Goal: Task Accomplishment & Management: Use online tool/utility

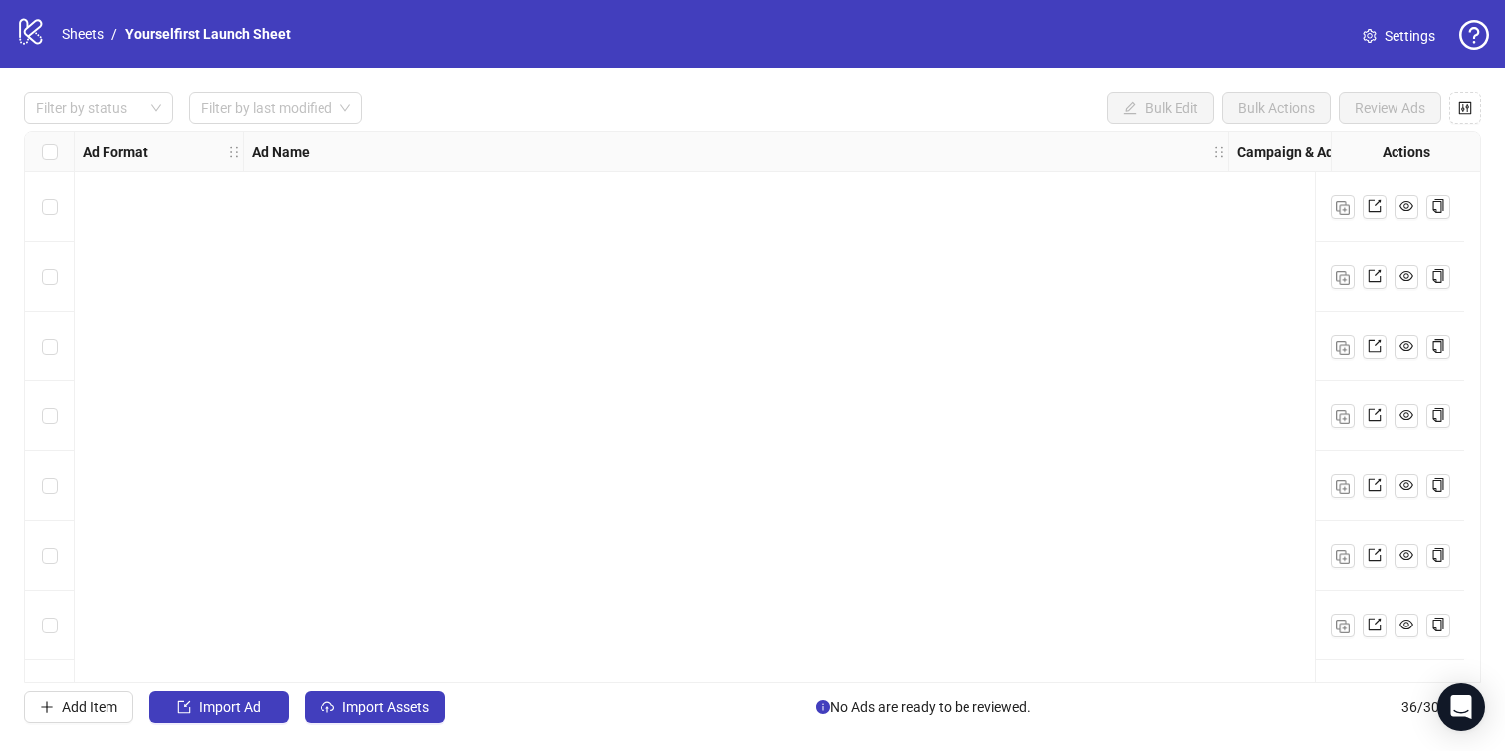
scroll to position [1828, 0]
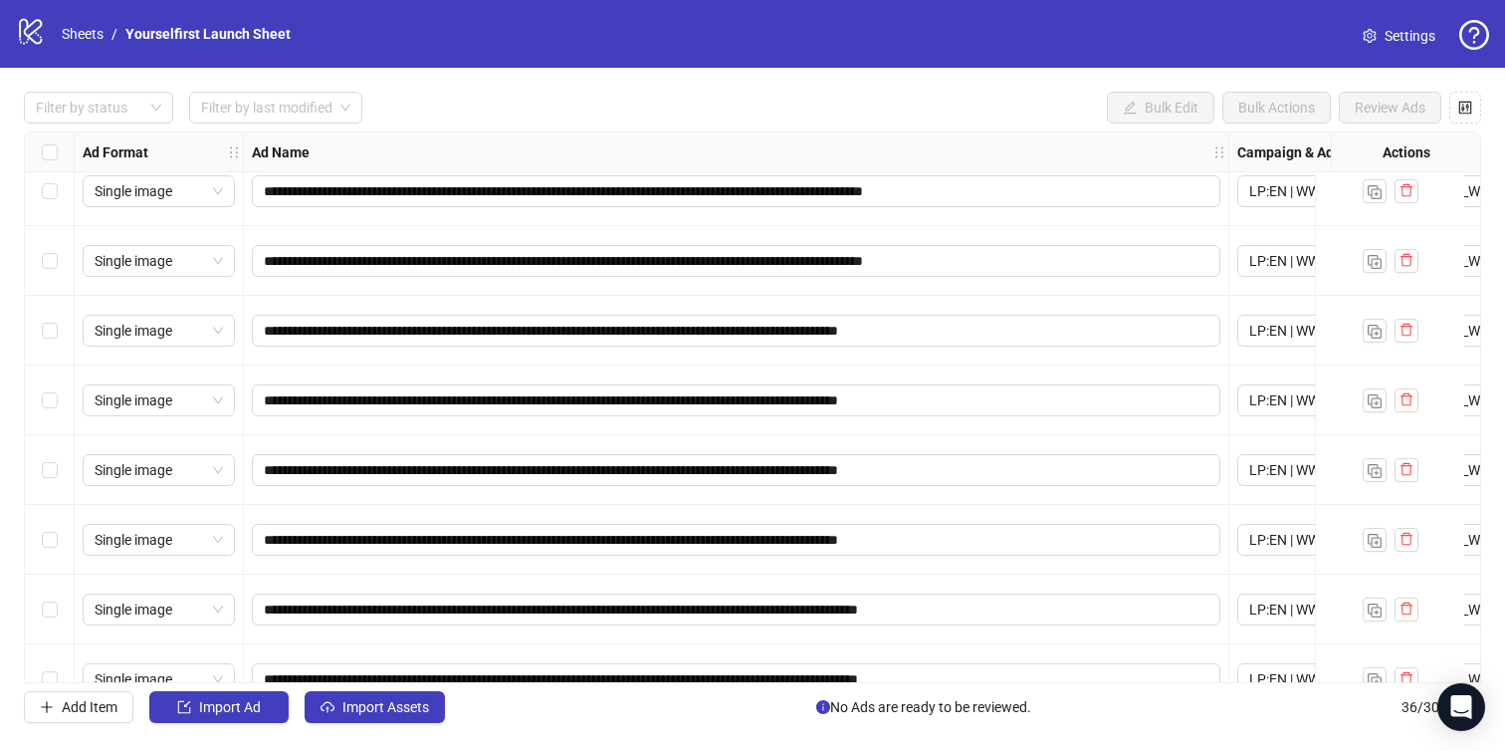
click at [791, 68] on div "**********" at bounding box center [752, 407] width 1505 height 679
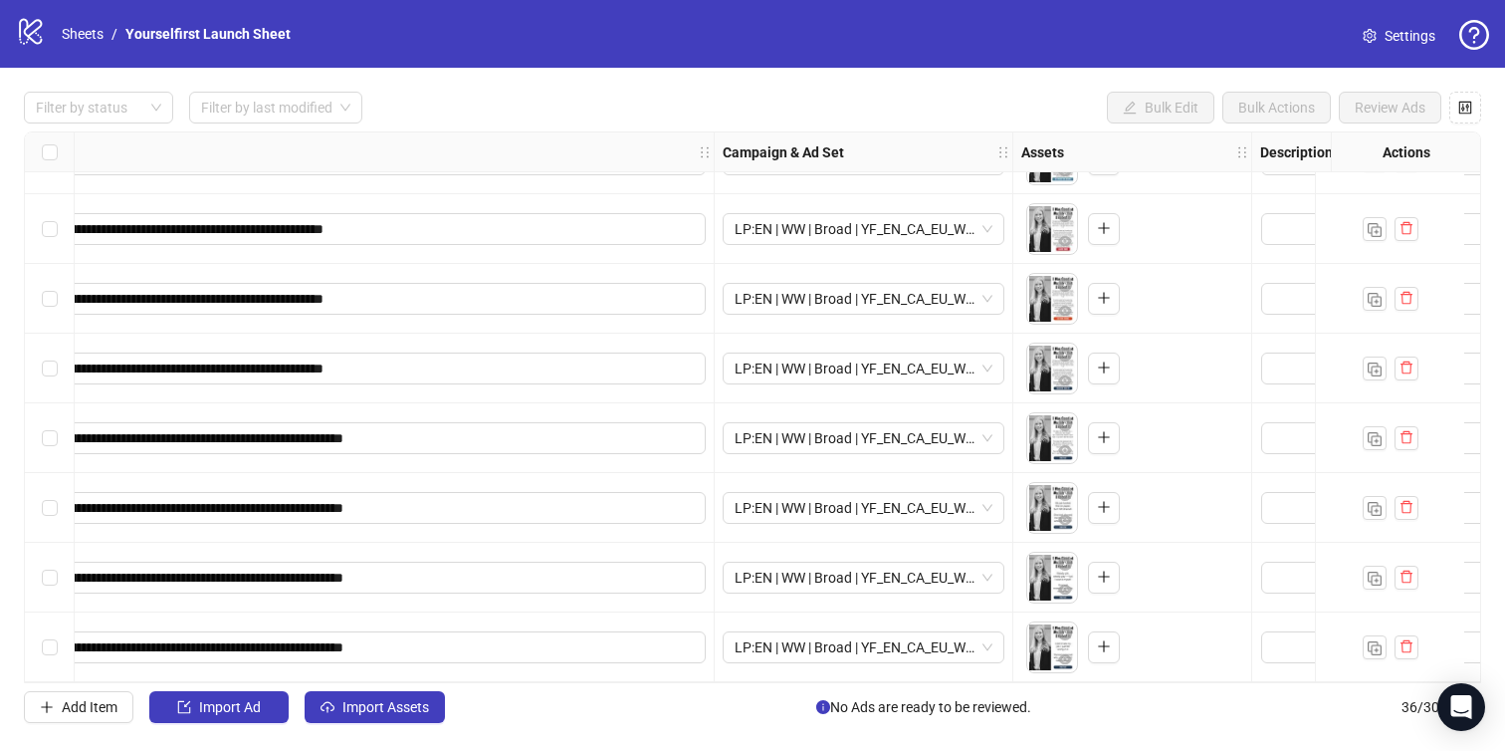
scroll to position [2007, 527]
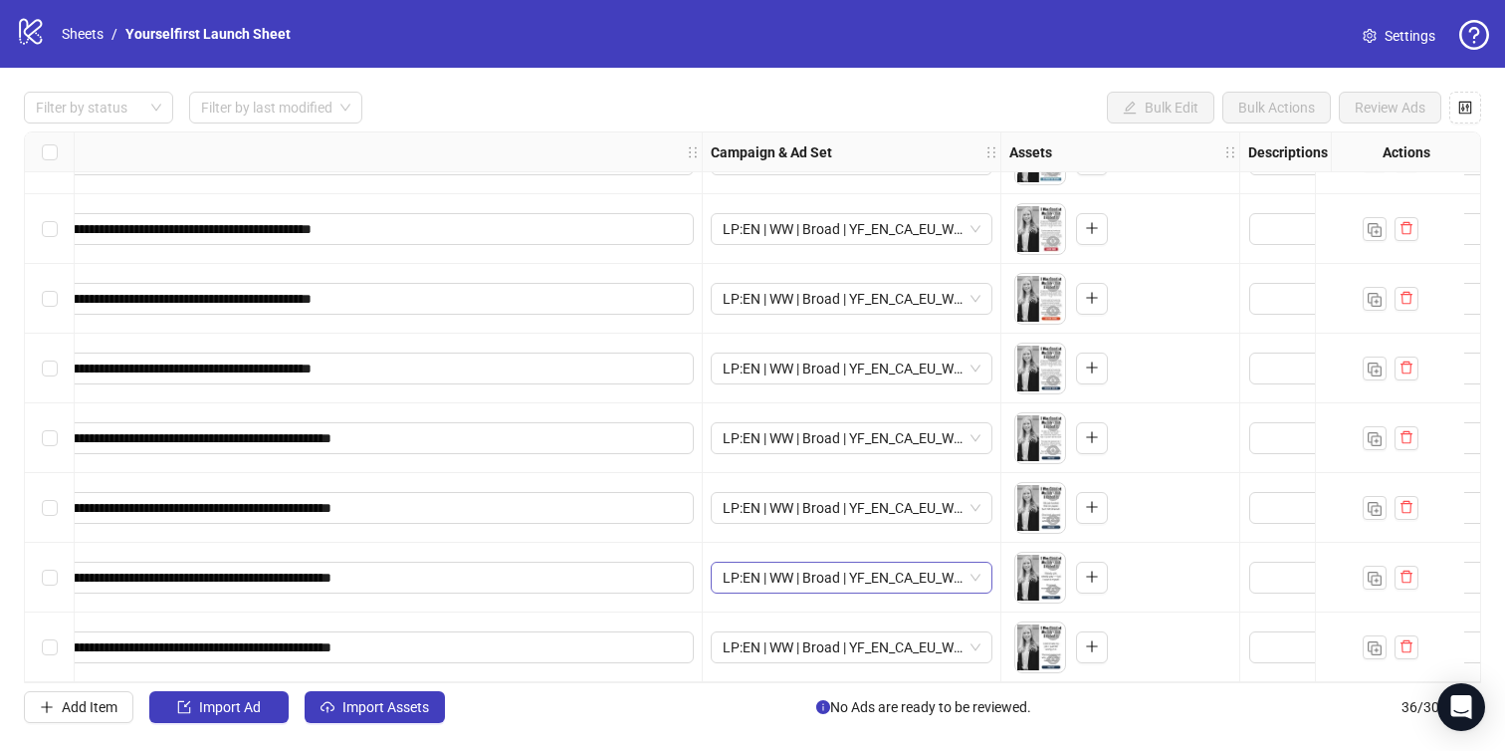
click at [844, 572] on span "LP:EN | WW | Broad | YF_EN_CA_EU_WK37_16 | FULL LOCALE EXCL v4 | A18+ | [DATE]" at bounding box center [852, 578] width 258 height 30
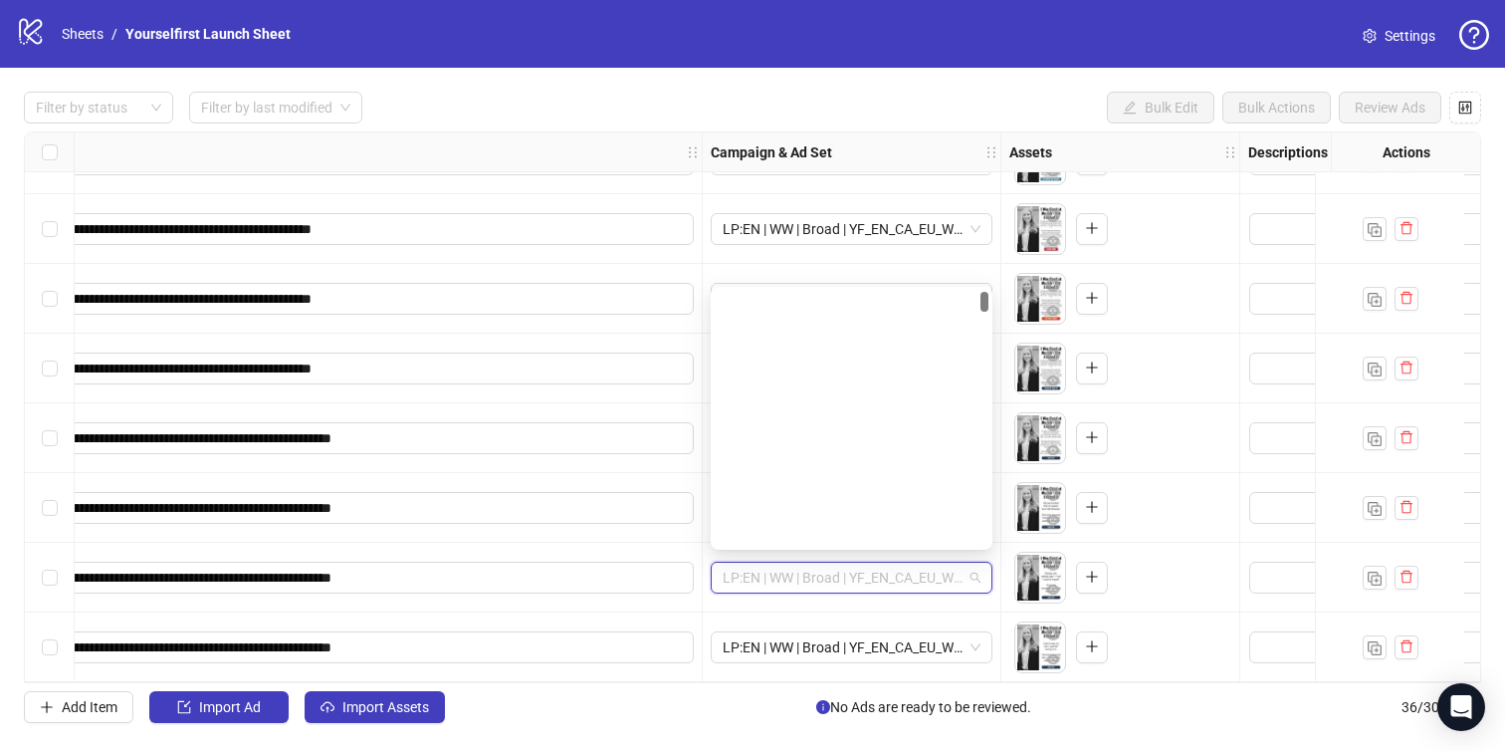
scroll to position [608, 0]
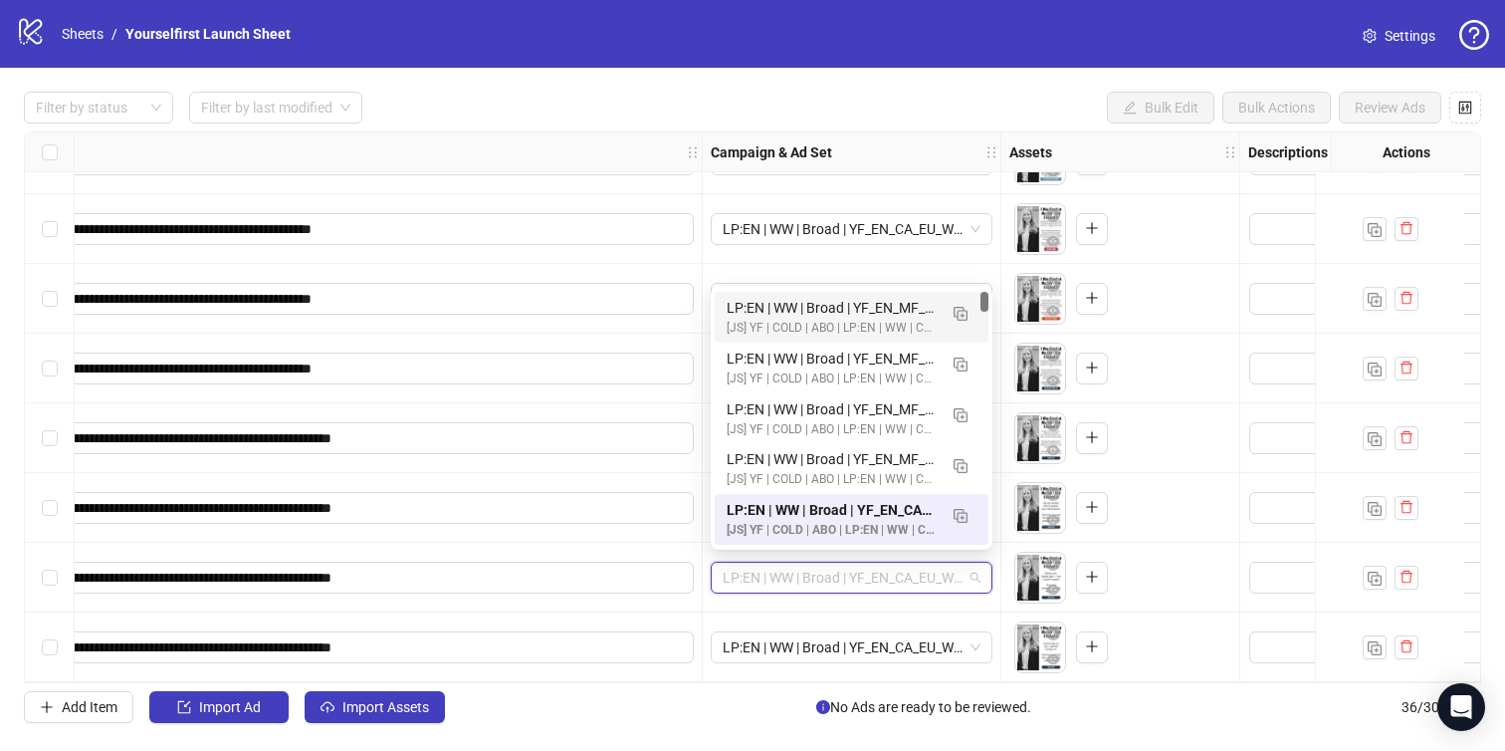
click at [763, 115] on div "Filter by status Filter by last modified Bulk Edit Bulk Actions Review Ads" at bounding box center [753, 108] width 1458 height 32
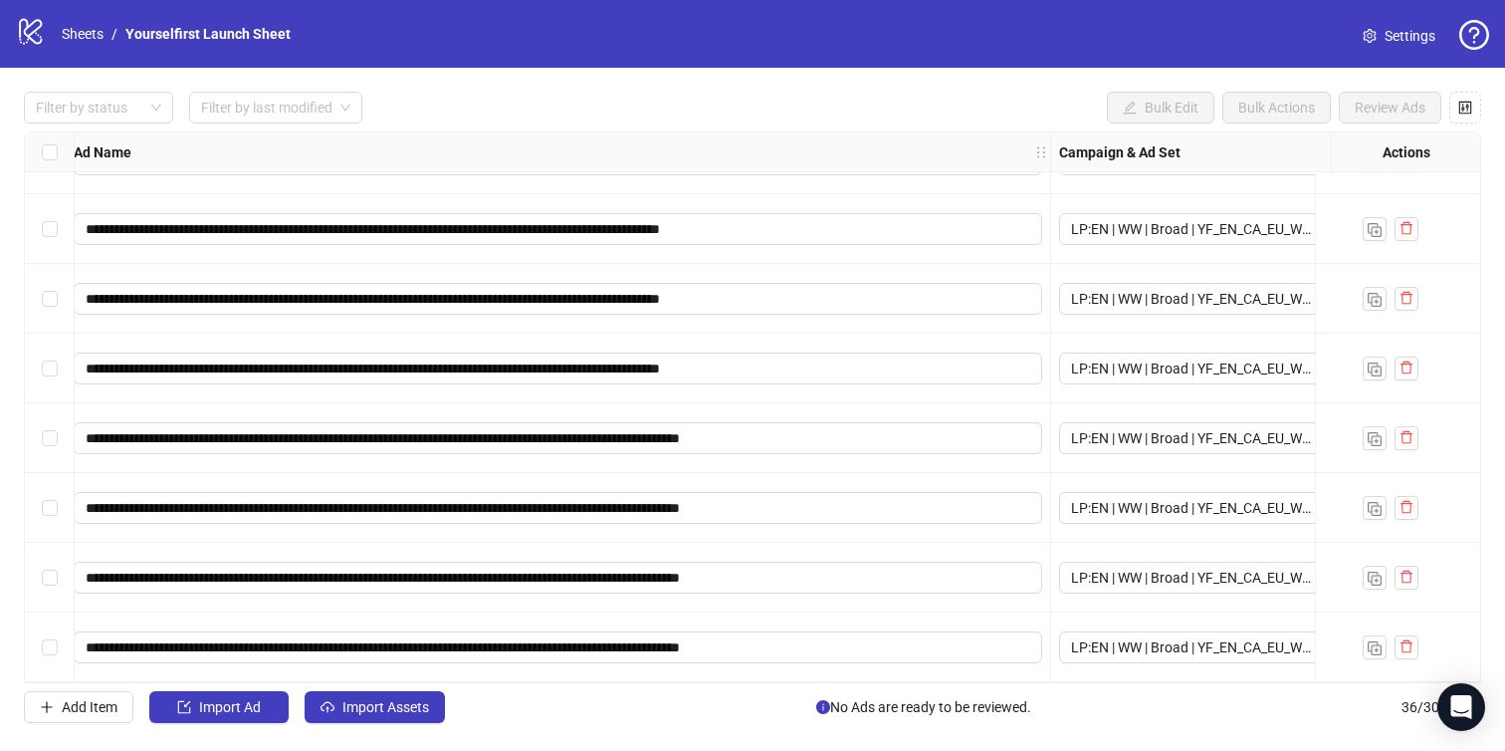
scroll to position [2007, 0]
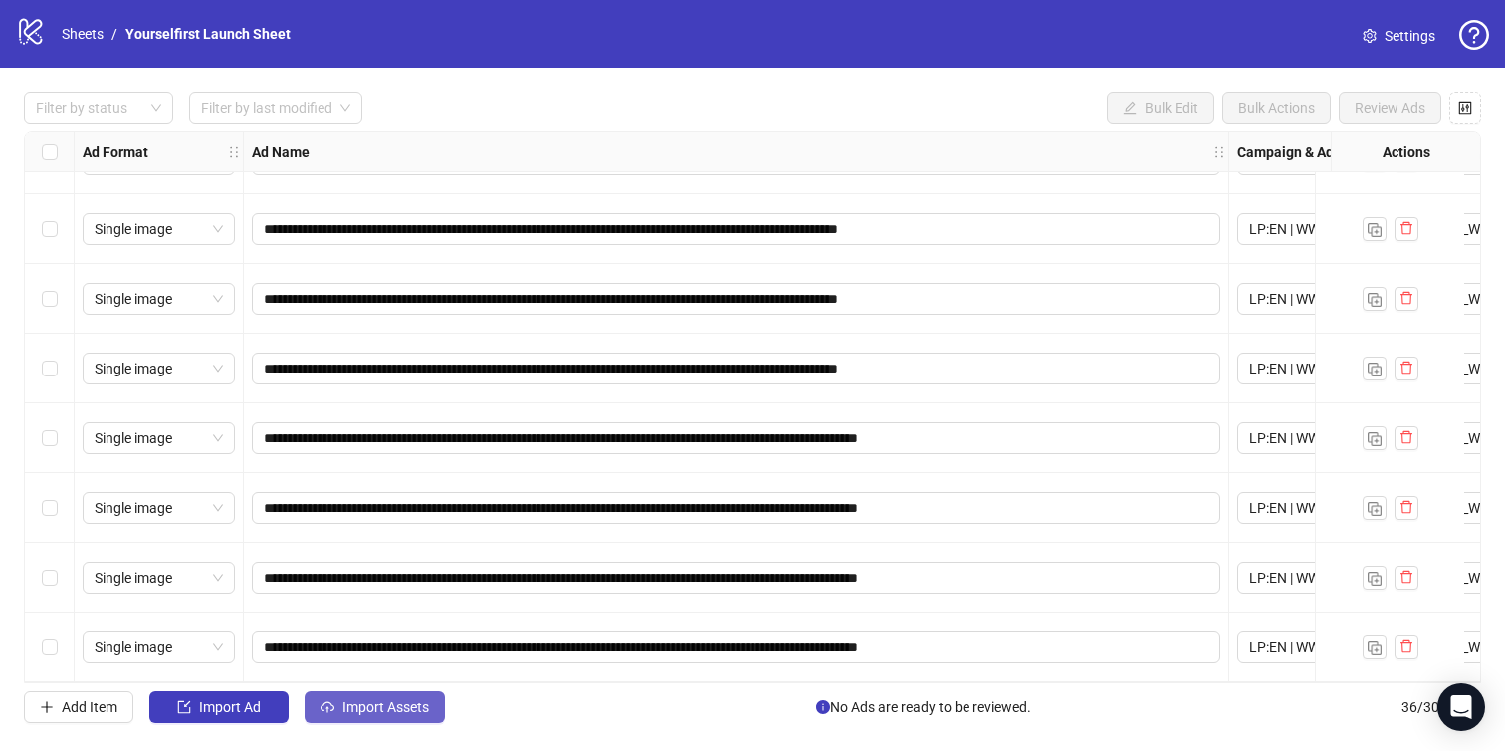
click at [383, 713] on span "Import Assets" at bounding box center [386, 707] width 87 height 16
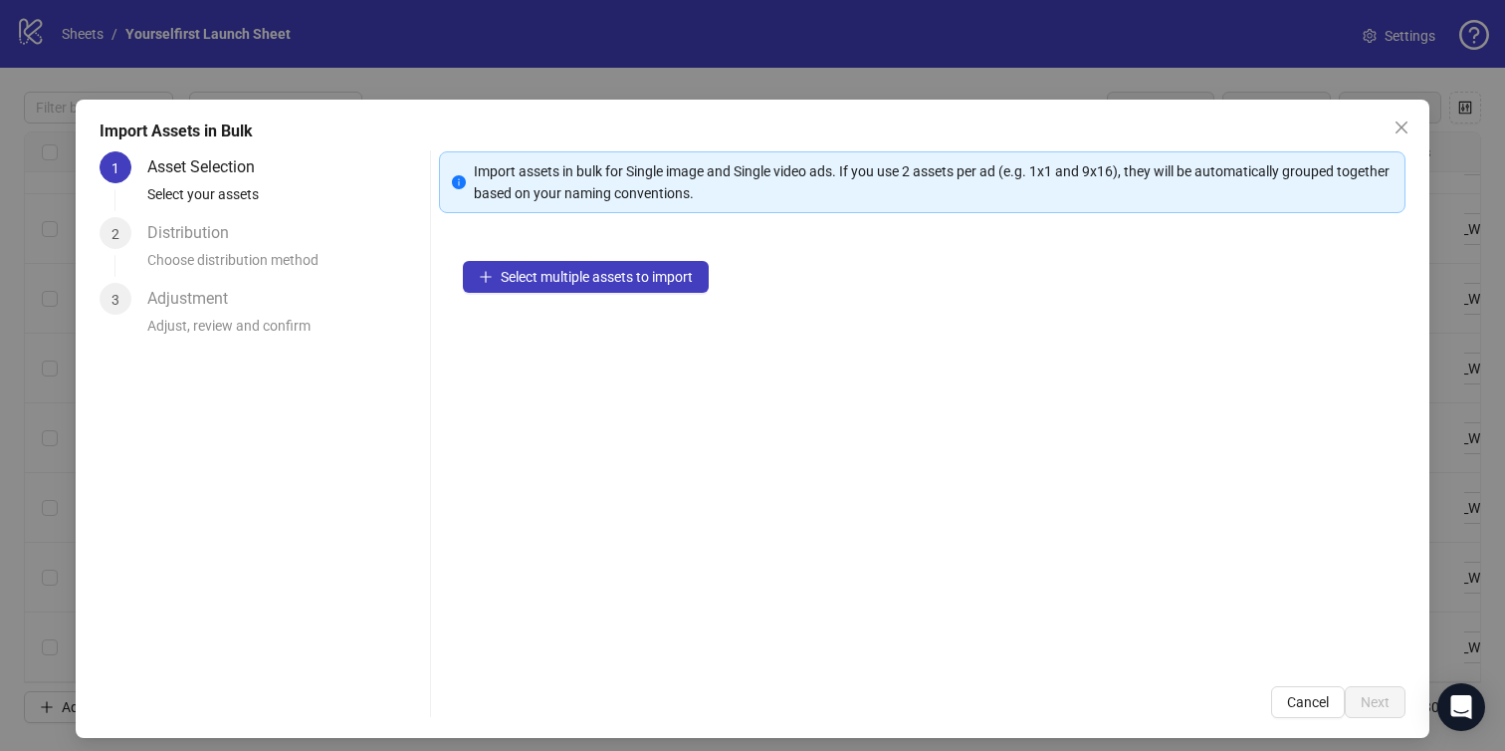
click at [558, 81] on div "Import Assets in Bulk 1 Asset Selection Select your assets 2 Distribution Choos…" at bounding box center [752, 375] width 1505 height 751
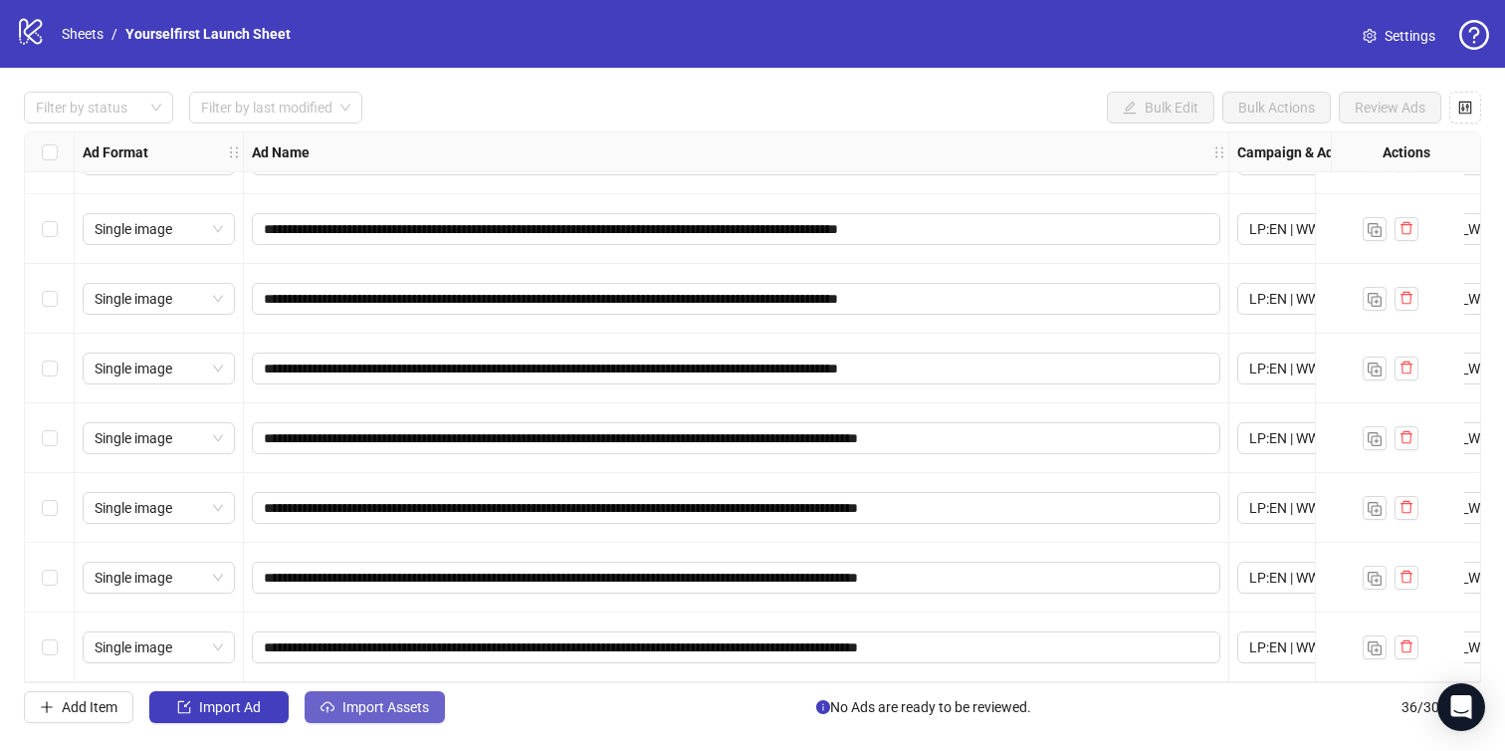
click at [399, 700] on span "Import Assets" at bounding box center [386, 707] width 87 height 16
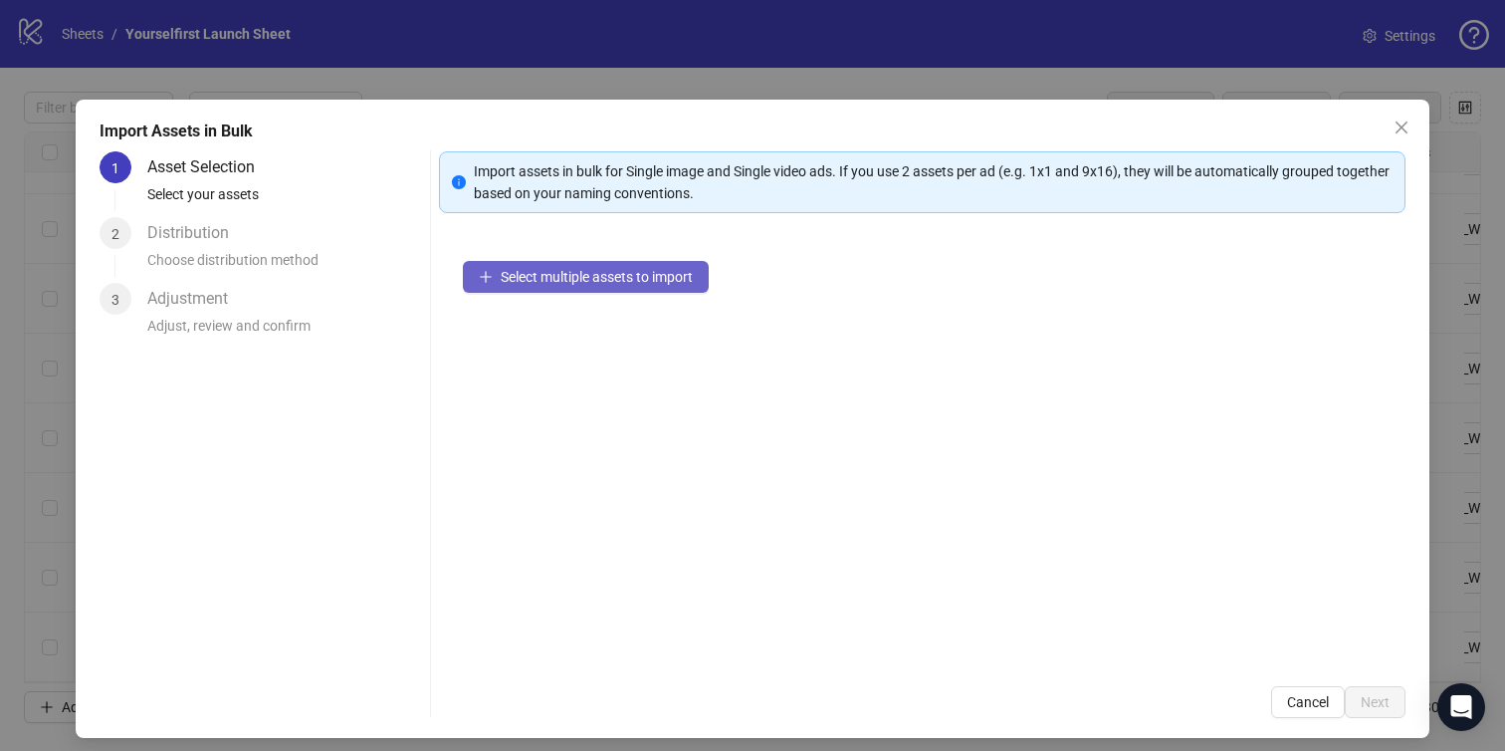
click at [619, 277] on span "Select multiple assets to import" at bounding box center [597, 277] width 192 height 16
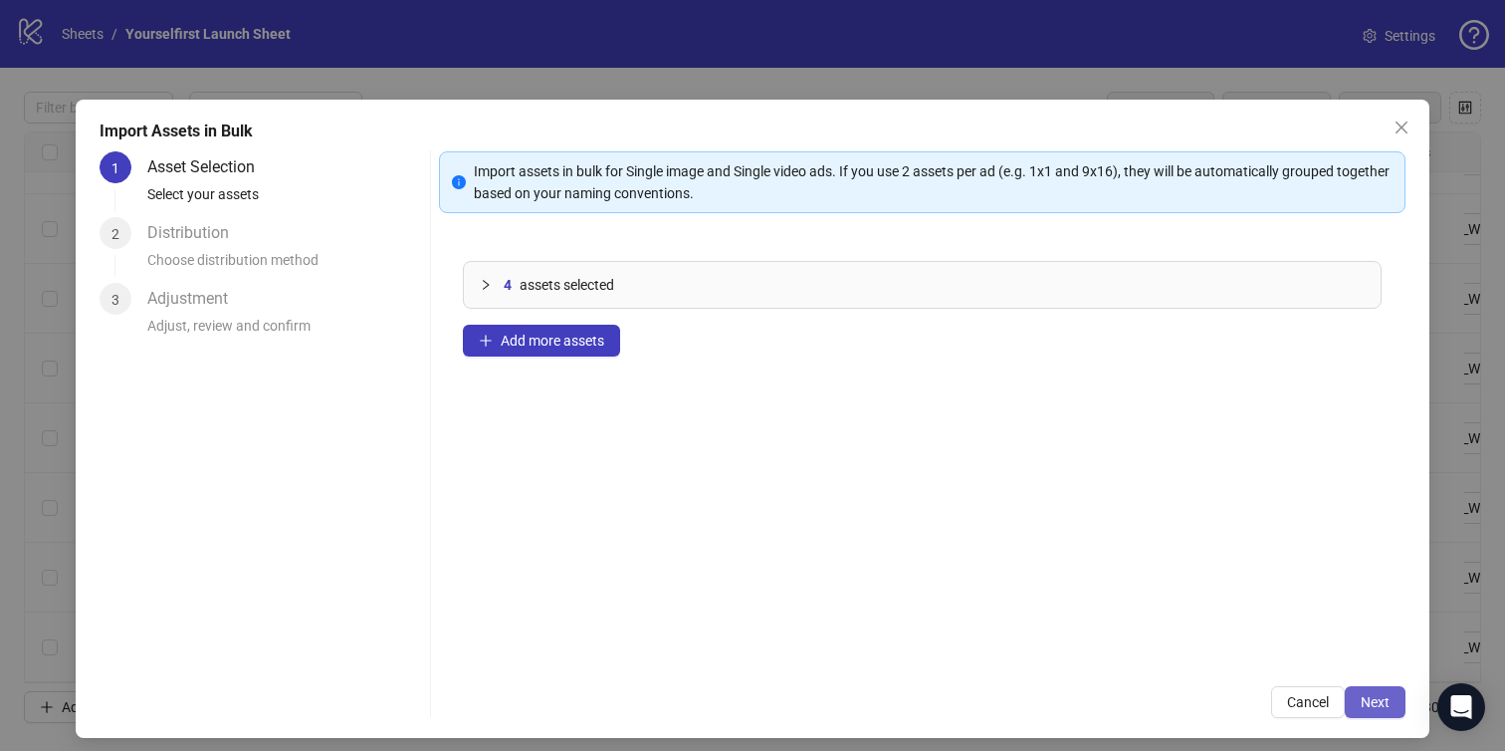
click at [1386, 698] on span "Next" at bounding box center [1375, 702] width 29 height 16
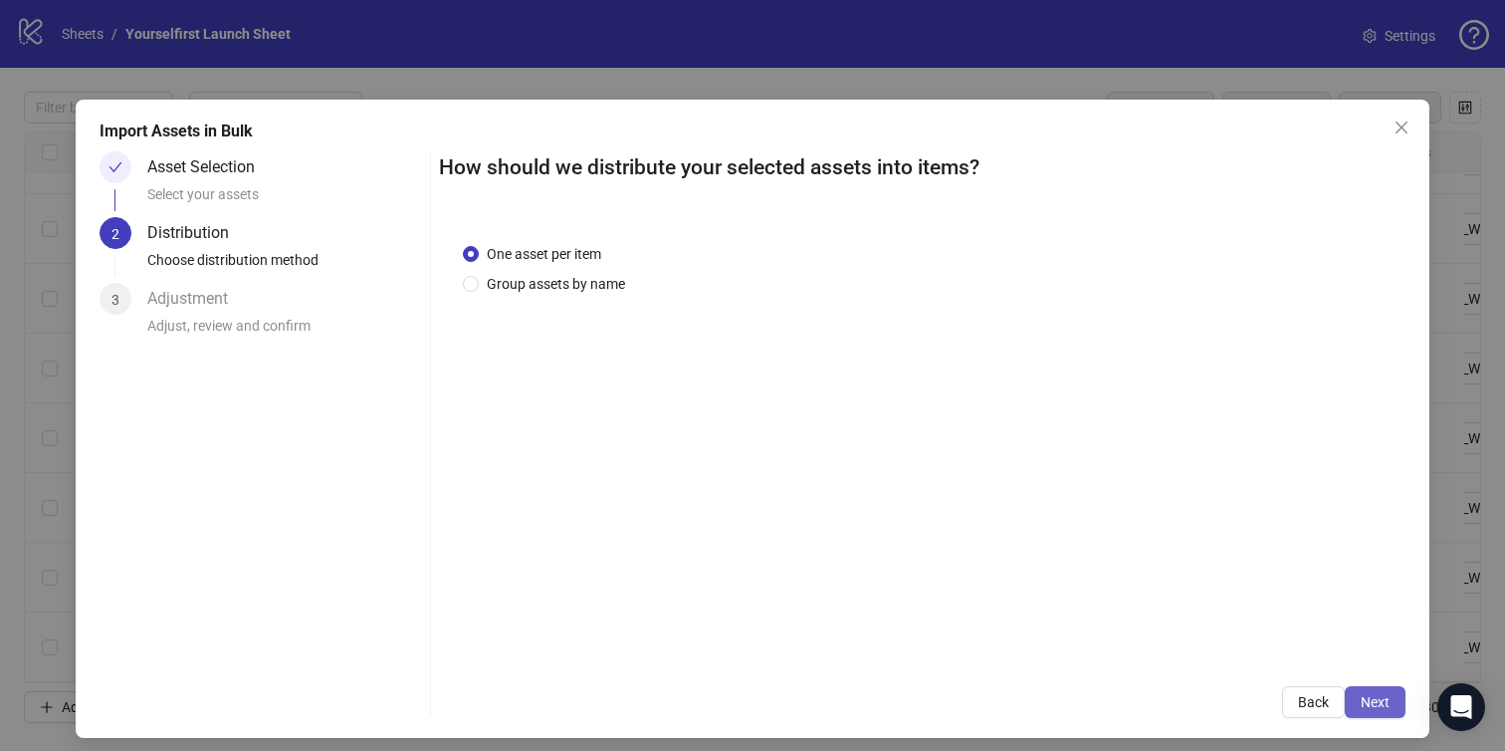
click at [1386, 698] on span "Next" at bounding box center [1375, 702] width 29 height 16
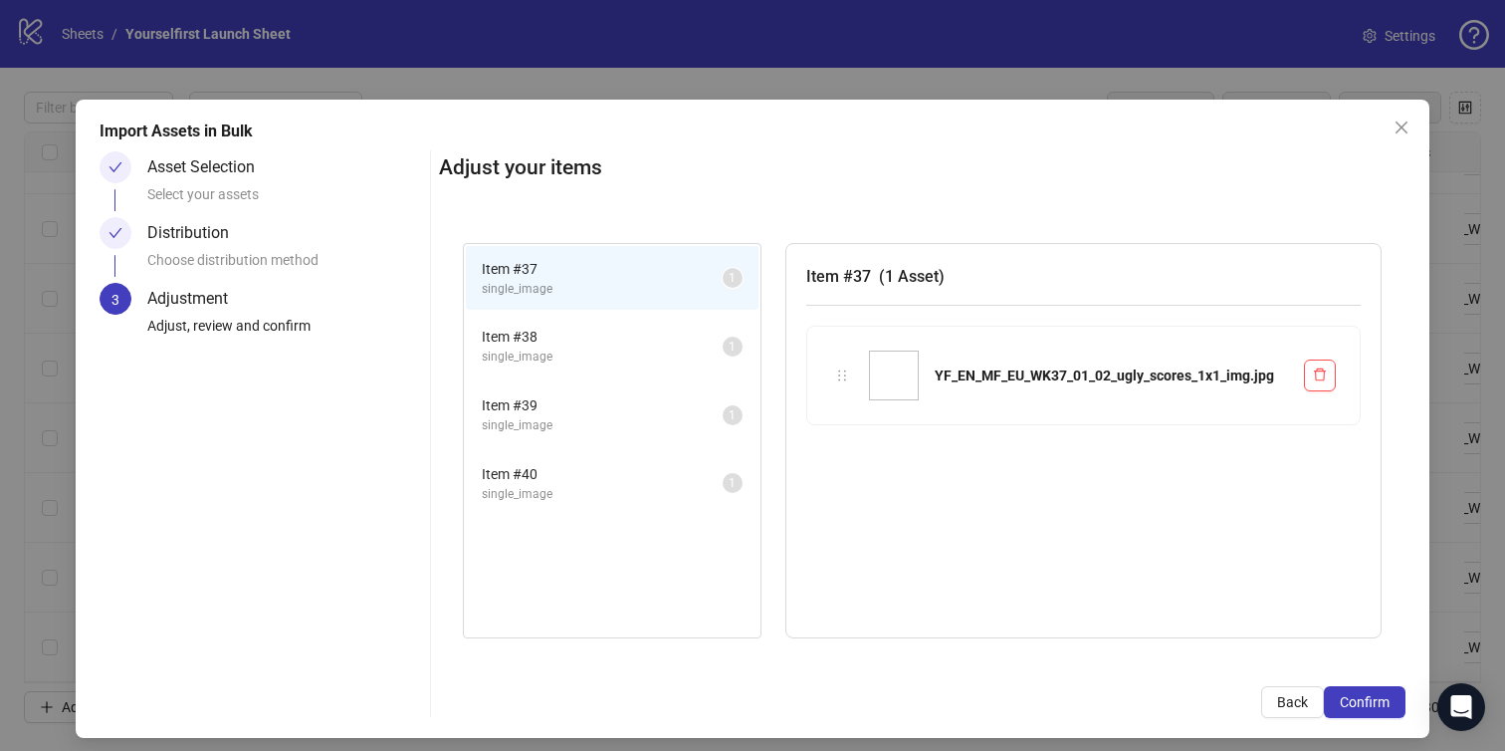
click at [1386, 698] on span "Confirm" at bounding box center [1365, 702] width 50 height 16
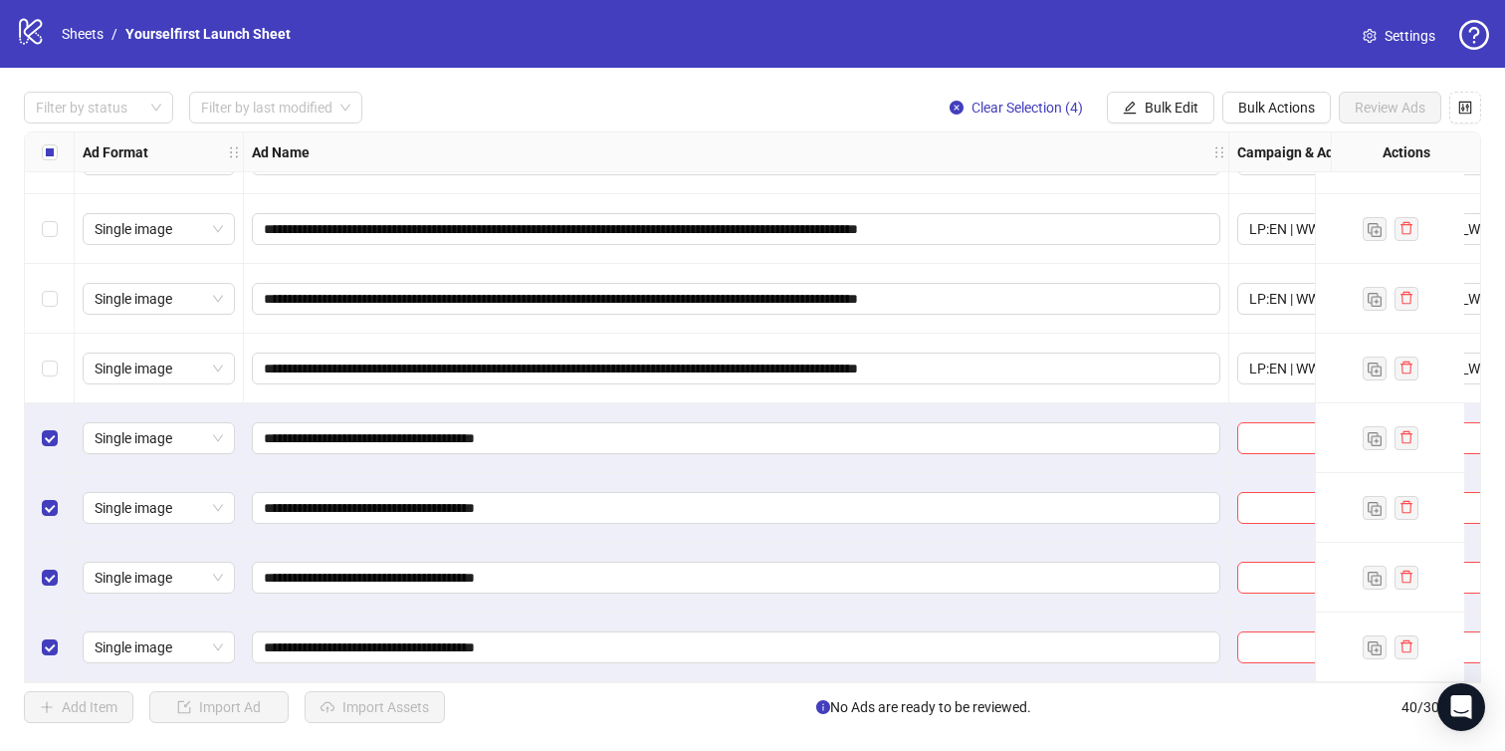
scroll to position [2286, 0]
click at [1165, 101] on span "Bulk Edit" at bounding box center [1172, 108] width 54 height 16
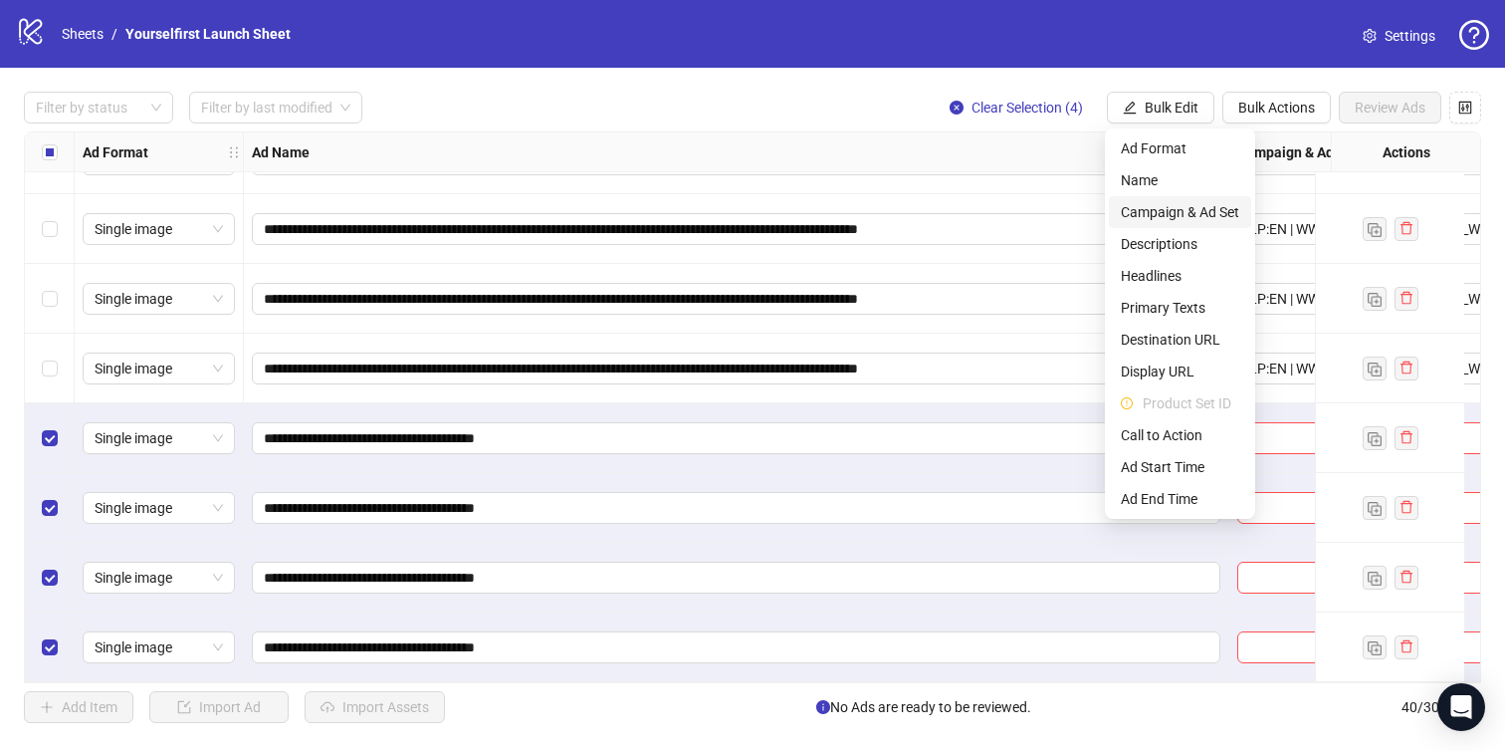
click at [1174, 211] on span "Campaign & Ad Set" at bounding box center [1180, 212] width 118 height 22
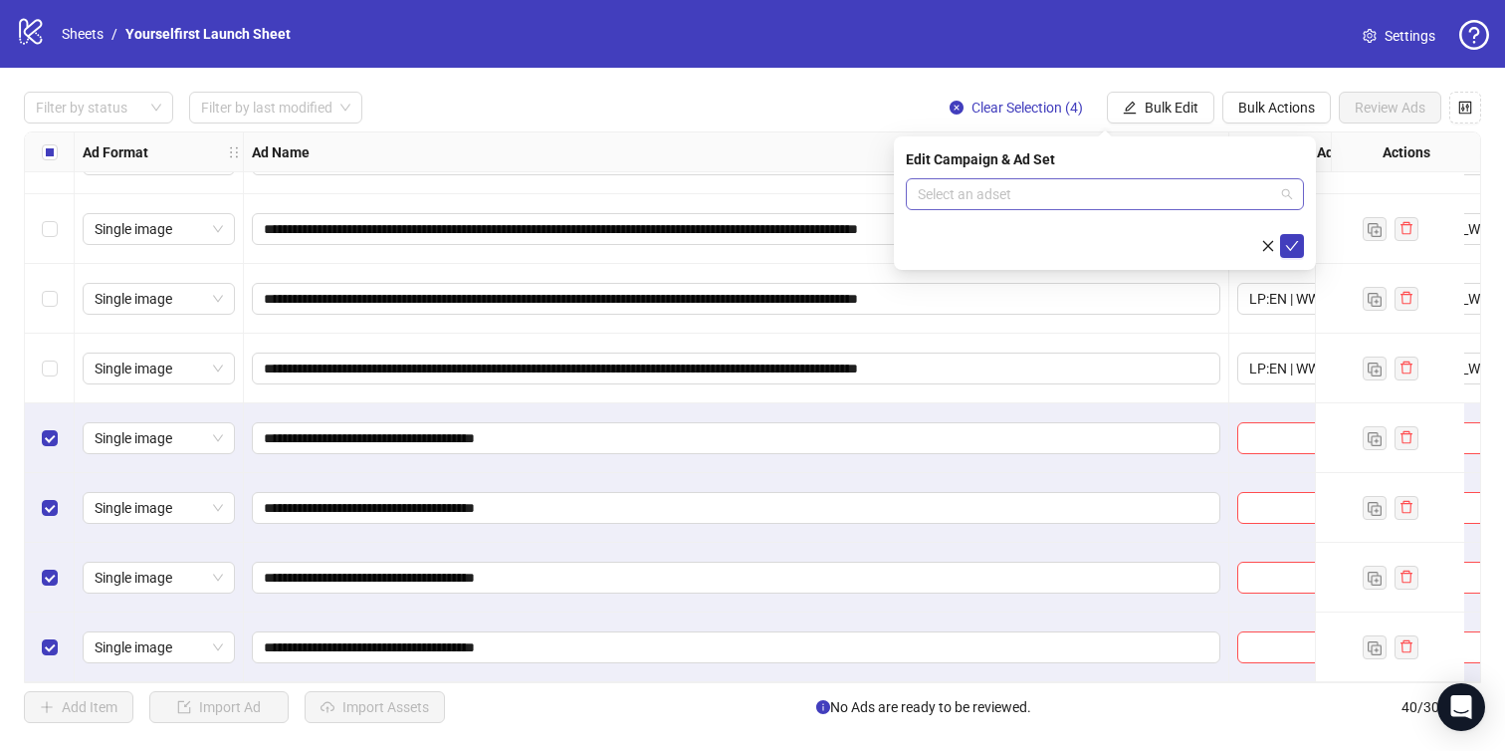
click at [1005, 191] on input "search" at bounding box center [1096, 194] width 356 height 30
paste input "**********"
type input "**********"
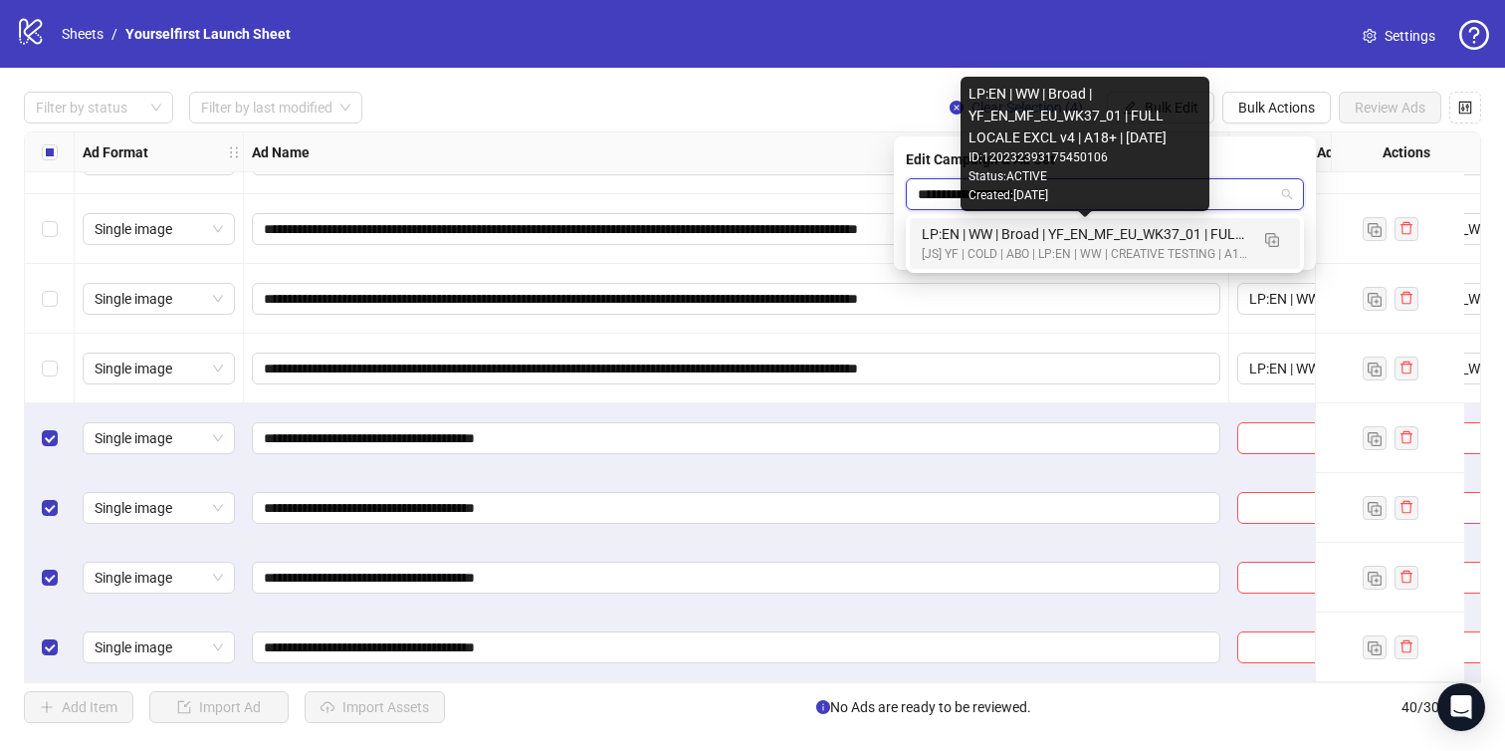
click at [1020, 238] on div "LP:EN | WW | Broad | YF_EN_MF_EU_WK37_01 | FULL LOCALE EXCL v4 | A18+ | [DATE]" at bounding box center [1085, 234] width 327 height 22
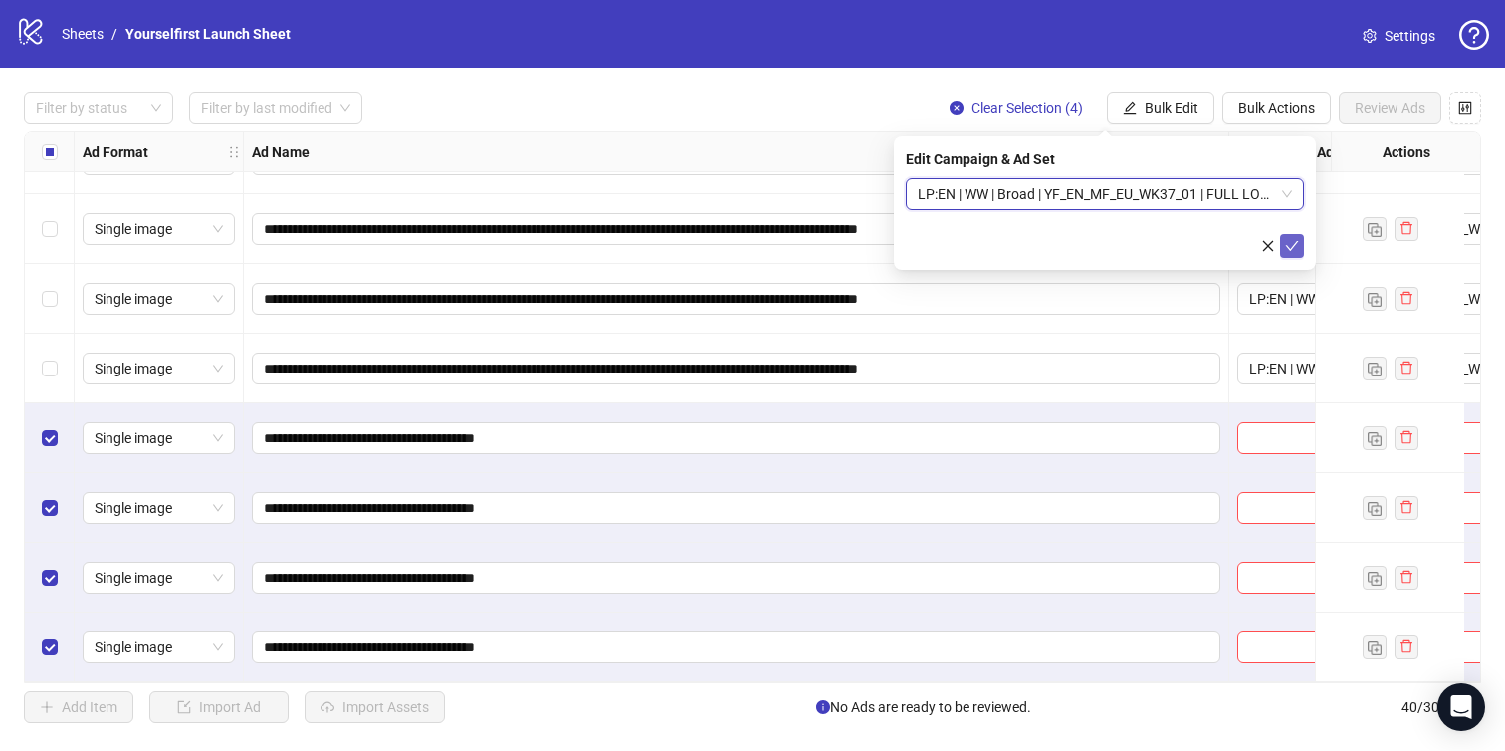
click at [1301, 244] on button "submit" at bounding box center [1292, 246] width 24 height 24
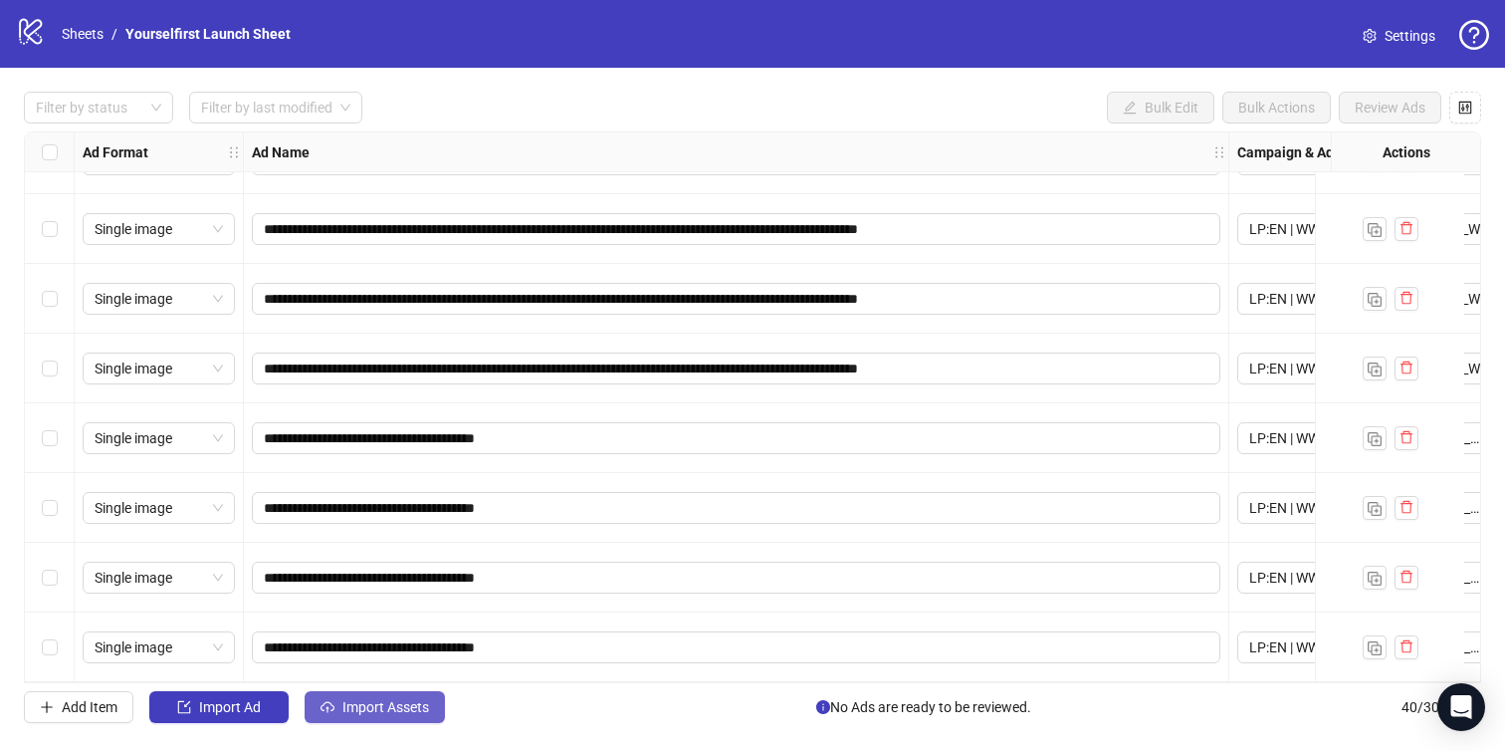
click at [405, 694] on button "Import Assets" at bounding box center [375, 707] width 140 height 32
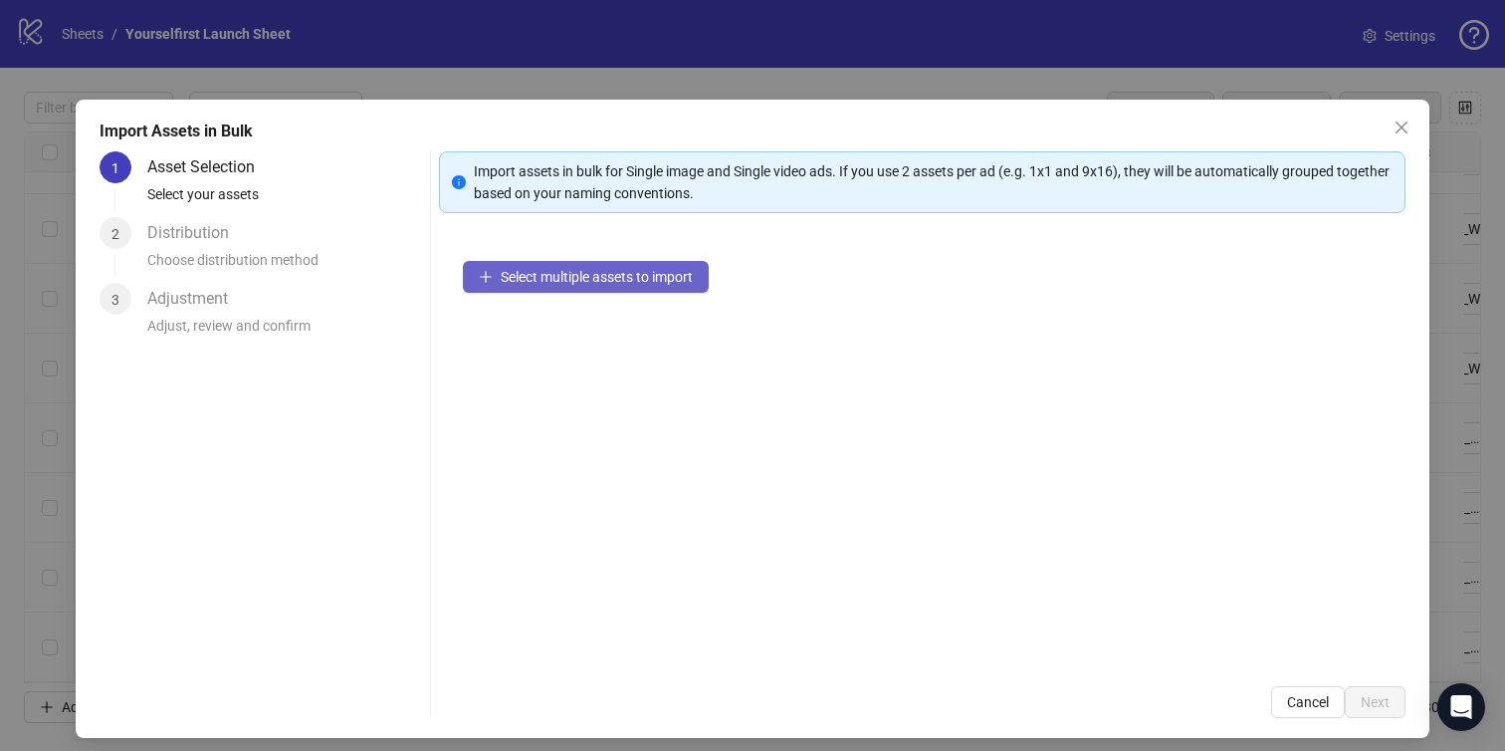
click at [602, 274] on span "Select multiple assets to import" at bounding box center [597, 277] width 192 height 16
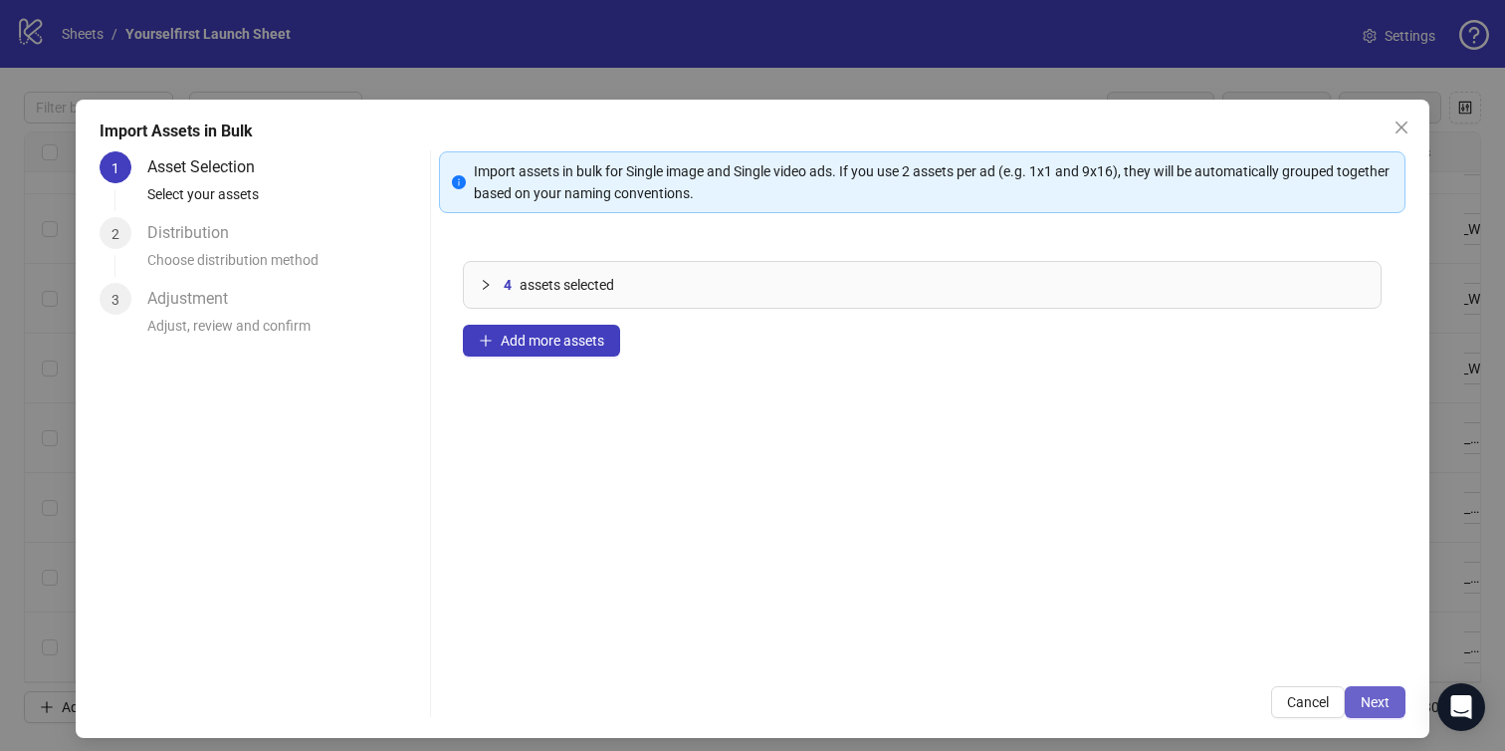
click at [1376, 696] on span "Next" at bounding box center [1375, 702] width 29 height 16
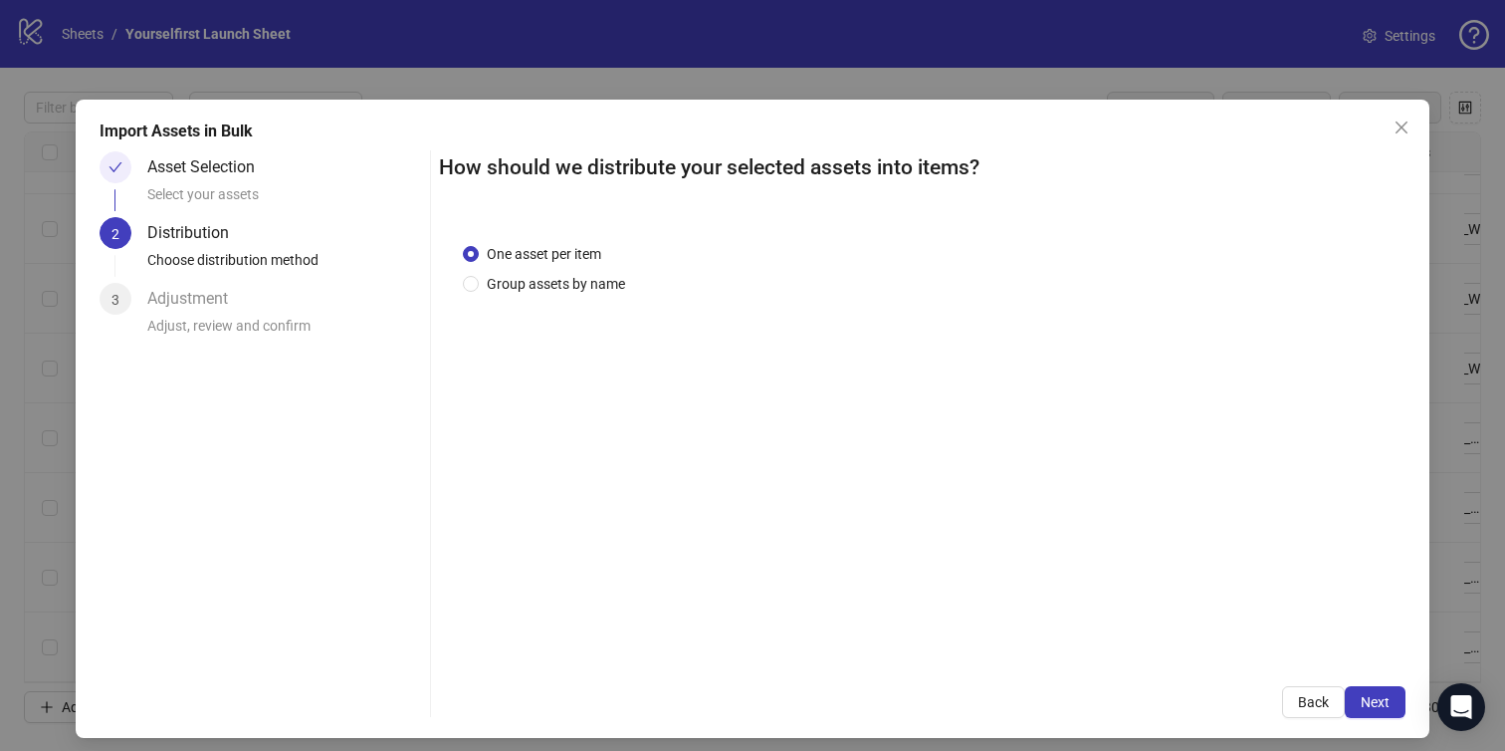
click at [1376, 696] on span "Next" at bounding box center [1375, 702] width 29 height 16
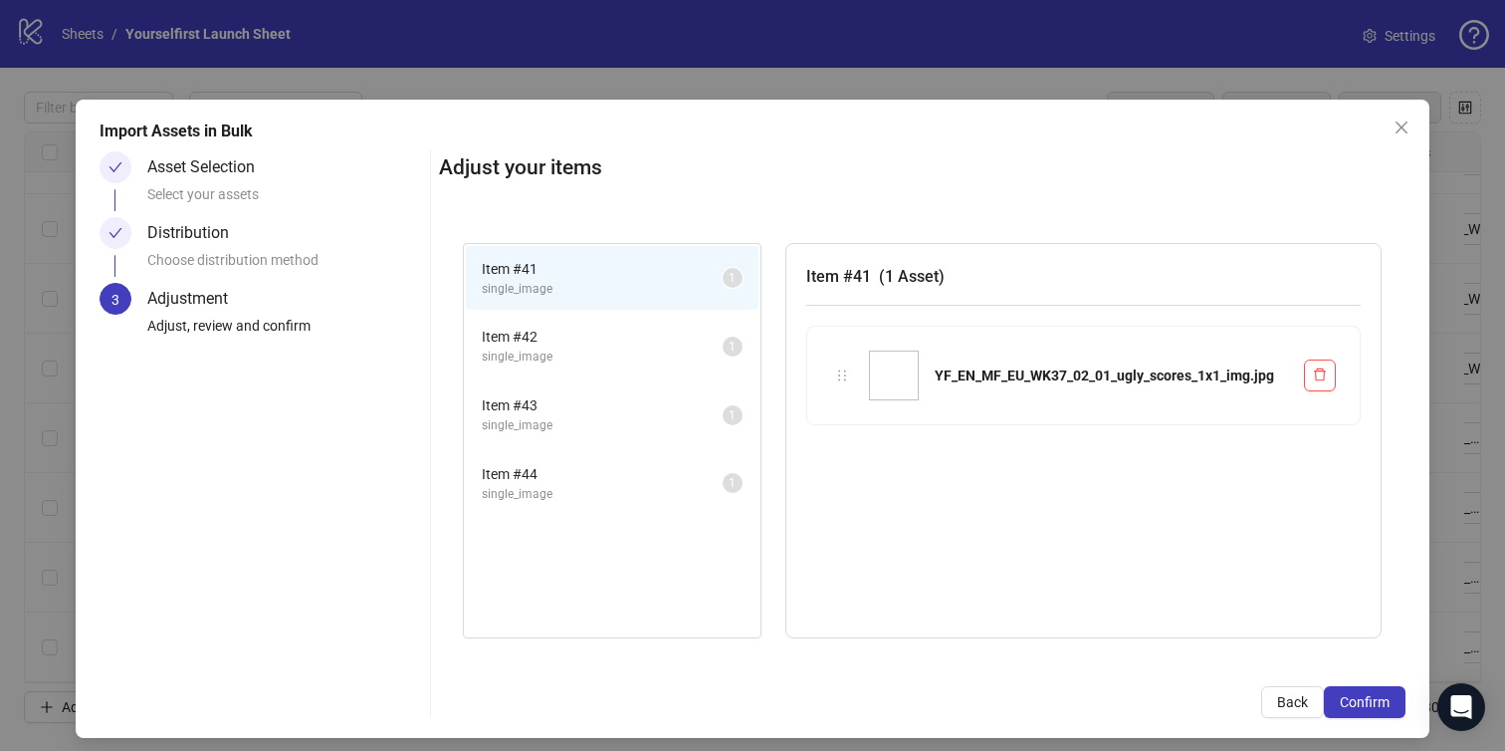
click at [1376, 696] on span "Confirm" at bounding box center [1365, 702] width 50 height 16
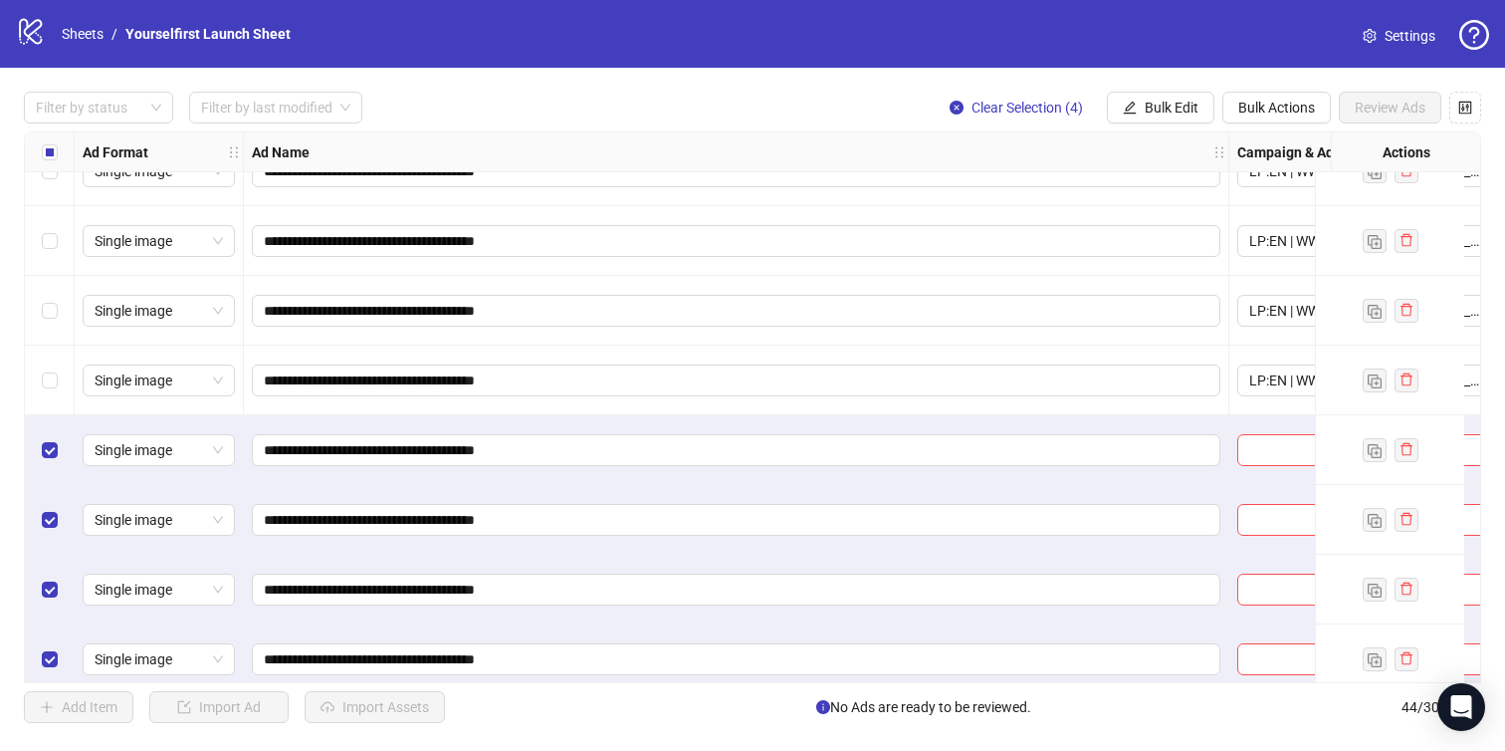
scroll to position [2565, 0]
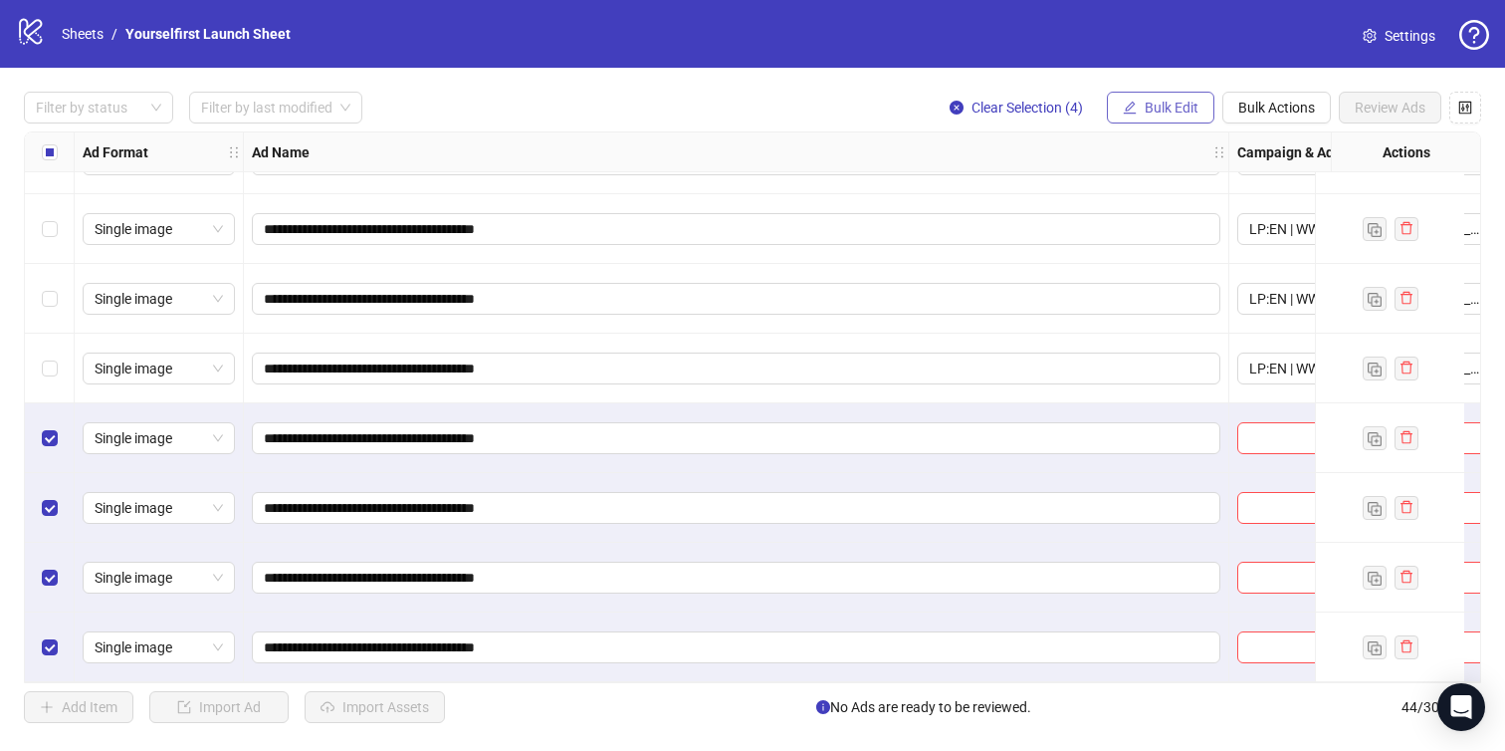
click at [1158, 112] on span "Bulk Edit" at bounding box center [1172, 108] width 54 height 16
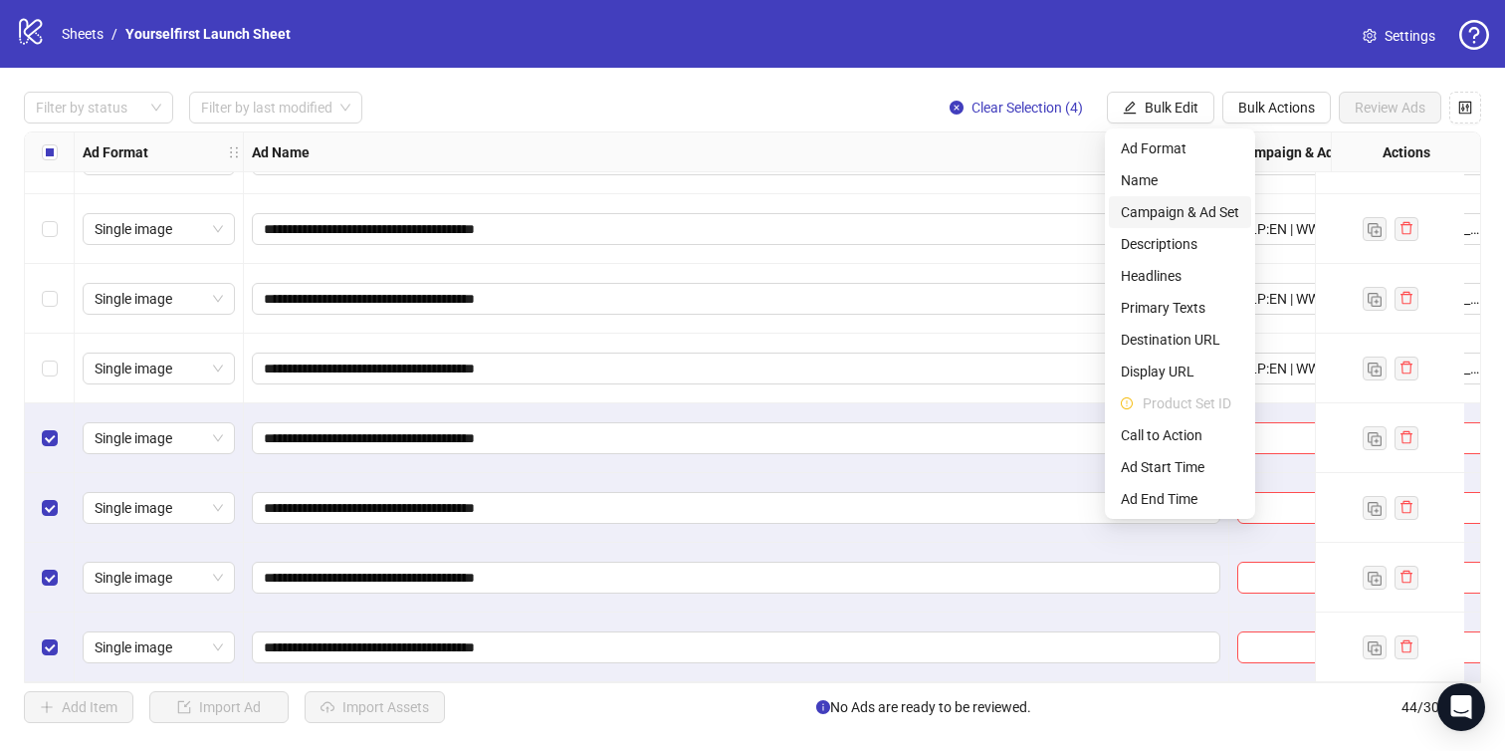
click at [1161, 217] on span "Campaign & Ad Set" at bounding box center [1180, 212] width 118 height 22
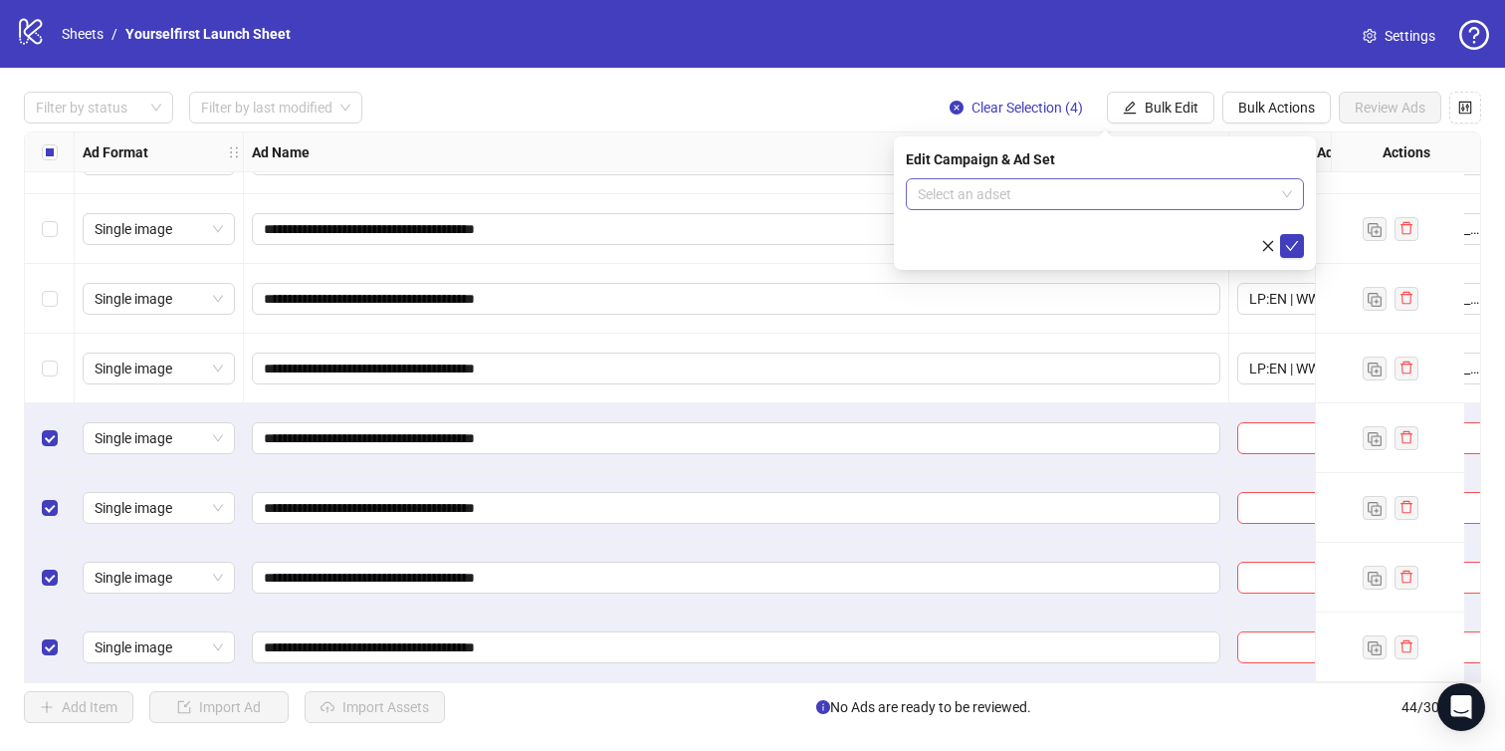
click at [1051, 202] on input "search" at bounding box center [1096, 194] width 356 height 30
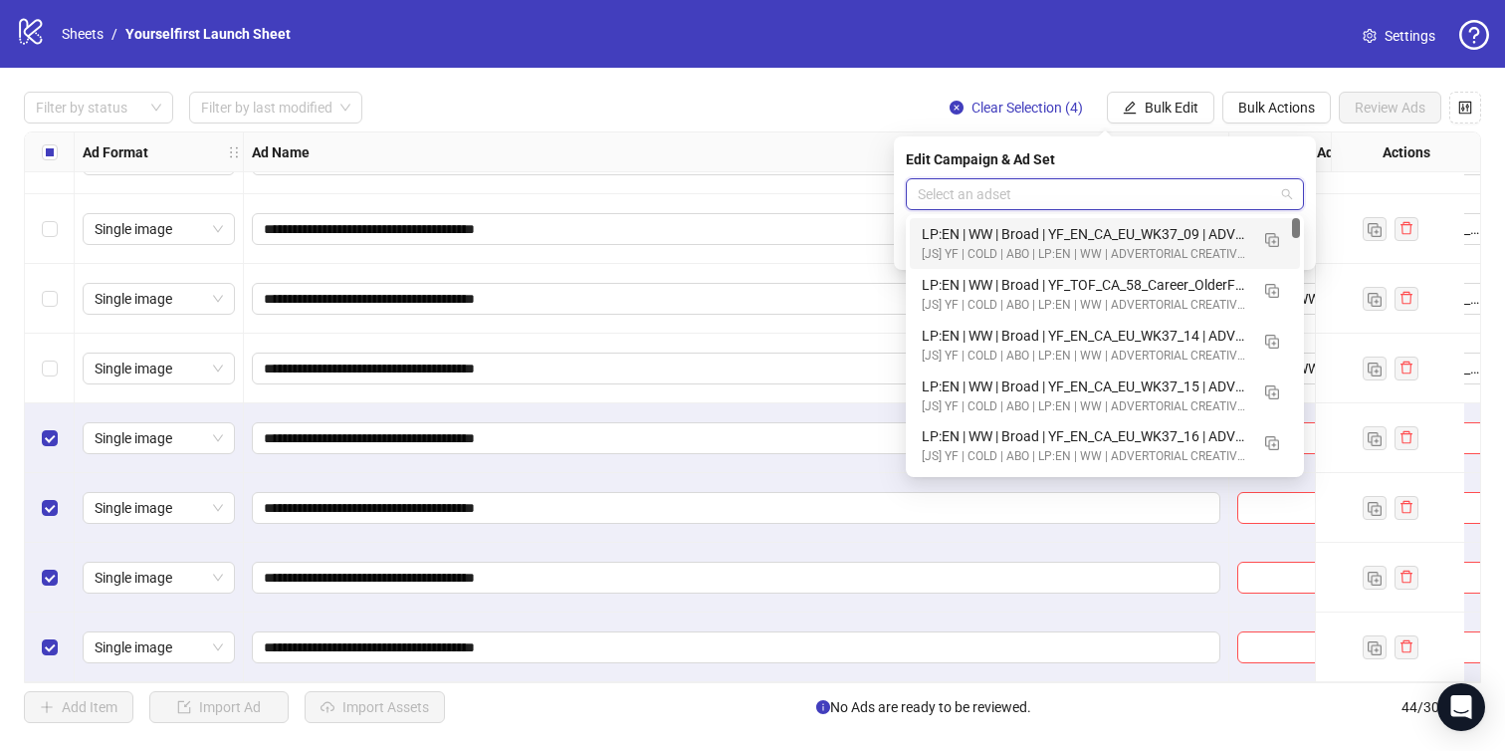
paste input "**********"
type input "**********"
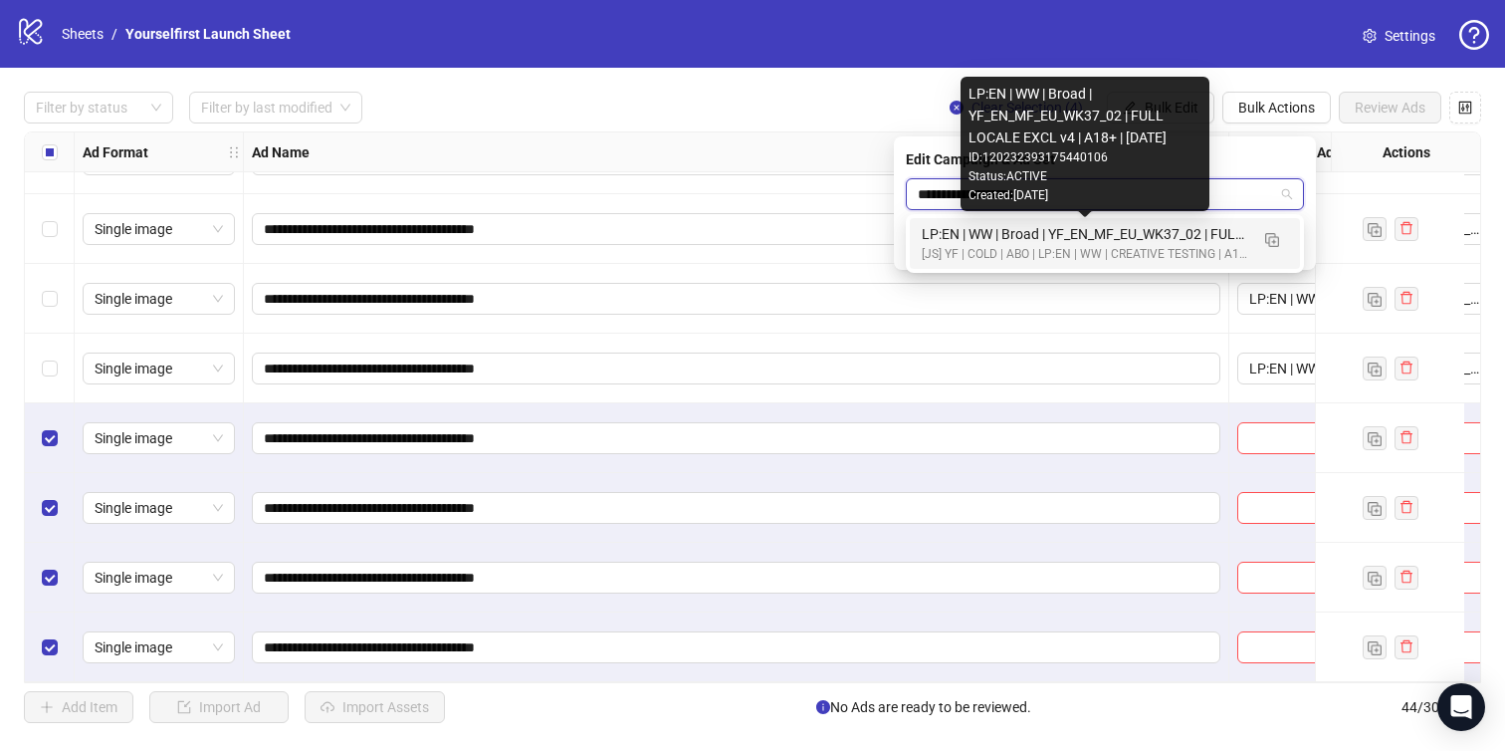
click at [1058, 233] on div "LP:EN | WW | Broad | YF_EN_MF_EU_WK37_02 | FULL LOCALE EXCL v4 | A18+ | [DATE]" at bounding box center [1085, 234] width 327 height 22
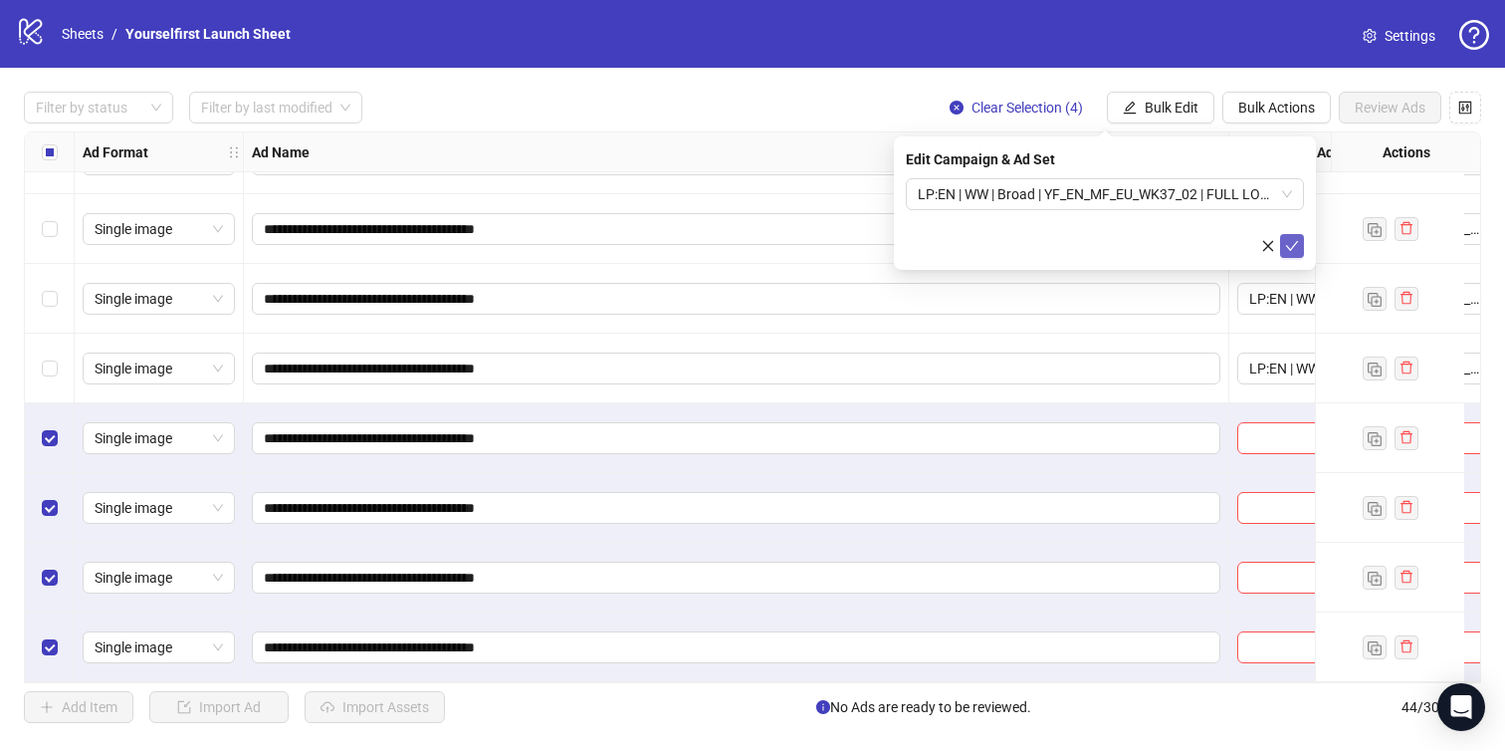
click at [1298, 247] on icon "check" at bounding box center [1292, 246] width 14 height 14
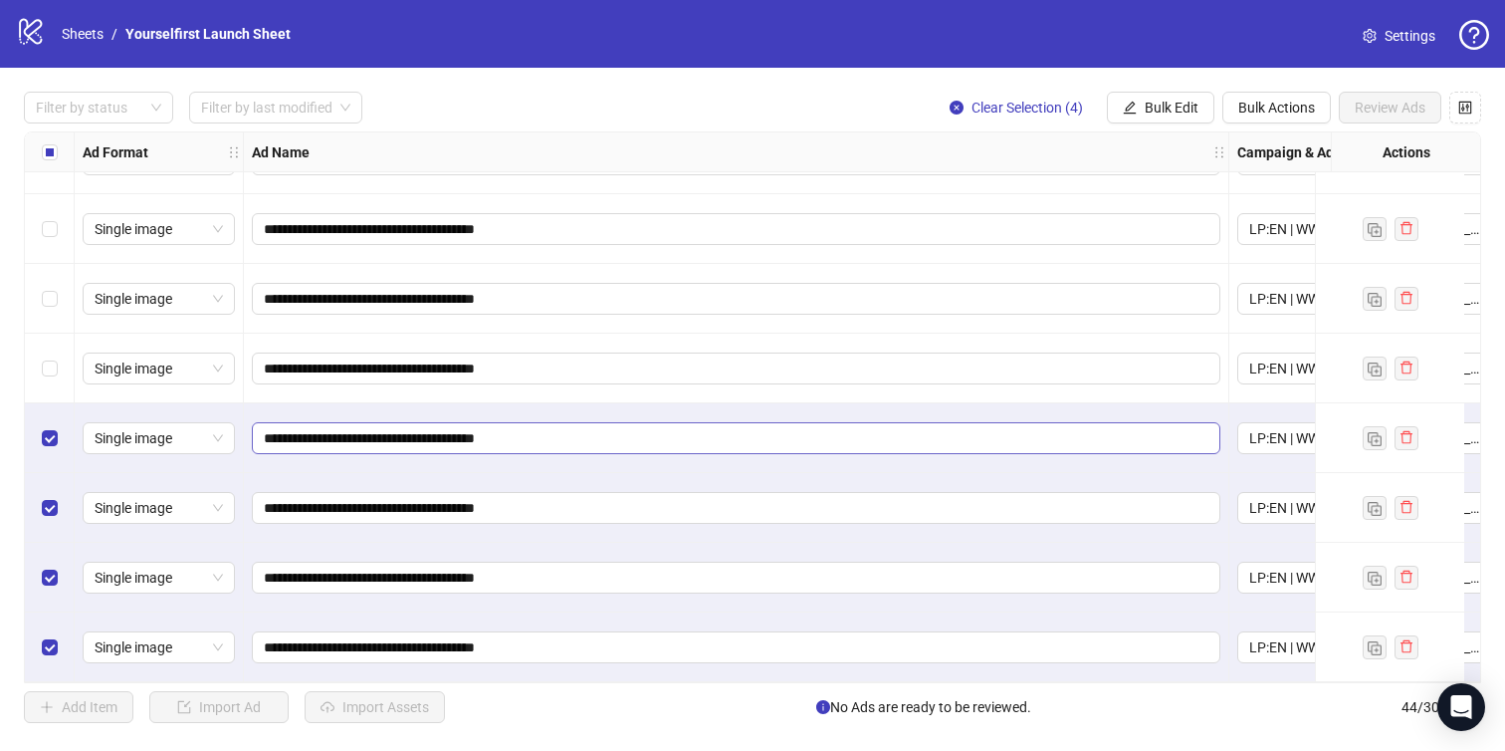
scroll to position [2565, 377]
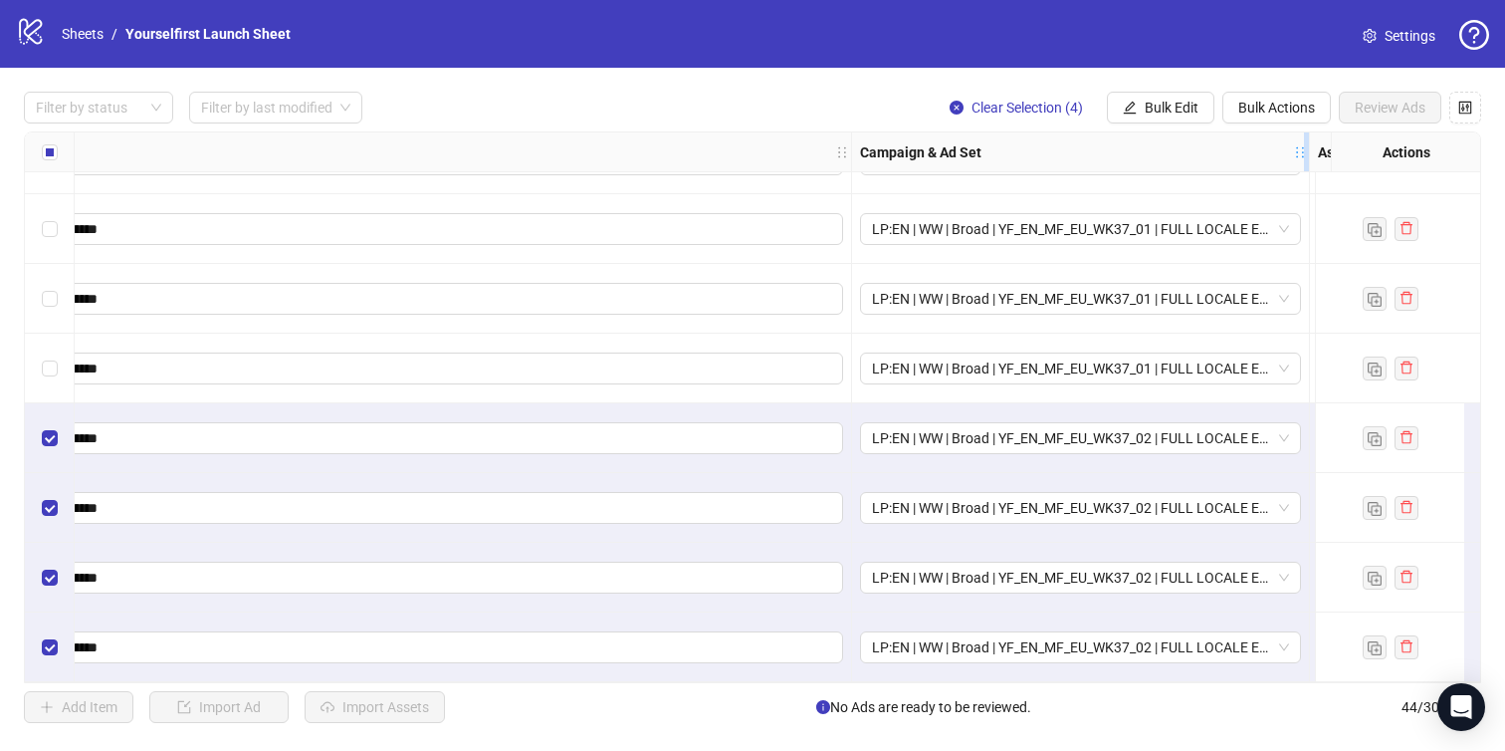
drag, startPoint x: 1147, startPoint y: 150, endPoint x: 1306, endPoint y: 150, distance: 159.3
click at [1307, 150] on icon "holder" at bounding box center [1314, 152] width 14 height 14
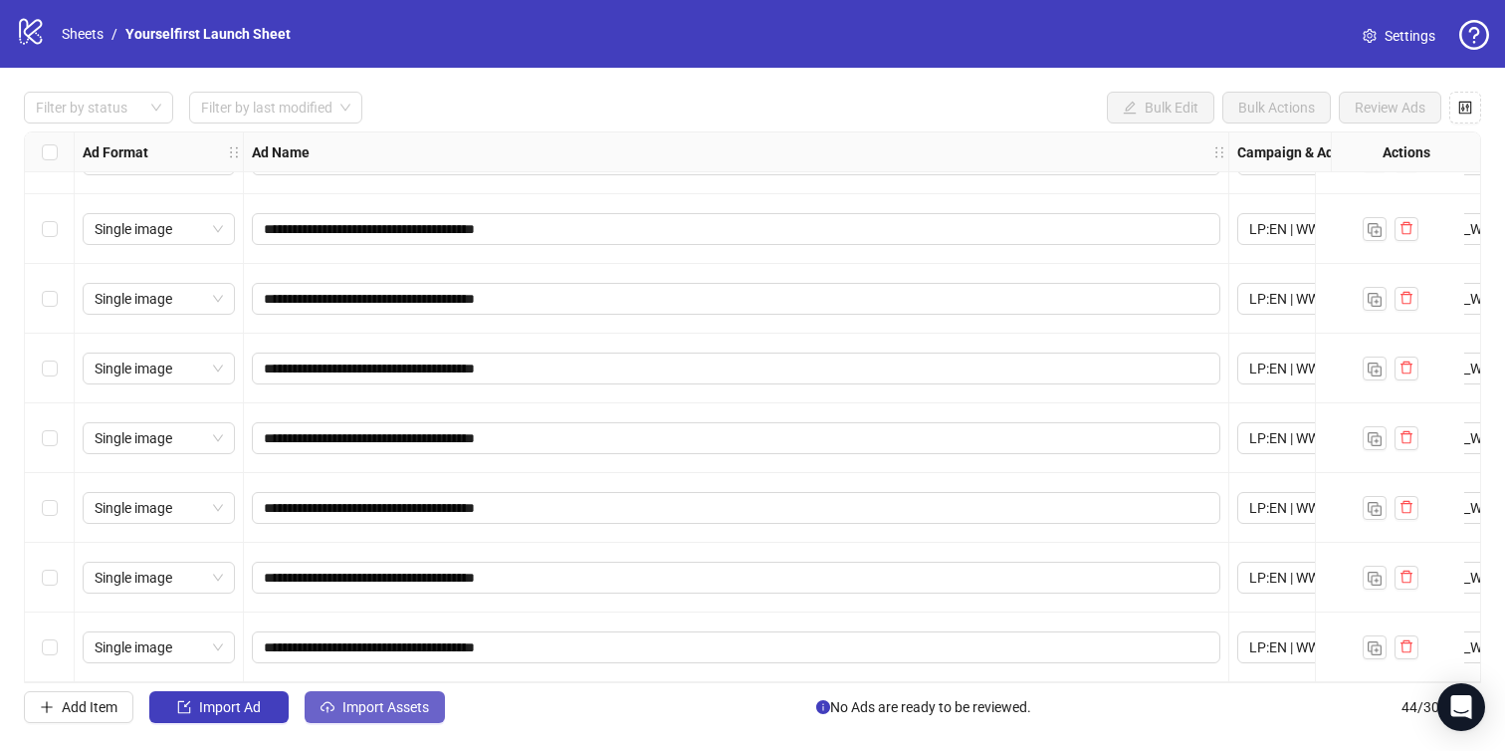
click at [424, 714] on span "Import Assets" at bounding box center [386, 707] width 87 height 16
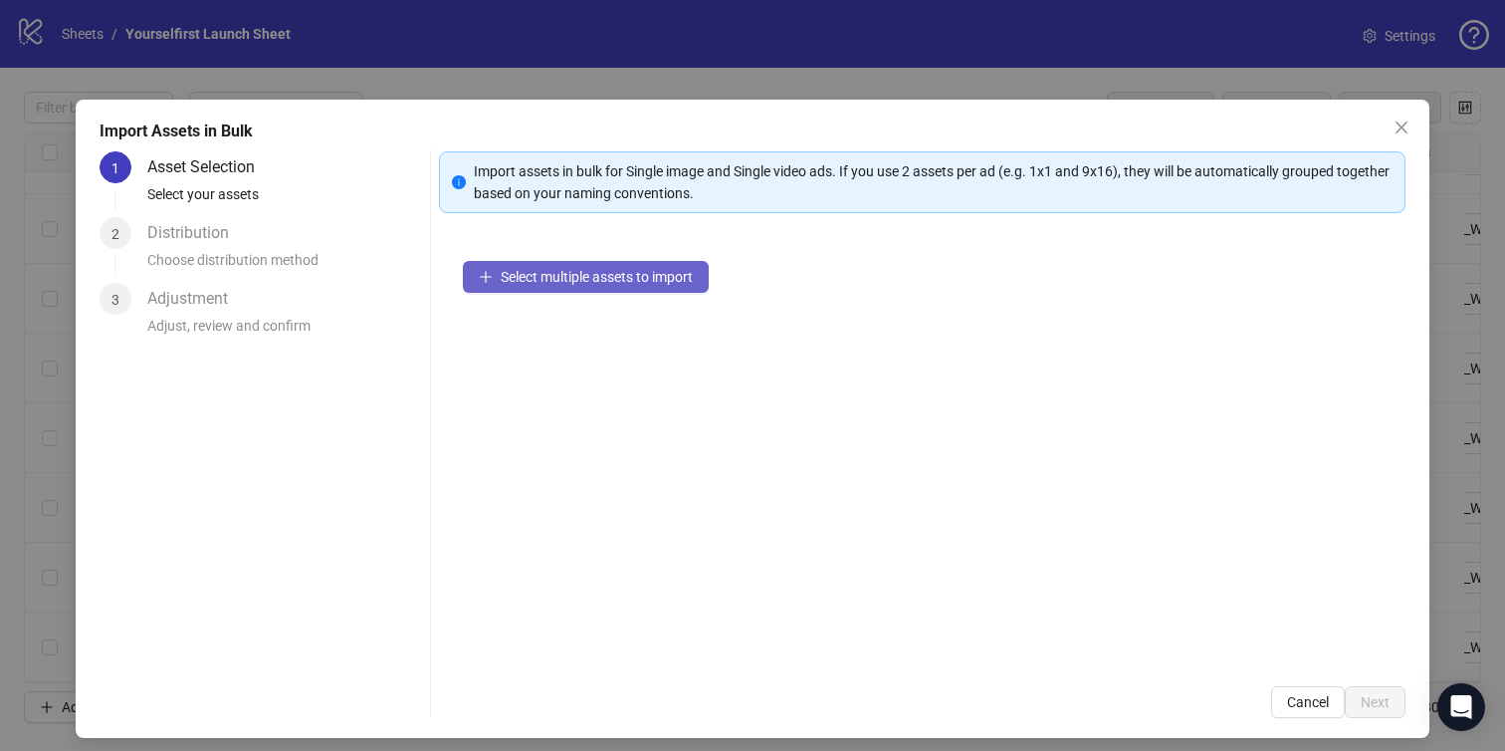
click at [584, 263] on button "Select multiple assets to import" at bounding box center [586, 277] width 246 height 32
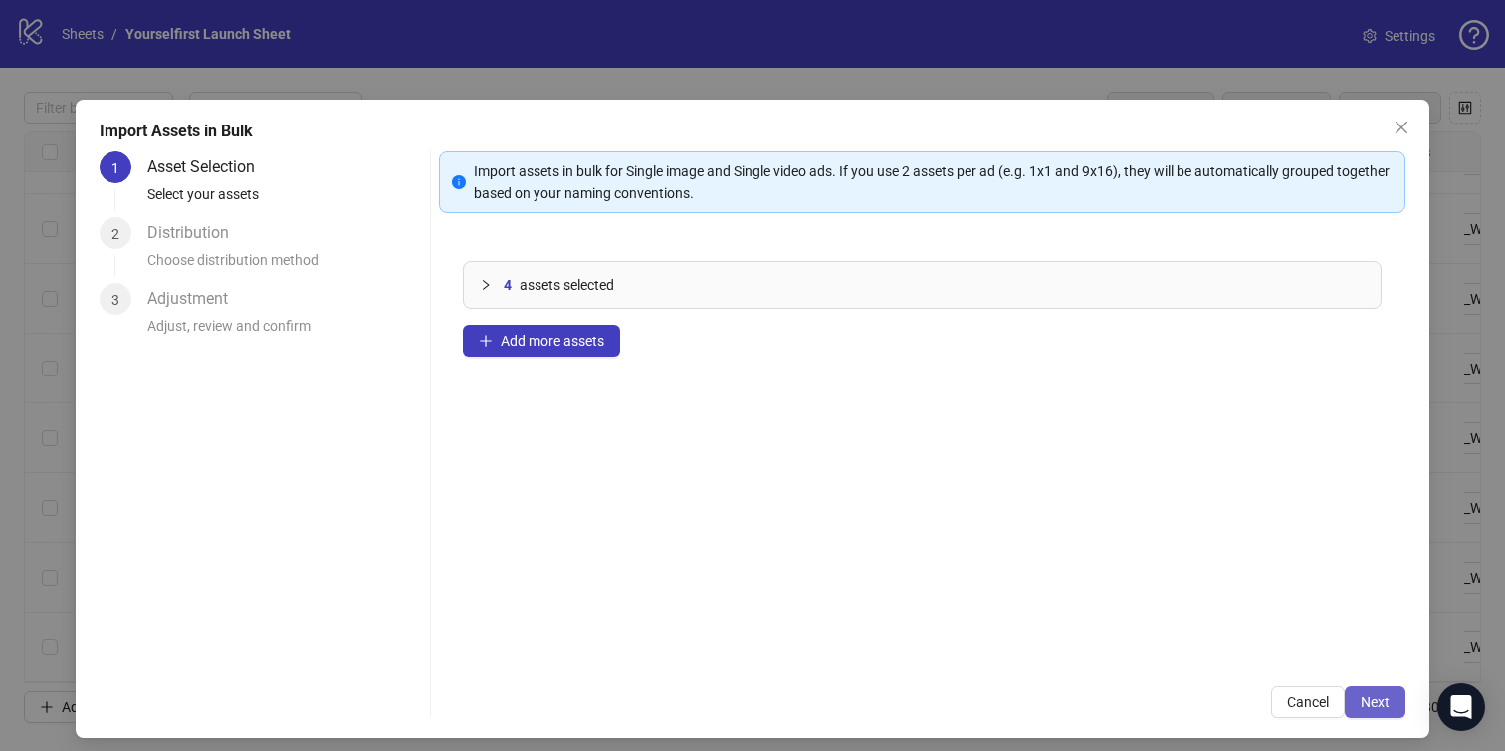
click at [1372, 698] on span "Next" at bounding box center [1375, 702] width 29 height 16
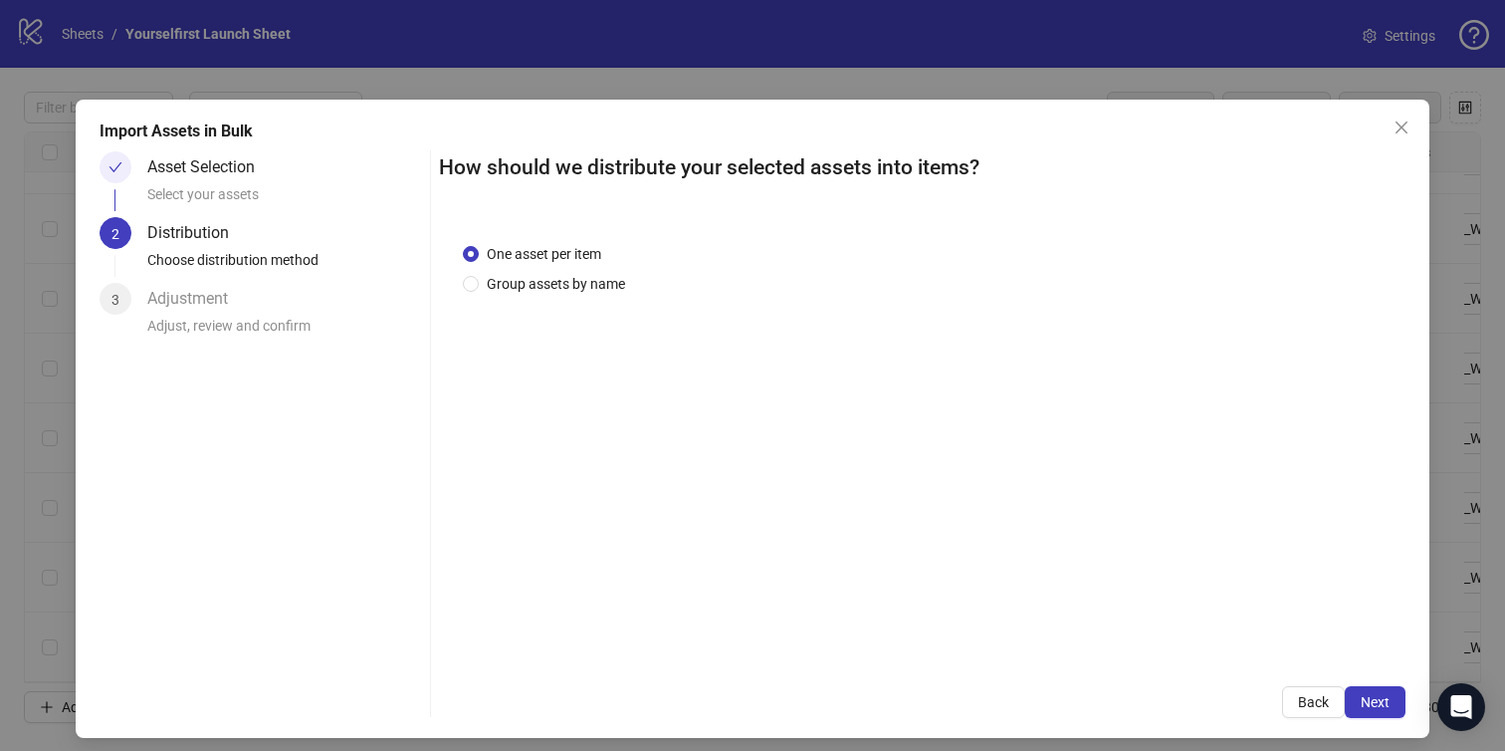
click at [1372, 698] on span "Next" at bounding box center [1375, 702] width 29 height 16
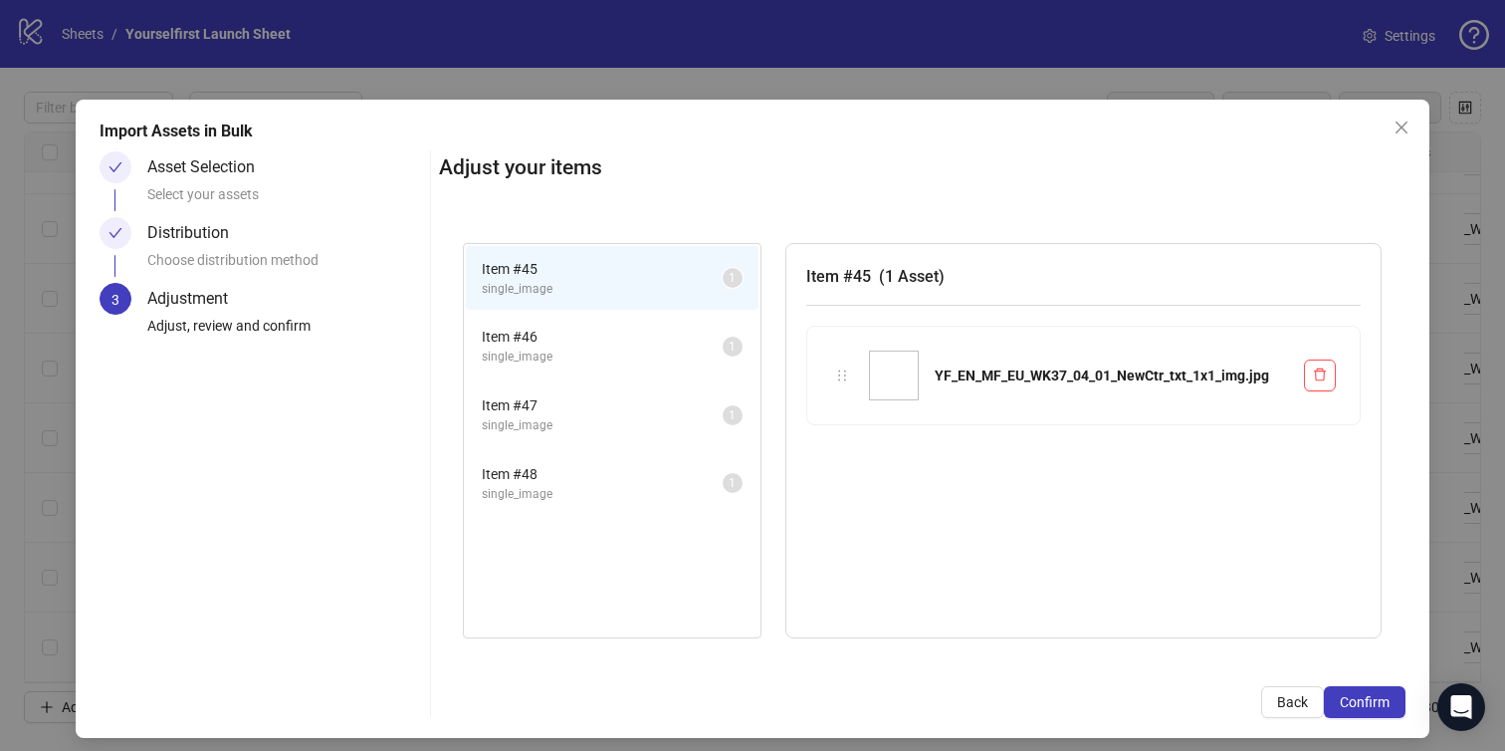
click at [1372, 698] on span "Confirm" at bounding box center [1365, 702] width 50 height 16
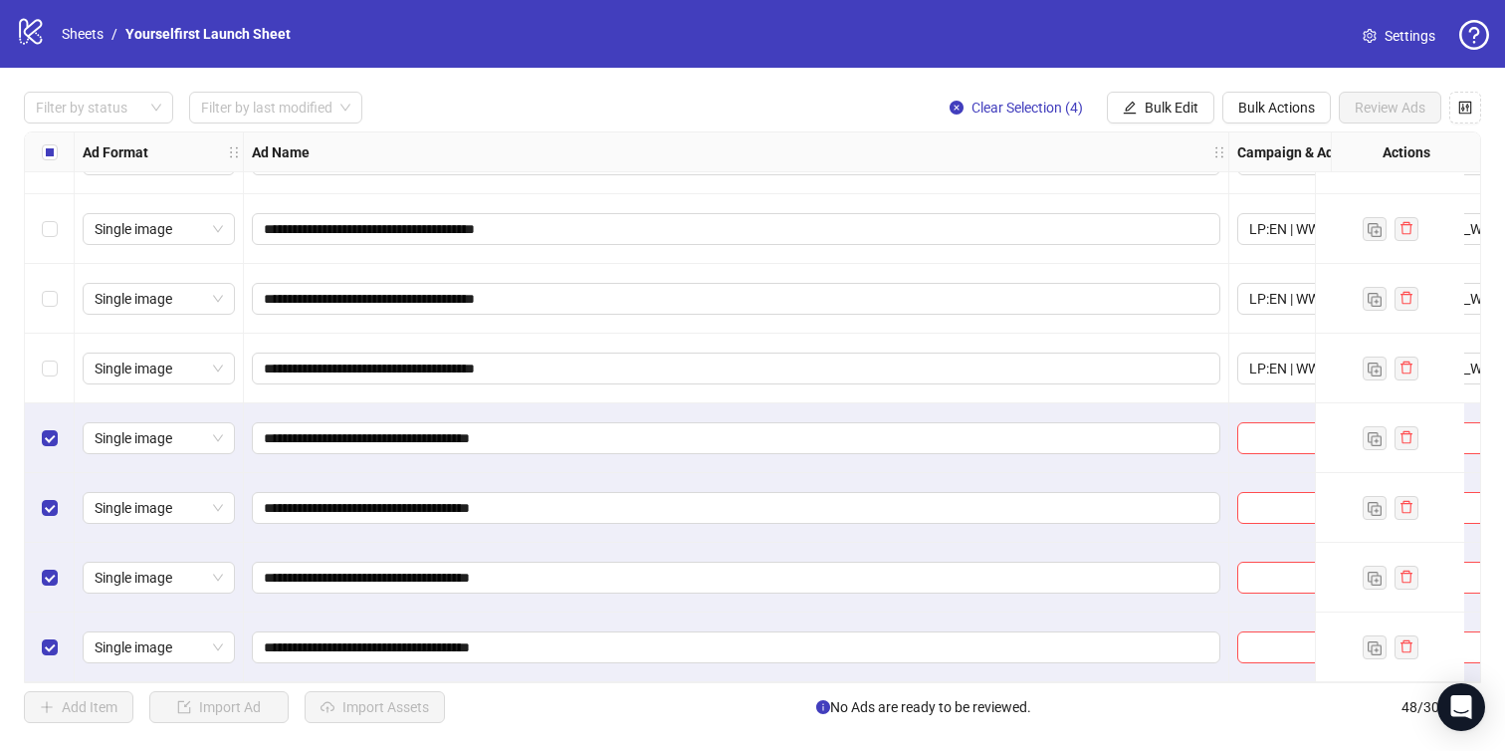
scroll to position [2844, 0]
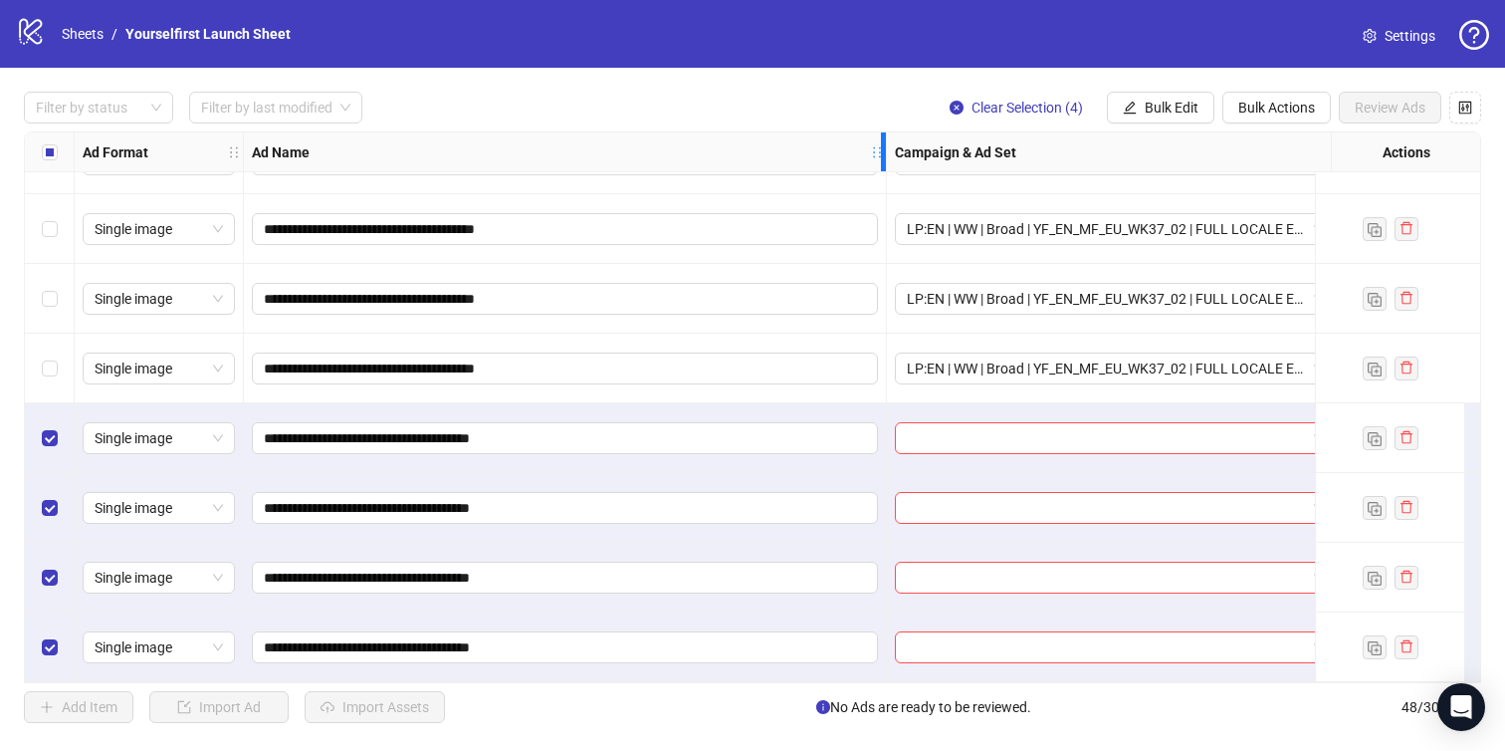
drag, startPoint x: 1228, startPoint y: 147, endPoint x: 885, endPoint y: 181, distance: 344.2
click at [1159, 109] on span "Bulk Edit" at bounding box center [1172, 108] width 54 height 16
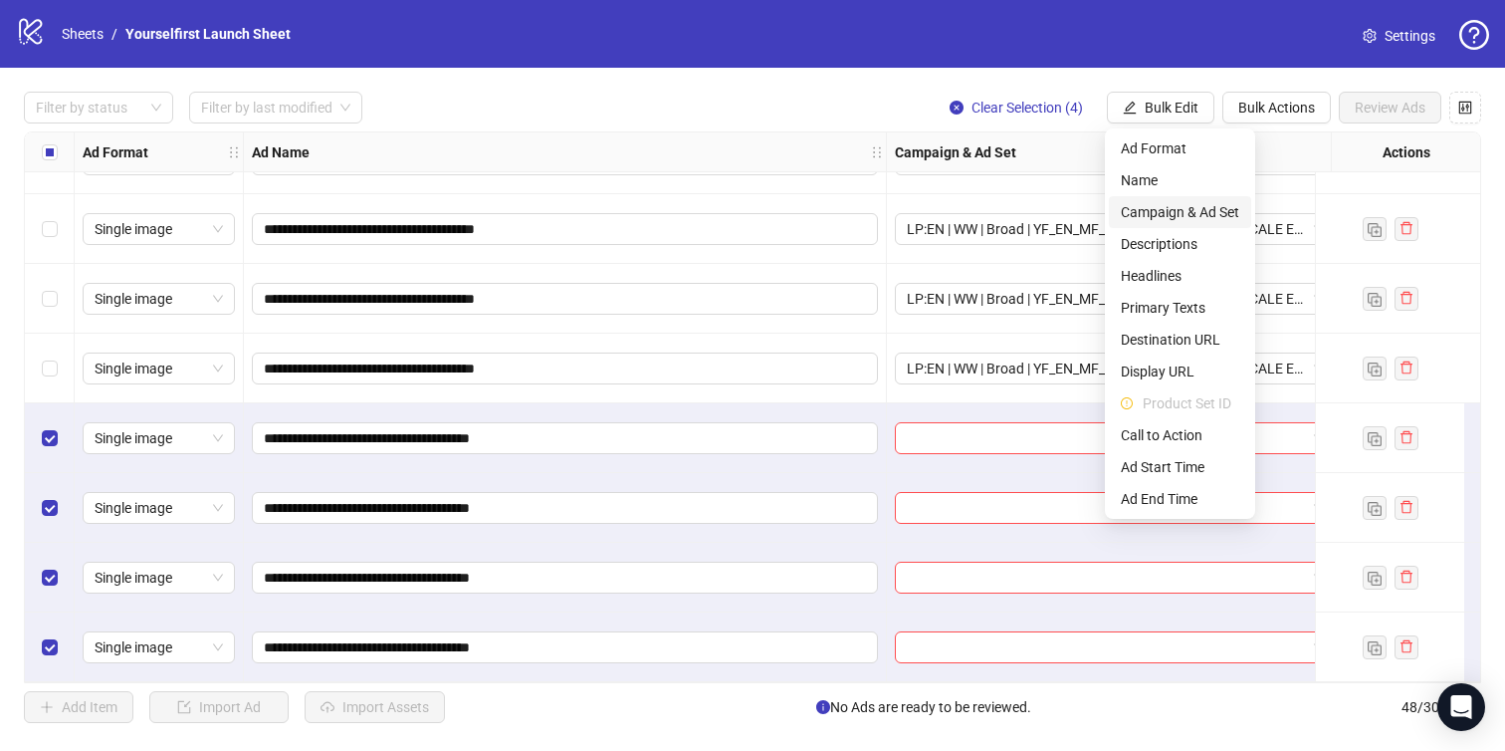
click at [1141, 207] on span "Campaign & Ad Set" at bounding box center [1180, 212] width 118 height 22
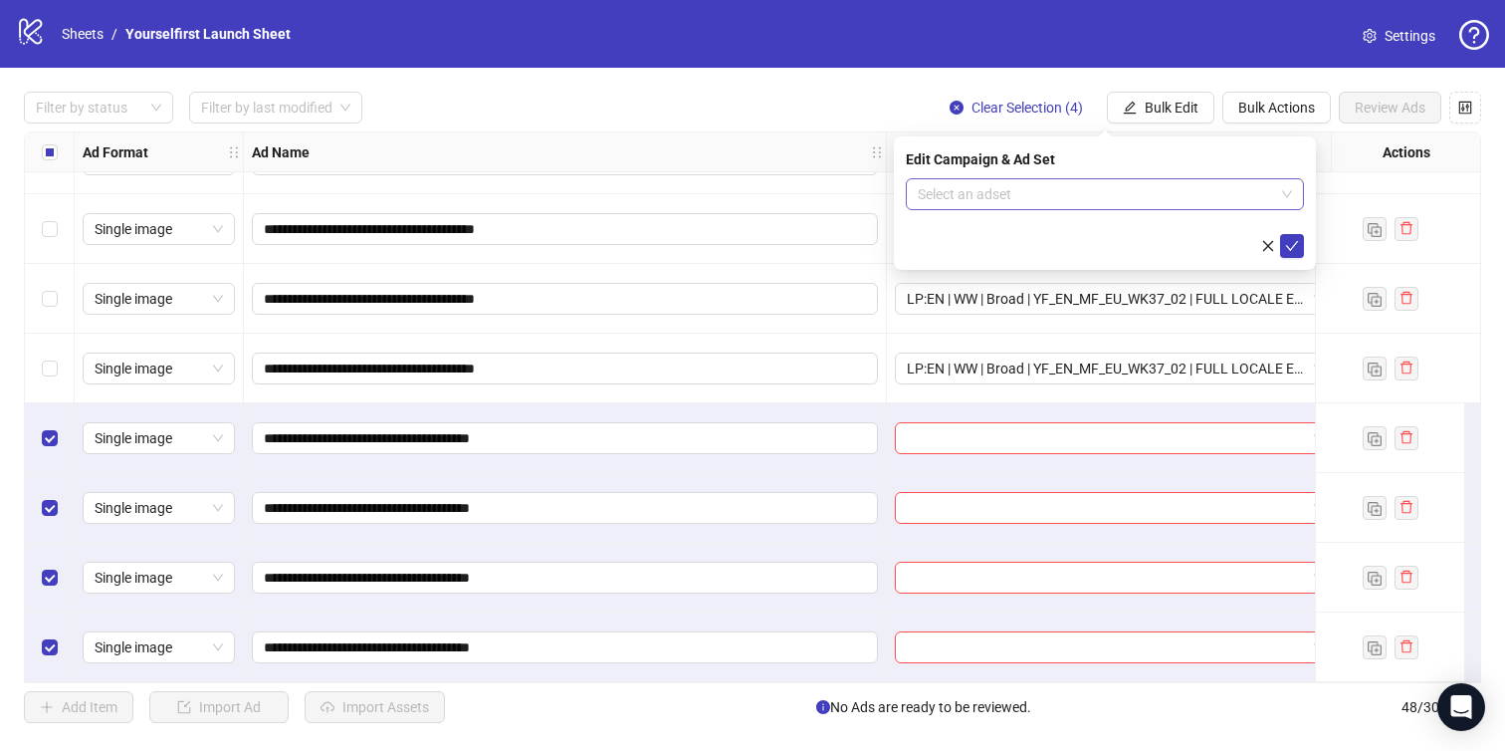
click at [988, 203] on input "search" at bounding box center [1096, 194] width 356 height 30
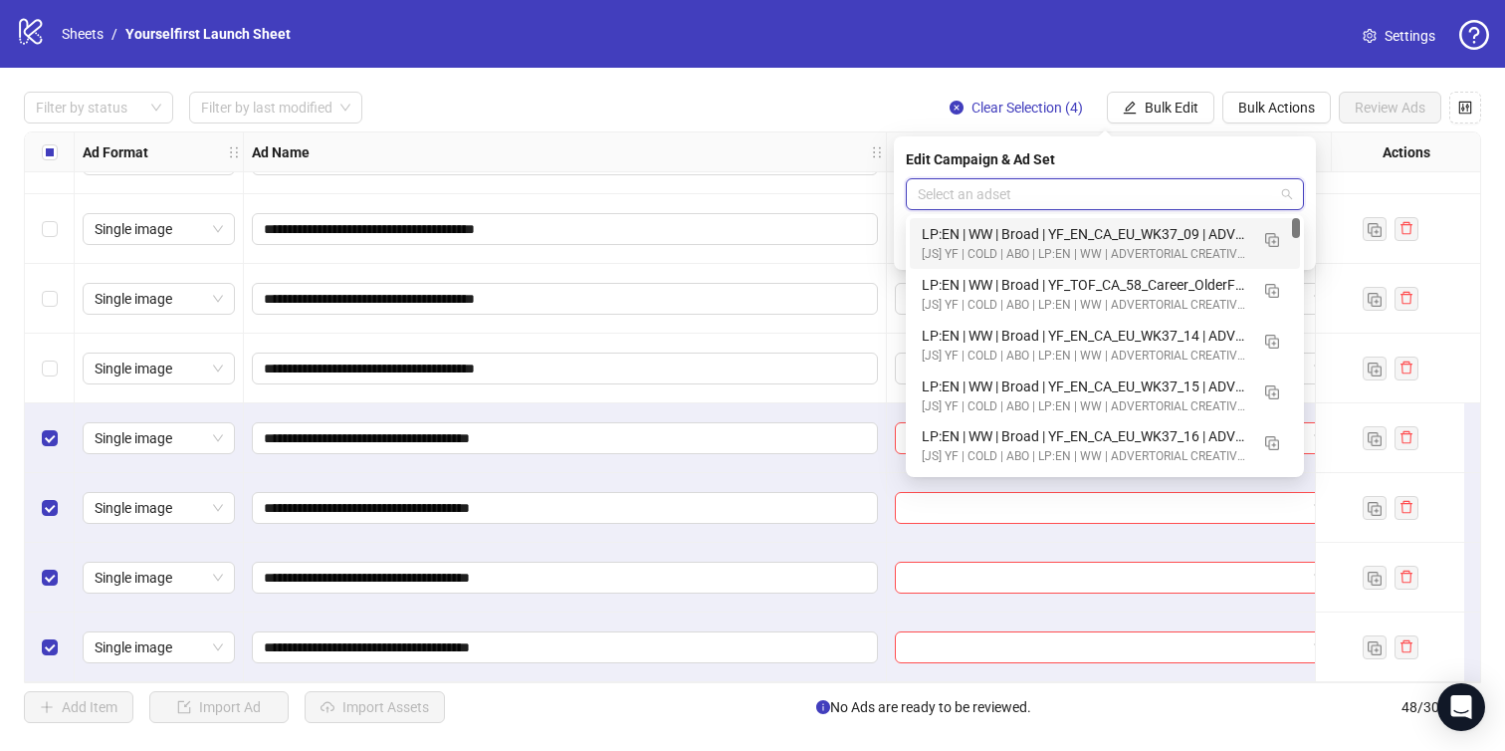
paste input "**********"
type input "**********"
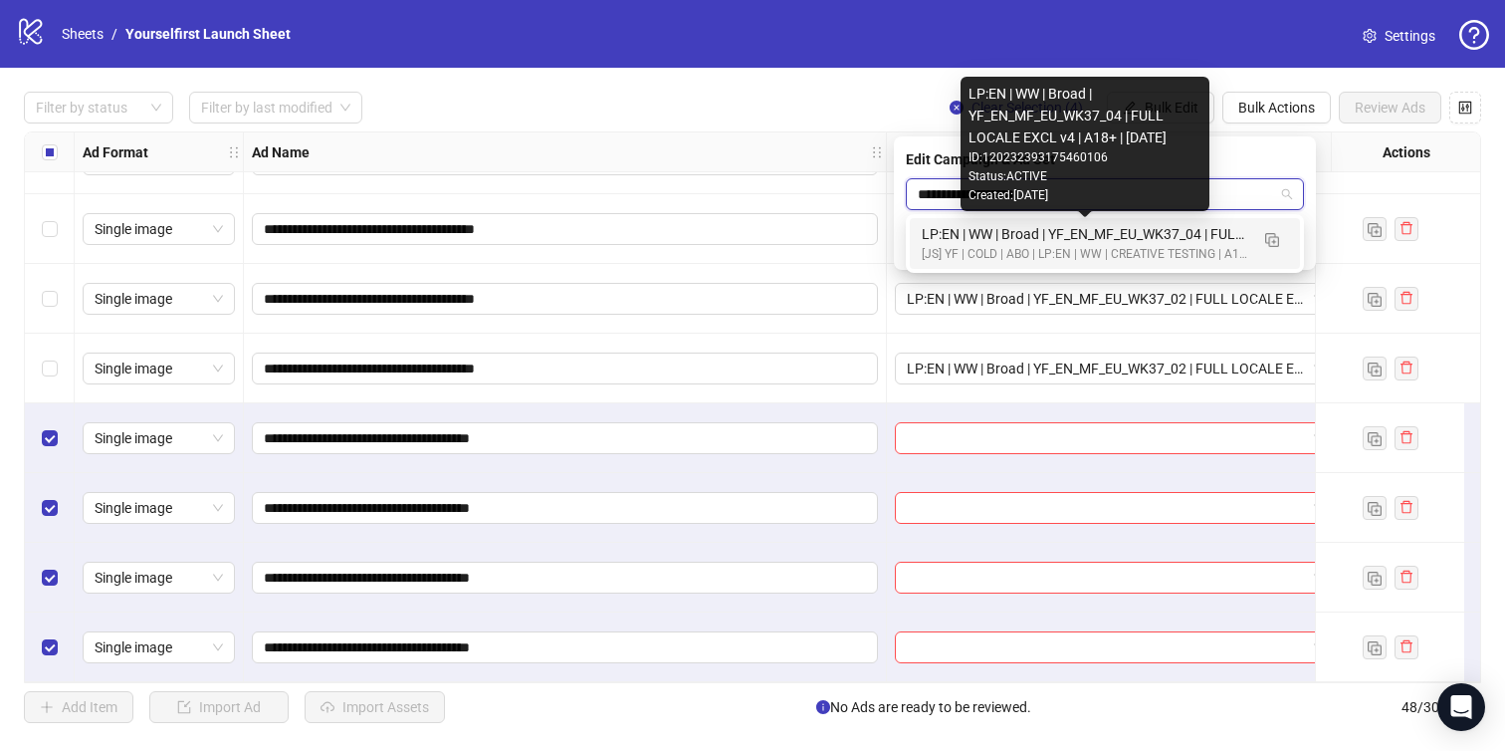
click at [1033, 234] on div "LP:EN | WW | Broad | YF_EN_MF_EU_WK37_04 | FULL LOCALE EXCL v4 | A18+ | [DATE]" at bounding box center [1085, 234] width 327 height 22
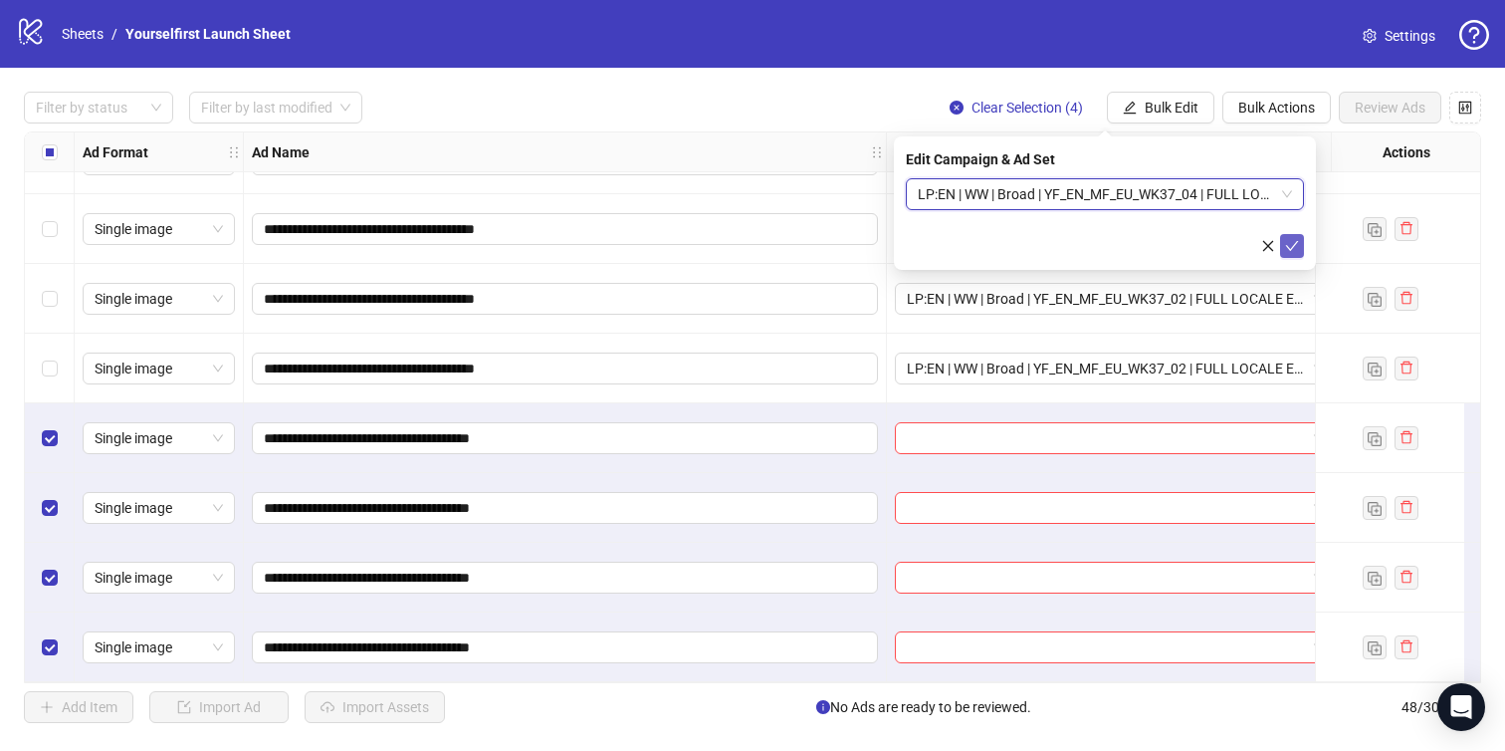
click at [1294, 247] on icon "check" at bounding box center [1292, 246] width 14 height 14
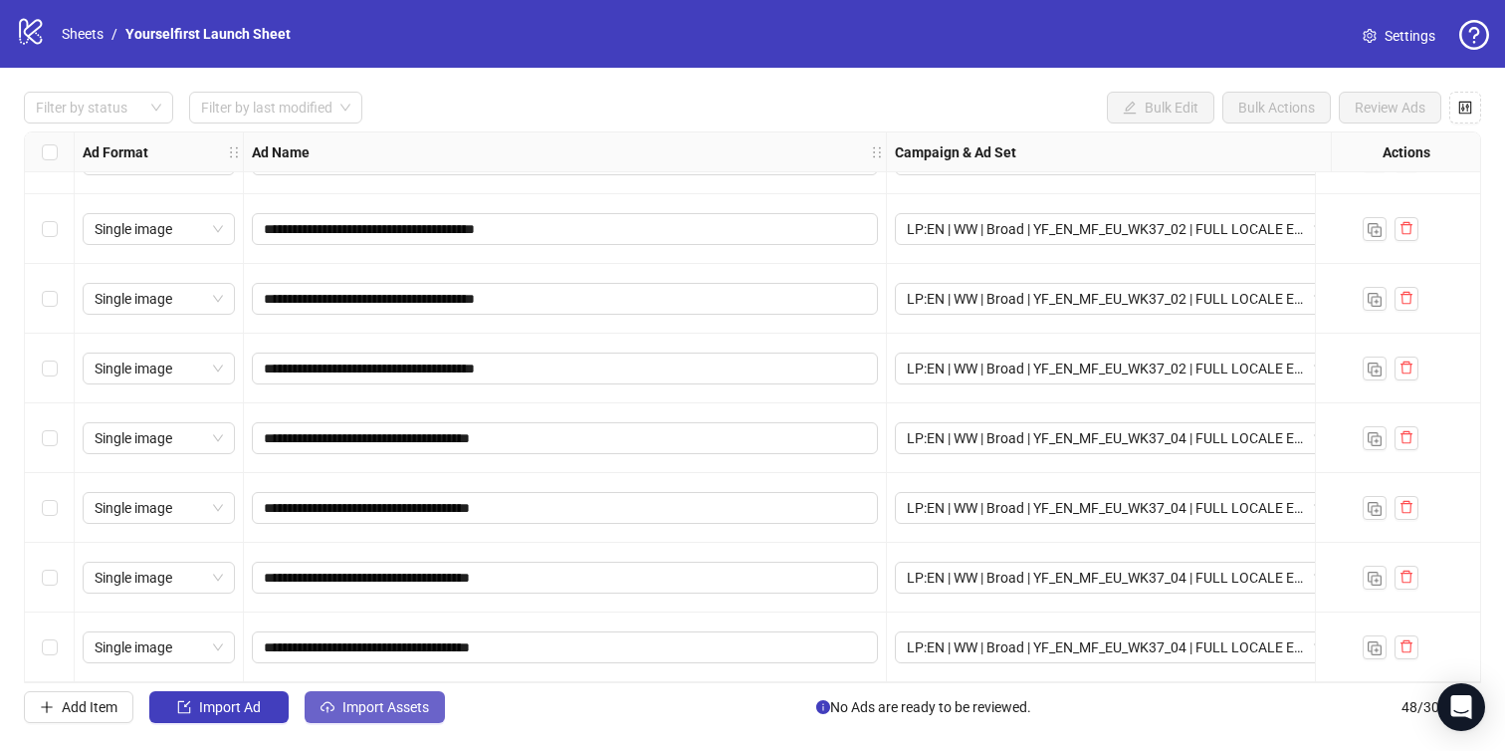
click at [404, 701] on span "Import Assets" at bounding box center [386, 707] width 87 height 16
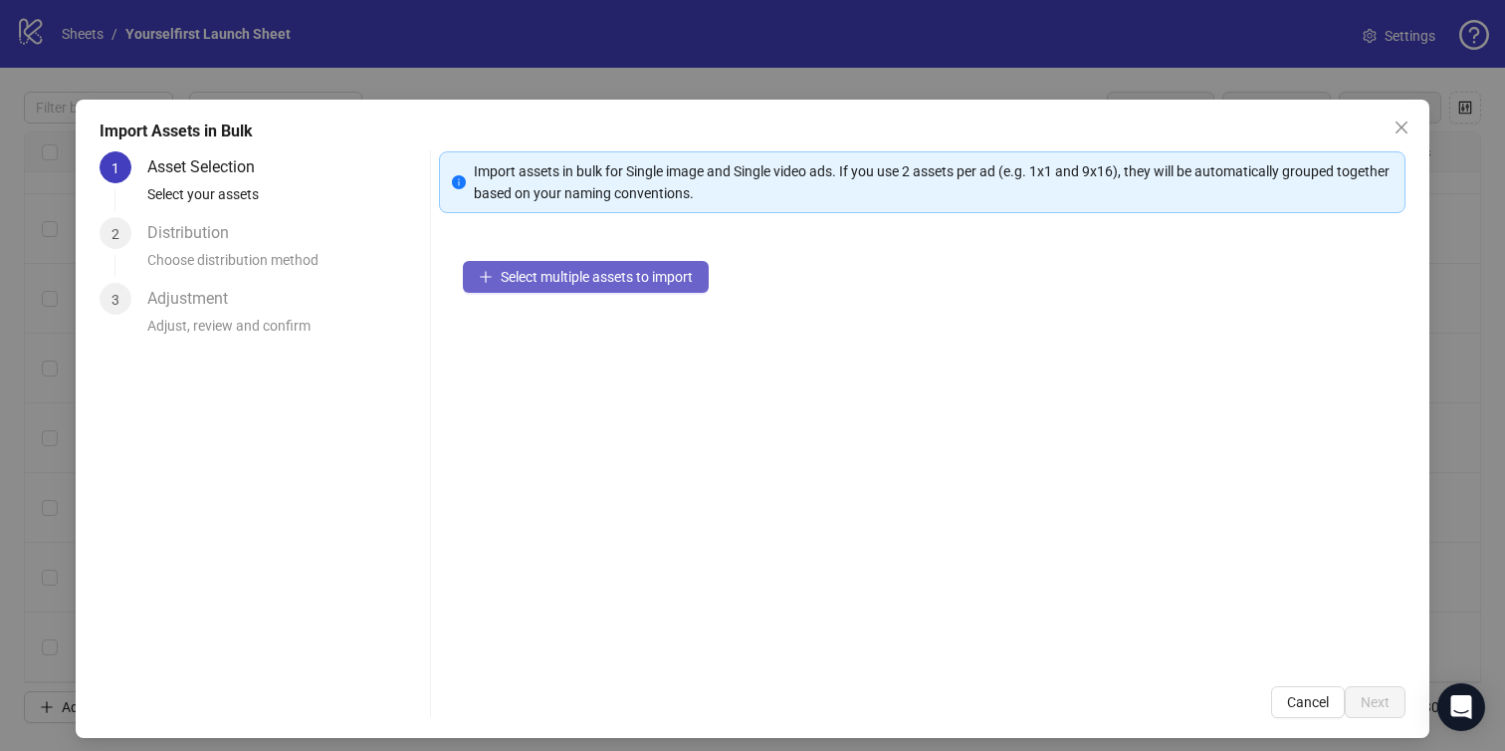
click at [604, 280] on span "Select multiple assets to import" at bounding box center [597, 277] width 192 height 16
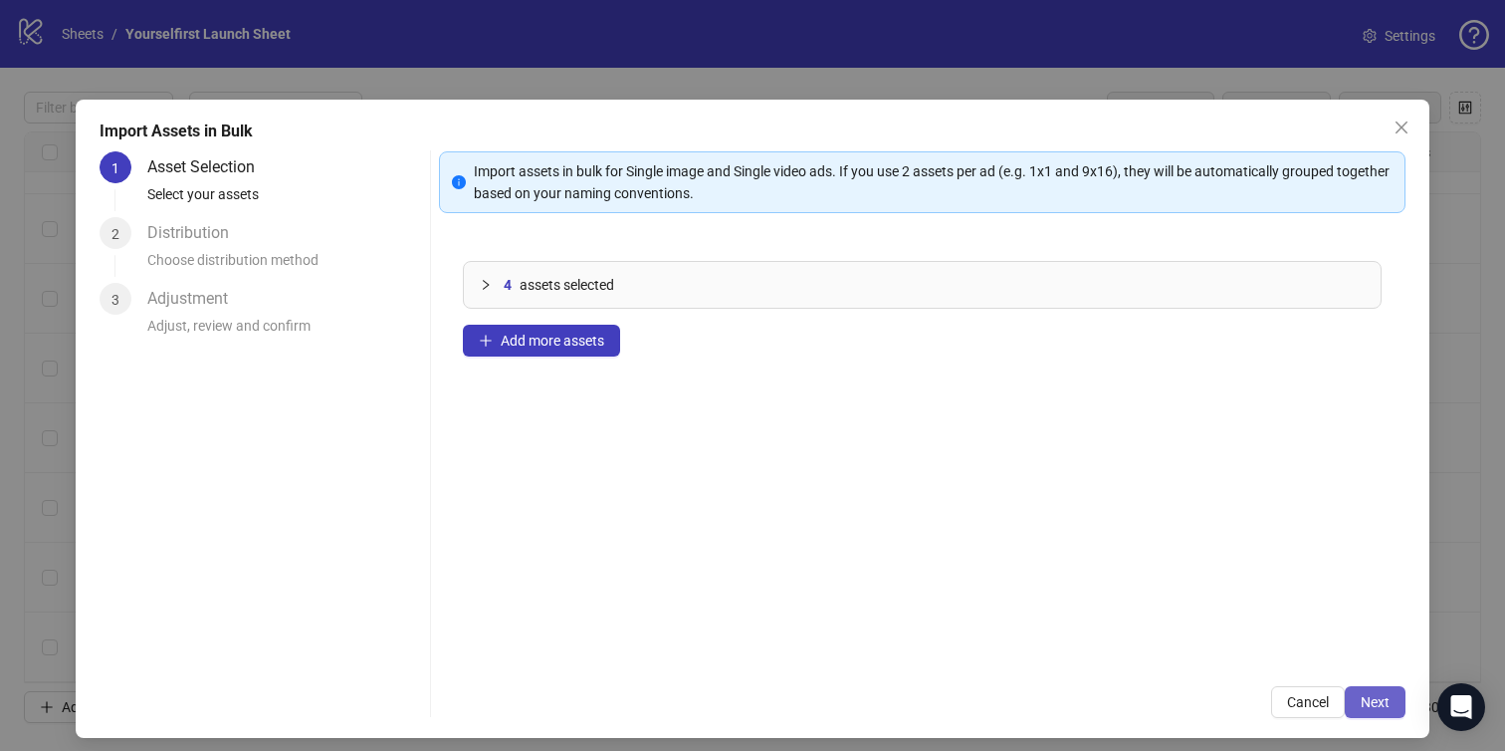
click at [1371, 688] on button "Next" at bounding box center [1375, 702] width 61 height 32
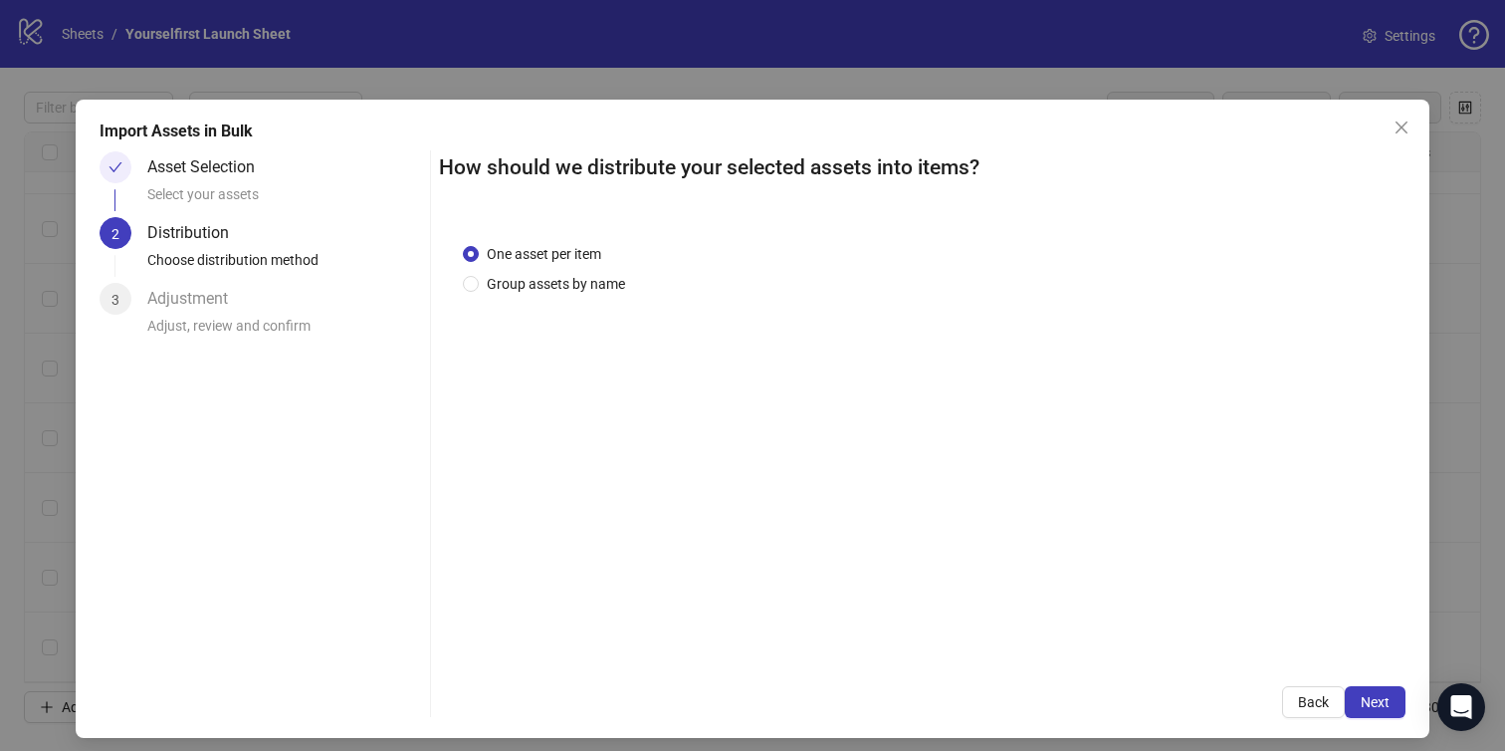
click at [1371, 694] on span "Next" at bounding box center [1375, 702] width 29 height 16
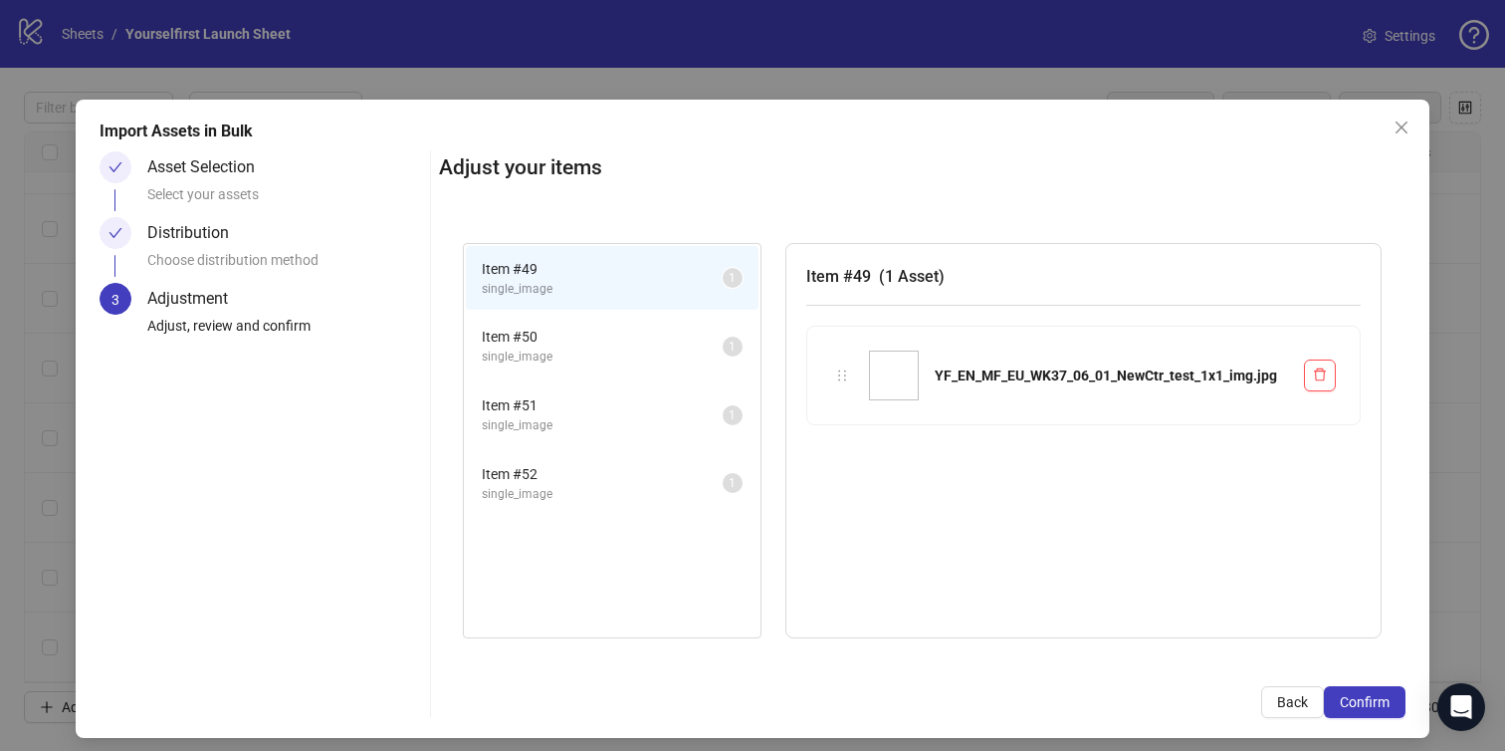
click at [1371, 694] on span "Confirm" at bounding box center [1365, 702] width 50 height 16
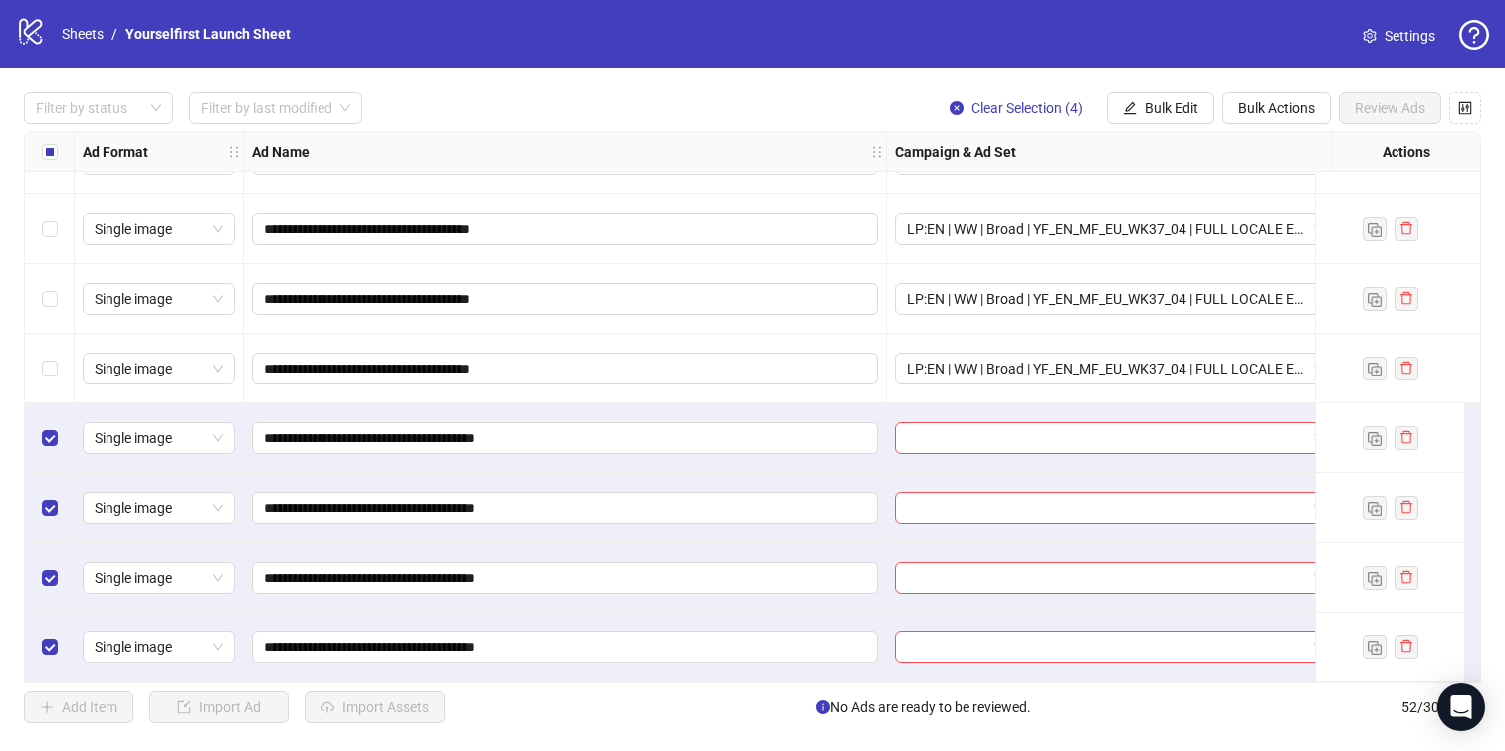
scroll to position [3122, 0]
click at [1145, 109] on span "Bulk Edit" at bounding box center [1172, 108] width 54 height 16
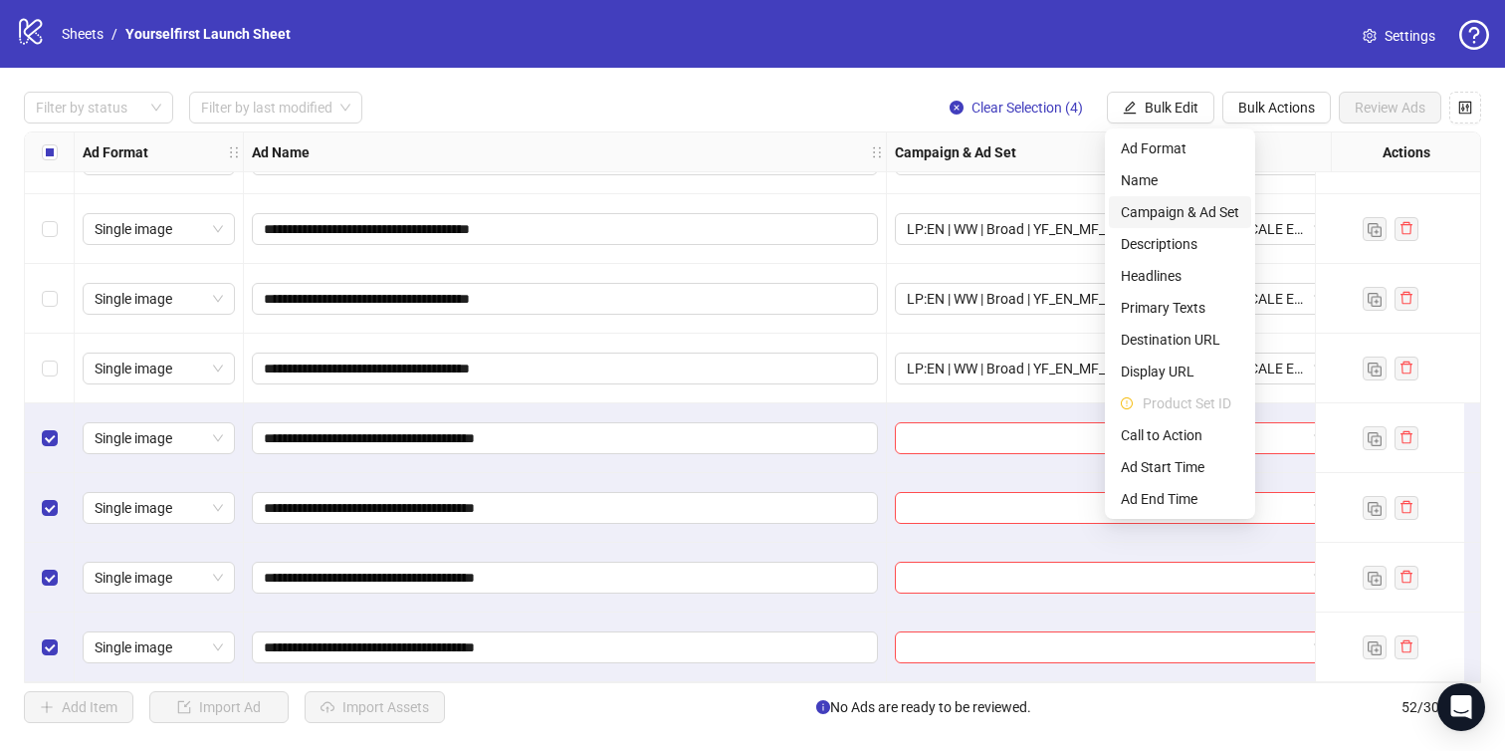
click at [1169, 211] on span "Campaign & Ad Set" at bounding box center [1180, 212] width 118 height 22
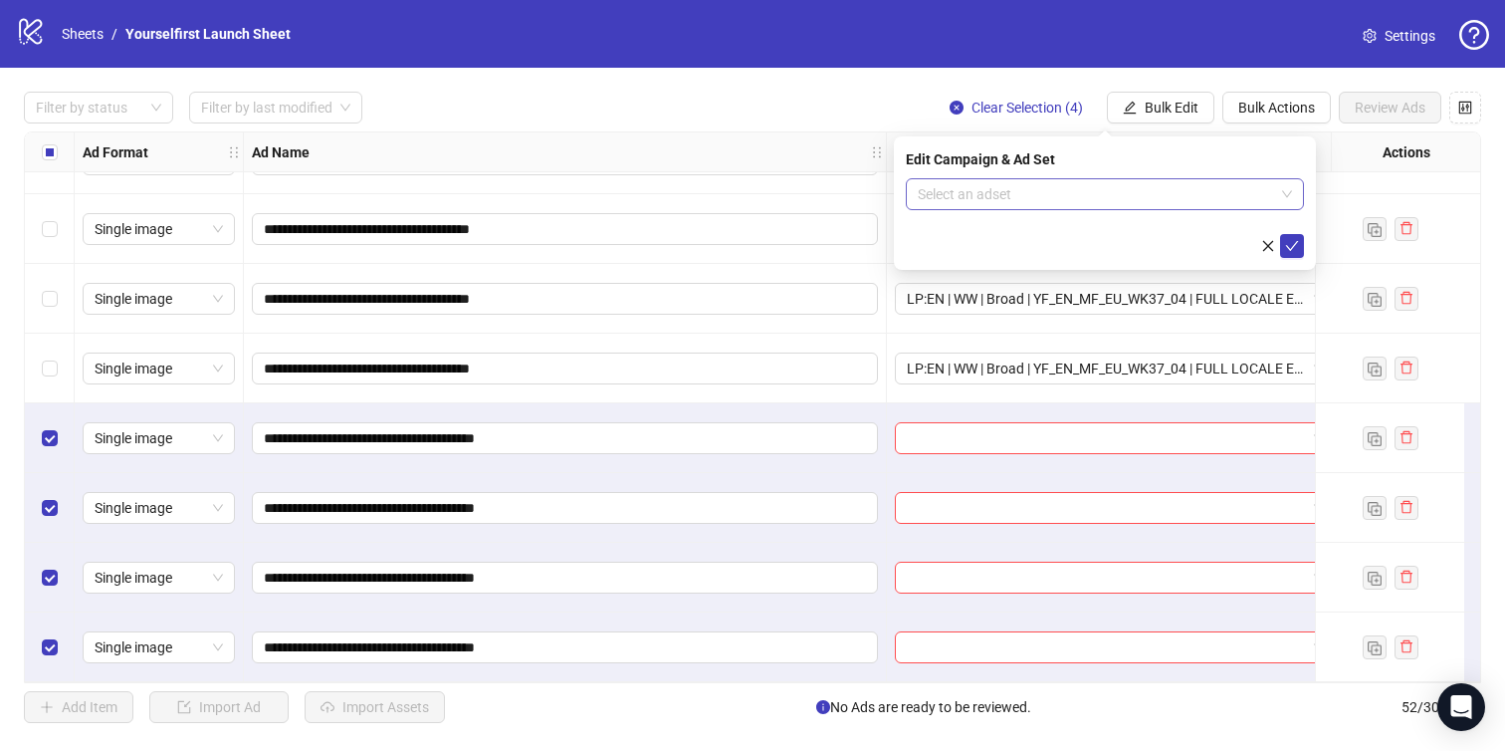
click at [1000, 207] on input "search" at bounding box center [1096, 194] width 356 height 30
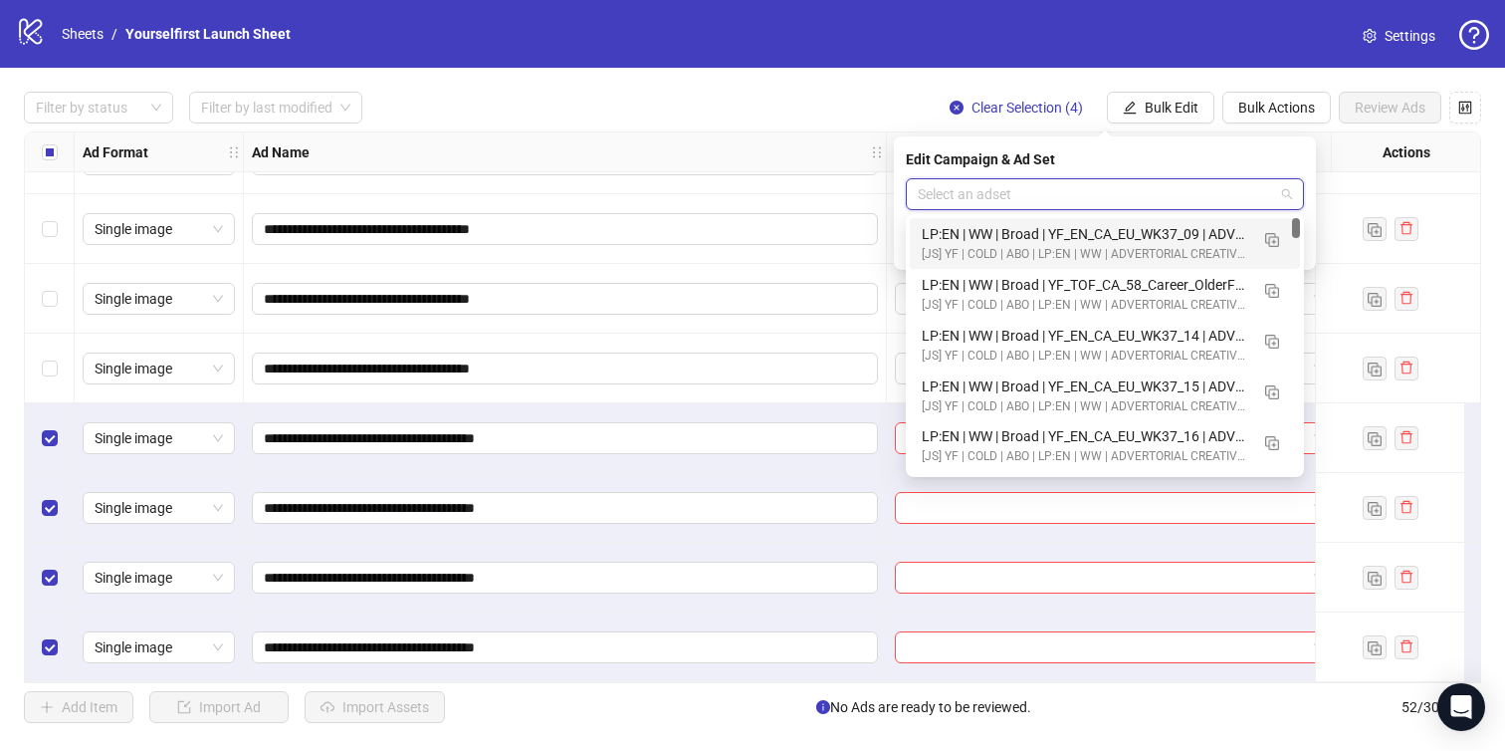
paste input "**********"
type input "**********"
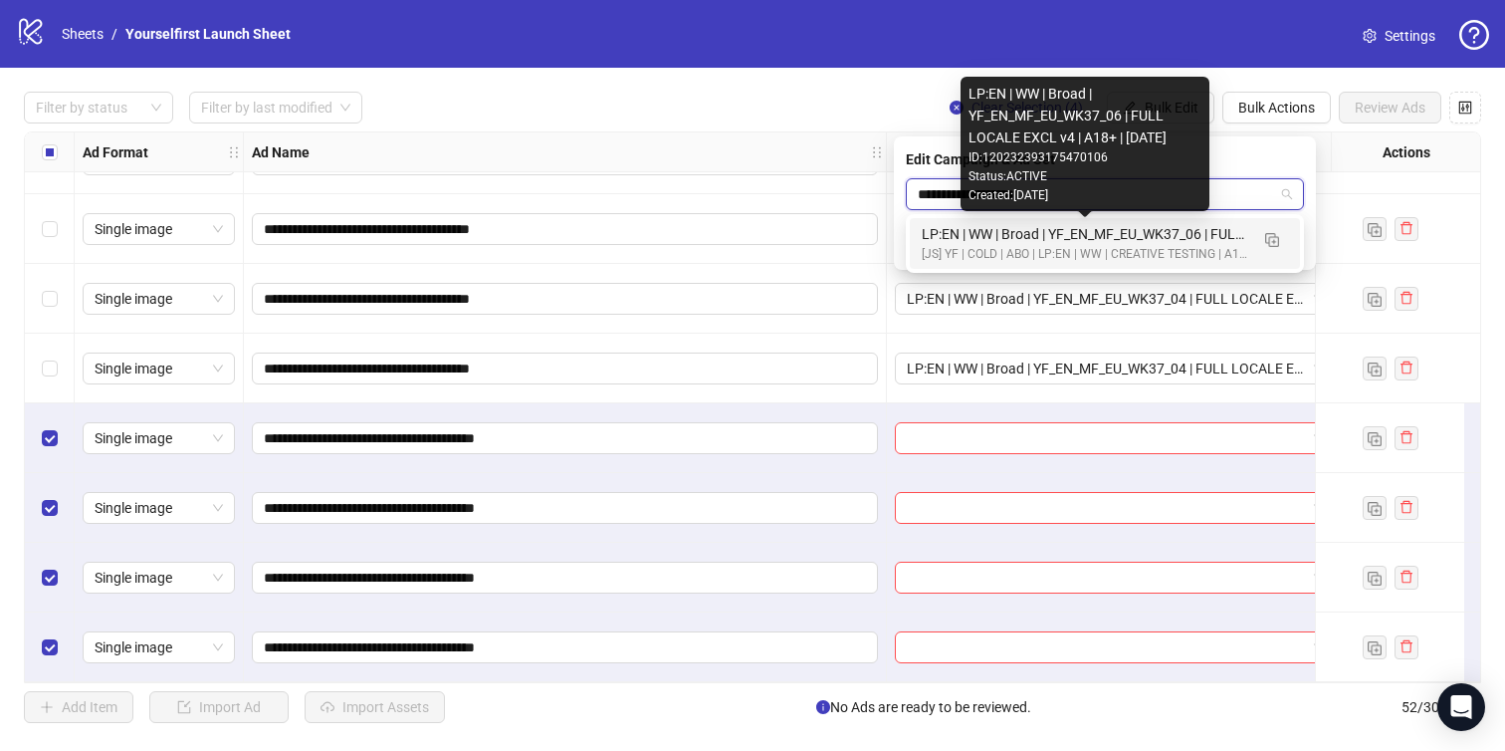
click at [1054, 229] on div "LP:EN | WW | Broad | YF_EN_MF_EU_WK37_06 | FULL LOCALE EXCL v4 | A18+ | [DATE]" at bounding box center [1085, 234] width 327 height 22
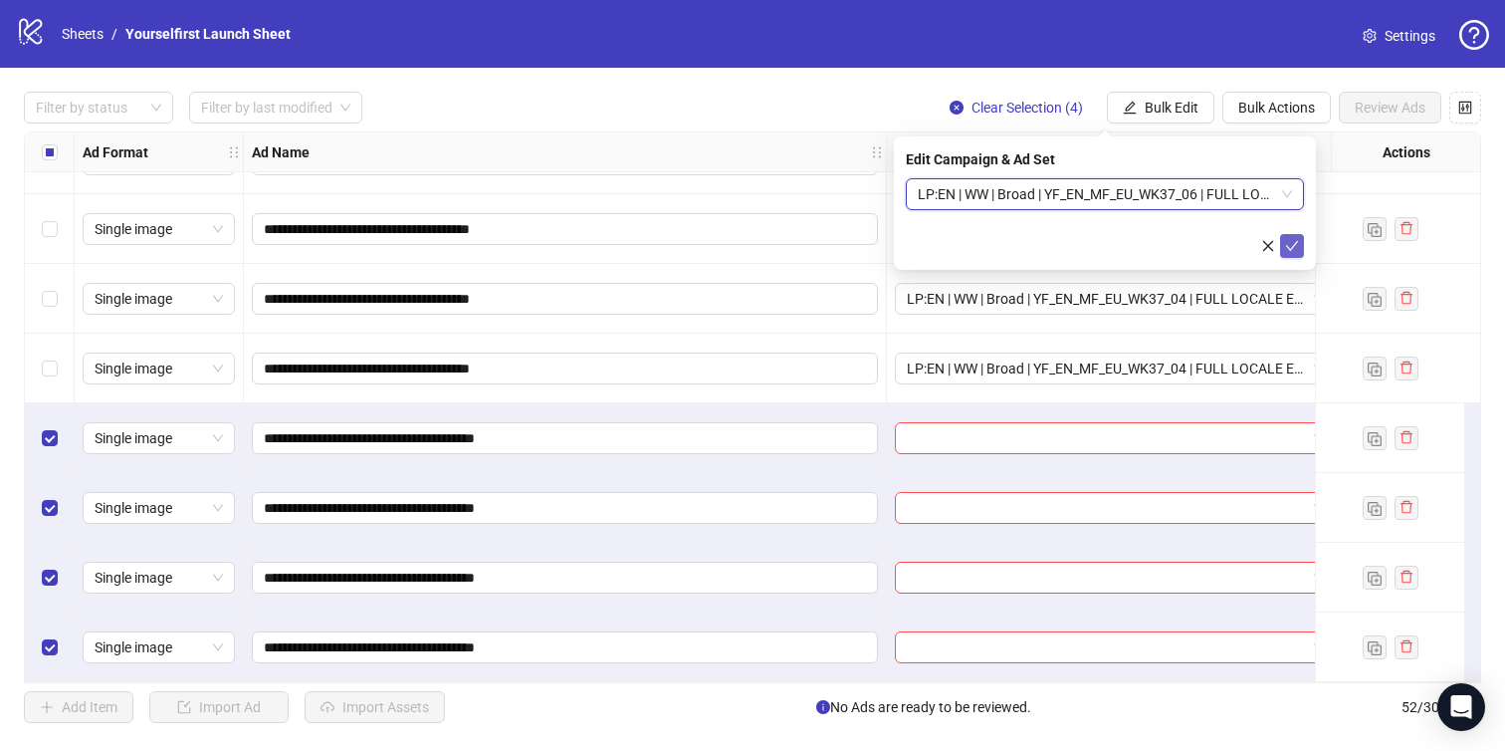
click at [1284, 240] on button "submit" at bounding box center [1292, 246] width 24 height 24
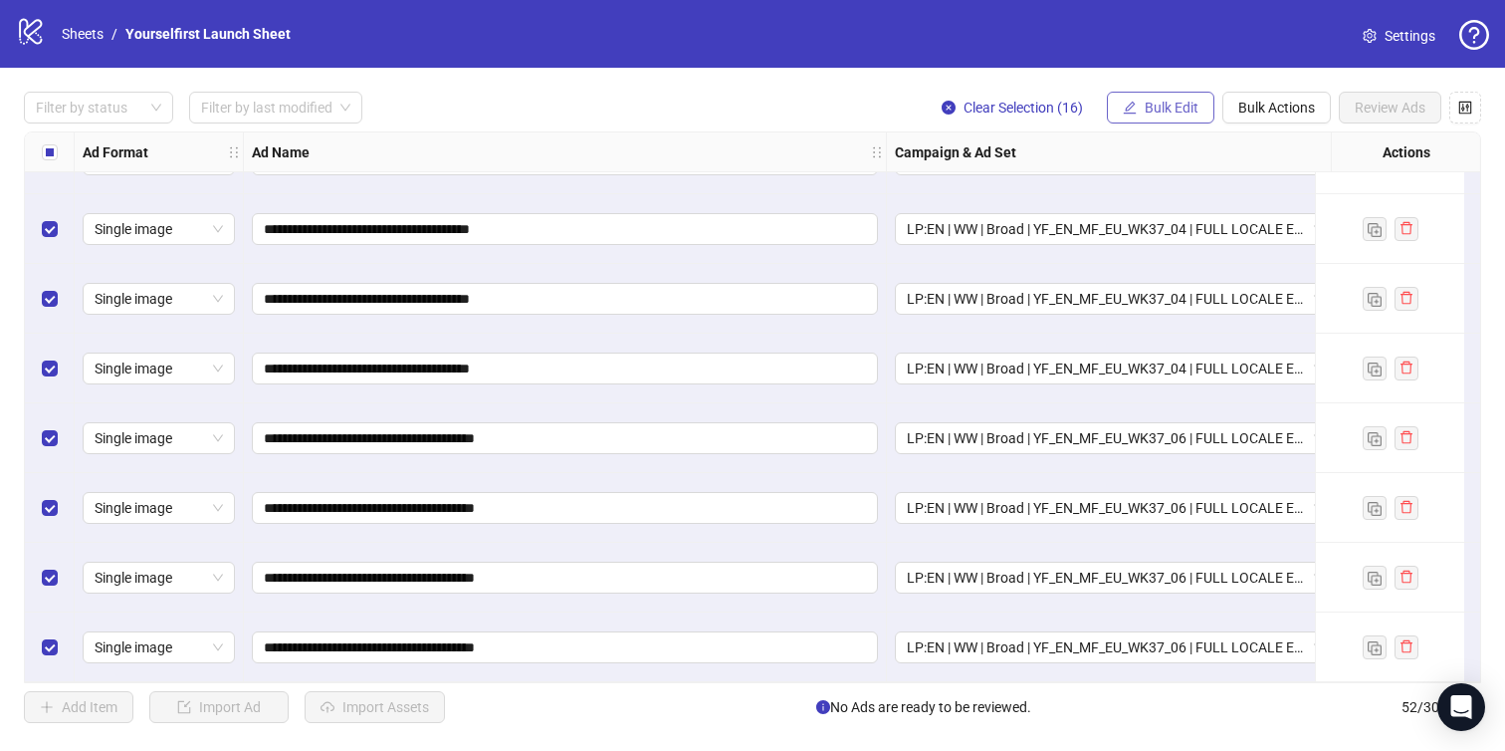
click at [1171, 106] on span "Bulk Edit" at bounding box center [1172, 108] width 54 height 16
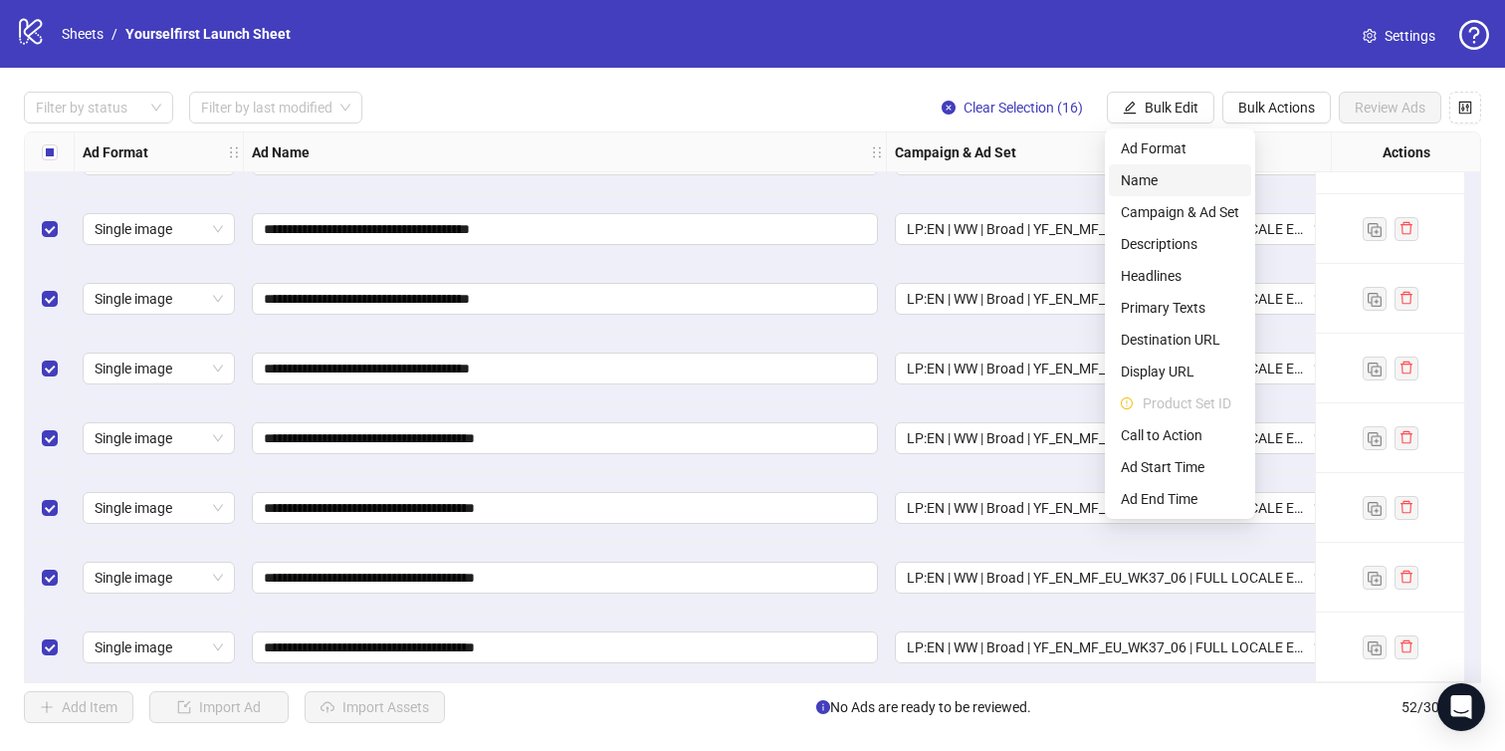
click at [1165, 172] on span "Name" at bounding box center [1180, 180] width 118 height 22
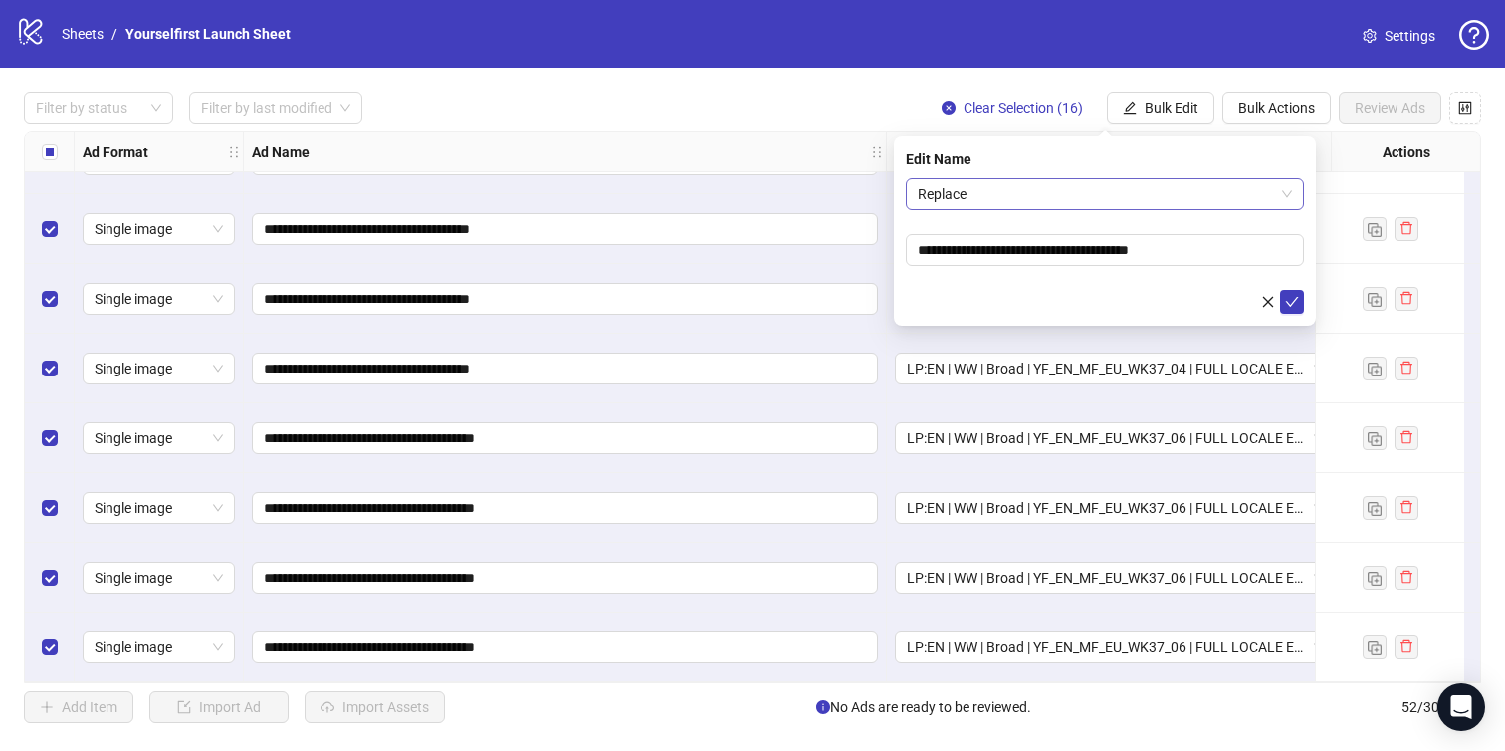
click at [1063, 189] on span "Replace" at bounding box center [1105, 194] width 374 height 30
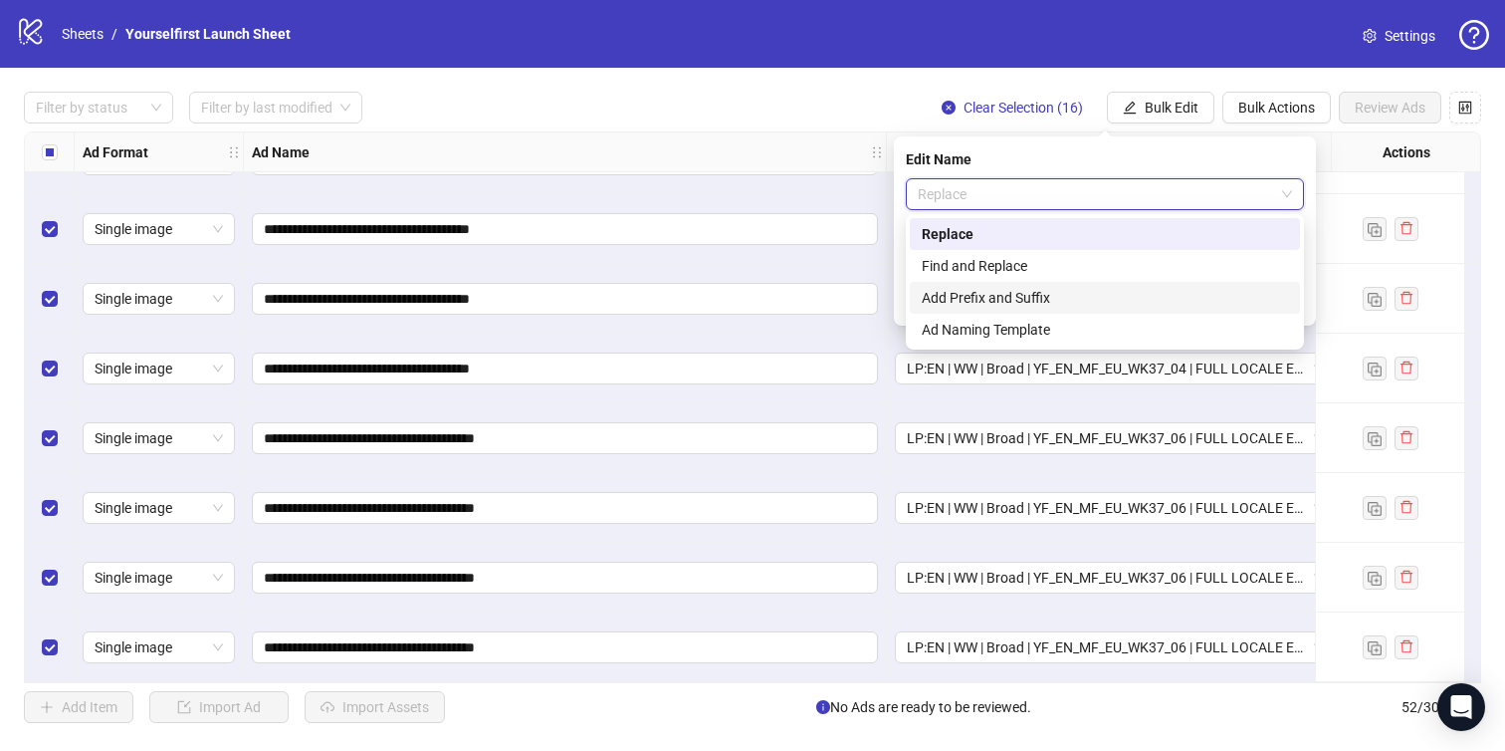
click at [1027, 291] on div "Add Prefix and Suffix" at bounding box center [1105, 298] width 366 height 22
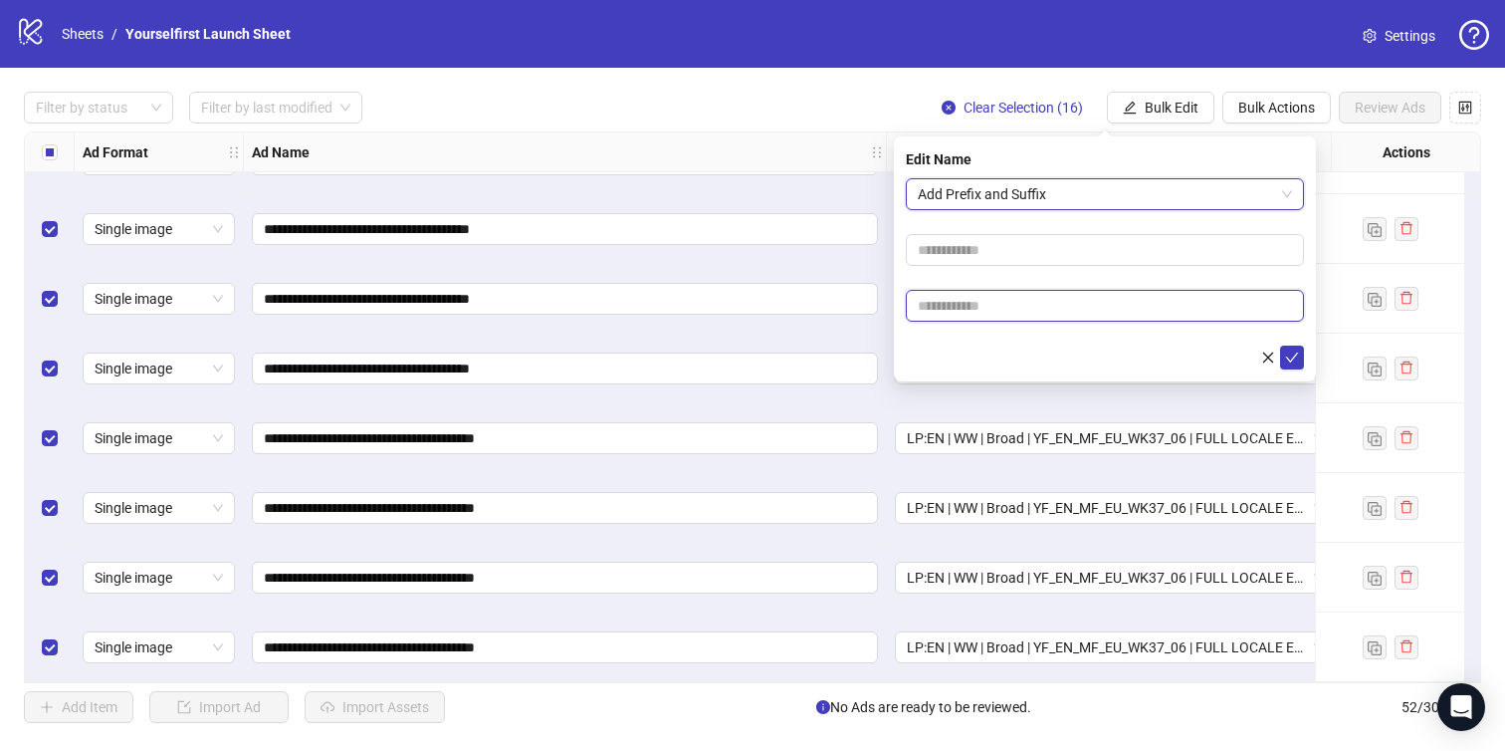
click at [1015, 303] on input "text" at bounding box center [1105, 306] width 398 height 32
paste input "**********"
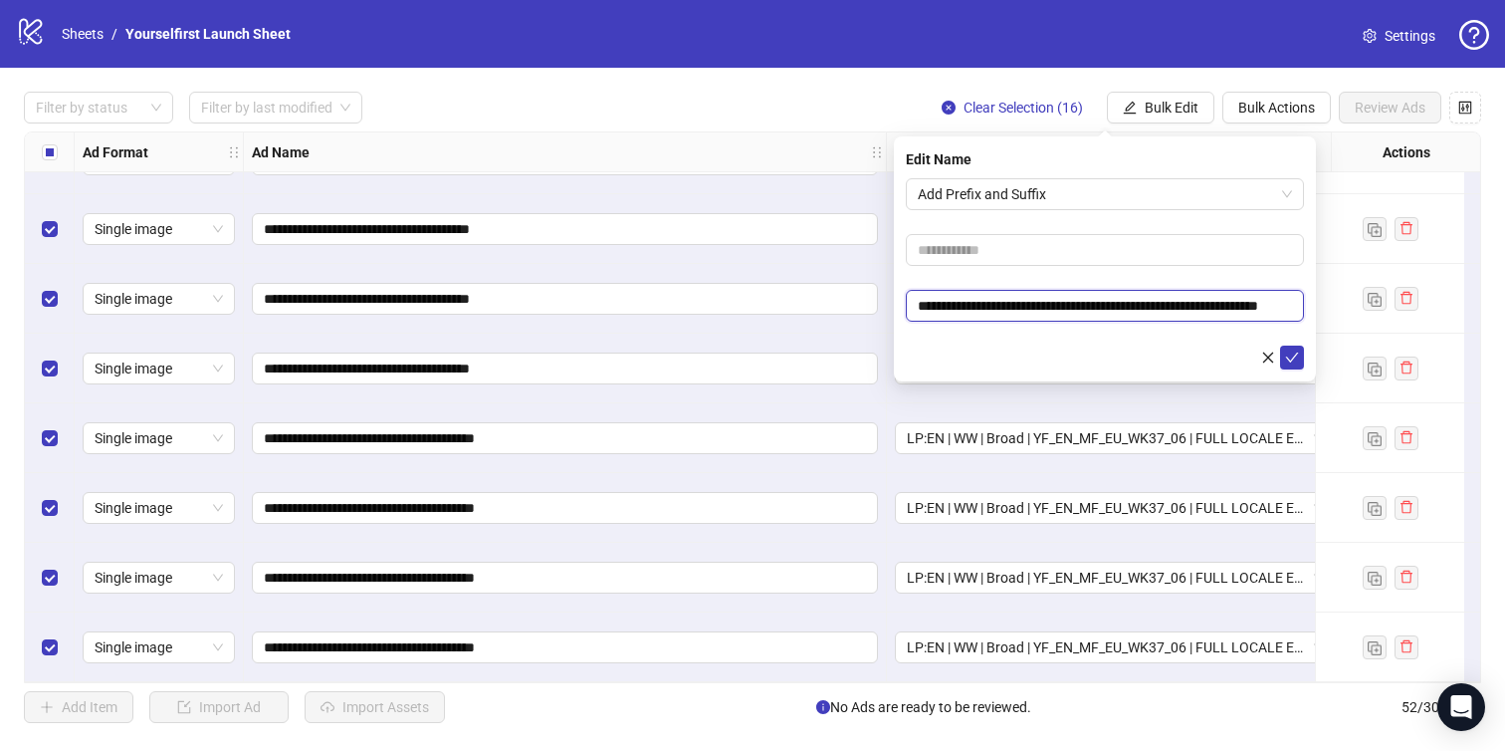
scroll to position [0, 50]
type input "**********"
click at [1294, 352] on icon "check" at bounding box center [1292, 357] width 14 height 14
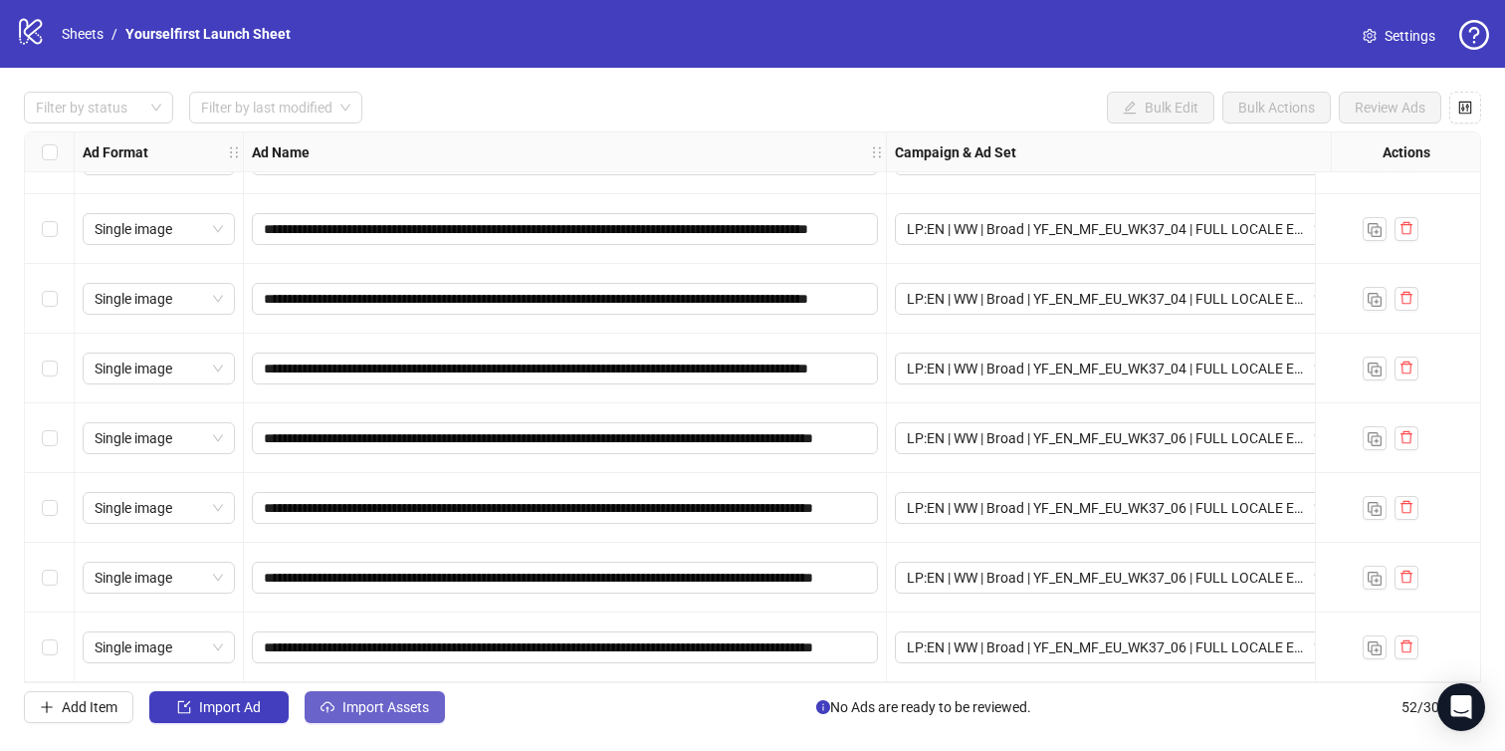
click at [399, 707] on span "Import Assets" at bounding box center [386, 707] width 87 height 16
click at [734, 376] on div "**********" at bounding box center [565, 369] width 643 height 70
click at [711, 403] on div "**********" at bounding box center [565, 438] width 643 height 70
click at [648, 107] on div "Filter by status Filter by last modified Bulk Edit Bulk Actions Review Ads" at bounding box center [753, 108] width 1458 height 32
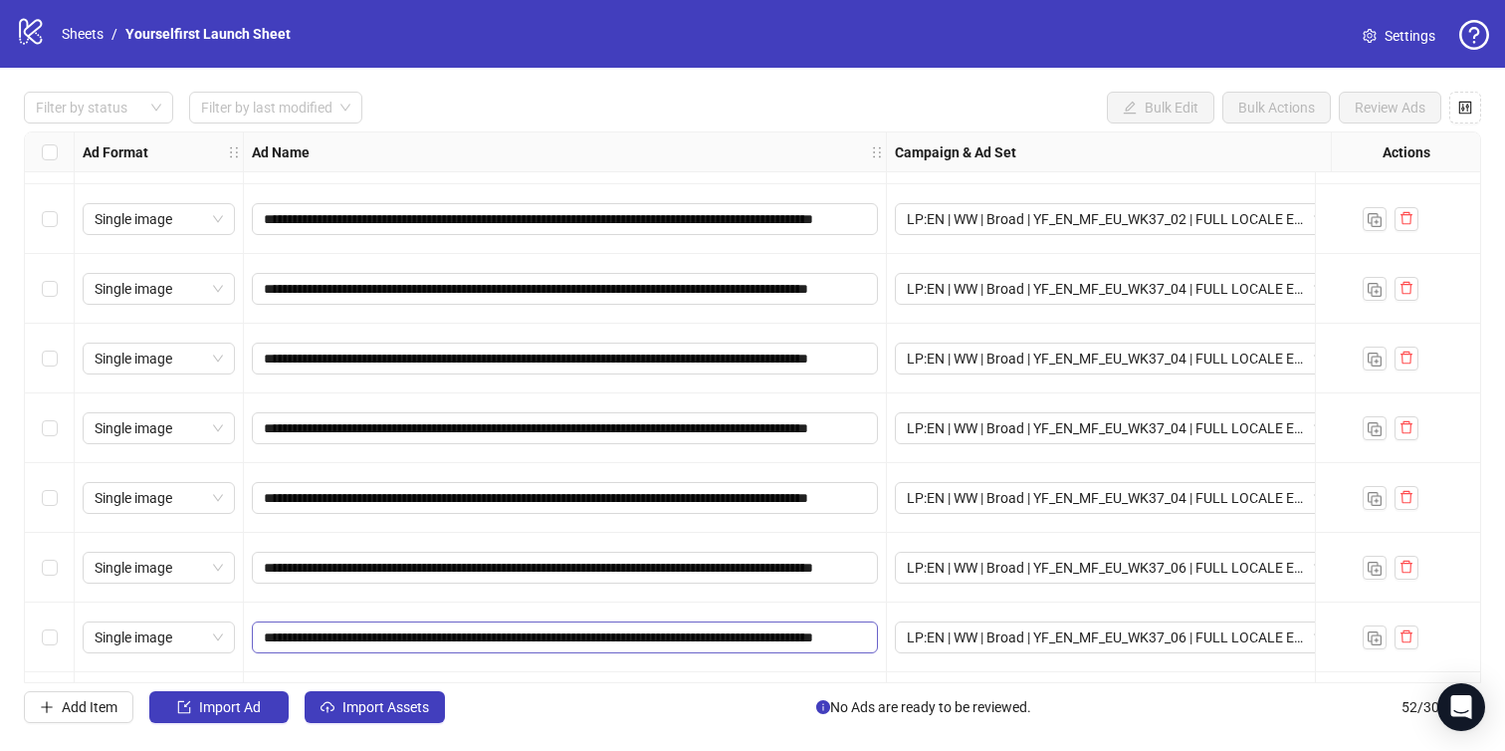
scroll to position [3122, 0]
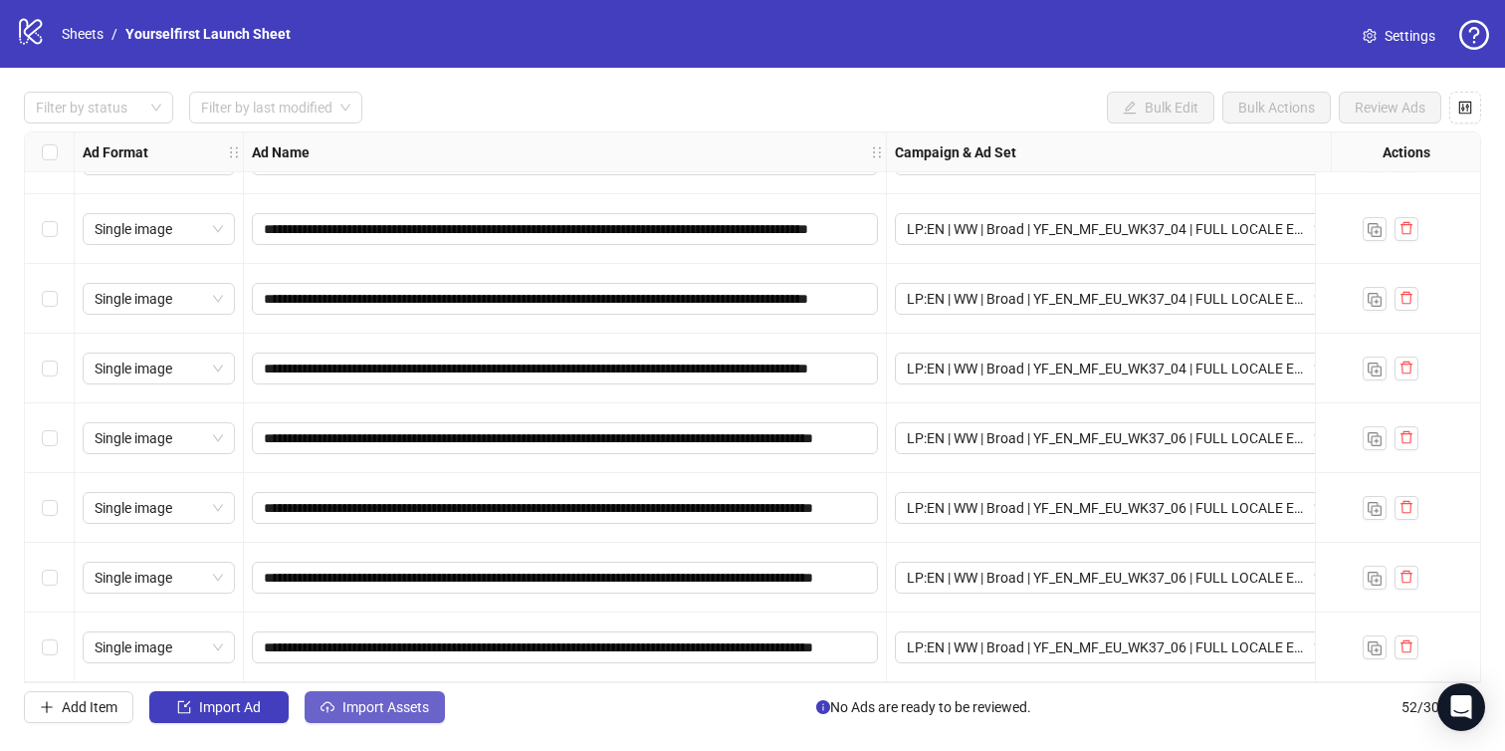
click at [417, 704] on span "Import Assets" at bounding box center [386, 707] width 87 height 16
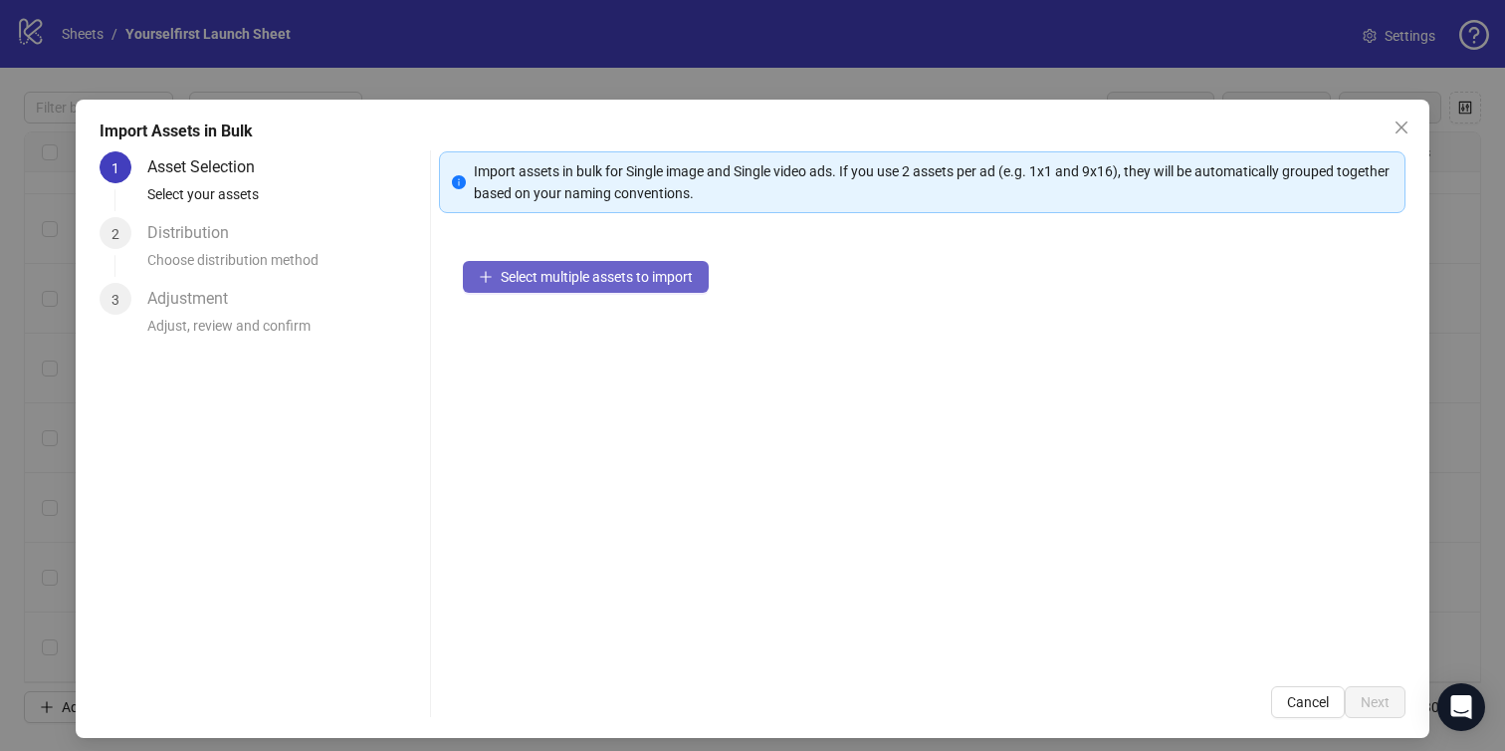
click at [593, 261] on button "Select multiple assets to import" at bounding box center [586, 277] width 246 height 32
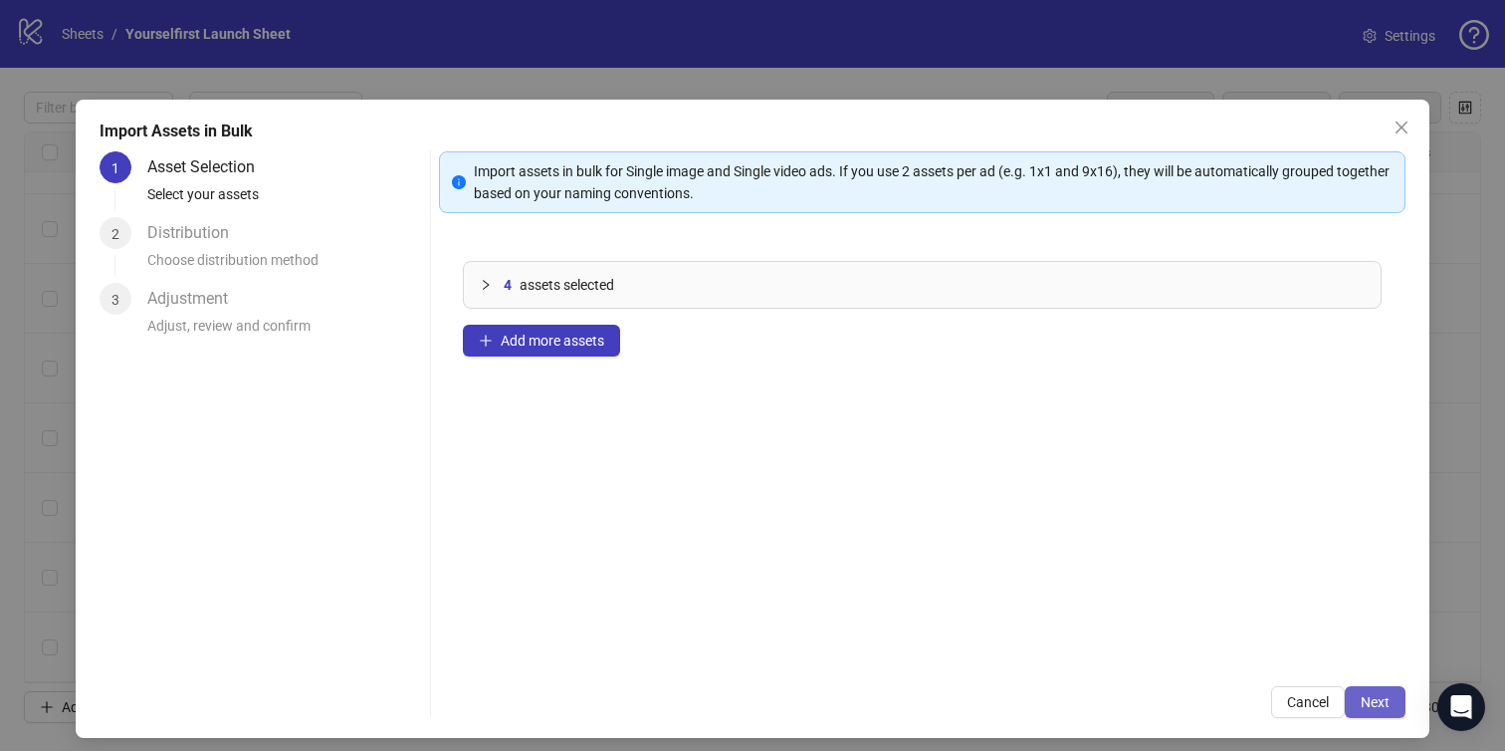
click at [1377, 696] on span "Next" at bounding box center [1375, 702] width 29 height 16
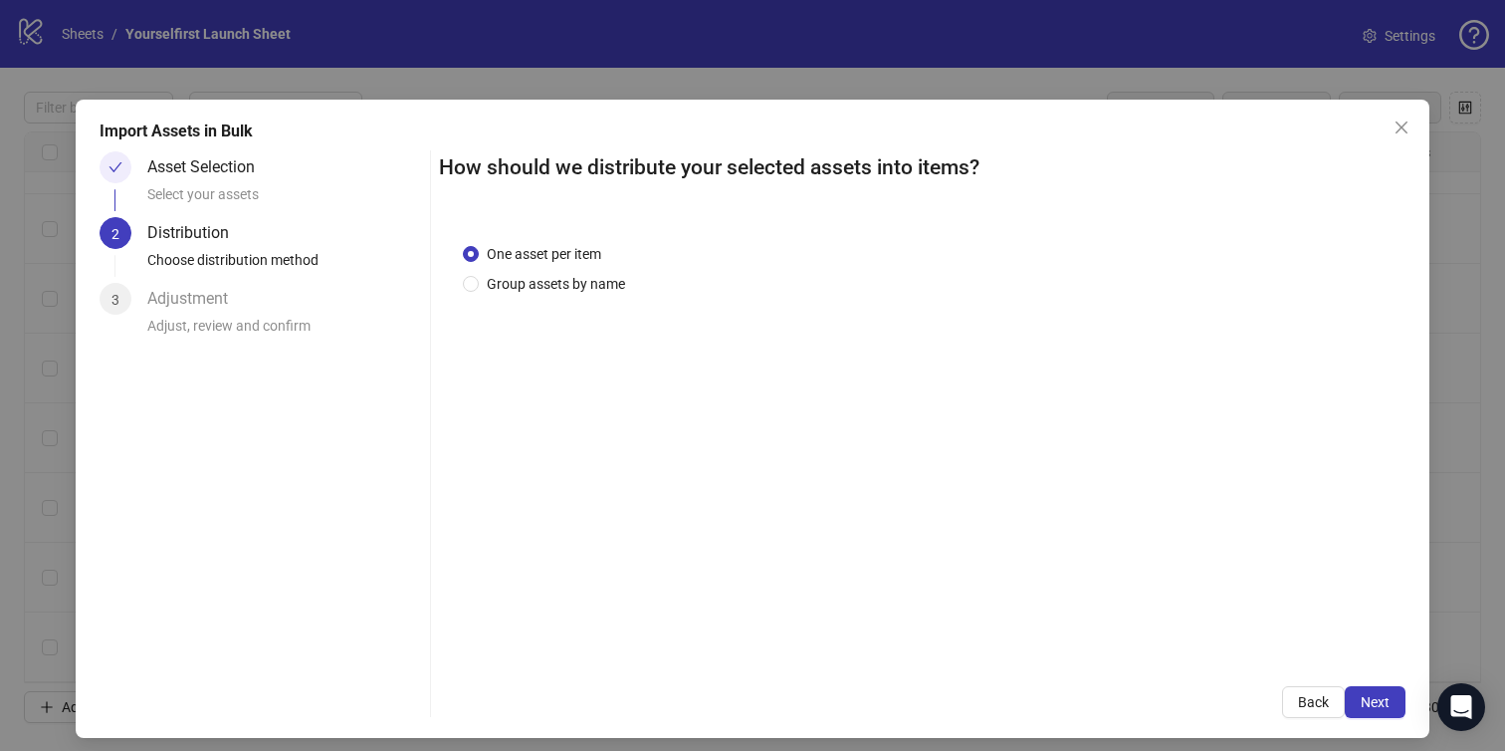
click at [1377, 696] on span "Next" at bounding box center [1375, 702] width 29 height 16
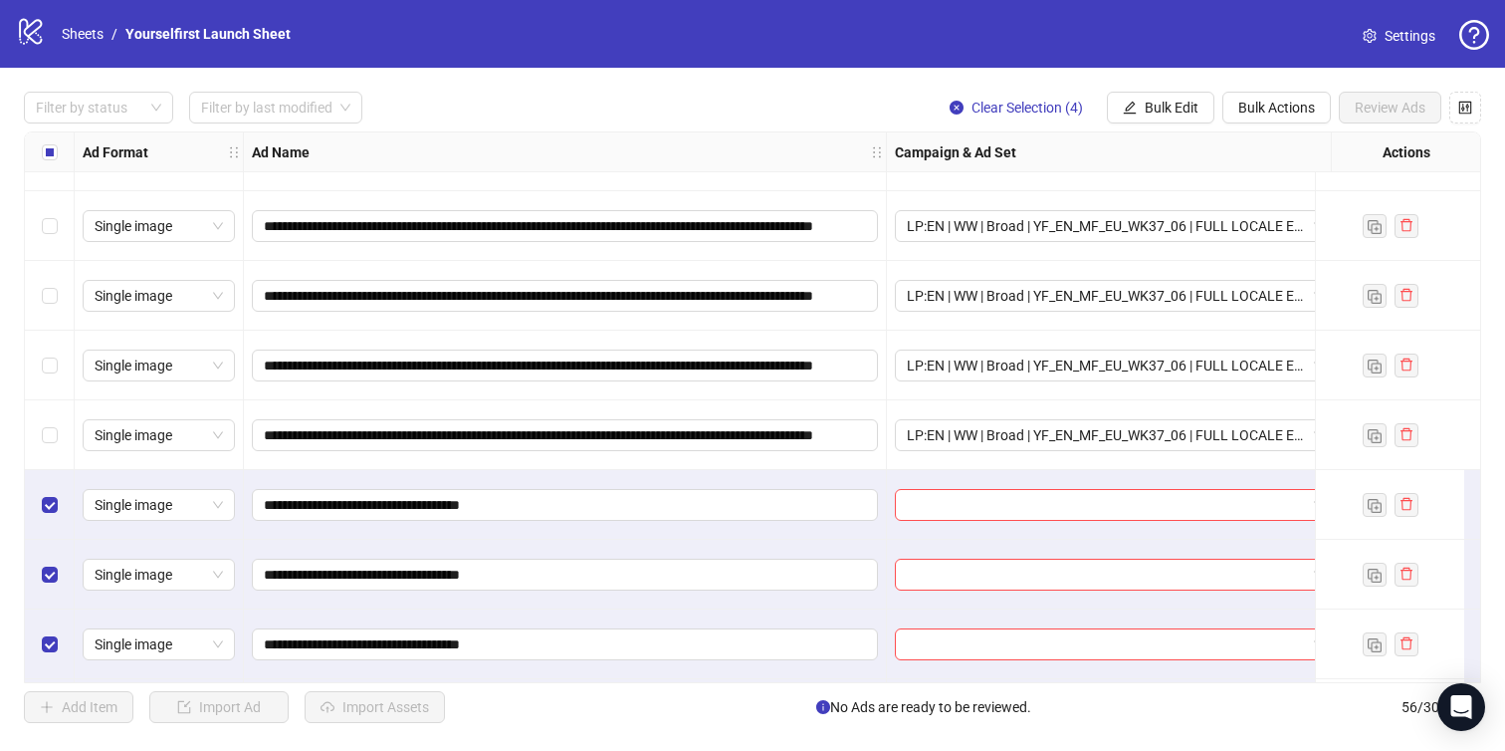
scroll to position [3401, 0]
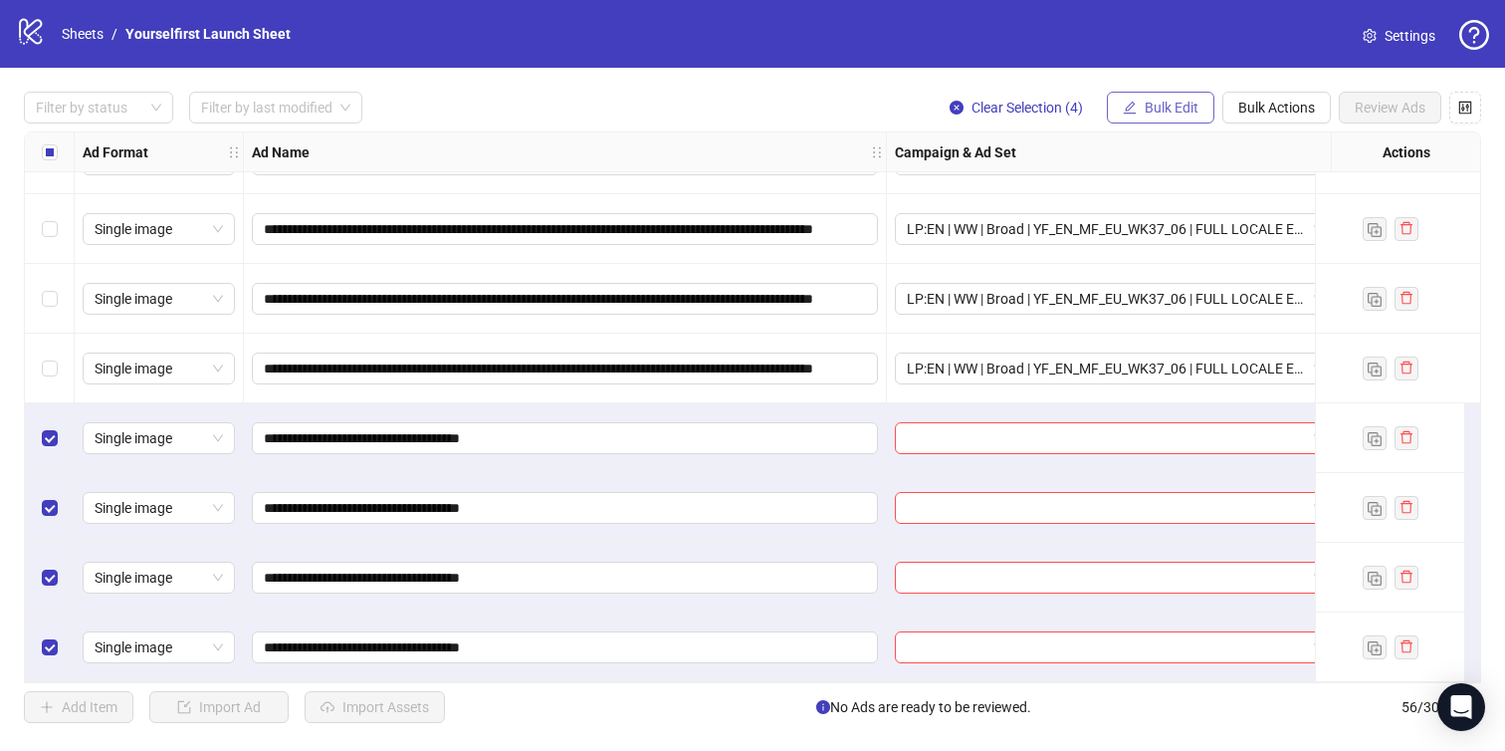
click at [1145, 113] on span "Bulk Edit" at bounding box center [1172, 108] width 54 height 16
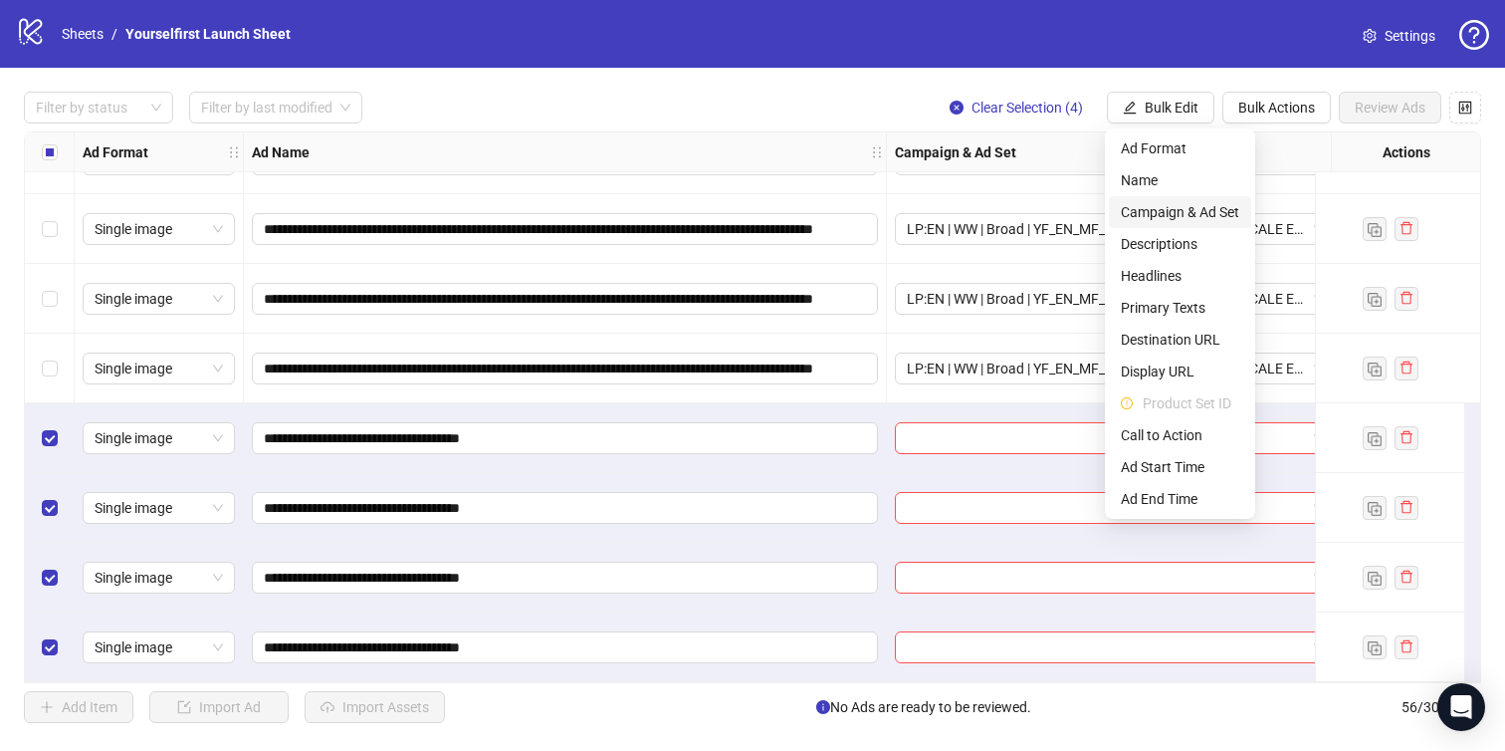
click at [1163, 205] on span "Campaign & Ad Set" at bounding box center [1180, 212] width 118 height 22
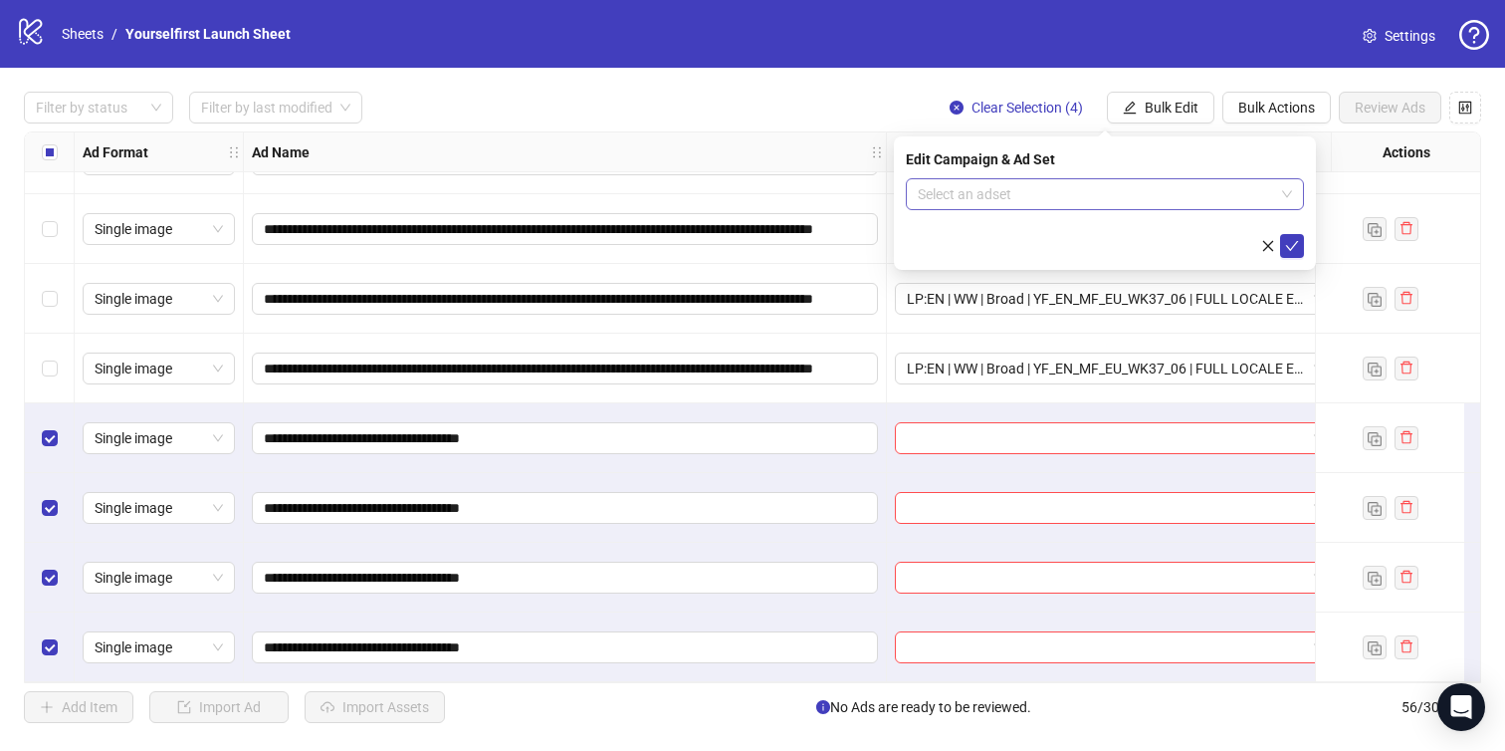
click at [1097, 195] on input "search" at bounding box center [1096, 194] width 356 height 30
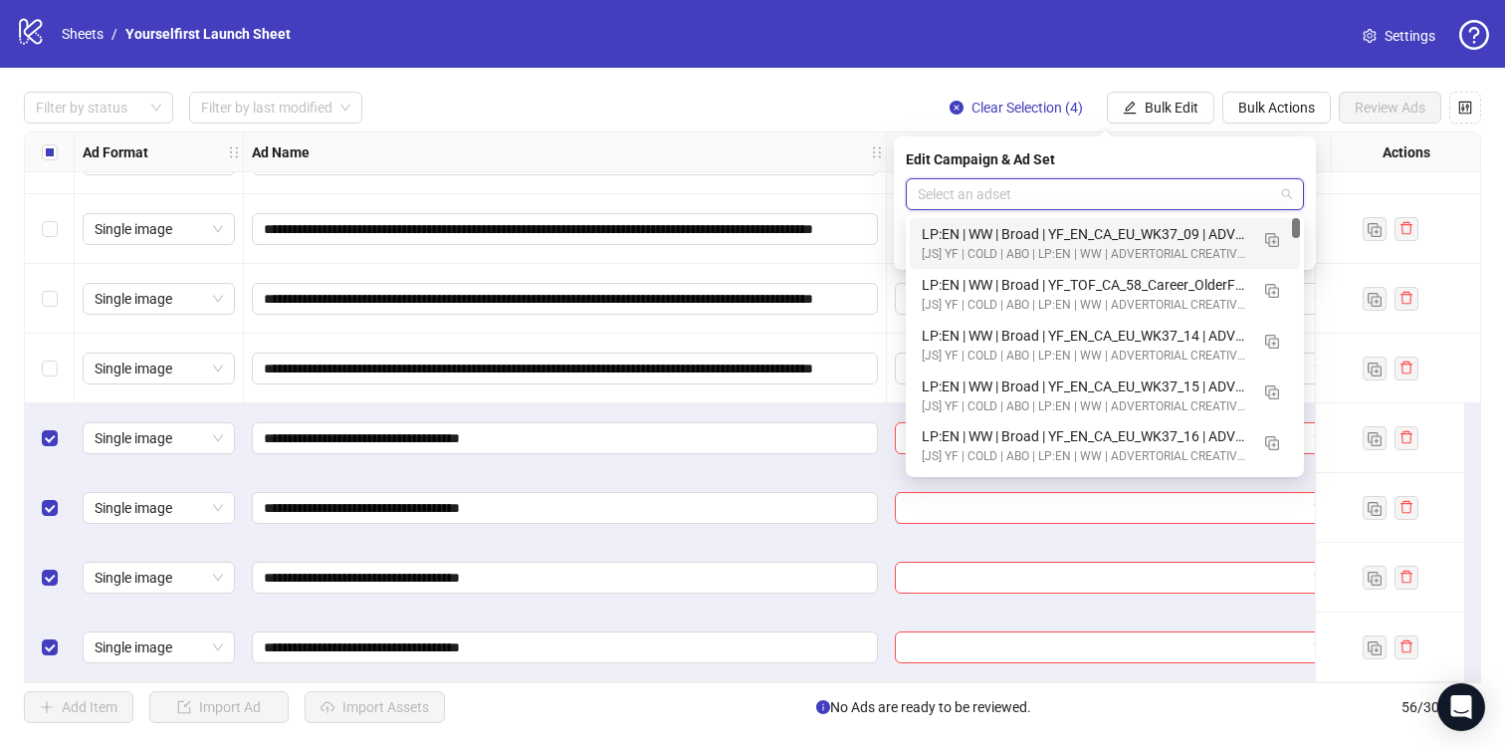
paste input "**********"
type input "**********"
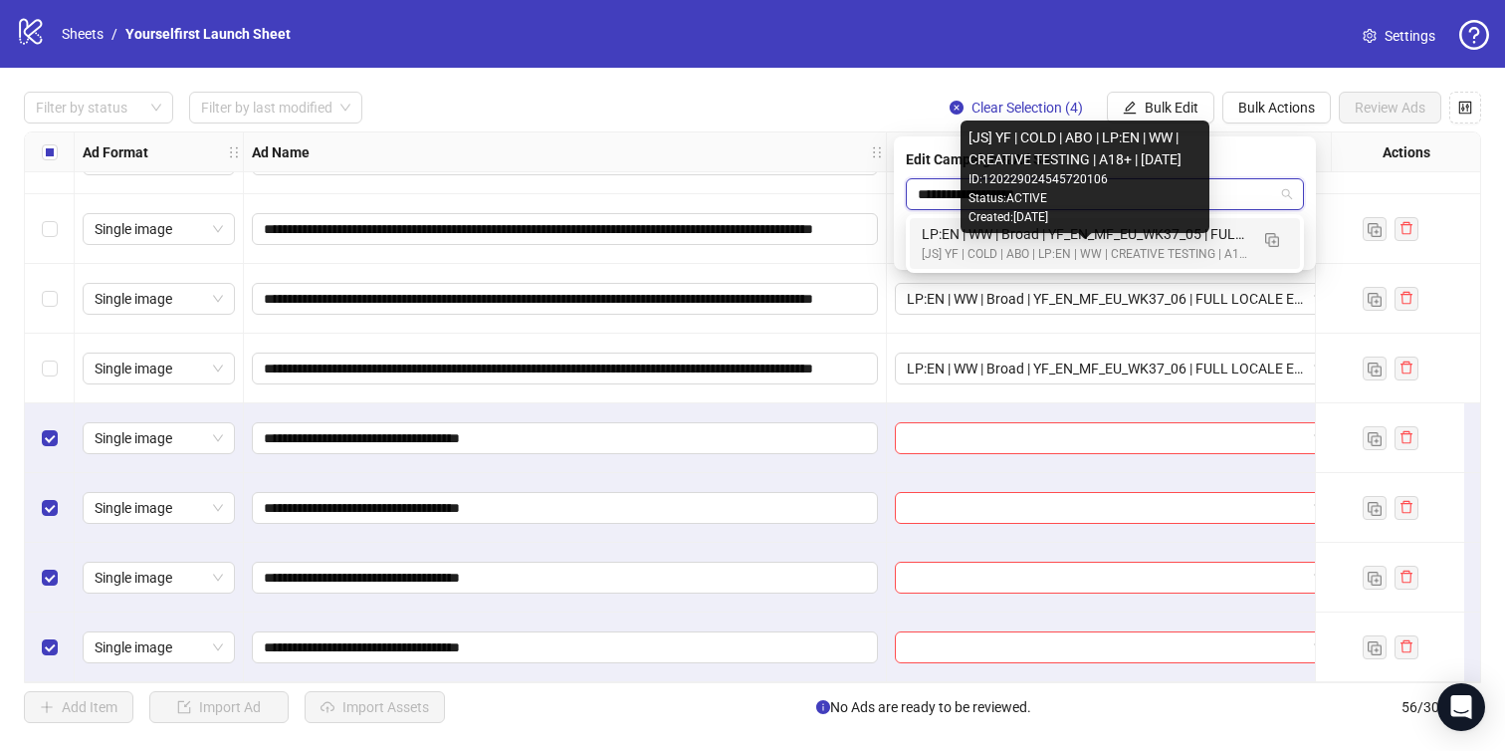
click at [1066, 245] on div "[JS] YF | COLD | ABO | LP:EN | WW | CREATIVE TESTING | A18+ | [DATE]" at bounding box center [1085, 254] width 327 height 19
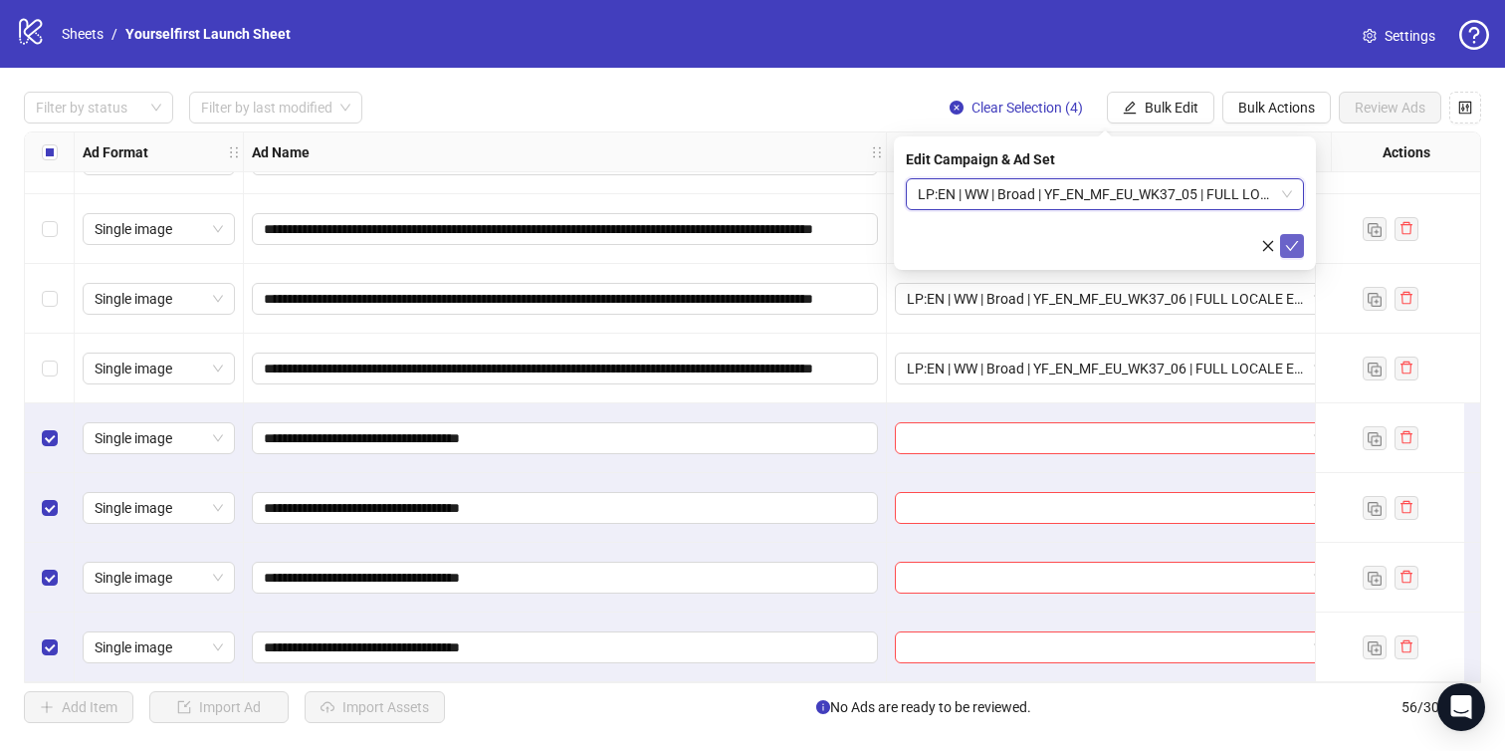
click at [1295, 242] on icon "check" at bounding box center [1292, 246] width 13 height 10
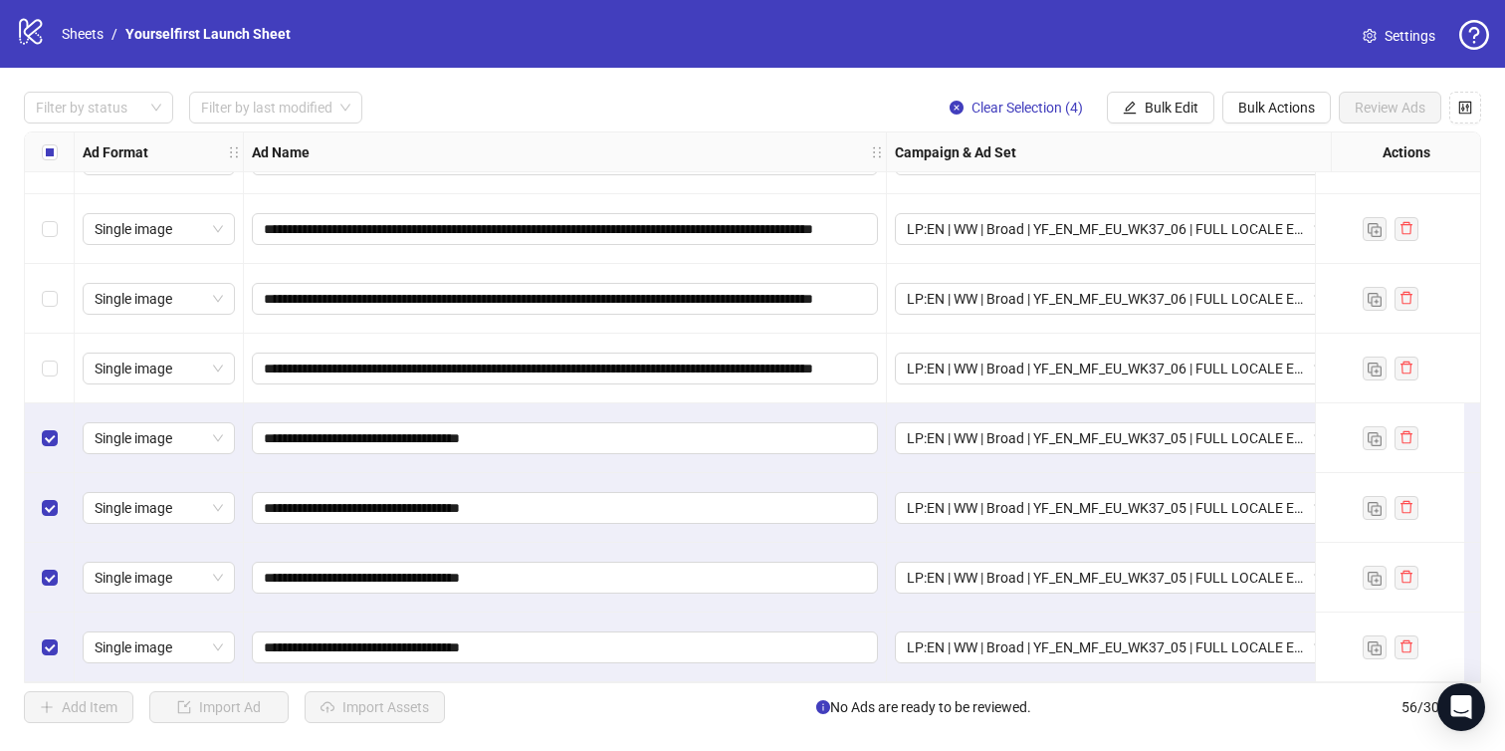
click at [58, 153] on div "Select all rows" at bounding box center [50, 152] width 50 height 40
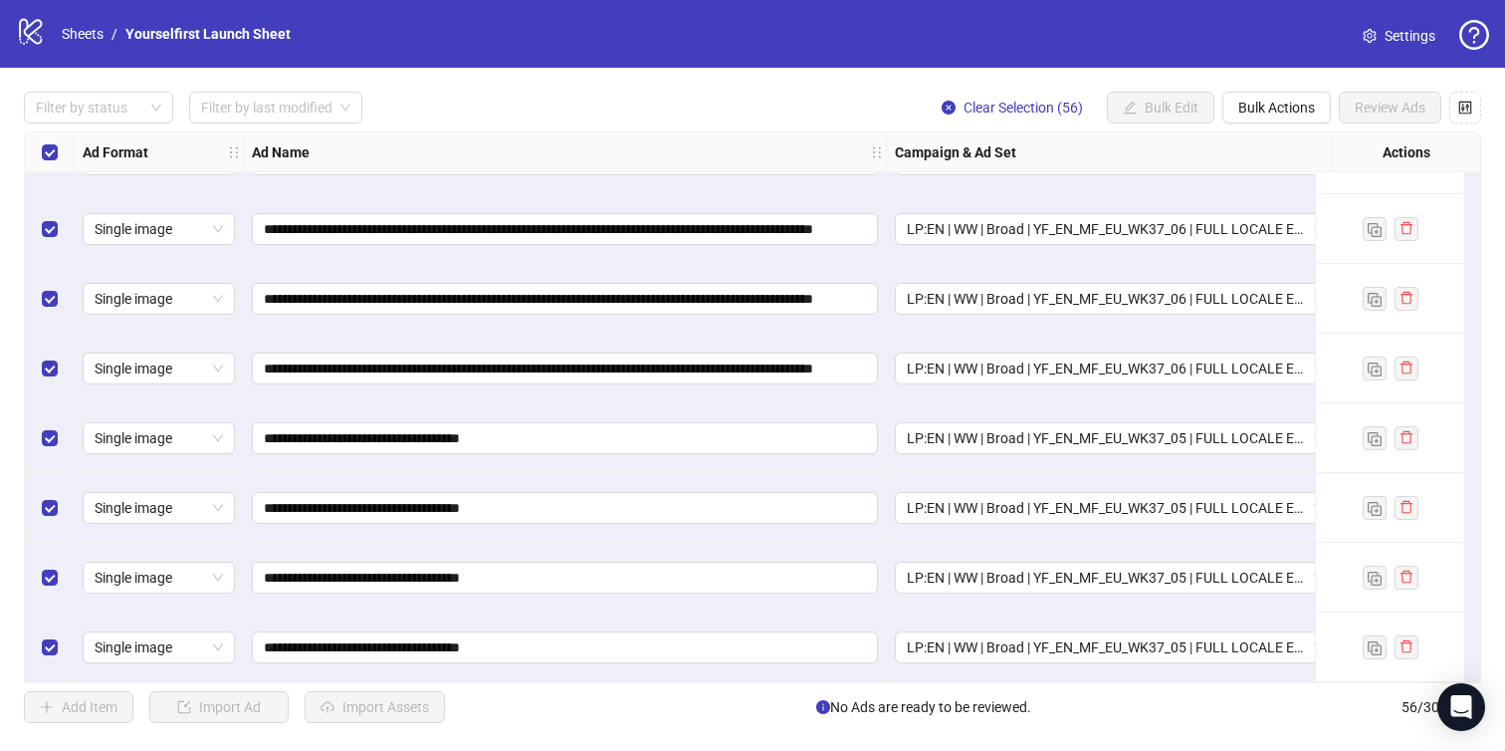
click at [58, 153] on div "Select all rows" at bounding box center [50, 152] width 50 height 40
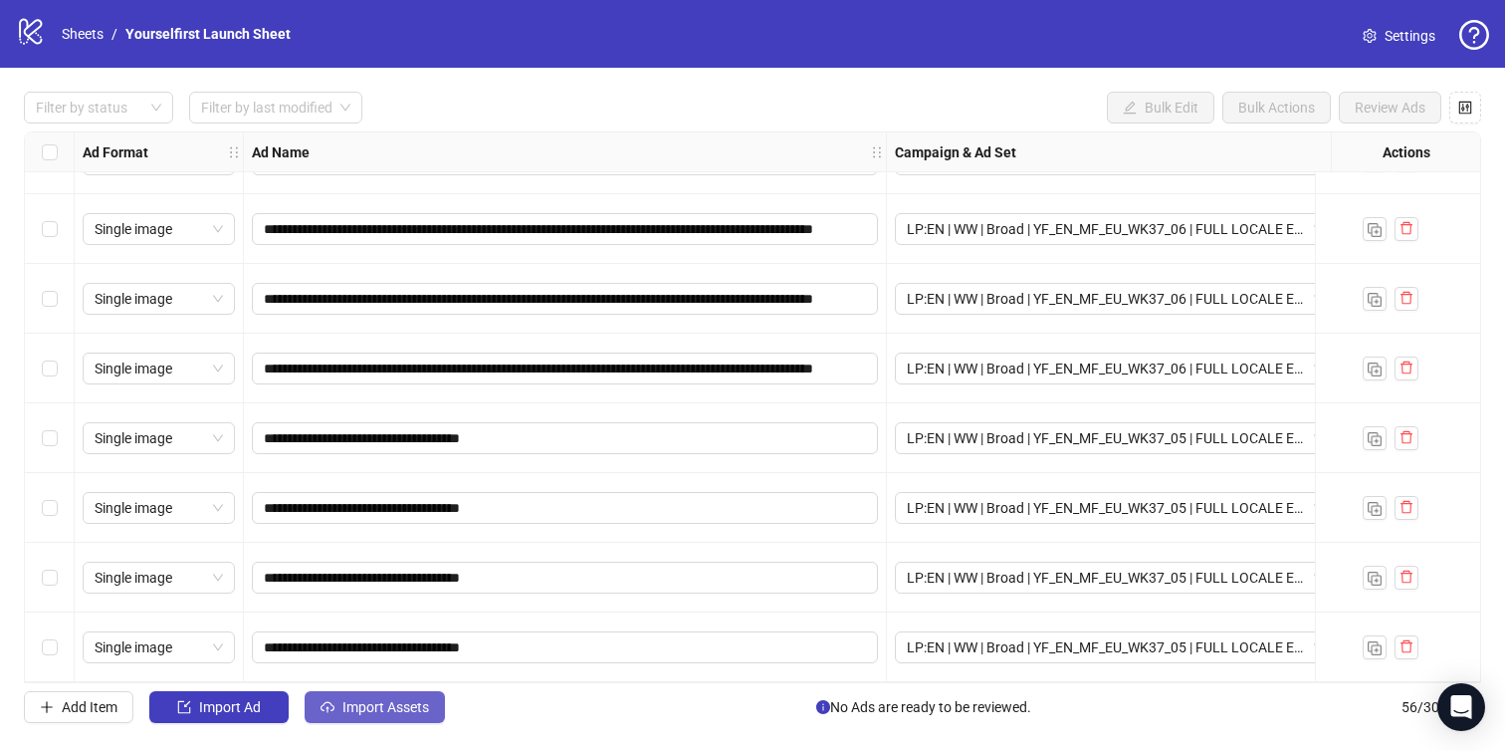
click at [403, 701] on span "Import Assets" at bounding box center [386, 707] width 87 height 16
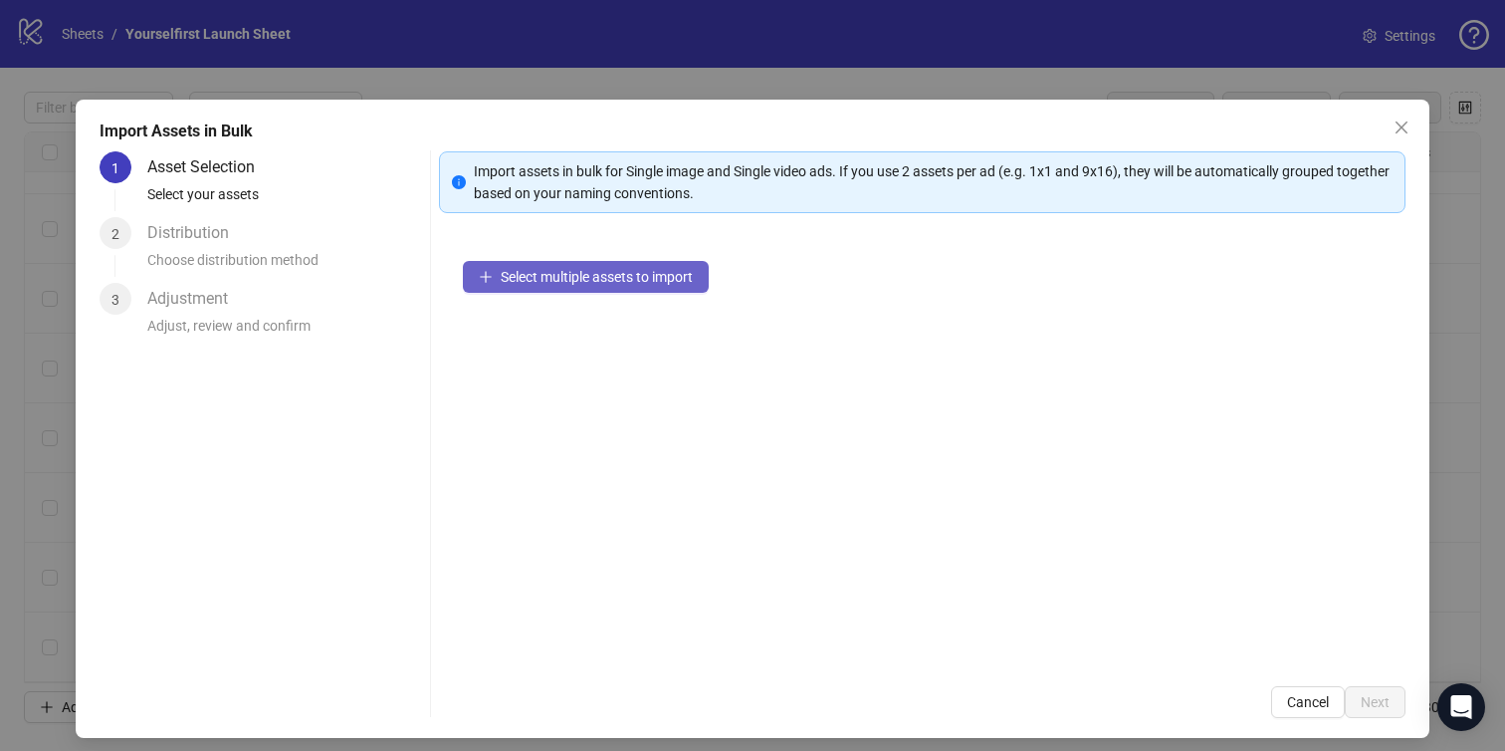
click at [521, 275] on span "Select multiple assets to import" at bounding box center [597, 277] width 192 height 16
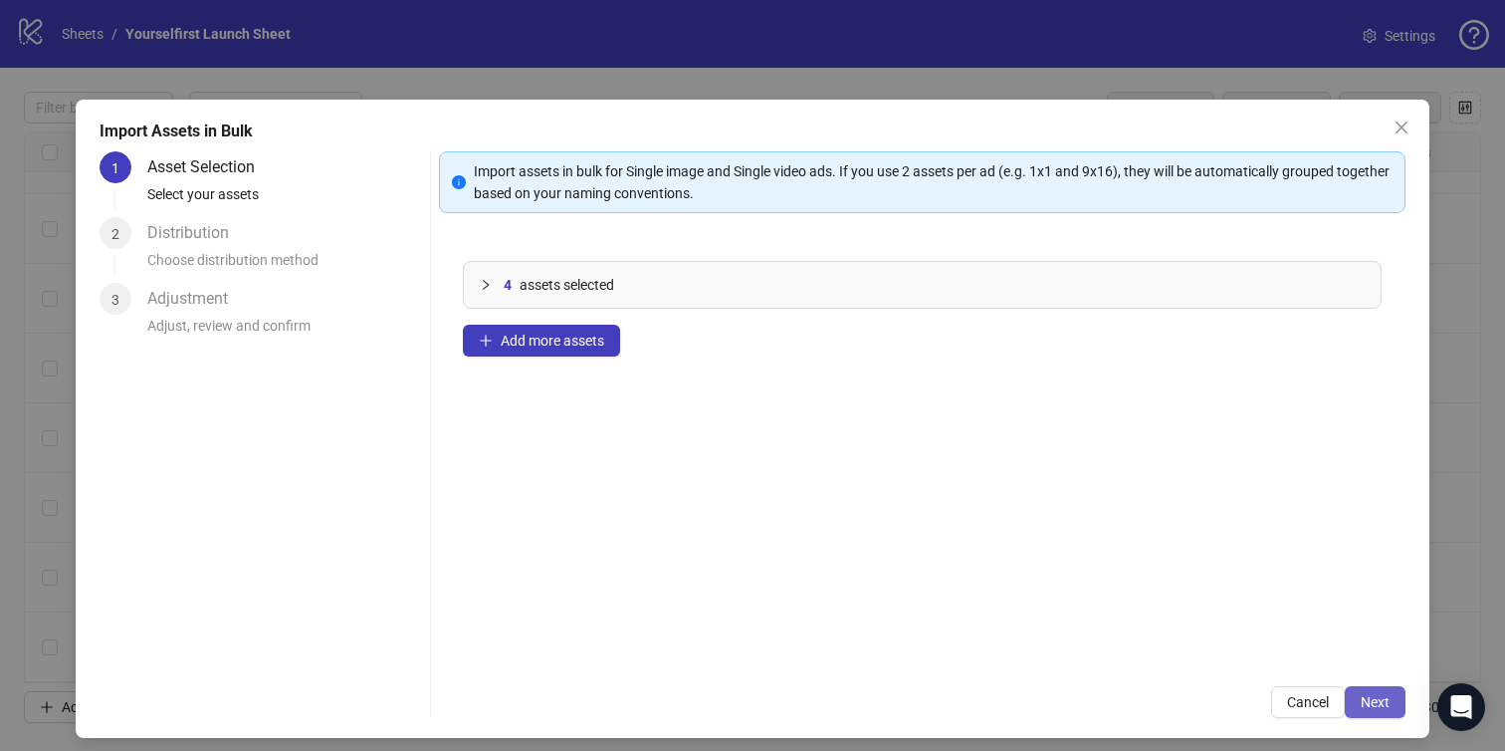
click at [1385, 708] on span "Next" at bounding box center [1375, 702] width 29 height 16
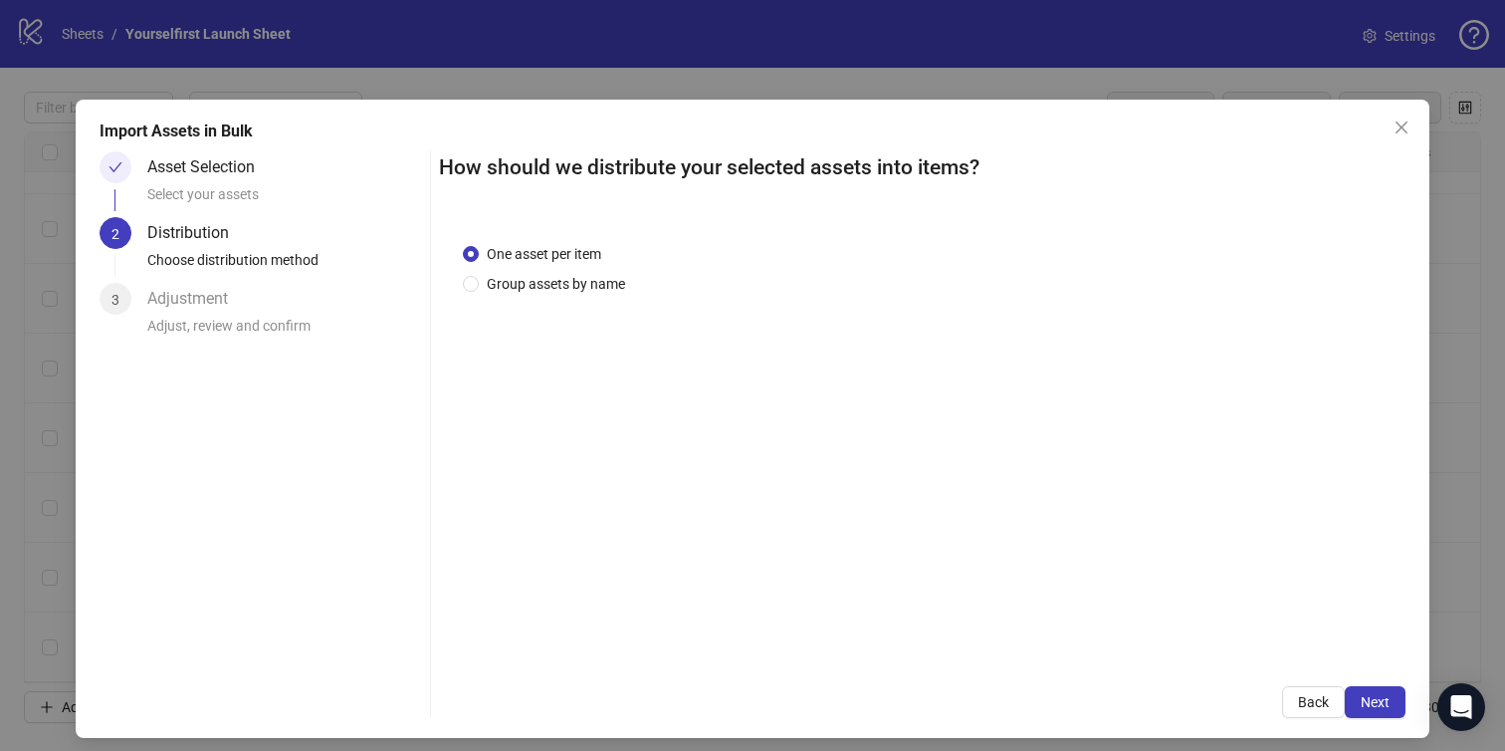
click at [1385, 708] on span "Next" at bounding box center [1375, 702] width 29 height 16
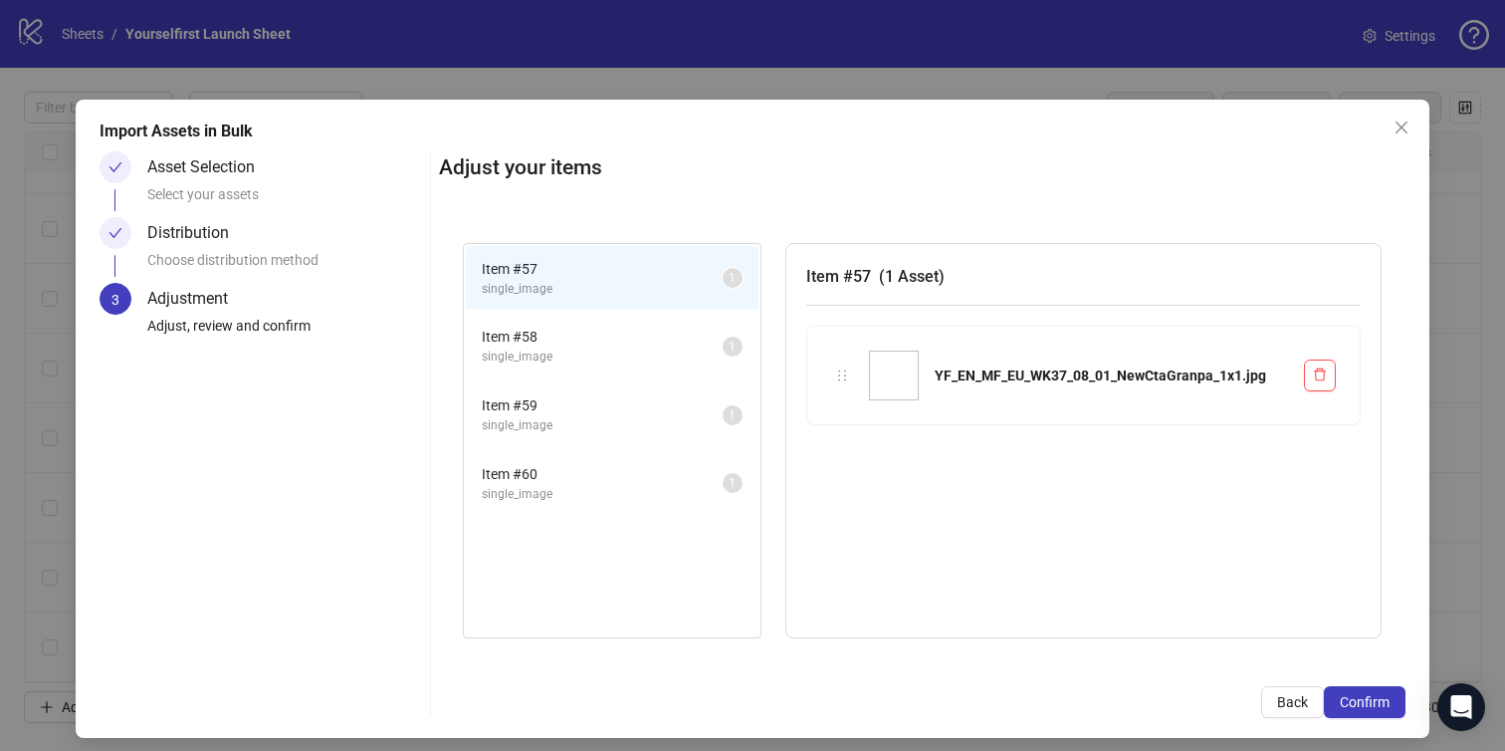
click at [1385, 708] on span "Confirm" at bounding box center [1365, 702] width 50 height 16
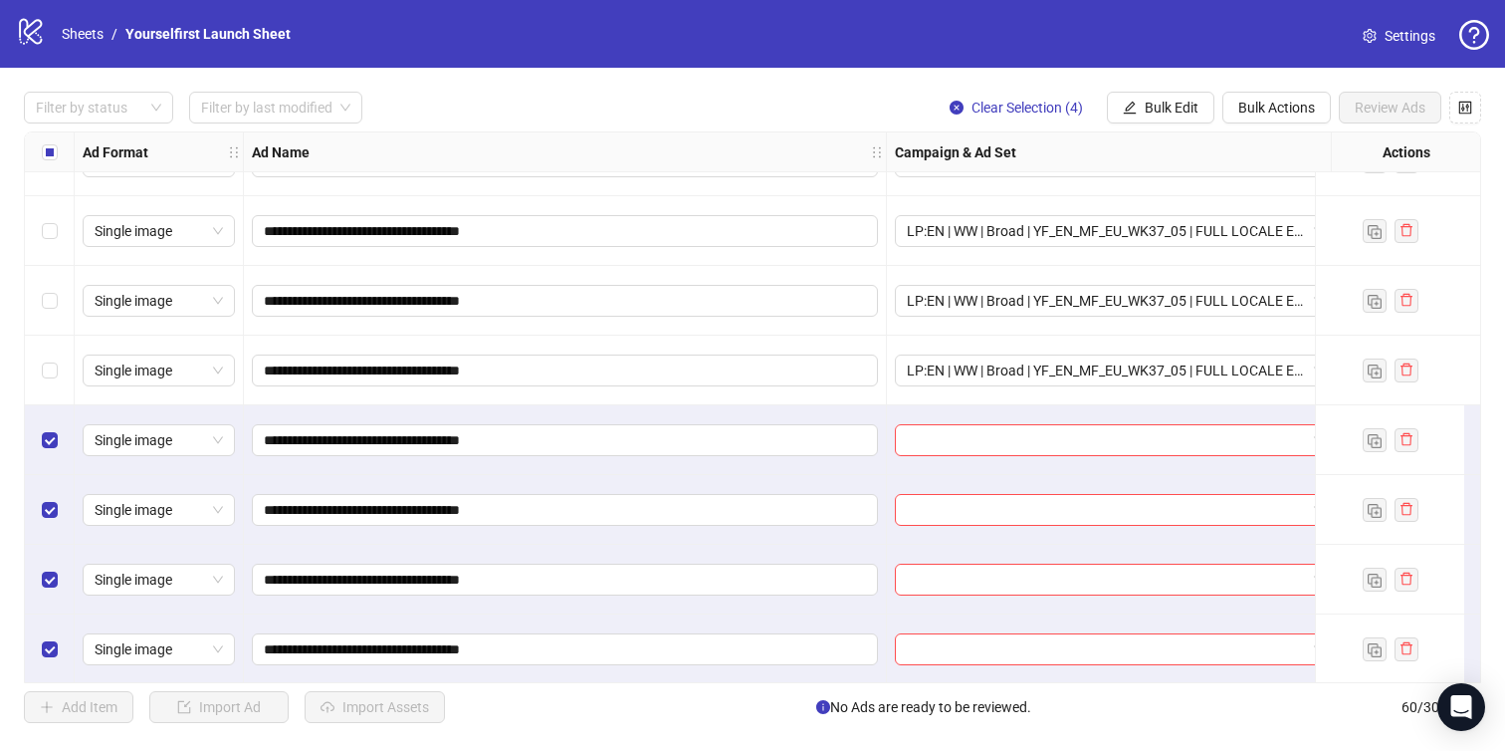
scroll to position [3680, 0]
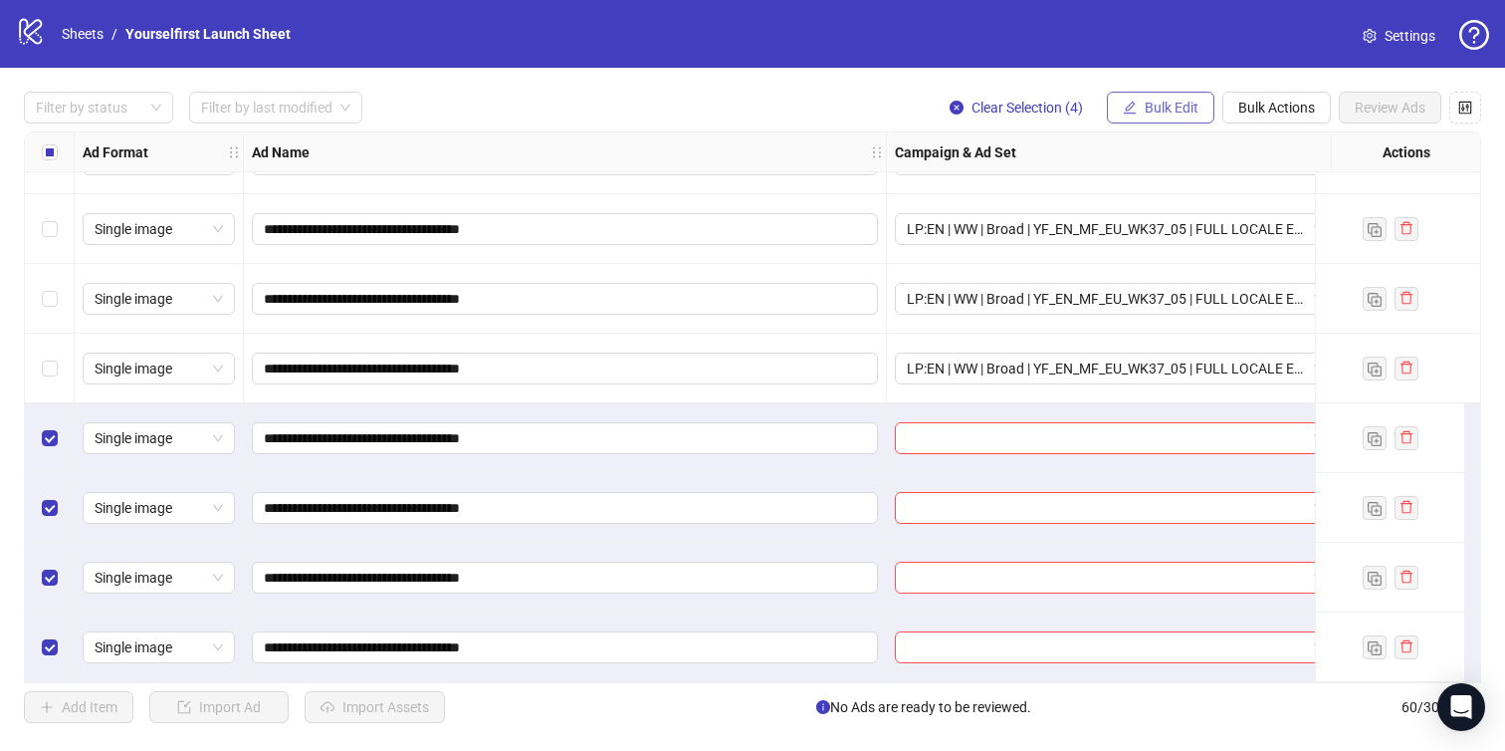
click at [1170, 114] on span "Bulk Edit" at bounding box center [1172, 108] width 54 height 16
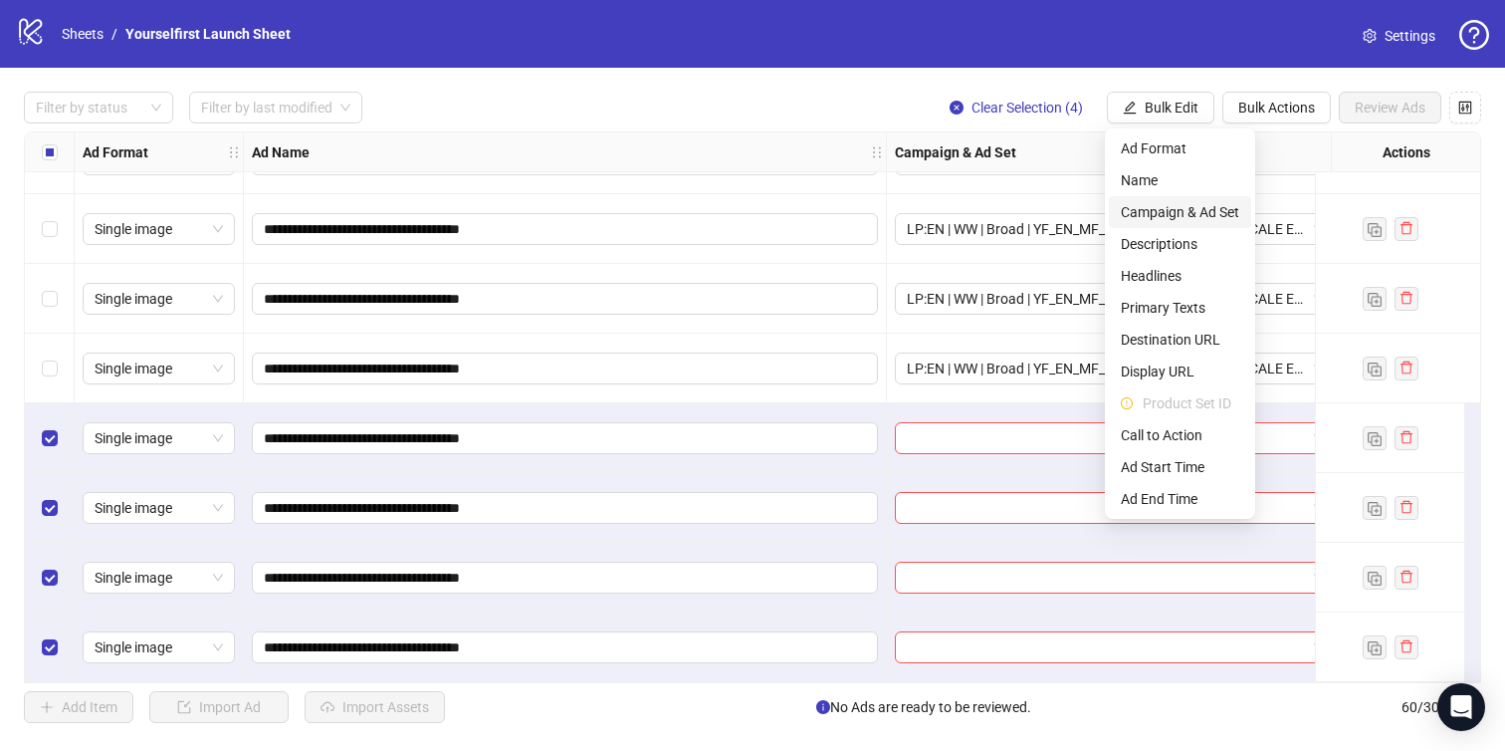
click at [1164, 204] on span "Campaign & Ad Set" at bounding box center [1180, 212] width 118 height 22
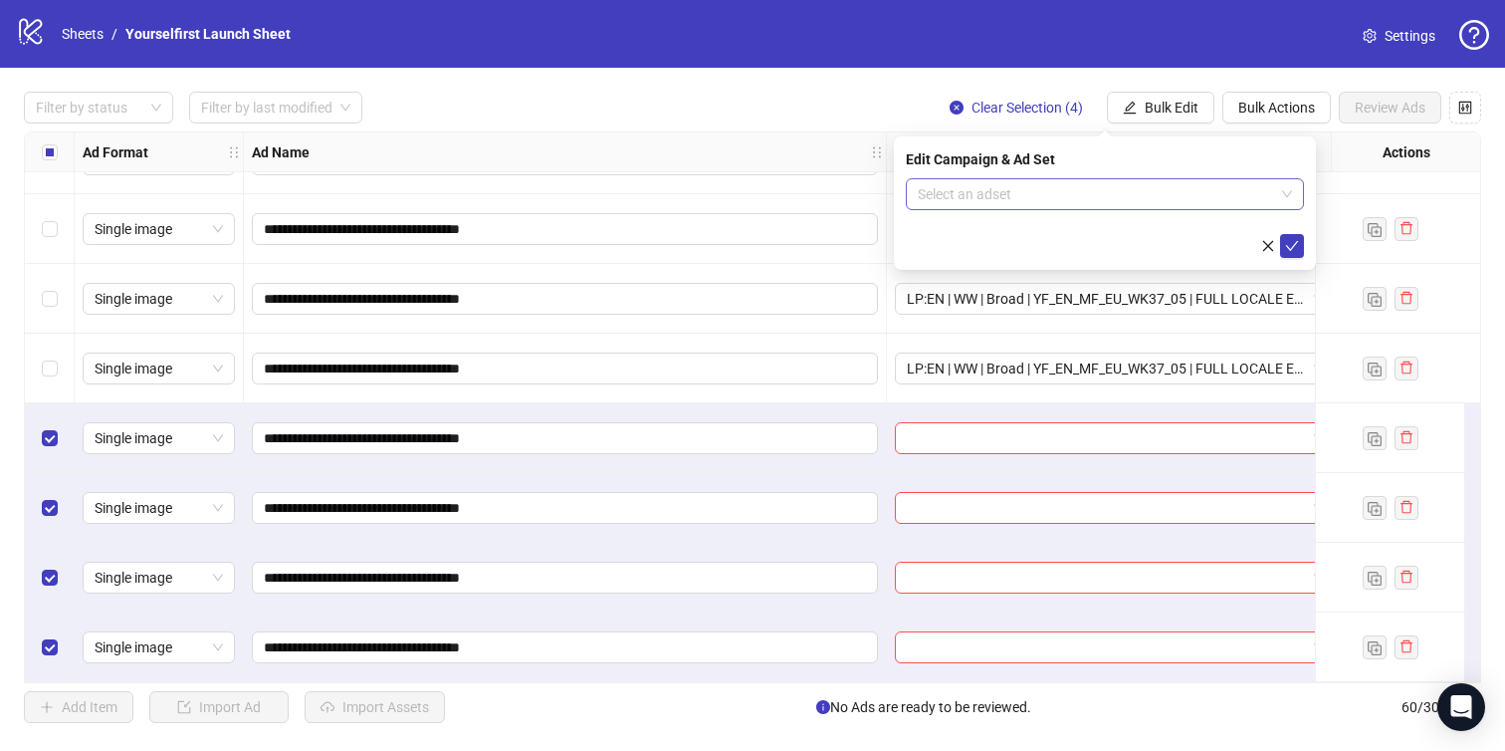
click at [1028, 200] on input "search" at bounding box center [1096, 194] width 356 height 30
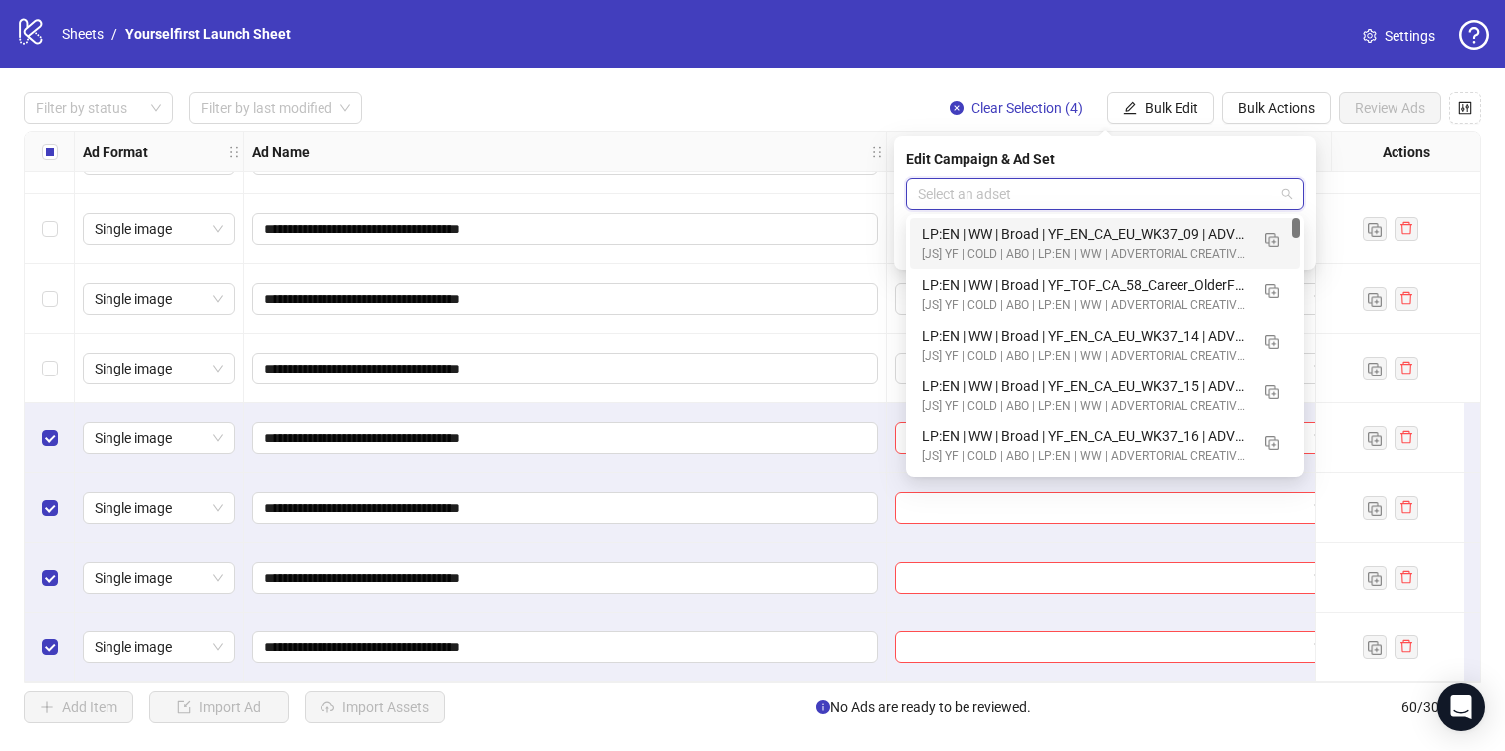
paste input "**********"
type input "**********"
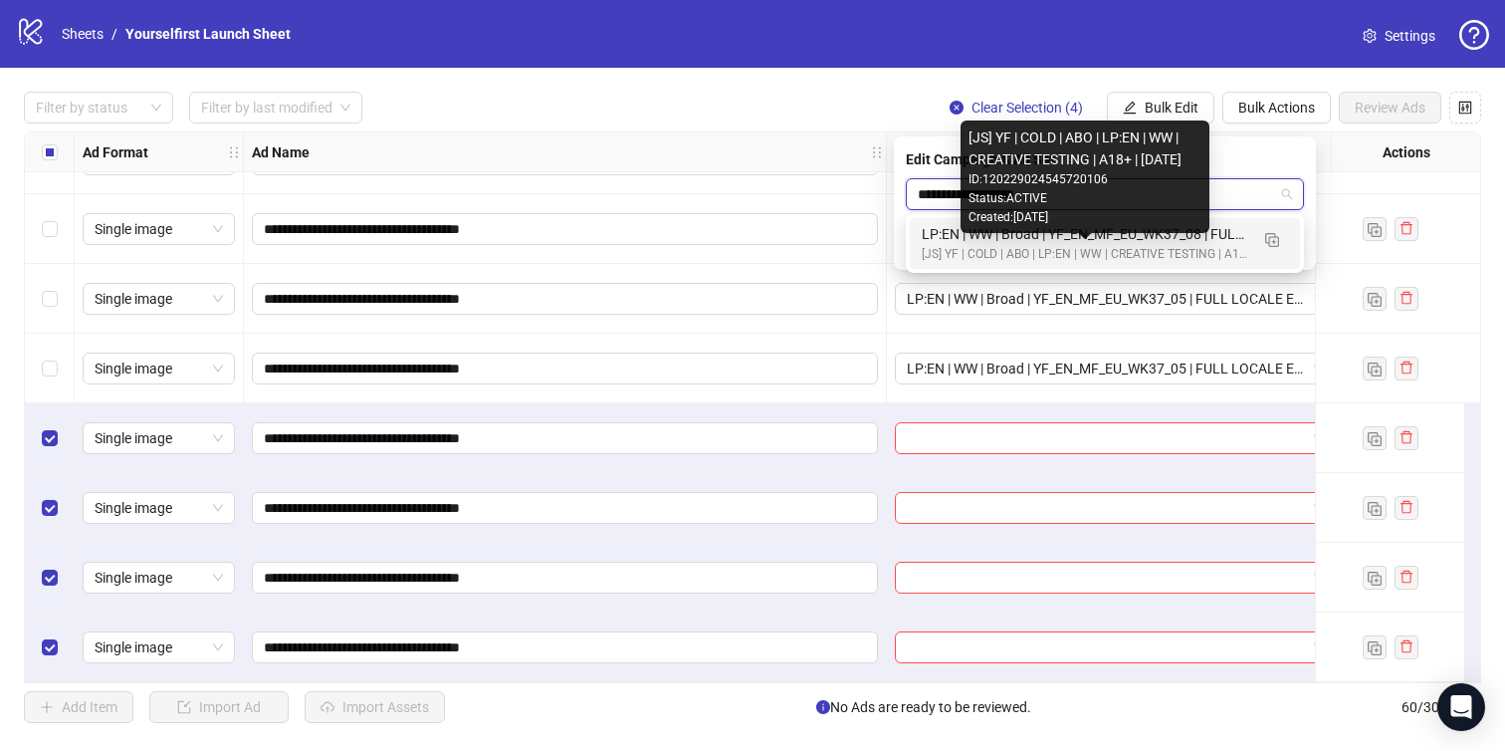
click at [1015, 245] on div "[JS] YF | COLD | ABO | LP:EN | WW | CREATIVE TESTING | A18+ | [DATE]" at bounding box center [1085, 254] width 327 height 19
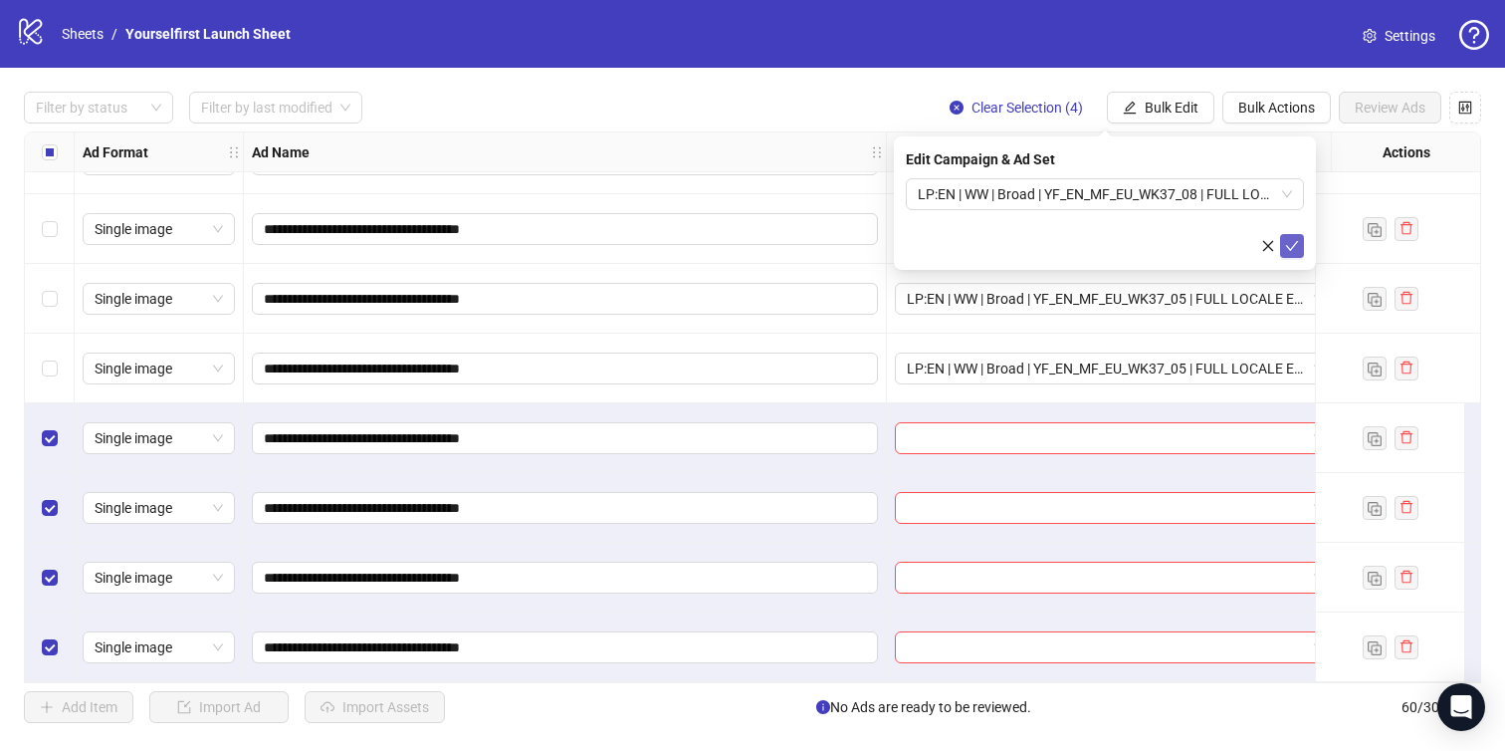
click at [1294, 240] on icon "check" at bounding box center [1292, 246] width 14 height 14
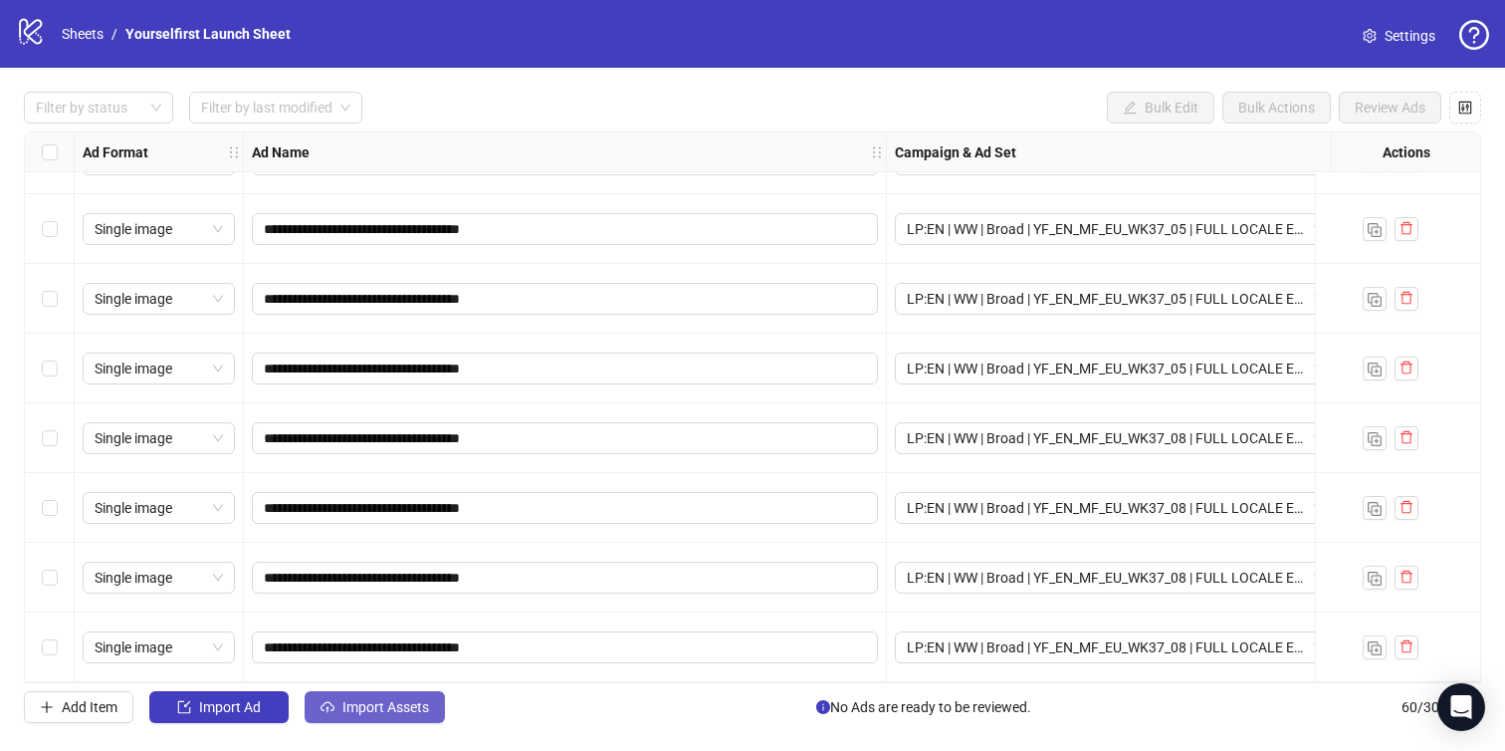
click at [391, 708] on span "Import Assets" at bounding box center [386, 707] width 87 height 16
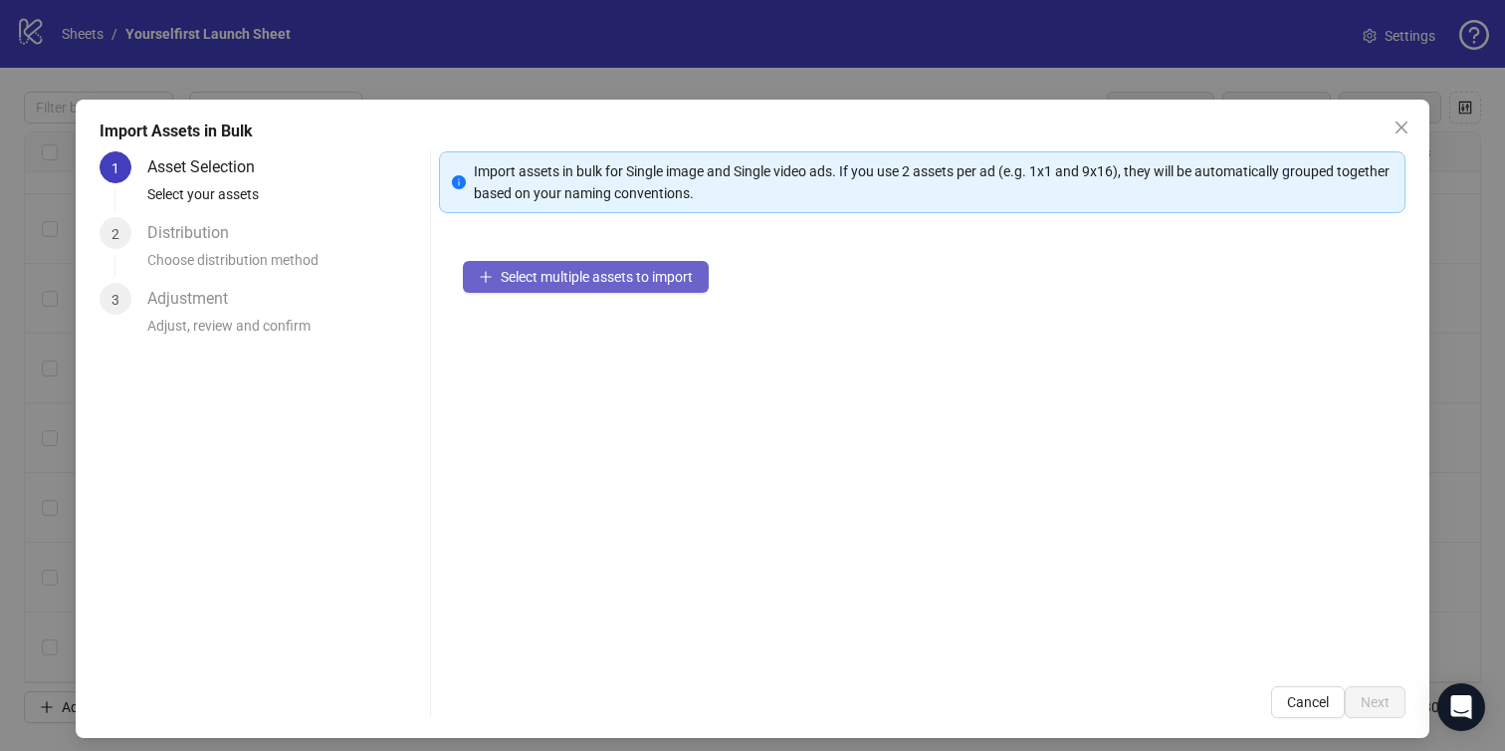
click at [595, 283] on span "Select multiple assets to import" at bounding box center [597, 277] width 192 height 16
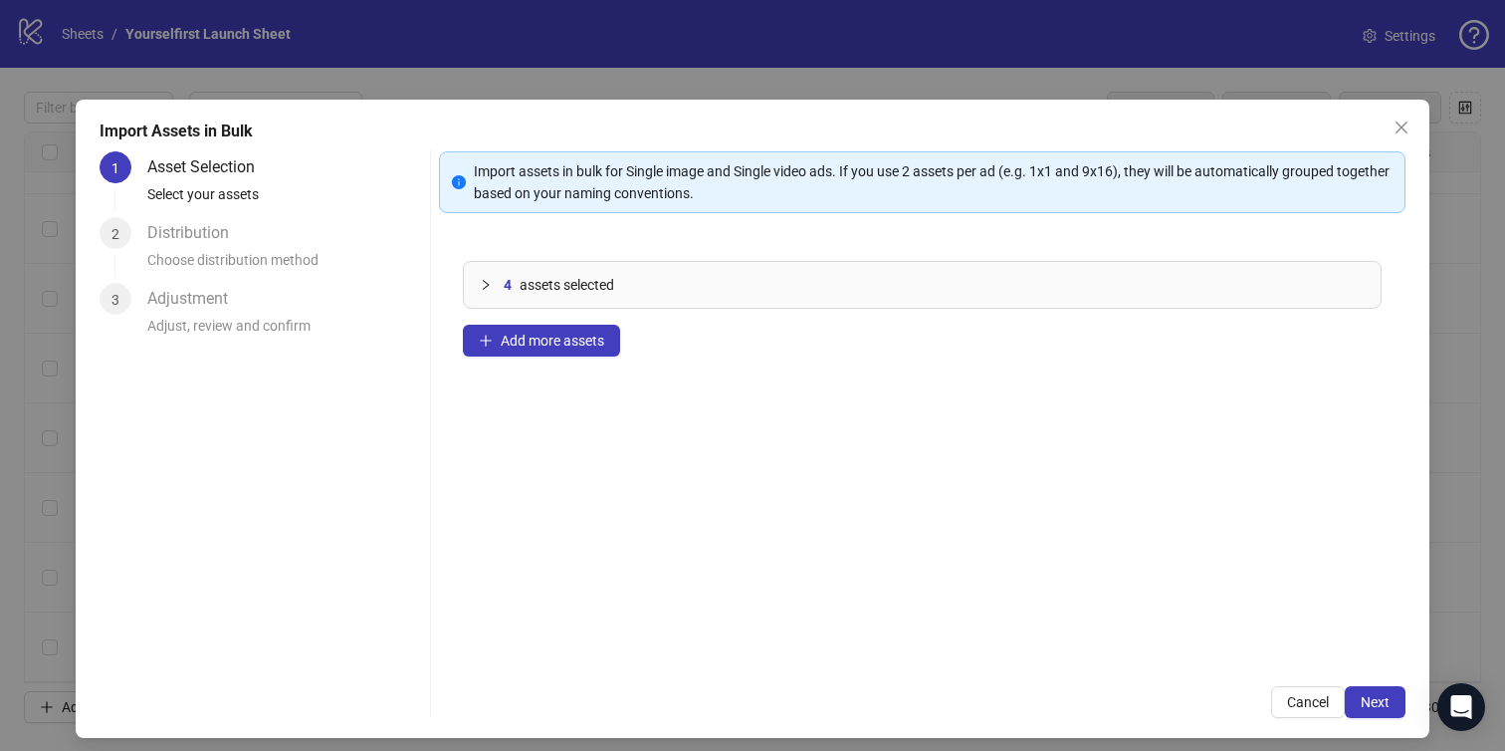
click at [1360, 677] on div "Import assets in bulk for Single image and Single video ads. If you use 2 asset…" at bounding box center [923, 434] width 968 height 567
click at [1361, 682] on div "Import assets in bulk for Single image and Single video ads. If you use 2 asset…" at bounding box center [923, 434] width 968 height 567
click at [1361, 683] on div "Import assets in bulk for Single image and Single video ads. If you use 2 asset…" at bounding box center [923, 434] width 968 height 567
click at [1374, 686] on button "Next" at bounding box center [1375, 702] width 61 height 32
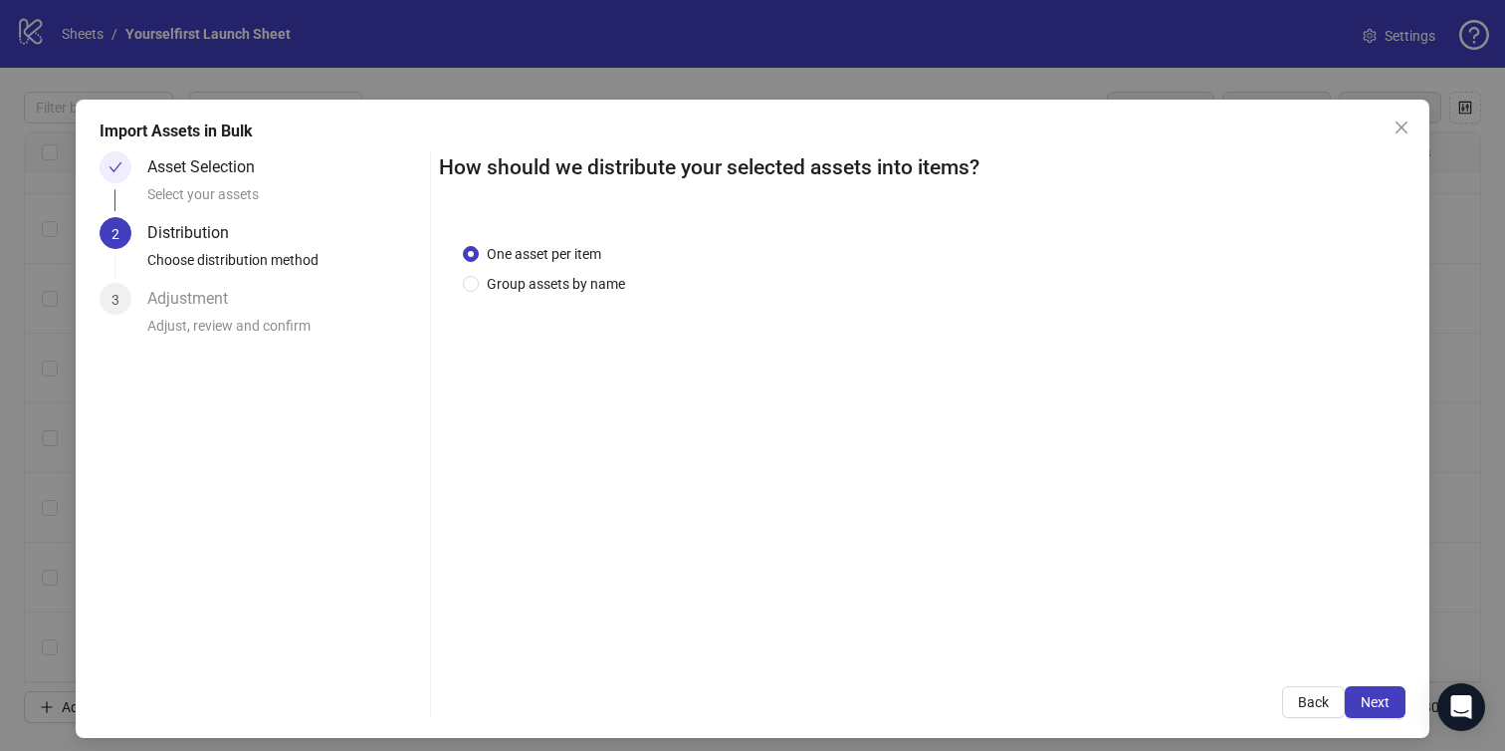
click at [1374, 686] on button "Next" at bounding box center [1375, 702] width 61 height 32
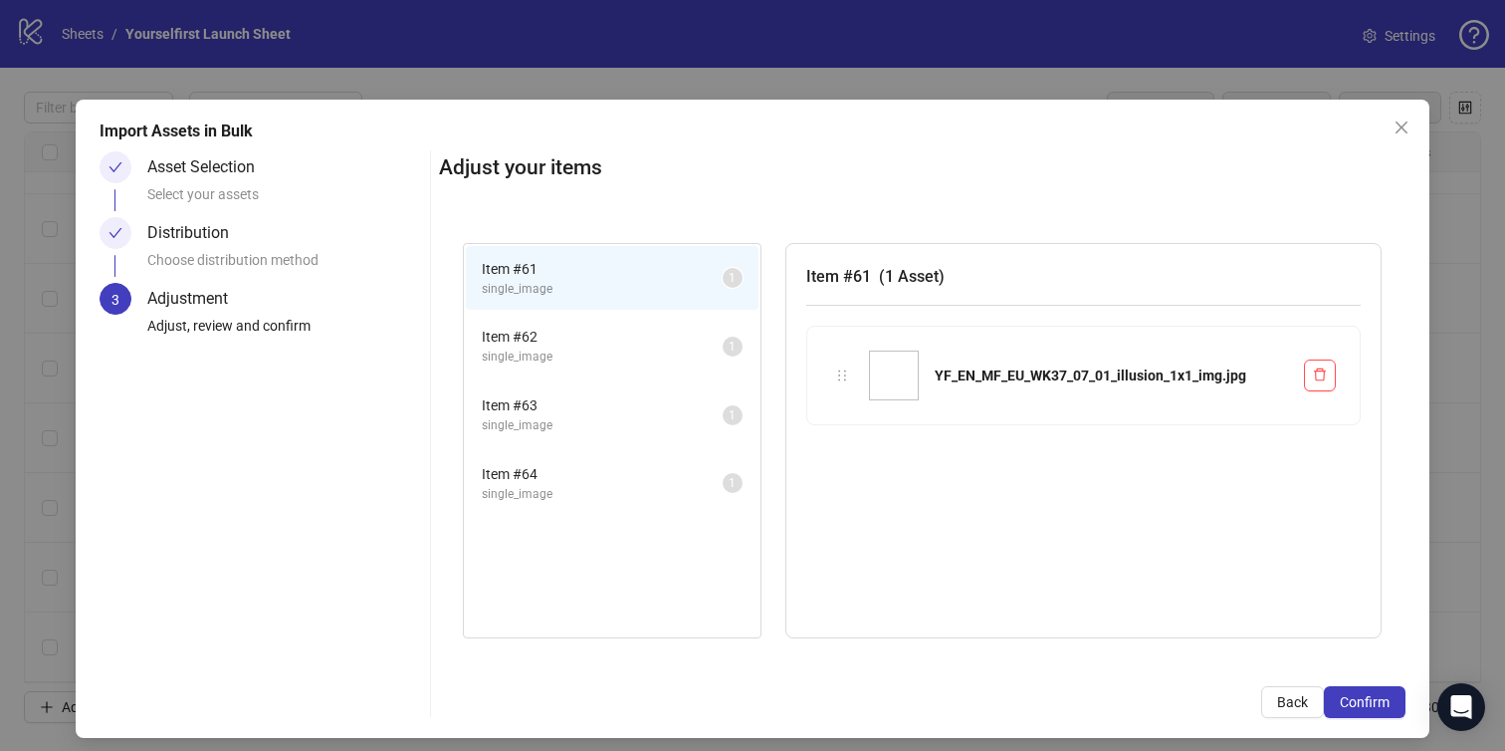
click at [1374, 686] on button "Confirm" at bounding box center [1365, 702] width 82 height 32
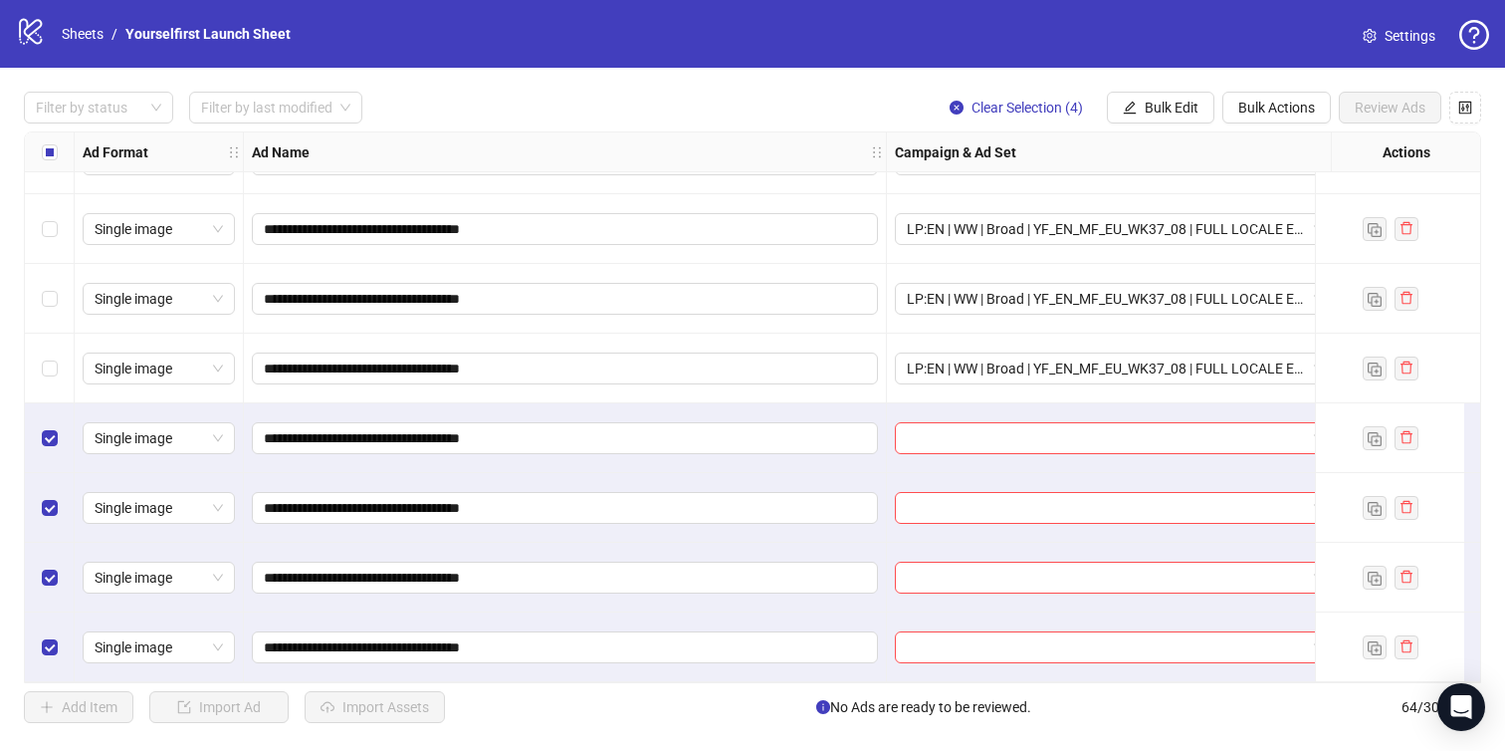
scroll to position [3959, 0]
click at [1169, 105] on span "Bulk Edit" at bounding box center [1172, 108] width 54 height 16
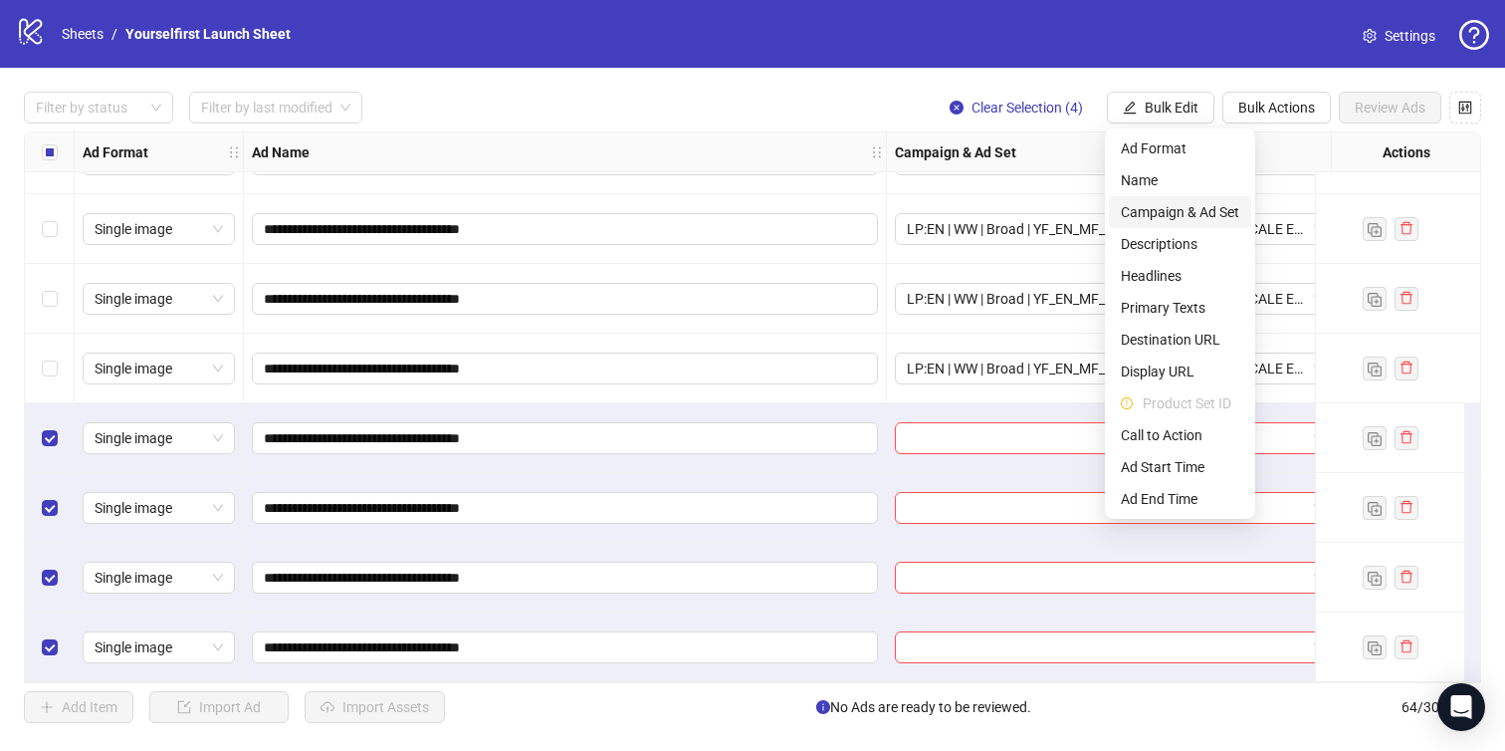
click at [1173, 213] on span "Campaign & Ad Set" at bounding box center [1180, 212] width 118 height 22
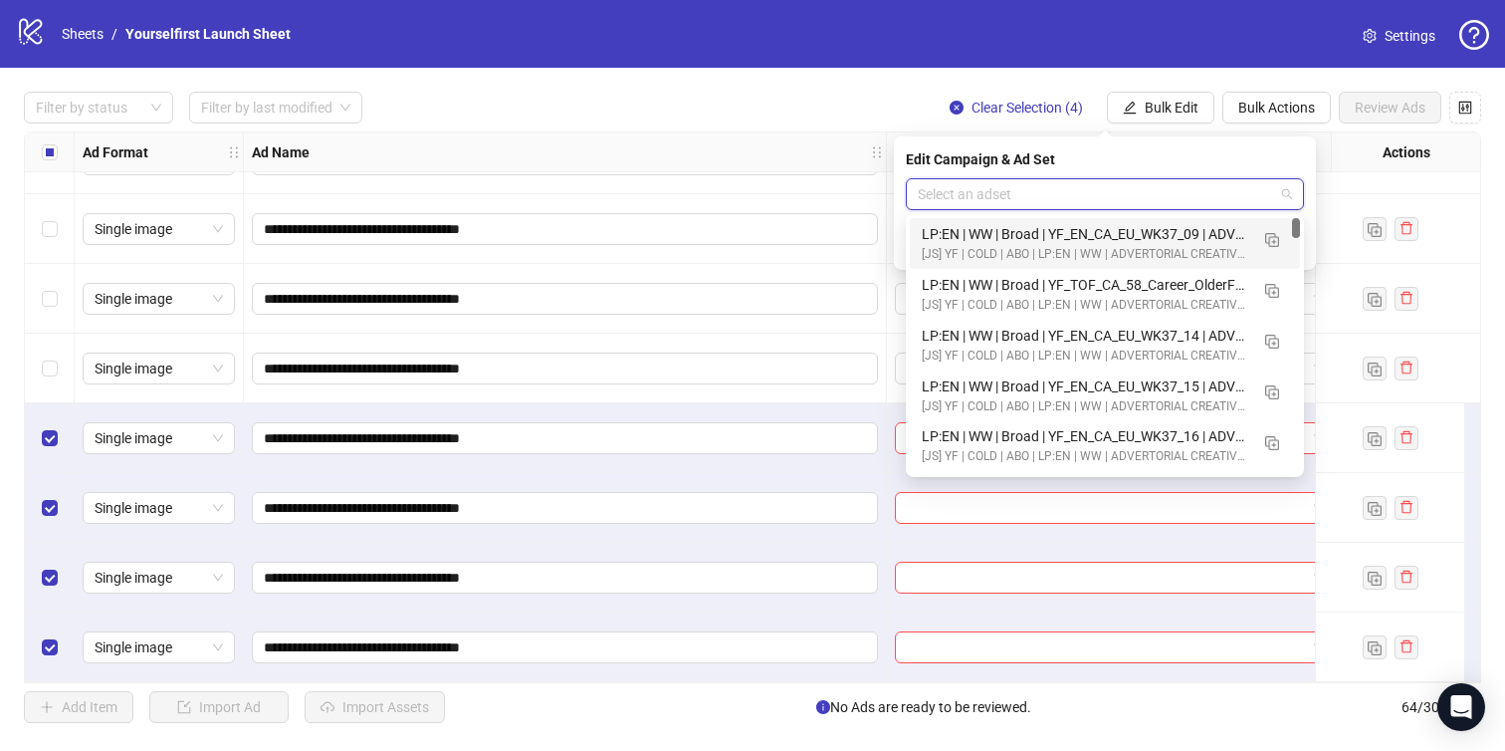
click at [950, 188] on input "search" at bounding box center [1096, 194] width 356 height 30
paste input "**********"
type input "**********"
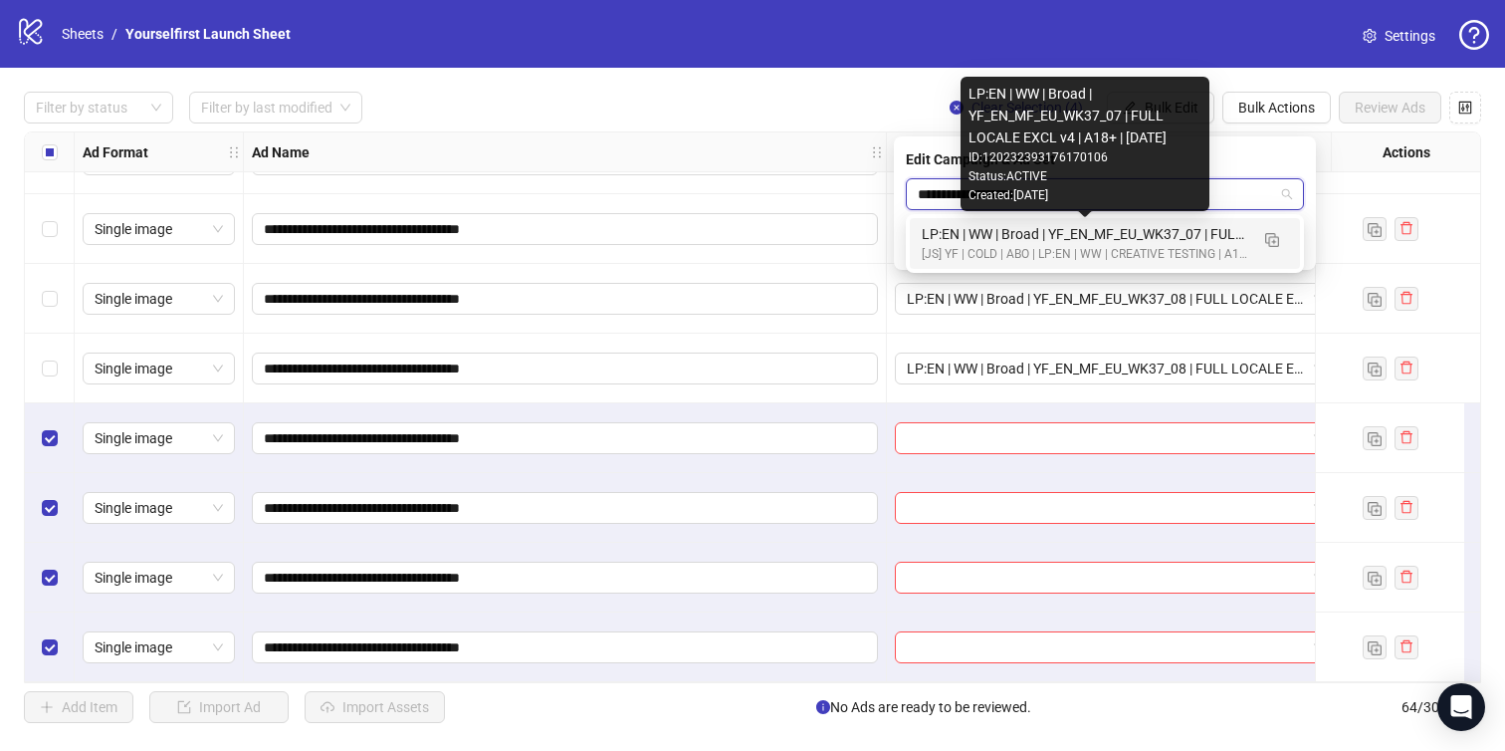
click at [1051, 242] on div "LP:EN | WW | Broad | YF_EN_MF_EU_WK37_07 | FULL LOCALE EXCL v4 | A18+ | [DATE]" at bounding box center [1085, 234] width 327 height 22
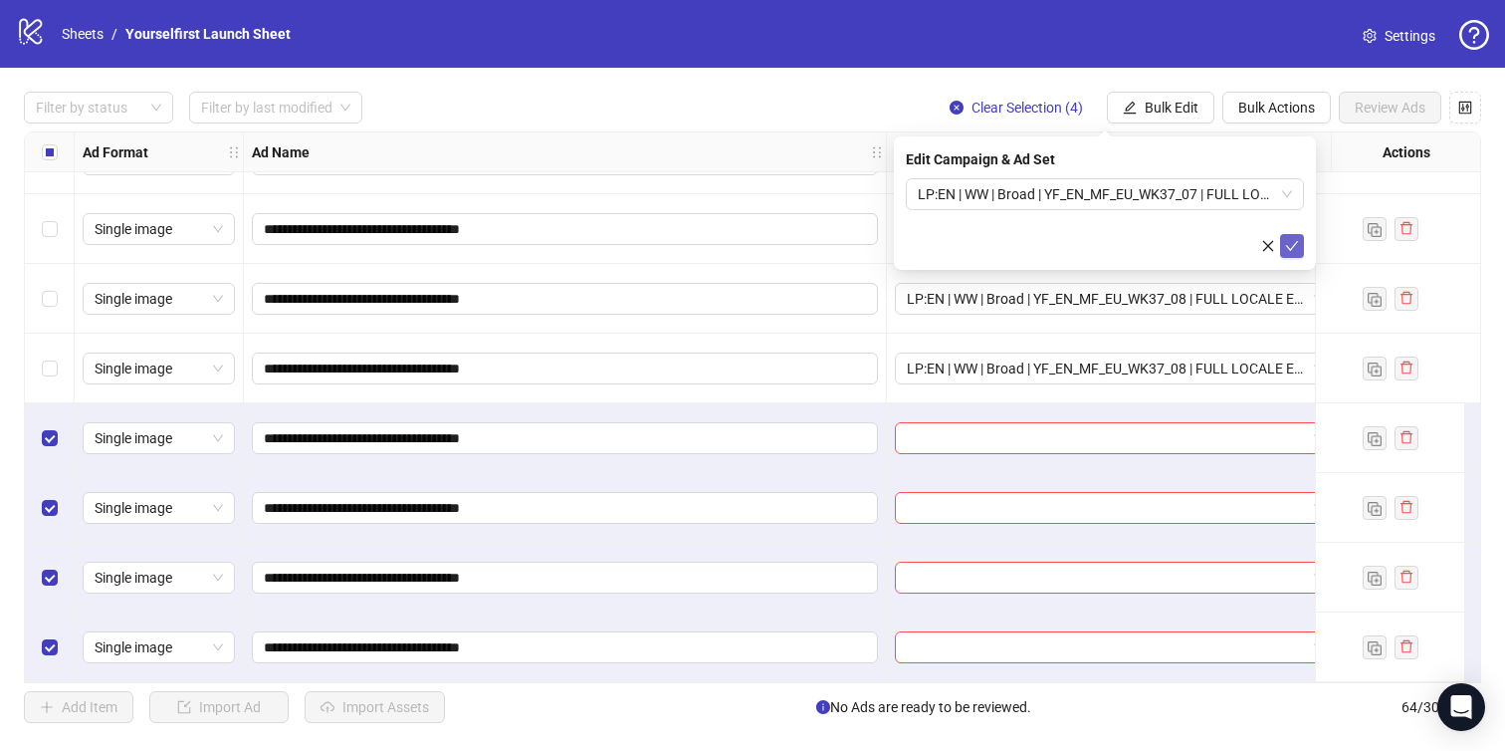
click at [1294, 239] on icon "check" at bounding box center [1292, 246] width 14 height 14
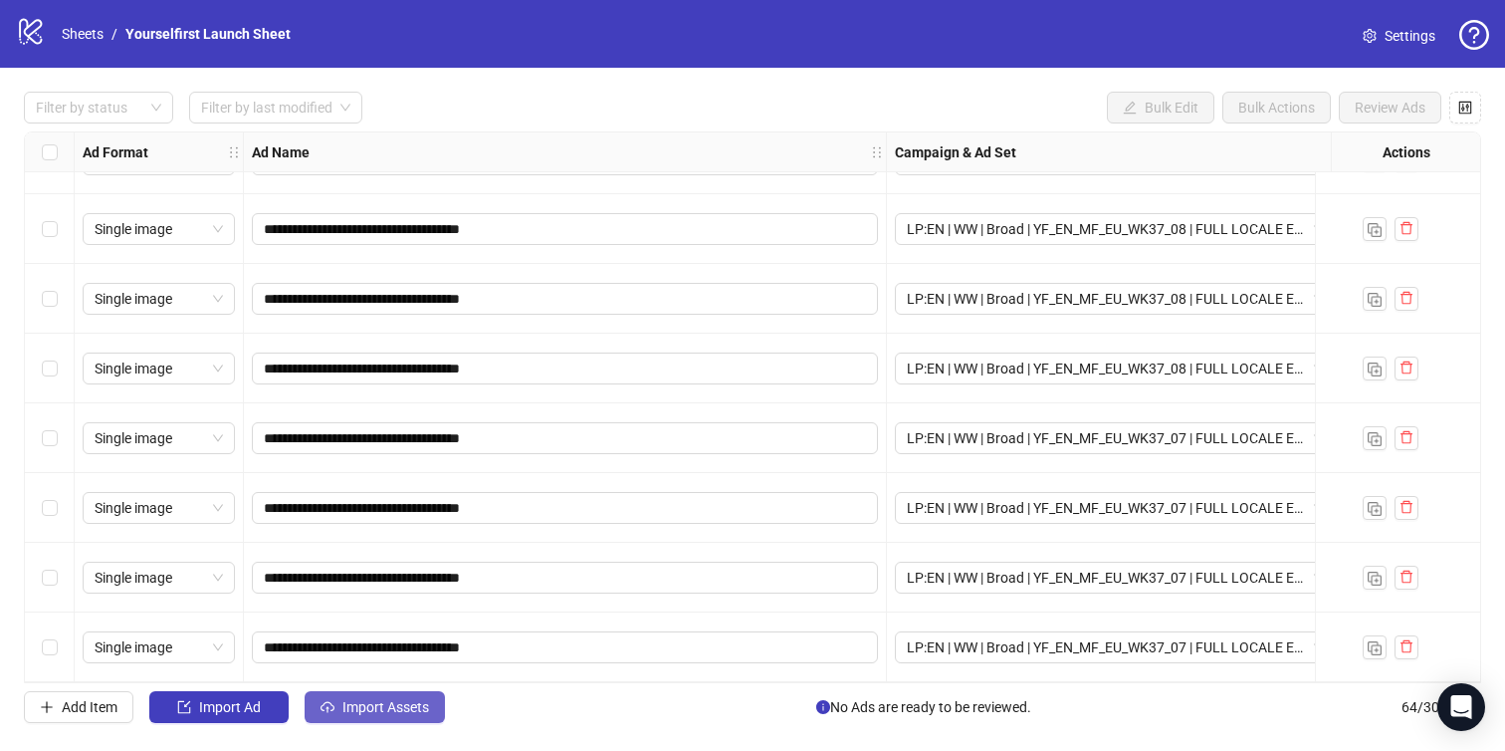
click at [403, 713] on span "Import Assets" at bounding box center [386, 707] width 87 height 16
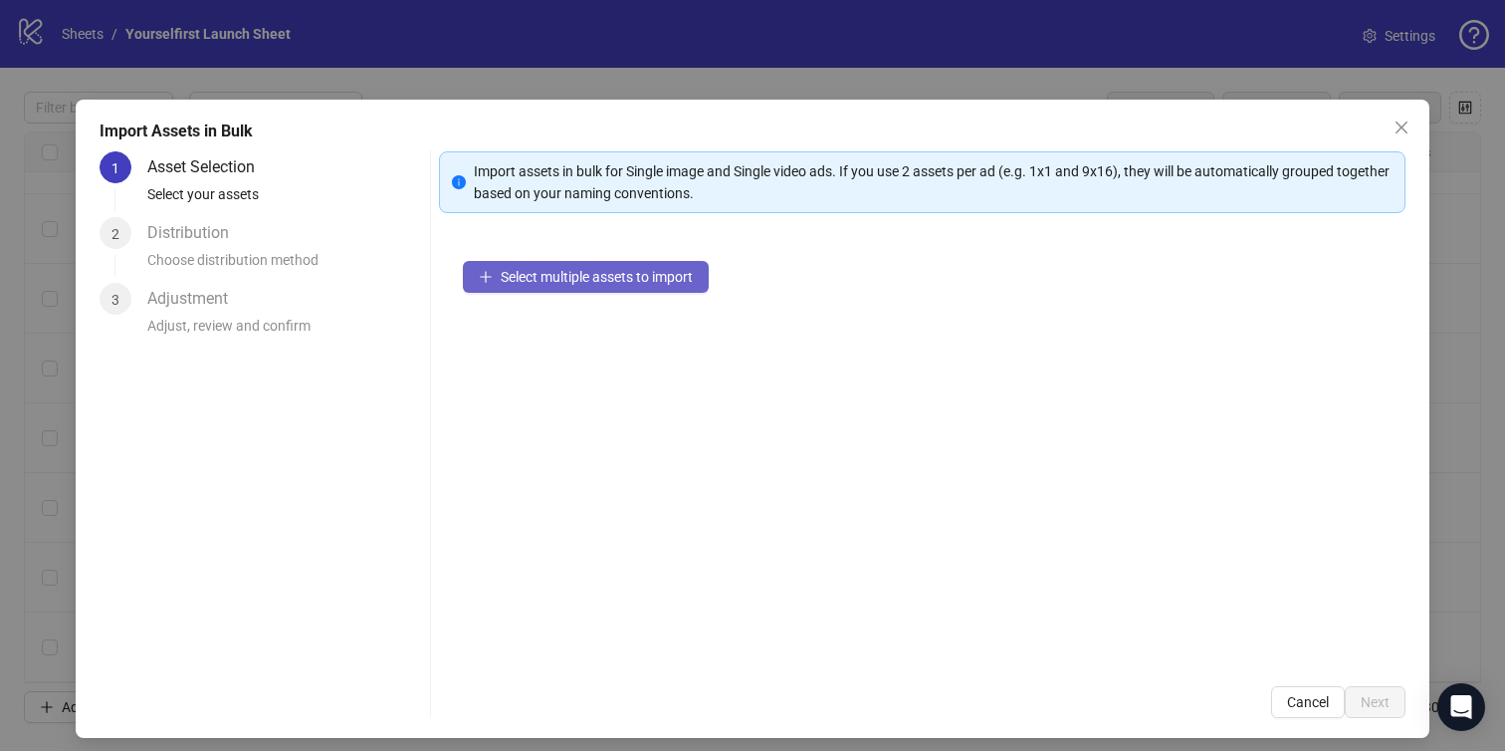
click at [589, 282] on span "Select multiple assets to import" at bounding box center [597, 277] width 192 height 16
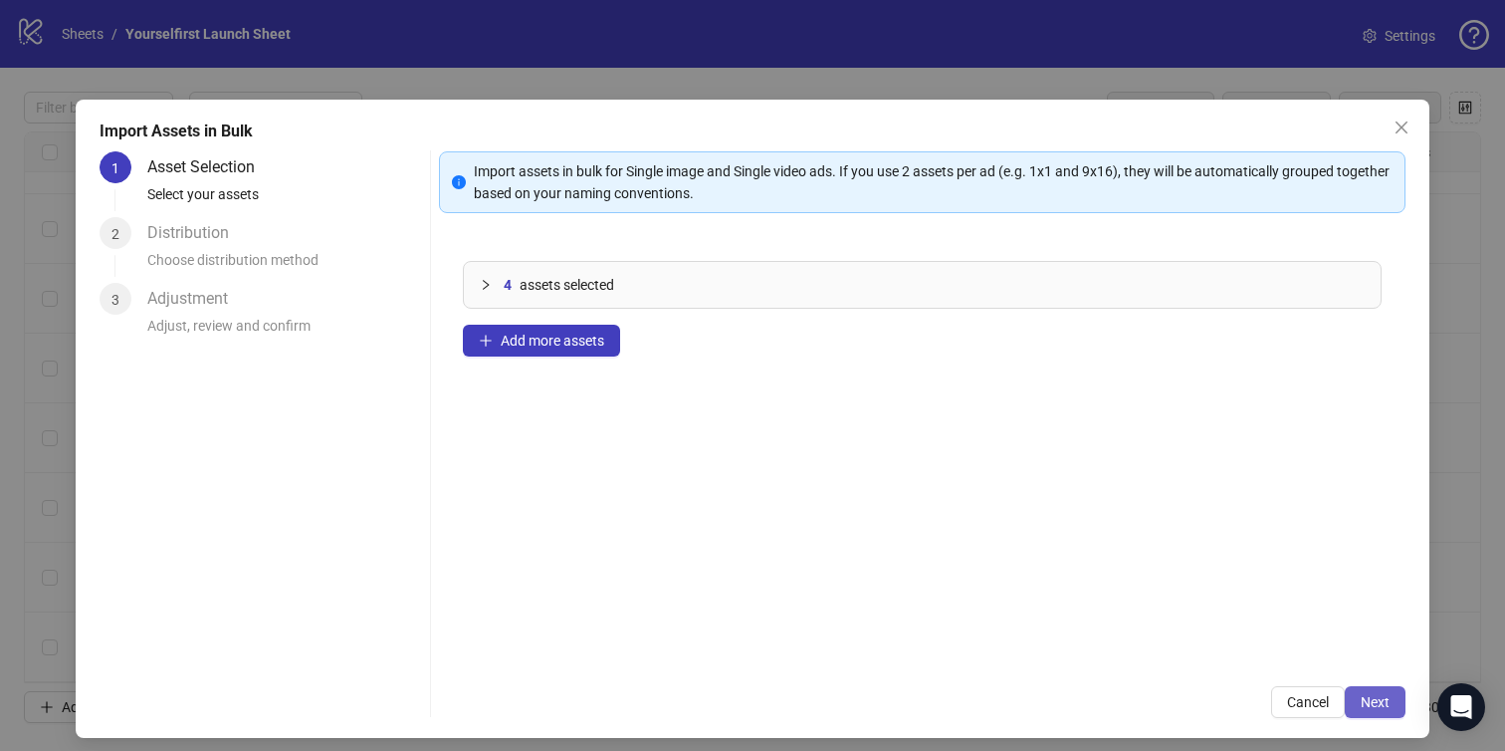
click at [1367, 694] on span "Next" at bounding box center [1375, 702] width 29 height 16
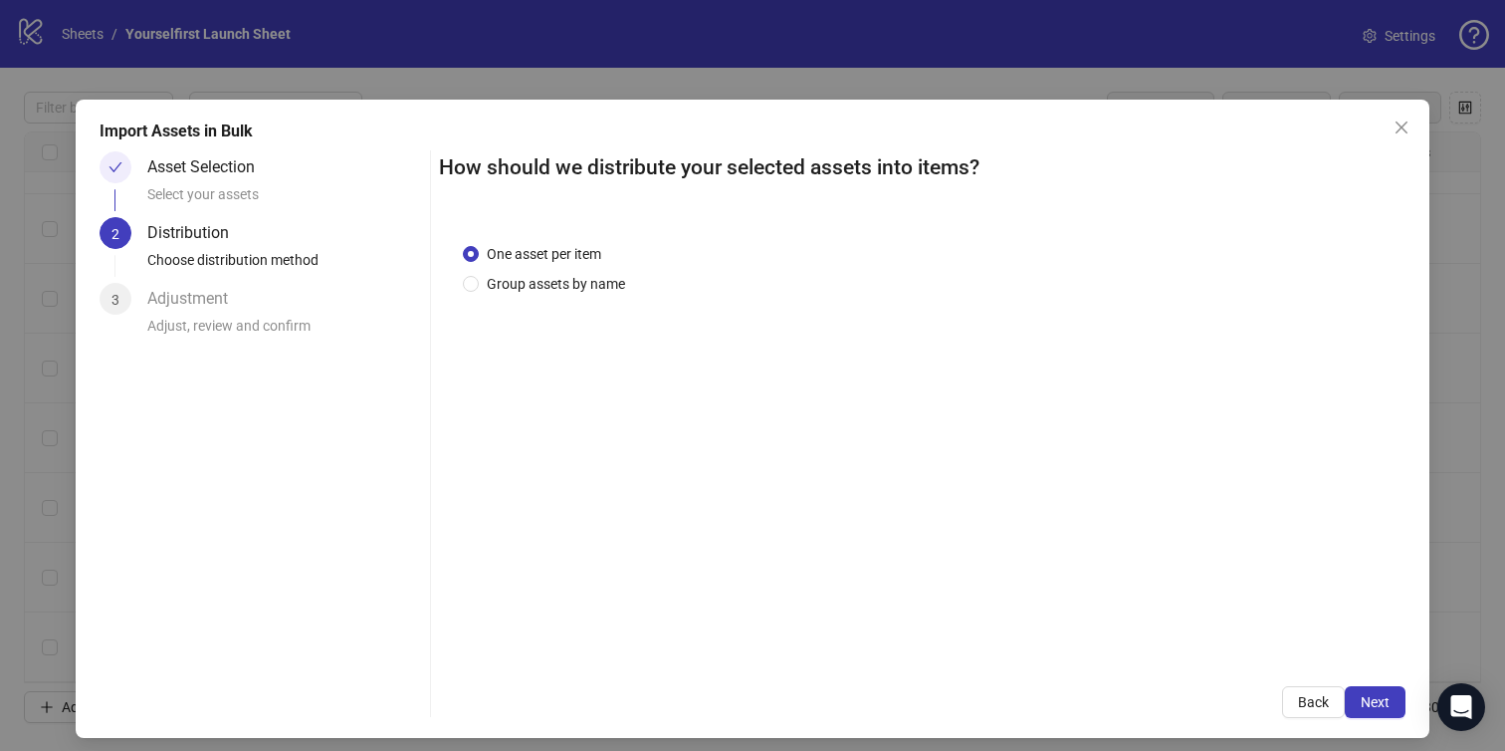
click at [1368, 694] on span "Next" at bounding box center [1375, 702] width 29 height 16
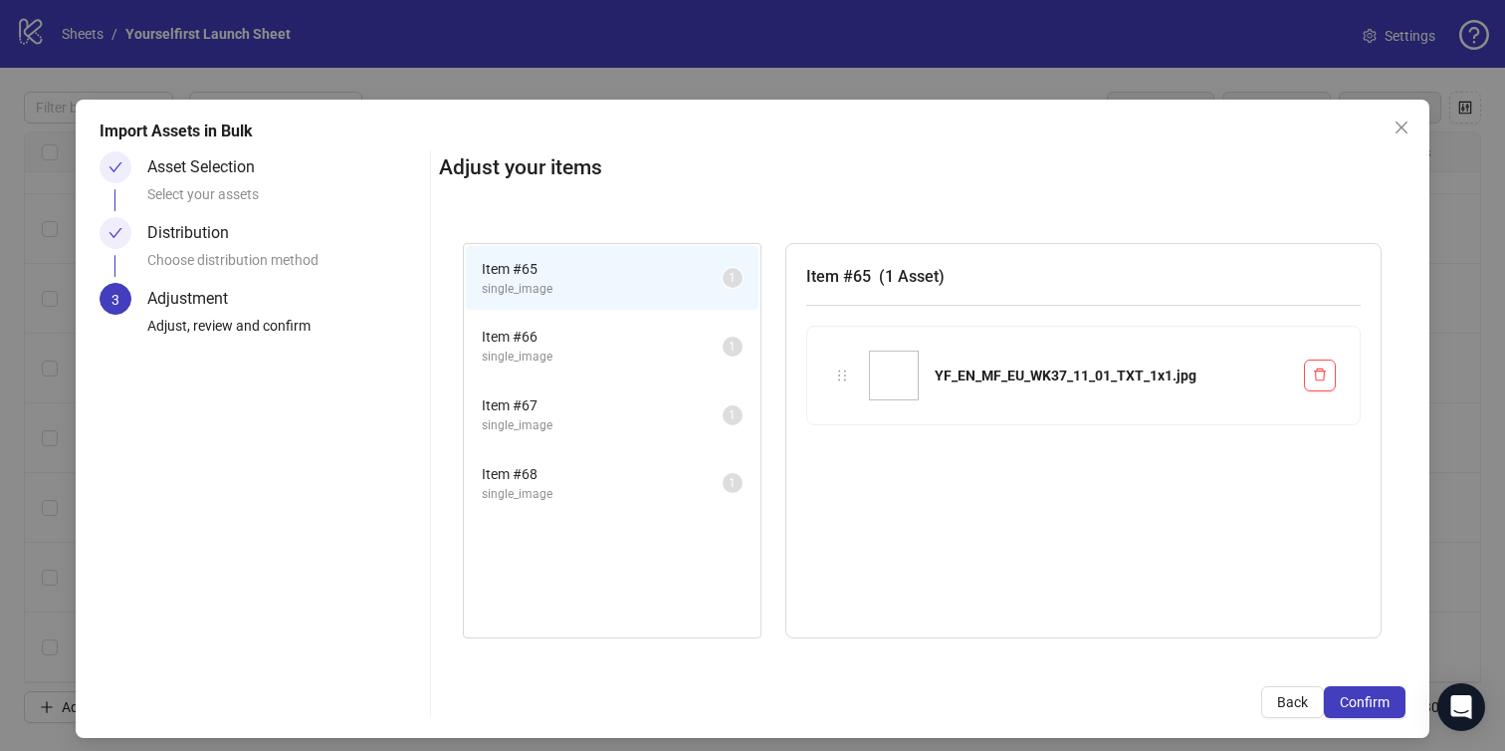
click at [1368, 694] on span "Confirm" at bounding box center [1365, 702] width 50 height 16
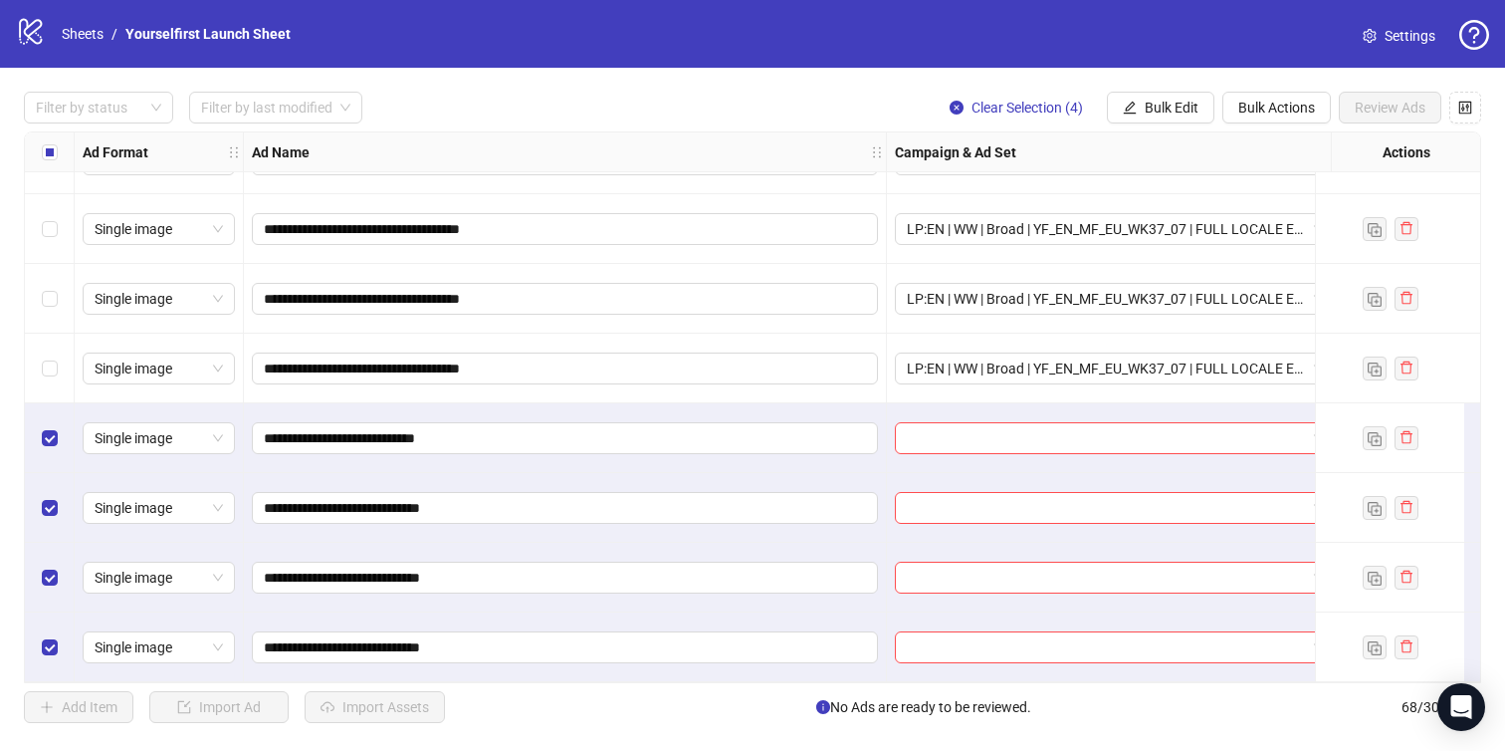
scroll to position [4238, 0]
click at [1172, 119] on button "Bulk Edit" at bounding box center [1161, 108] width 108 height 32
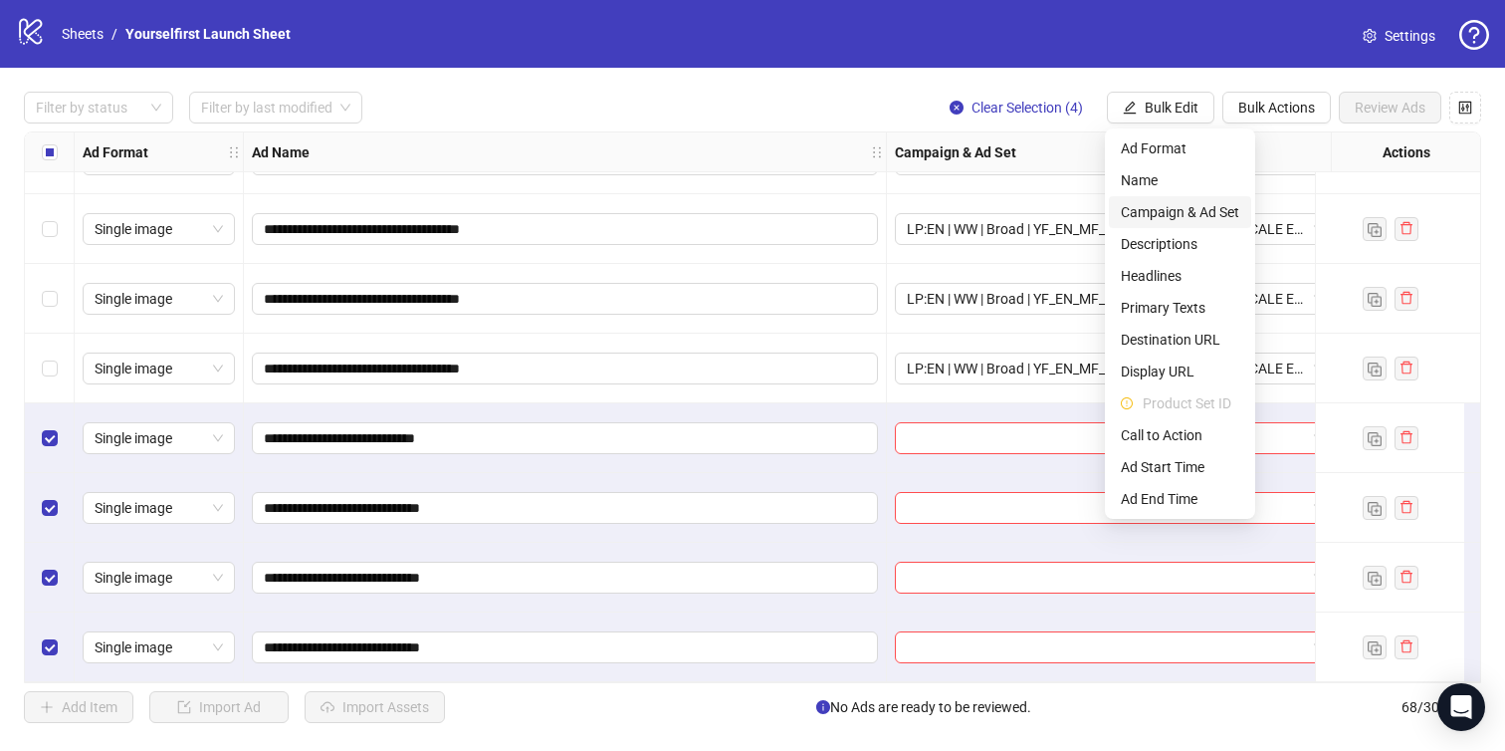
click at [1171, 217] on span "Campaign & Ad Set" at bounding box center [1180, 212] width 118 height 22
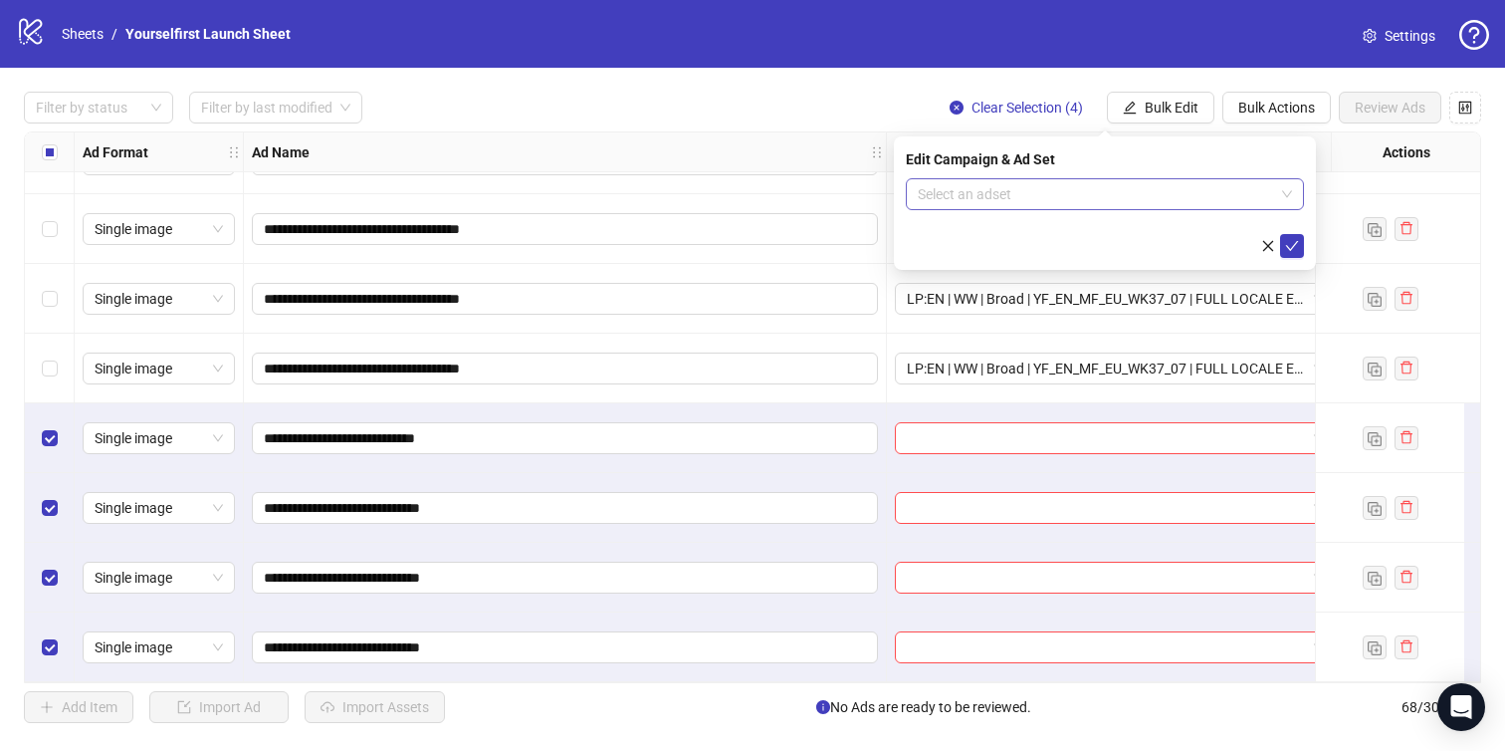
click at [1022, 185] on input "search" at bounding box center [1096, 194] width 356 height 30
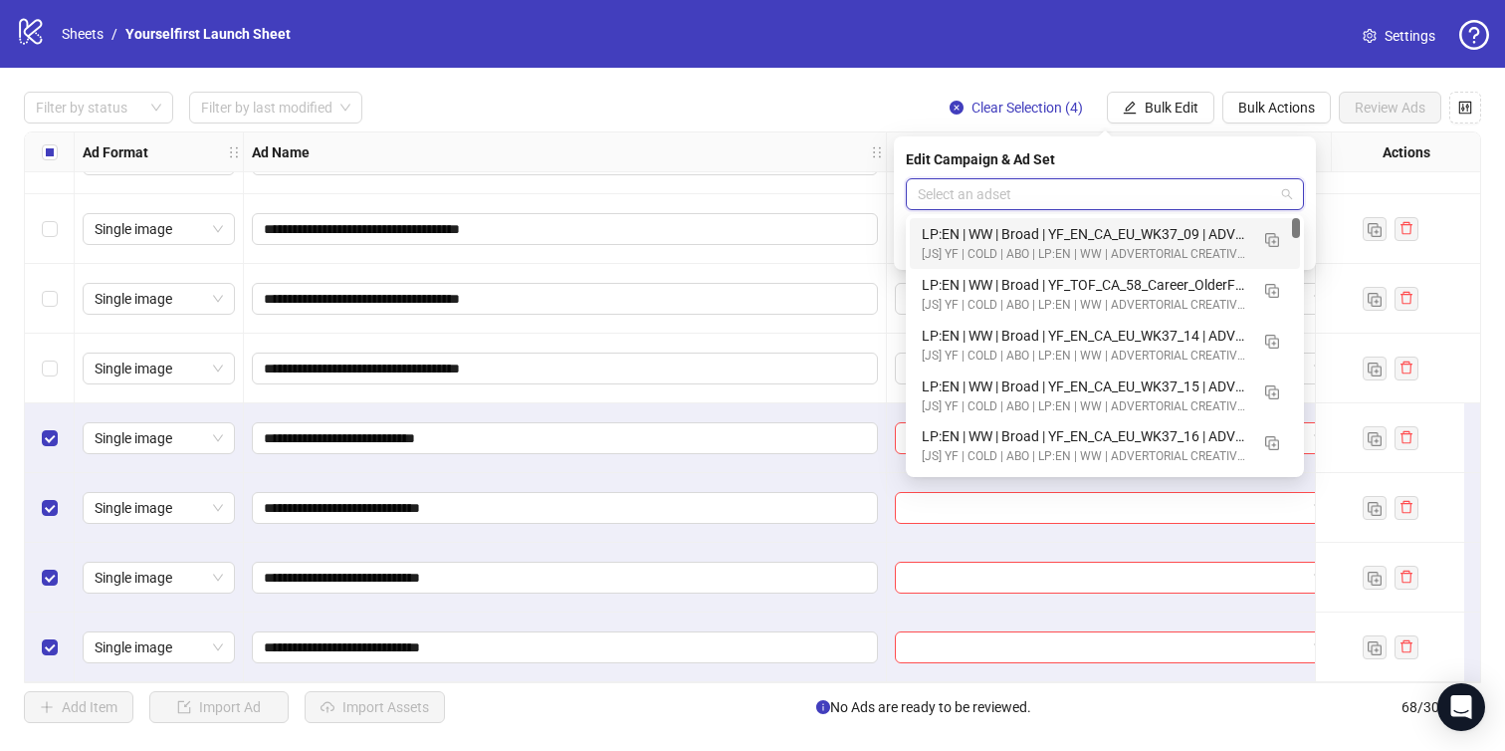
paste input "**********"
type input "**********"
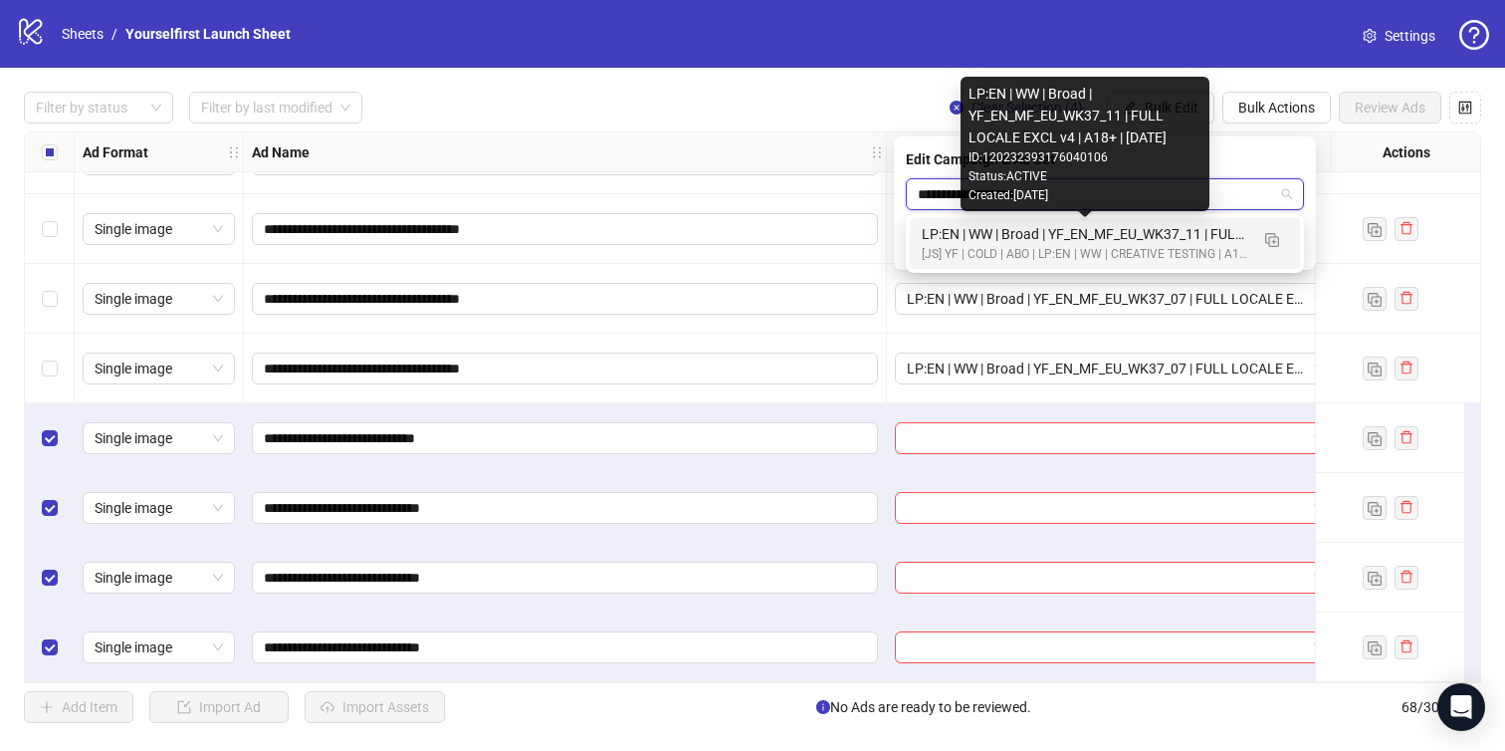
click at [1018, 236] on div "LP:EN | WW | Broad | YF_EN_MF_EU_WK37_11 | FULL LOCALE EXCL v4 | A18+ | [DATE]" at bounding box center [1085, 234] width 327 height 22
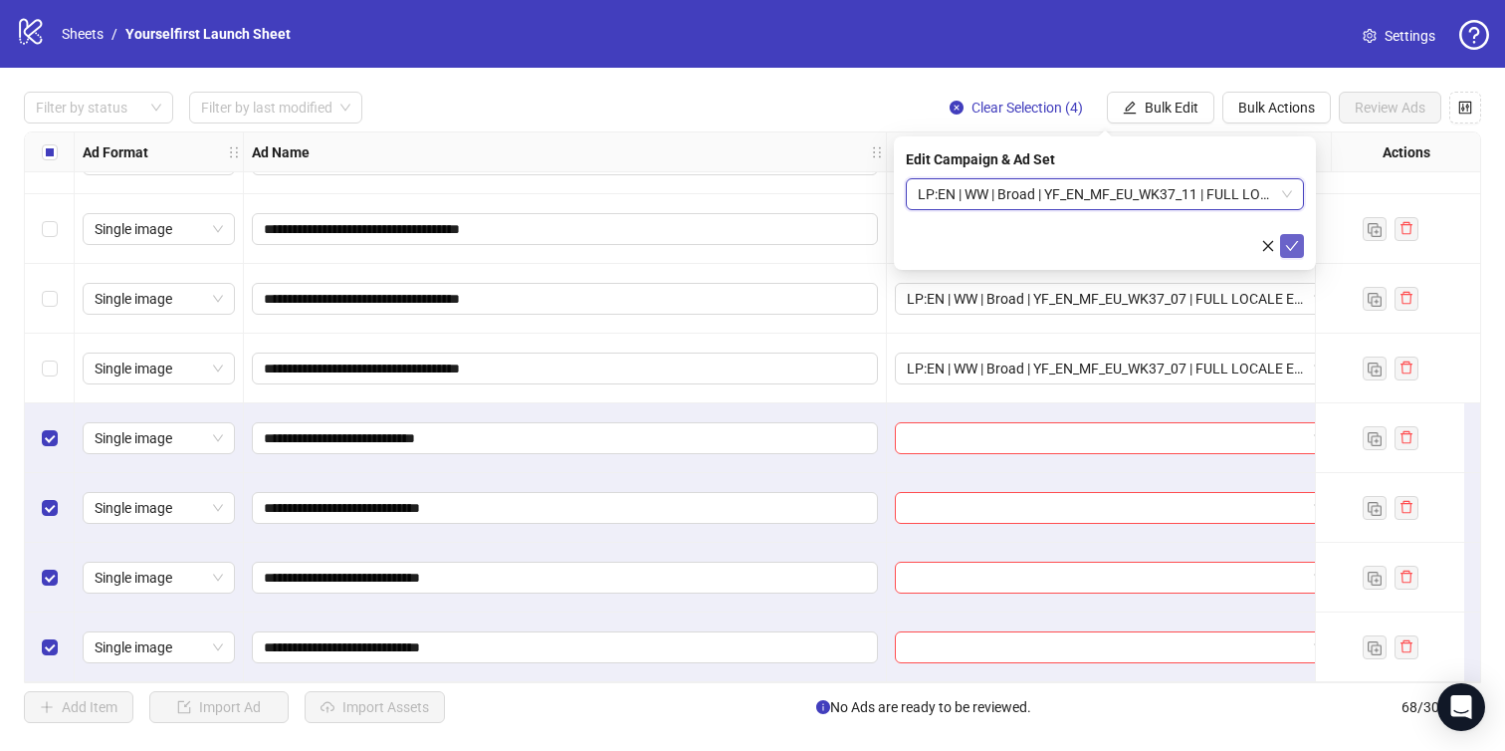
click at [1293, 242] on icon "check" at bounding box center [1292, 246] width 14 height 14
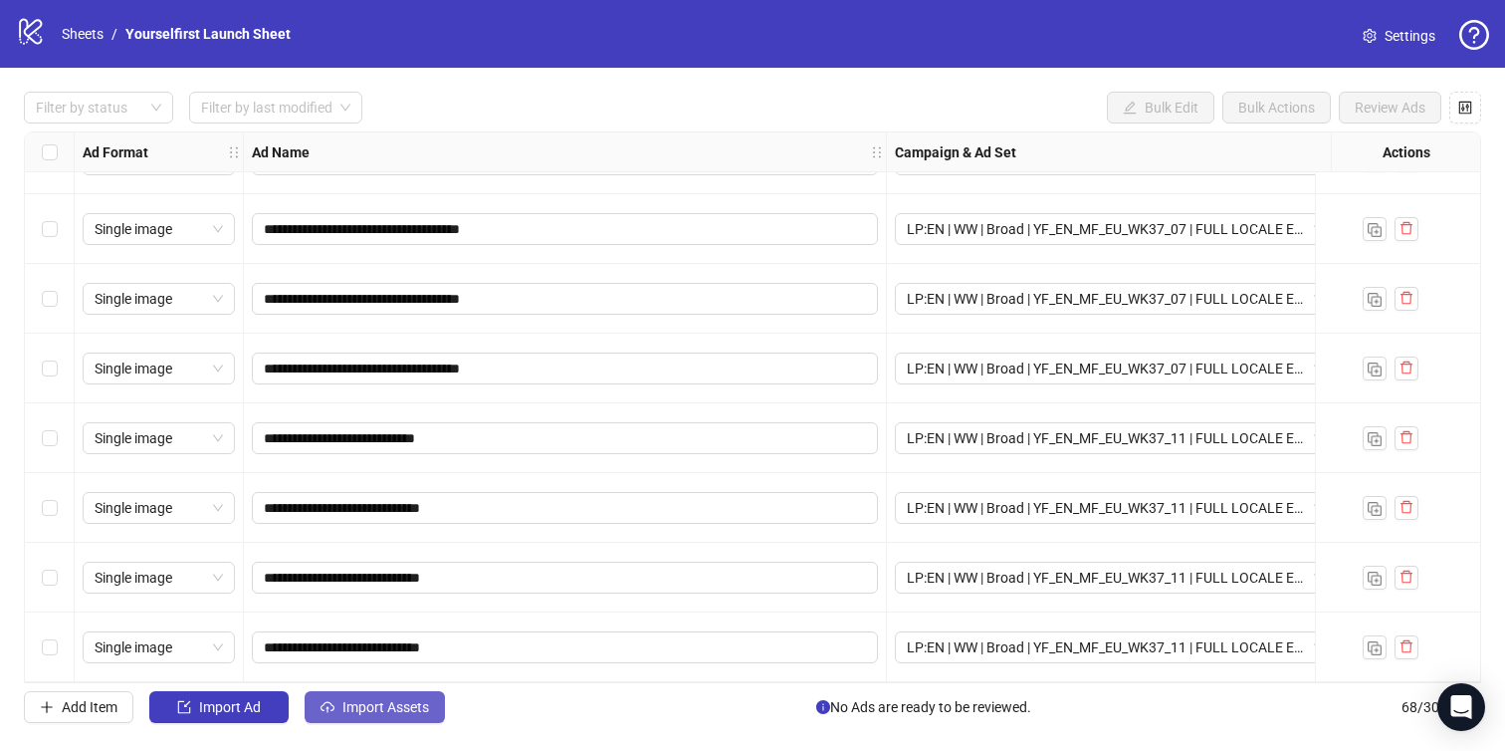
click at [404, 704] on span "Import Assets" at bounding box center [386, 707] width 87 height 16
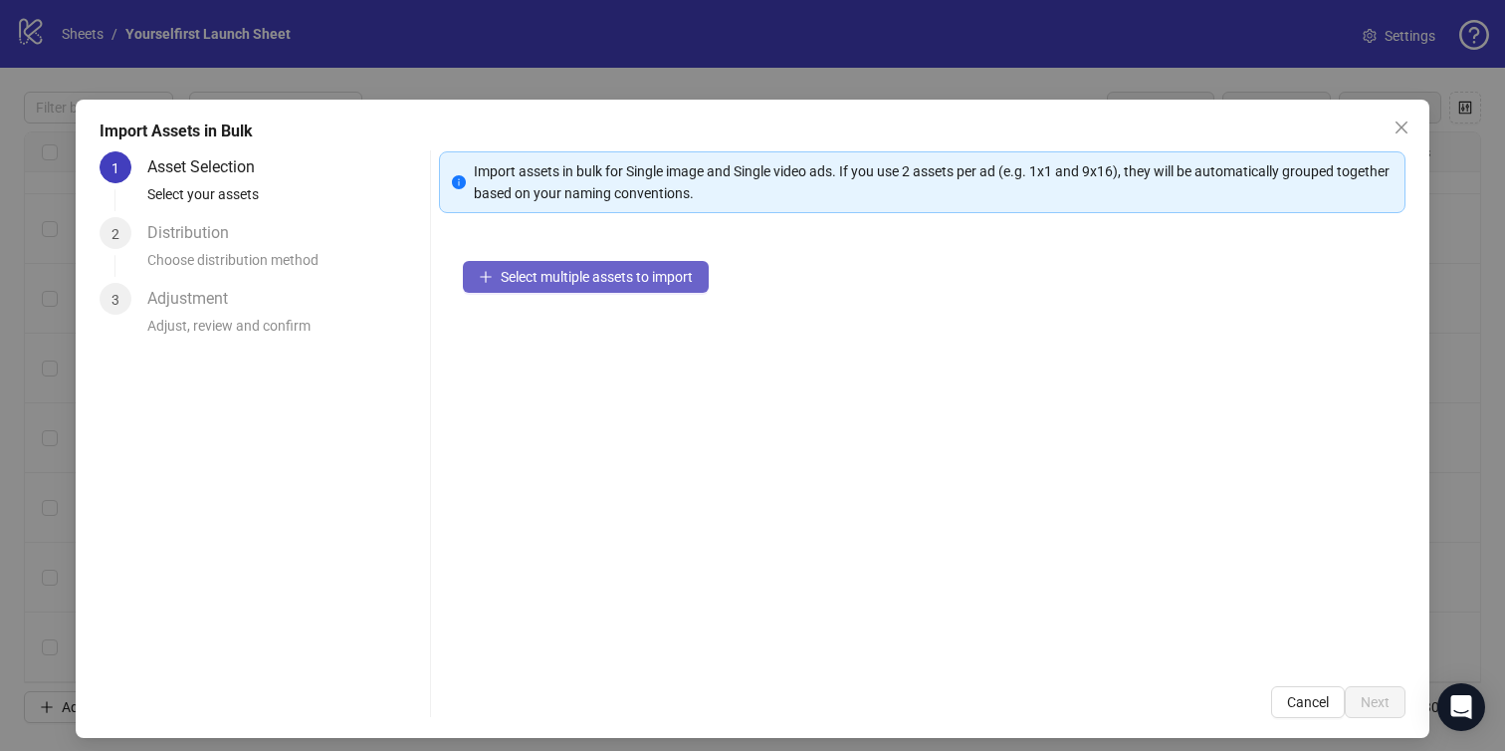
click at [586, 284] on span "Select multiple assets to import" at bounding box center [597, 277] width 192 height 16
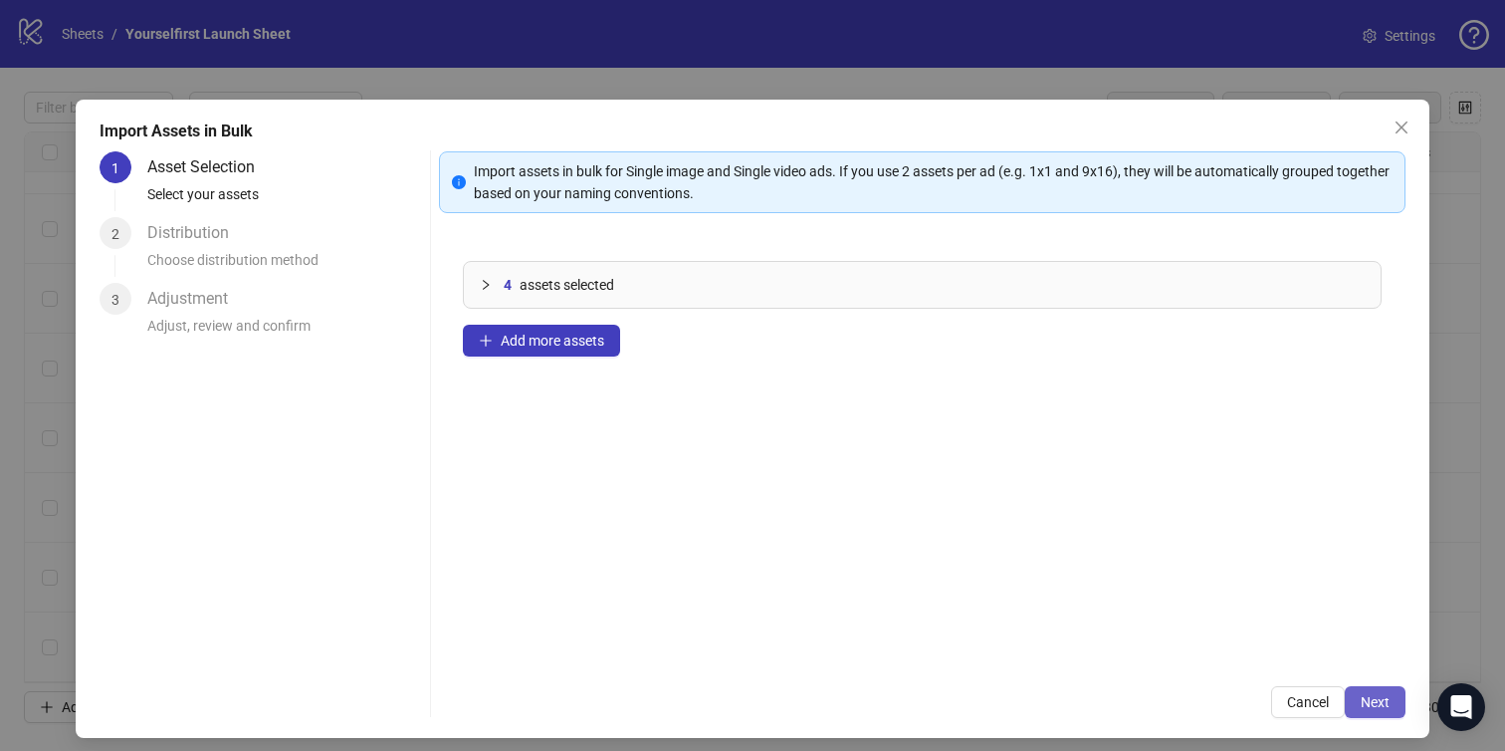
click at [1370, 702] on span "Next" at bounding box center [1375, 702] width 29 height 16
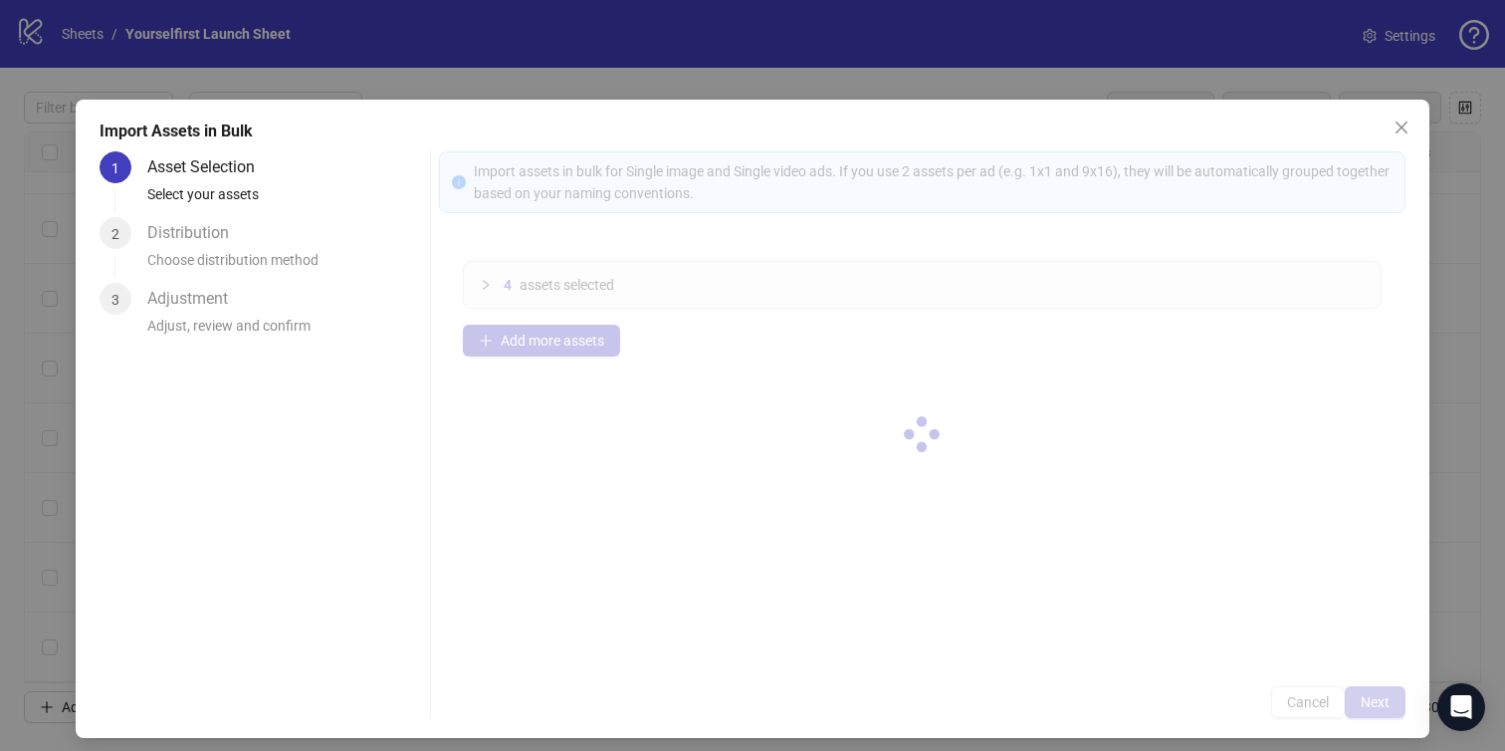
click at [1370, 702] on div at bounding box center [923, 434] width 968 height 567
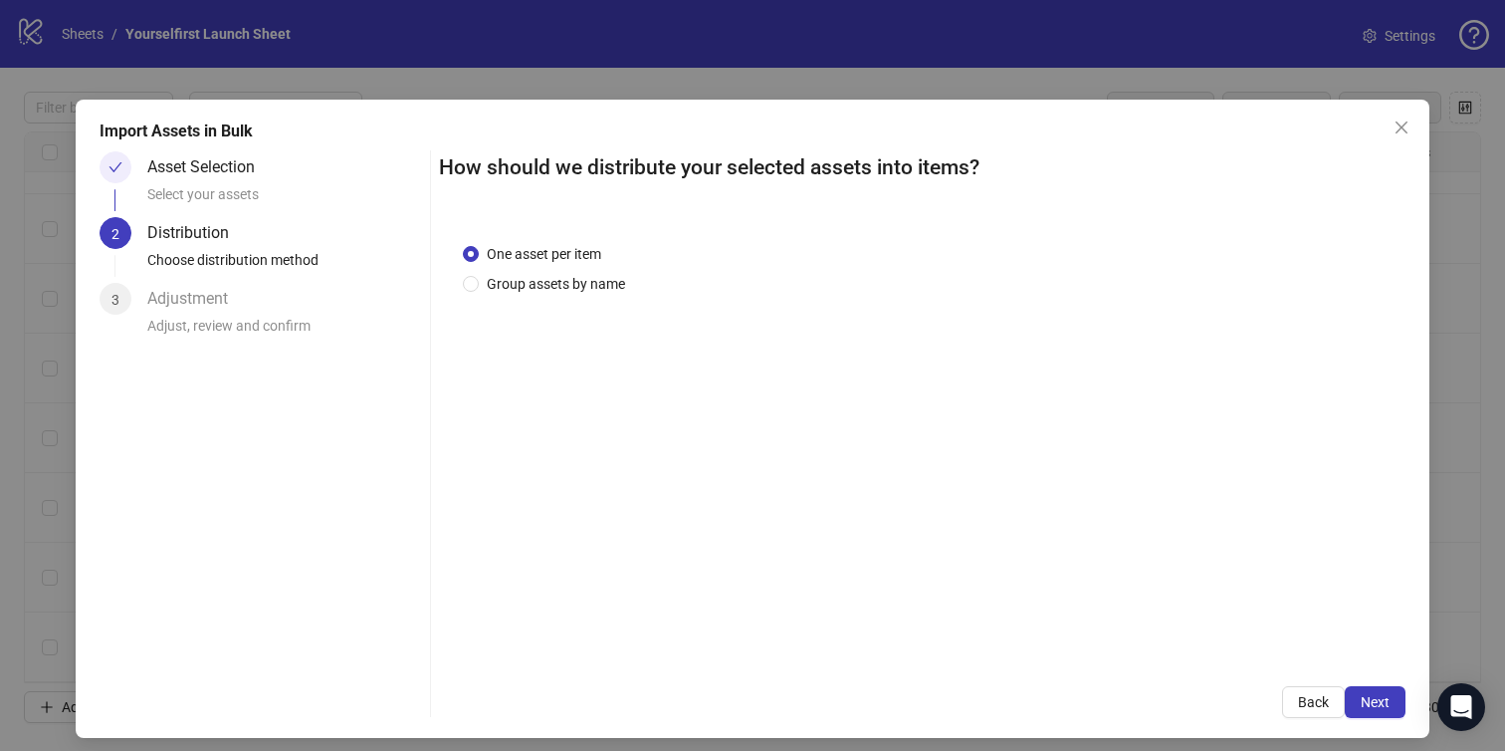
click at [1370, 702] on span "Next" at bounding box center [1375, 702] width 29 height 16
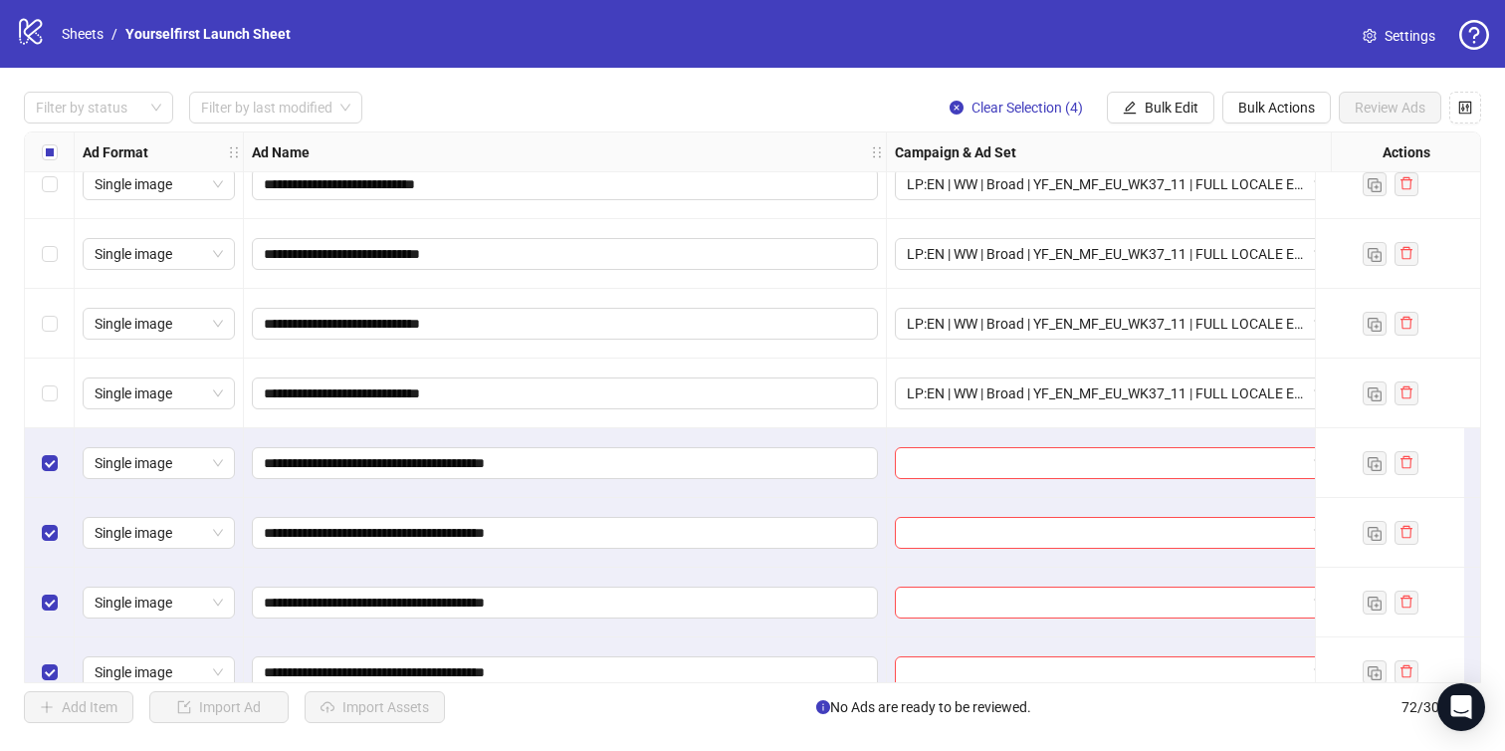
scroll to position [4516, 0]
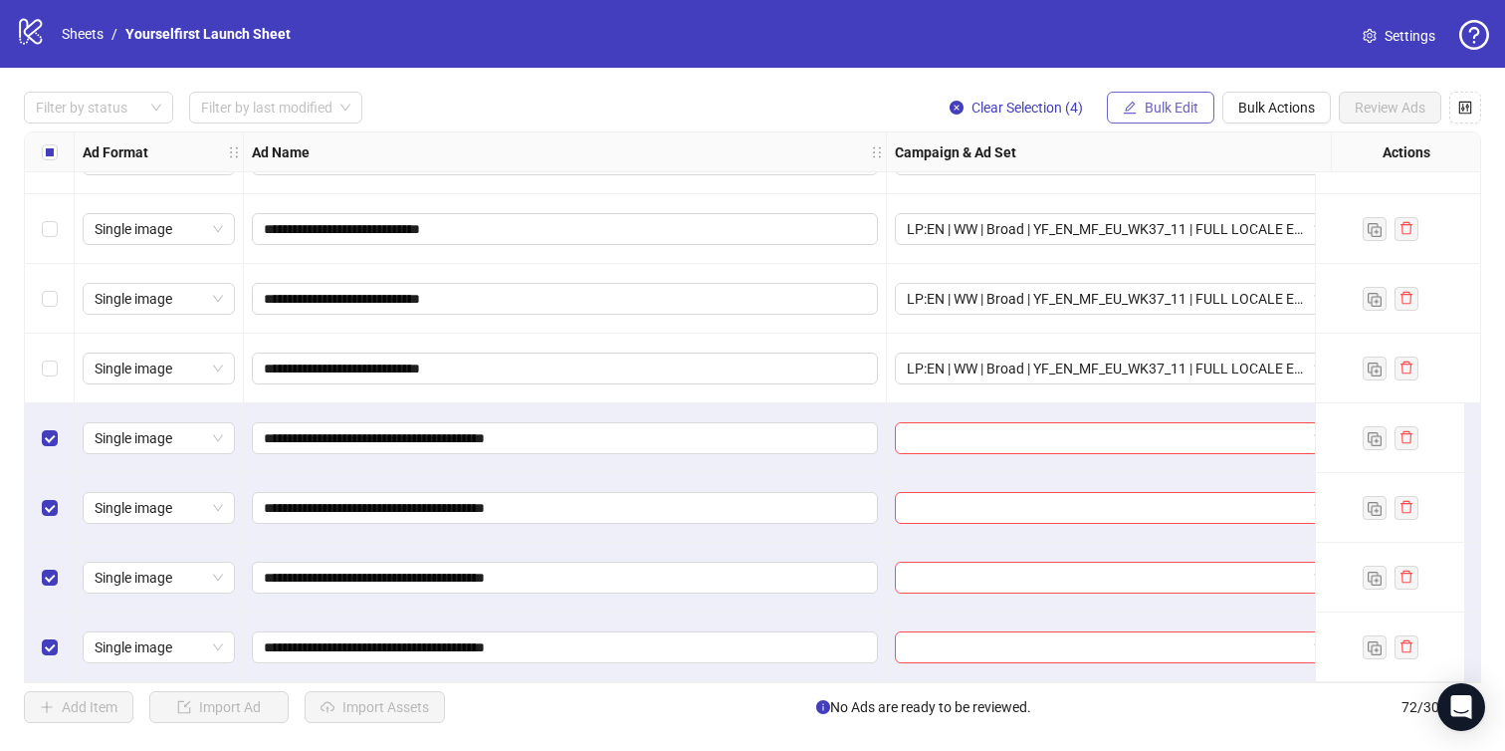
click at [1152, 106] on span "Bulk Edit" at bounding box center [1172, 108] width 54 height 16
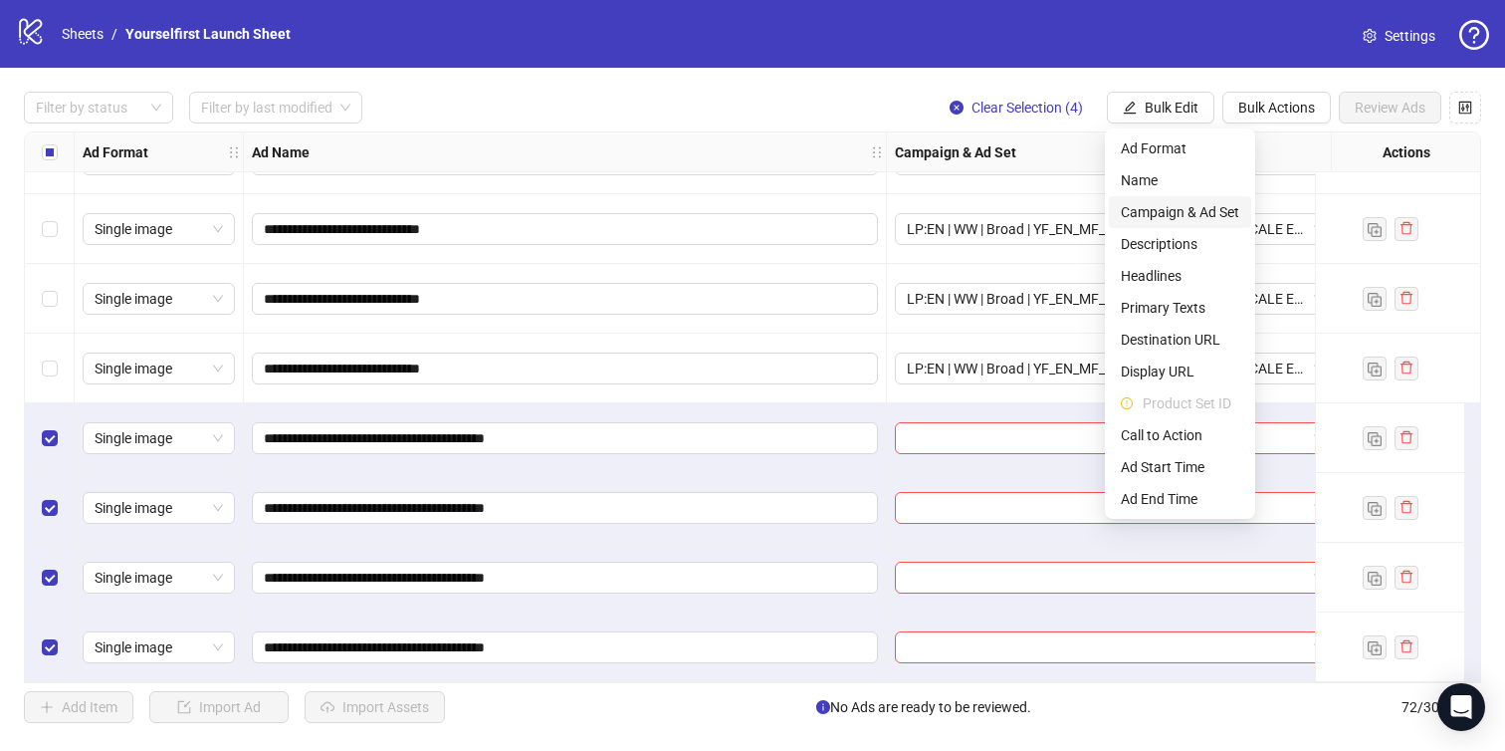
click at [1145, 212] on span "Campaign & Ad Set" at bounding box center [1180, 212] width 118 height 22
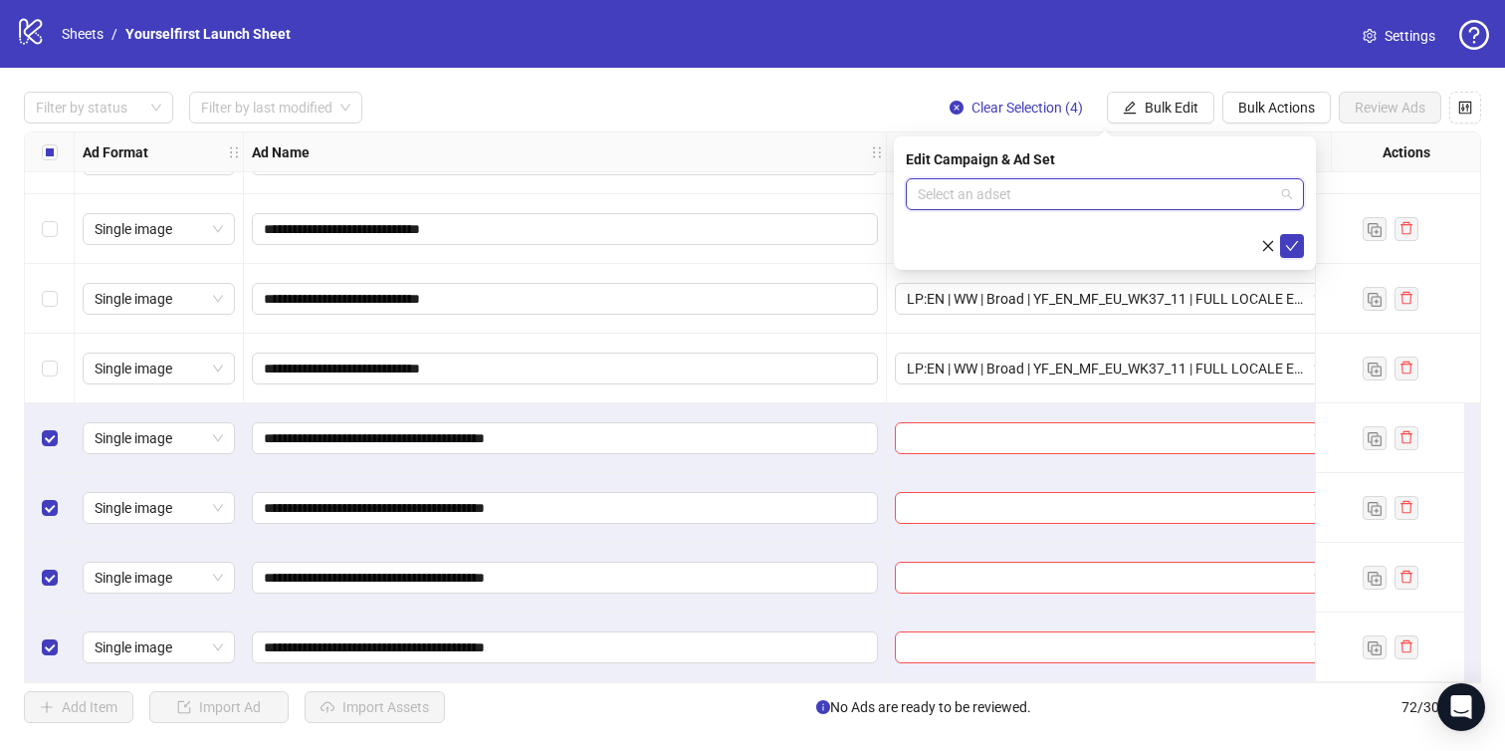
click at [1059, 192] on input "search" at bounding box center [1096, 194] width 356 height 30
paste input "**********"
type input "**********"
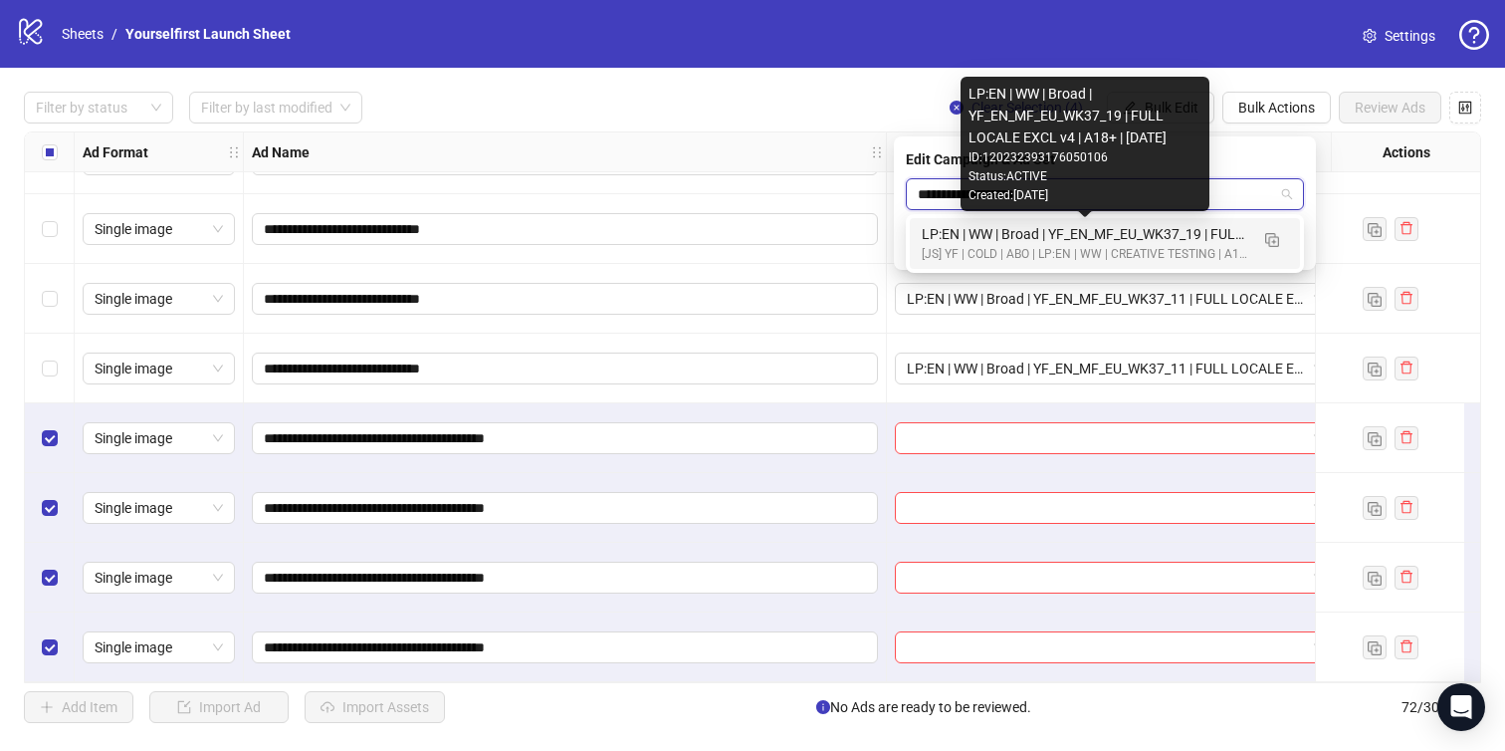
click at [1042, 242] on div "LP:EN | WW | Broad | YF_EN_MF_EU_WK37_19 | FULL LOCALE EXCL v4 | A18+ | [DATE]" at bounding box center [1085, 234] width 327 height 22
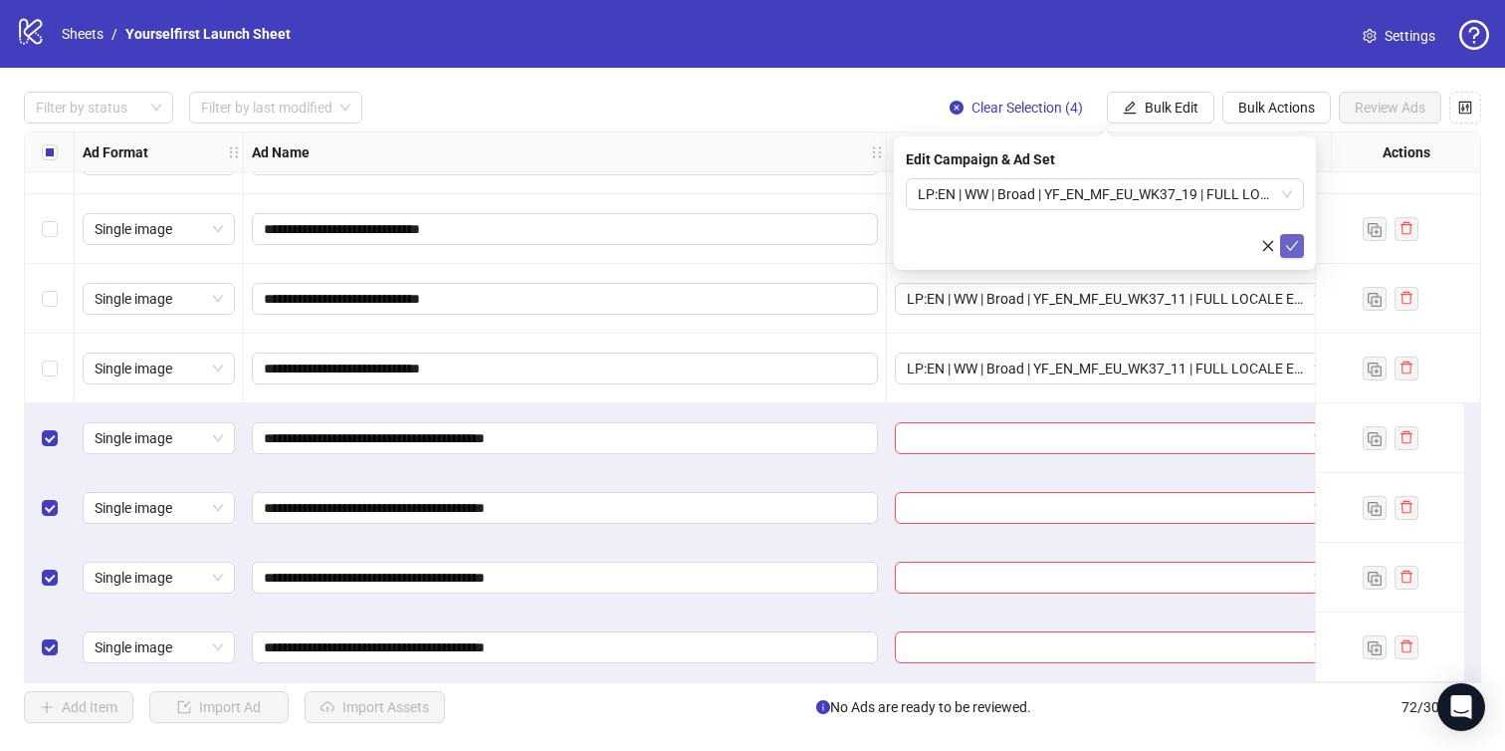
click at [1295, 236] on button "submit" at bounding box center [1292, 246] width 24 height 24
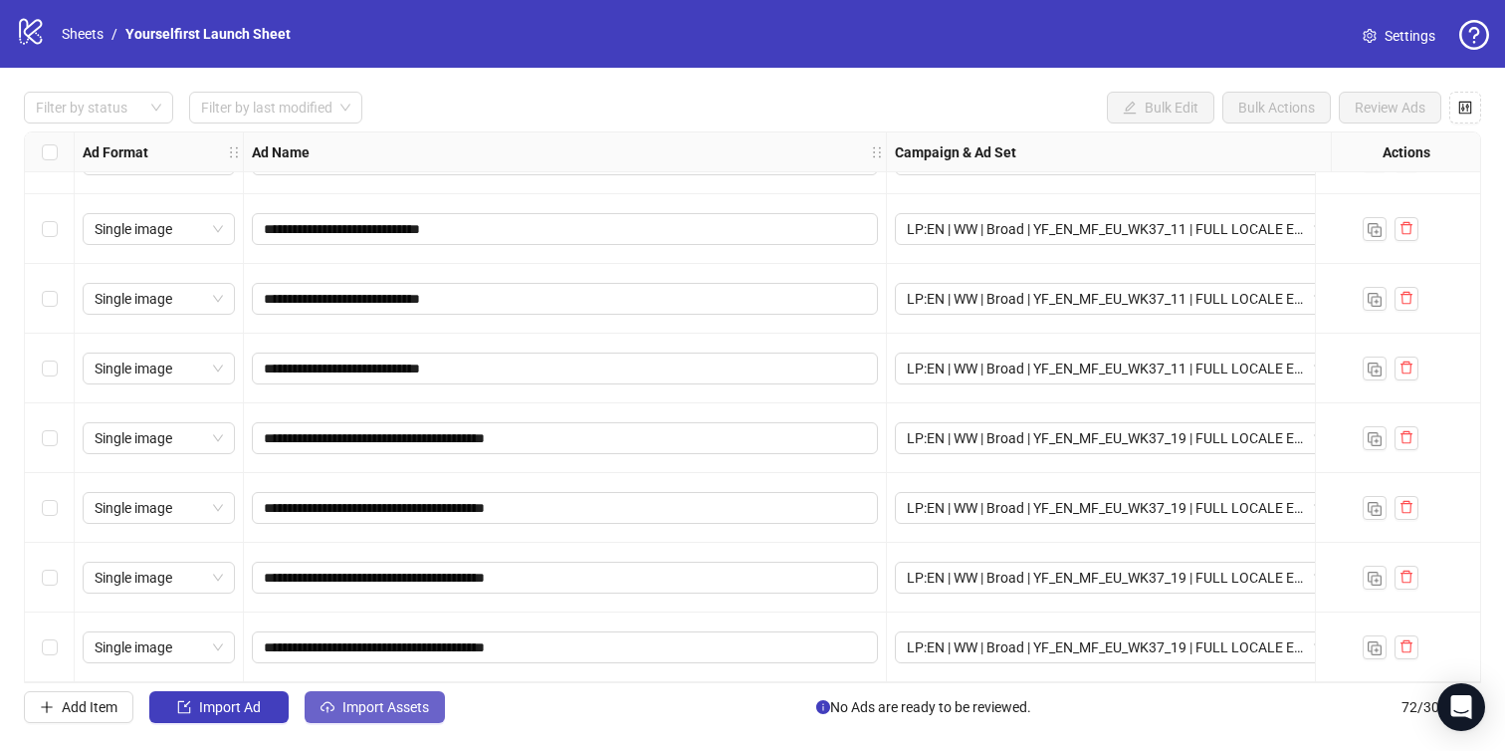
click at [380, 699] on span "Import Assets" at bounding box center [386, 707] width 87 height 16
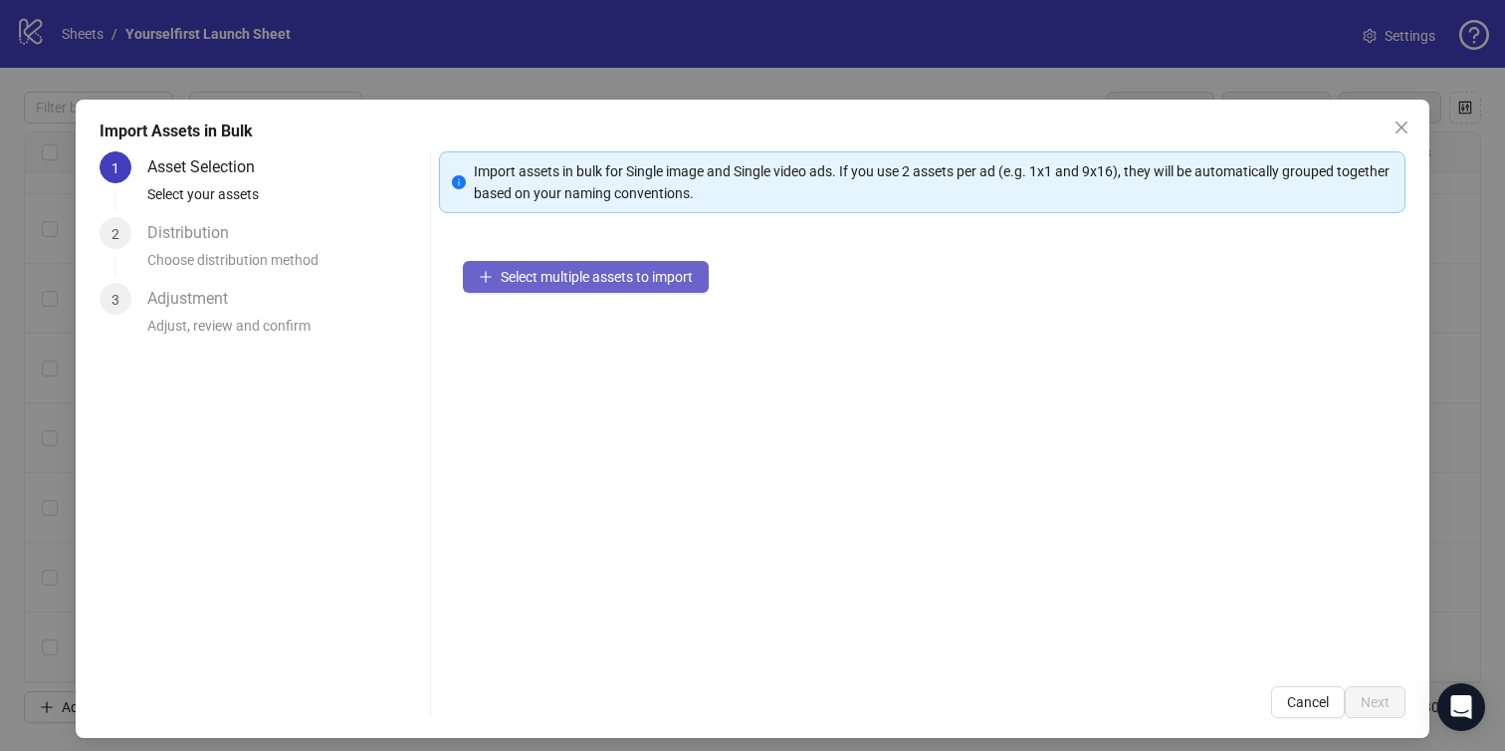
click at [567, 276] on span "Select multiple assets to import" at bounding box center [597, 277] width 192 height 16
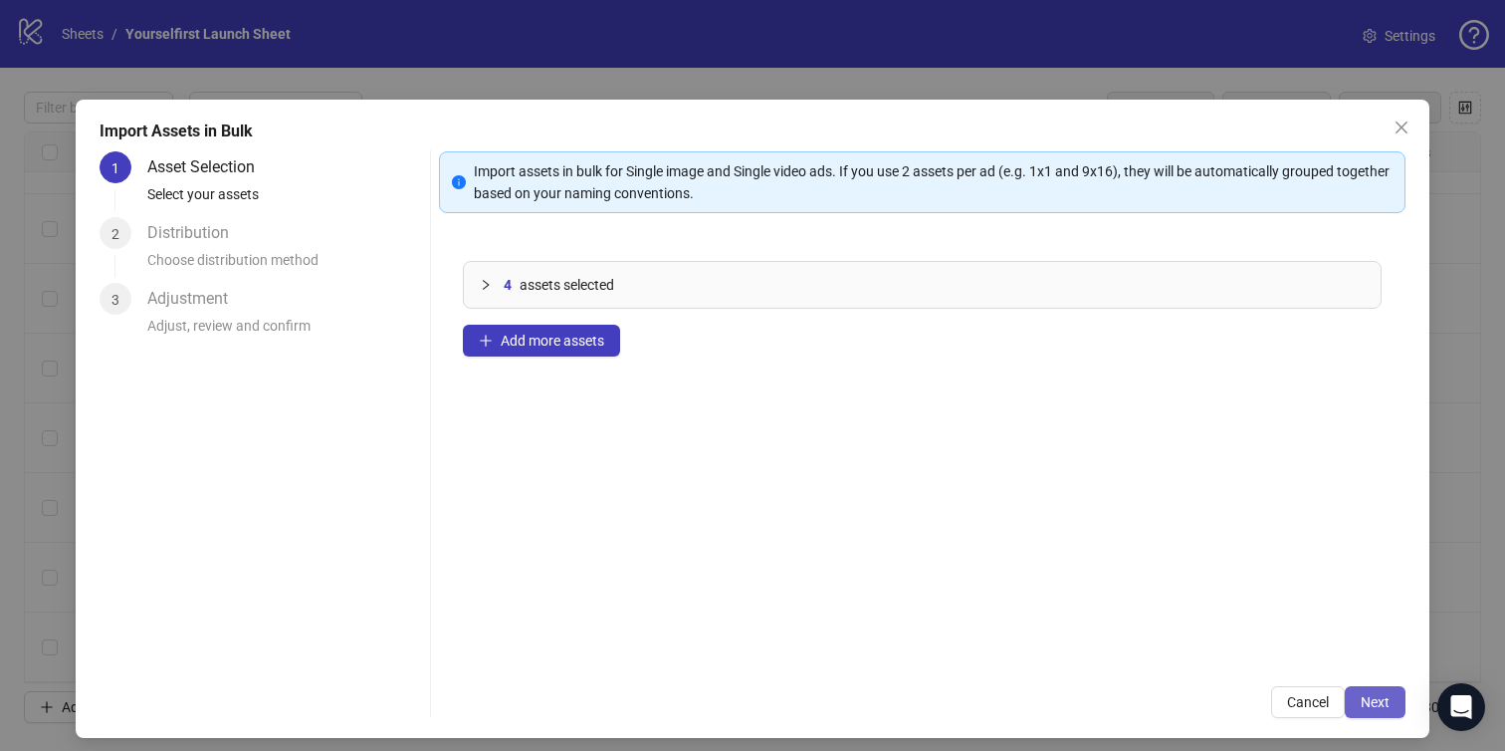
click at [1364, 690] on button "Next" at bounding box center [1375, 702] width 61 height 32
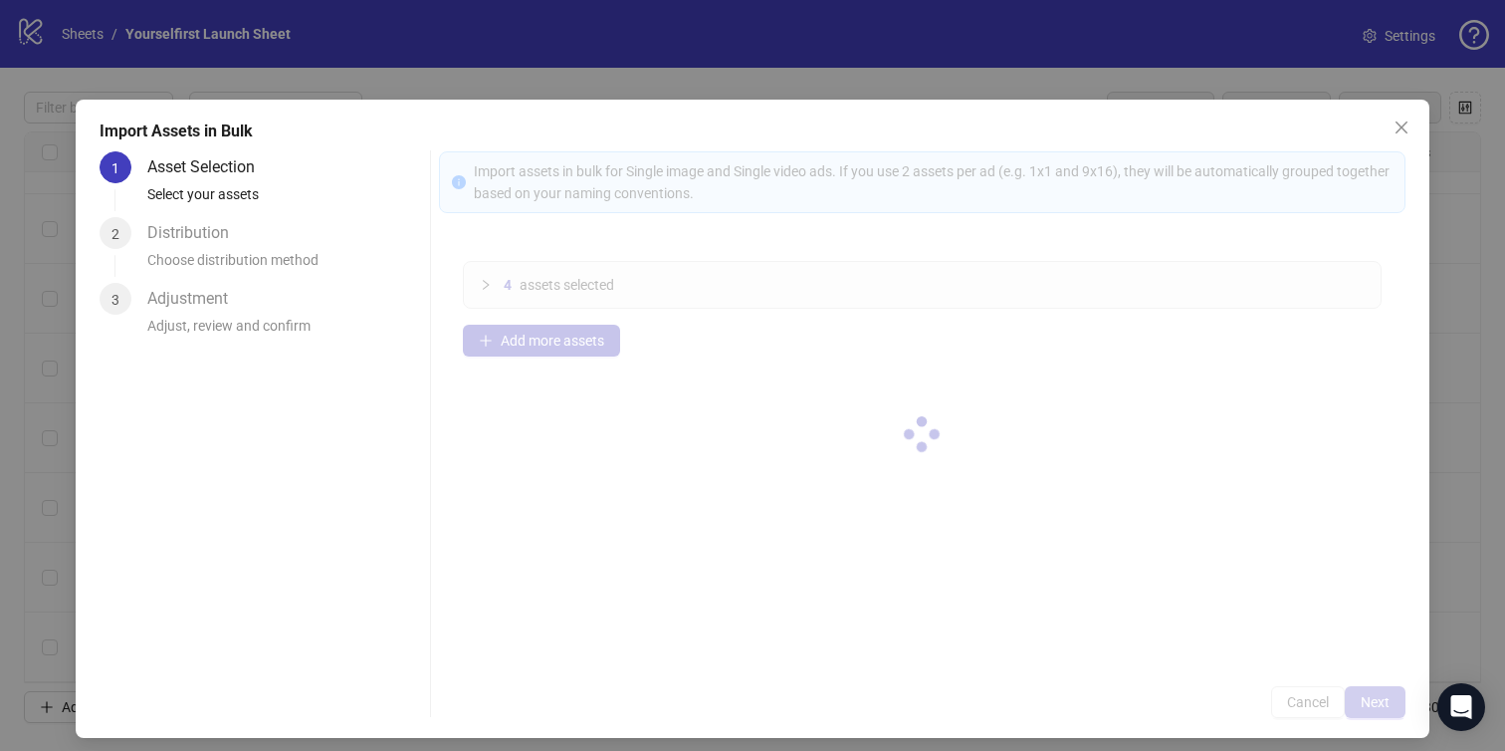
click at [1364, 690] on div at bounding box center [923, 434] width 968 height 567
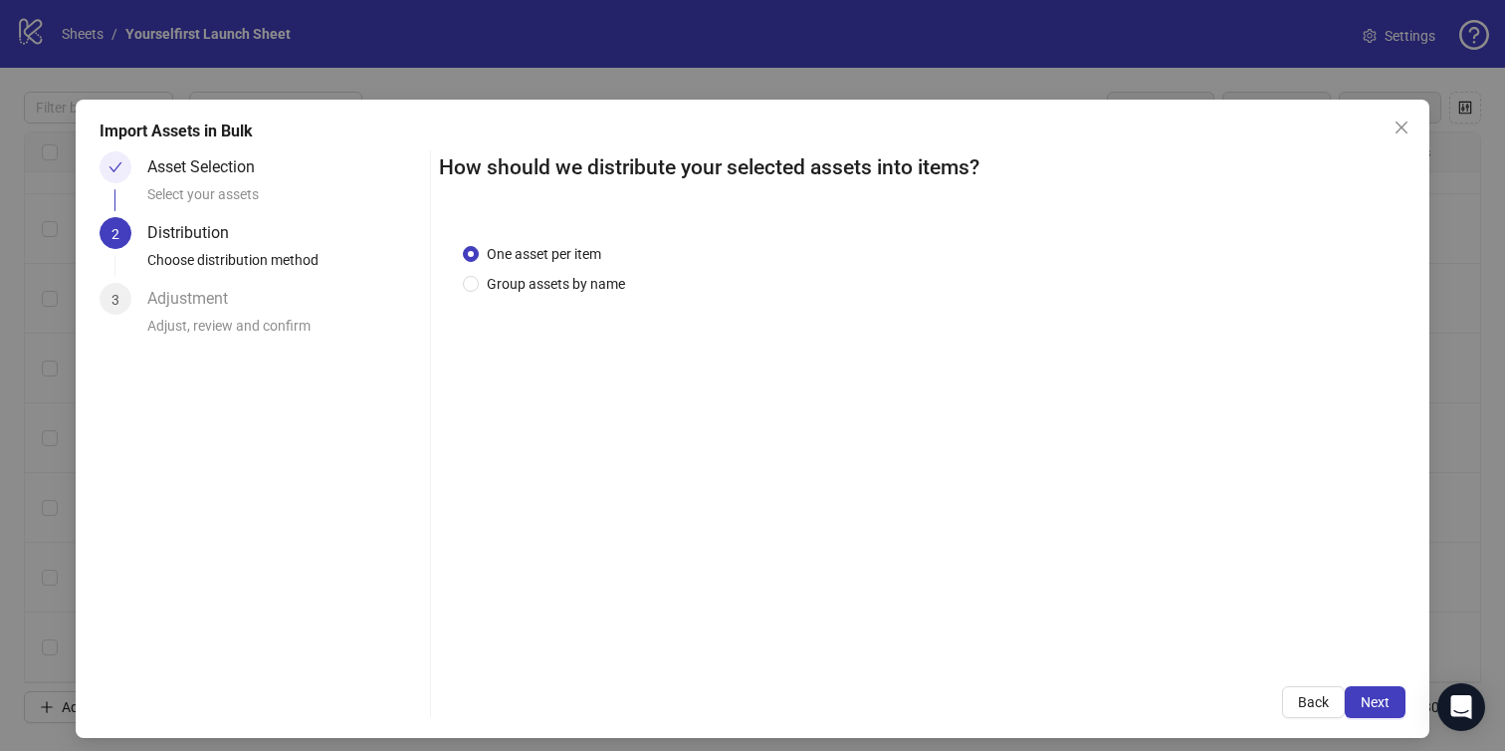
click at [1364, 690] on button "Next" at bounding box center [1375, 702] width 61 height 32
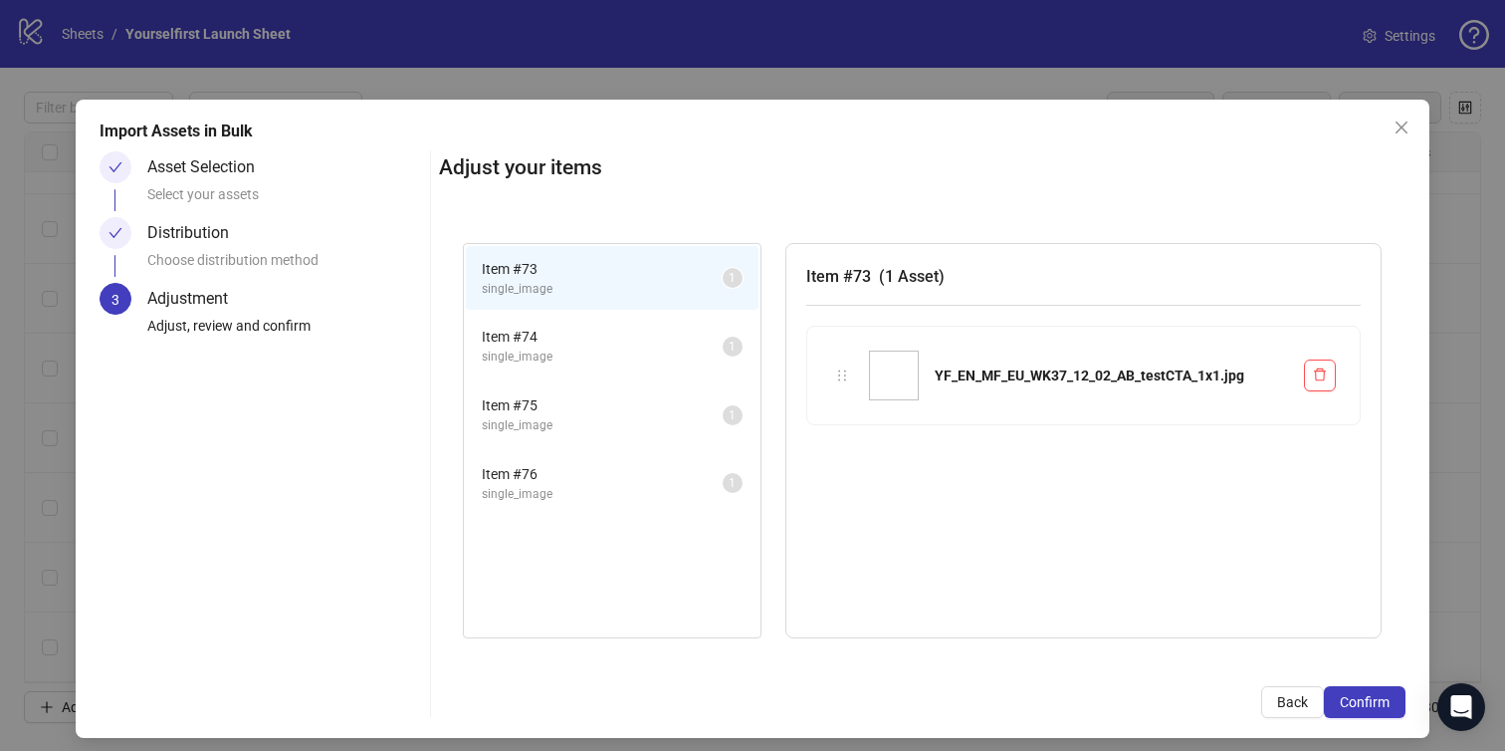
click at [1364, 690] on button "Confirm" at bounding box center [1365, 702] width 82 height 32
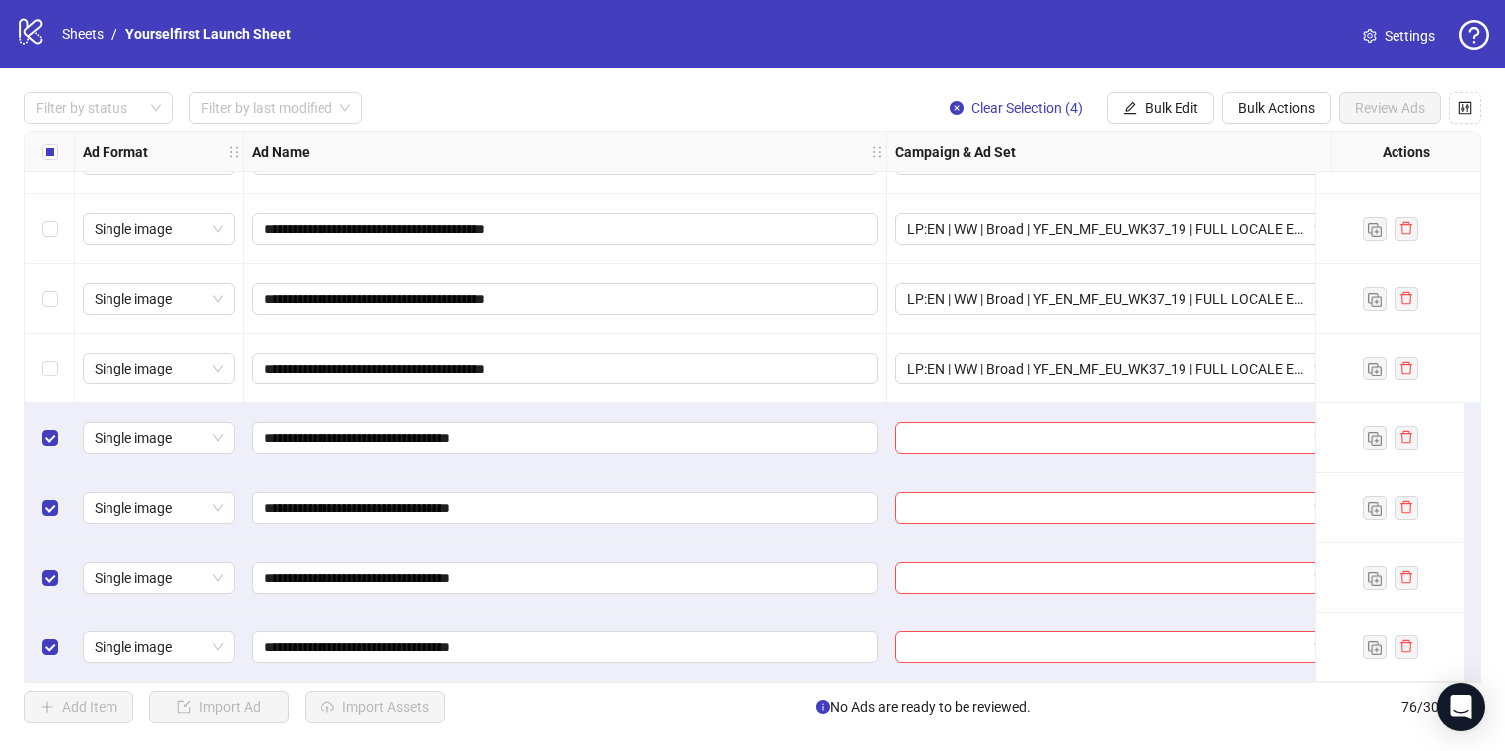
scroll to position [4795, 0]
click at [1166, 103] on span "Bulk Edit" at bounding box center [1172, 108] width 54 height 16
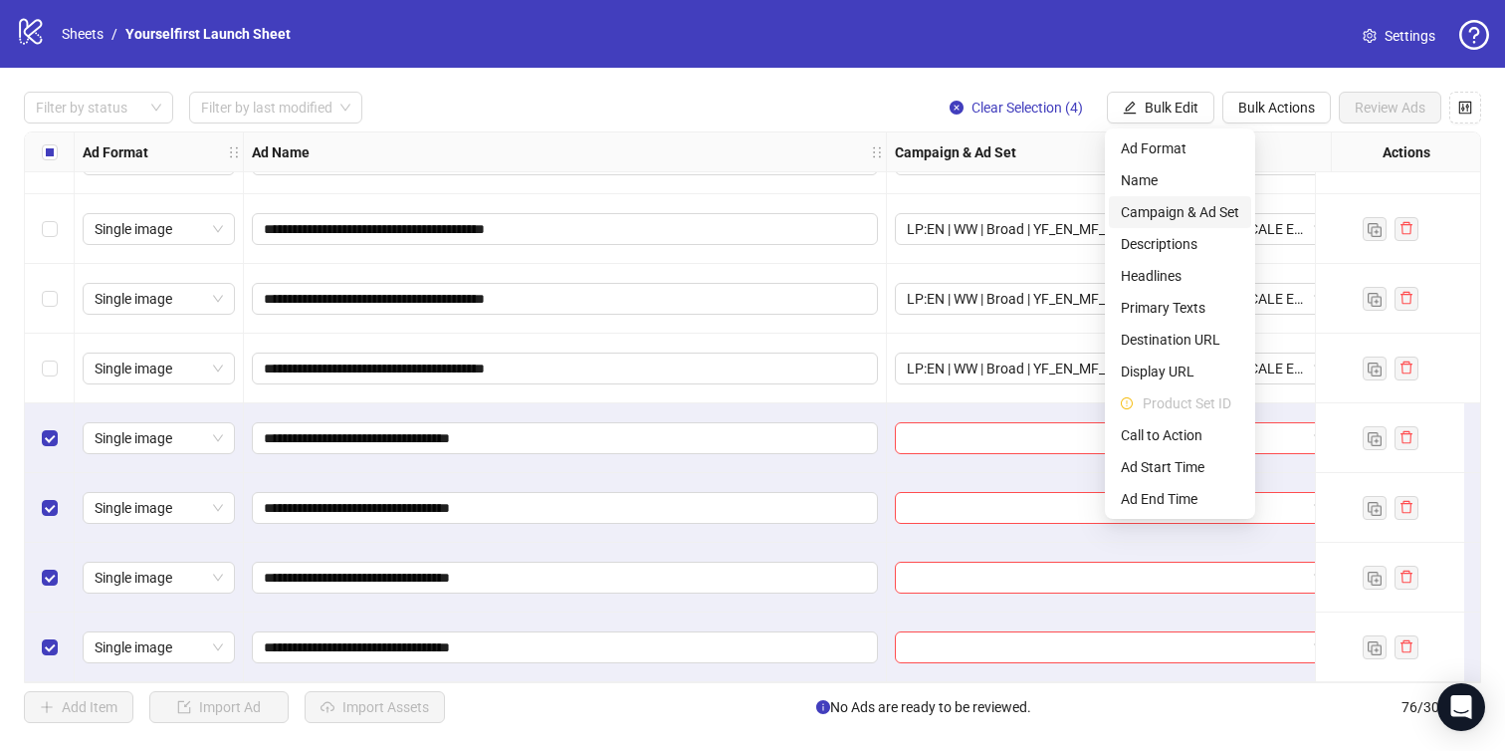
click at [1173, 204] on span "Campaign & Ad Set" at bounding box center [1180, 212] width 118 height 22
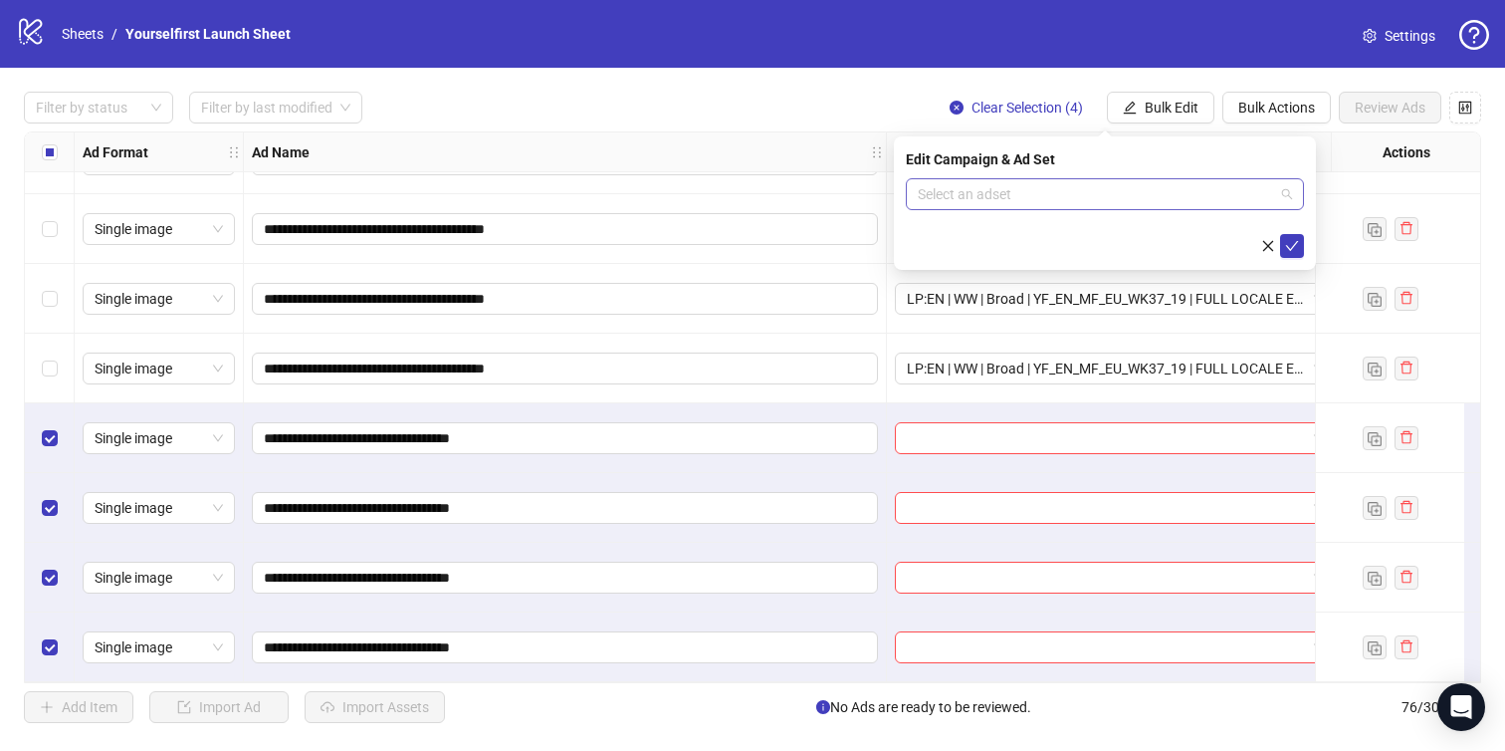
click at [1024, 193] on input "search" at bounding box center [1096, 194] width 356 height 30
paste input "**********"
type input "**********"
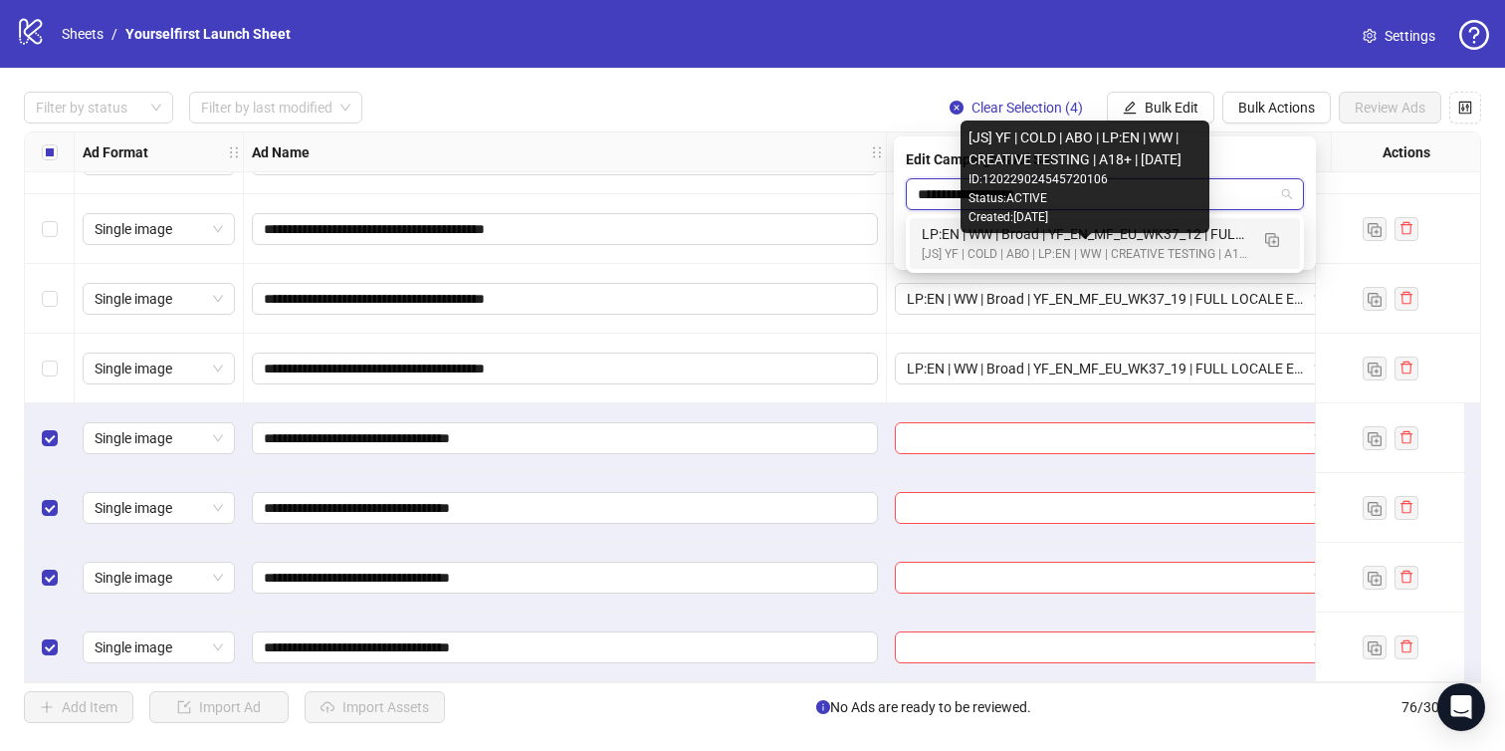
click at [1035, 245] on div "[JS] YF | COLD | ABO | LP:EN | WW | CREATIVE TESTING | A18+ | [DATE]" at bounding box center [1085, 254] width 327 height 19
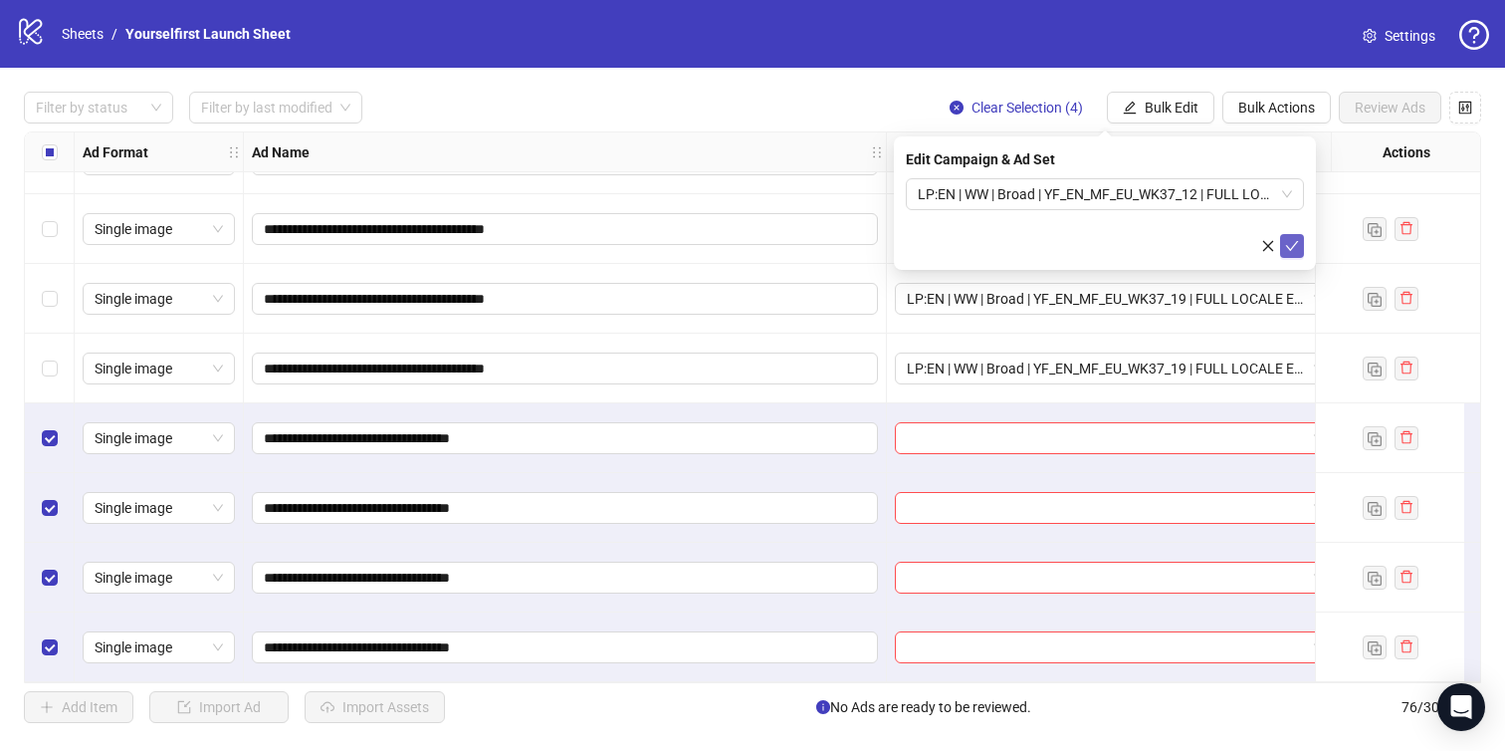
click at [1292, 245] on icon "check" at bounding box center [1292, 246] width 13 height 10
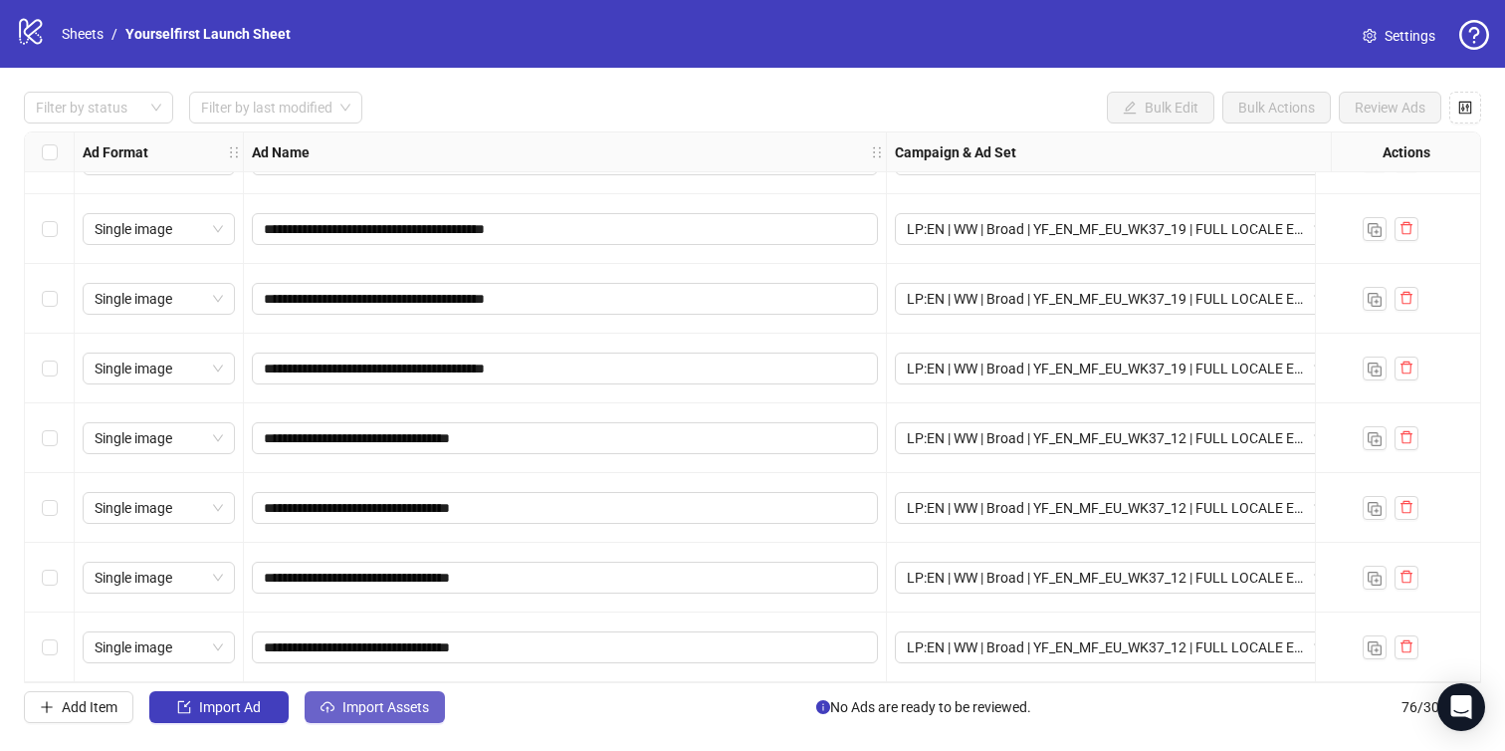
click at [407, 700] on span "Import Assets" at bounding box center [386, 707] width 87 height 16
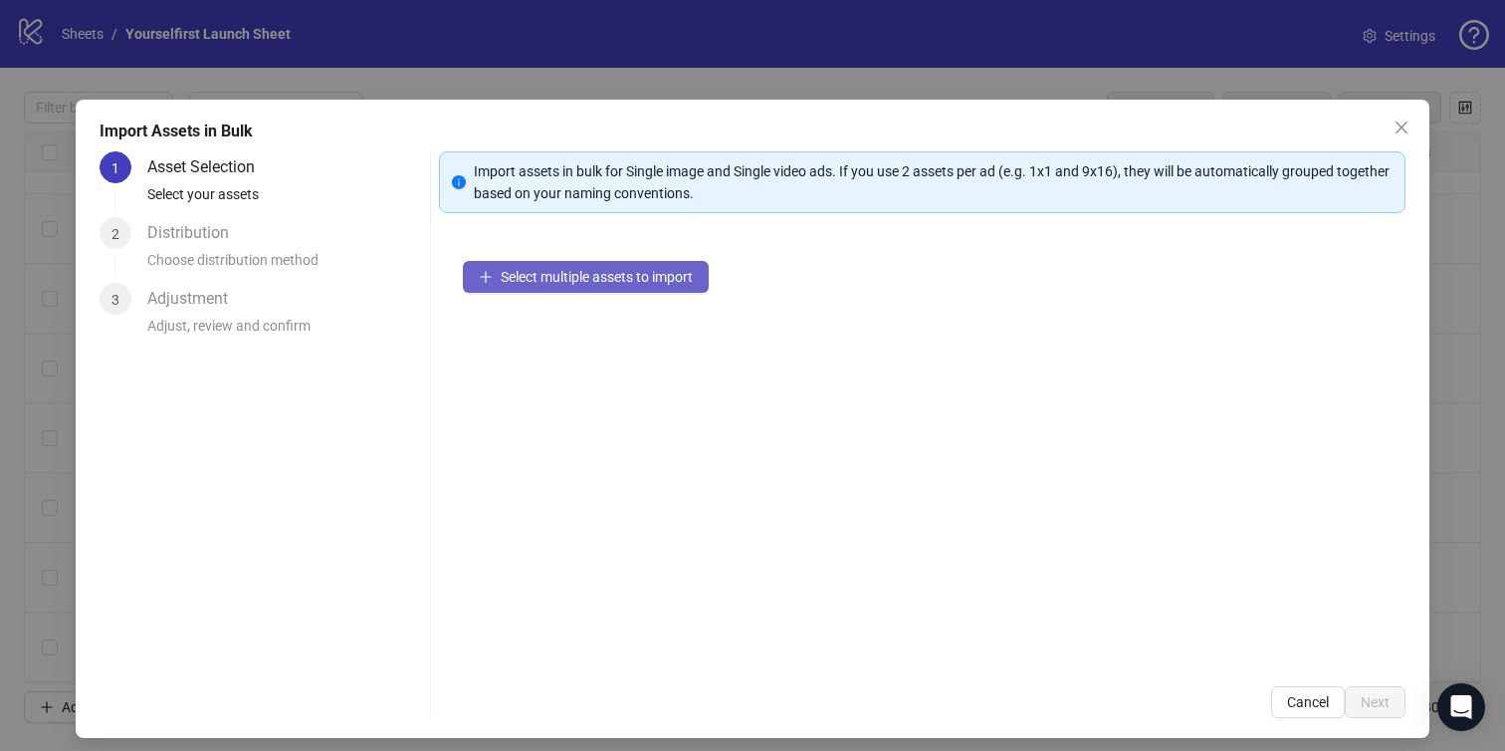
click at [556, 275] on span "Select multiple assets to import" at bounding box center [597, 277] width 192 height 16
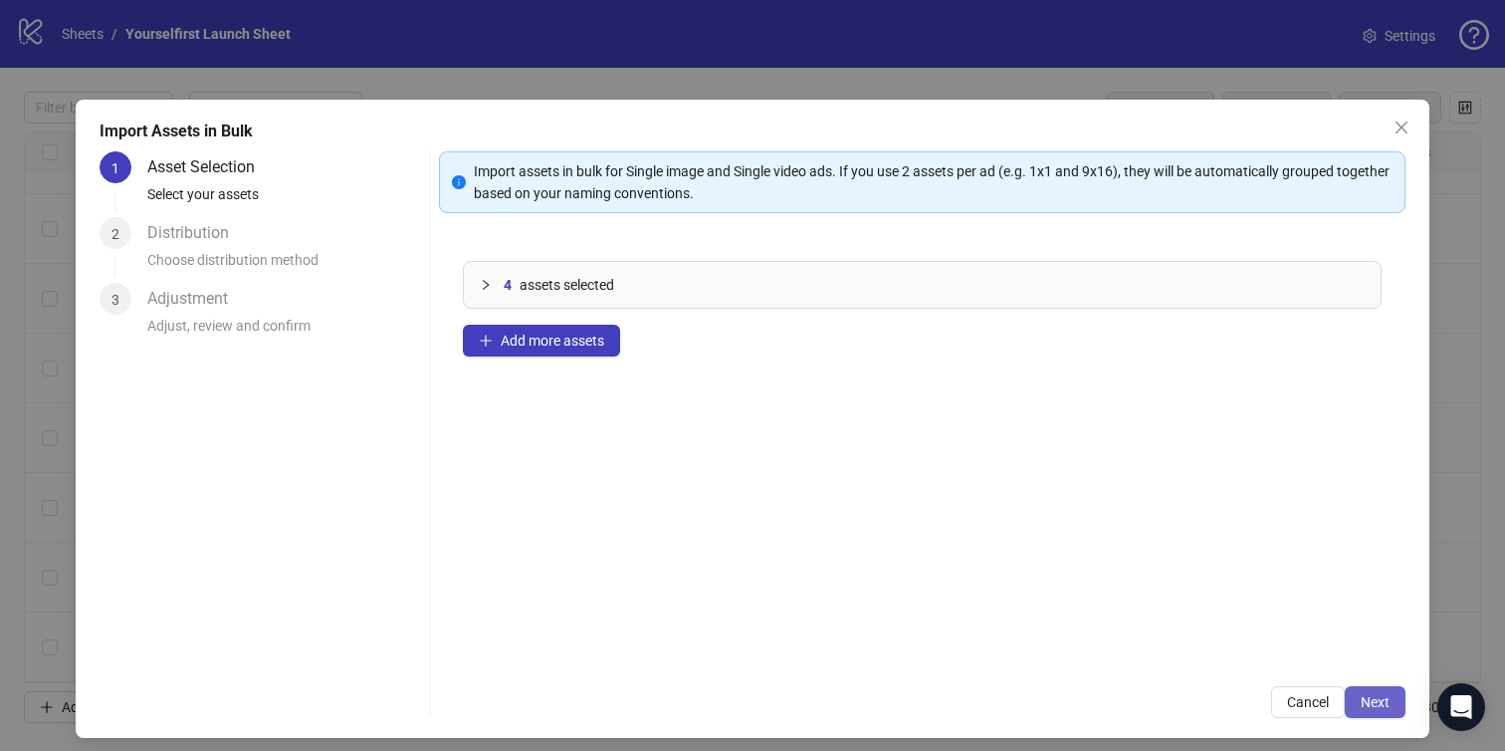
click at [1384, 702] on span "Next" at bounding box center [1375, 702] width 29 height 16
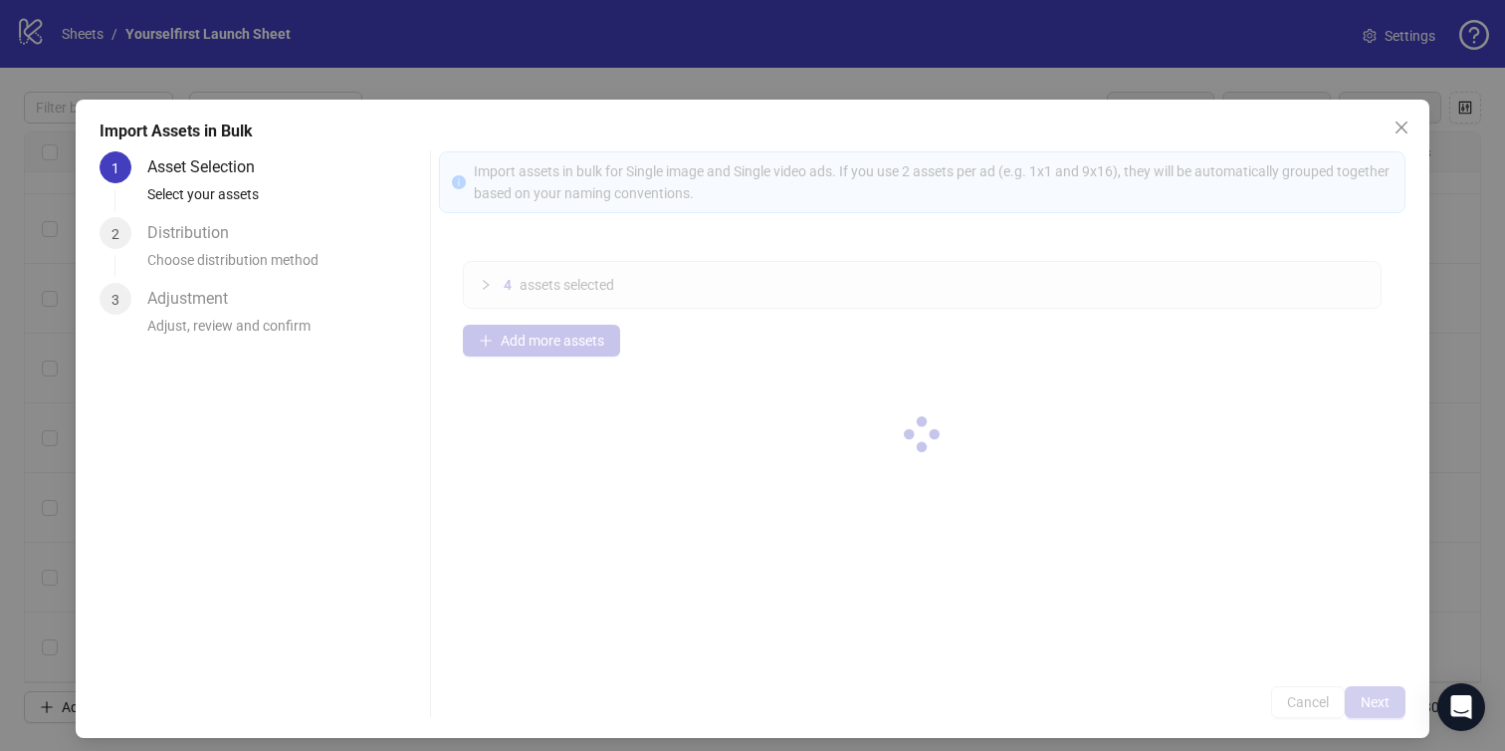
click at [1384, 702] on div at bounding box center [923, 434] width 968 height 567
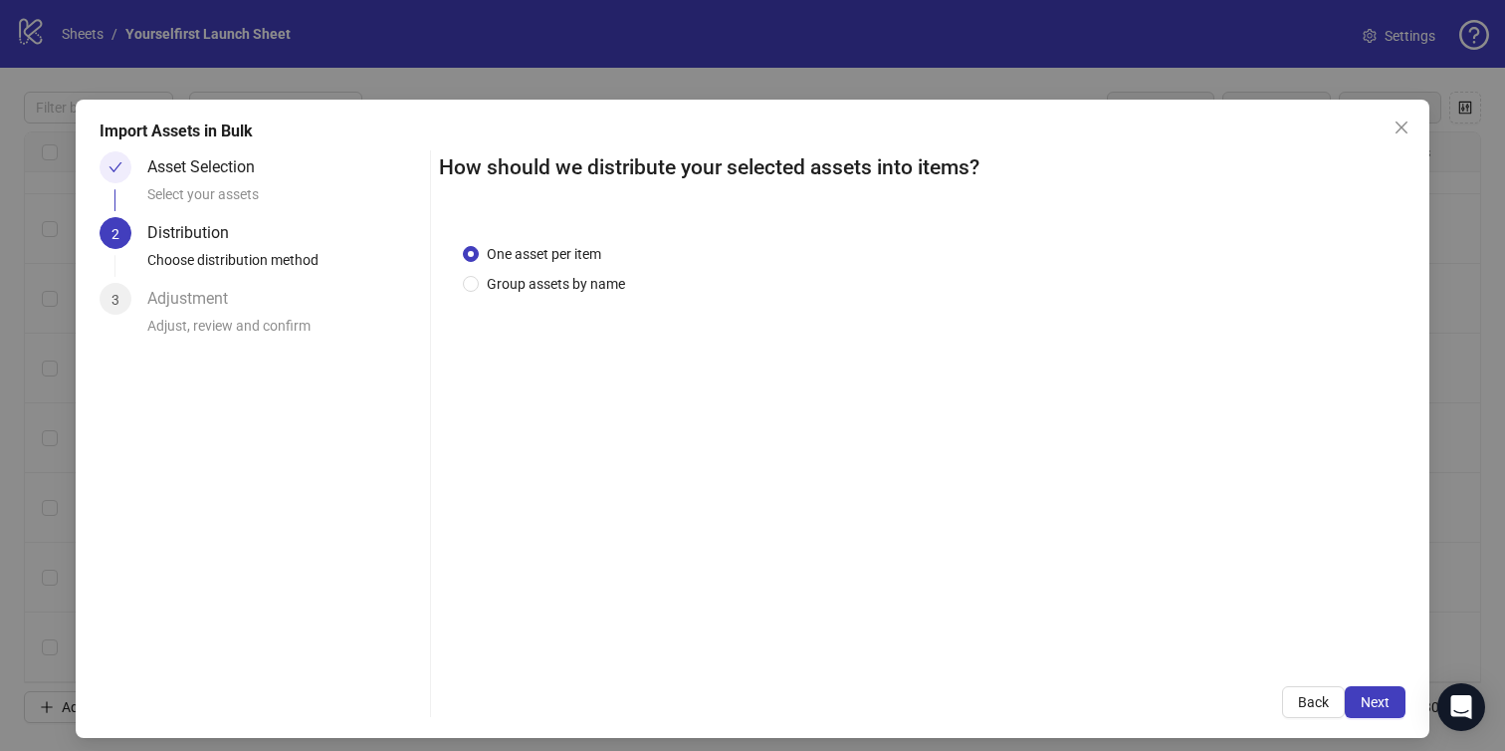
click at [1384, 702] on span "Next" at bounding box center [1375, 702] width 29 height 16
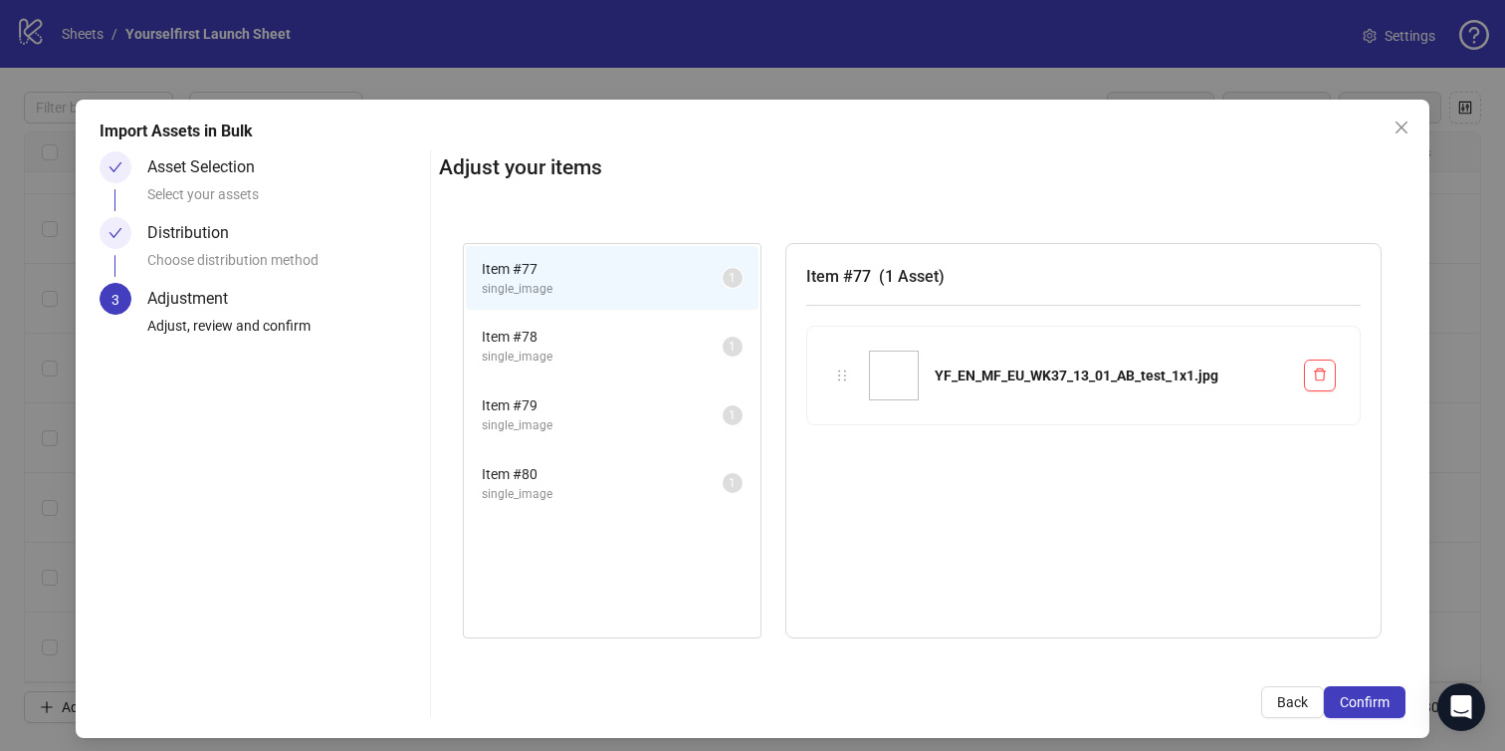
click at [1384, 702] on span "Confirm" at bounding box center [1365, 702] width 50 height 16
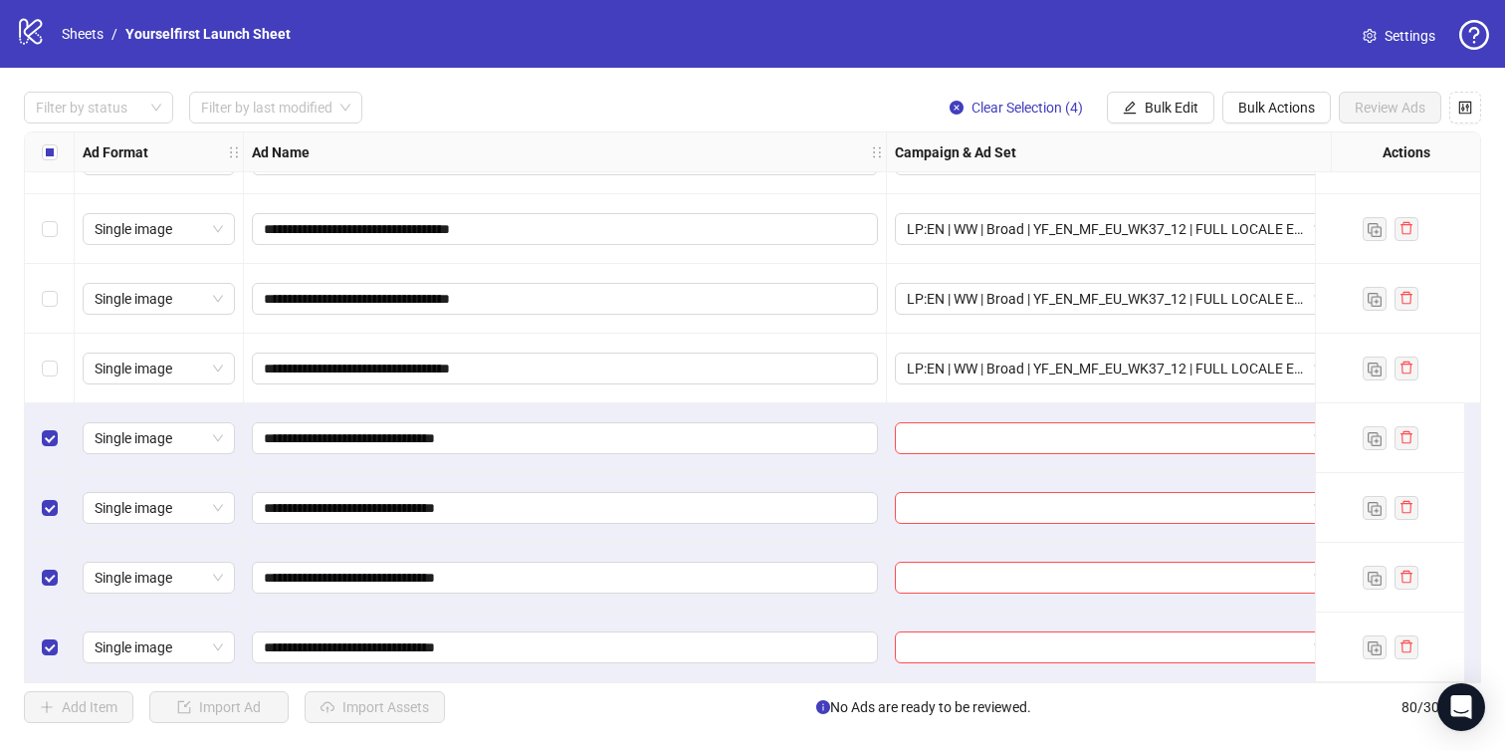
scroll to position [5074, 0]
click at [1164, 101] on span "Bulk Edit" at bounding box center [1172, 108] width 54 height 16
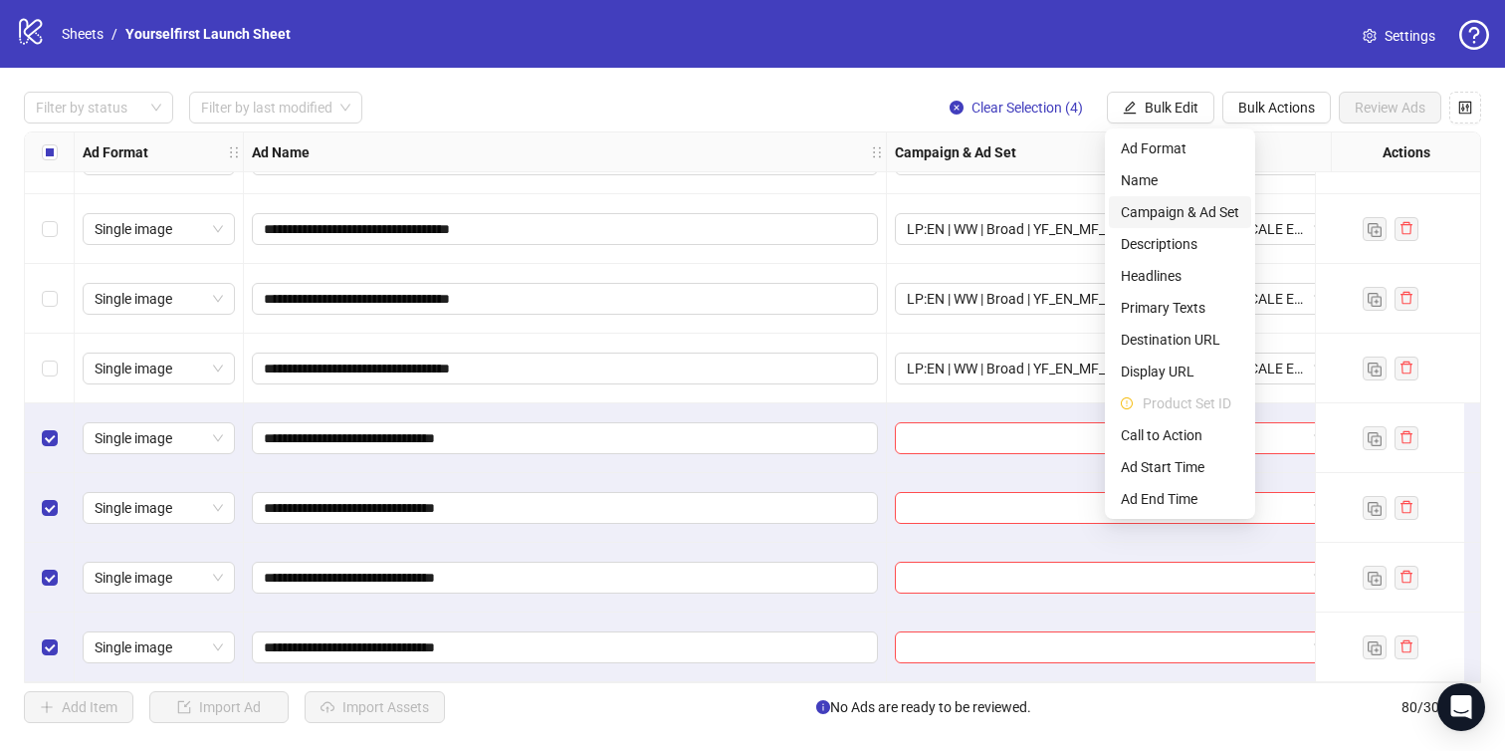
click at [1167, 211] on span "Campaign & Ad Set" at bounding box center [1180, 212] width 118 height 22
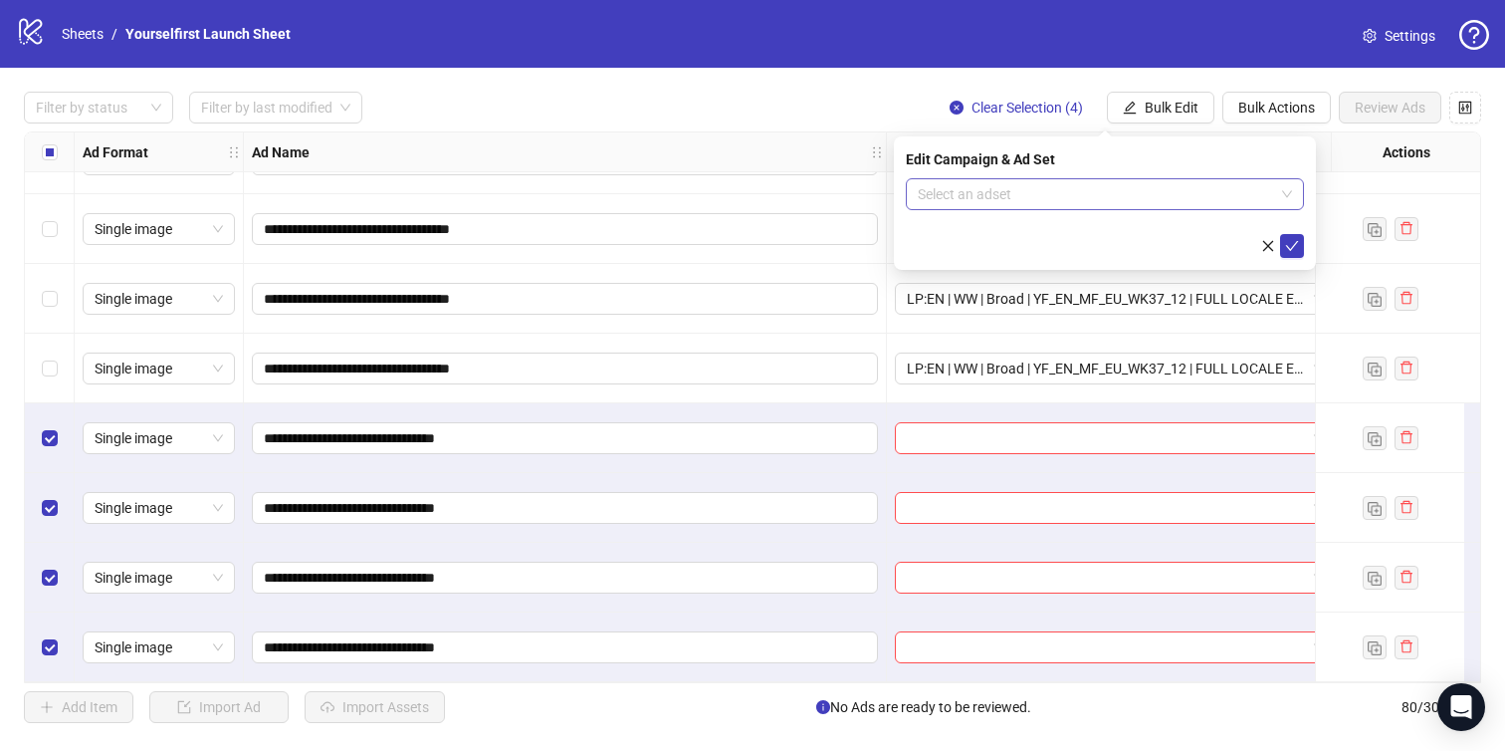
click at [1060, 195] on input "search" at bounding box center [1096, 194] width 356 height 30
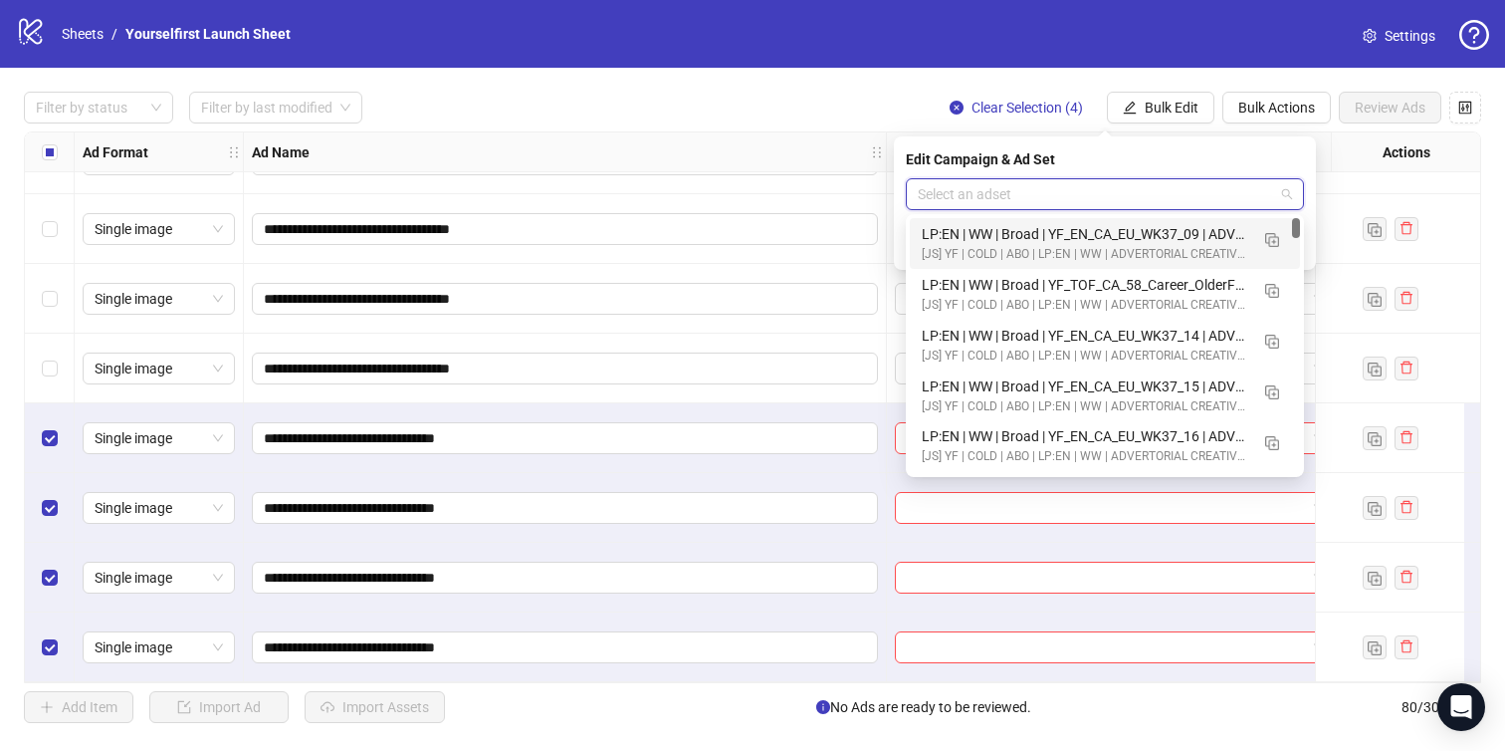
paste input "**********"
type input "**********"
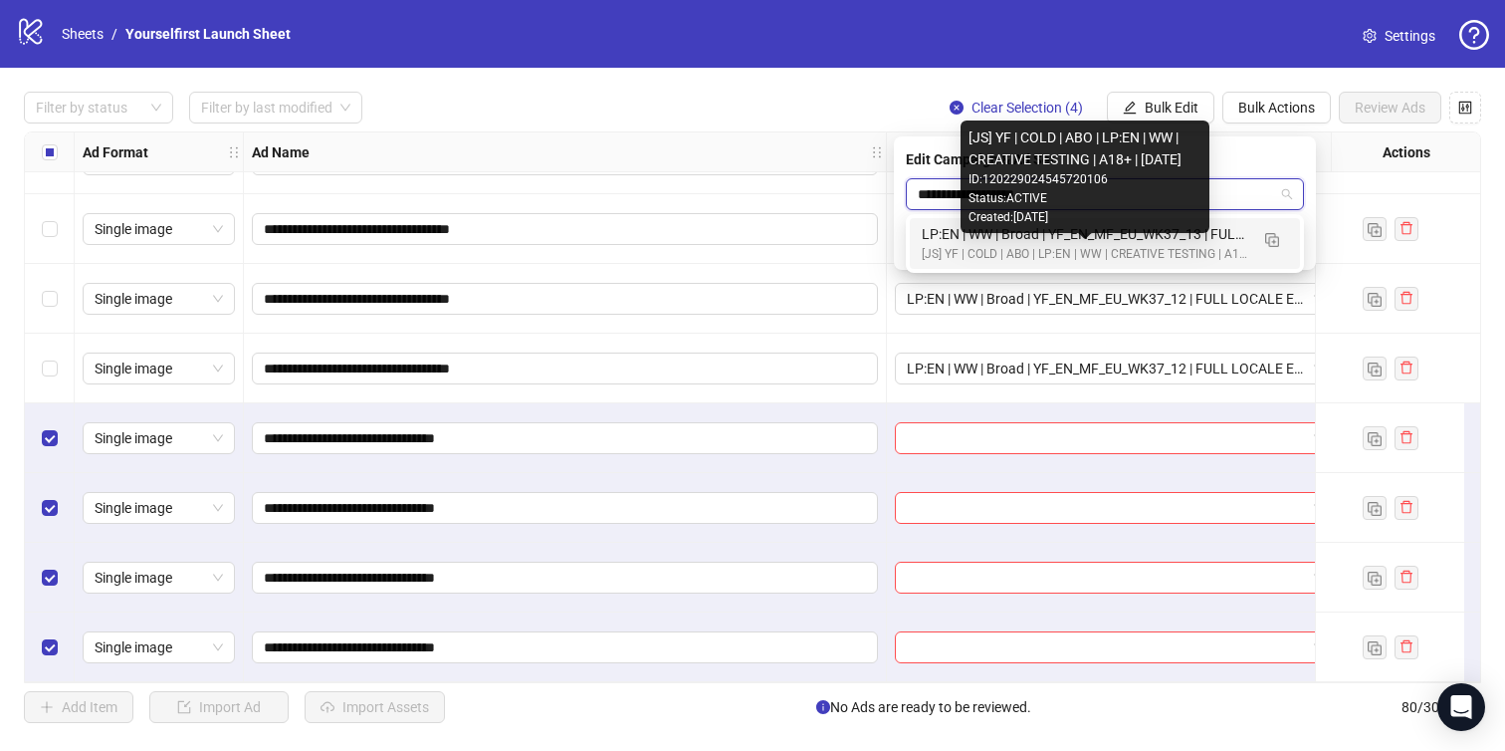
click at [1099, 248] on div "[JS] YF | COLD | ABO | LP:EN | WW | CREATIVE TESTING | A18+ | [DATE]" at bounding box center [1085, 254] width 327 height 19
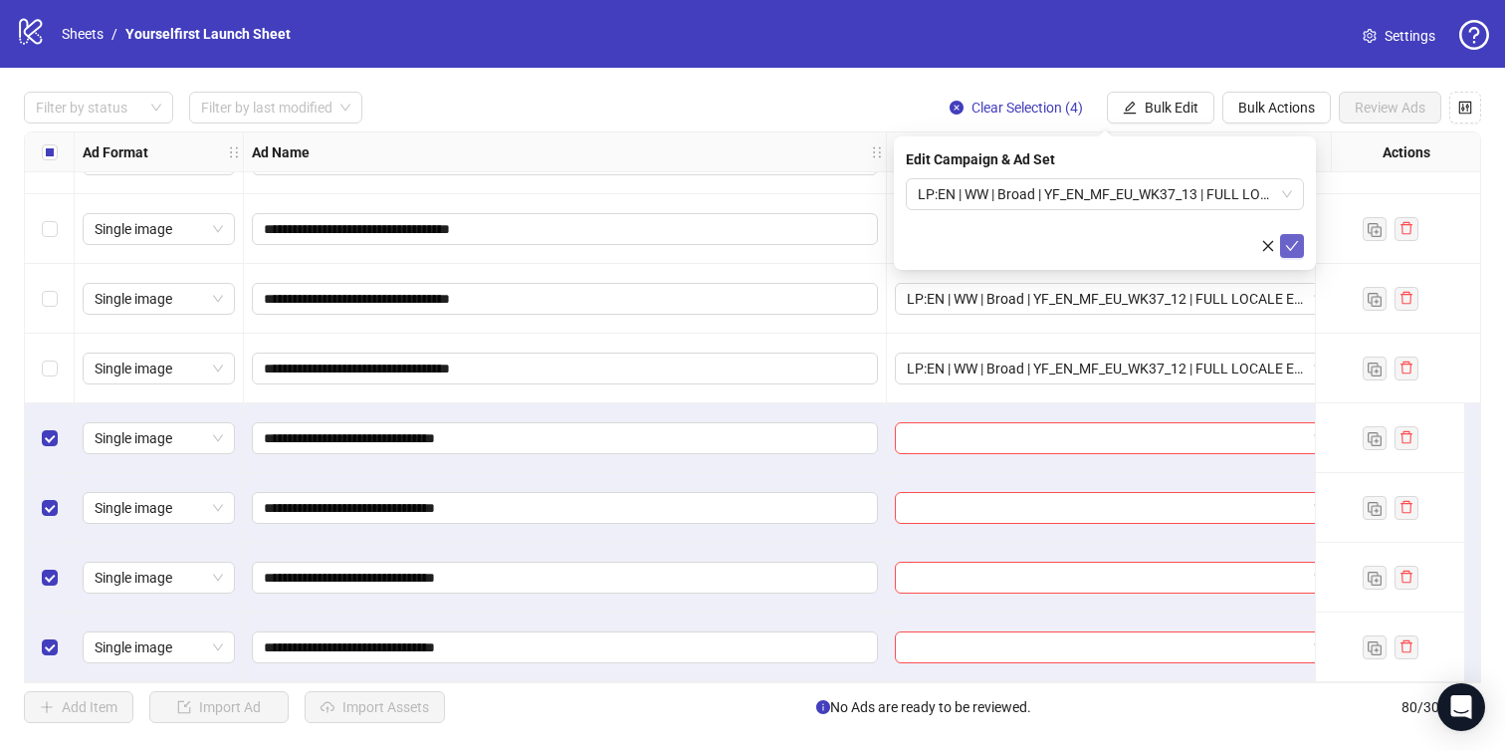
click at [1295, 243] on icon "check" at bounding box center [1292, 246] width 13 height 10
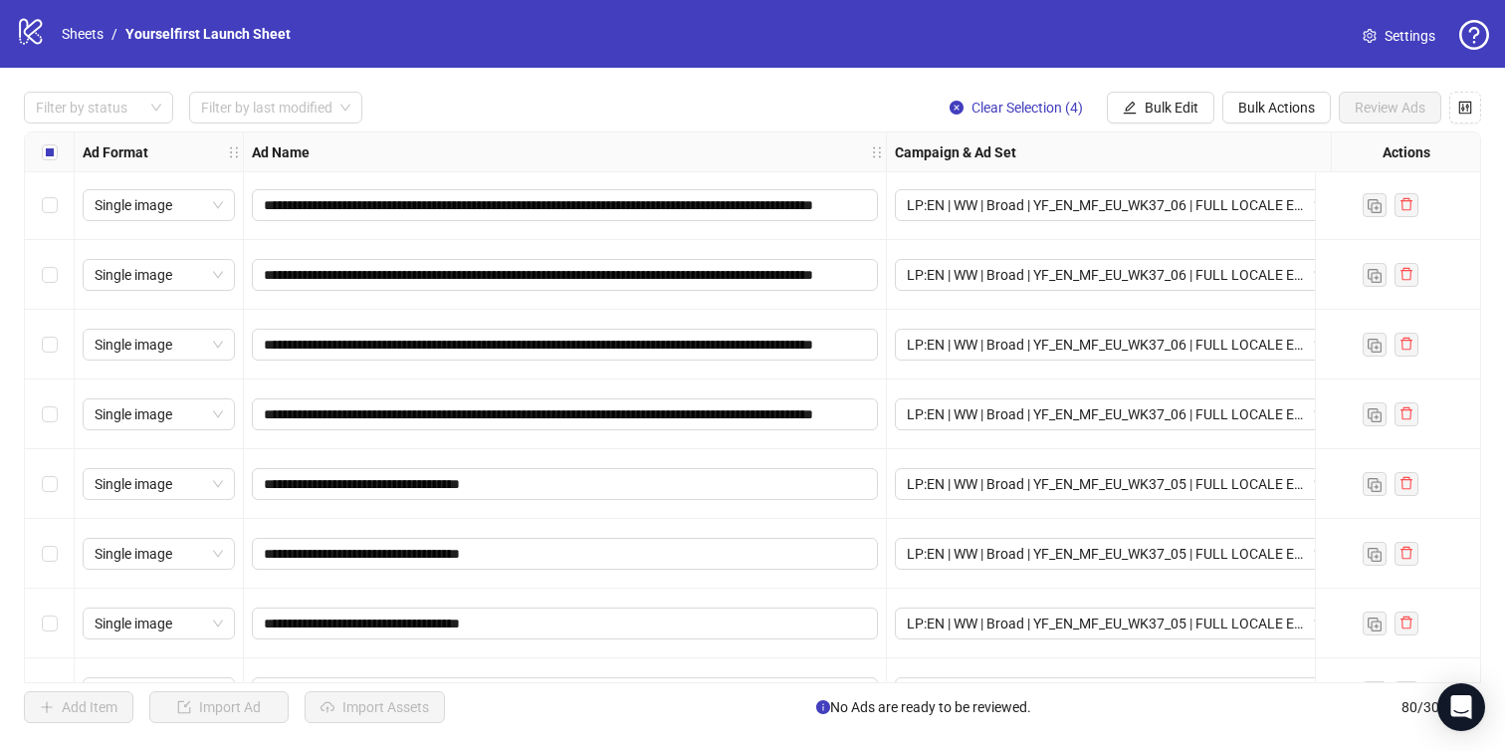
scroll to position [3518, 0]
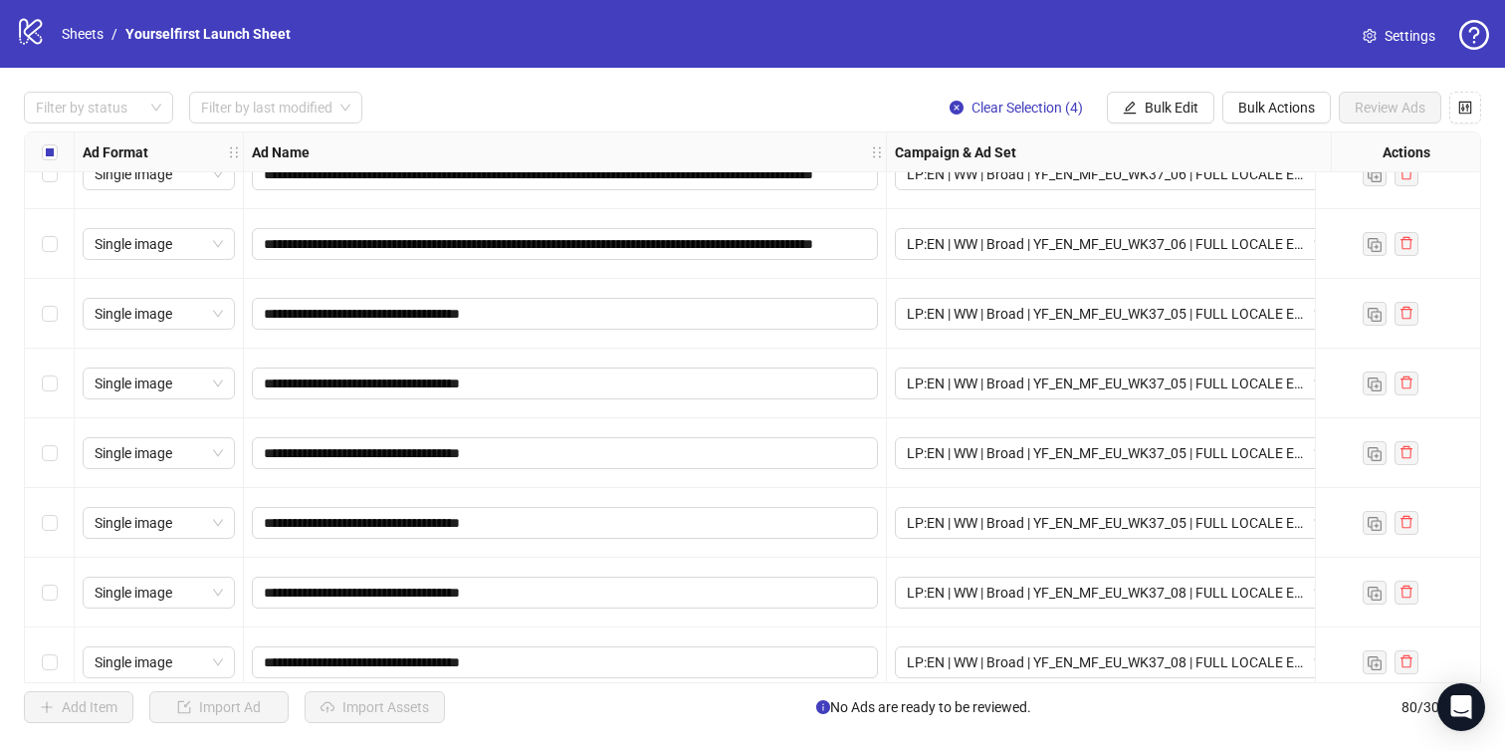
click at [888, 148] on div "Campaign & Ad Set" at bounding box center [1116, 152] width 458 height 40
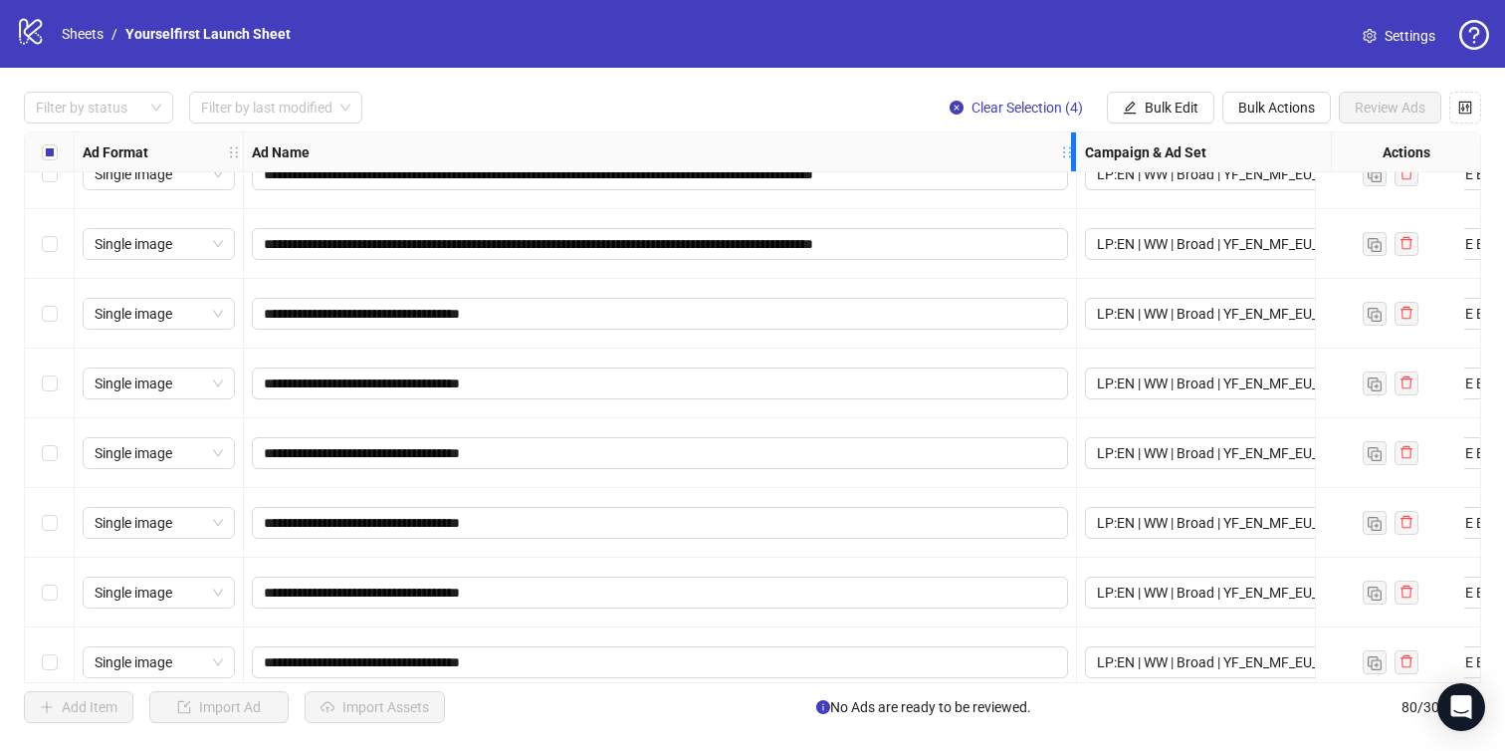
drag, startPoint x: 882, startPoint y: 148, endPoint x: 1072, endPoint y: 178, distance: 192.5
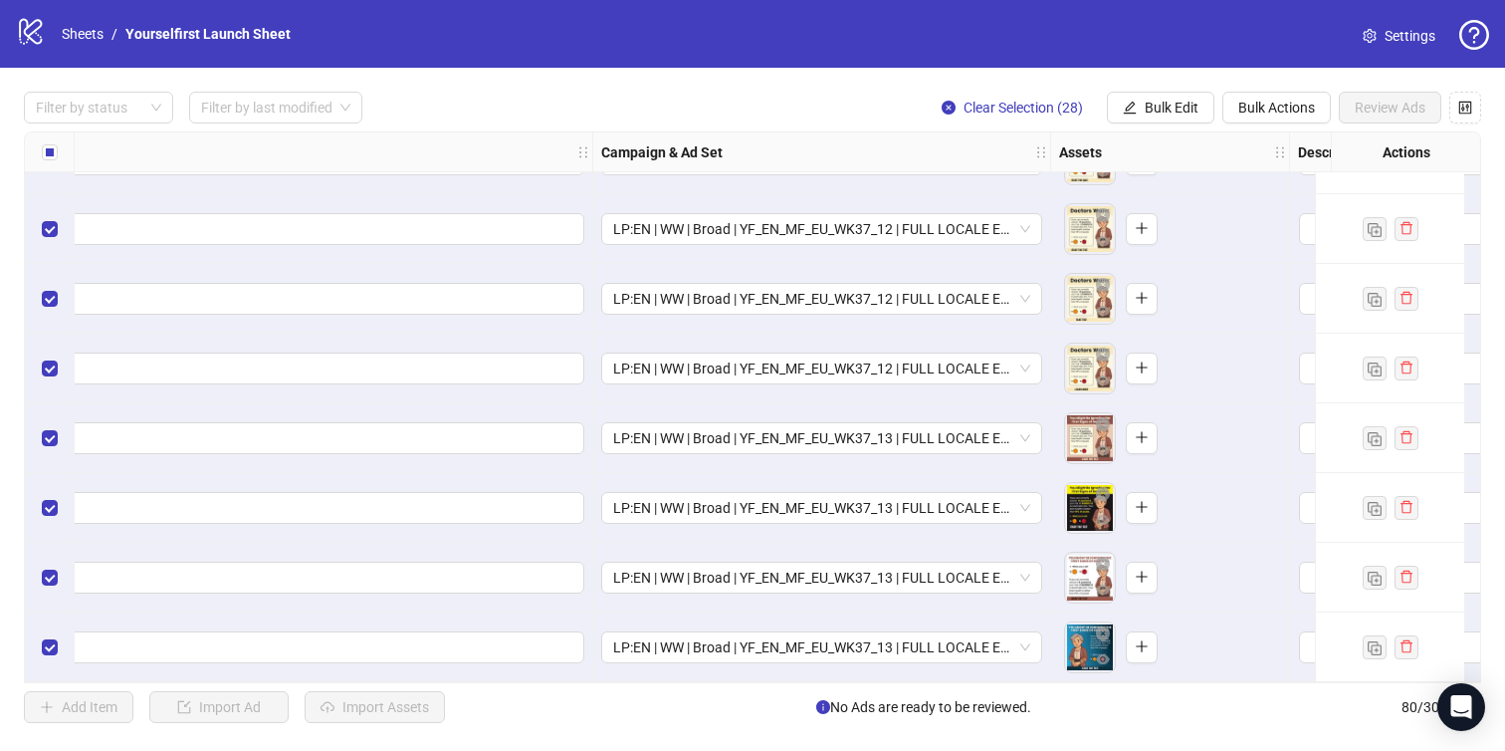
scroll to position [5074, 616]
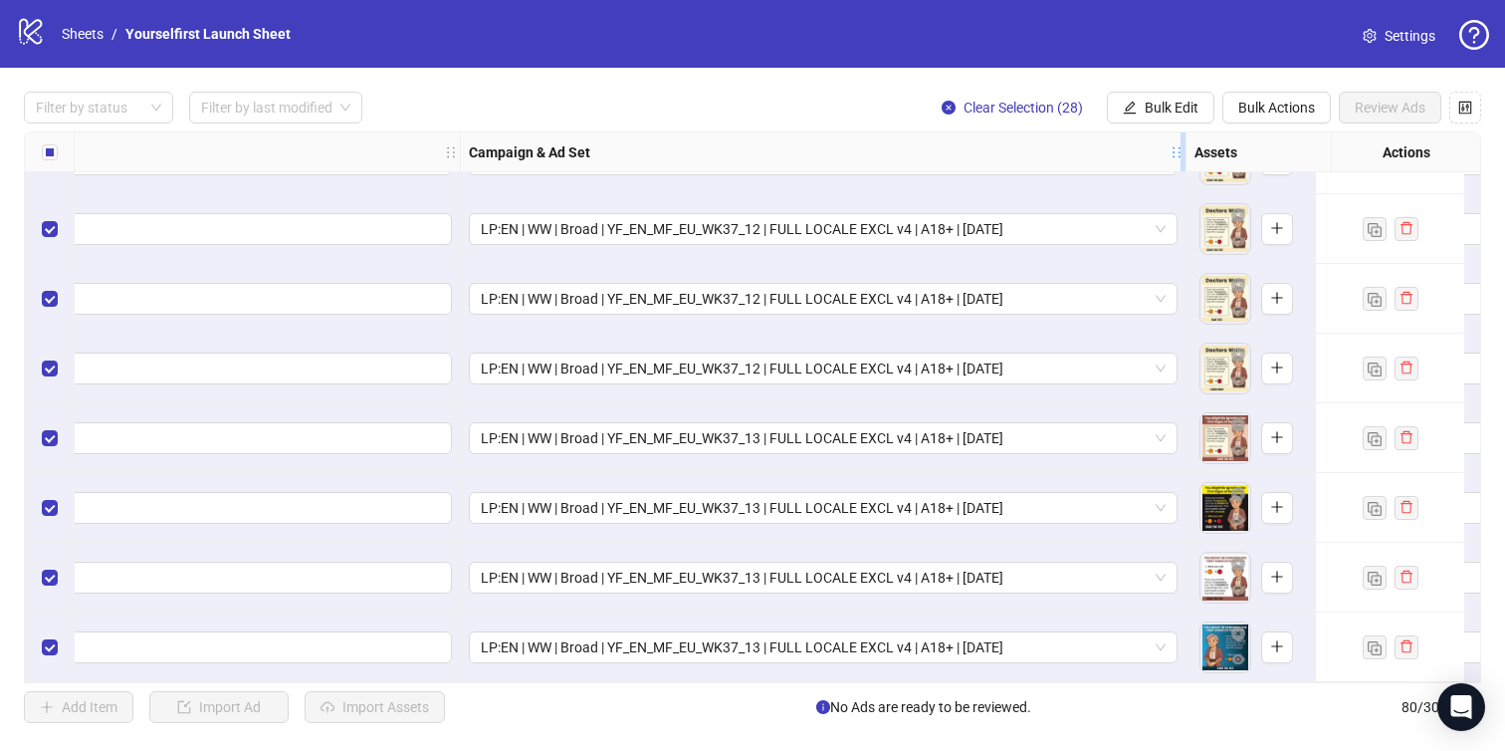
drag, startPoint x: 917, startPoint y: 148, endPoint x: 1185, endPoint y: 147, distance: 267.8
click at [1185, 147] on icon "holder" at bounding box center [1191, 152] width 14 height 14
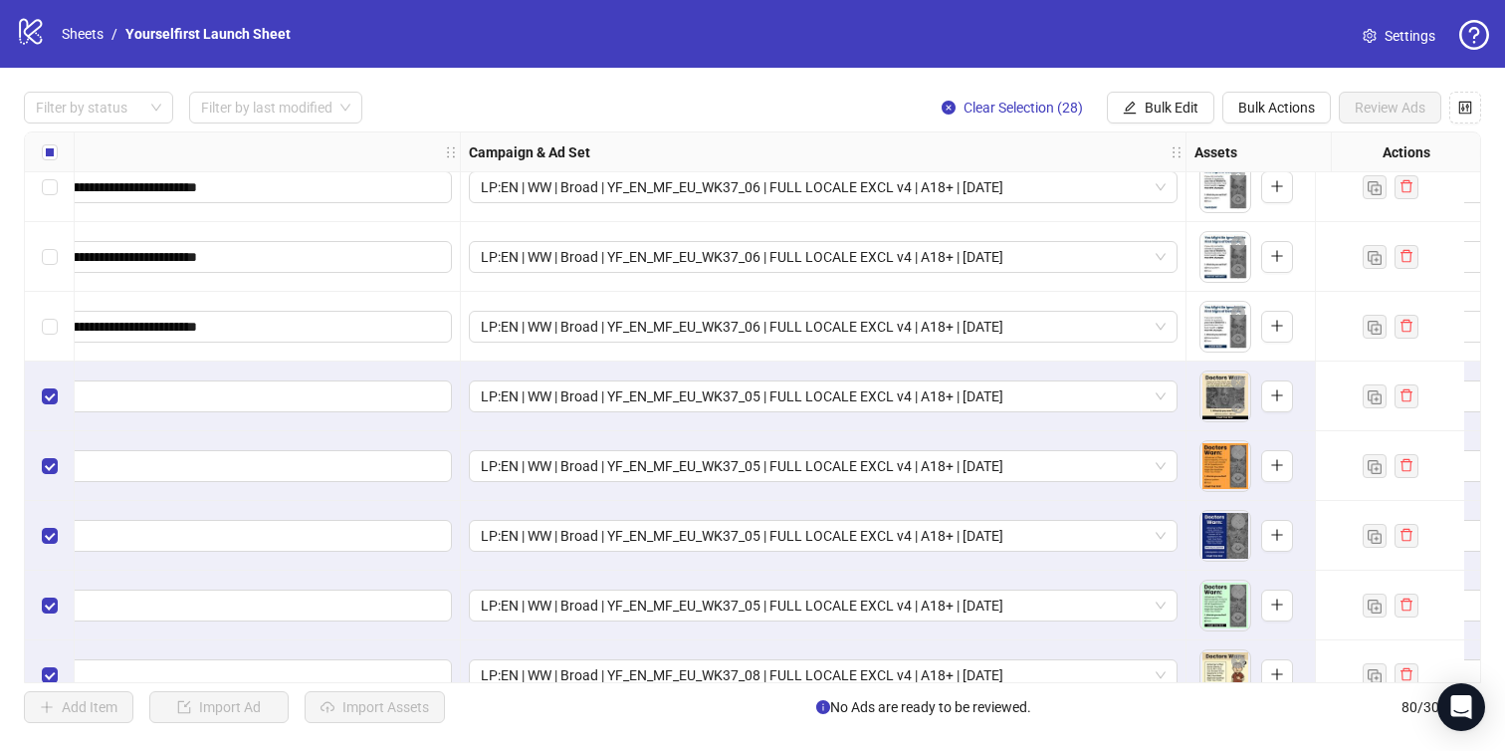
scroll to position [3332, 616]
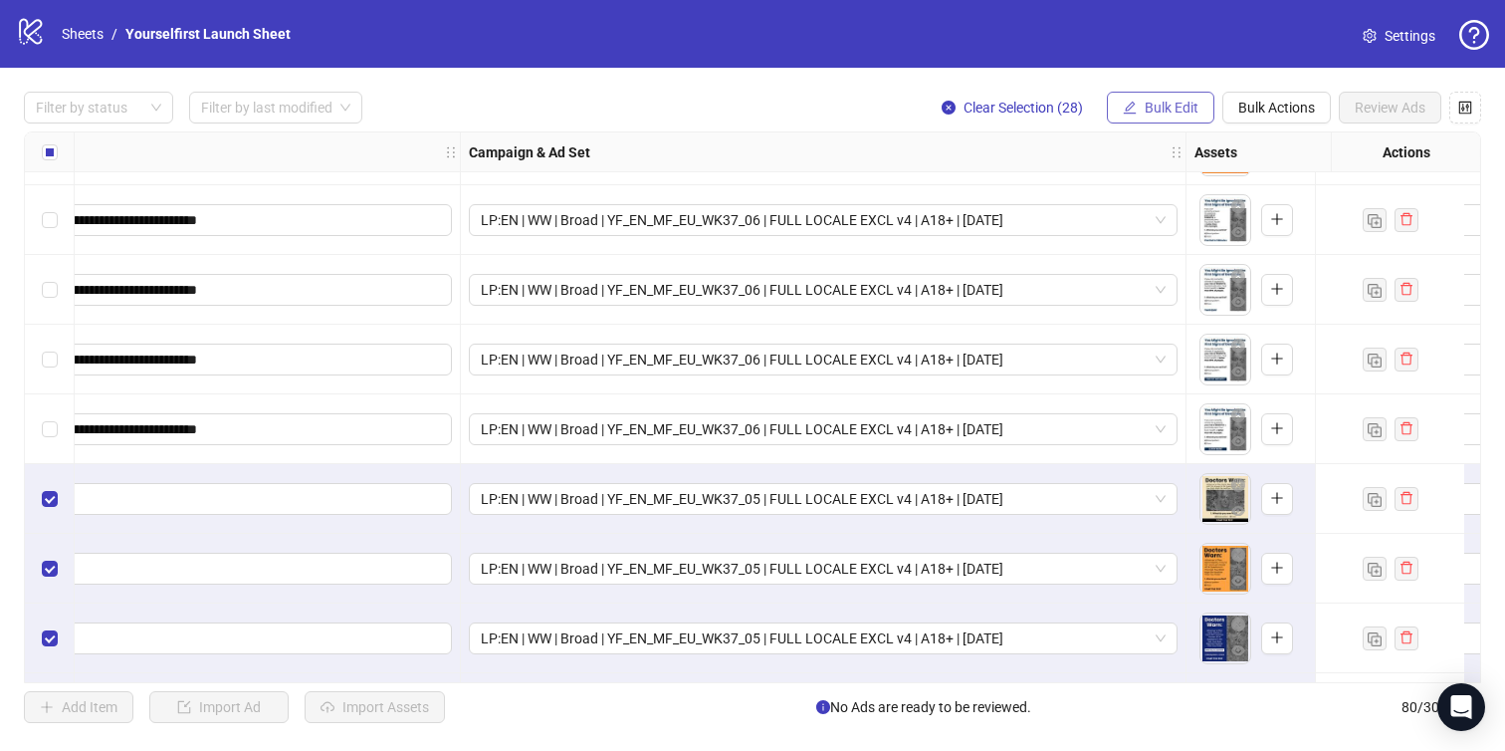
click at [1160, 113] on span "Bulk Edit" at bounding box center [1172, 108] width 54 height 16
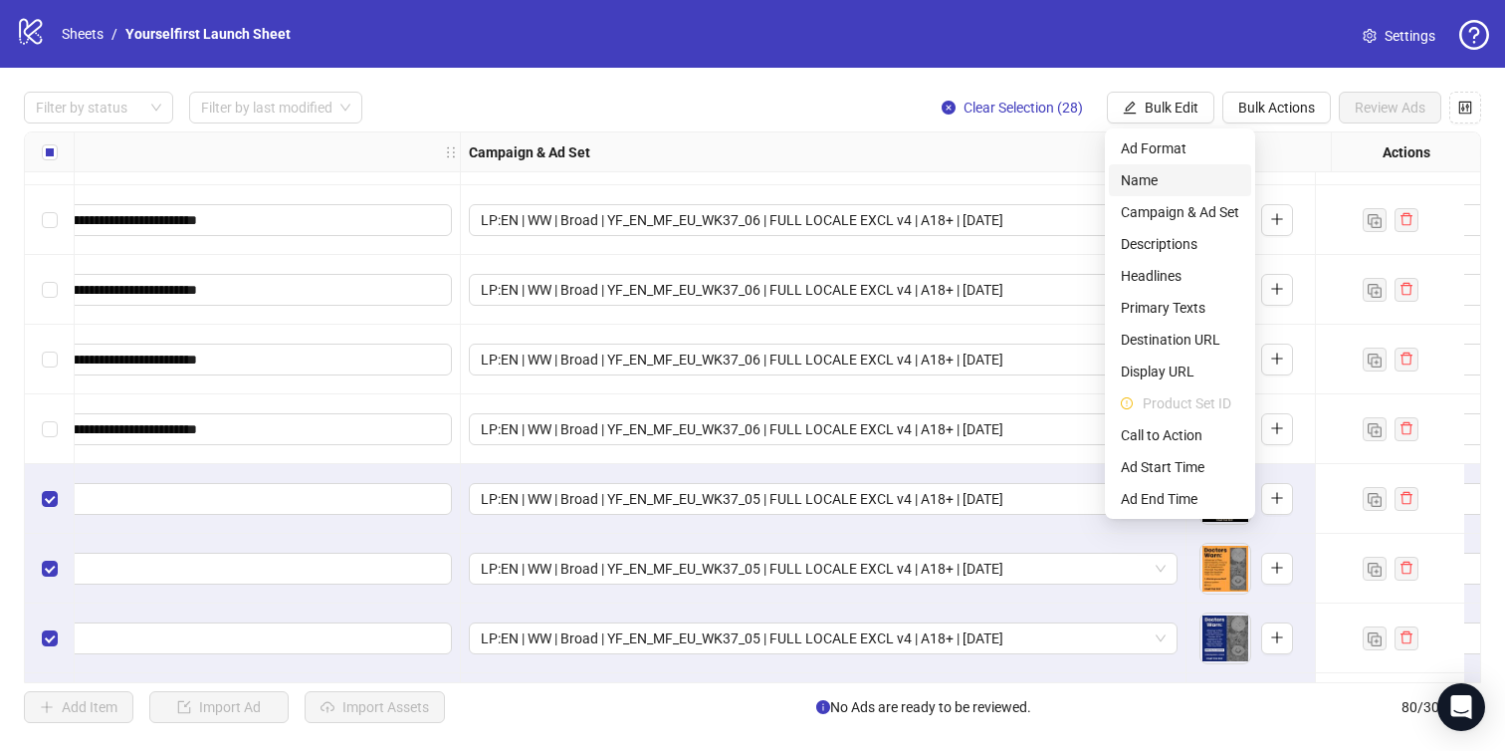
click at [1155, 184] on span "Name" at bounding box center [1180, 180] width 118 height 22
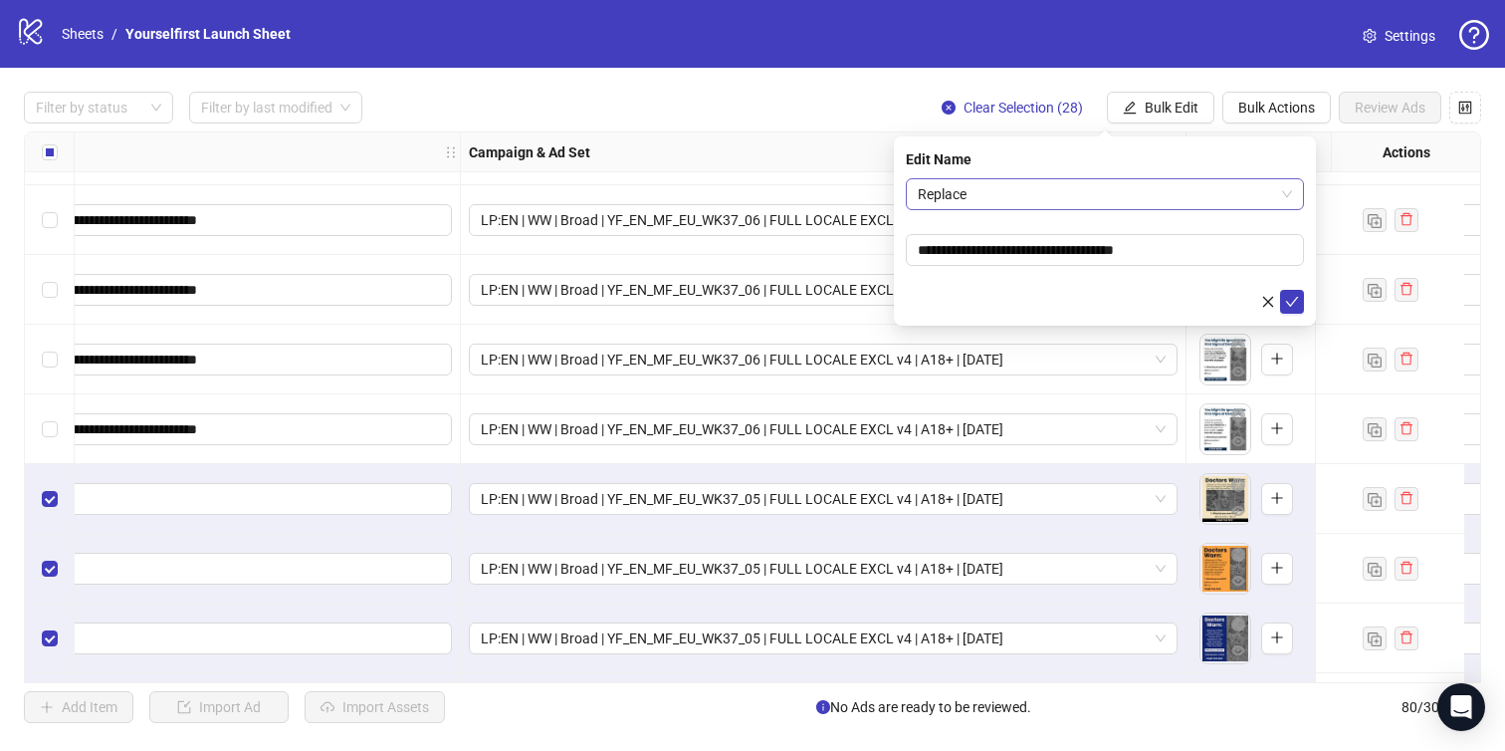
click at [1098, 185] on span "Replace" at bounding box center [1105, 194] width 374 height 30
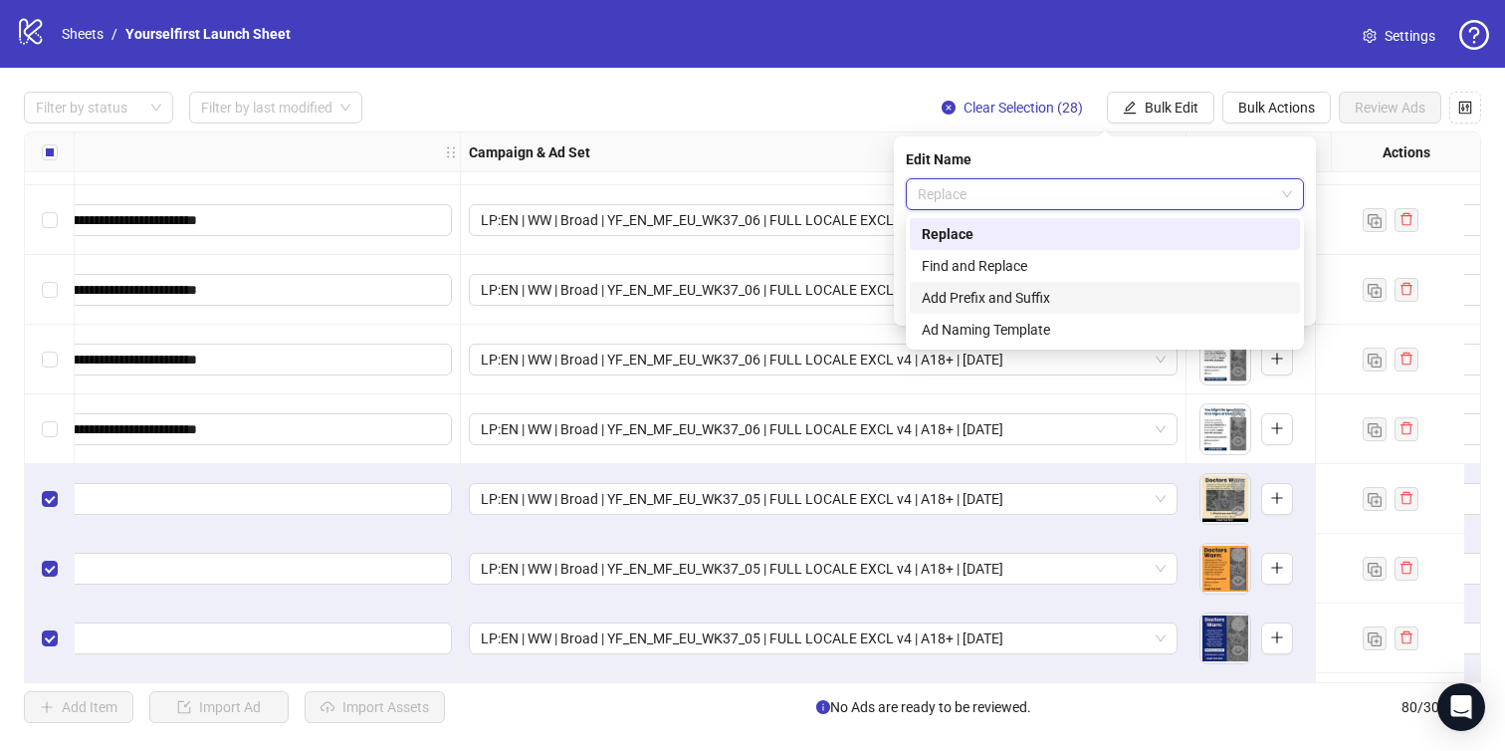
click at [1042, 291] on div "Add Prefix and Suffix" at bounding box center [1105, 298] width 366 height 22
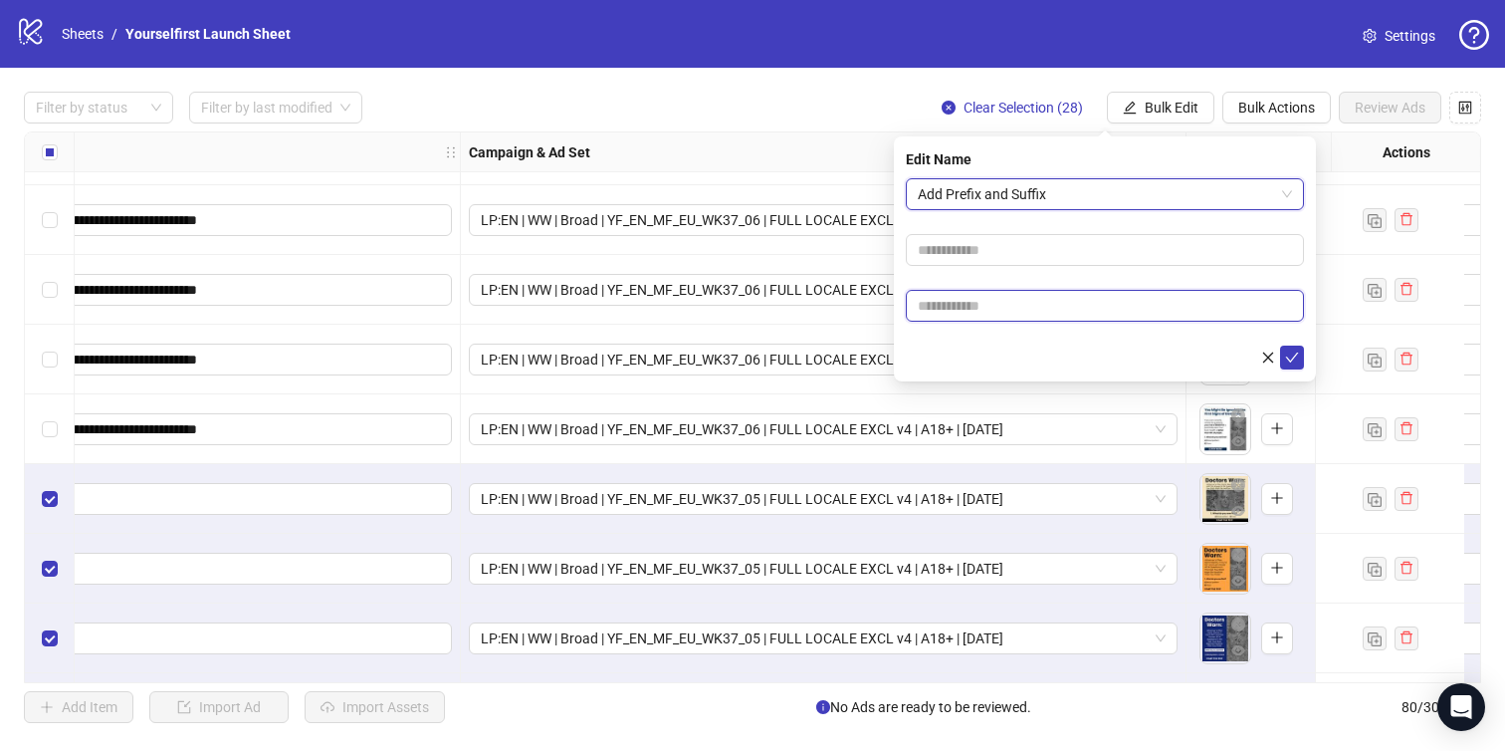
click at [1015, 299] on input "text" at bounding box center [1105, 306] width 398 height 32
paste input "**********"
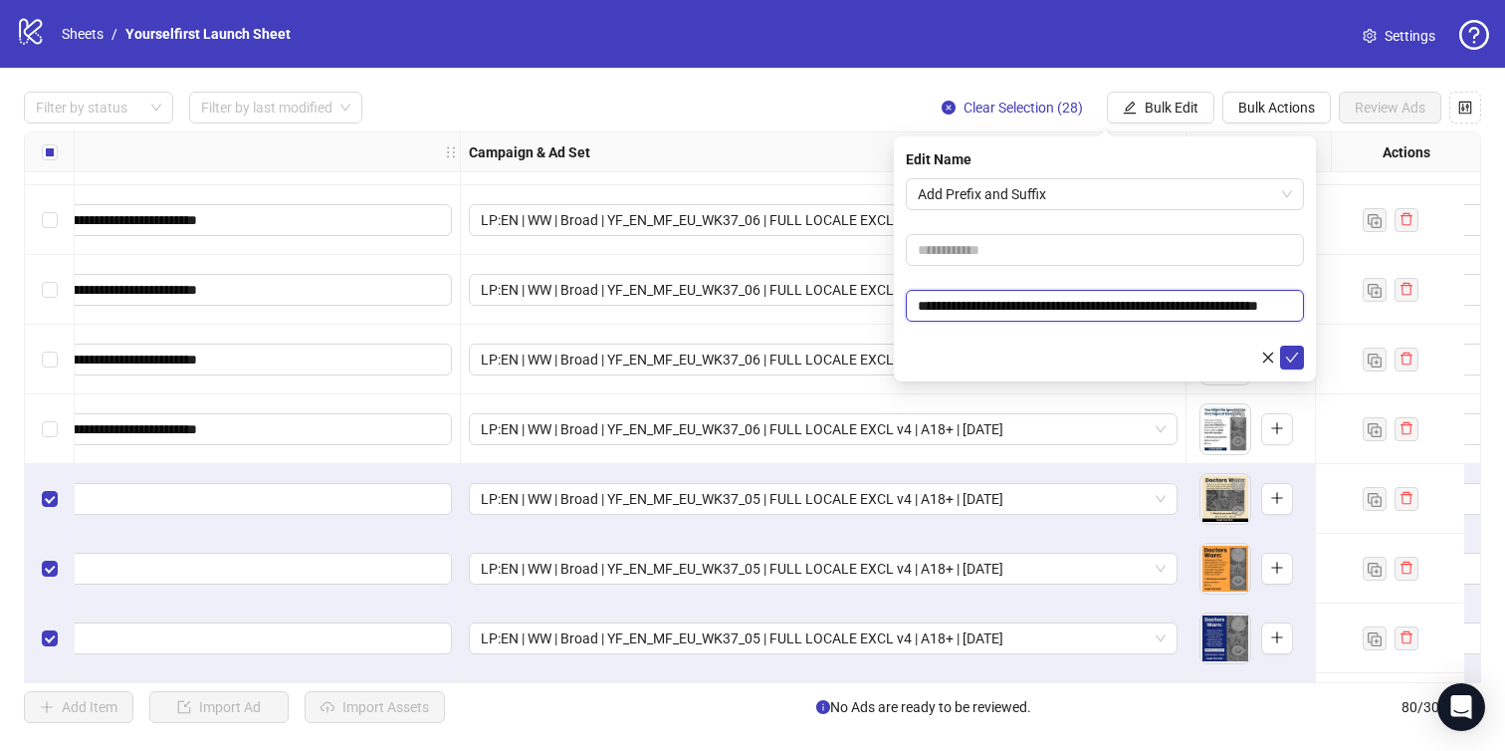
scroll to position [0, 50]
type input "**********"
click at [1296, 351] on icon "check" at bounding box center [1292, 357] width 14 height 14
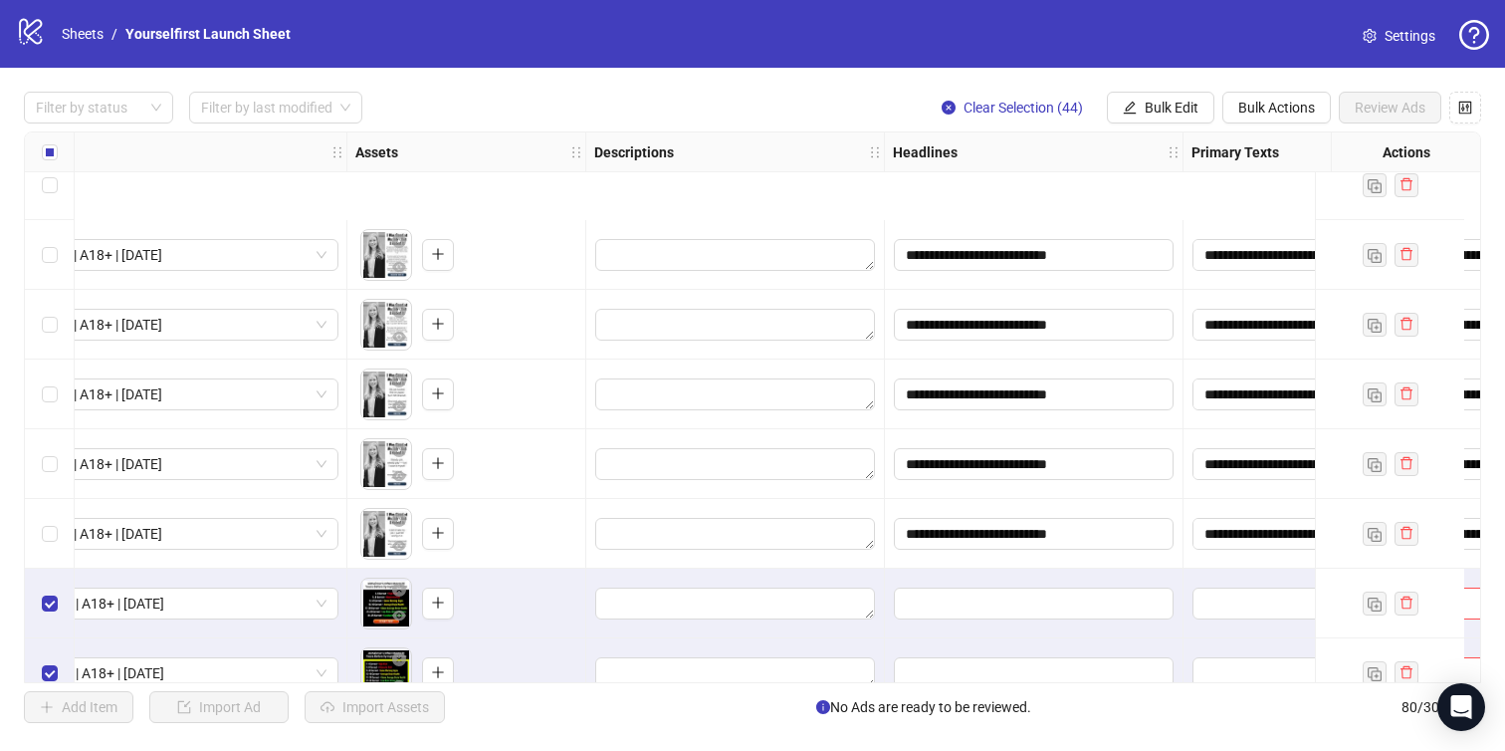
scroll to position [2333, 1451]
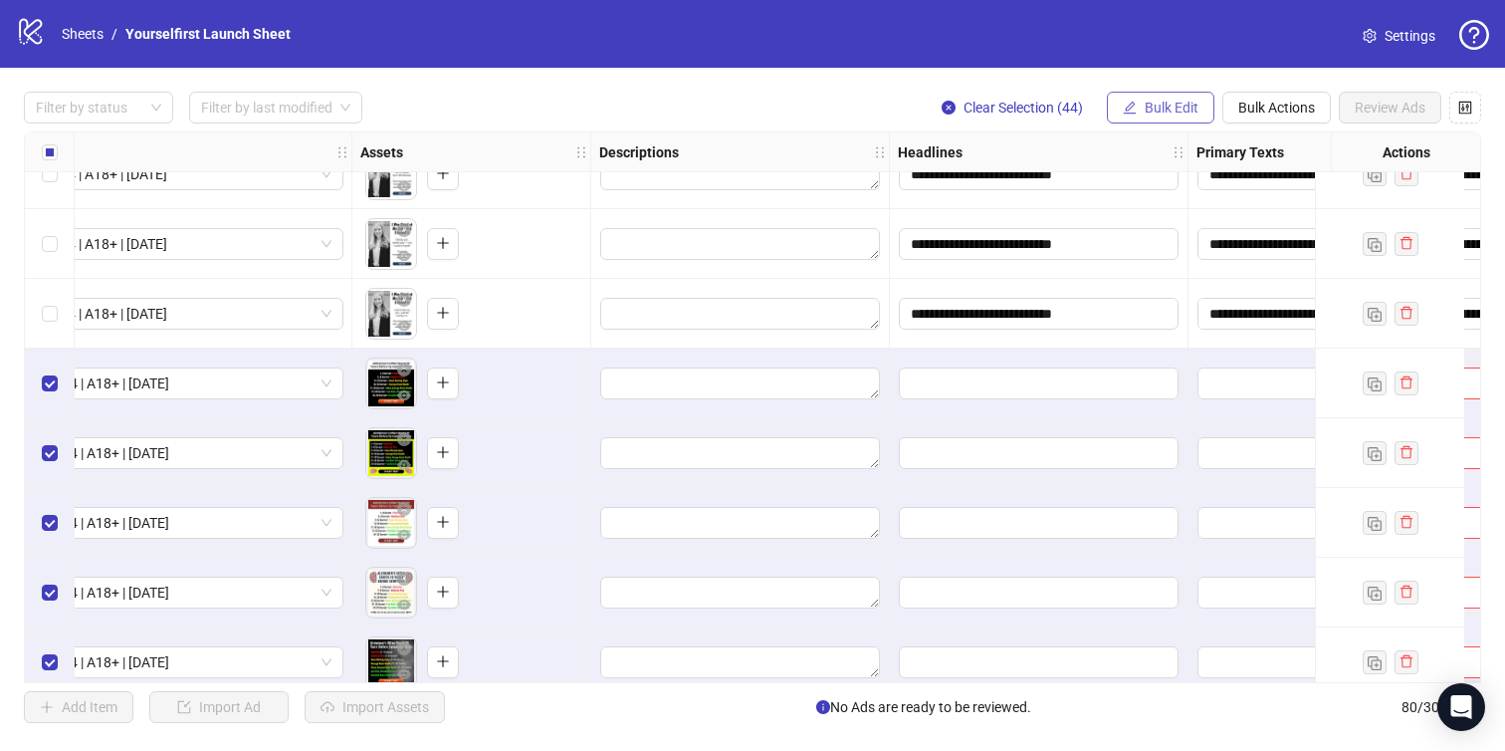
click at [1133, 100] on button "Bulk Edit" at bounding box center [1161, 108] width 108 height 32
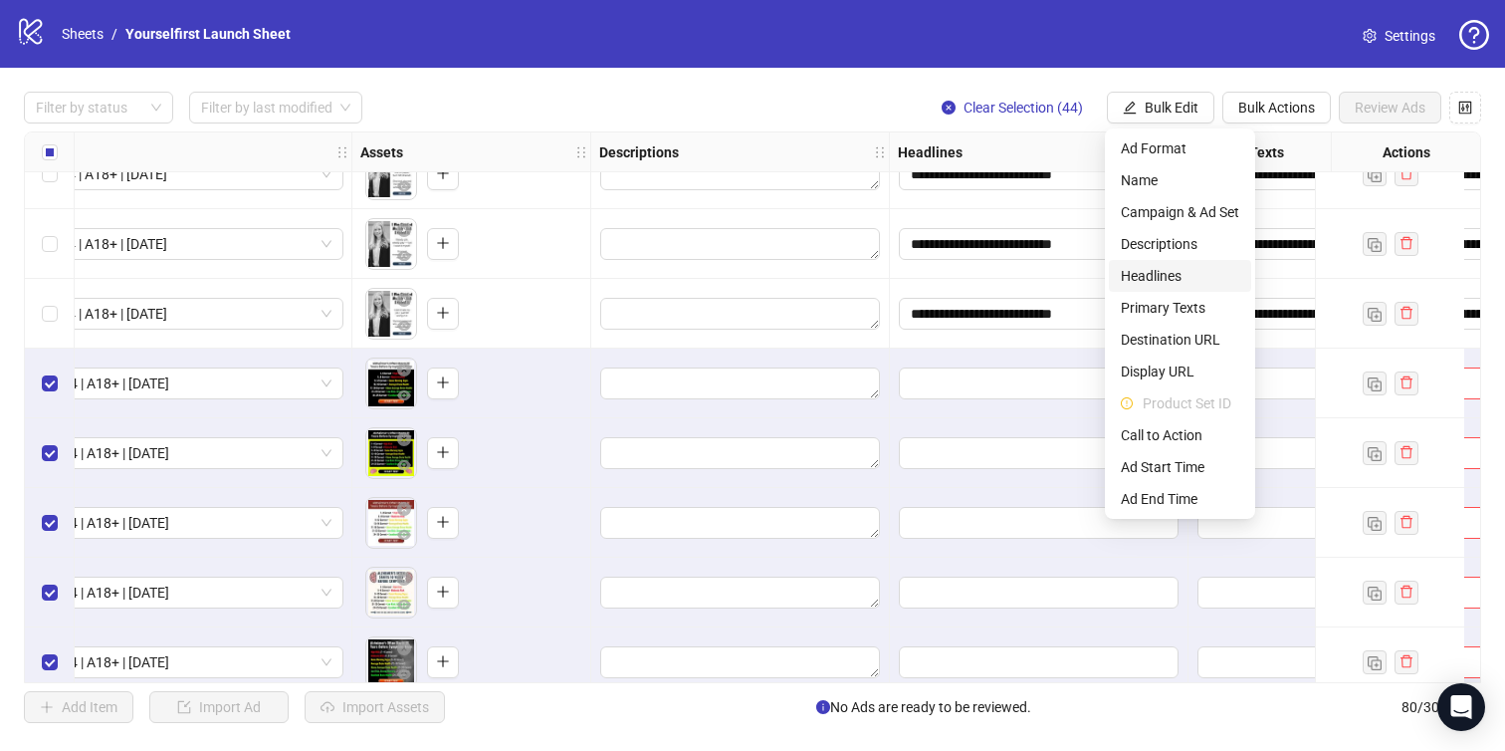
click at [1167, 271] on span "Headlines" at bounding box center [1180, 276] width 118 height 22
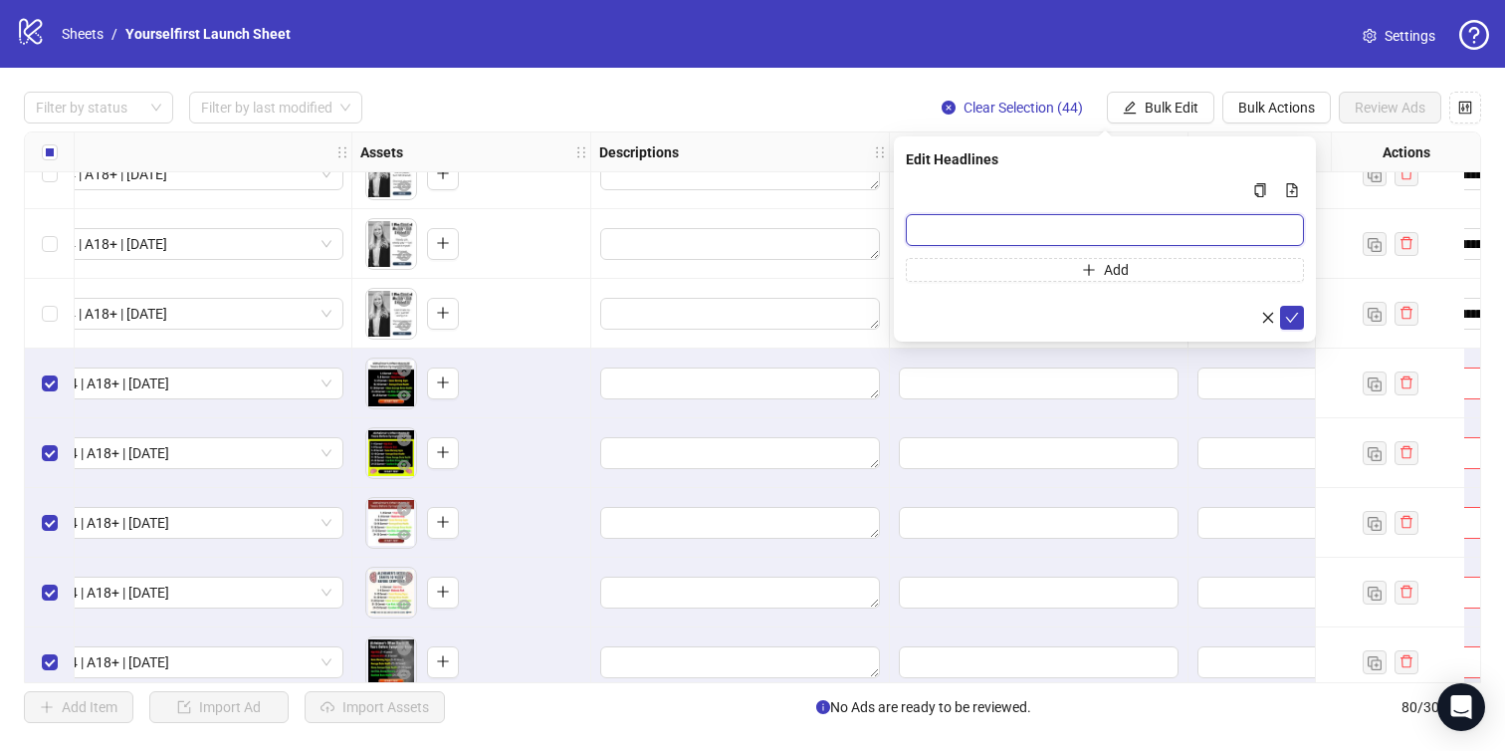
click at [974, 222] on input "Multi-input container - paste or copy values" at bounding box center [1105, 230] width 398 height 32
paste input "**********"
type input "**********"
click at [1289, 304] on form "**********" at bounding box center [1105, 253] width 398 height 151
click at [1294, 317] on icon "check" at bounding box center [1292, 318] width 13 height 10
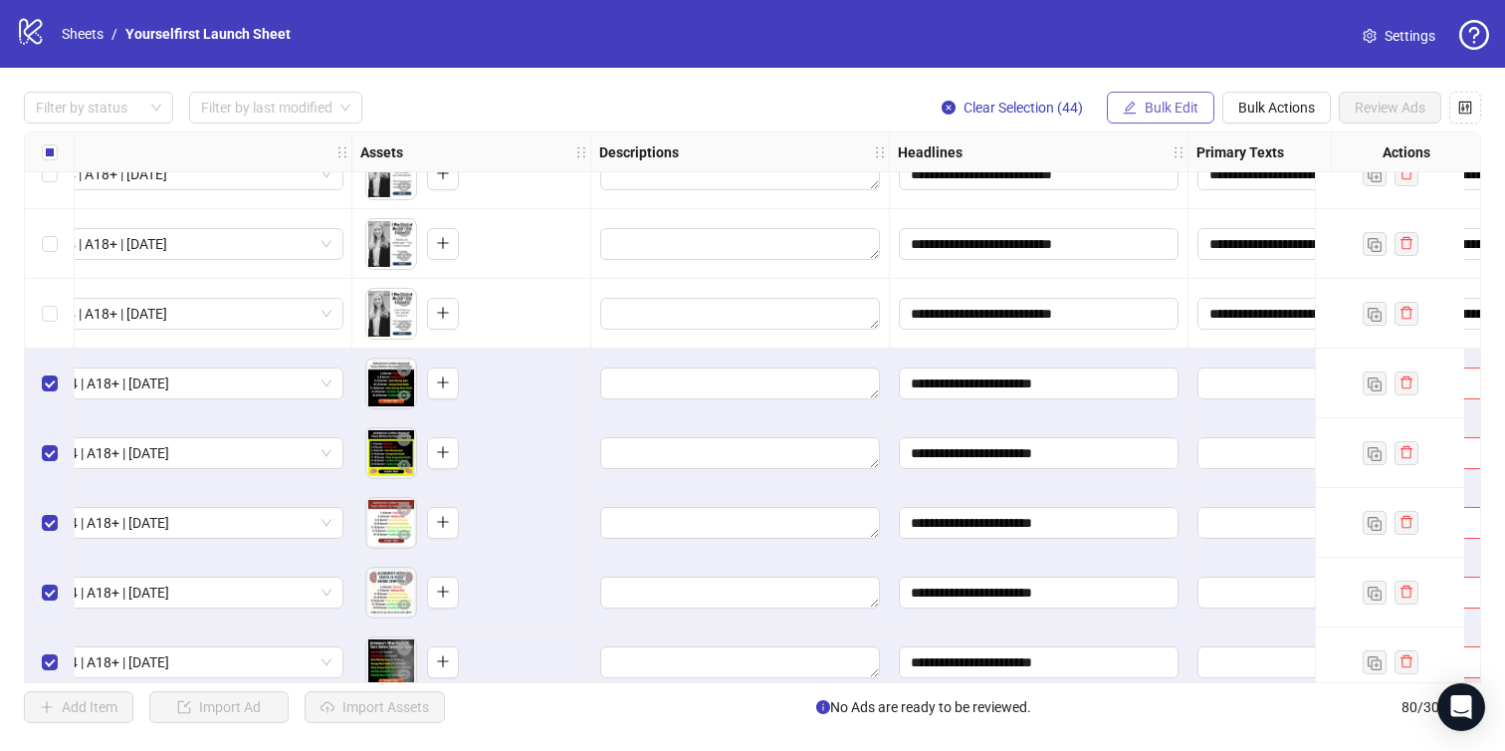
click at [1168, 107] on span "Bulk Edit" at bounding box center [1172, 108] width 54 height 16
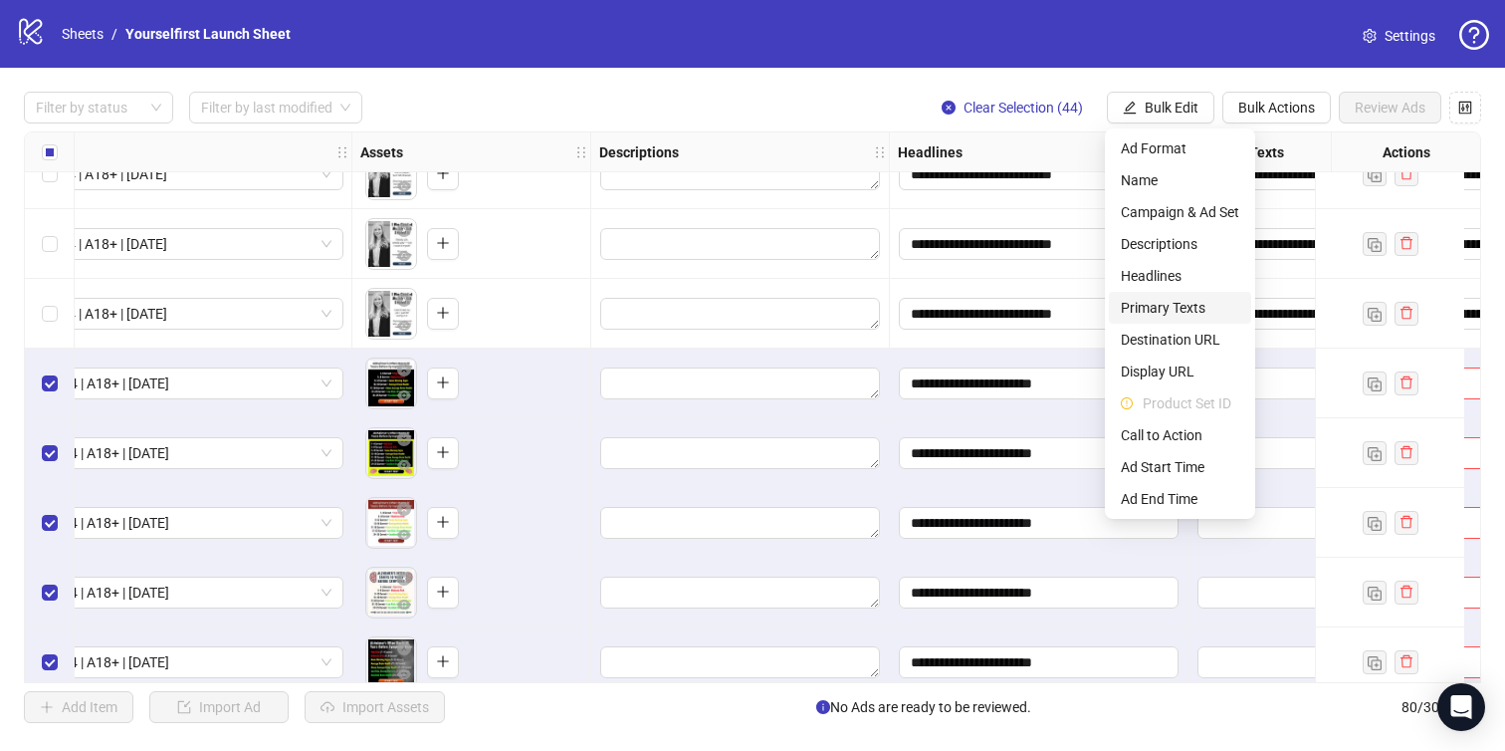
click at [1139, 310] on span "Primary Texts" at bounding box center [1180, 308] width 118 height 22
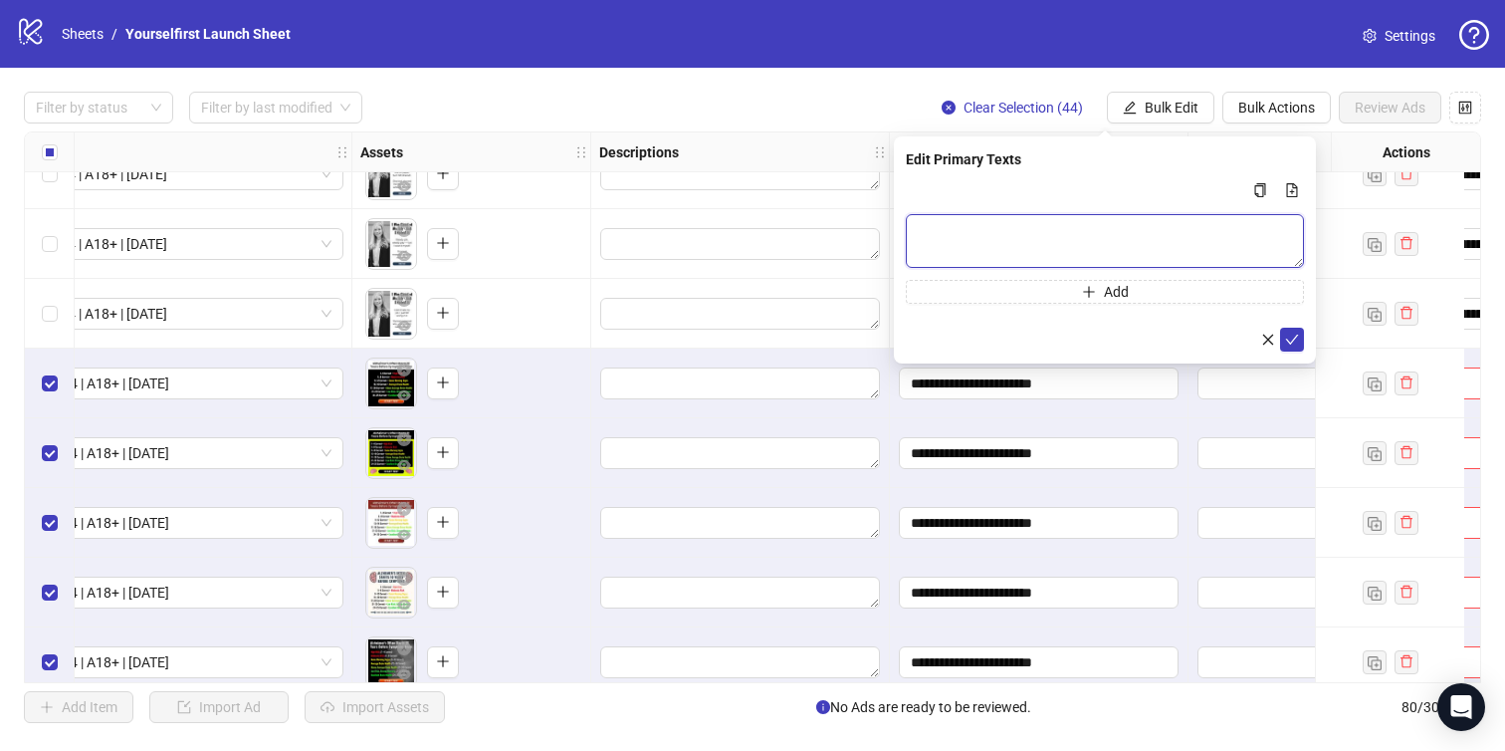
click at [1075, 237] on textarea "Multi-text input container - paste or copy values" at bounding box center [1105, 241] width 398 height 54
paste textarea "**********"
type textarea "**********"
click at [1289, 334] on icon "check" at bounding box center [1292, 340] width 14 height 14
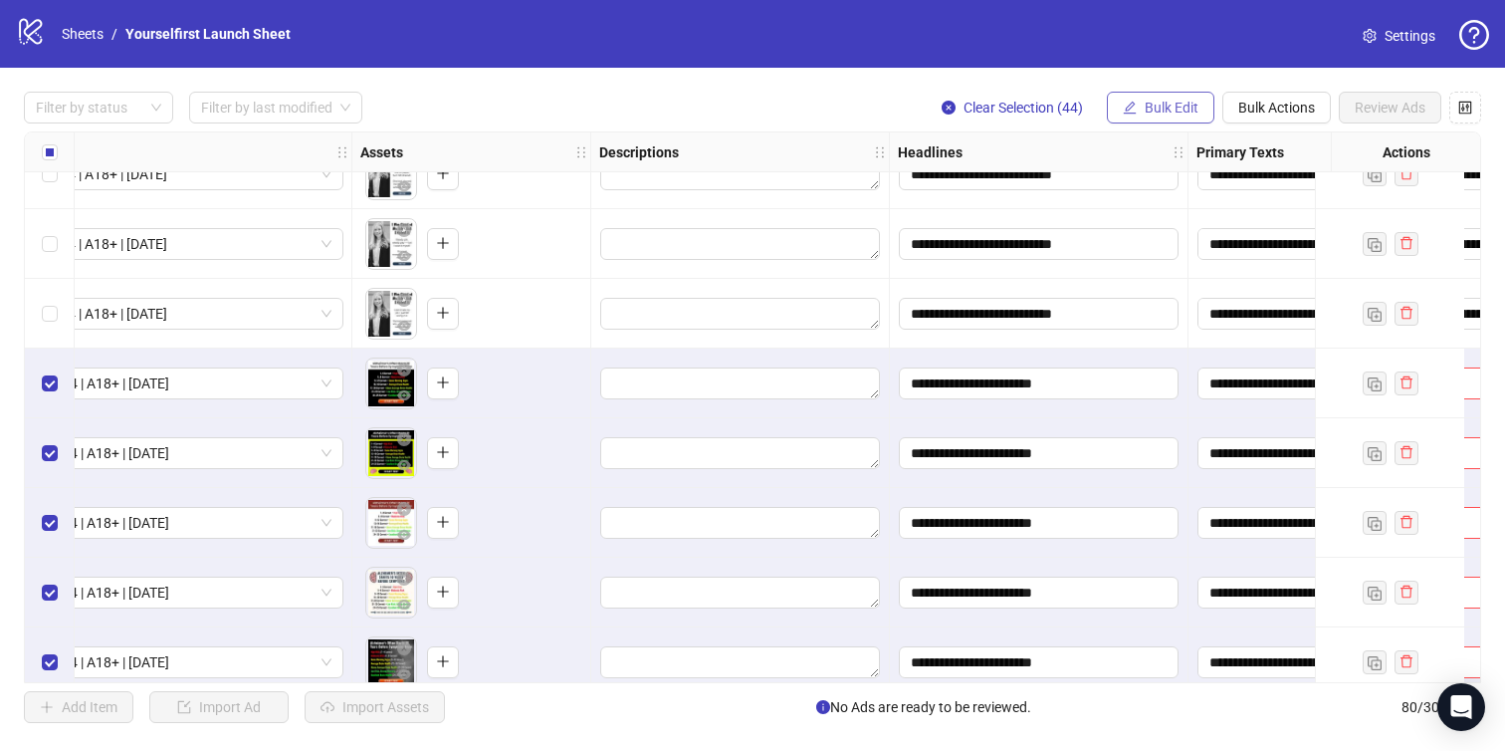
click at [1167, 104] on span "Bulk Edit" at bounding box center [1172, 108] width 54 height 16
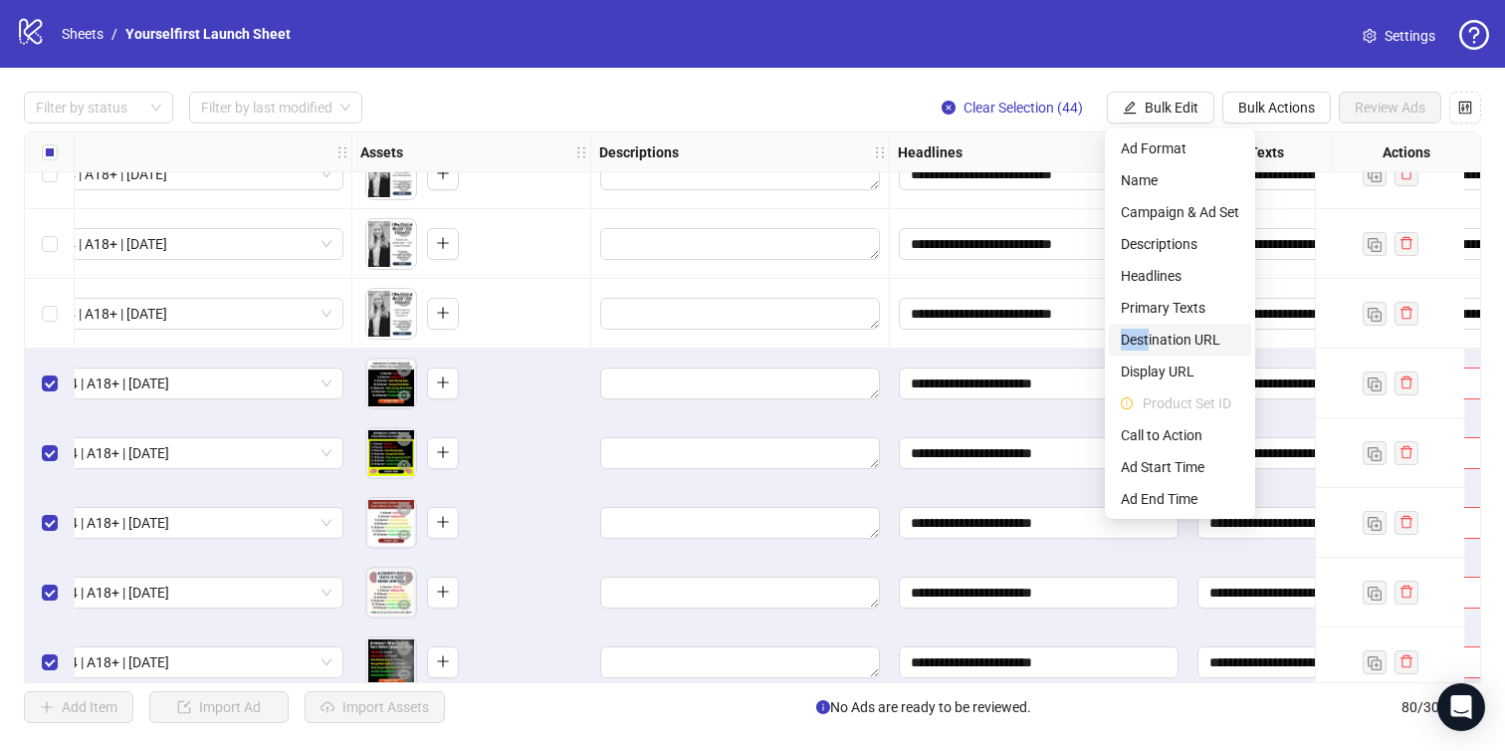
click at [1148, 329] on span "Destination URL" at bounding box center [1180, 340] width 118 height 22
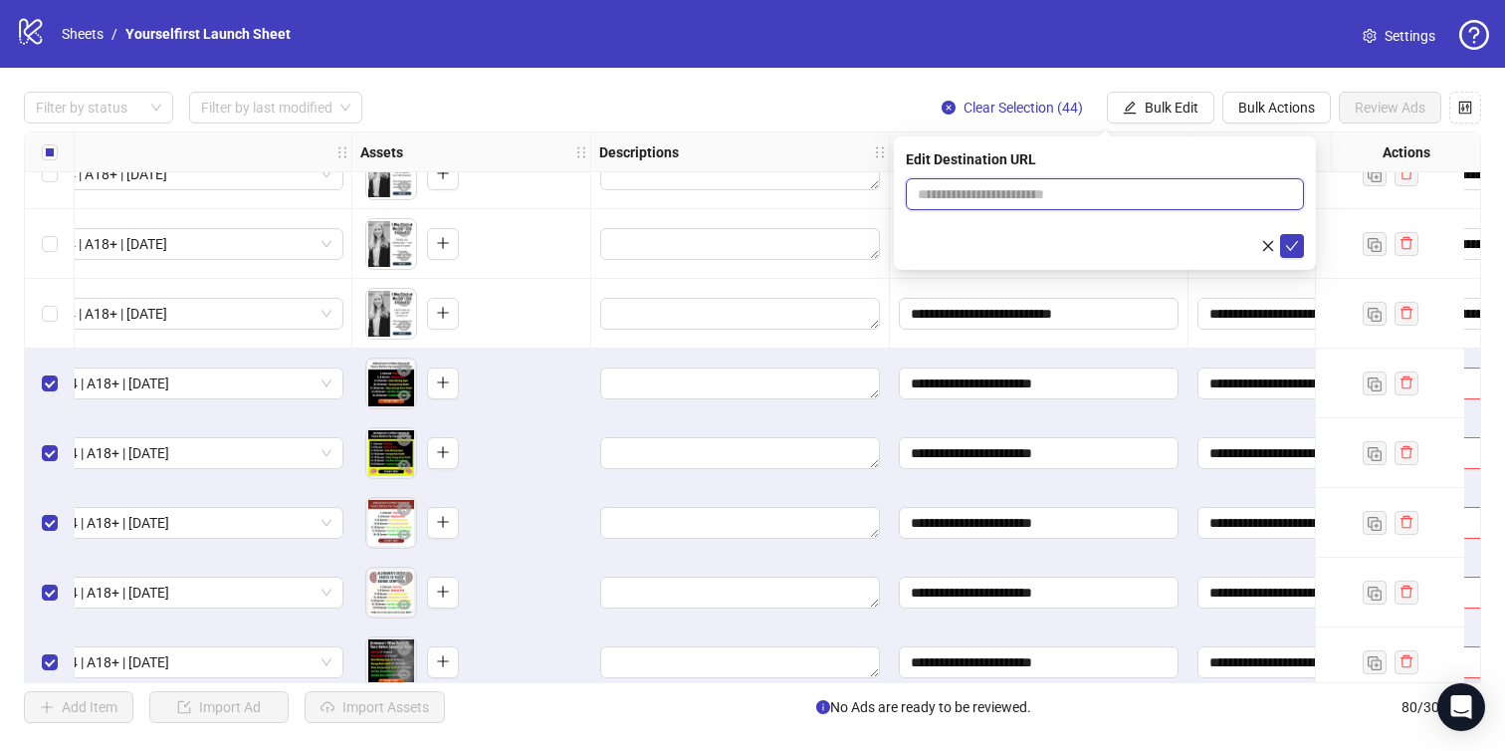
click at [1026, 192] on input "text" at bounding box center [1097, 194] width 358 height 22
paste input "**********"
type input "**********"
click at [1296, 239] on icon "check" at bounding box center [1292, 246] width 14 height 14
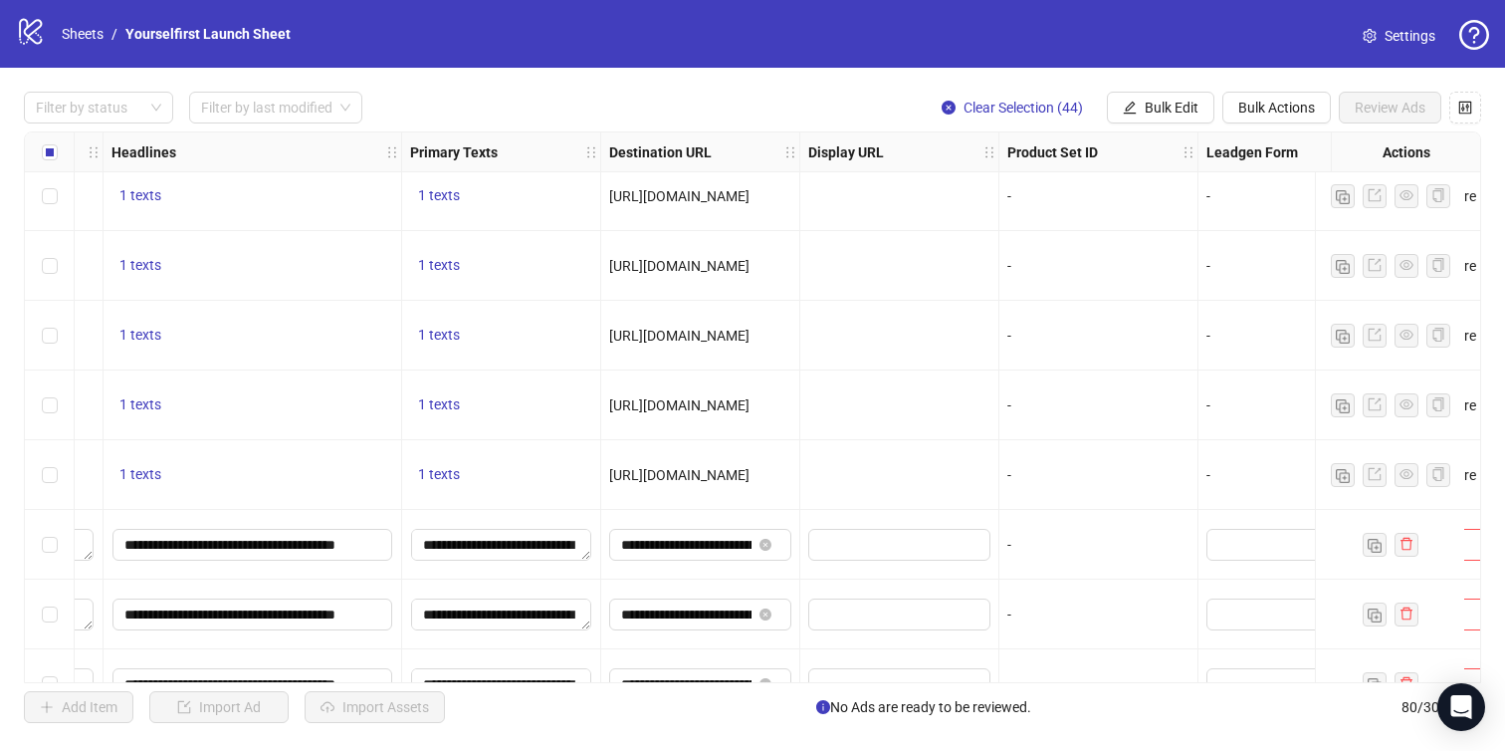
scroll to position [220, 2203]
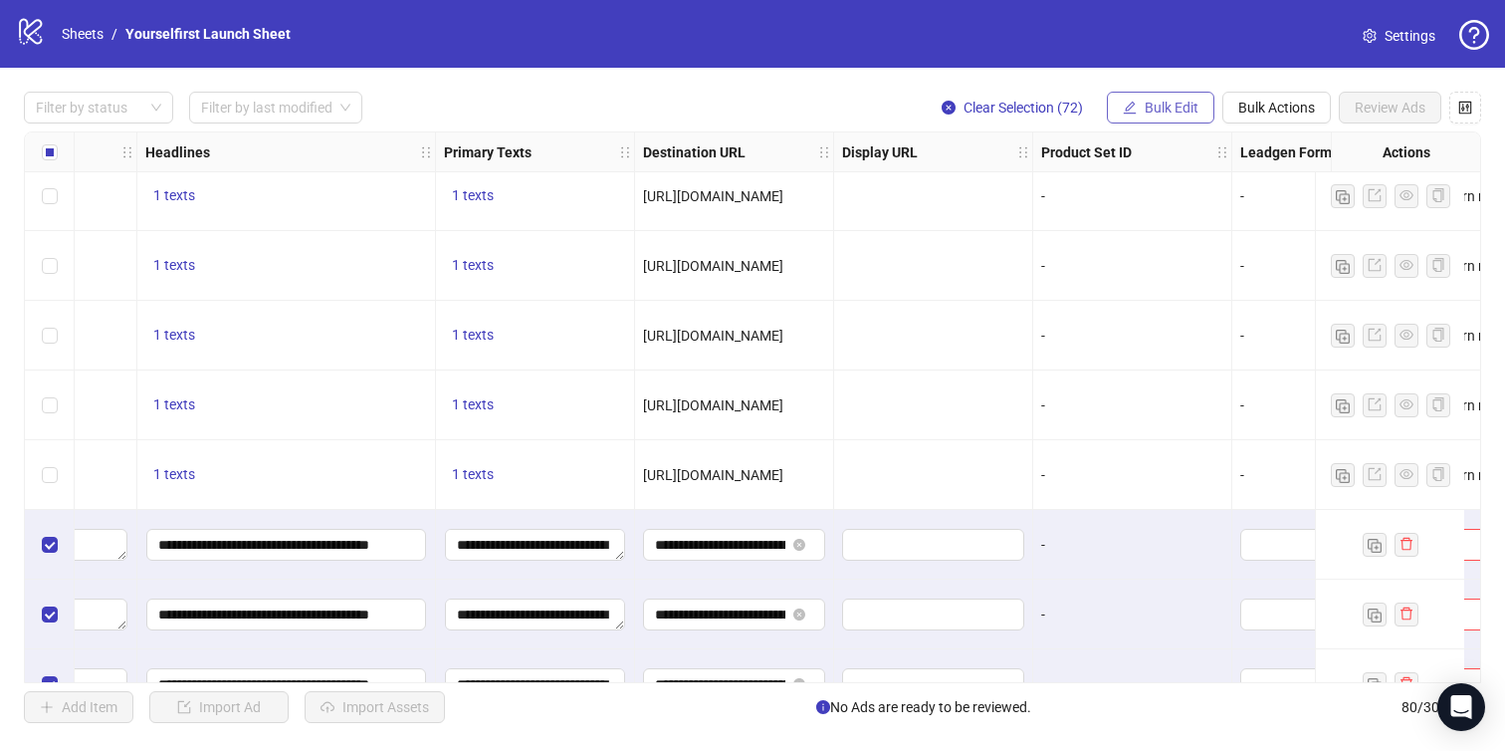
click at [1148, 102] on span "Bulk Edit" at bounding box center [1172, 108] width 54 height 16
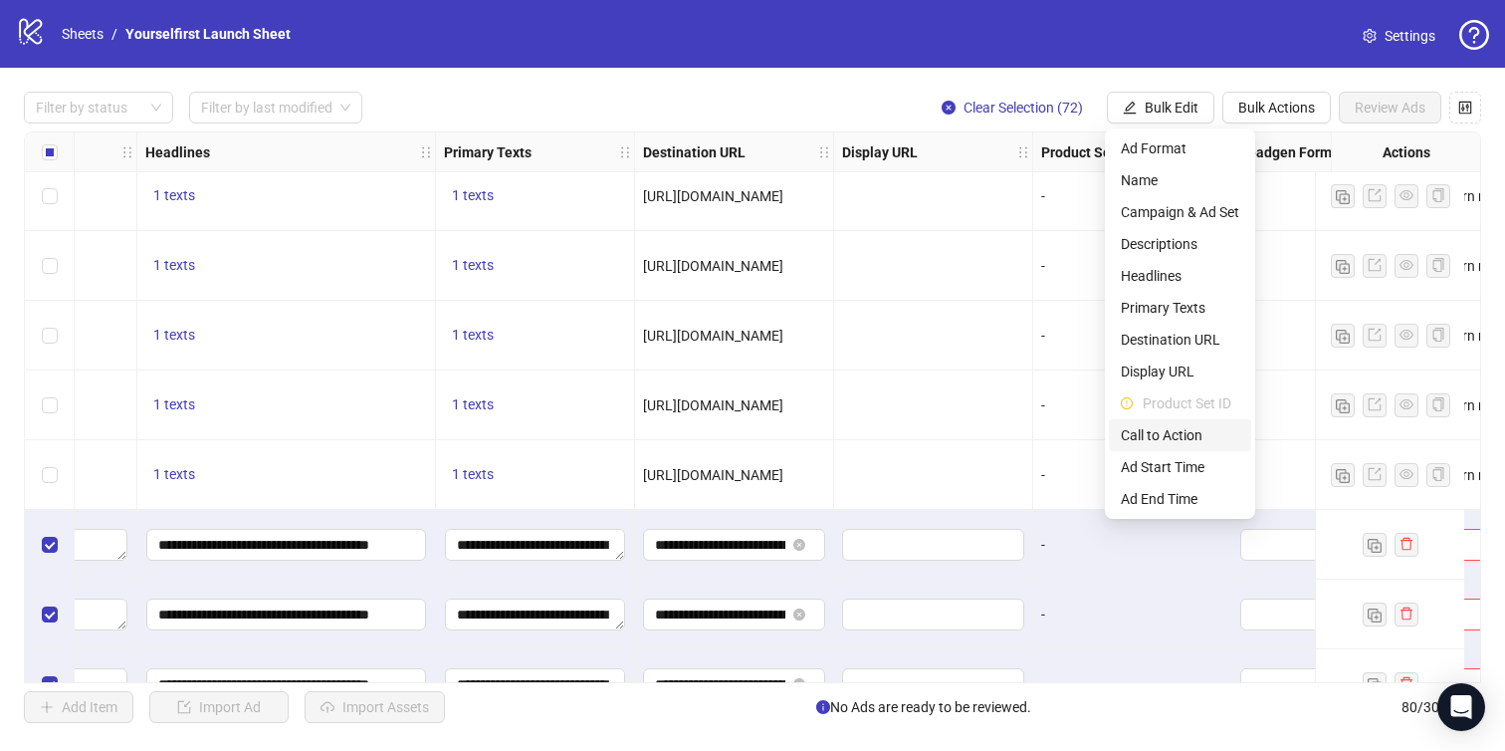
click at [1186, 437] on span "Call to Action" at bounding box center [1180, 435] width 118 height 22
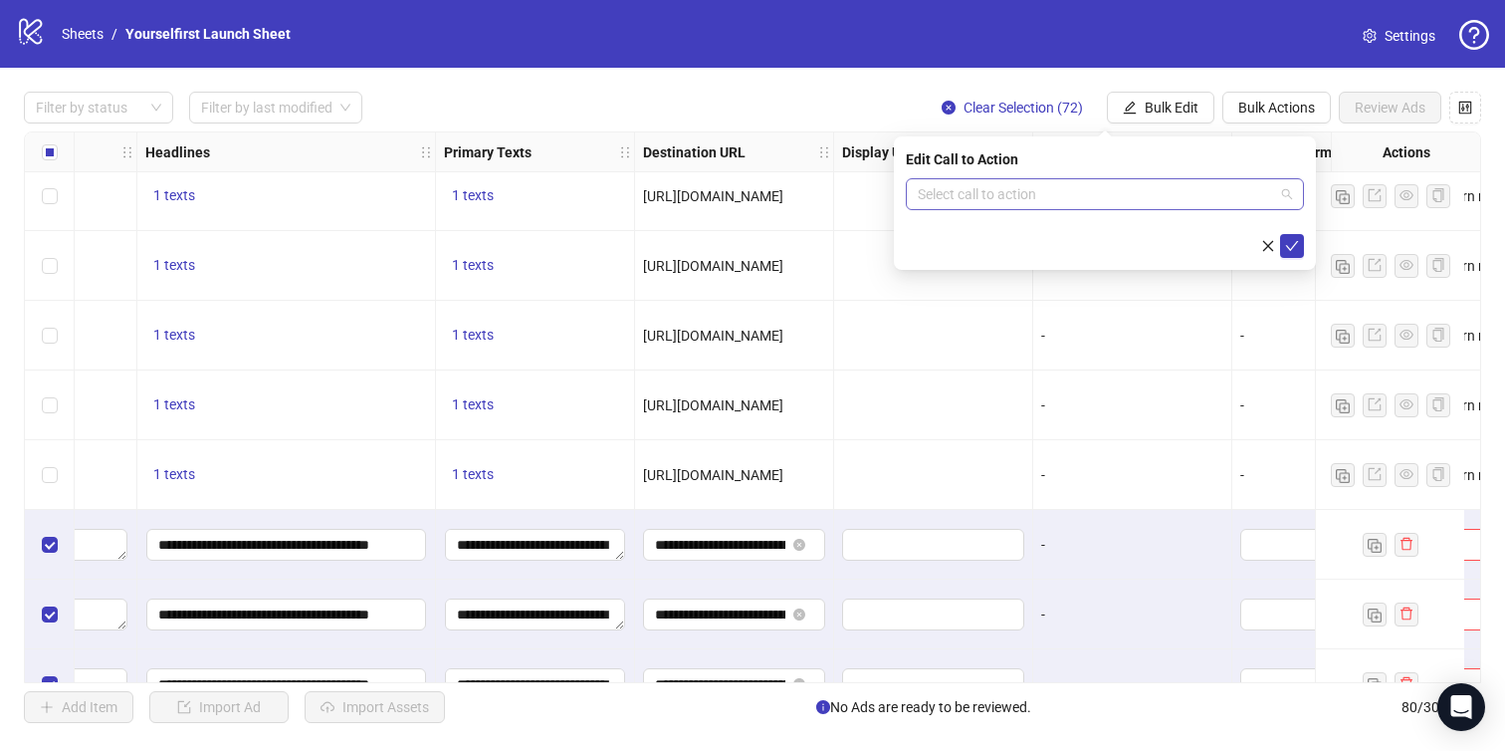
click at [1045, 202] on input "search" at bounding box center [1096, 194] width 356 height 30
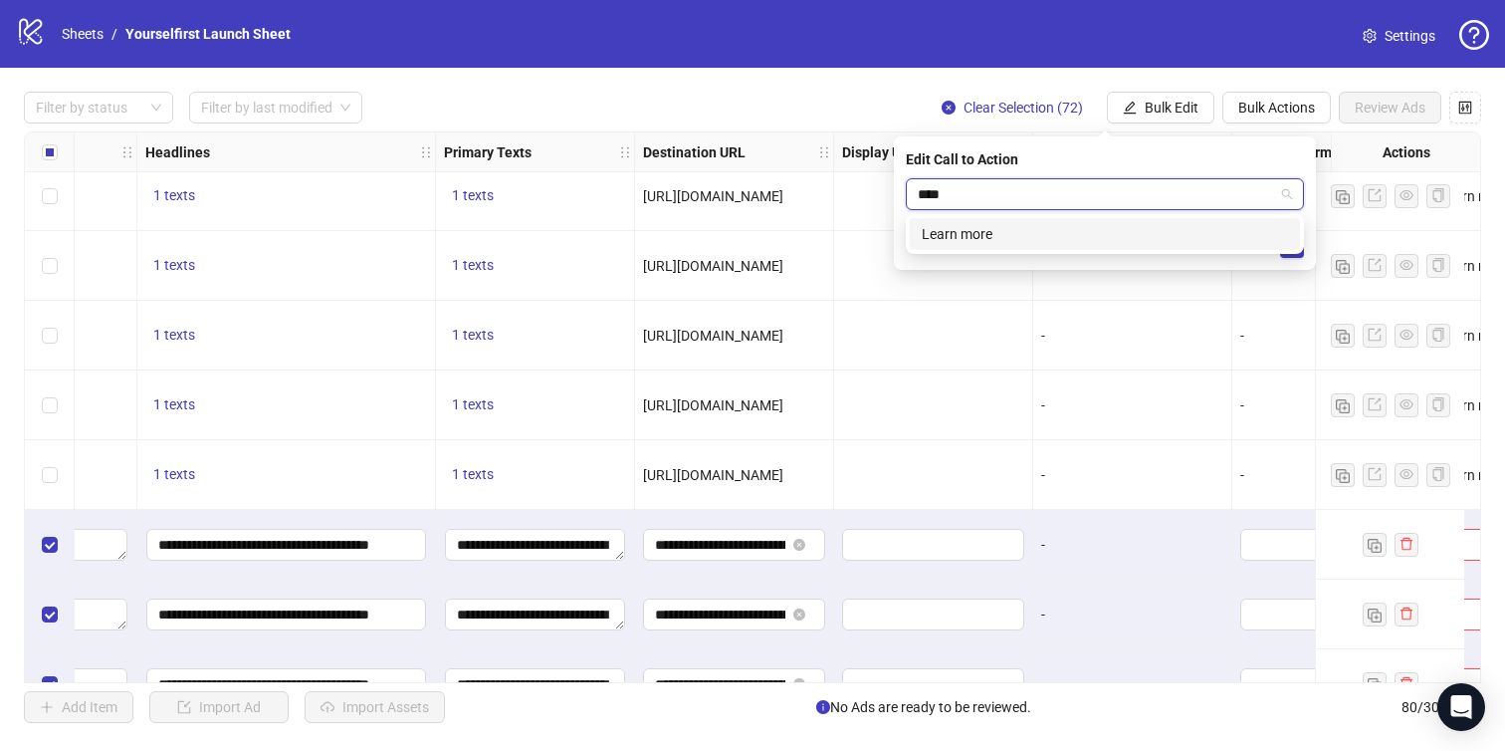
type input "*****"
click at [1006, 243] on div "Learn more" at bounding box center [1105, 234] width 366 height 22
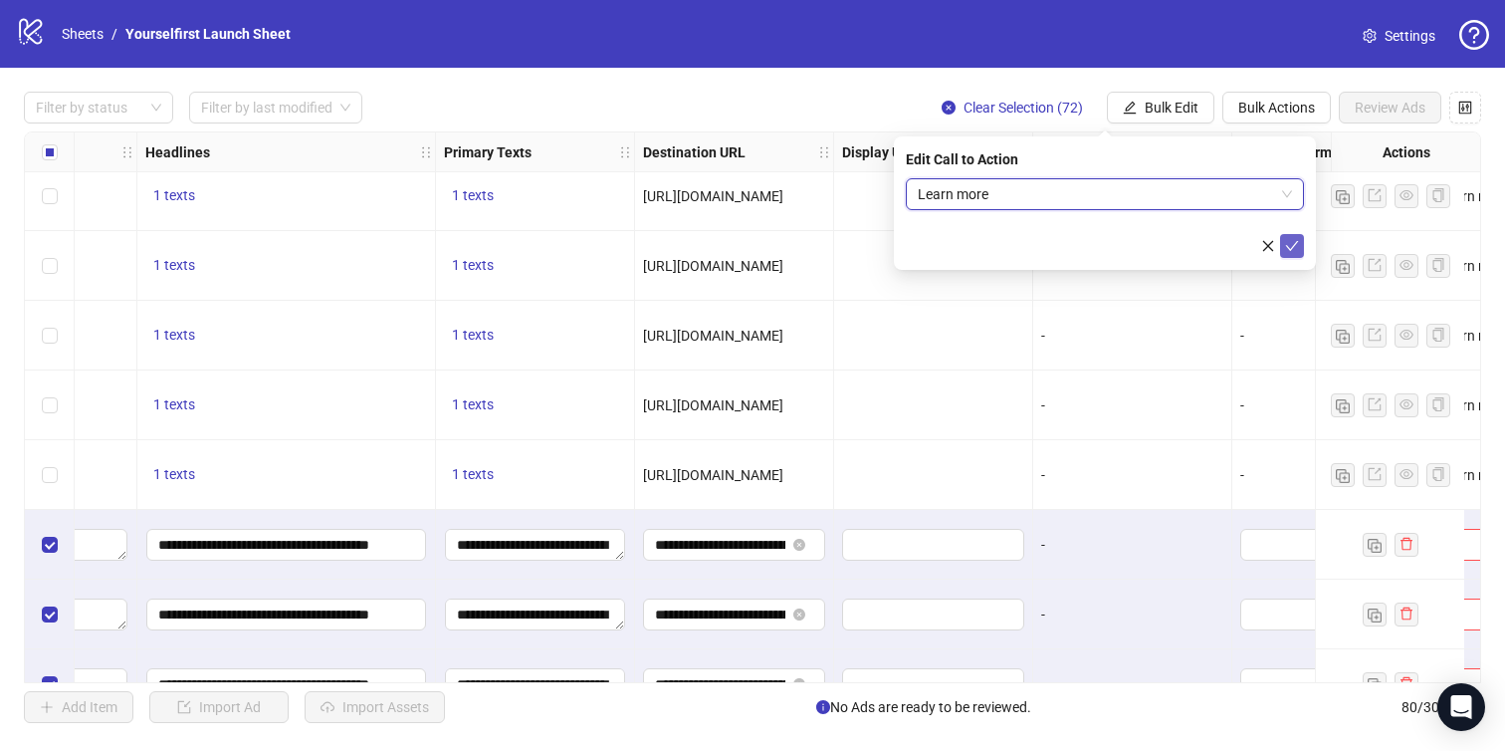
click at [1296, 243] on icon "check" at bounding box center [1292, 246] width 14 height 14
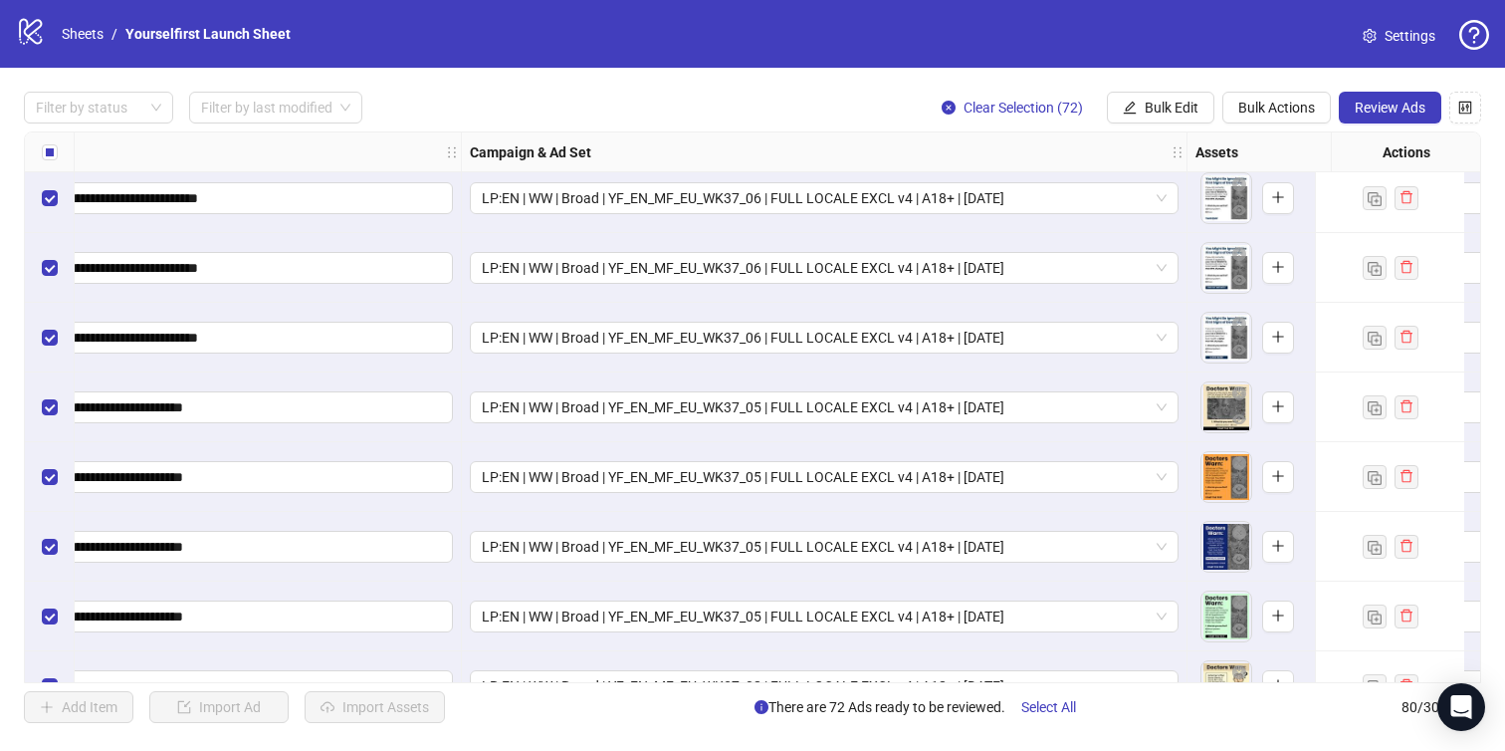
scroll to position [3424, 0]
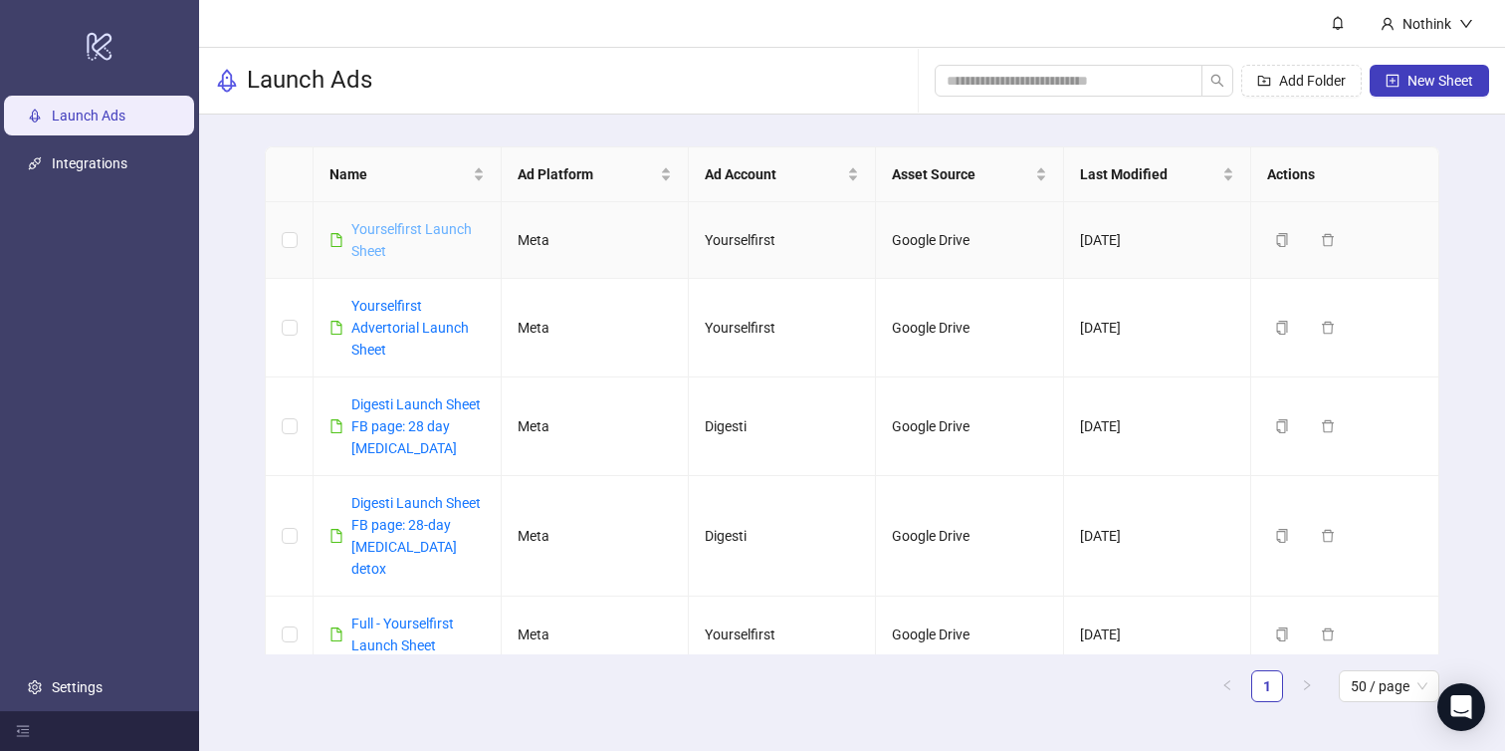
click at [415, 232] on link "Yourselfirst Launch Sheet" at bounding box center [411, 240] width 120 height 38
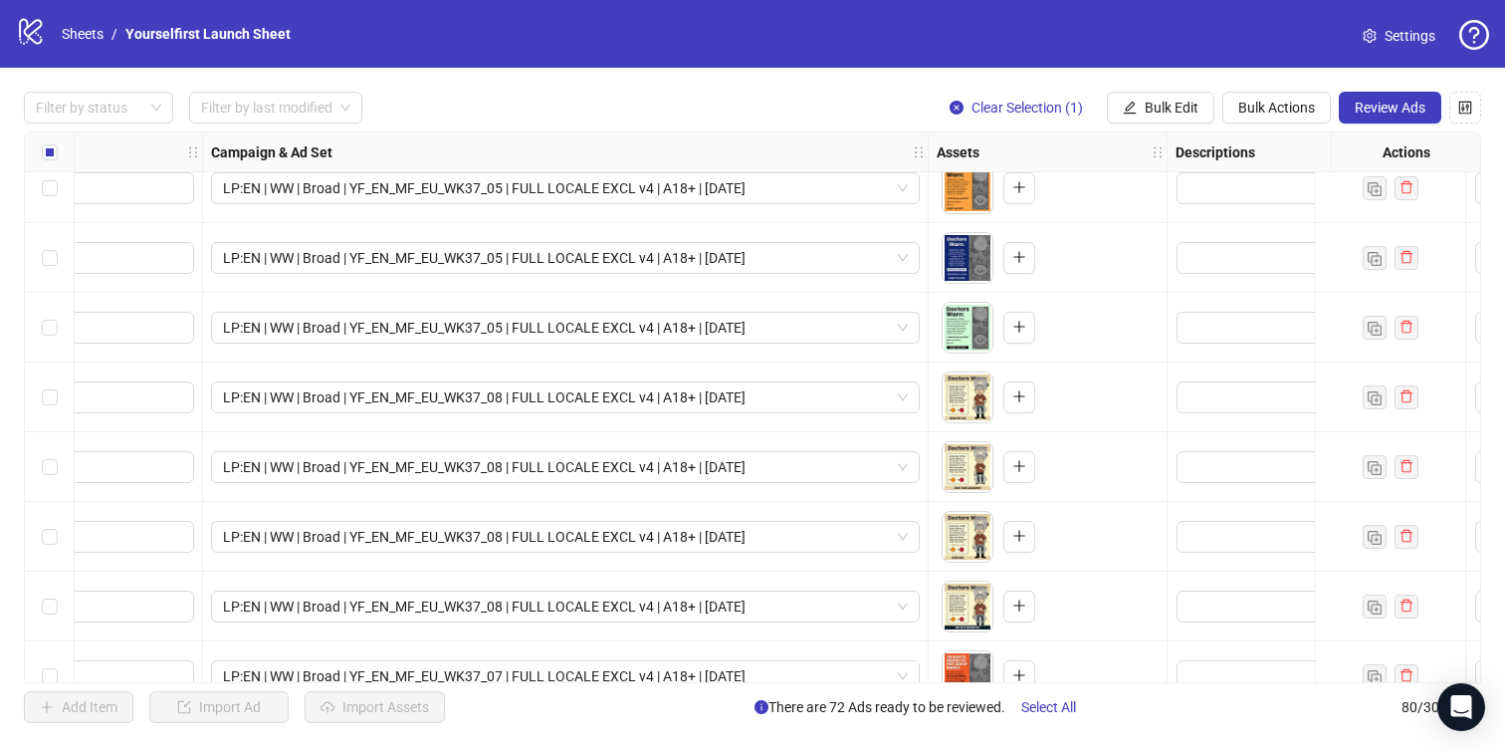
scroll to position [5074, 874]
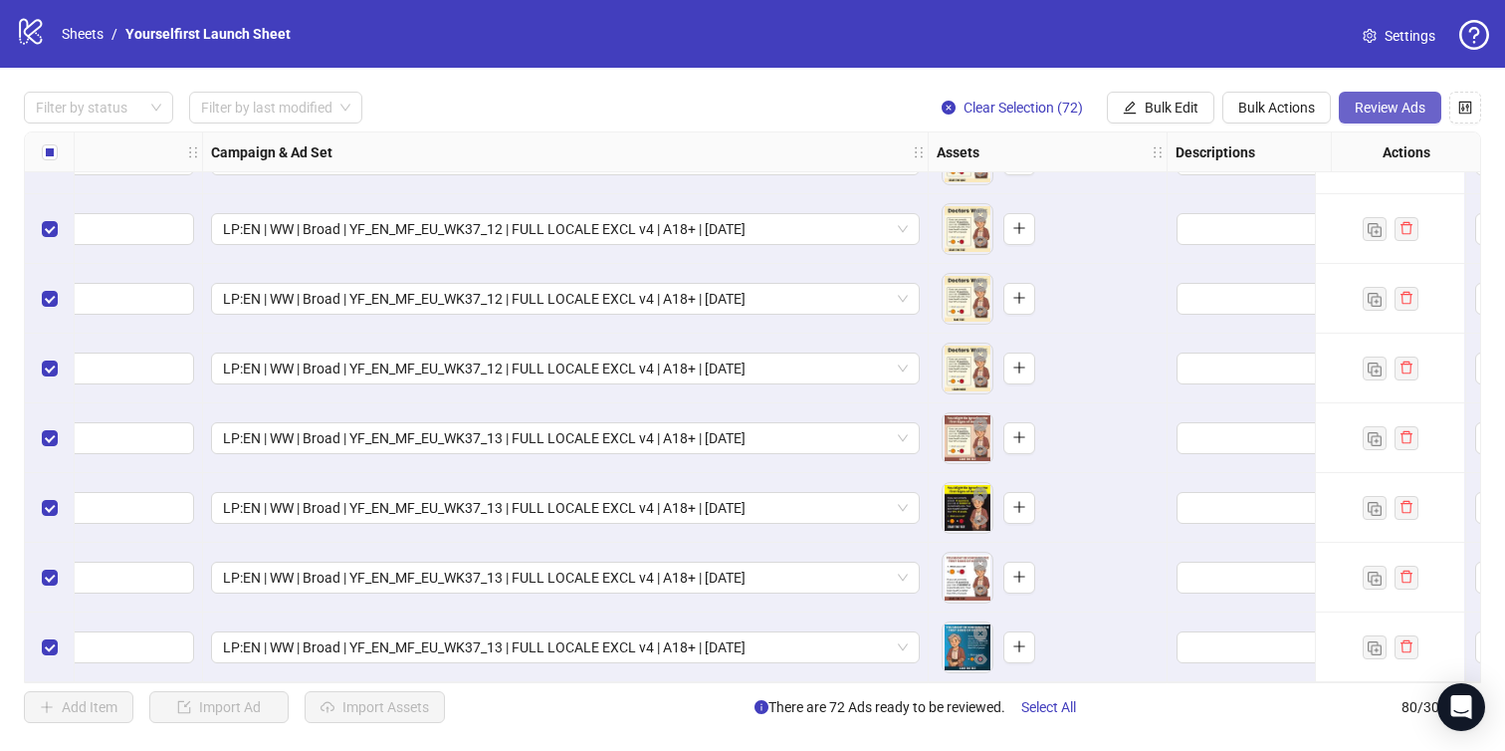
click at [1424, 109] on span "Review Ads" at bounding box center [1390, 108] width 71 height 16
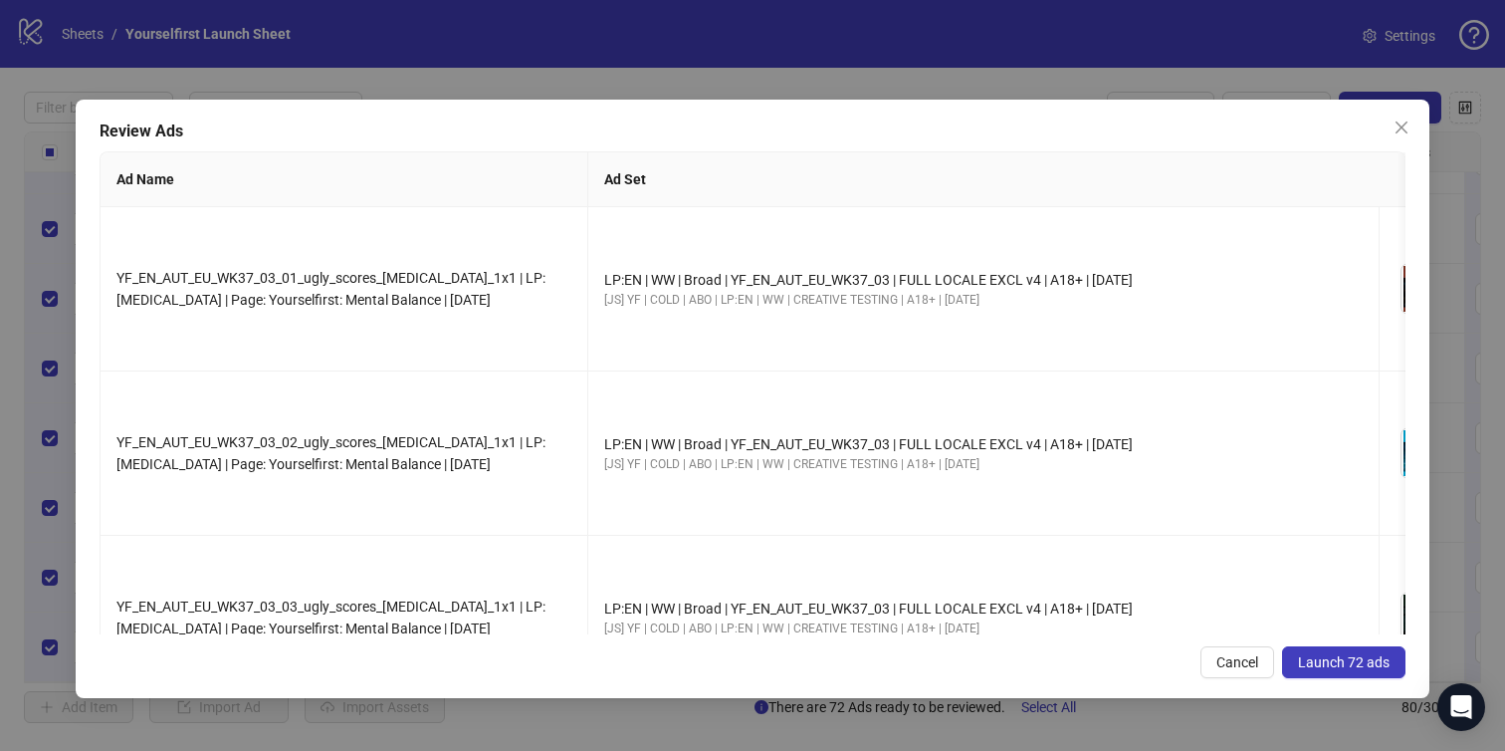
click at [1327, 657] on span "Launch 72 ads" at bounding box center [1344, 662] width 92 height 16
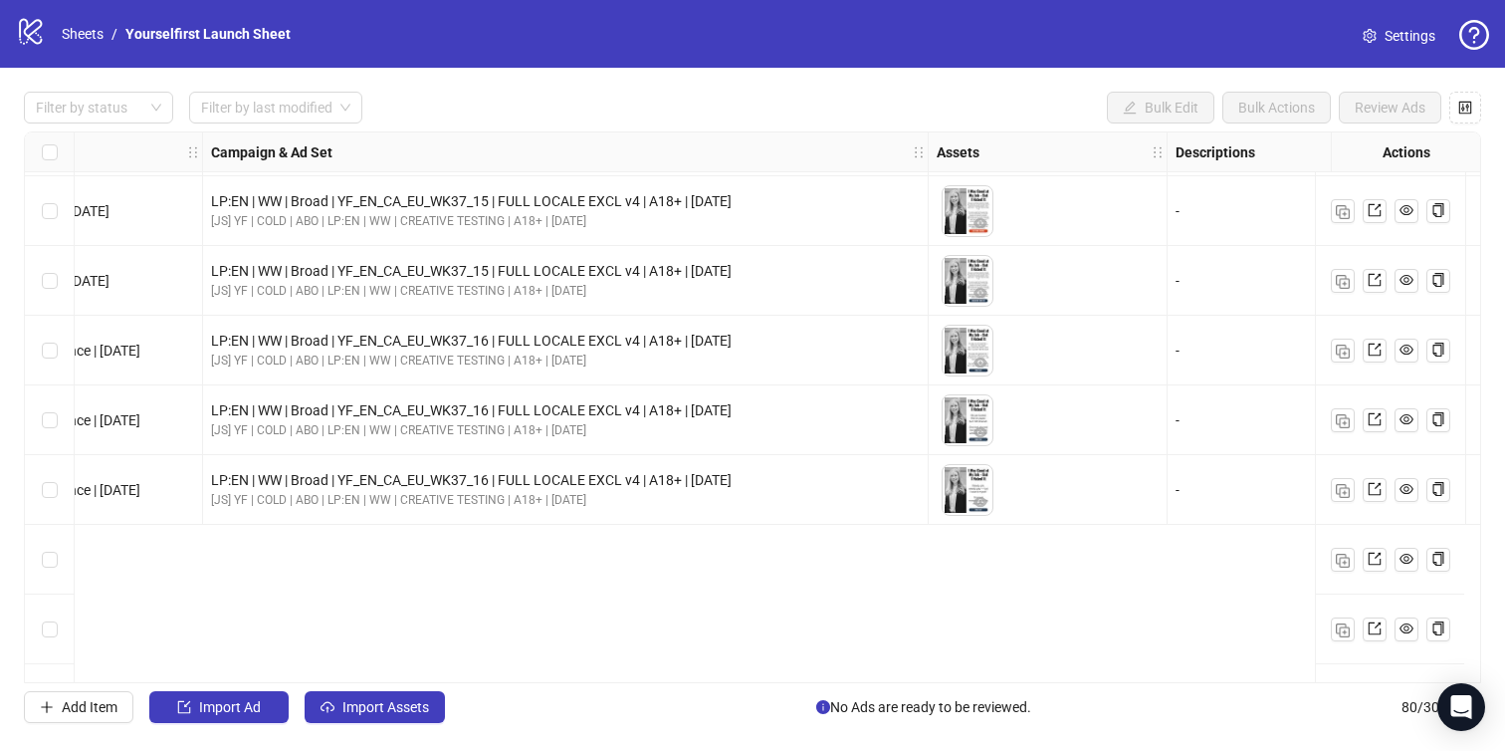
scroll to position [1685, 874]
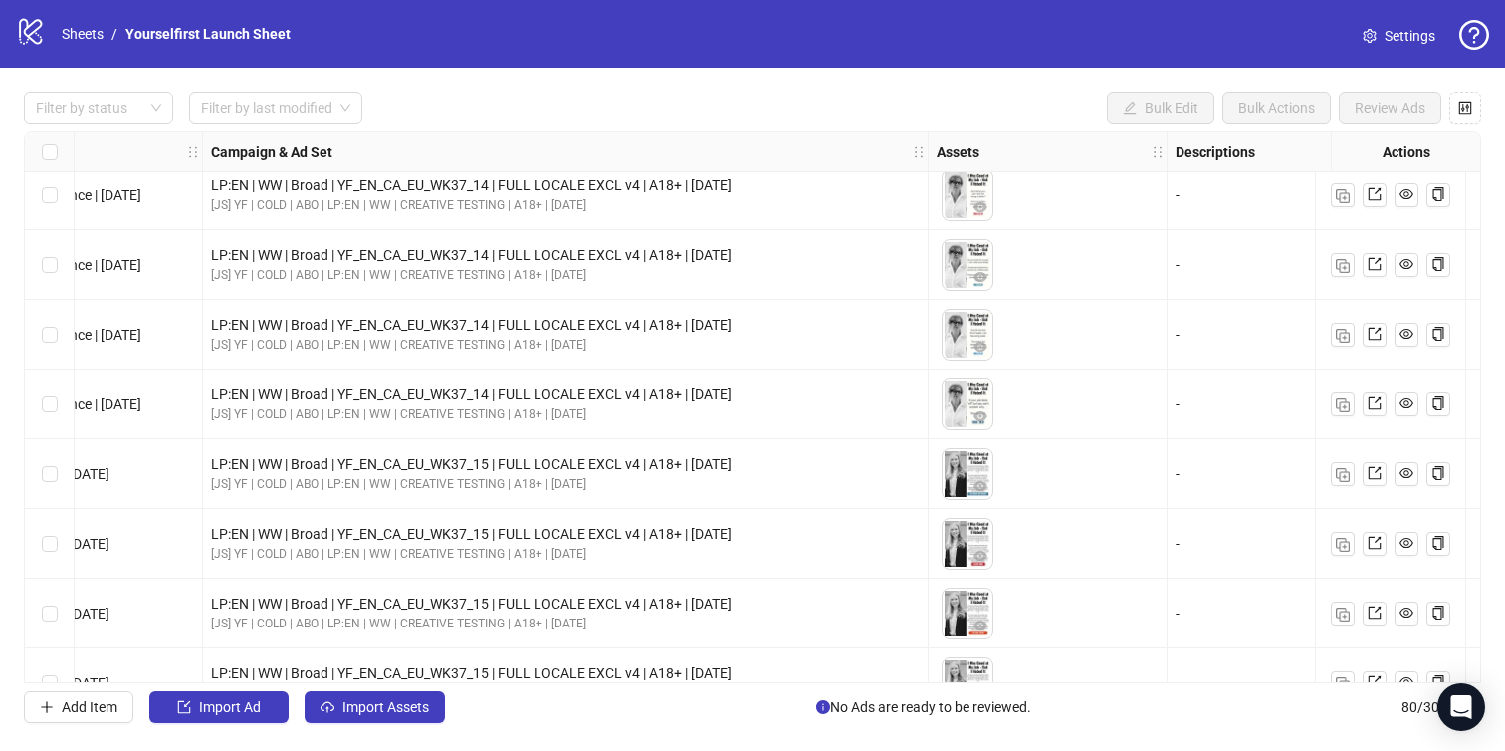
click at [531, 53] on div "logo/logo-mobile Sheets / Yourselfirst Launch Sheet Settings" at bounding box center [752, 34] width 1505 height 68
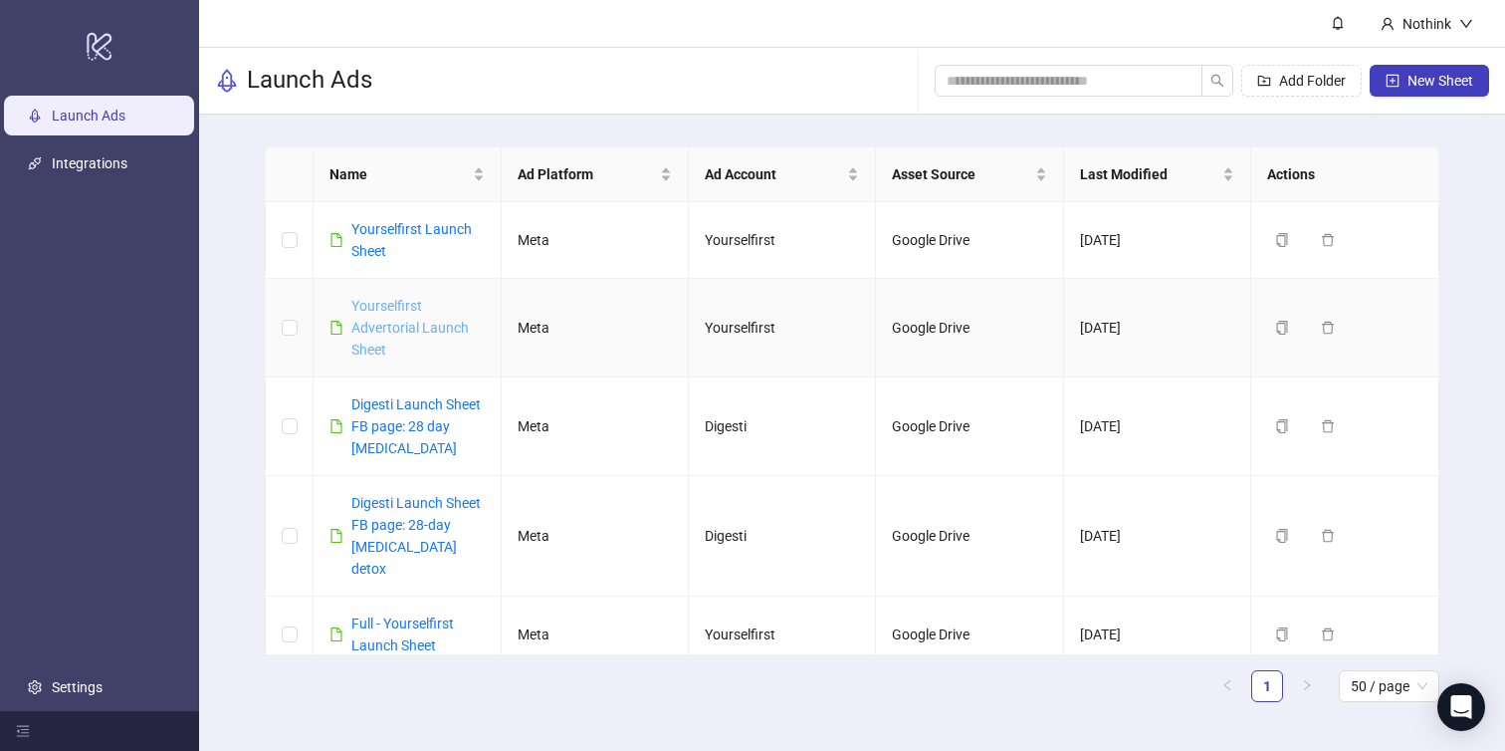
click at [396, 321] on link "Yourselfirst Advertorial Launch Sheet" at bounding box center [409, 328] width 117 height 60
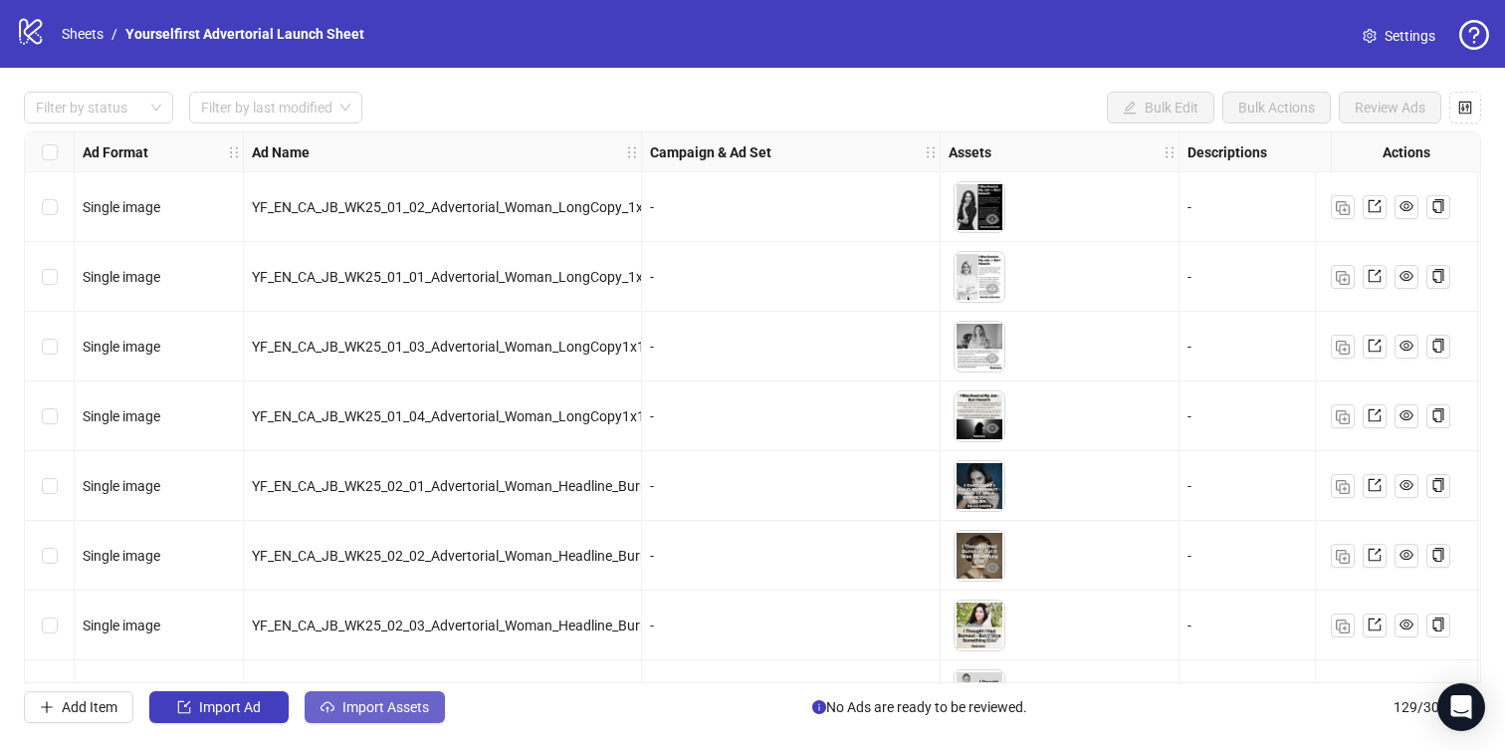
click at [381, 703] on span "Import Assets" at bounding box center [386, 707] width 87 height 16
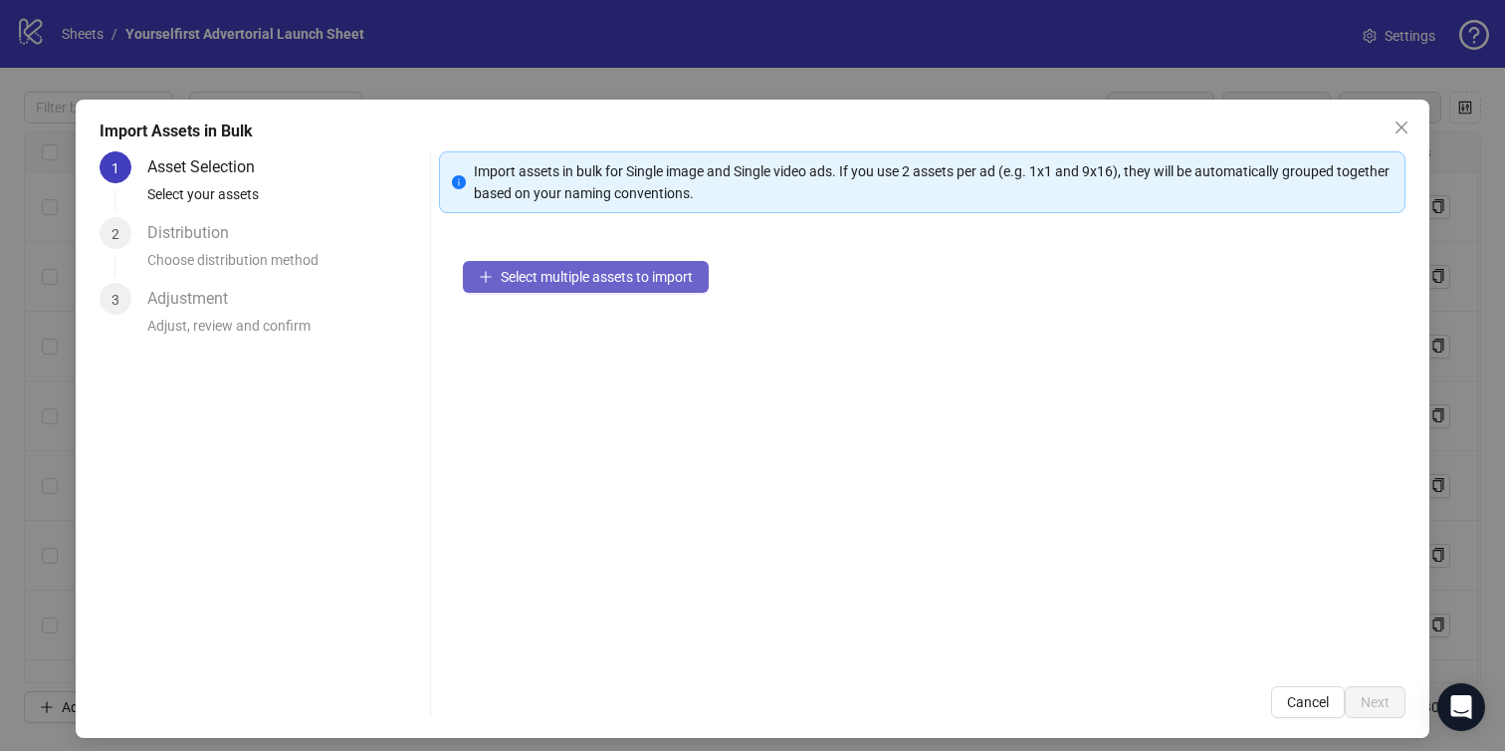
click at [590, 277] on span "Select multiple assets to import" at bounding box center [597, 277] width 192 height 16
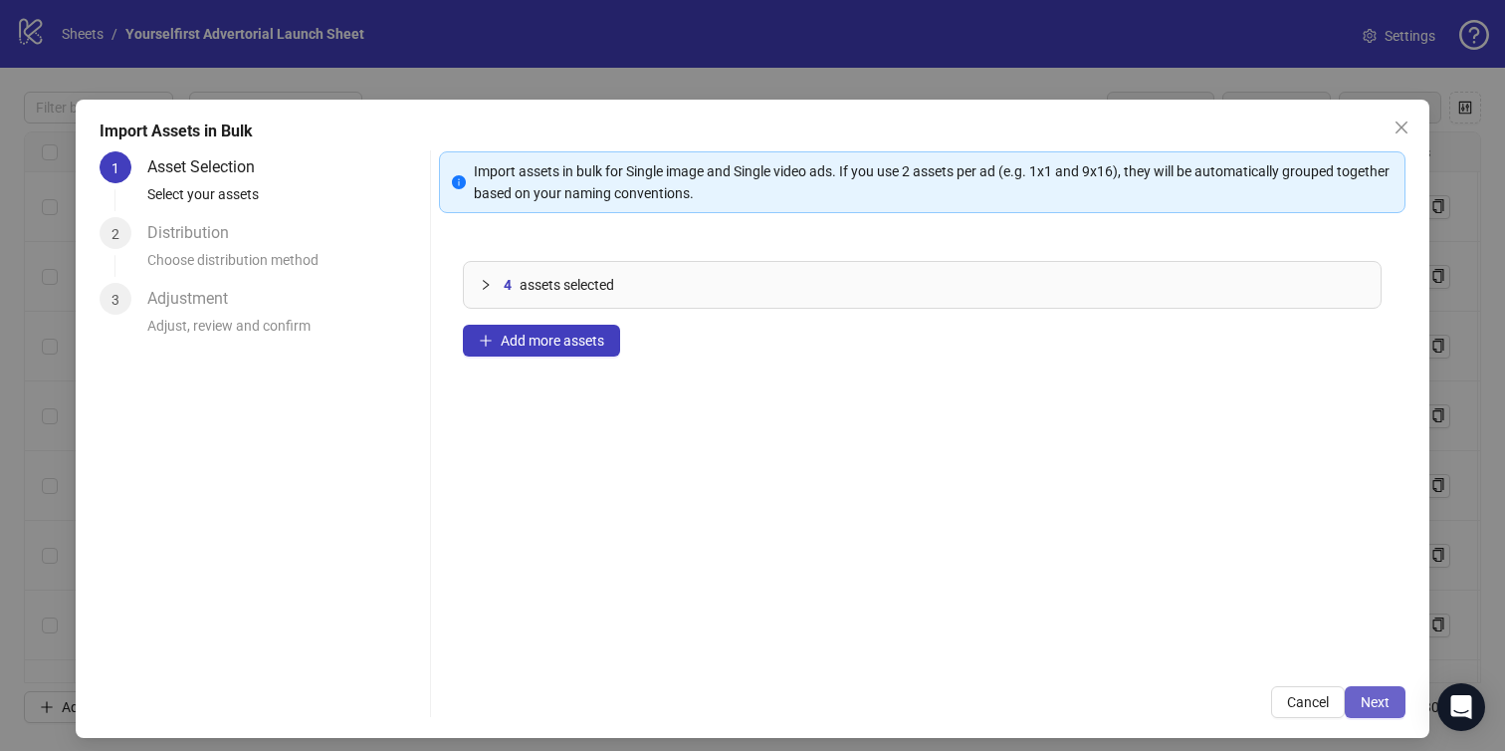
click at [1377, 691] on button "Next" at bounding box center [1375, 702] width 61 height 32
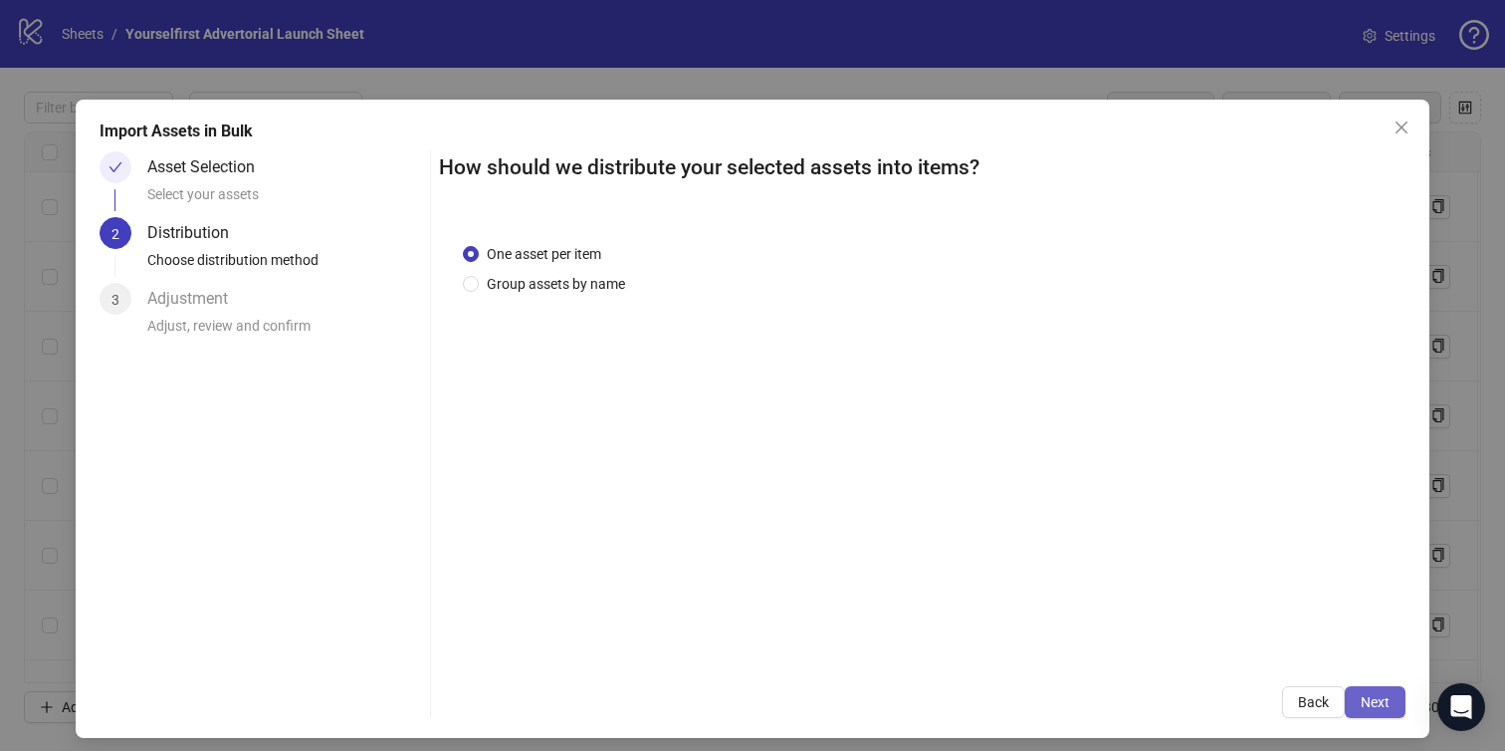
click at [1376, 694] on span "Next" at bounding box center [1375, 702] width 29 height 16
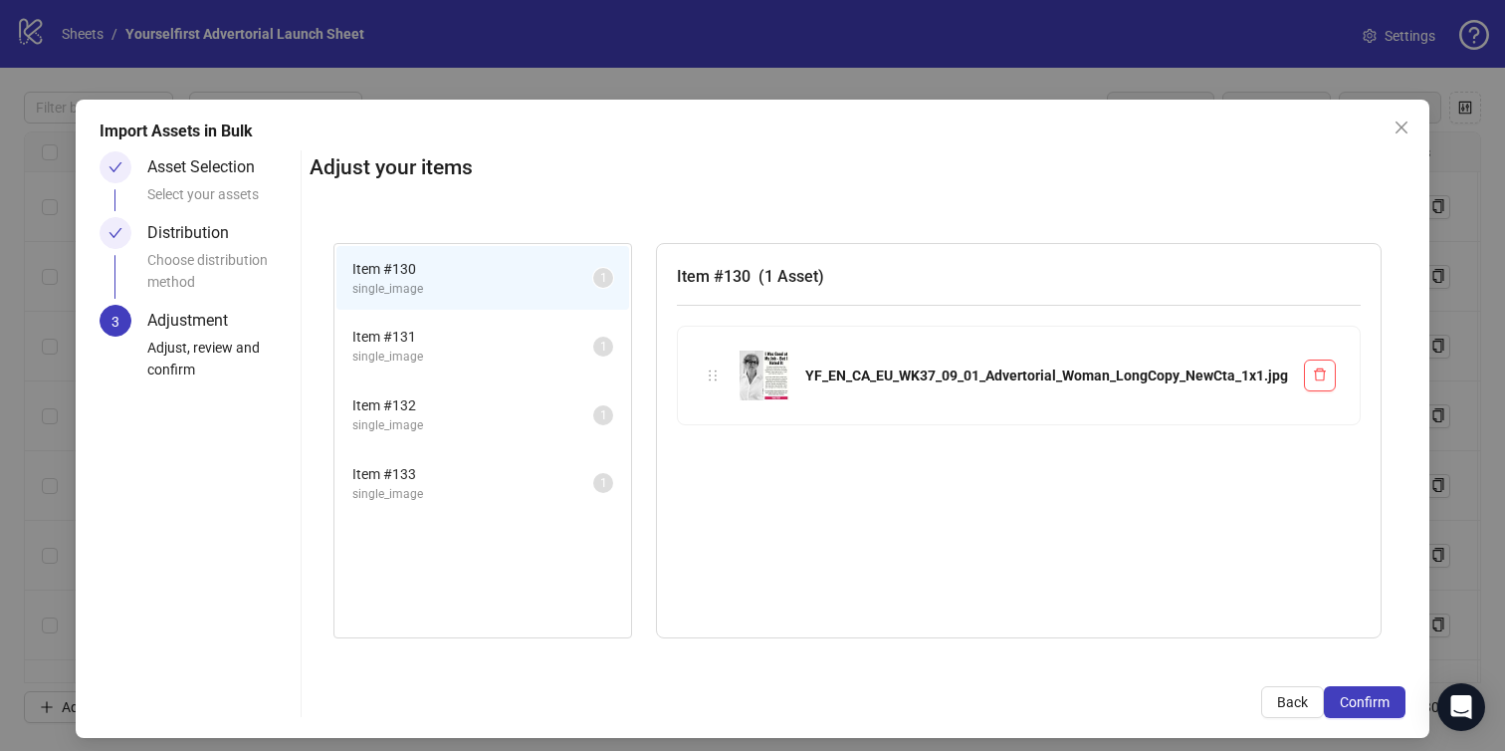
click at [1376, 694] on span "Confirm" at bounding box center [1365, 702] width 50 height 16
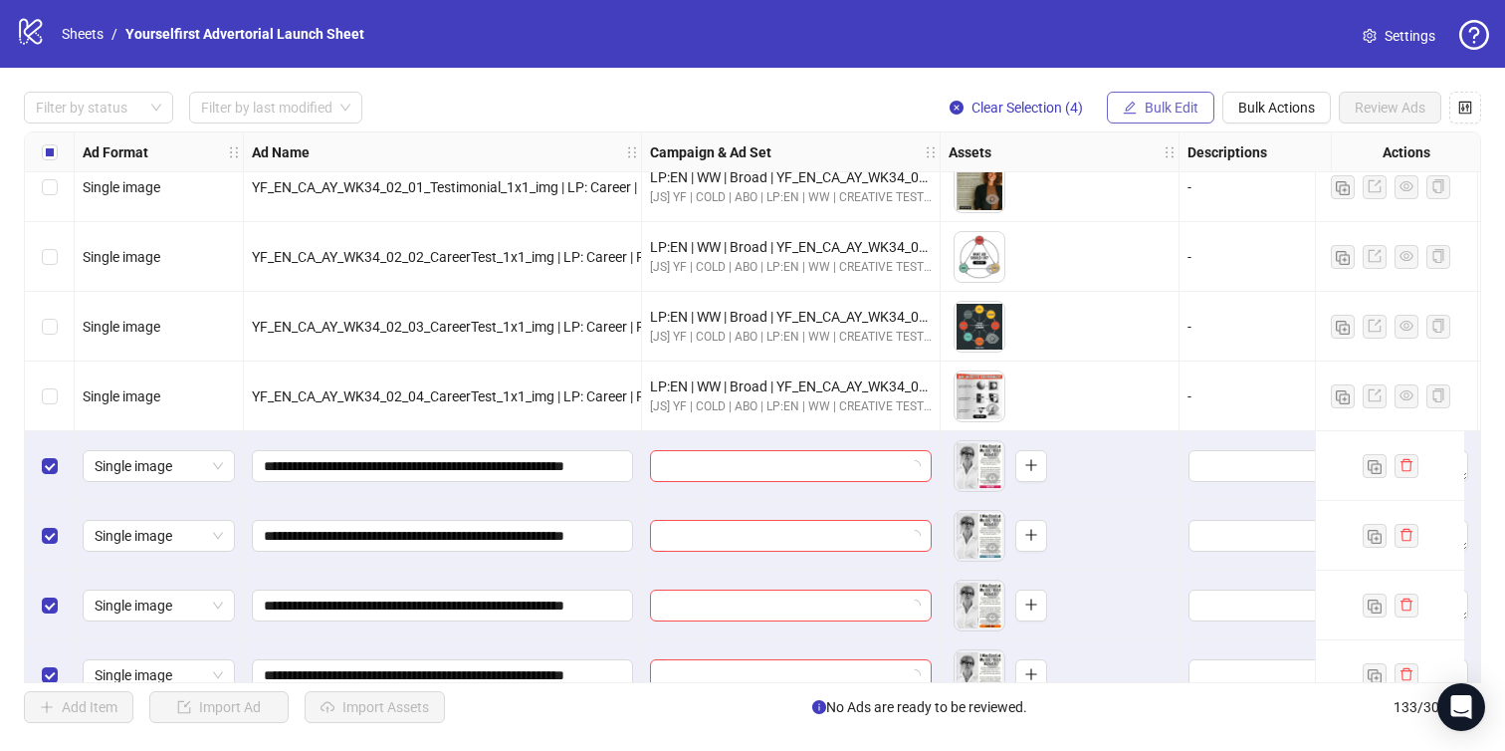
scroll to position [8768, 0]
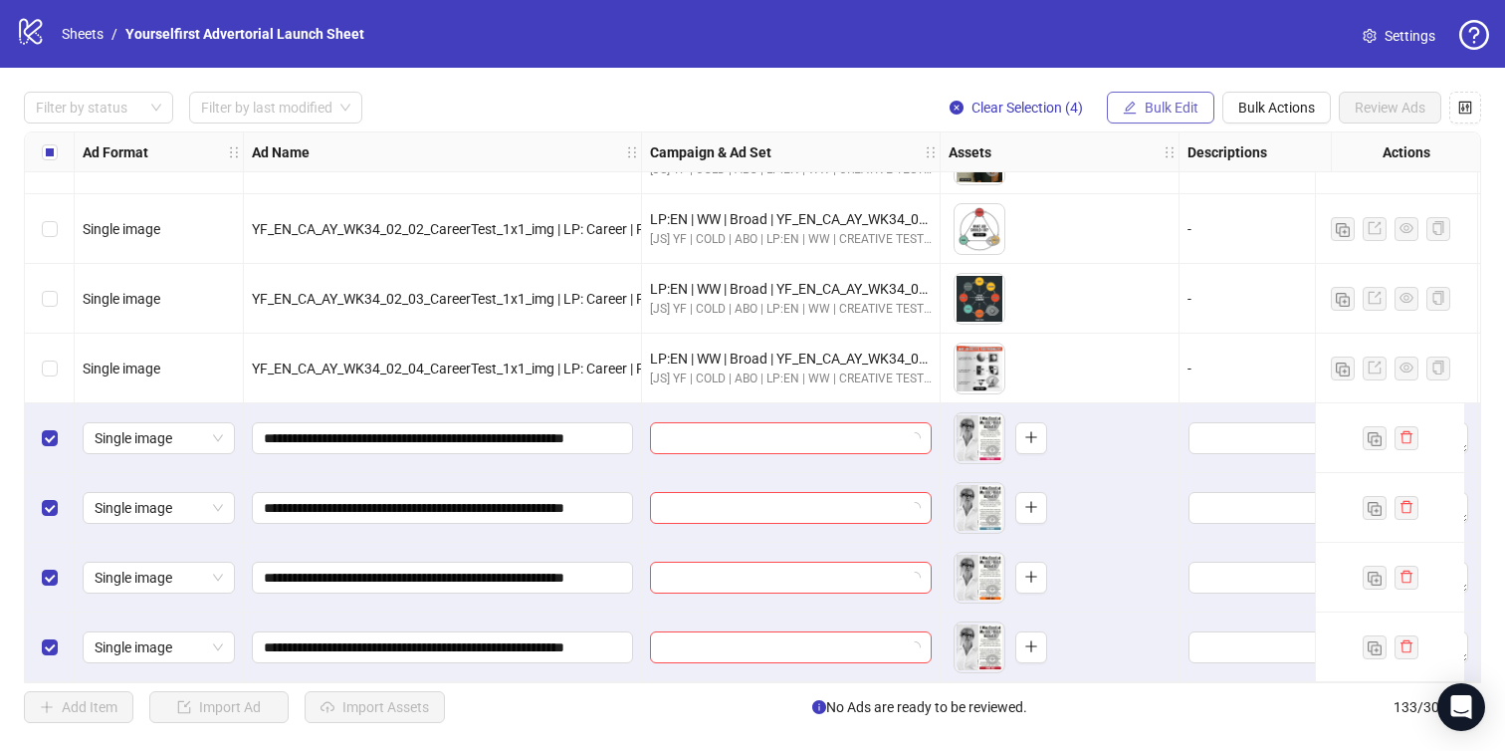
click at [1183, 105] on span "Bulk Edit" at bounding box center [1172, 108] width 54 height 16
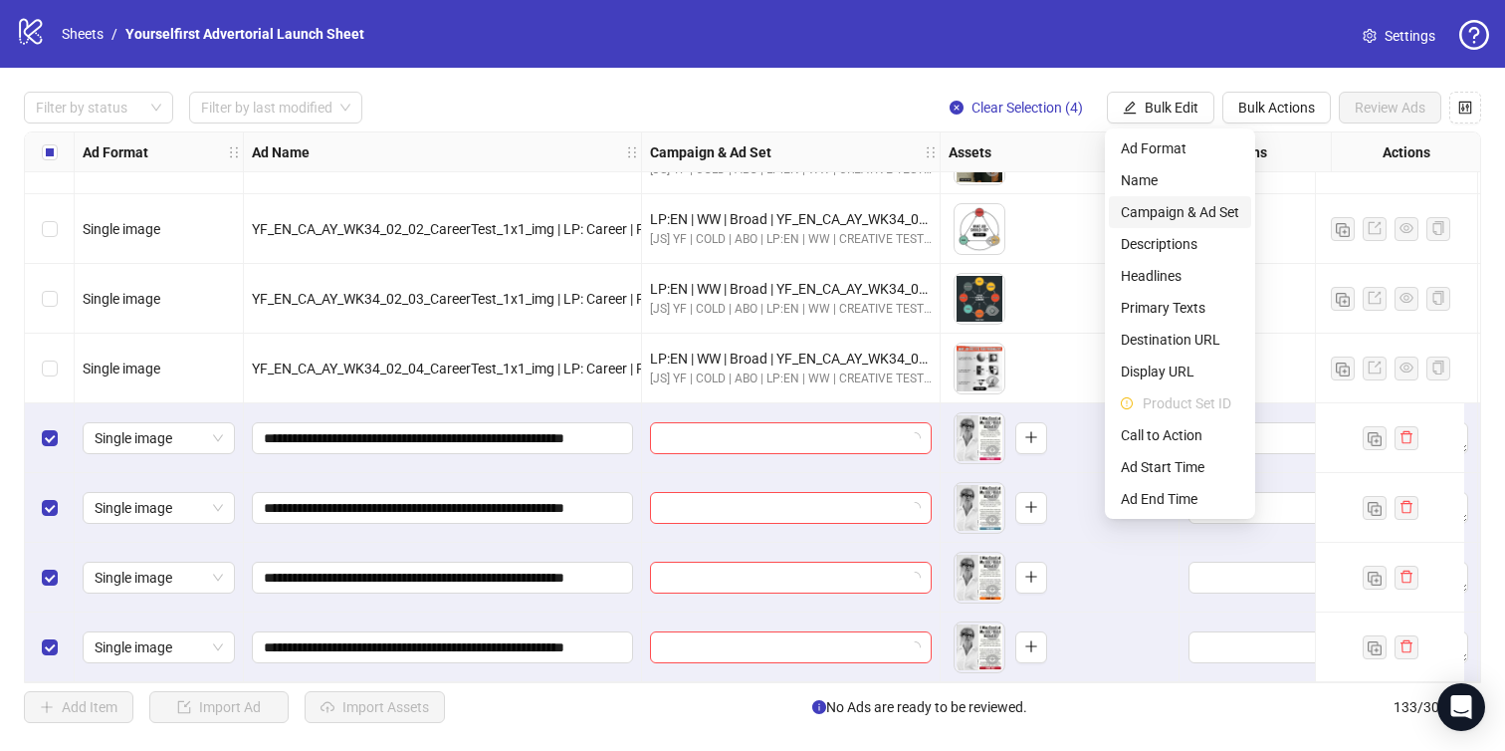
click at [1150, 219] on span "Campaign & Ad Set" at bounding box center [1180, 212] width 118 height 22
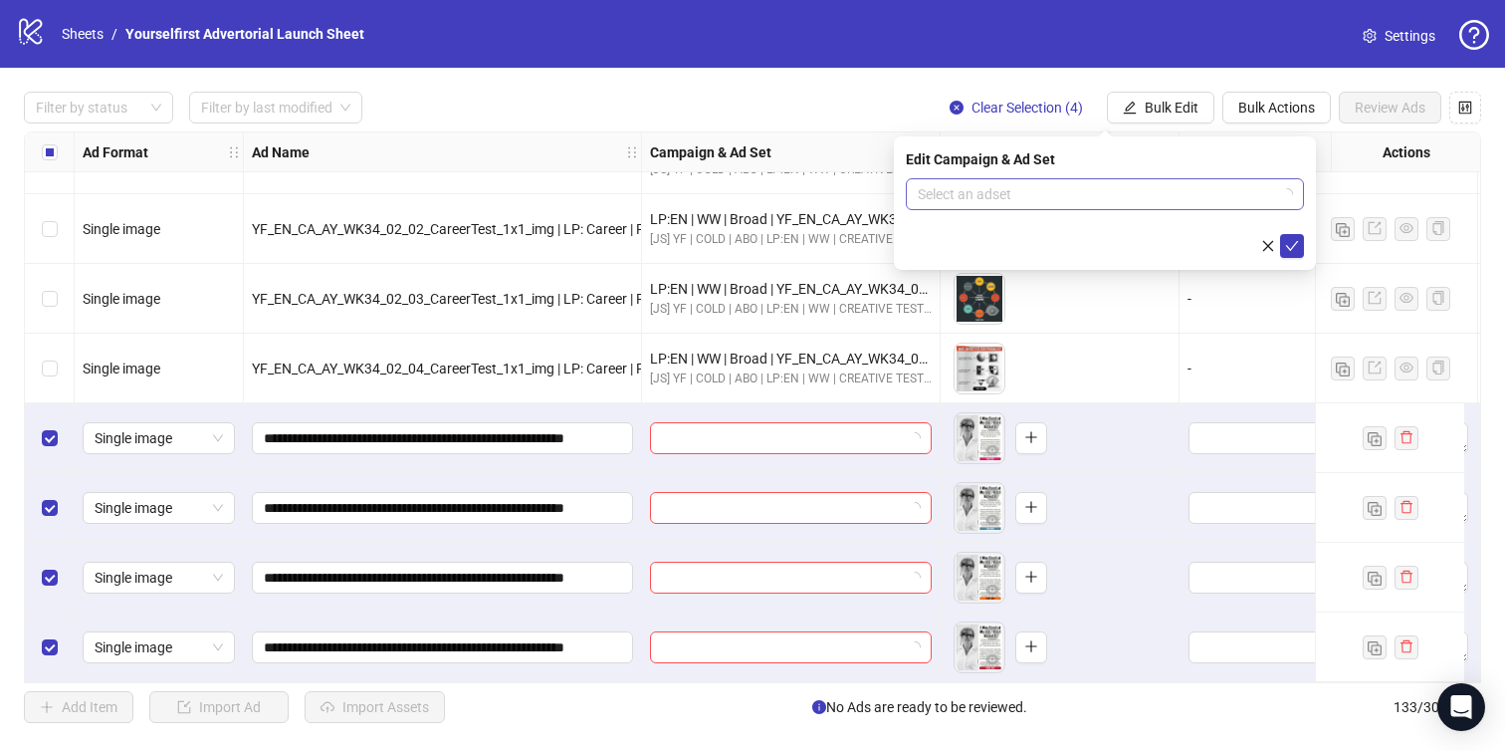
click at [1045, 181] on input "search" at bounding box center [1096, 194] width 356 height 30
paste input "**********"
type input "**********"
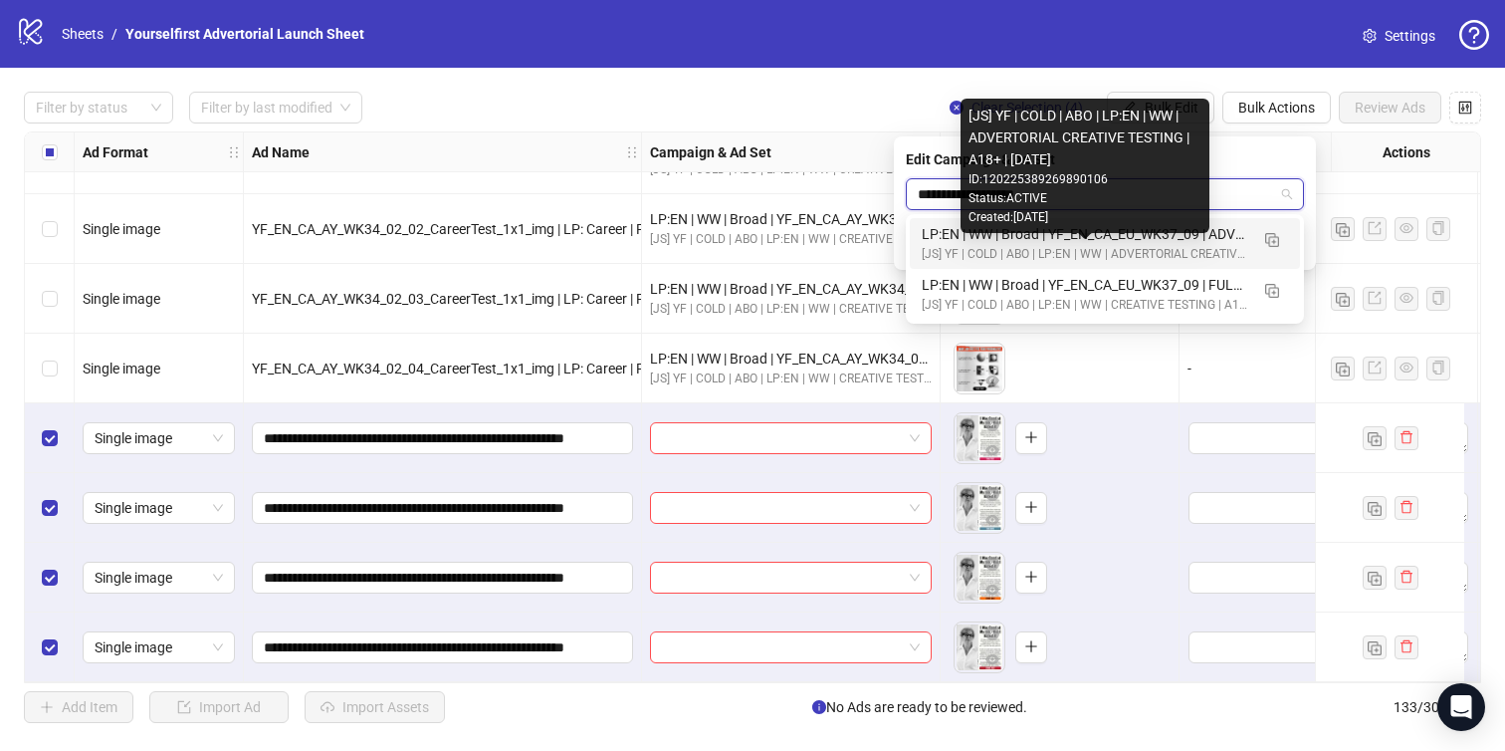
click at [1065, 250] on div "[JS] YF | COLD | ABO | LP:EN | WW | ADVERTORIAL CREATIVE TESTING | A18+ | [DATE]" at bounding box center [1085, 254] width 327 height 19
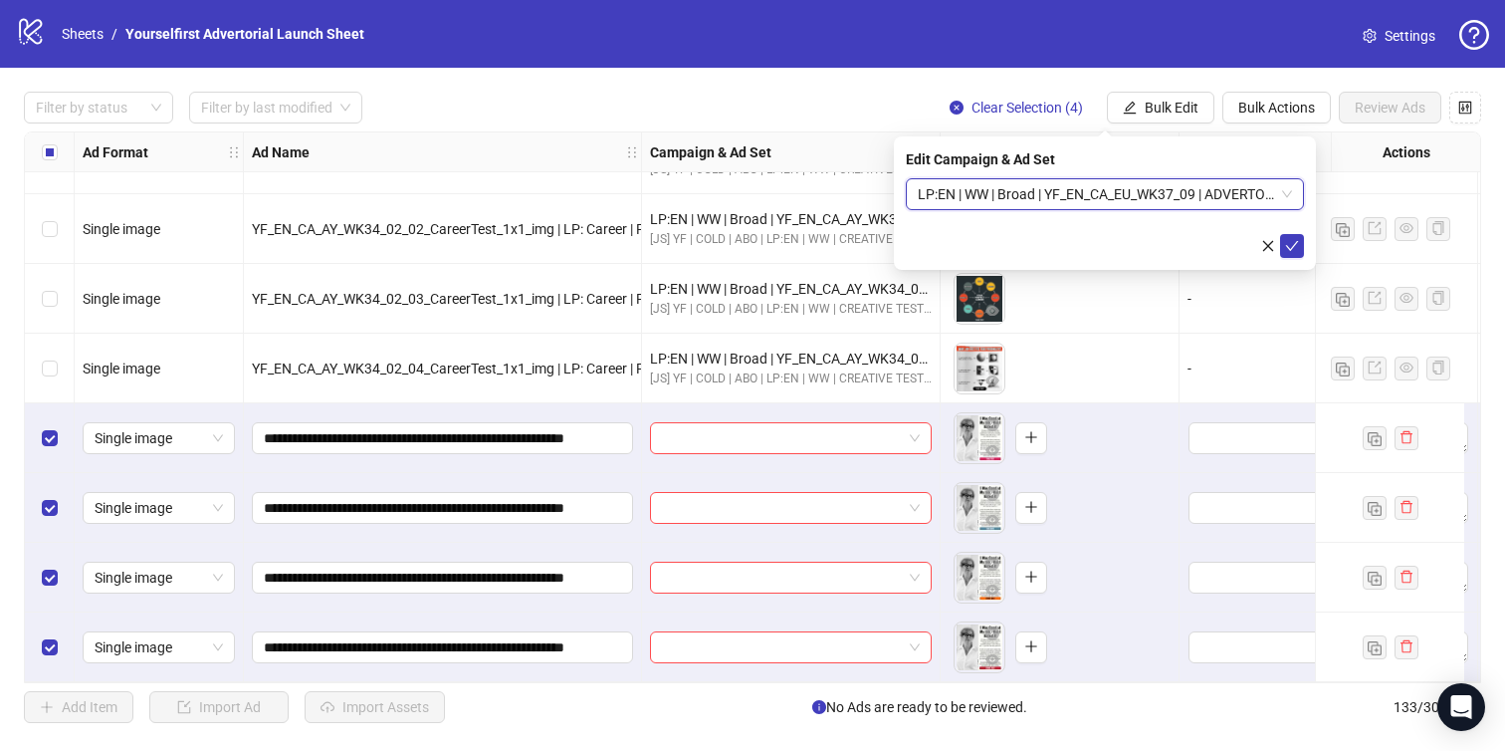
click at [1203, 192] on span "LP:EN | WW | Broad | YF_EN_CA_EU_WK37_09 | ADVERTORIAL | FULL LOCALE EXCL v4 | …" at bounding box center [1105, 194] width 374 height 30
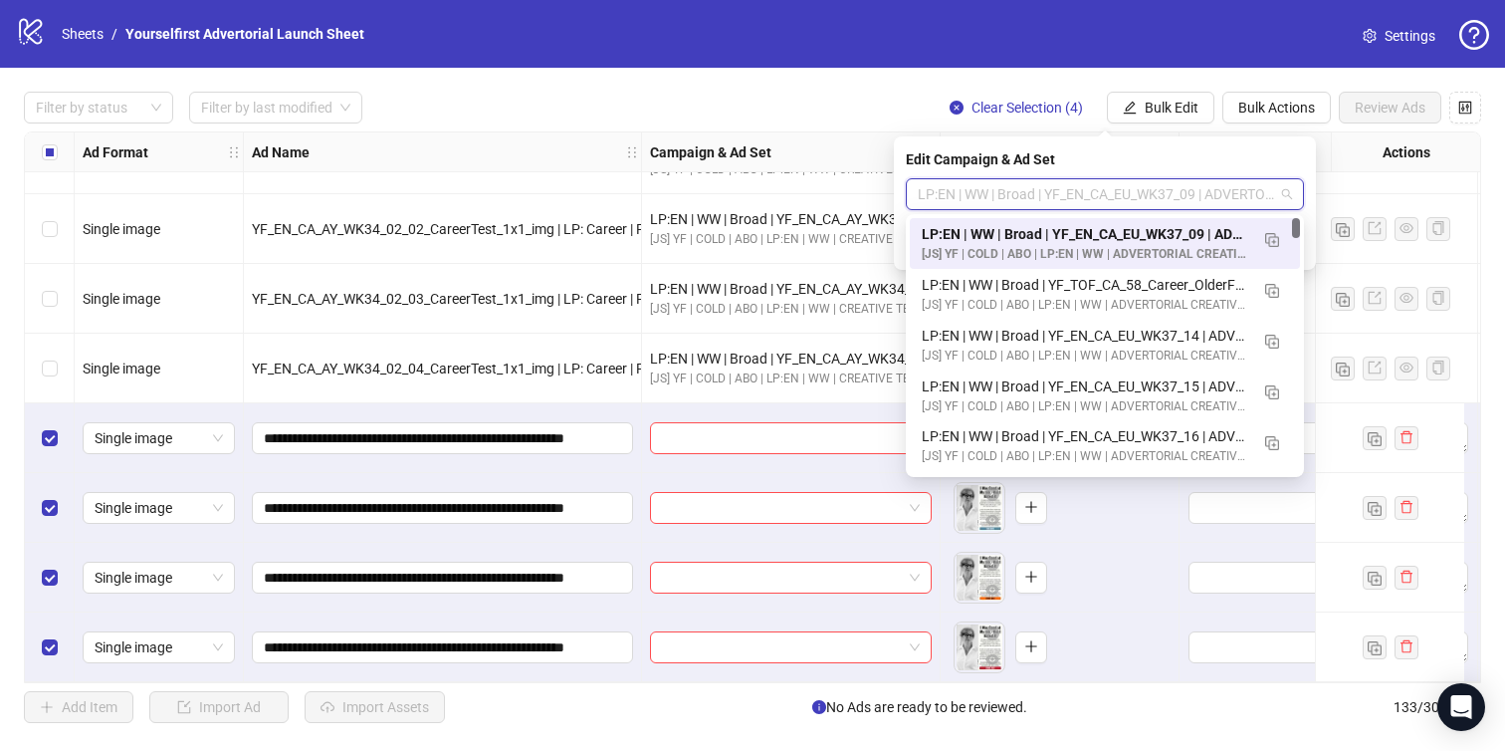
paste input "**********"
type input "**********"
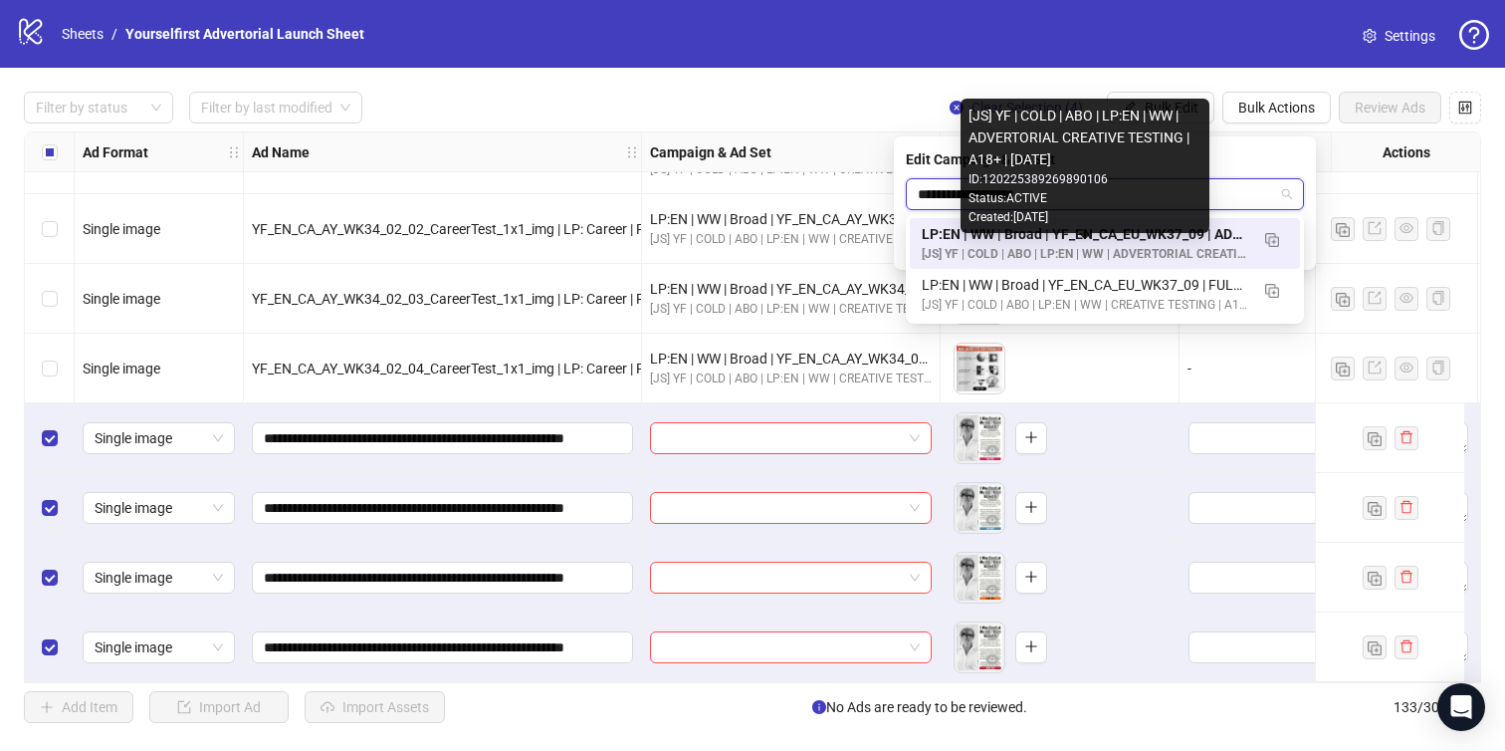
click at [1106, 246] on div "[JS] YF | COLD | ABO | LP:EN | WW | ADVERTORIAL CREATIVE TESTING | A18+ | [DATE]" at bounding box center [1085, 254] width 327 height 19
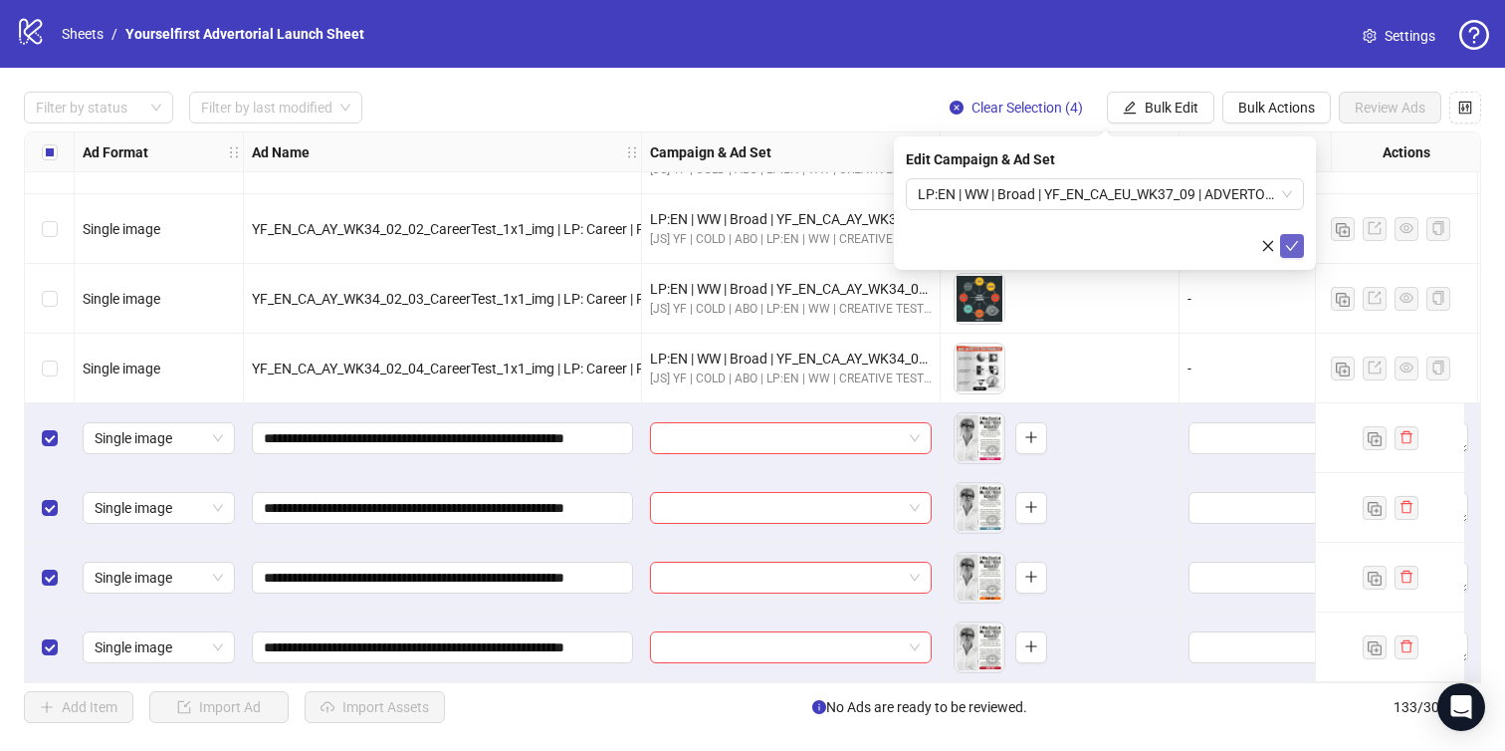
click at [1291, 247] on icon "check" at bounding box center [1292, 246] width 13 height 10
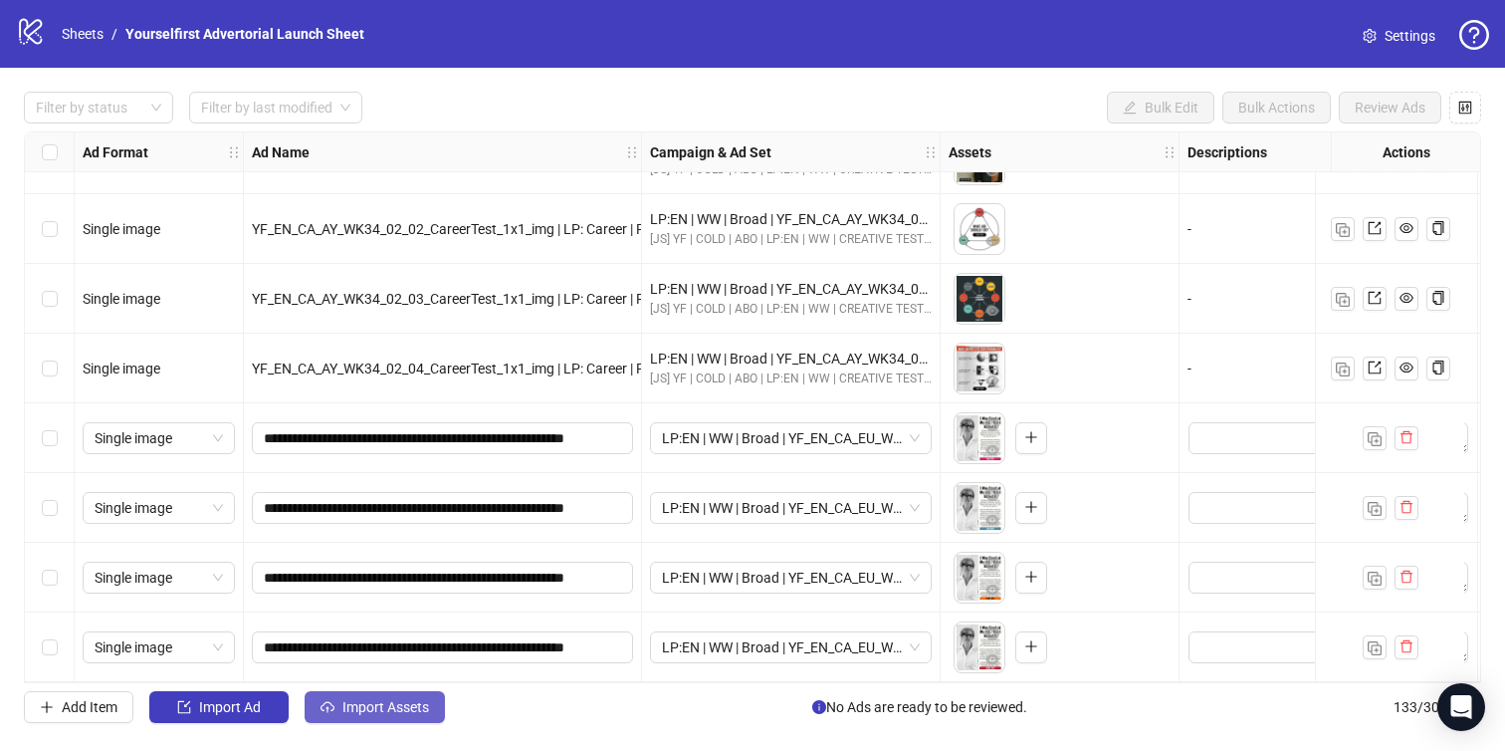
click at [408, 720] on button "Import Assets" at bounding box center [375, 707] width 140 height 32
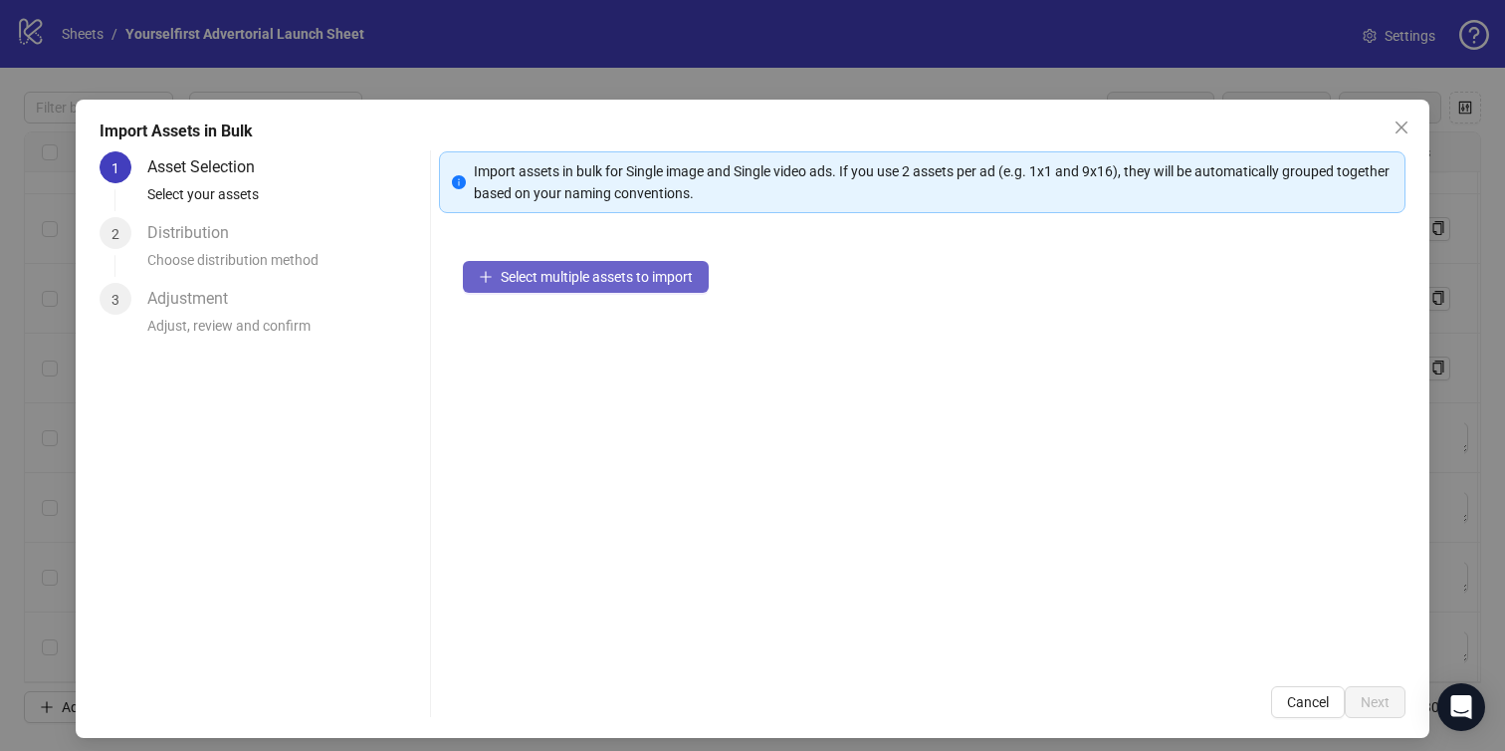
click at [579, 282] on span "Select multiple assets to import" at bounding box center [597, 277] width 192 height 16
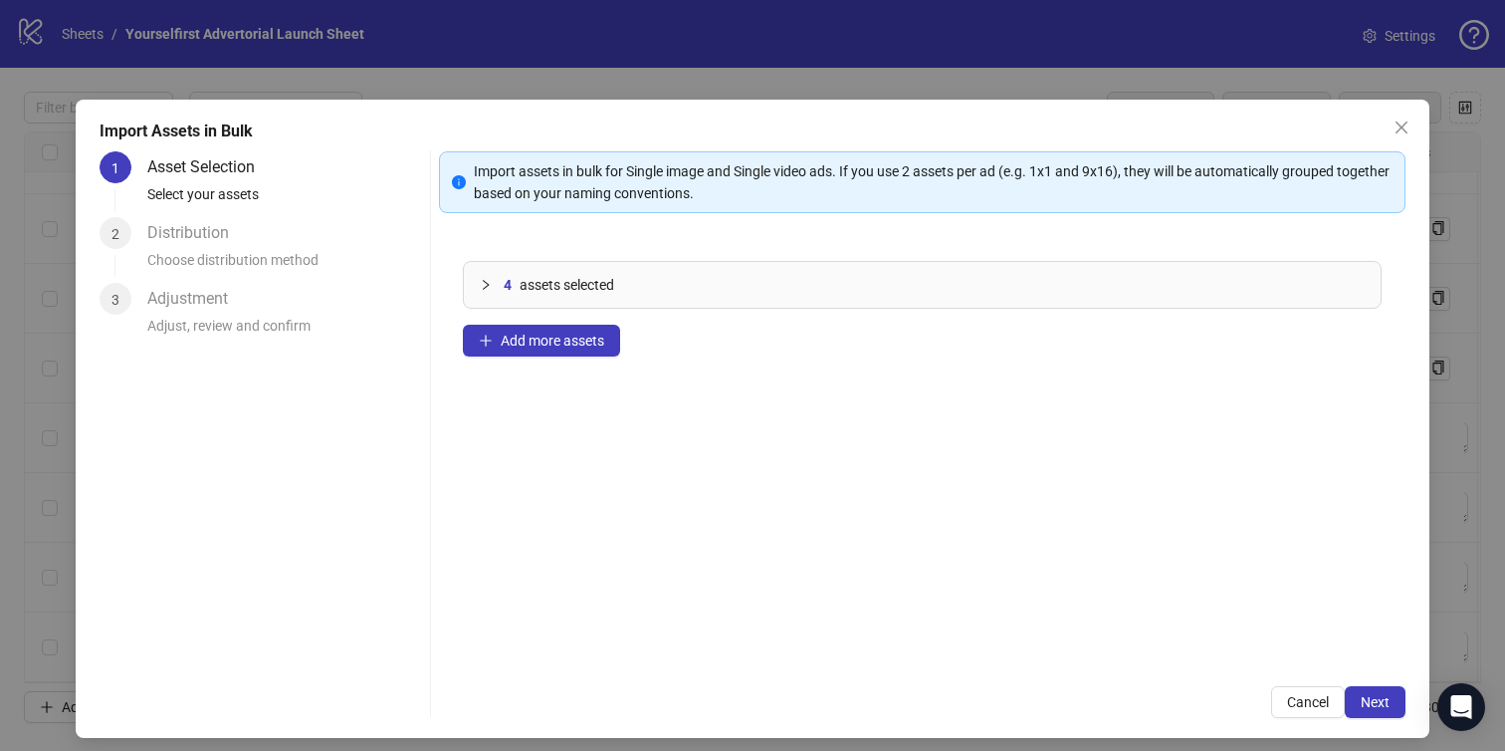
click at [785, 435] on div "4 assets selected Add more assets" at bounding box center [923, 449] width 968 height 425
click at [1379, 690] on button "Next" at bounding box center [1375, 702] width 61 height 32
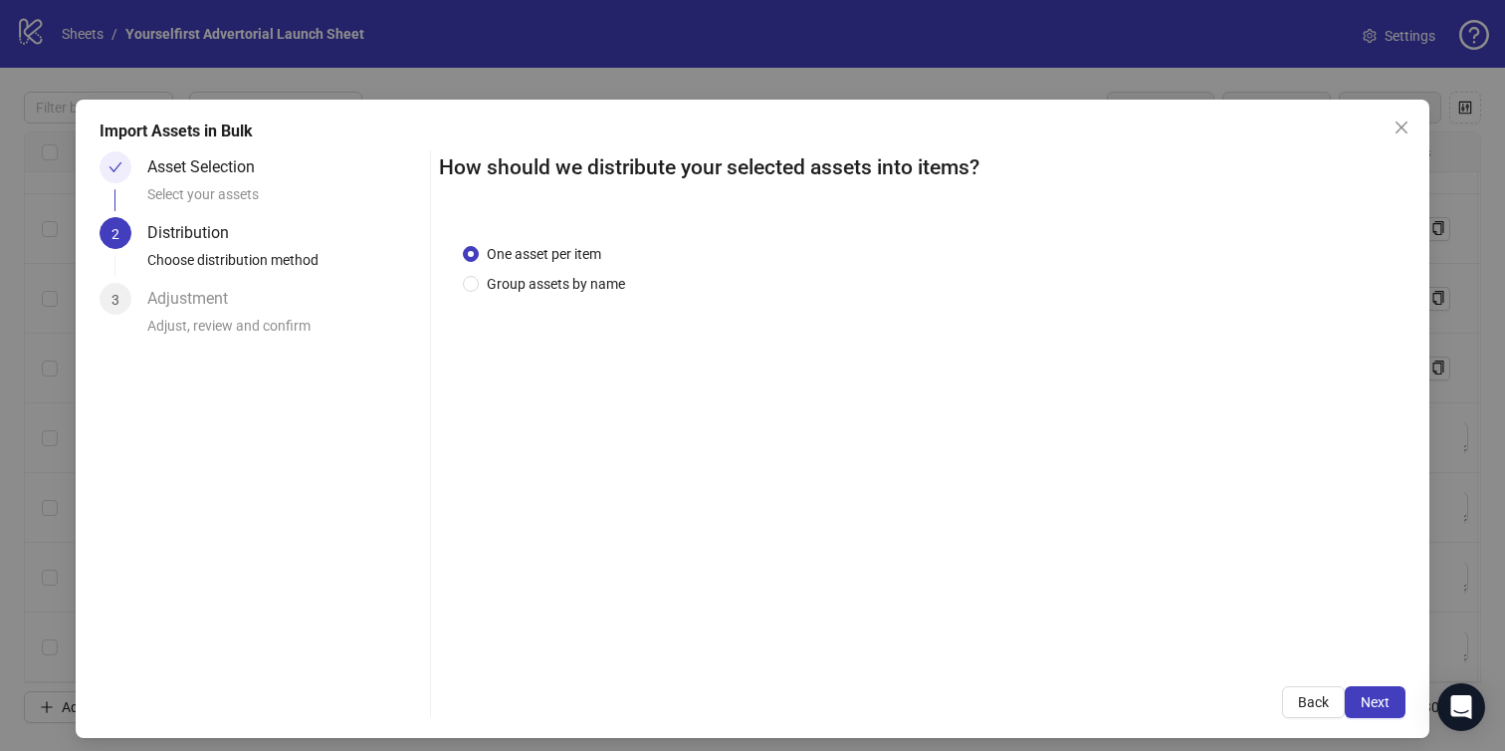
click at [1379, 690] on button "Next" at bounding box center [1375, 702] width 61 height 32
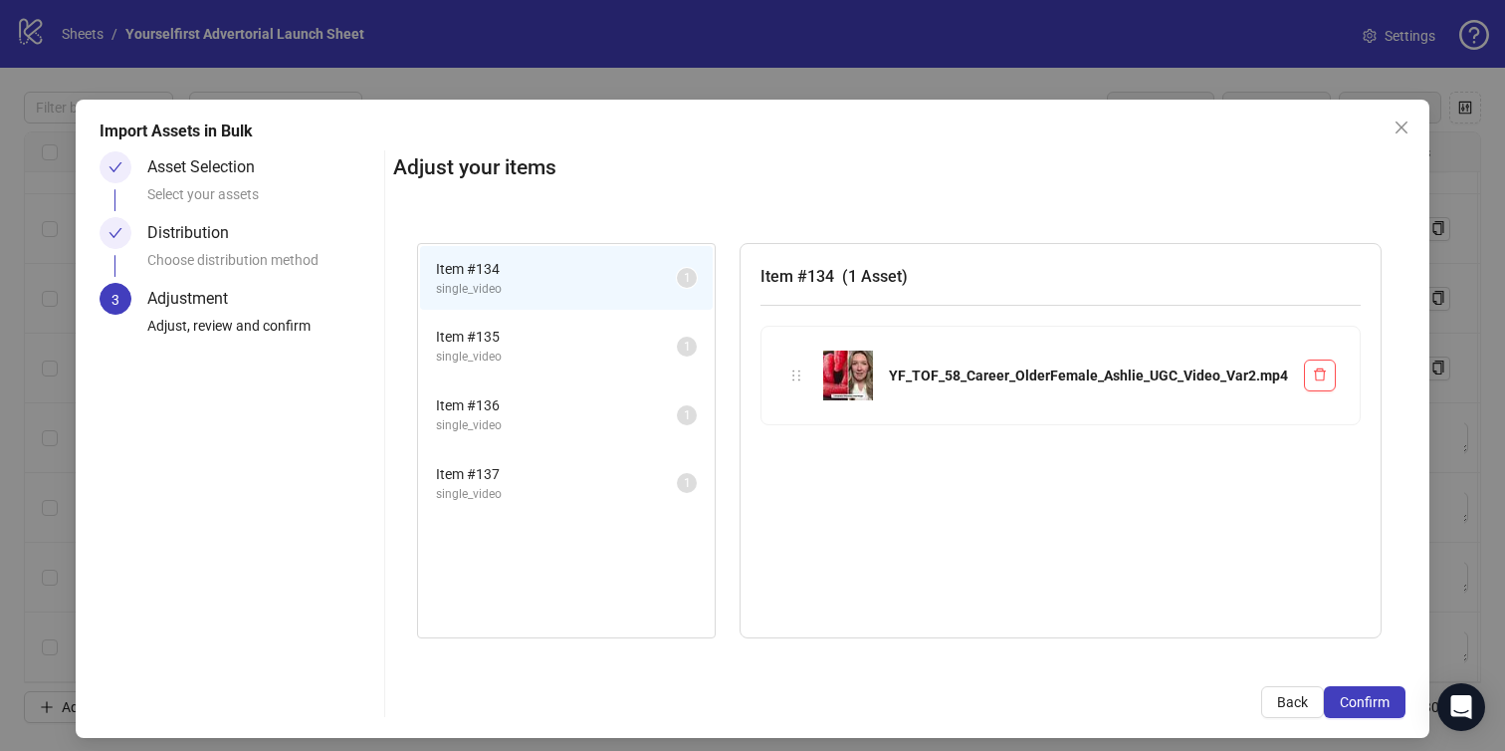
click at [1379, 690] on button "Confirm" at bounding box center [1365, 702] width 82 height 32
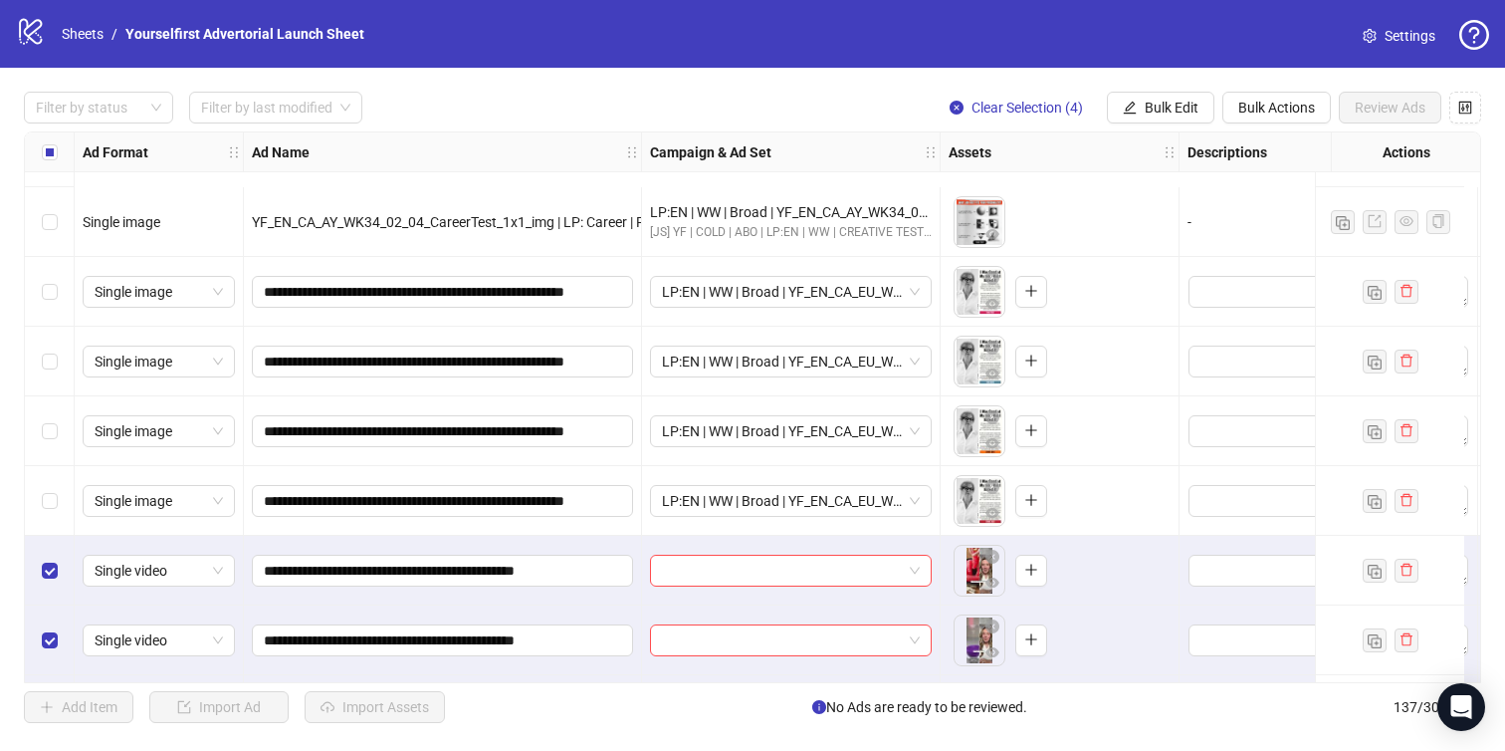
scroll to position [9047, 0]
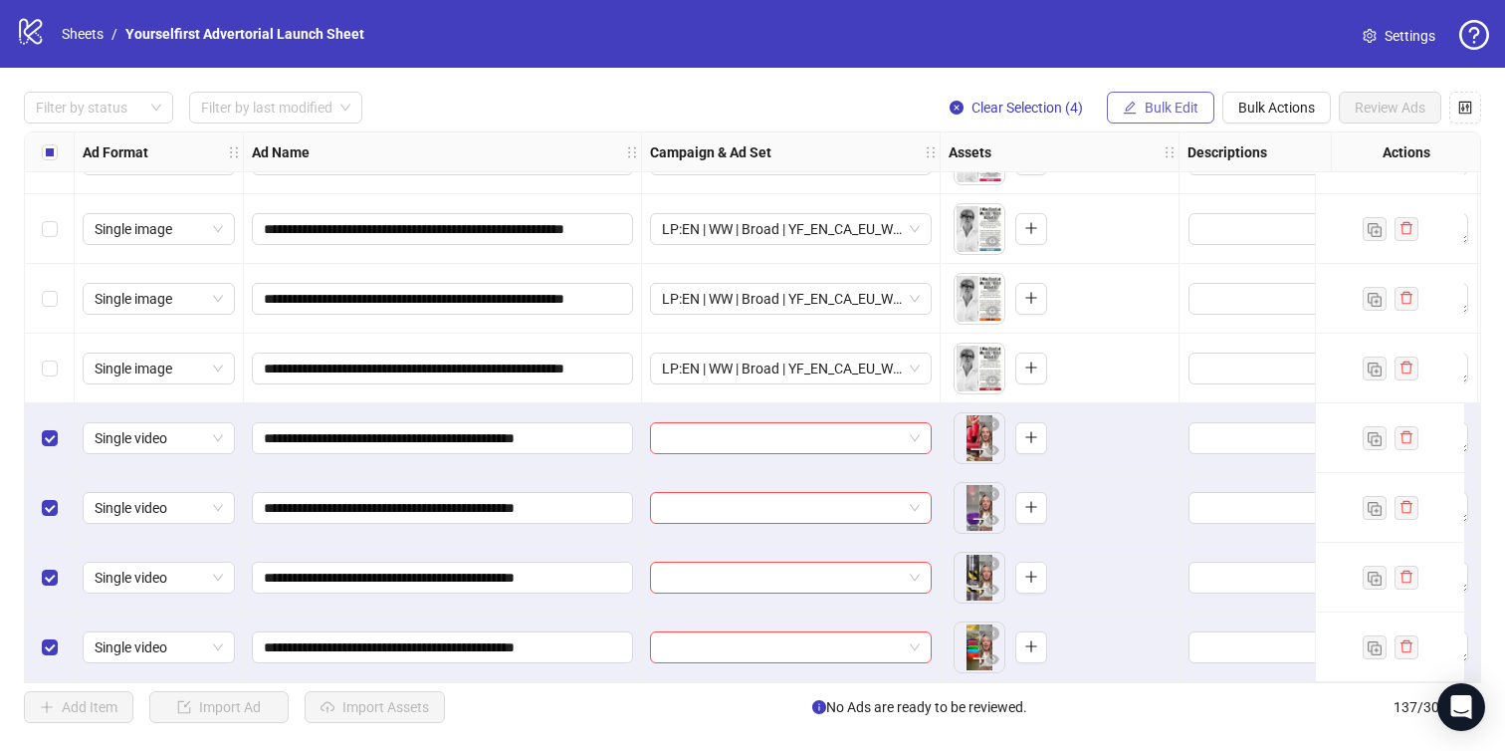
click at [1162, 102] on span "Bulk Edit" at bounding box center [1172, 108] width 54 height 16
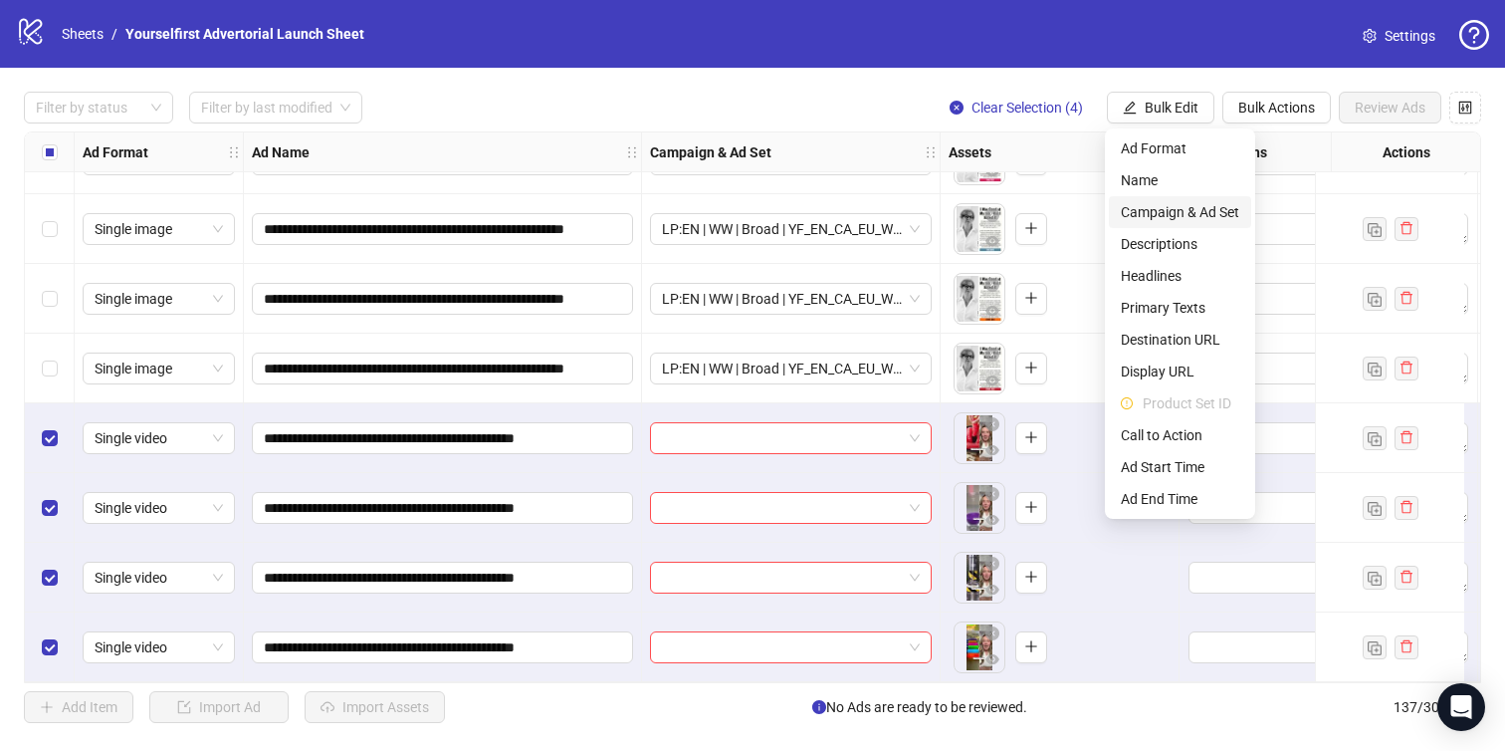
click at [1170, 210] on span "Campaign & Ad Set" at bounding box center [1180, 212] width 118 height 22
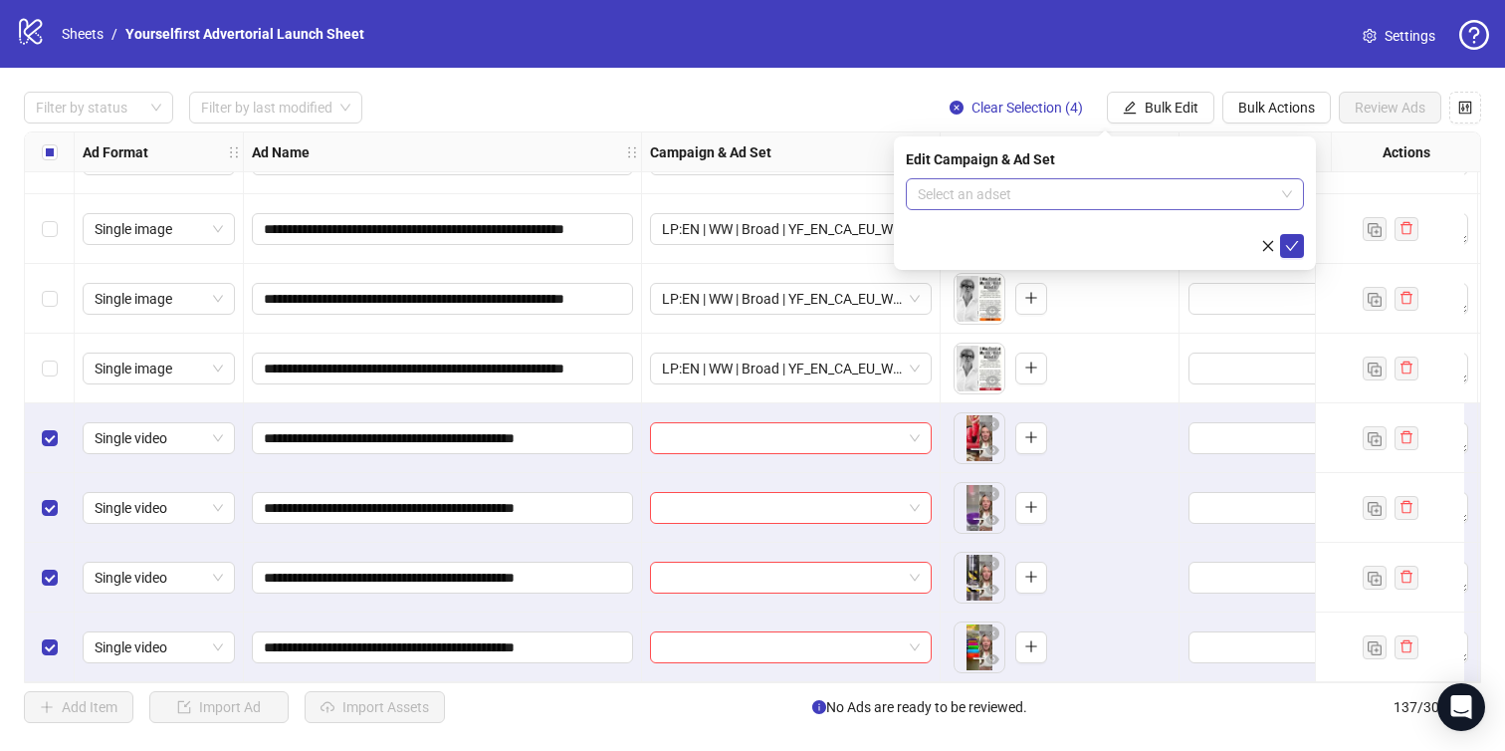
click at [1088, 190] on input "search" at bounding box center [1096, 194] width 356 height 30
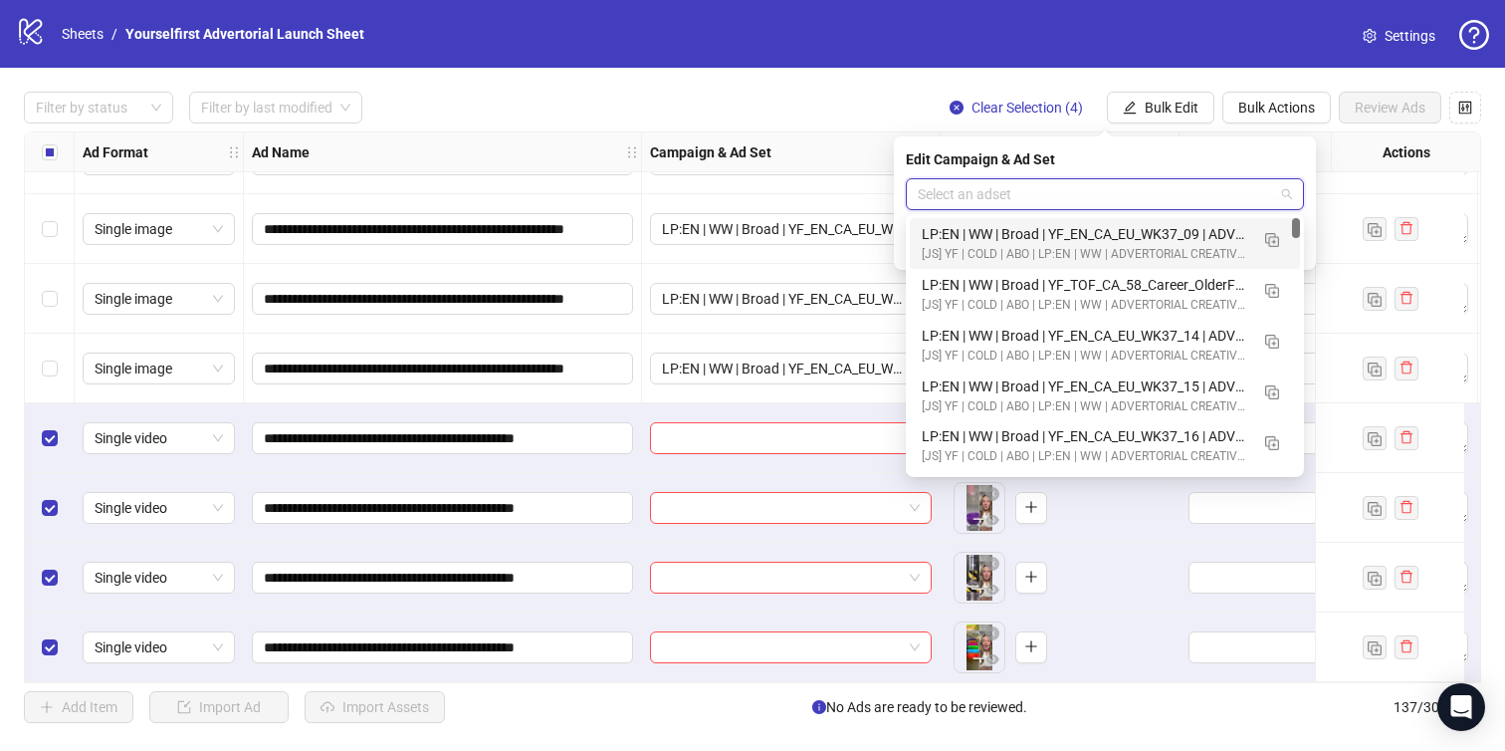
paste input "**********"
type input "**********"
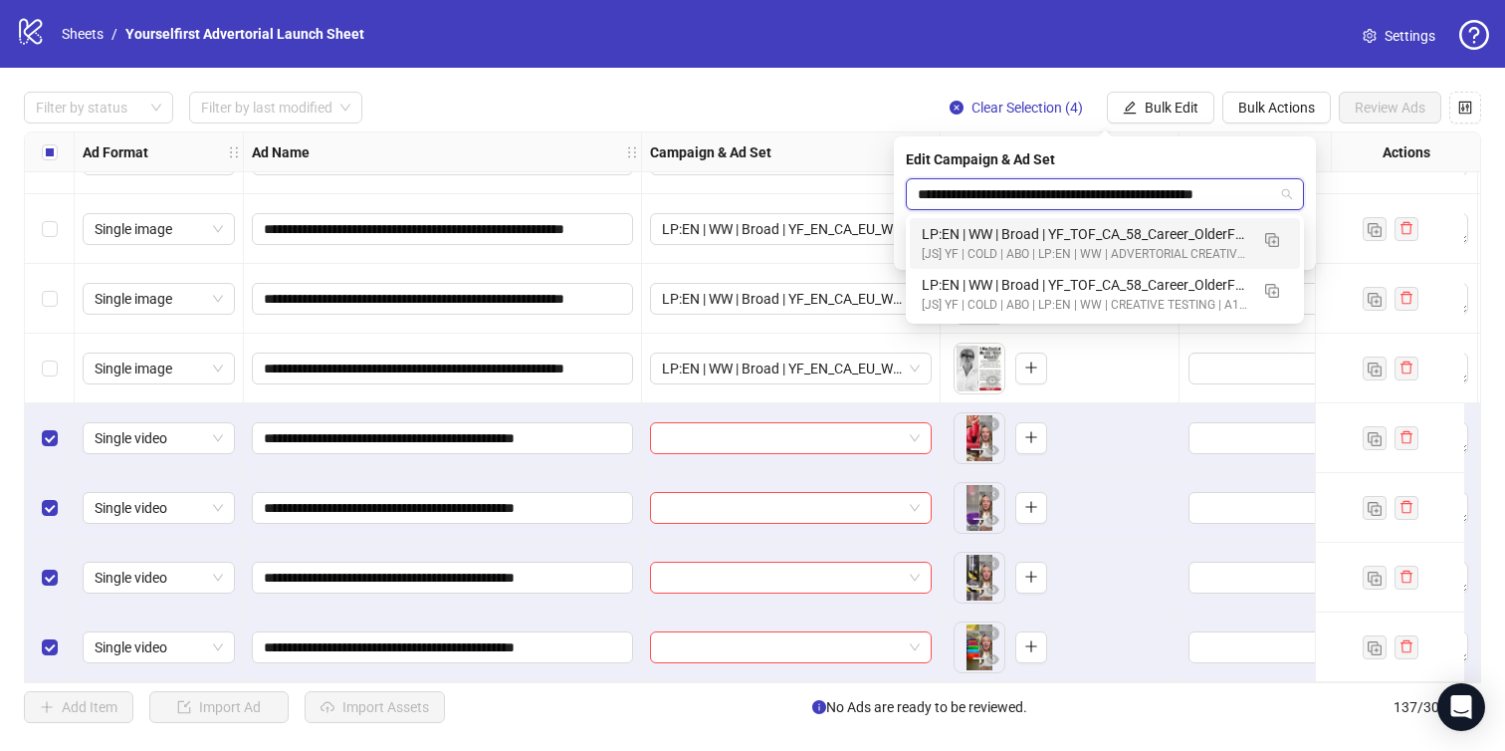
scroll to position [0, 36]
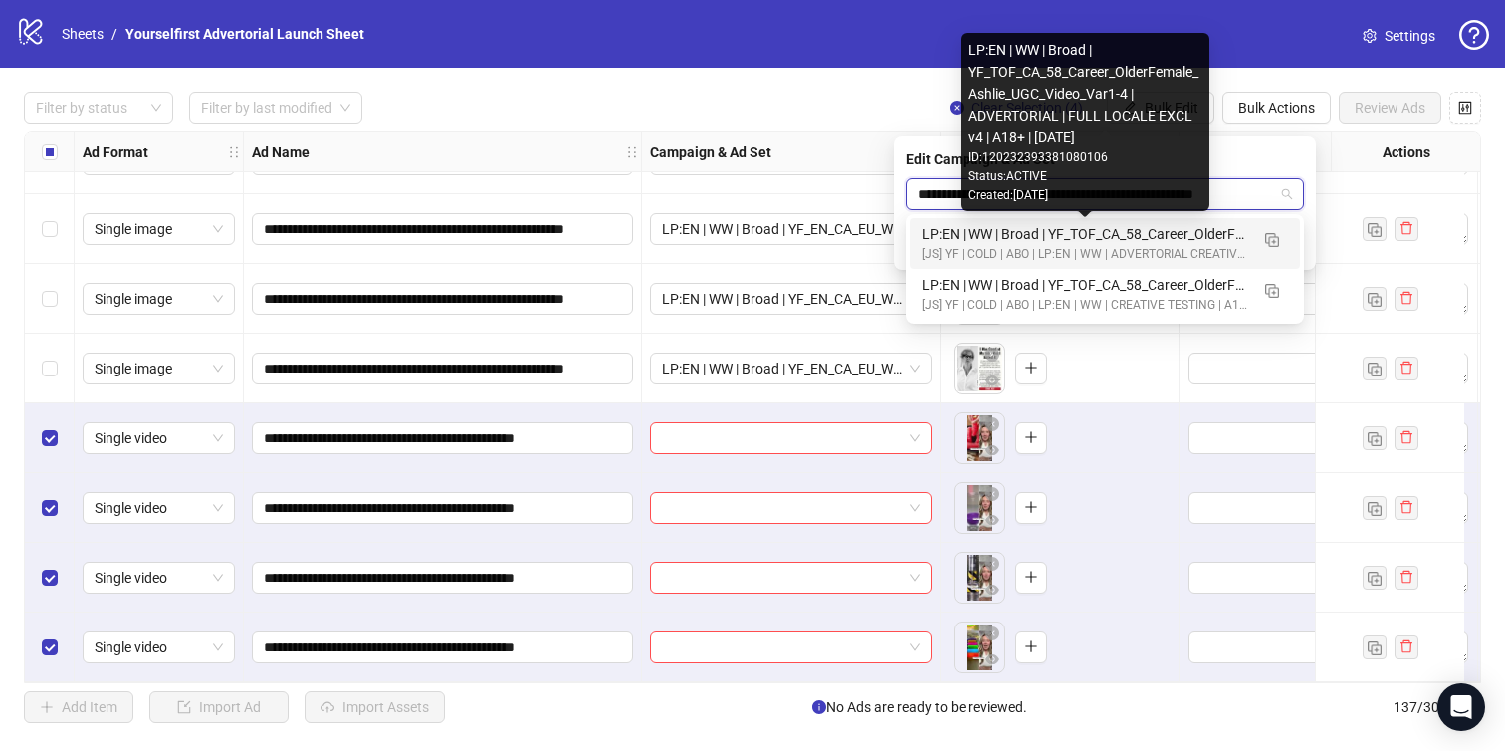
click at [1081, 234] on div "LP:EN | WW | Broad | YF_TOF_CA_58_Career_OlderFemale_Ashlie_UGC_Video_Var1-4 | …" at bounding box center [1085, 234] width 327 height 22
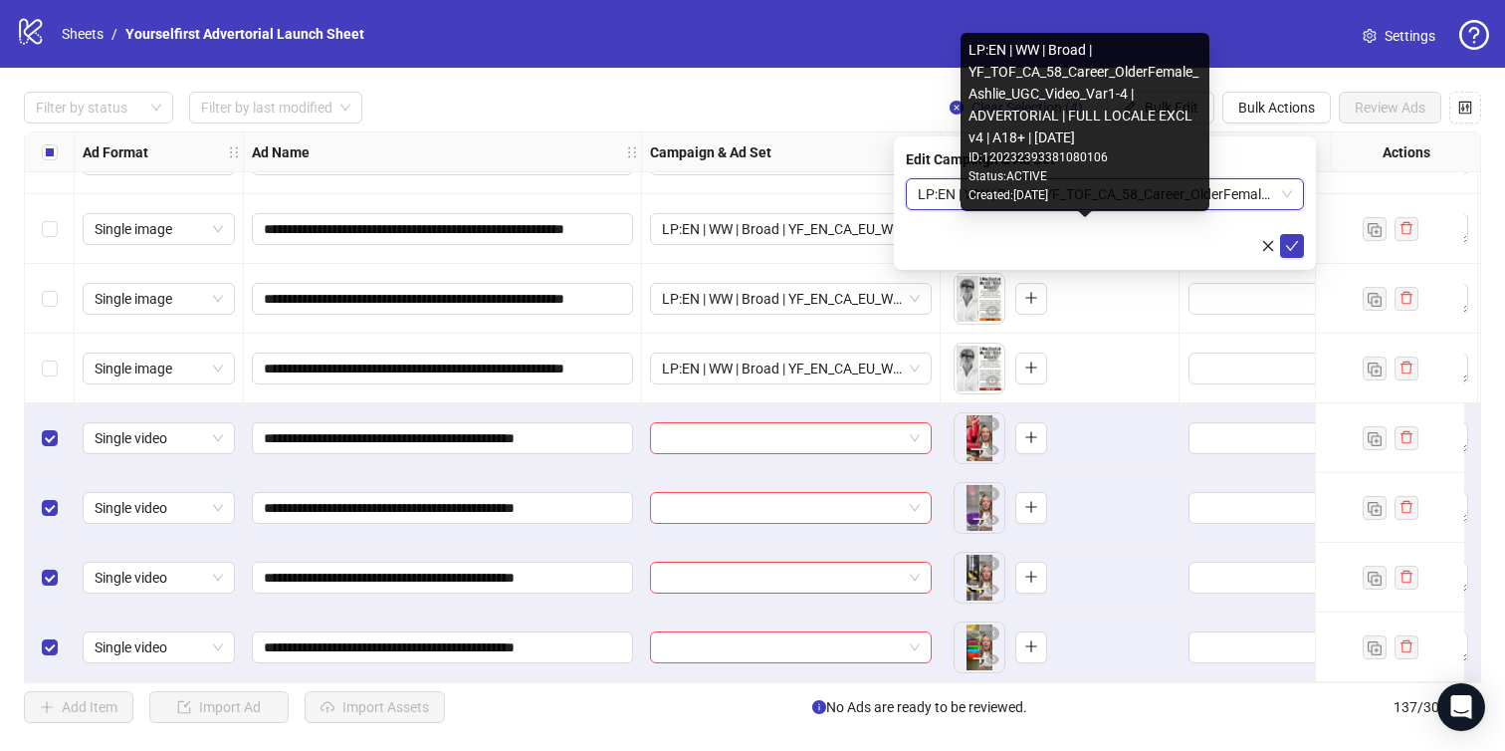
scroll to position [0, 0]
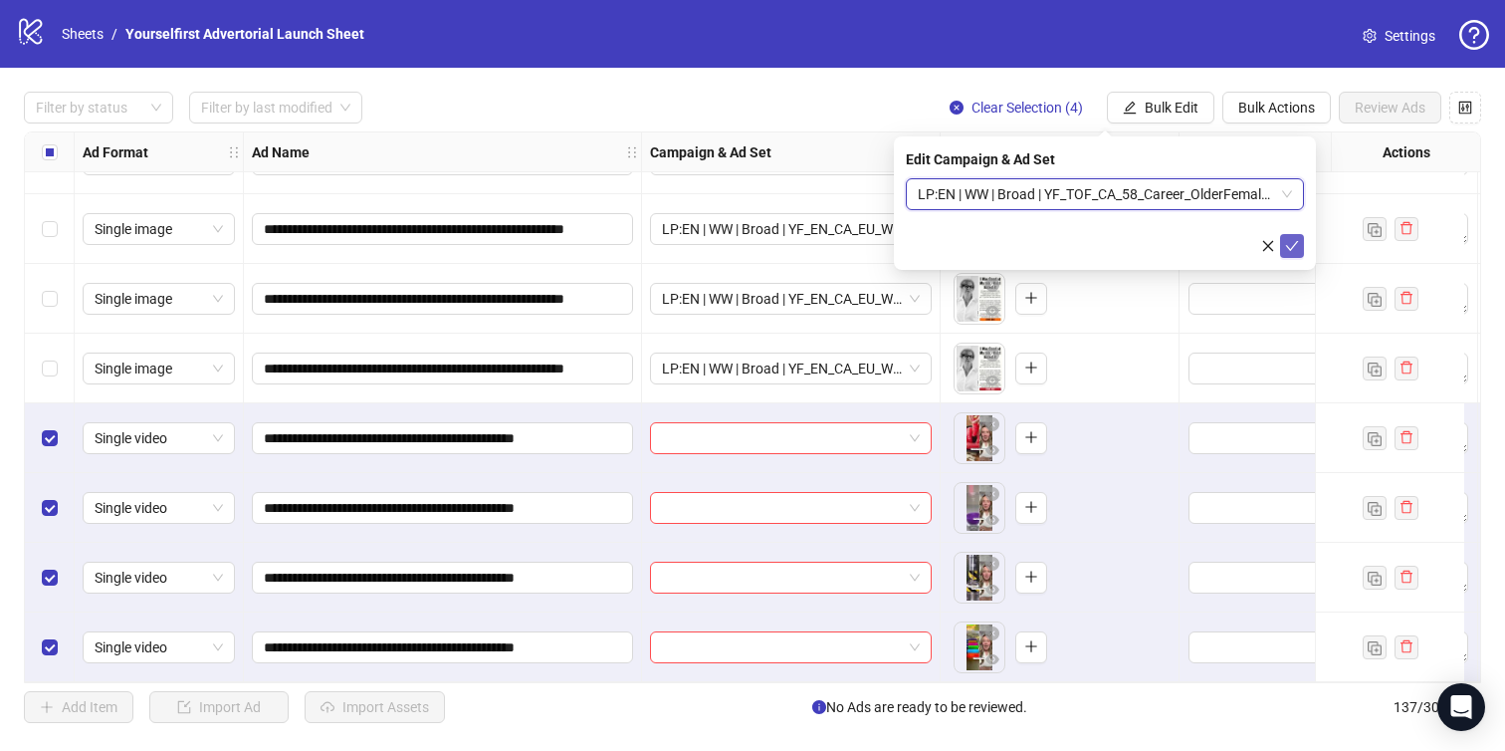
click at [1290, 244] on icon "check" at bounding box center [1292, 246] width 14 height 14
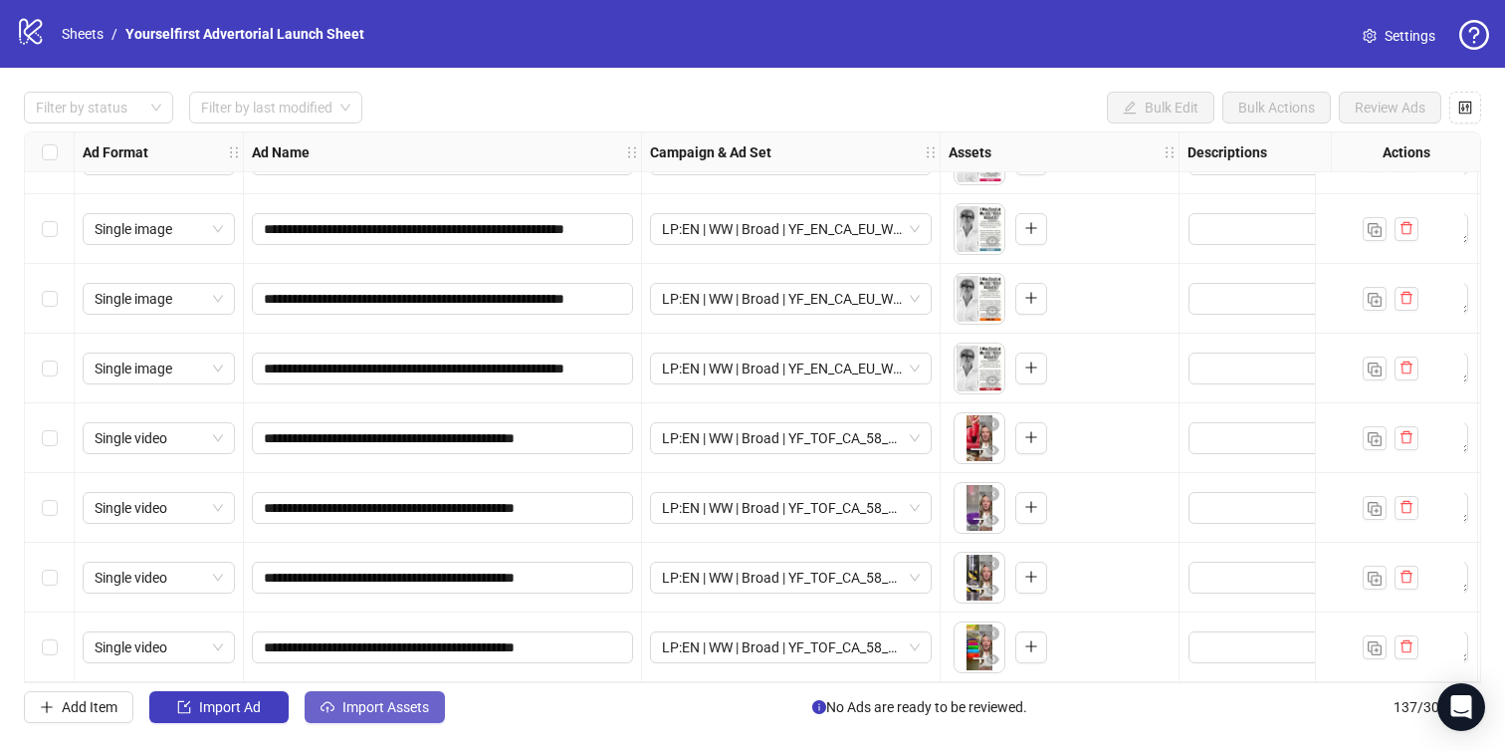
click at [392, 711] on span "Import Assets" at bounding box center [386, 707] width 87 height 16
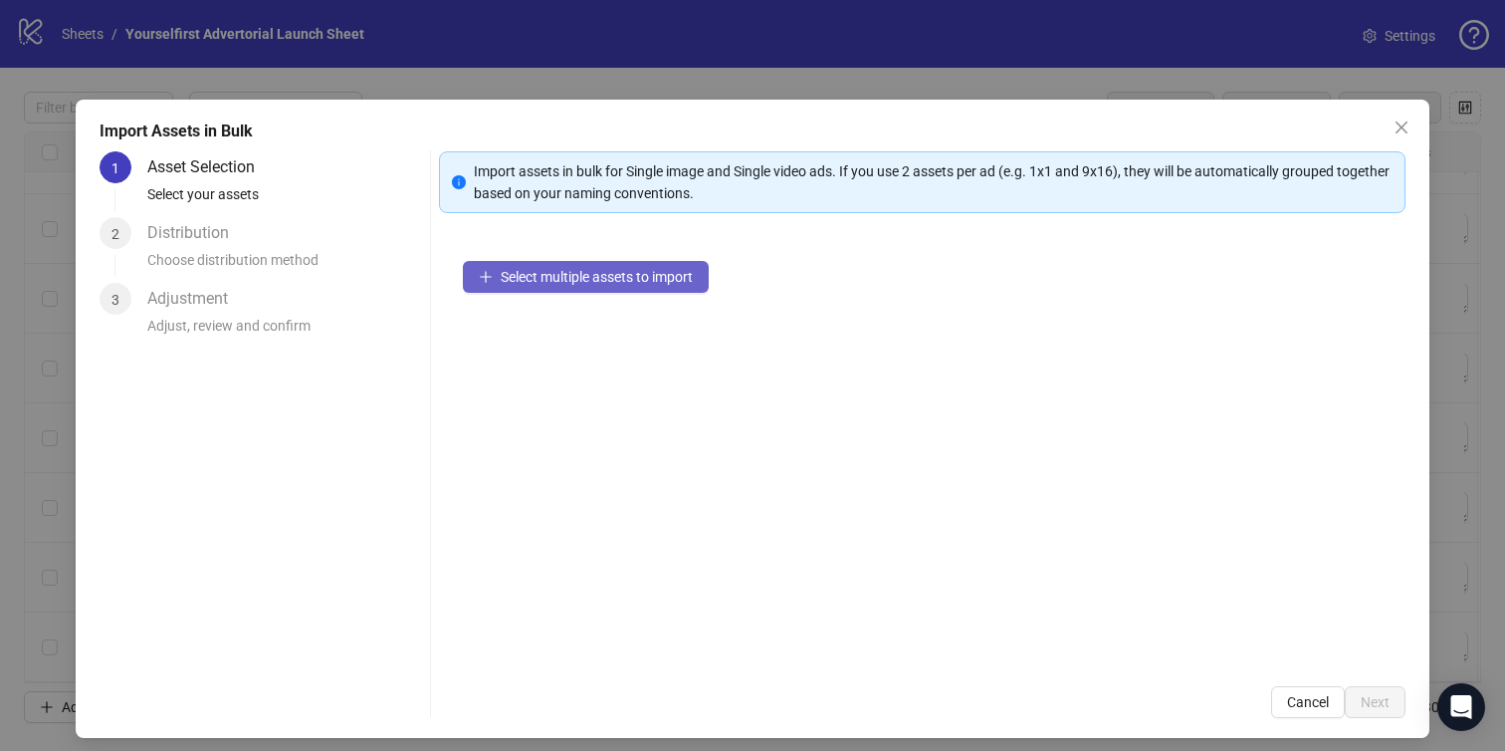
click at [595, 281] on span "Select multiple assets to import" at bounding box center [597, 277] width 192 height 16
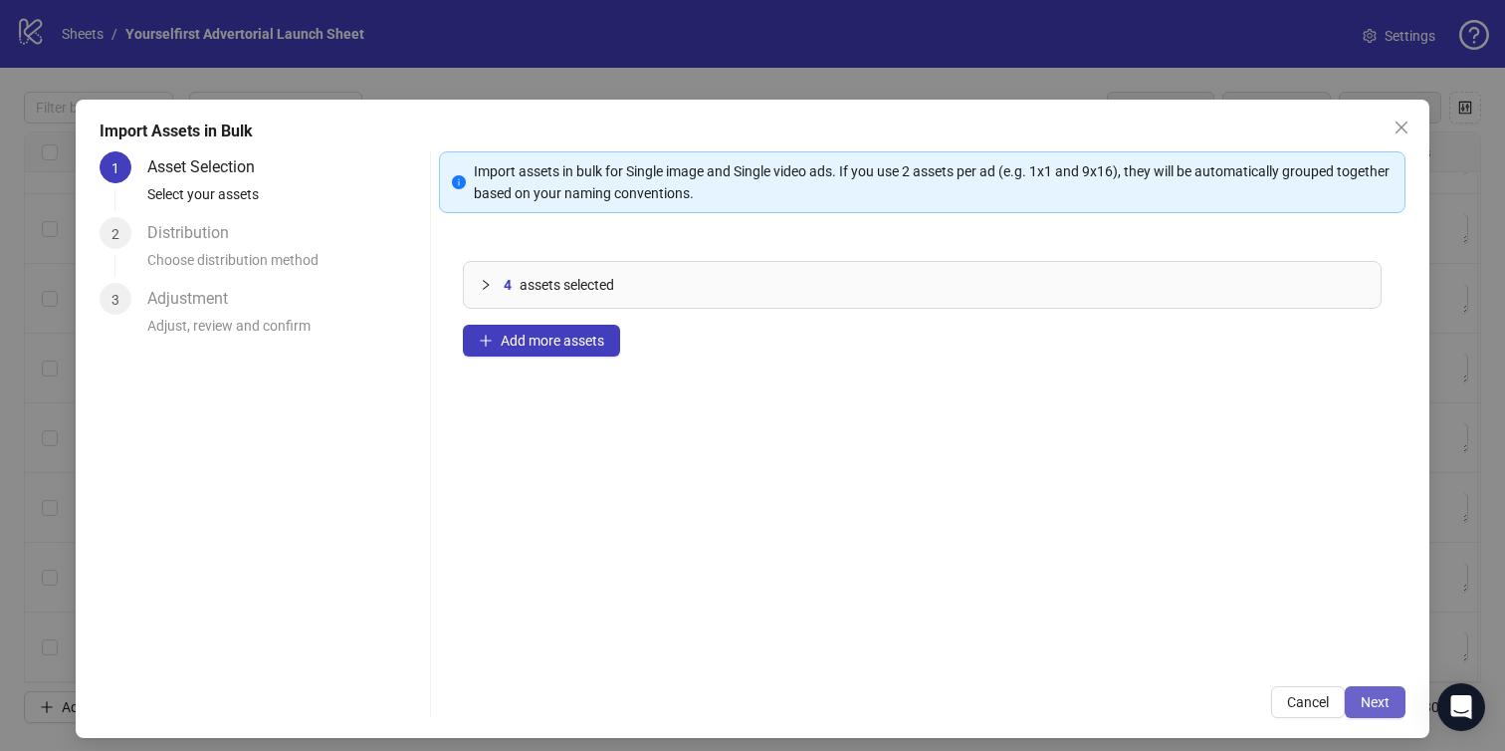
click at [1384, 699] on span "Next" at bounding box center [1375, 702] width 29 height 16
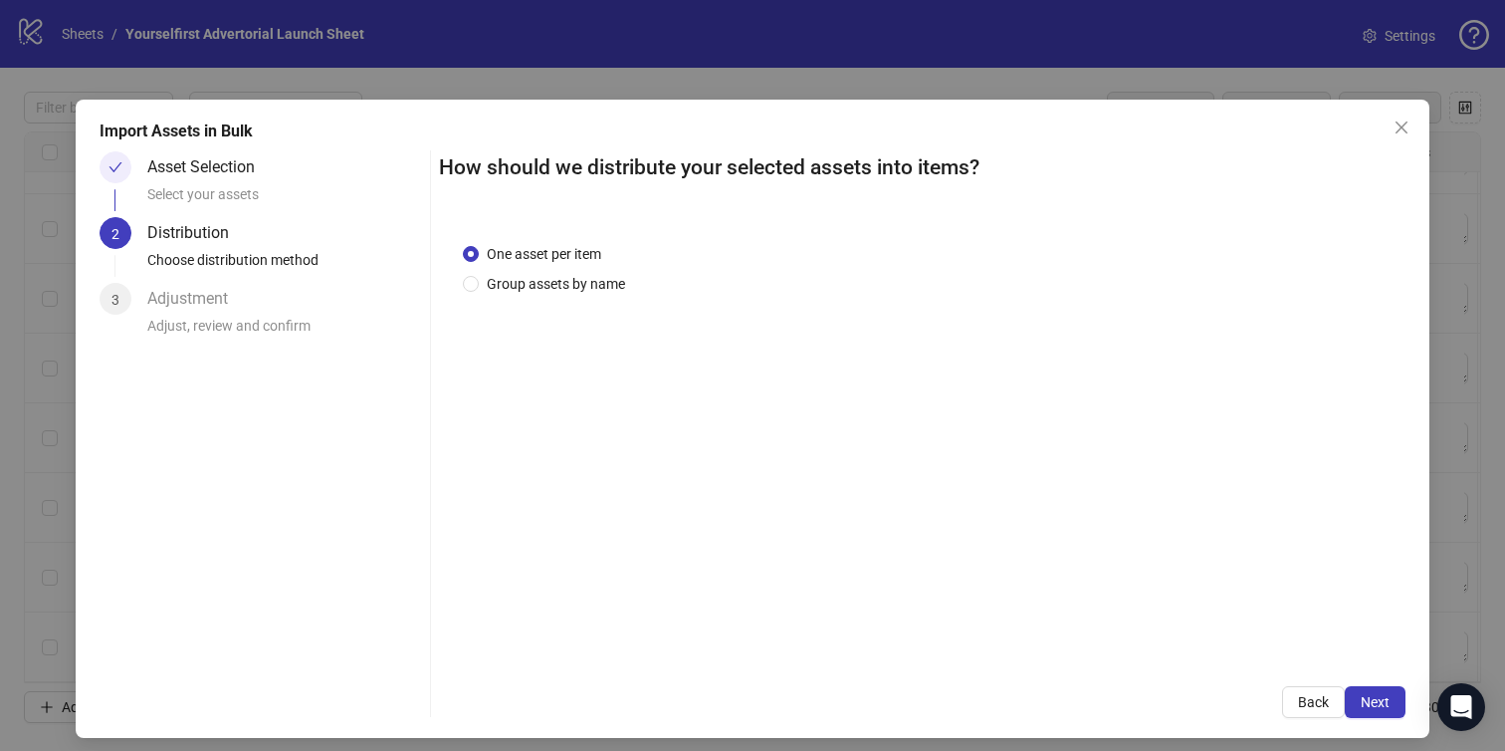
click at [1384, 699] on span "Next" at bounding box center [1375, 702] width 29 height 16
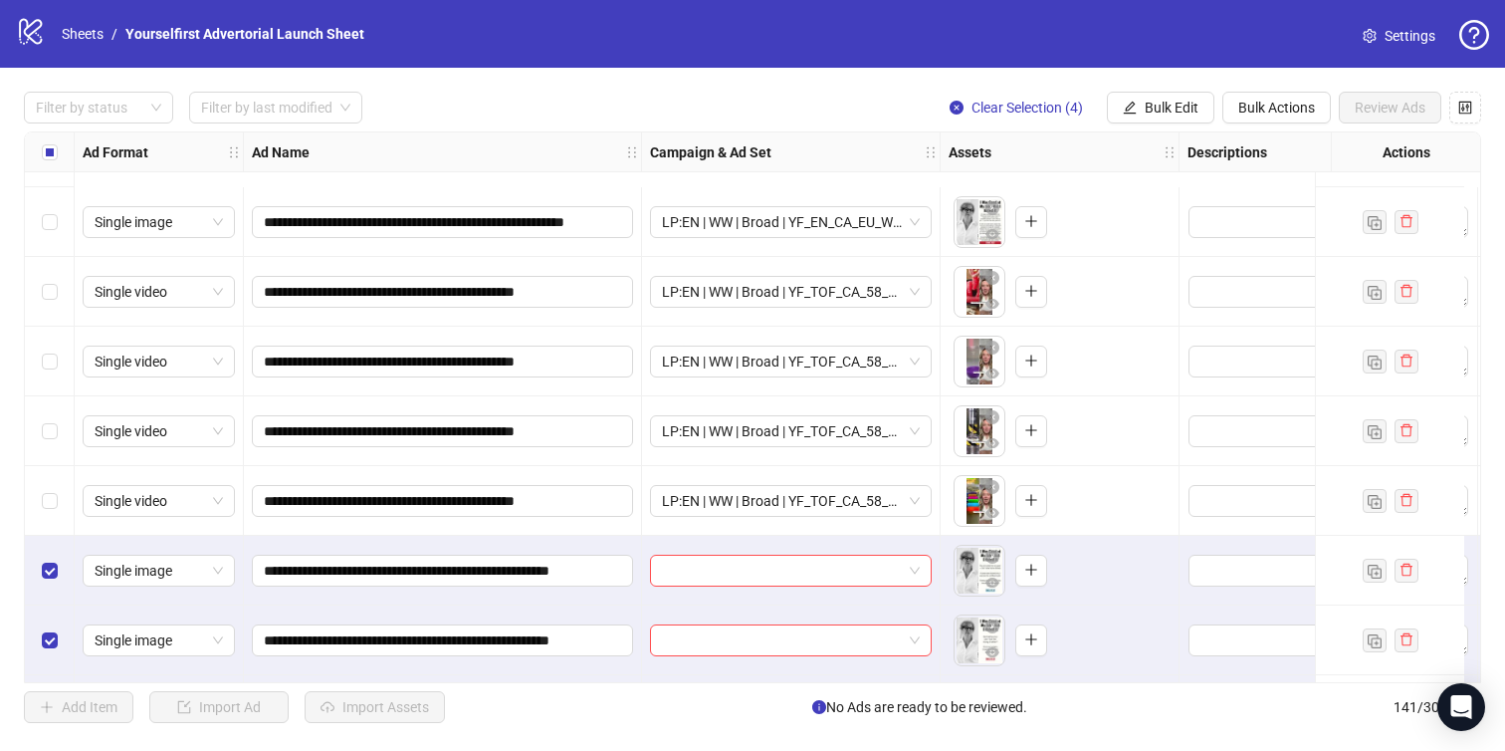
scroll to position [9325, 0]
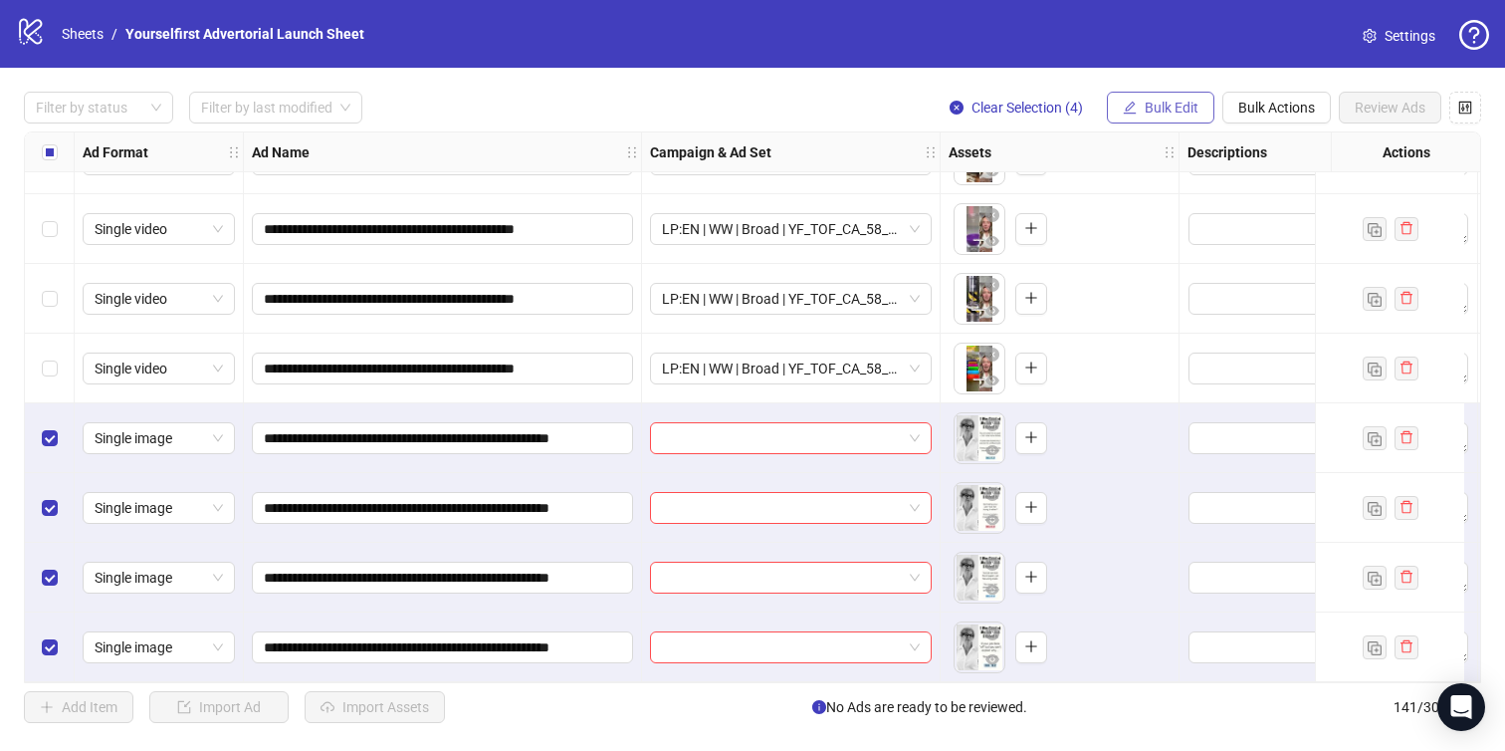
click at [1162, 100] on span "Bulk Edit" at bounding box center [1172, 108] width 54 height 16
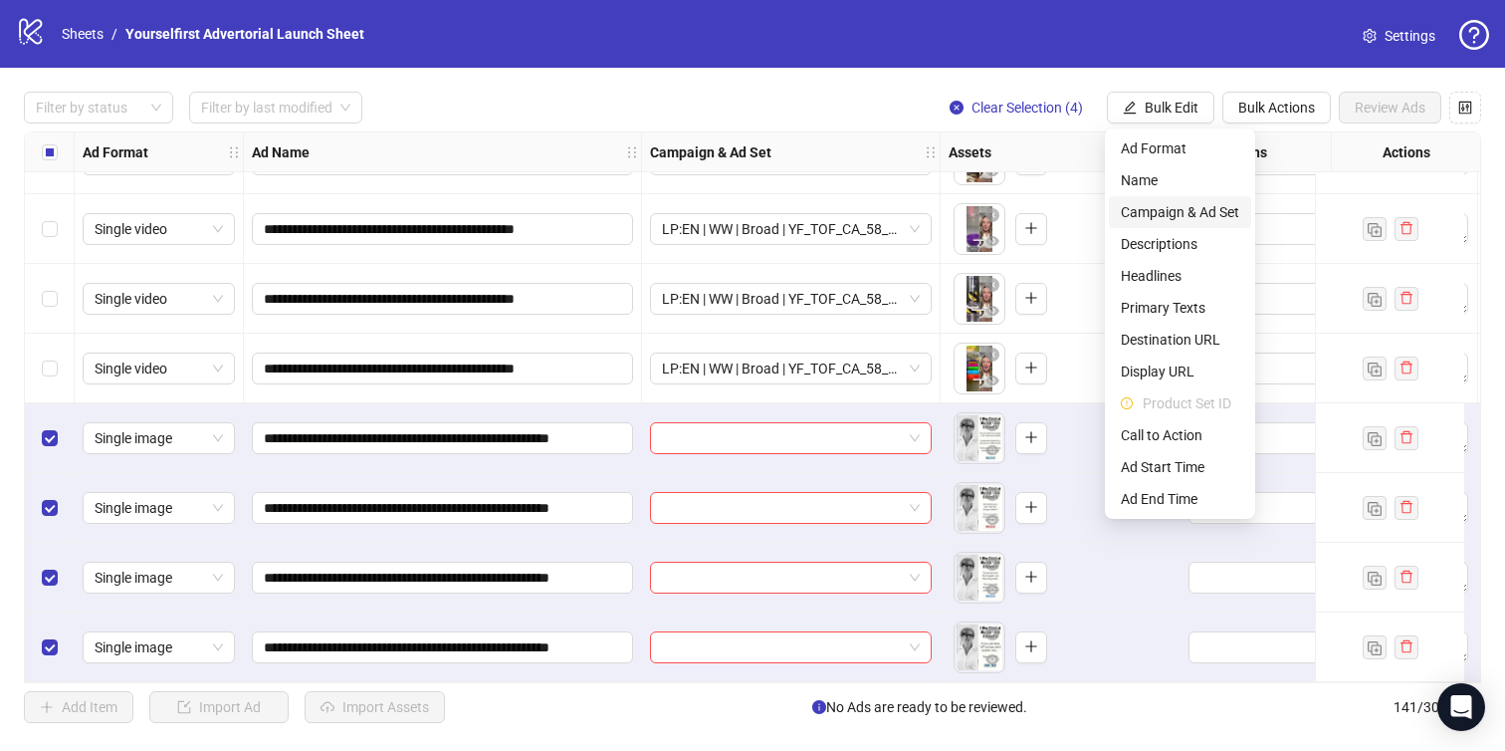
click at [1161, 207] on span "Campaign & Ad Set" at bounding box center [1180, 212] width 118 height 22
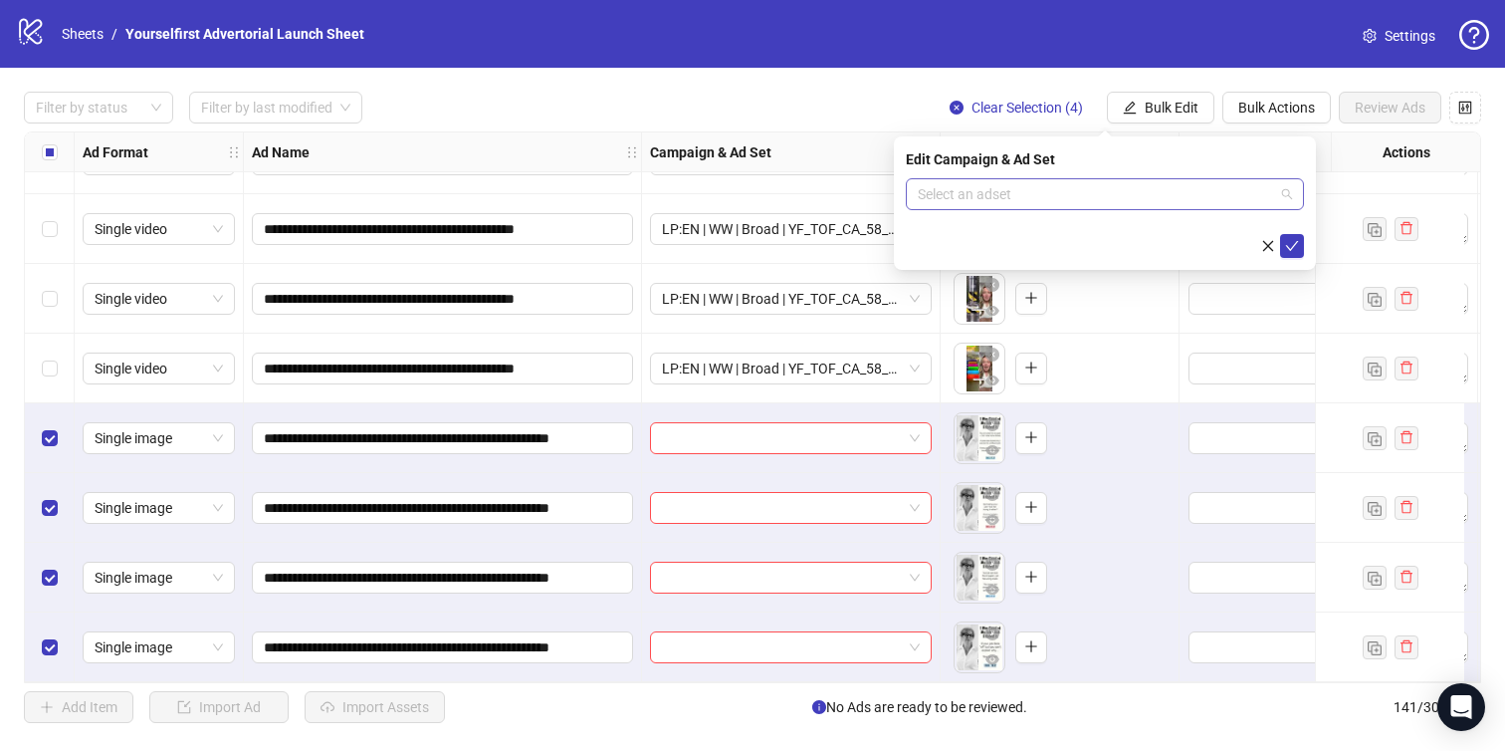
click at [1048, 189] on input "search" at bounding box center [1096, 194] width 356 height 30
paste input "**********"
type input "**********"
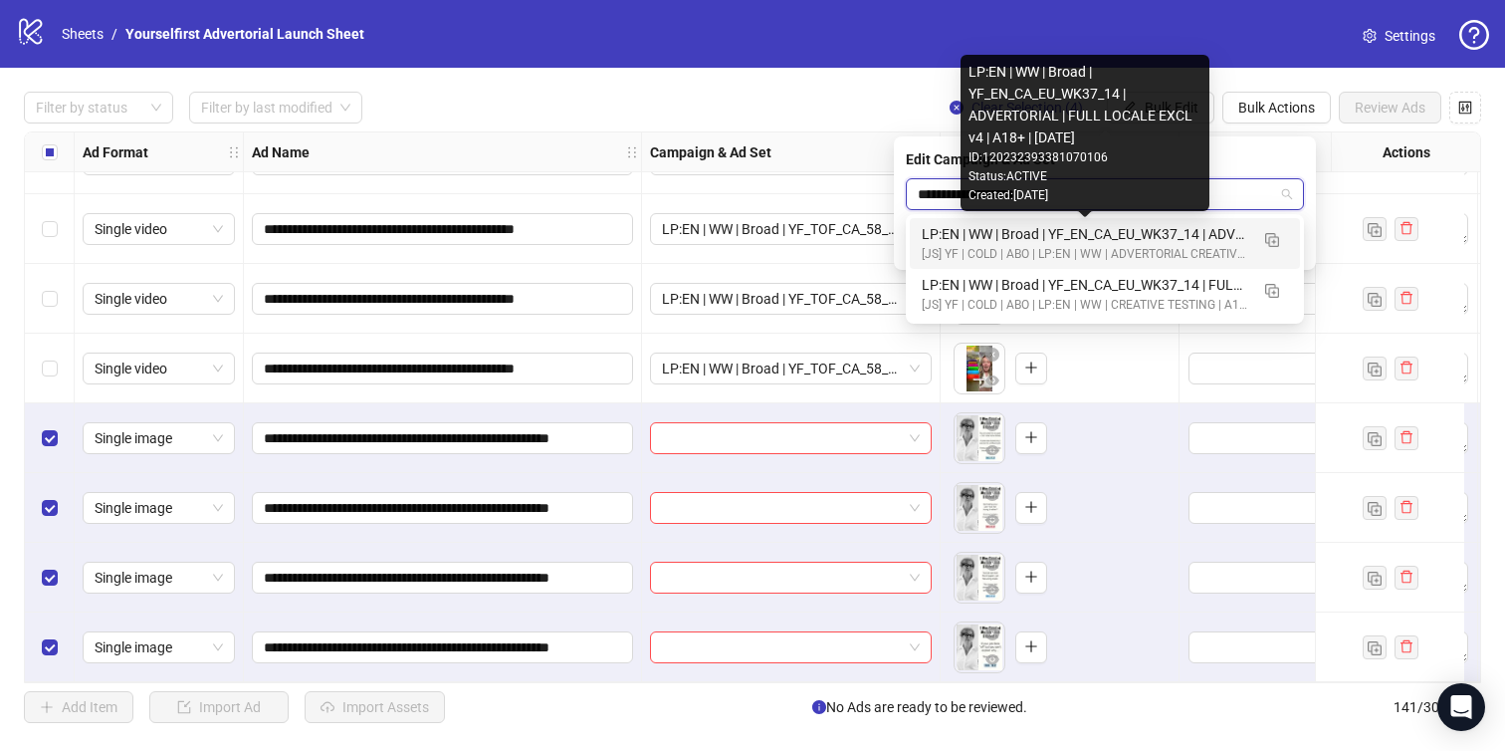
click at [1041, 242] on div "LP:EN | WW | Broad | YF_EN_CA_EU_WK37_14 | ADVERTORIAL | FULL LOCALE EXCL v4 | …" at bounding box center [1085, 234] width 327 height 22
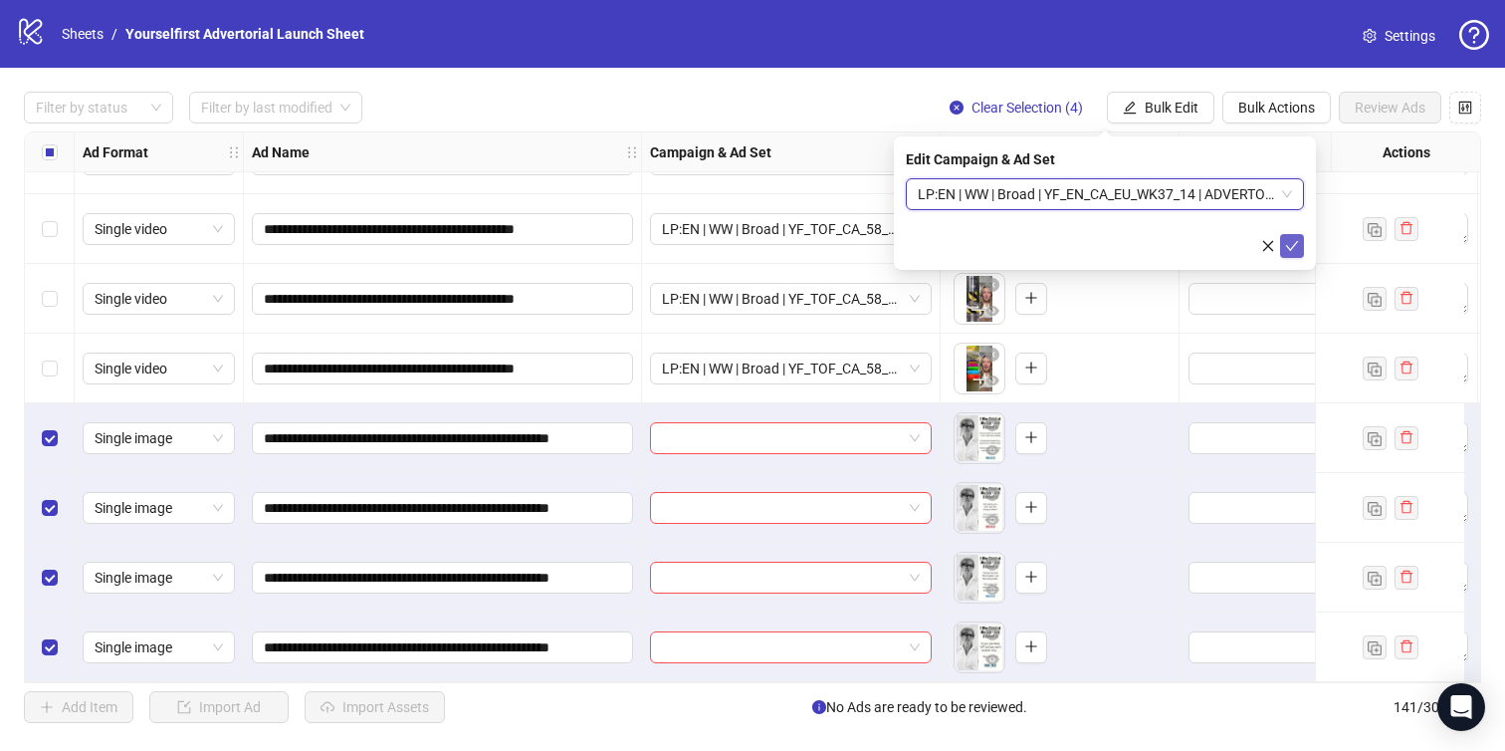
click at [1291, 239] on icon "check" at bounding box center [1292, 246] width 14 height 14
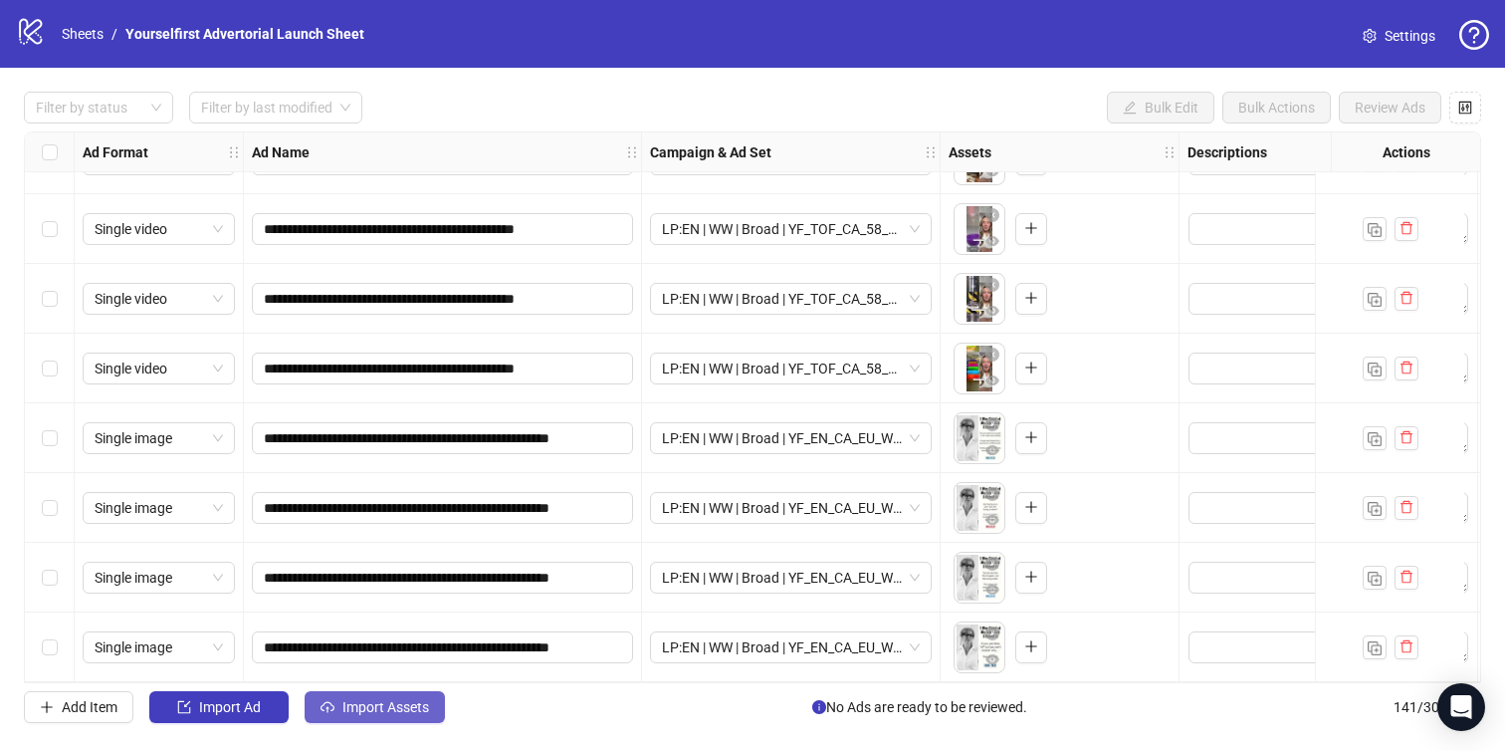
click at [402, 714] on span "Import Assets" at bounding box center [386, 707] width 87 height 16
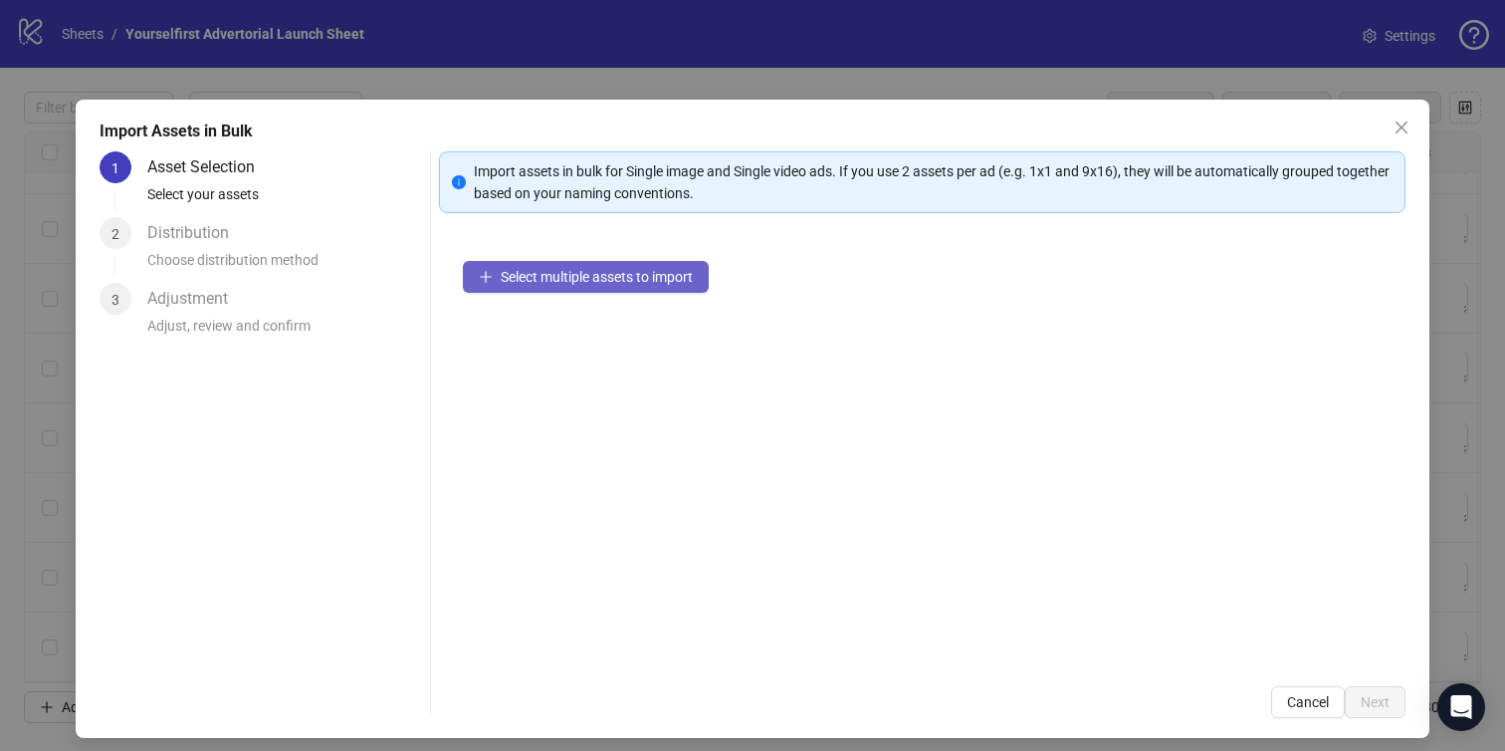
click at [565, 274] on span "Select multiple assets to import" at bounding box center [597, 277] width 192 height 16
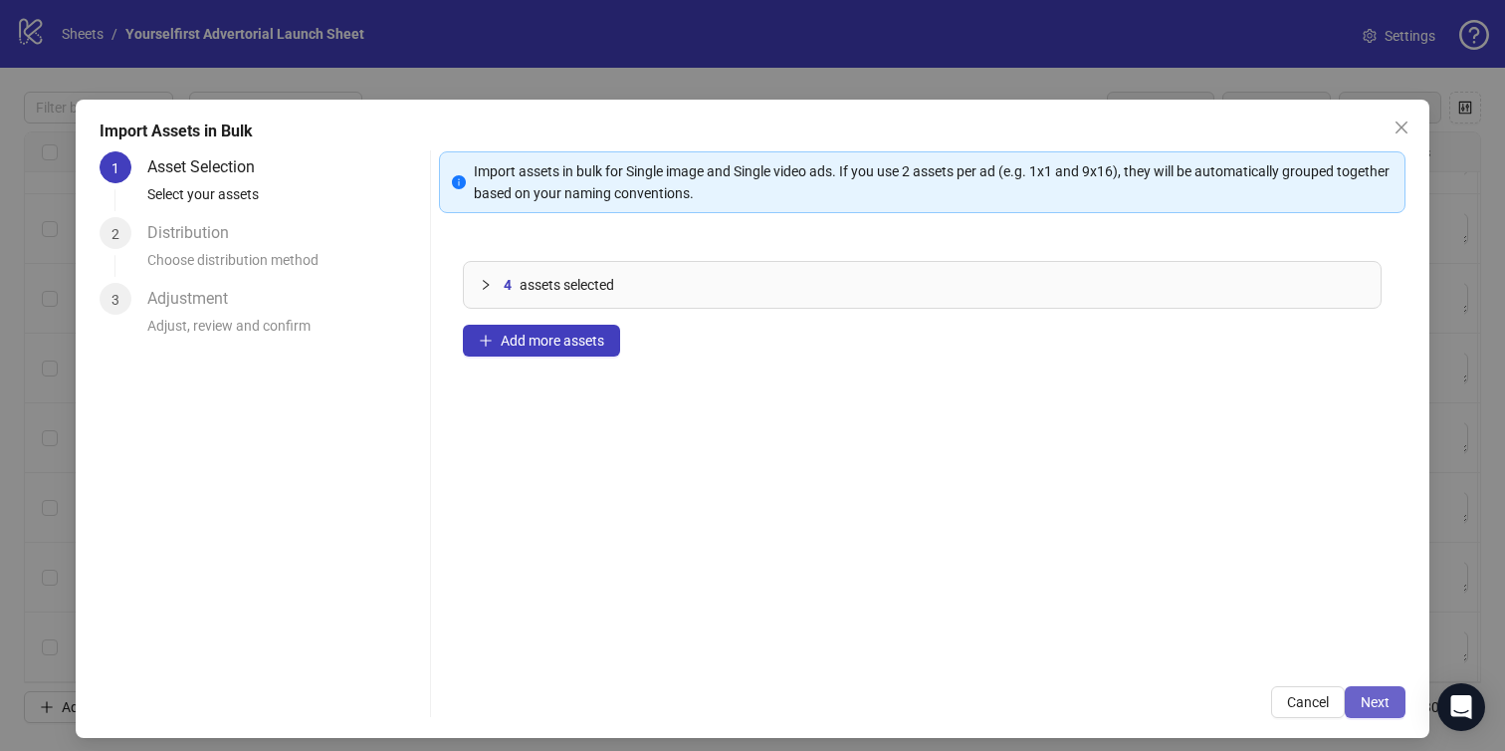
click at [1385, 692] on button "Next" at bounding box center [1375, 702] width 61 height 32
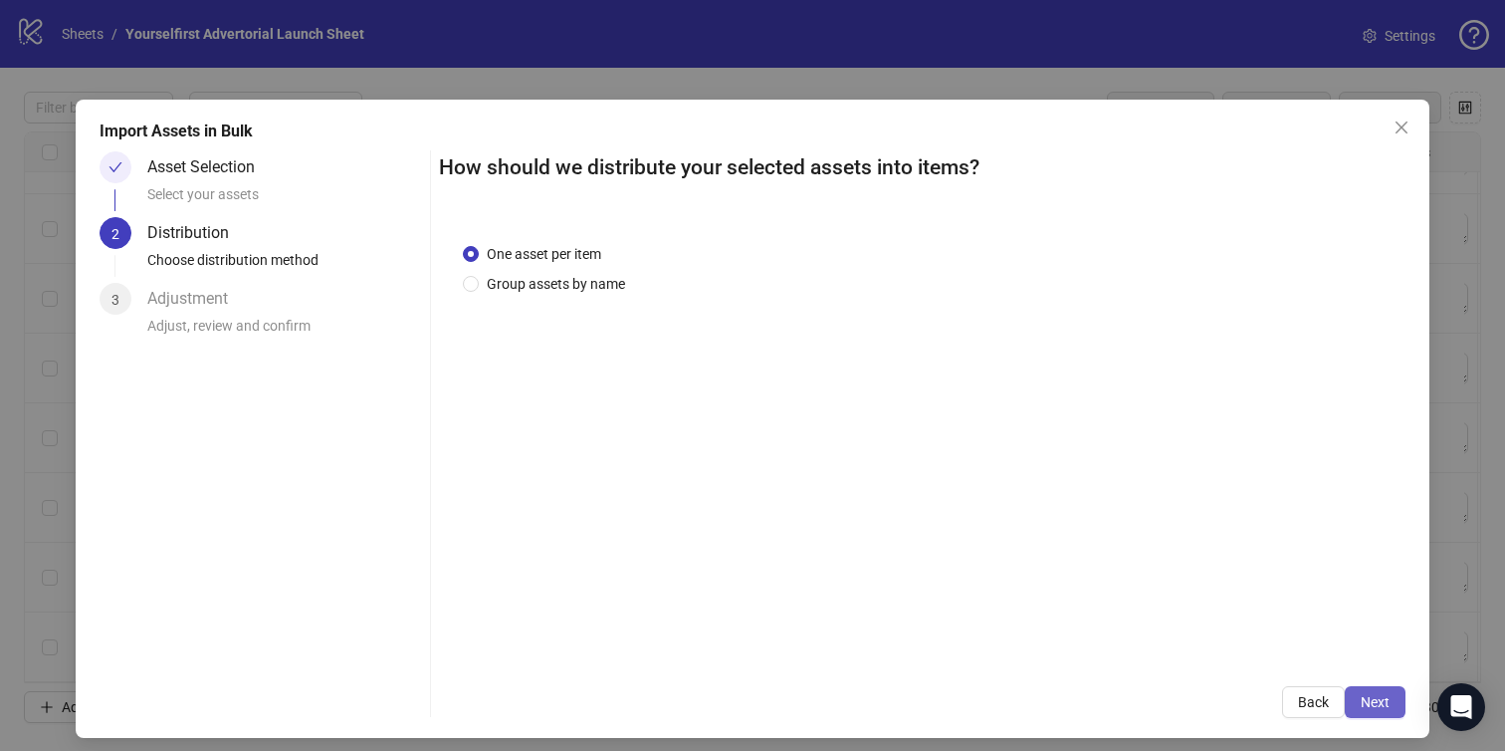
click at [1384, 694] on span "Next" at bounding box center [1375, 702] width 29 height 16
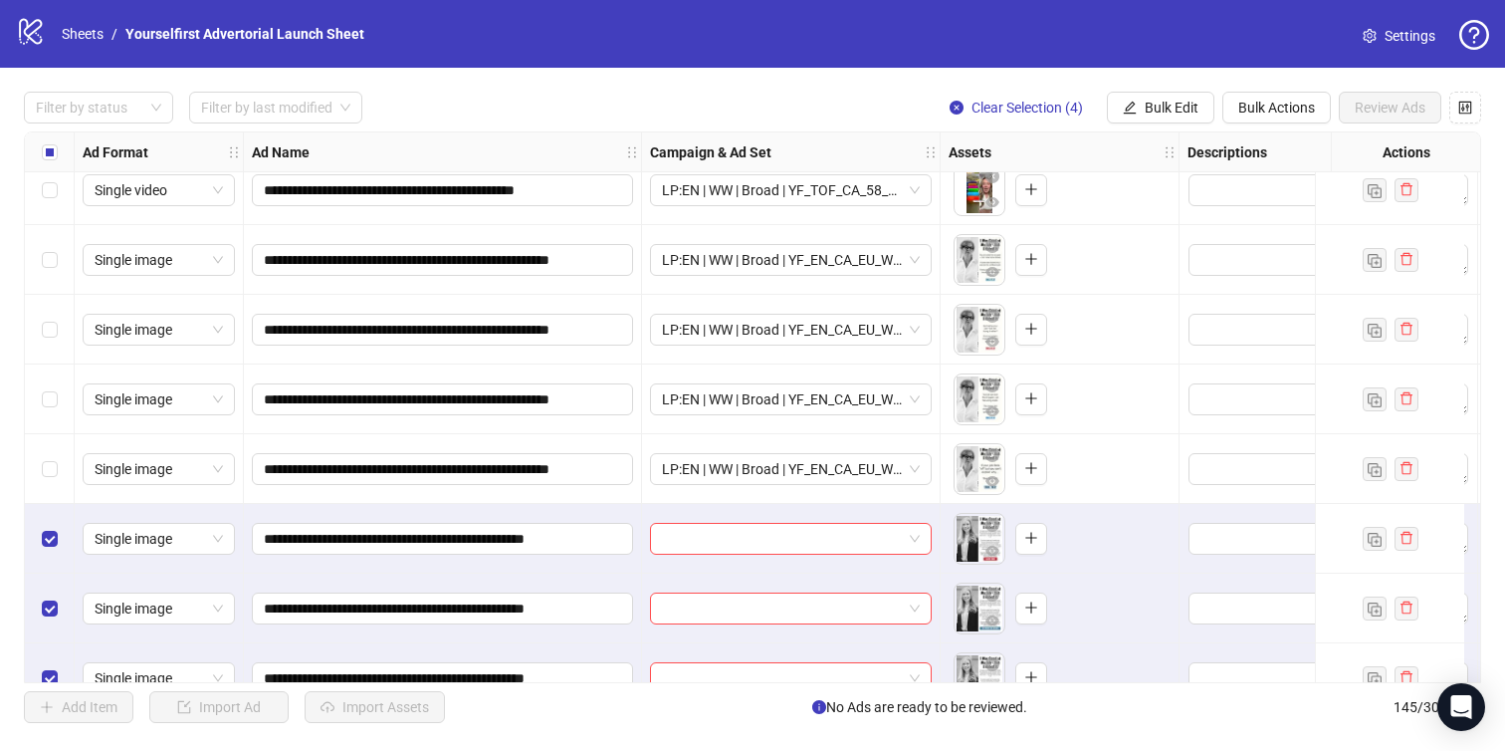
scroll to position [9604, 0]
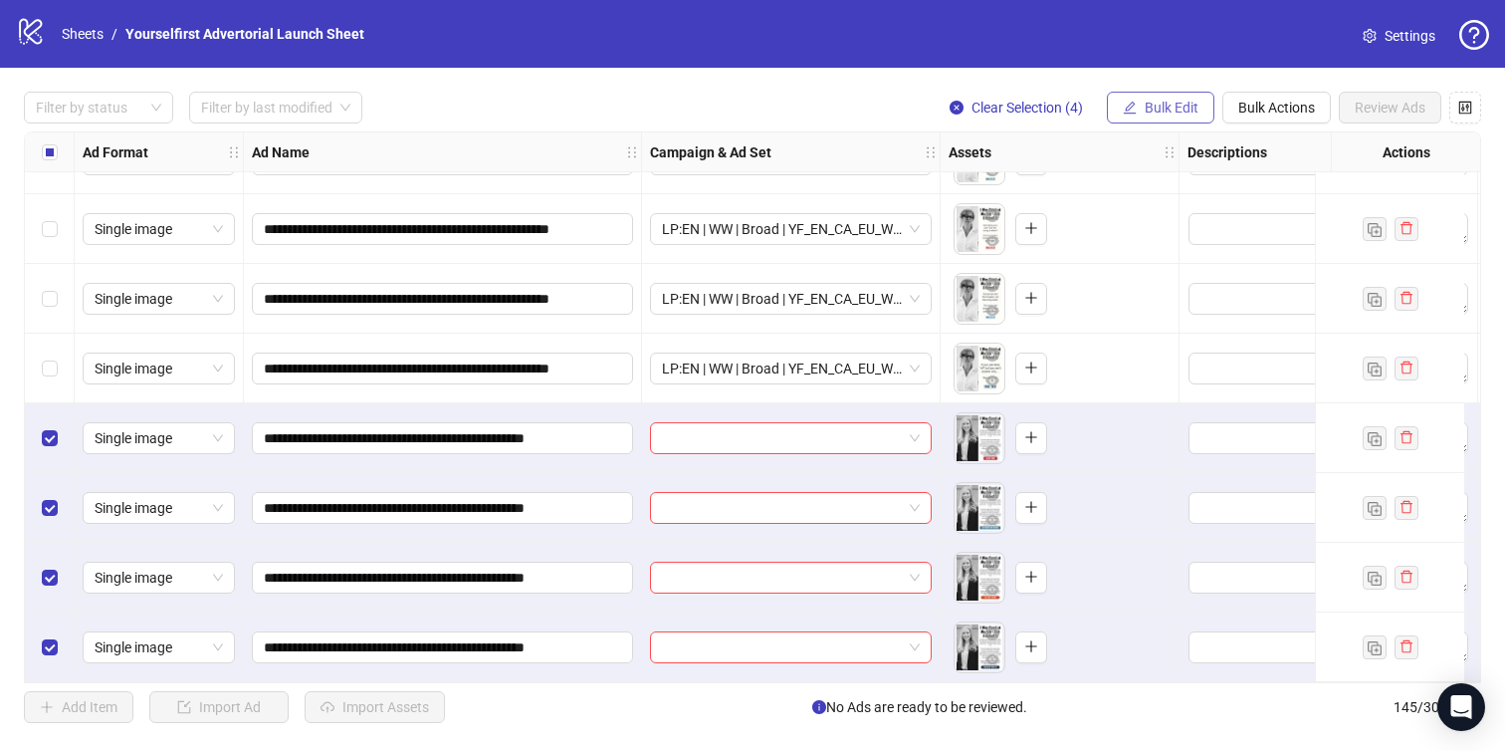
click at [1167, 112] on span "Bulk Edit" at bounding box center [1172, 108] width 54 height 16
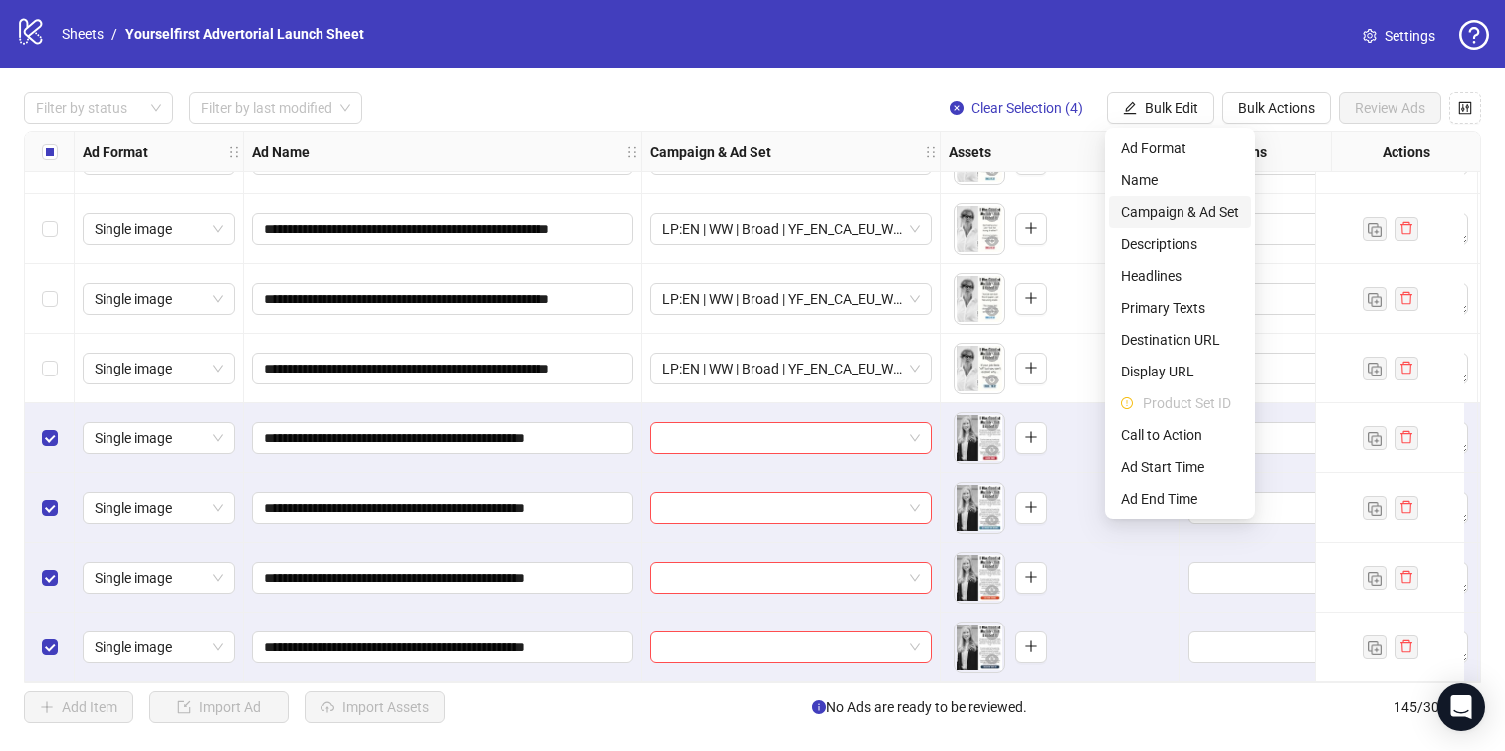
click at [1167, 217] on span "Campaign & Ad Set" at bounding box center [1180, 212] width 118 height 22
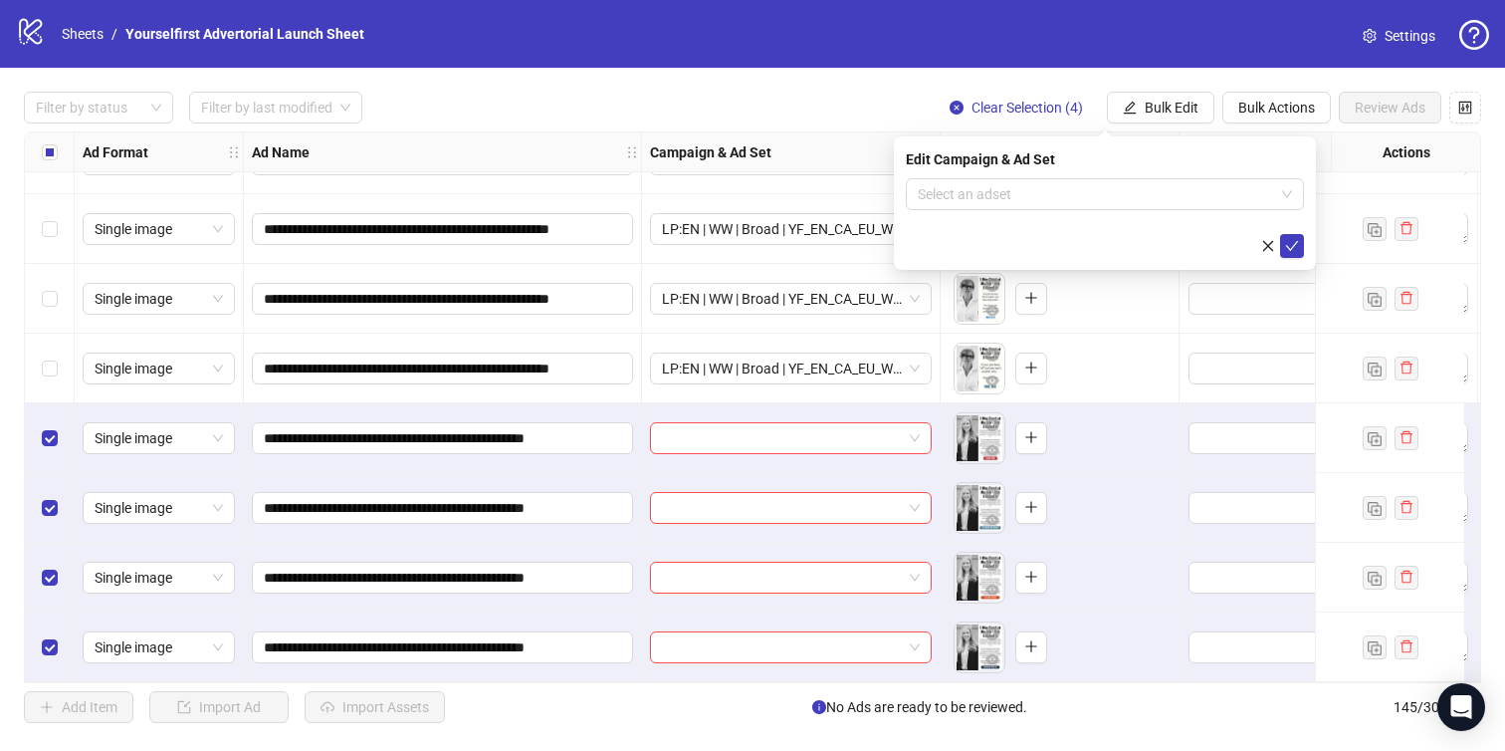
click at [1064, 211] on form "Select an adset" at bounding box center [1105, 218] width 398 height 80
click at [1042, 194] on input "search" at bounding box center [1096, 194] width 356 height 30
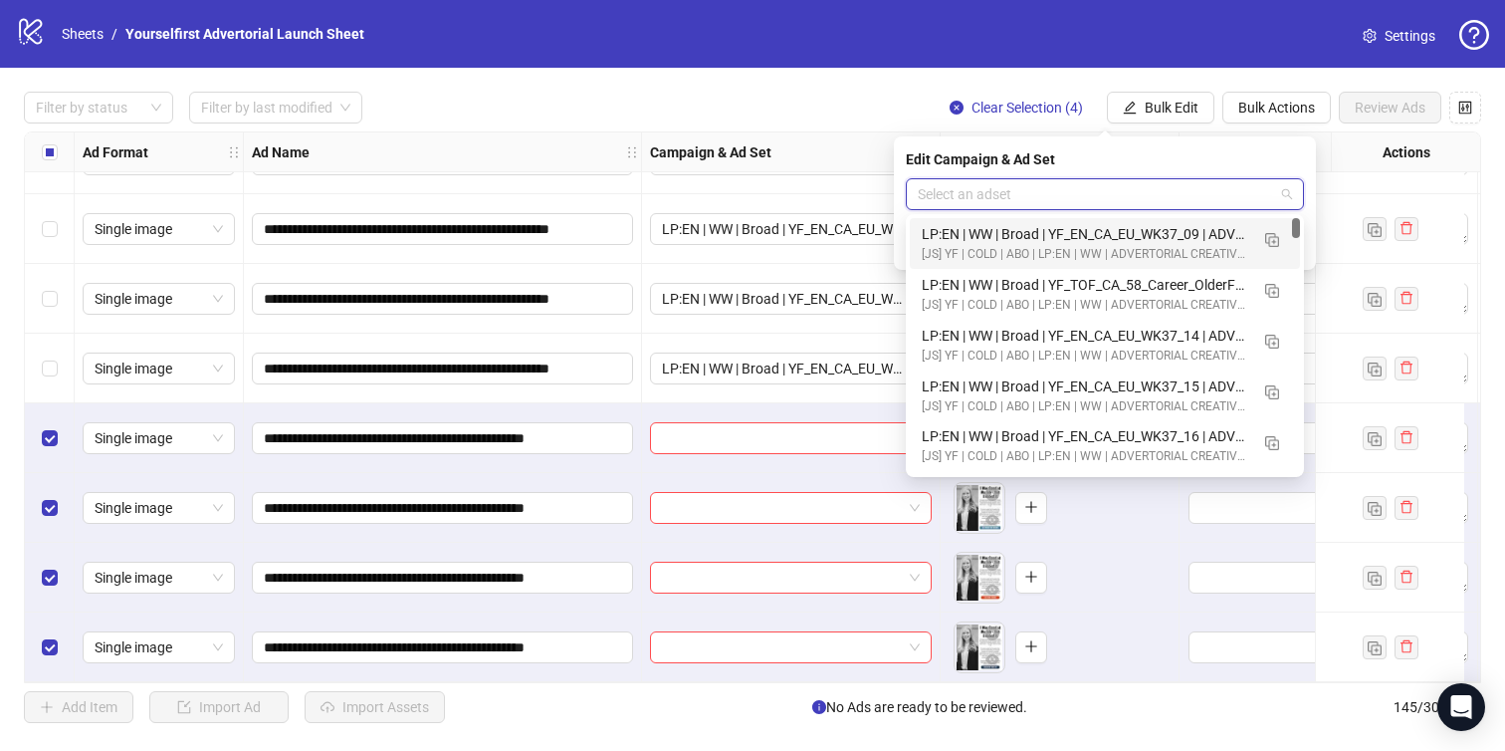
paste input "**********"
type input "**********"
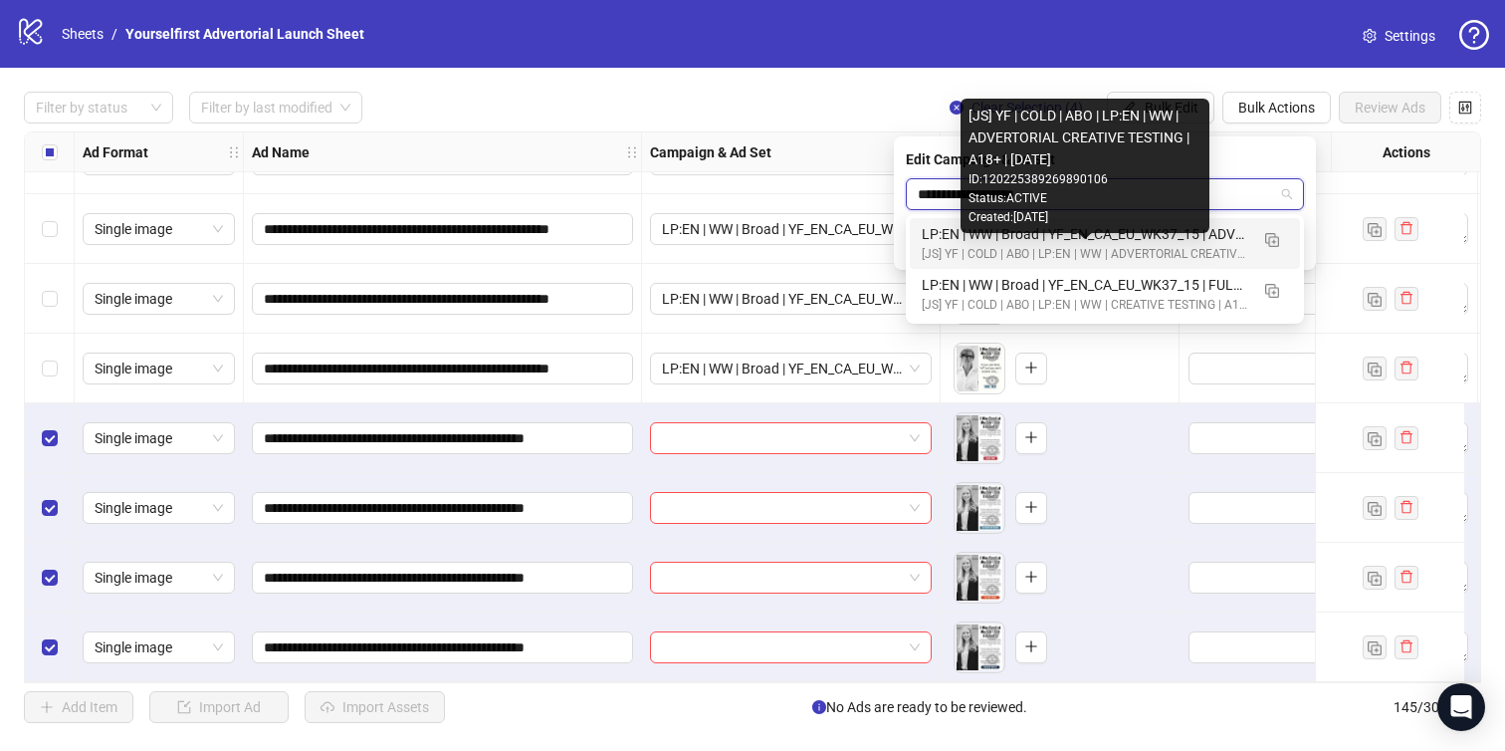
click at [1079, 246] on div "[JS] YF | COLD | ABO | LP:EN | WW | ADVERTORIAL CREATIVE TESTING | A18+ | [DATE]" at bounding box center [1085, 254] width 327 height 19
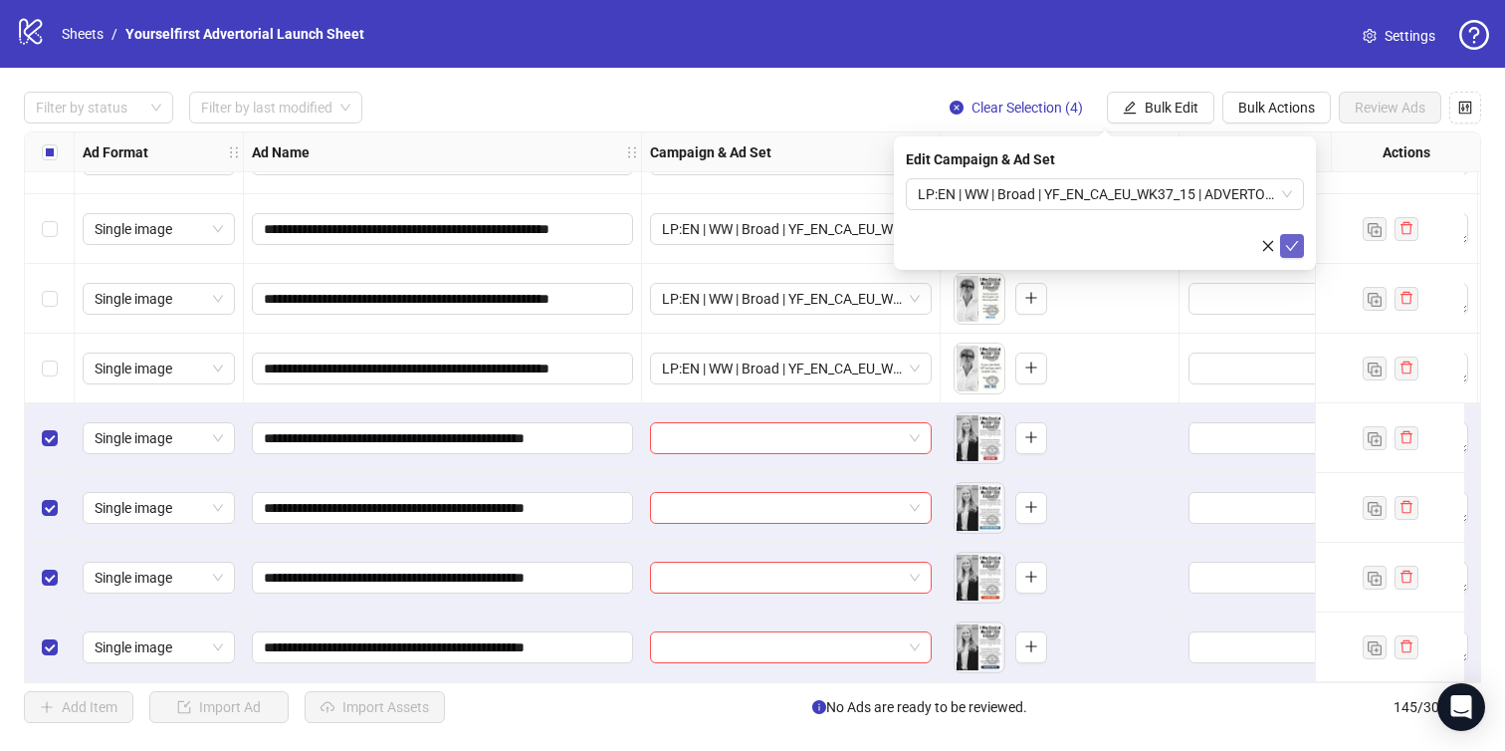
click at [1296, 247] on icon "check" at bounding box center [1292, 246] width 14 height 14
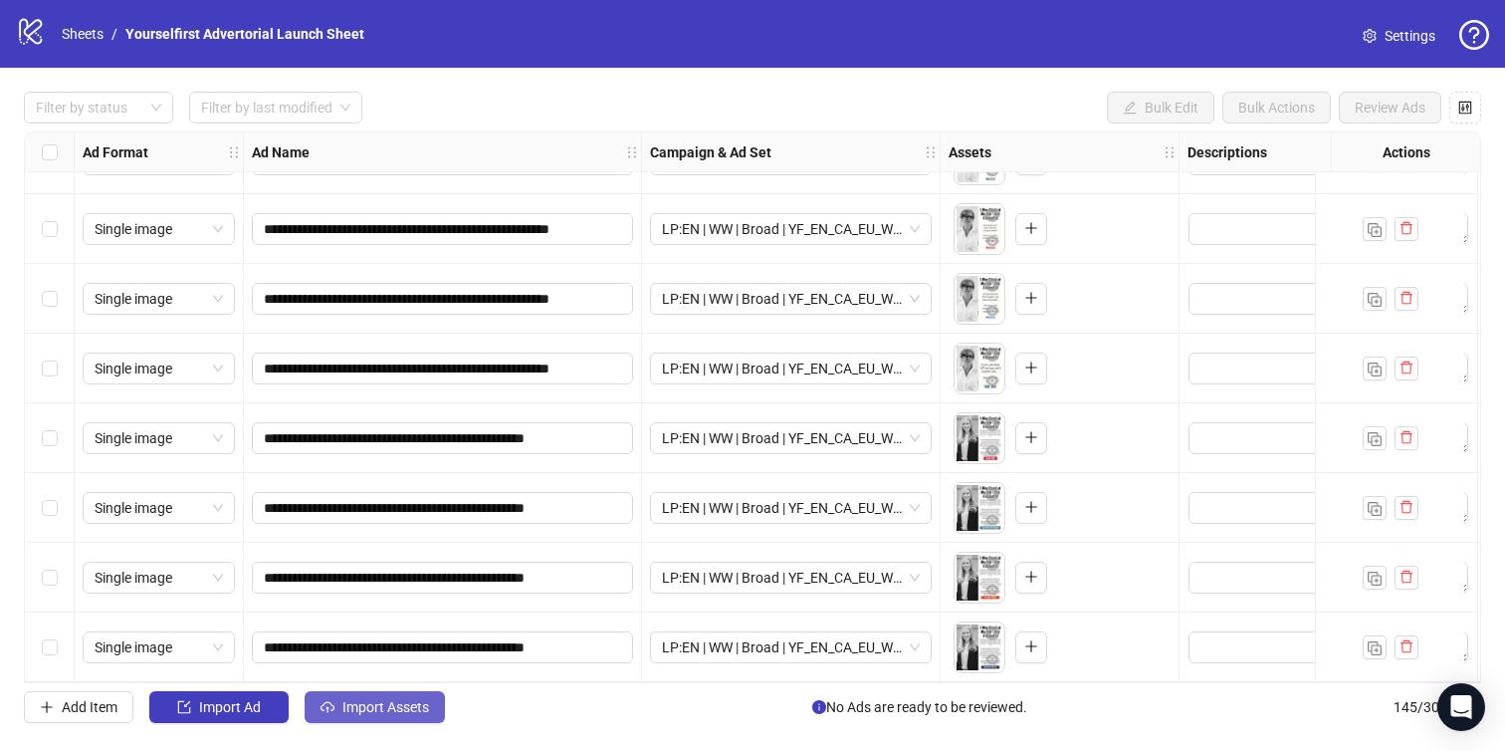
click at [403, 714] on span "Import Assets" at bounding box center [386, 707] width 87 height 16
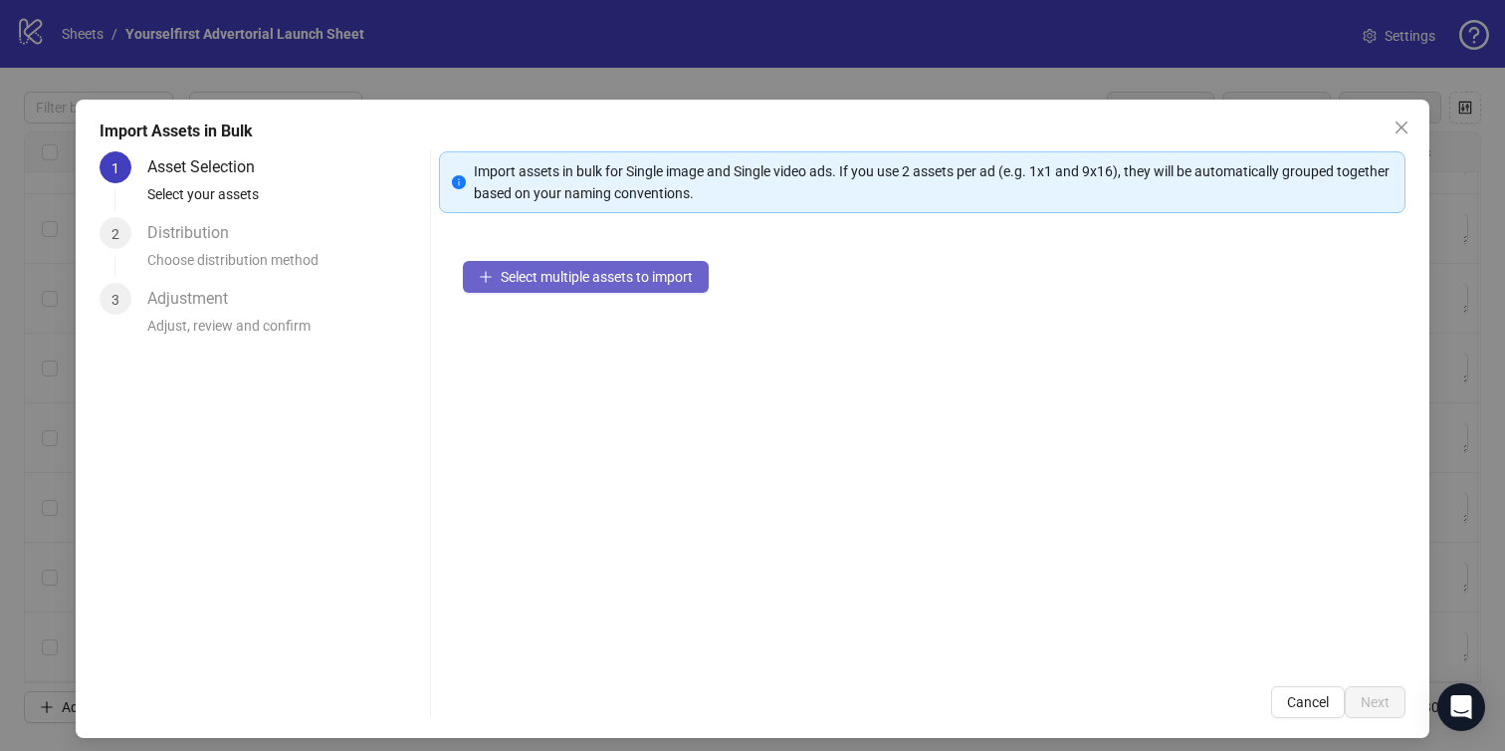
click at [574, 274] on span "Select multiple assets to import" at bounding box center [597, 277] width 192 height 16
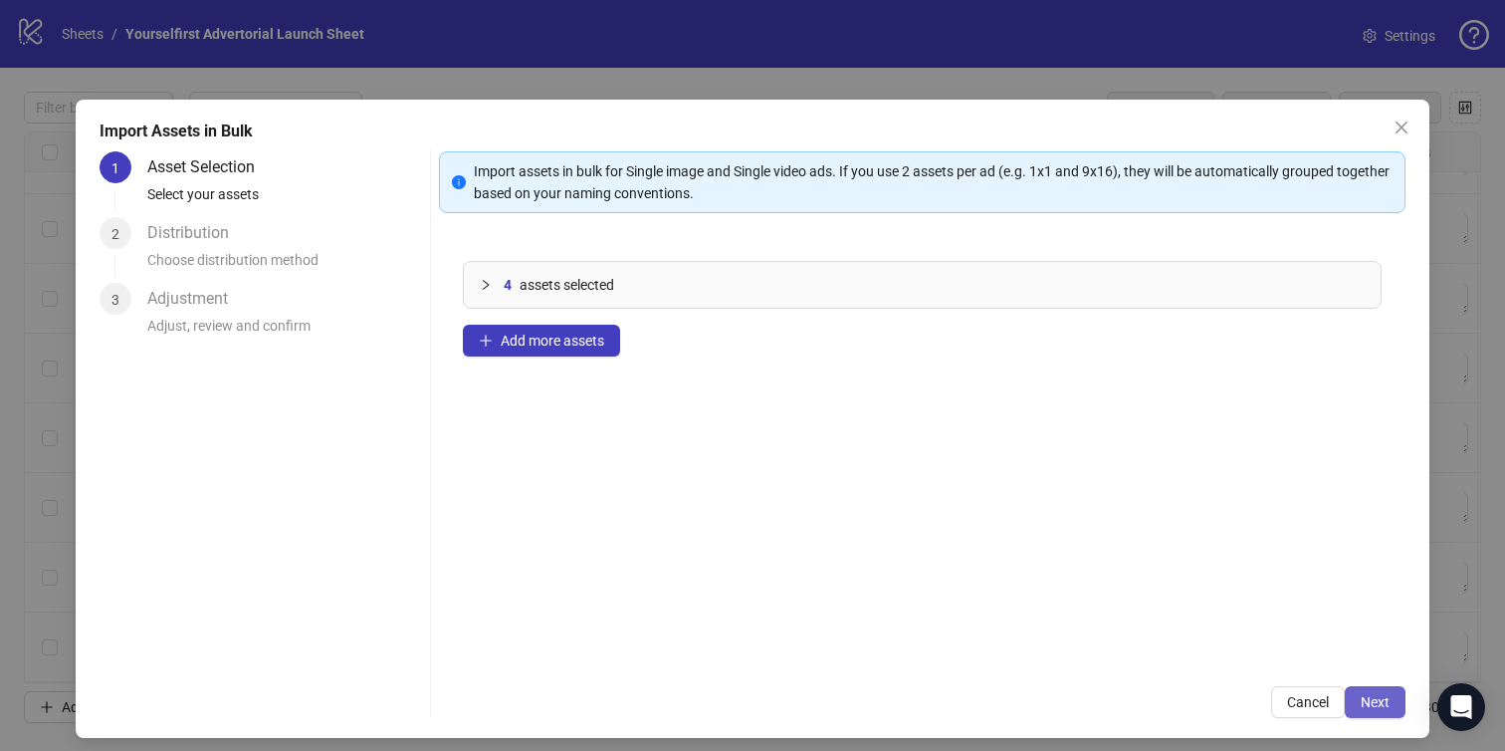
click at [1361, 691] on button "Next" at bounding box center [1375, 702] width 61 height 32
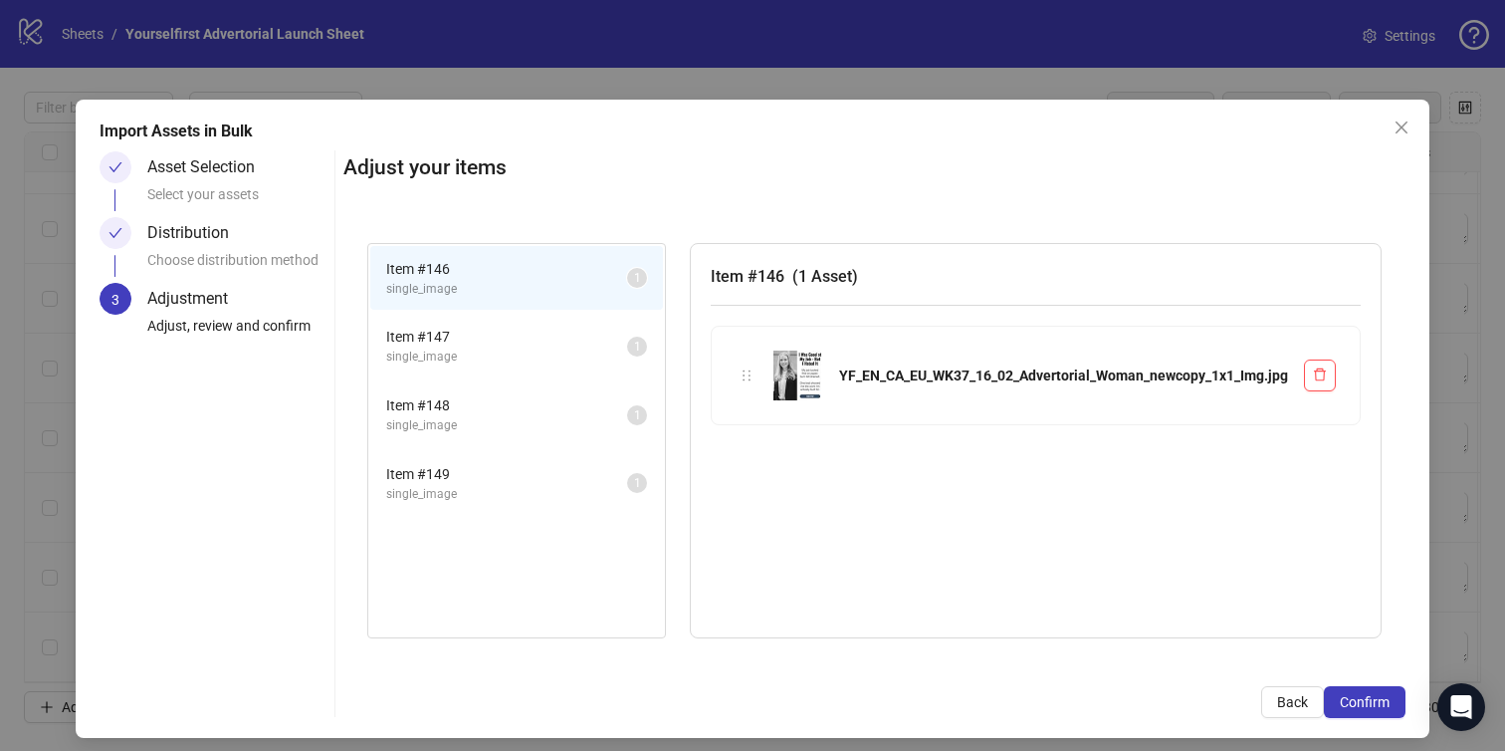
click at [1366, 697] on span "Confirm" at bounding box center [1365, 702] width 50 height 16
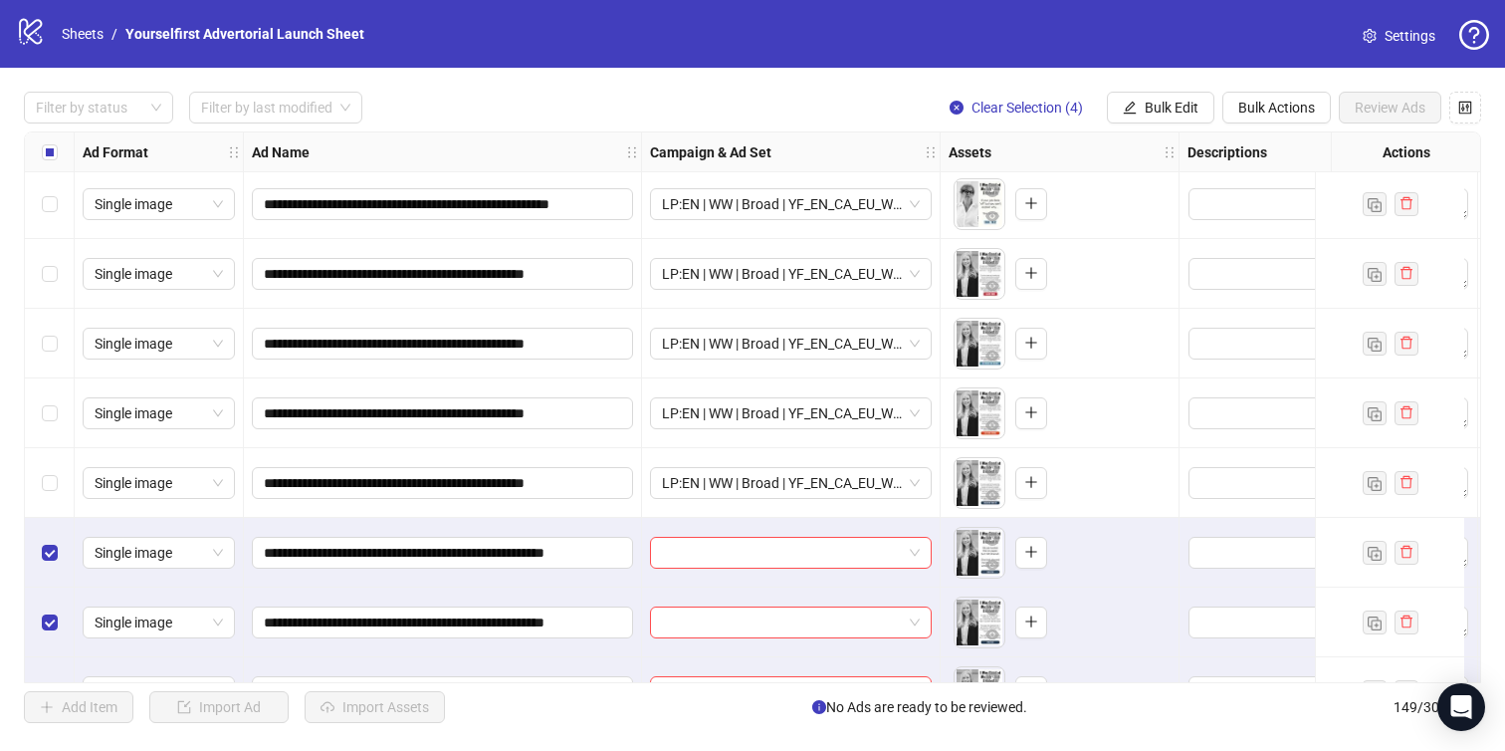
scroll to position [9883, 0]
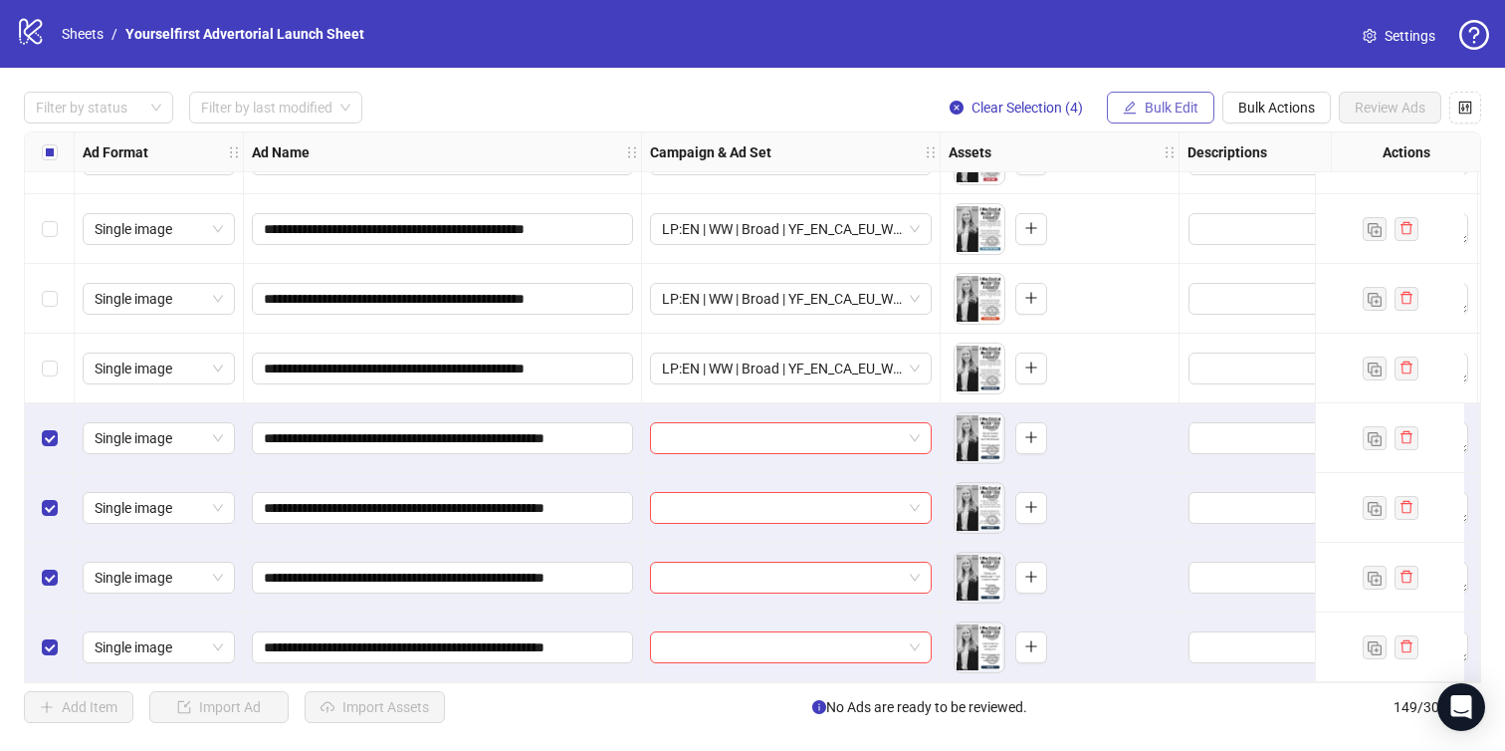
click at [1166, 113] on span "Bulk Edit" at bounding box center [1172, 108] width 54 height 16
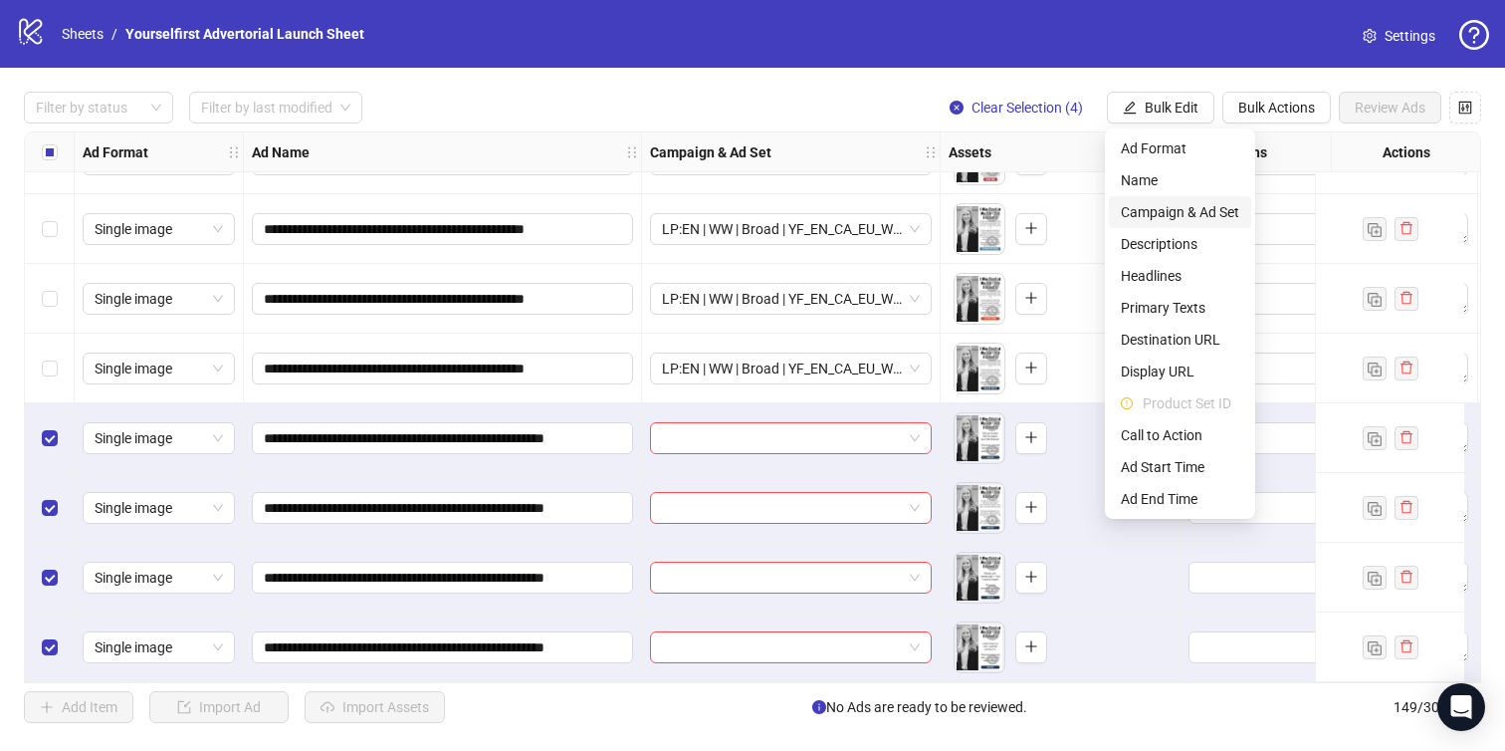
click at [1162, 211] on span "Campaign & Ad Set" at bounding box center [1180, 212] width 118 height 22
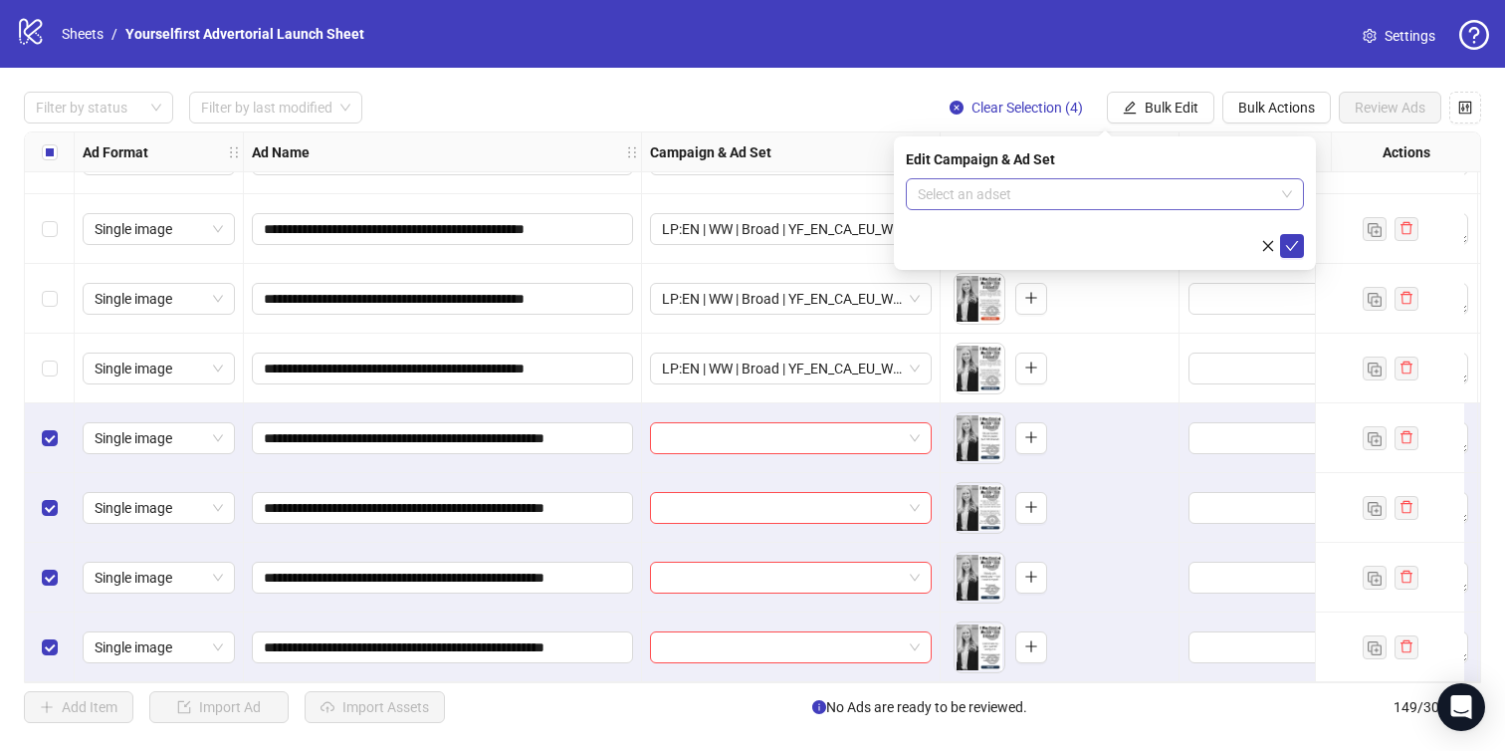
click at [1038, 195] on input "search" at bounding box center [1096, 194] width 356 height 30
paste input "**********"
type input "**********"
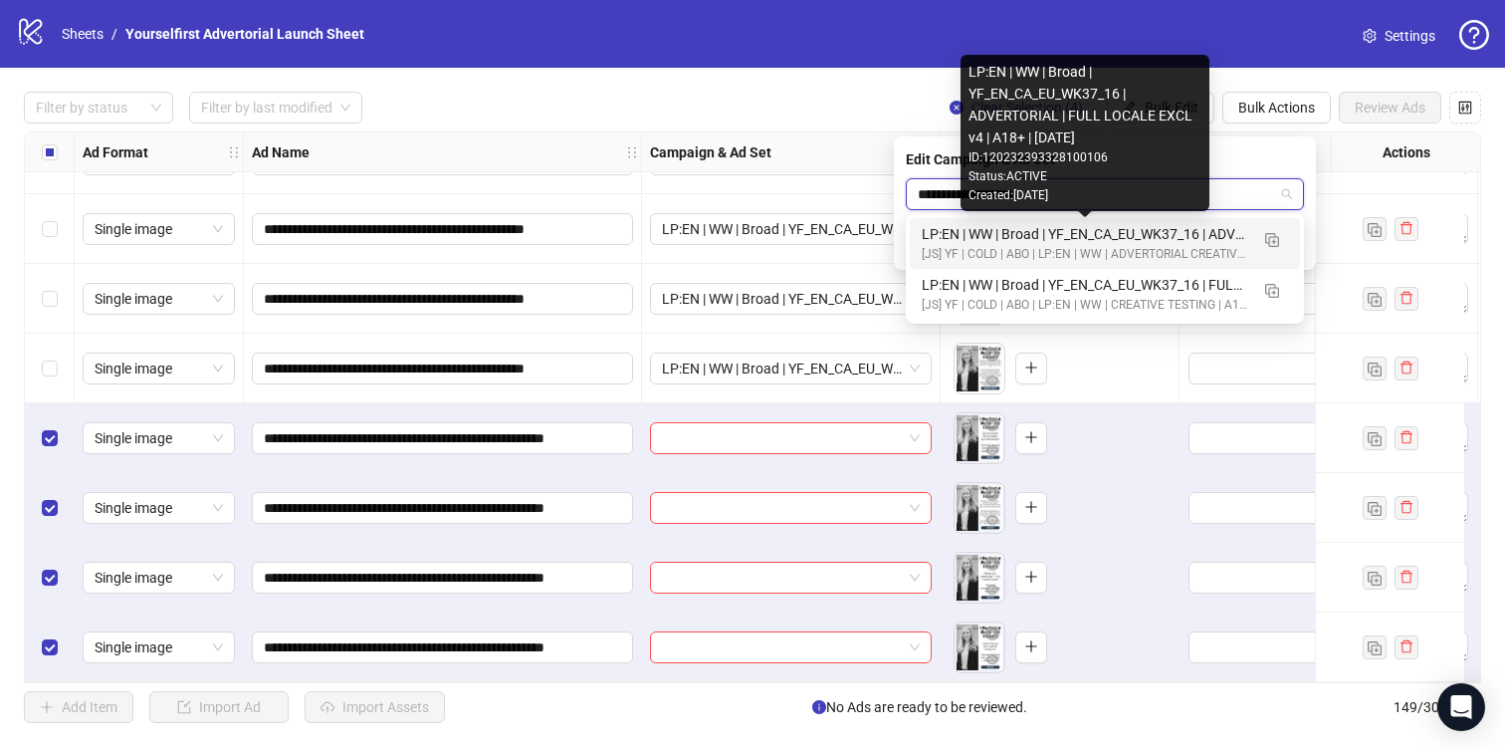
click at [1033, 243] on div "LP:EN | WW | Broad | YF_EN_CA_EU_WK37_16 | ADVERTORIAL | FULL LOCALE EXCL v4 | …" at bounding box center [1085, 234] width 327 height 22
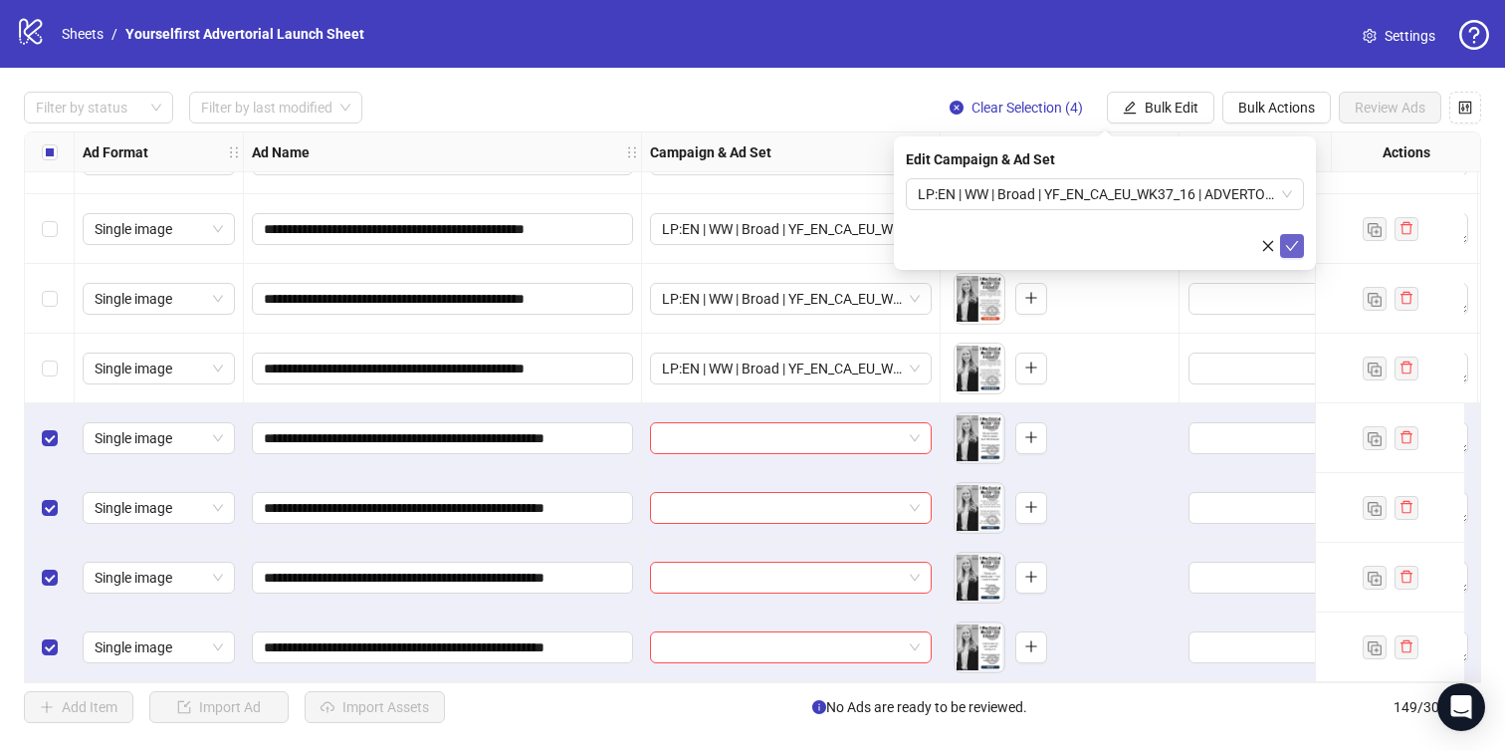
click at [1290, 239] on icon "check" at bounding box center [1292, 246] width 14 height 14
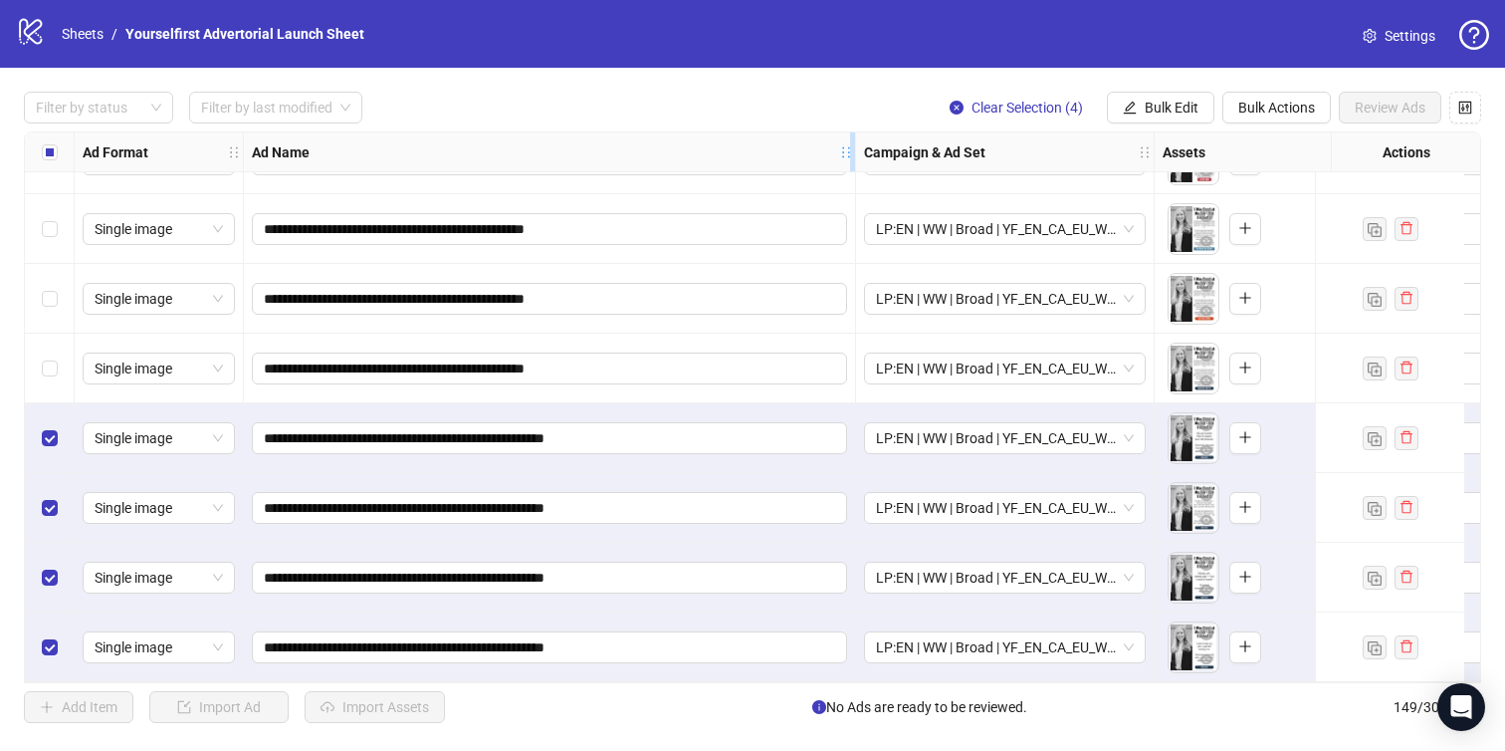
drag, startPoint x: 637, startPoint y: 153, endPoint x: 856, endPoint y: 153, distance: 219.0
click at [853, 153] on icon "holder" at bounding box center [846, 152] width 14 height 14
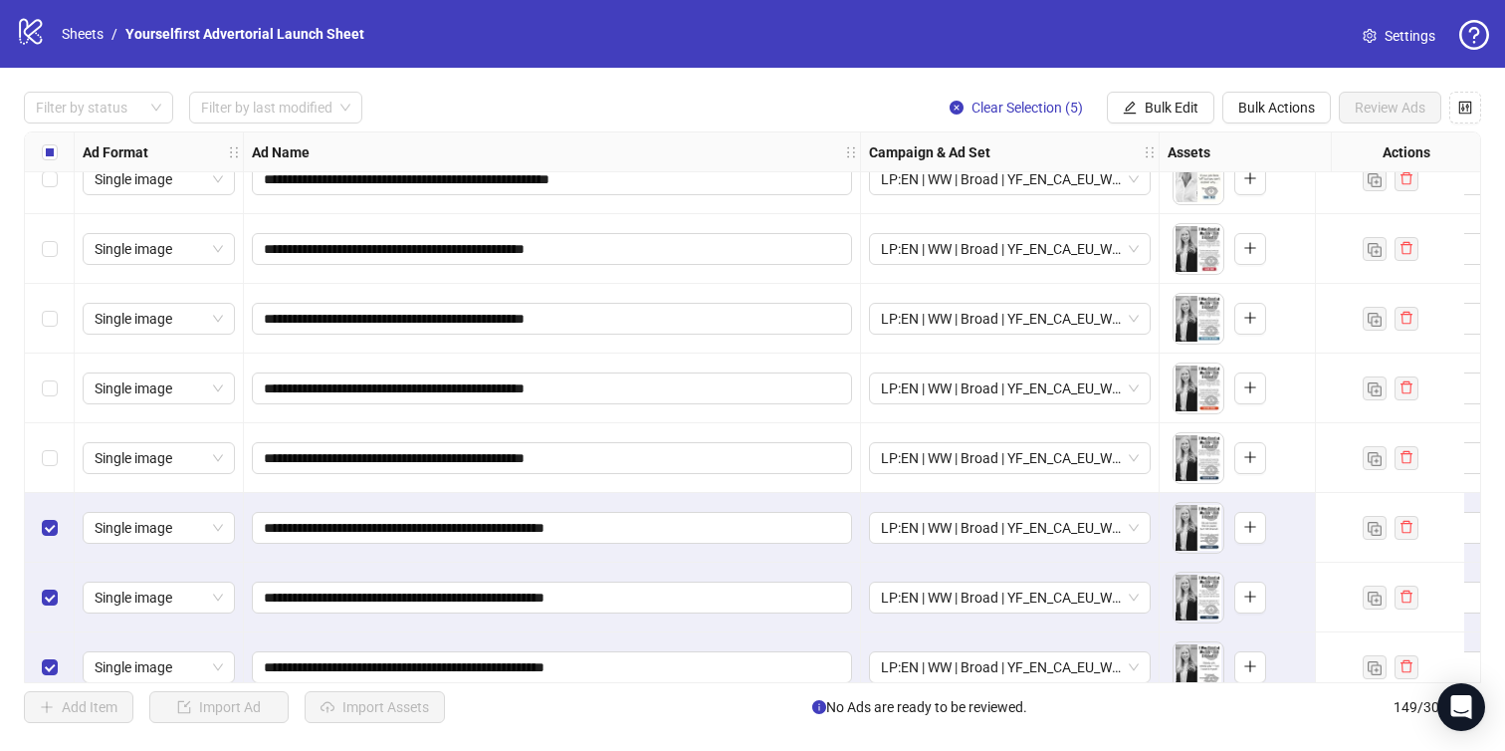
scroll to position [9795, 0]
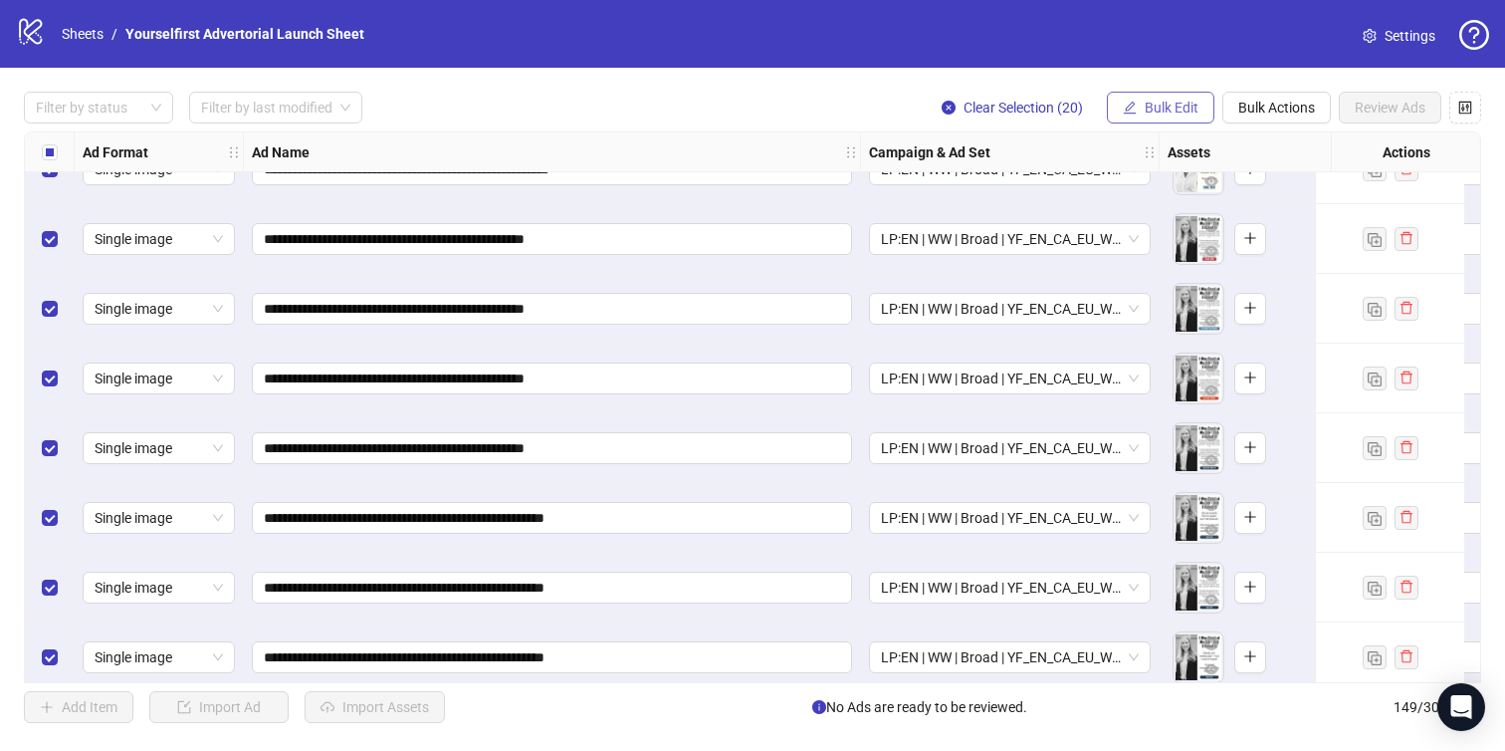
click at [1181, 113] on span "Bulk Edit" at bounding box center [1172, 108] width 54 height 16
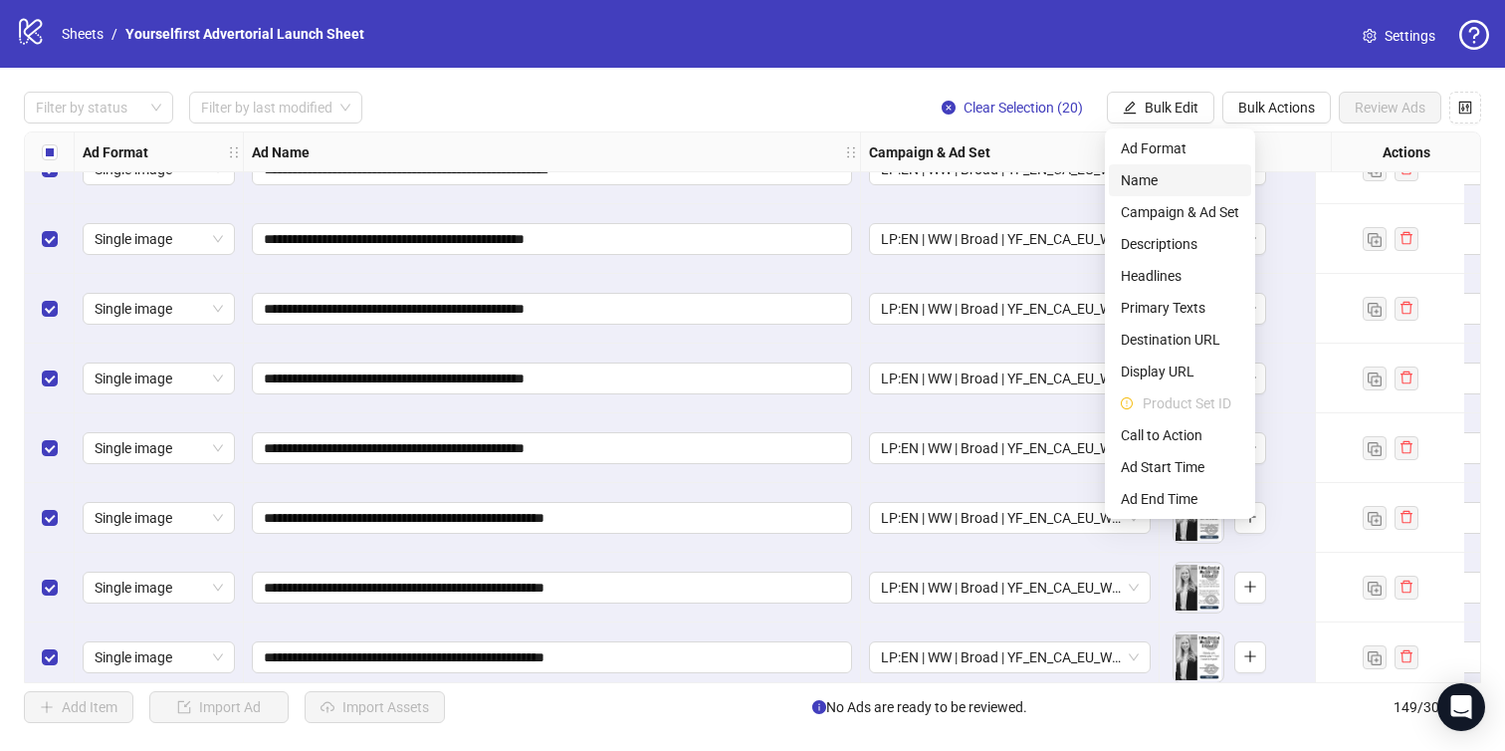
click at [1157, 186] on span "Name" at bounding box center [1180, 180] width 118 height 22
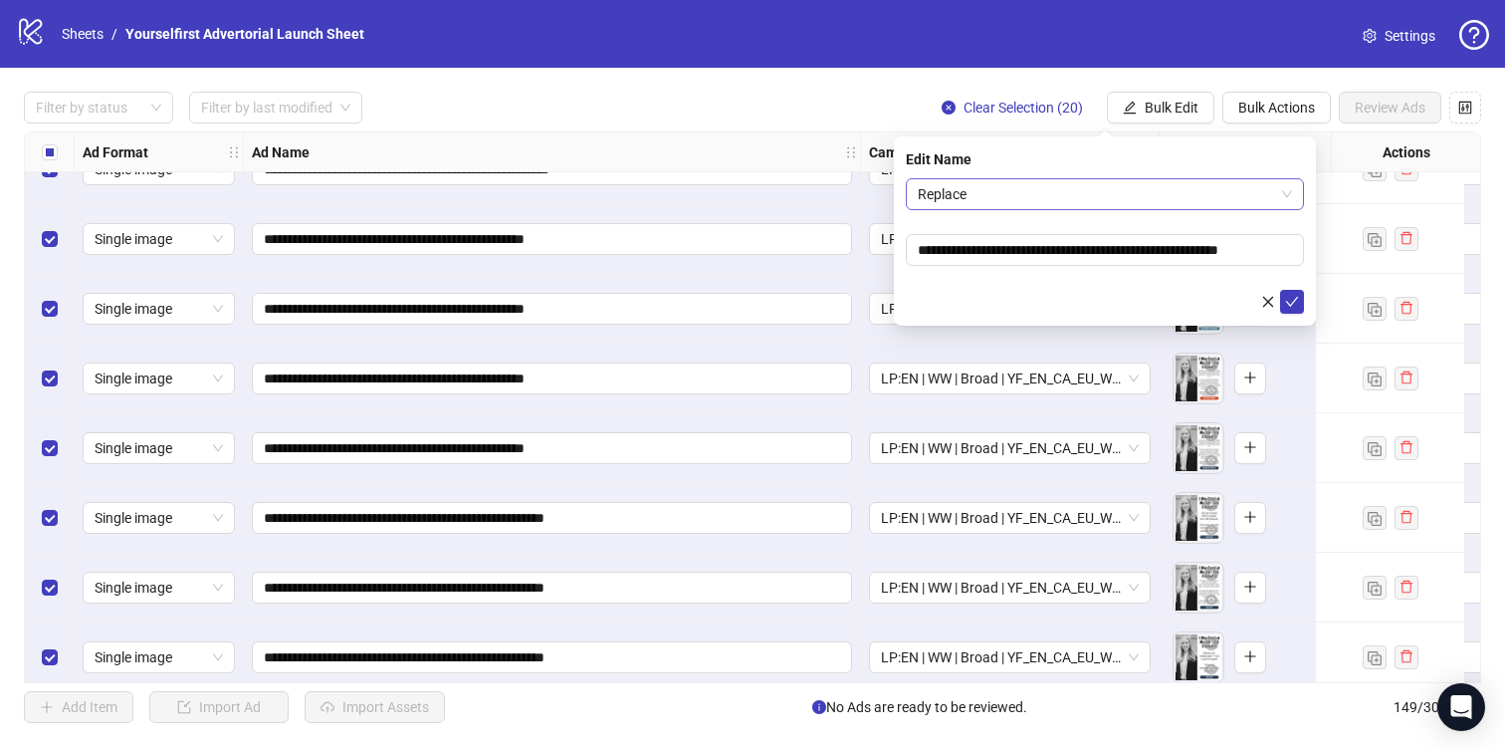
click at [1074, 203] on span "Replace" at bounding box center [1105, 194] width 374 height 30
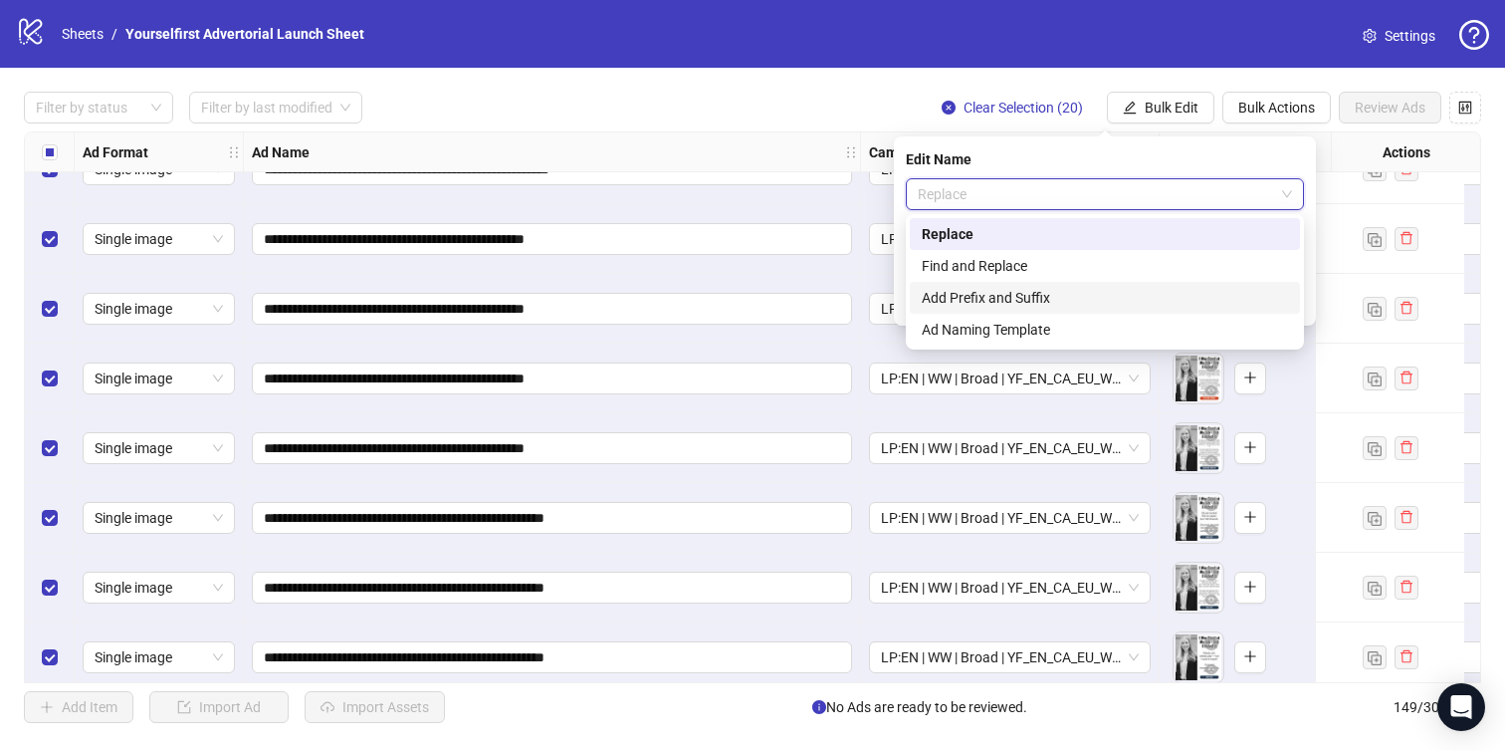
click at [1003, 296] on div "Add Prefix and Suffix" at bounding box center [1105, 298] width 366 height 22
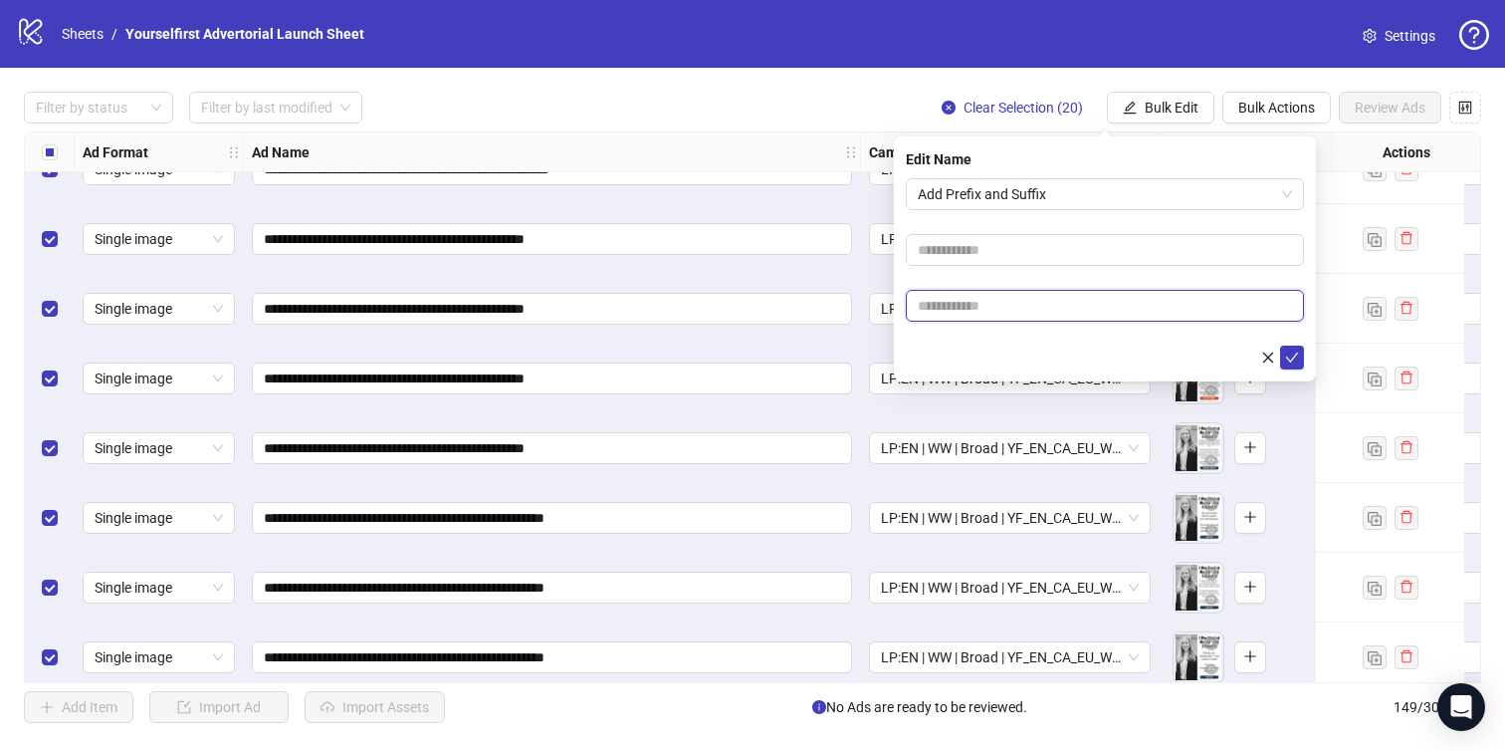
click at [989, 309] on input "text" at bounding box center [1105, 306] width 398 height 32
click at [1092, 308] on input "text" at bounding box center [1105, 306] width 398 height 32
paste input "**********"
type input "**********"
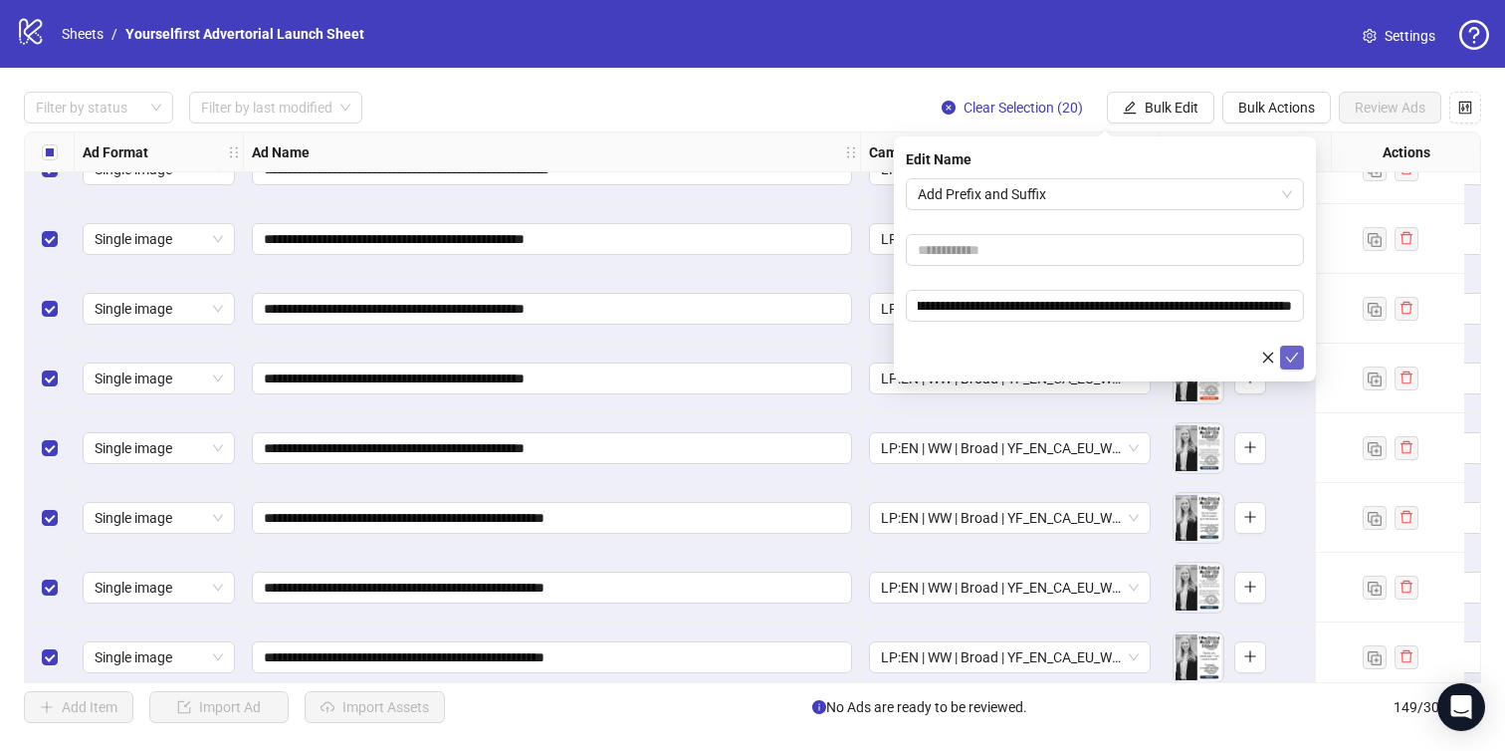
scroll to position [0, 0]
click at [1294, 350] on icon "check" at bounding box center [1292, 357] width 14 height 14
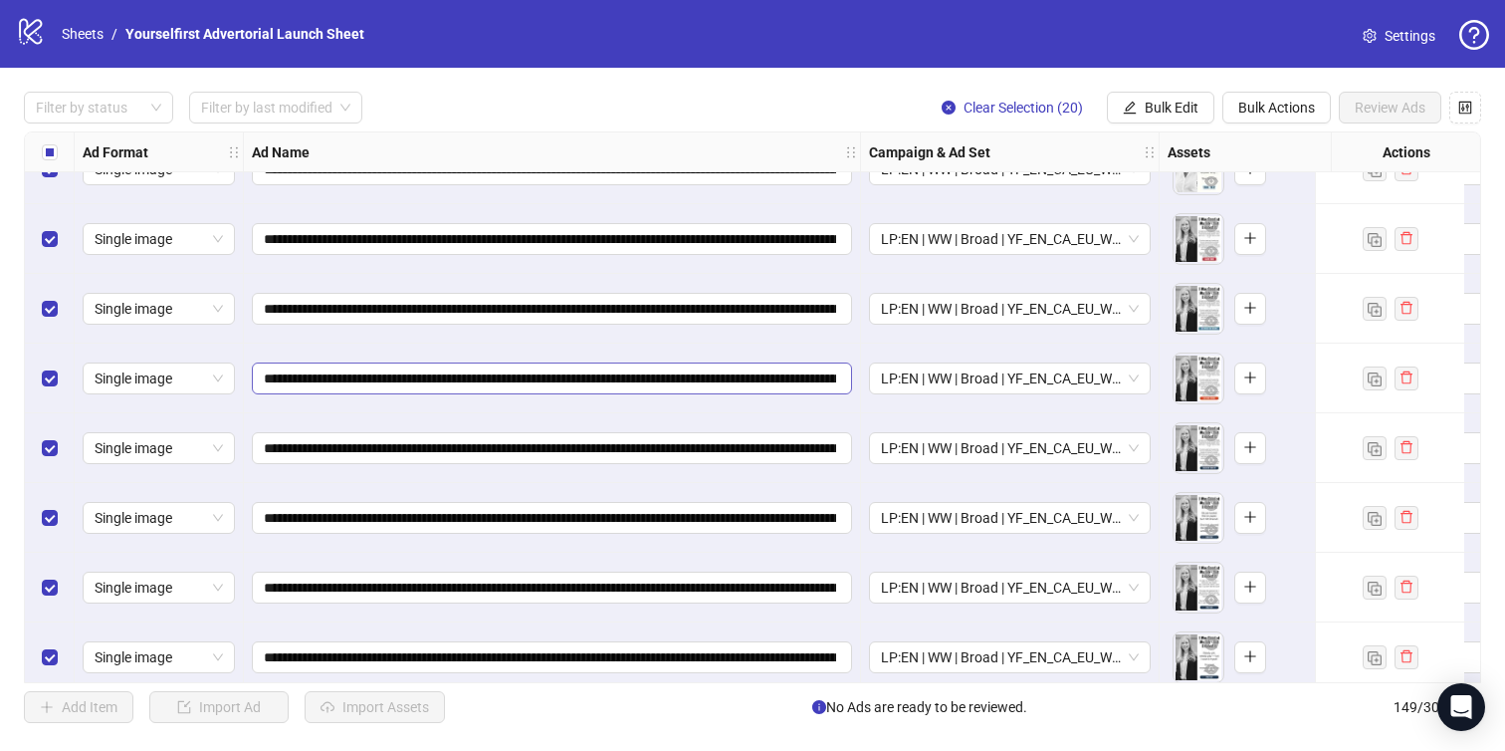
scroll to position [9795, 572]
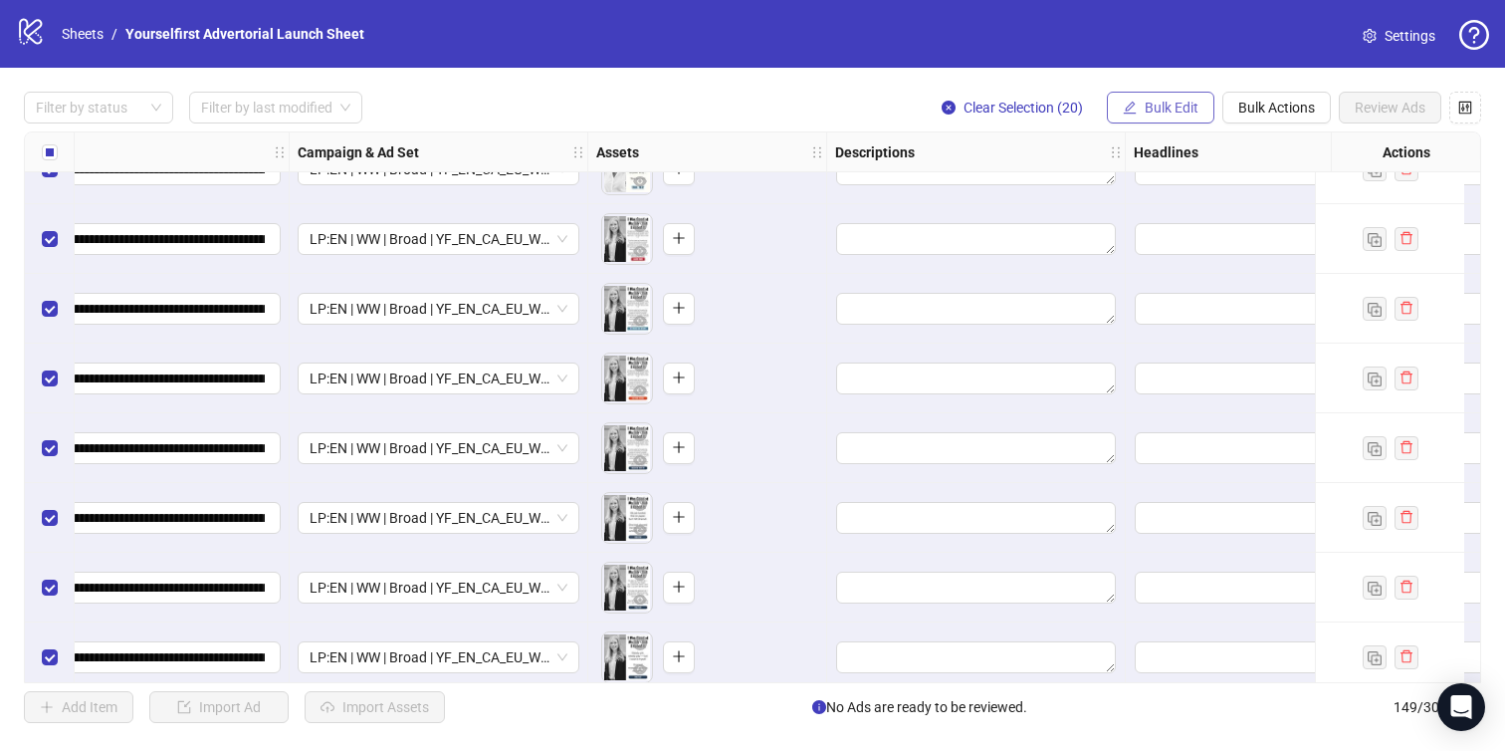
click at [1174, 101] on span "Bulk Edit" at bounding box center [1172, 108] width 54 height 16
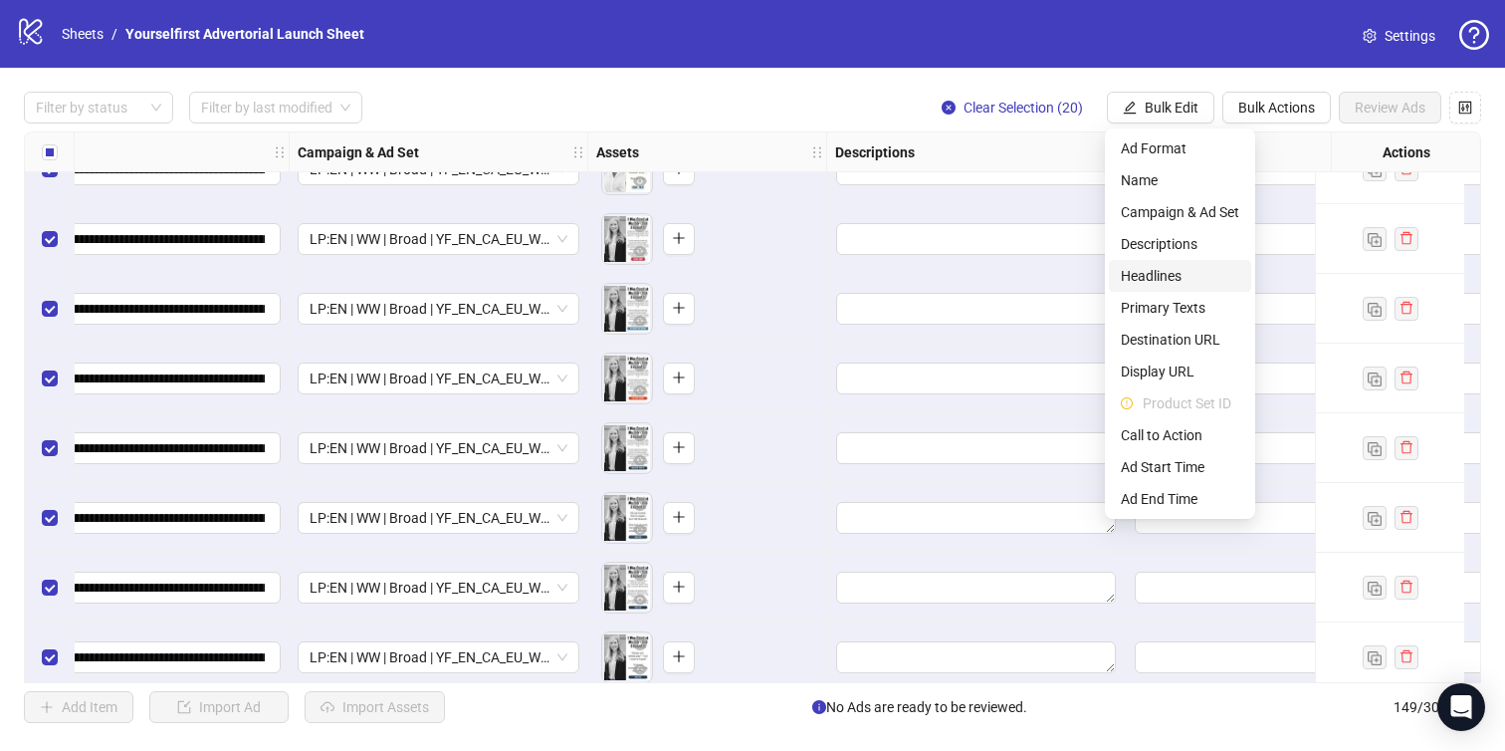
click at [1157, 266] on span "Headlines" at bounding box center [1180, 276] width 118 height 22
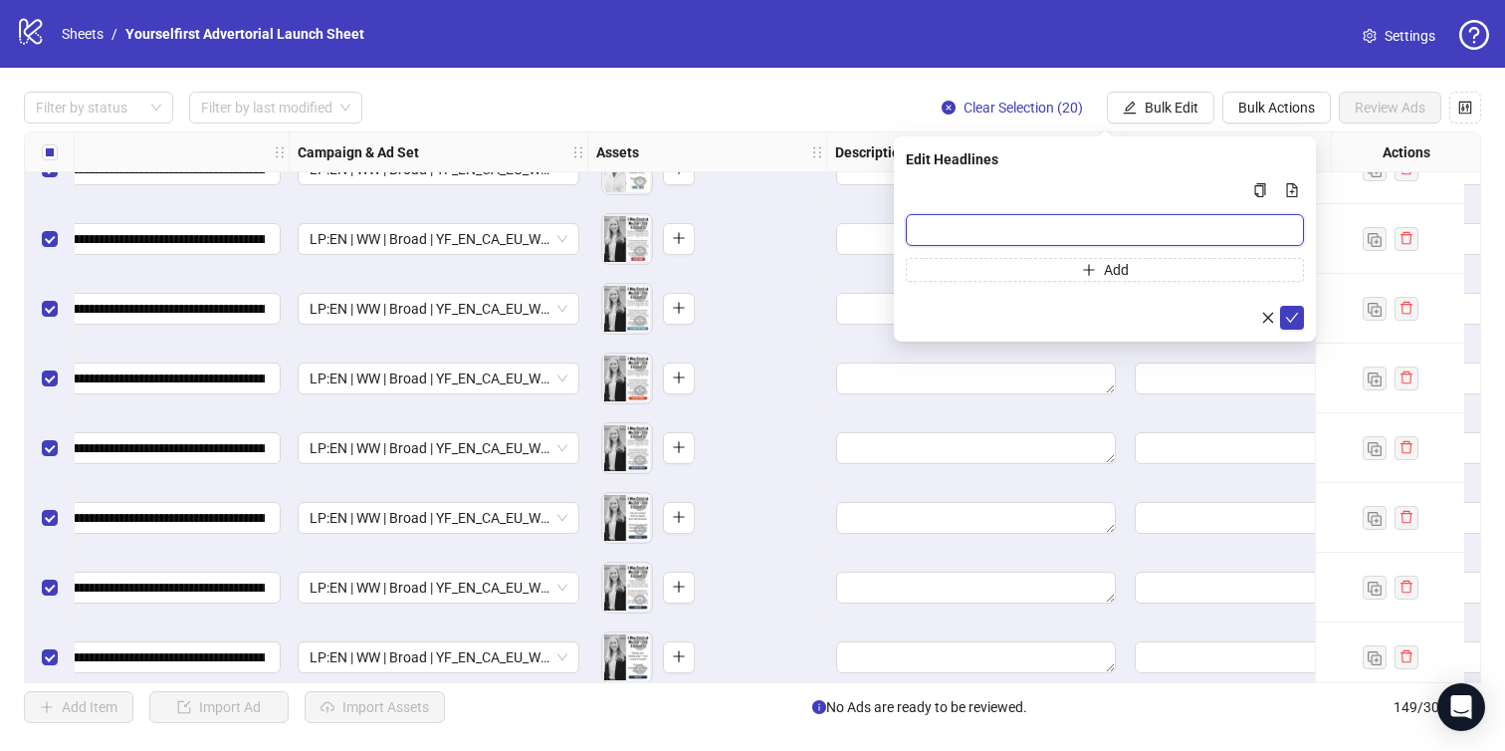
click at [962, 224] on input "Multi-input container - paste or copy values" at bounding box center [1105, 230] width 398 height 32
paste input "**********"
type input "**********"
click at [1294, 313] on icon "check" at bounding box center [1292, 318] width 14 height 14
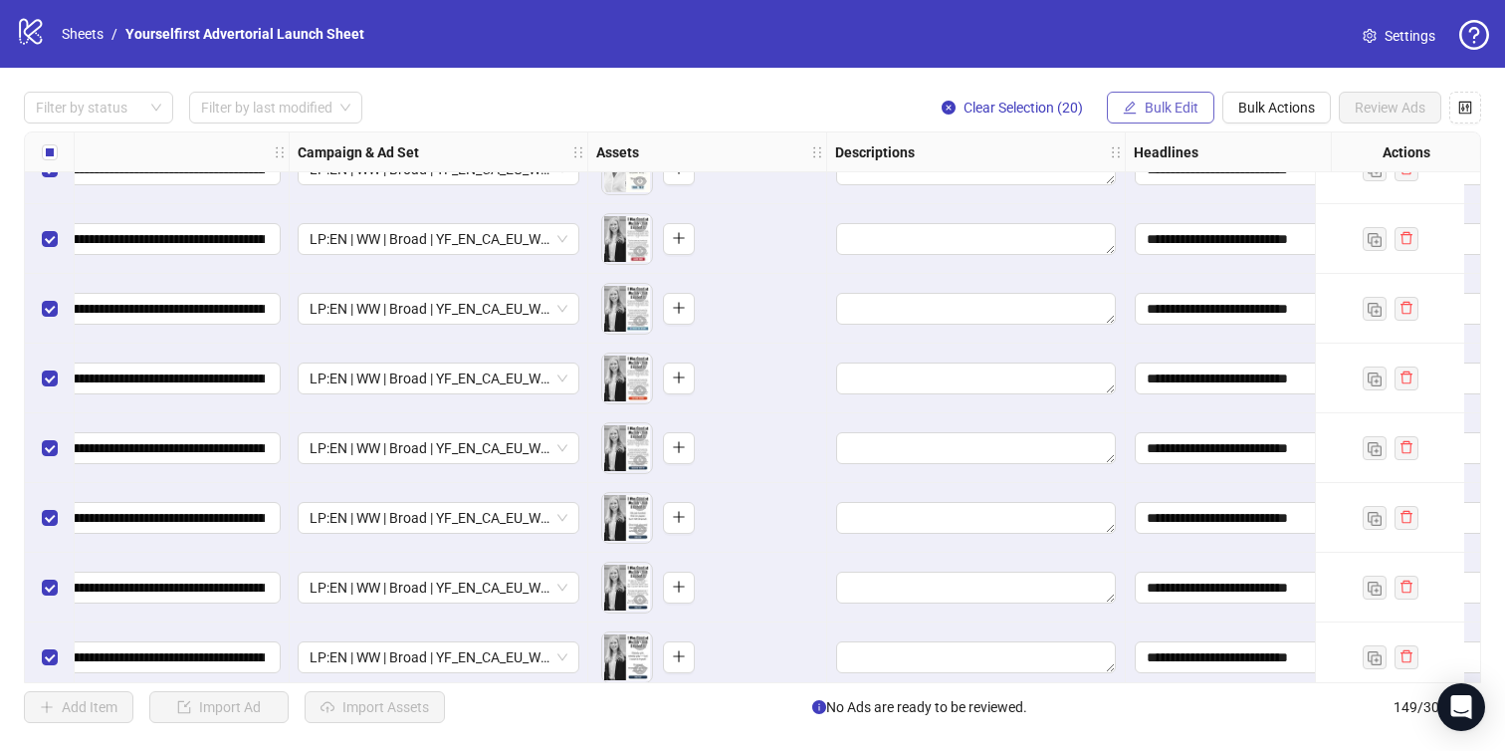
click at [1194, 108] on span "Bulk Edit" at bounding box center [1172, 108] width 54 height 16
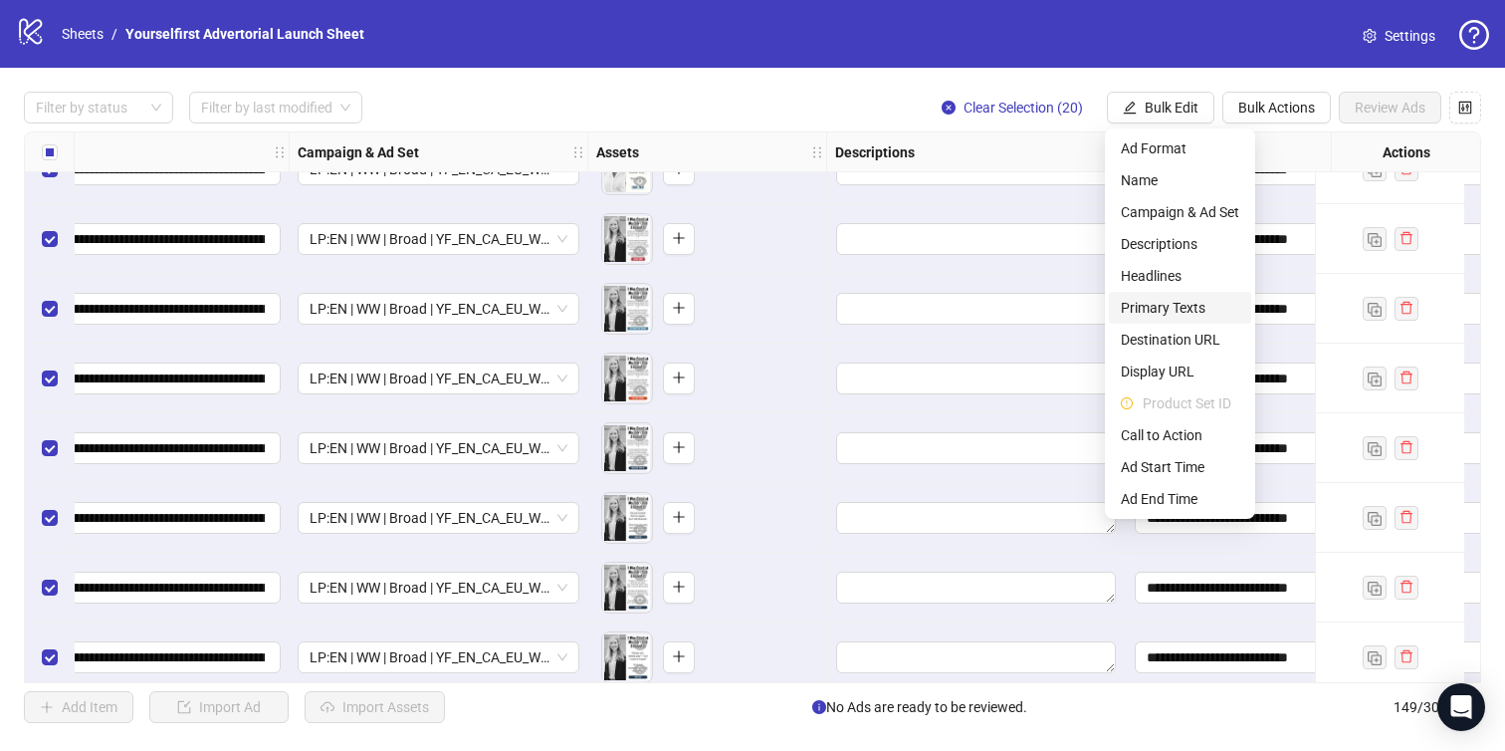
click at [1150, 310] on span "Primary Texts" at bounding box center [1180, 308] width 118 height 22
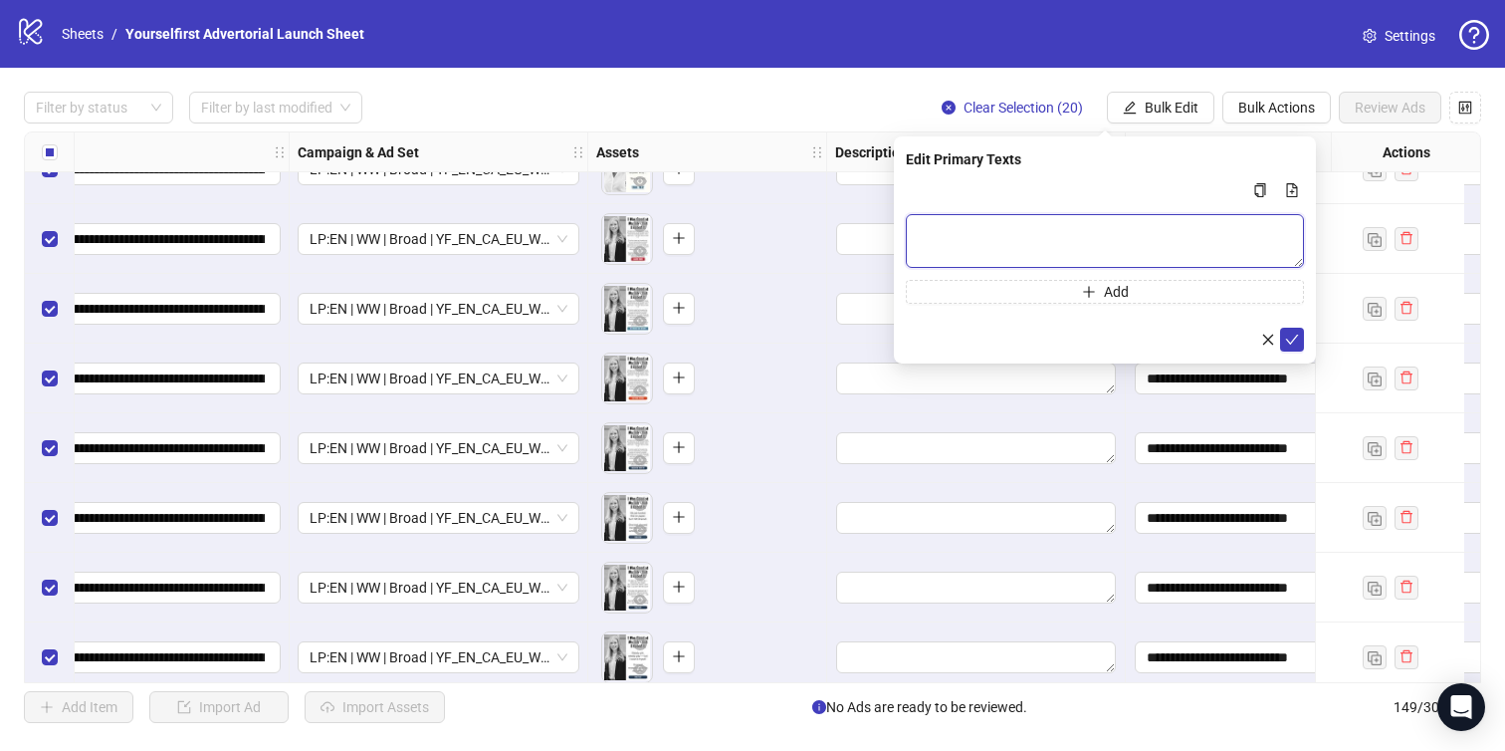
click at [1042, 234] on textarea "Multi-text input container - paste or copy values" at bounding box center [1105, 241] width 398 height 54
paste textarea "**********"
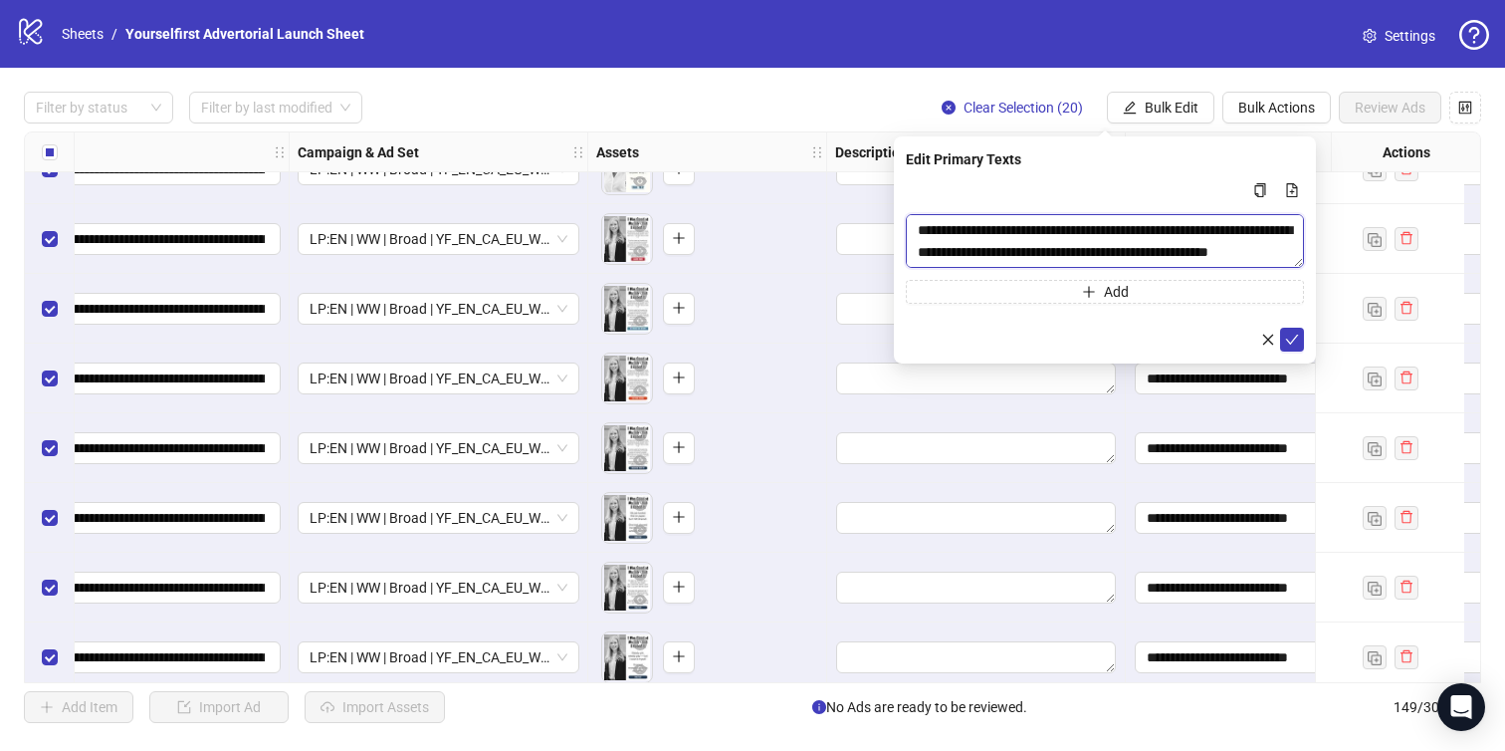
scroll to position [59, 0]
type textarea "**********"
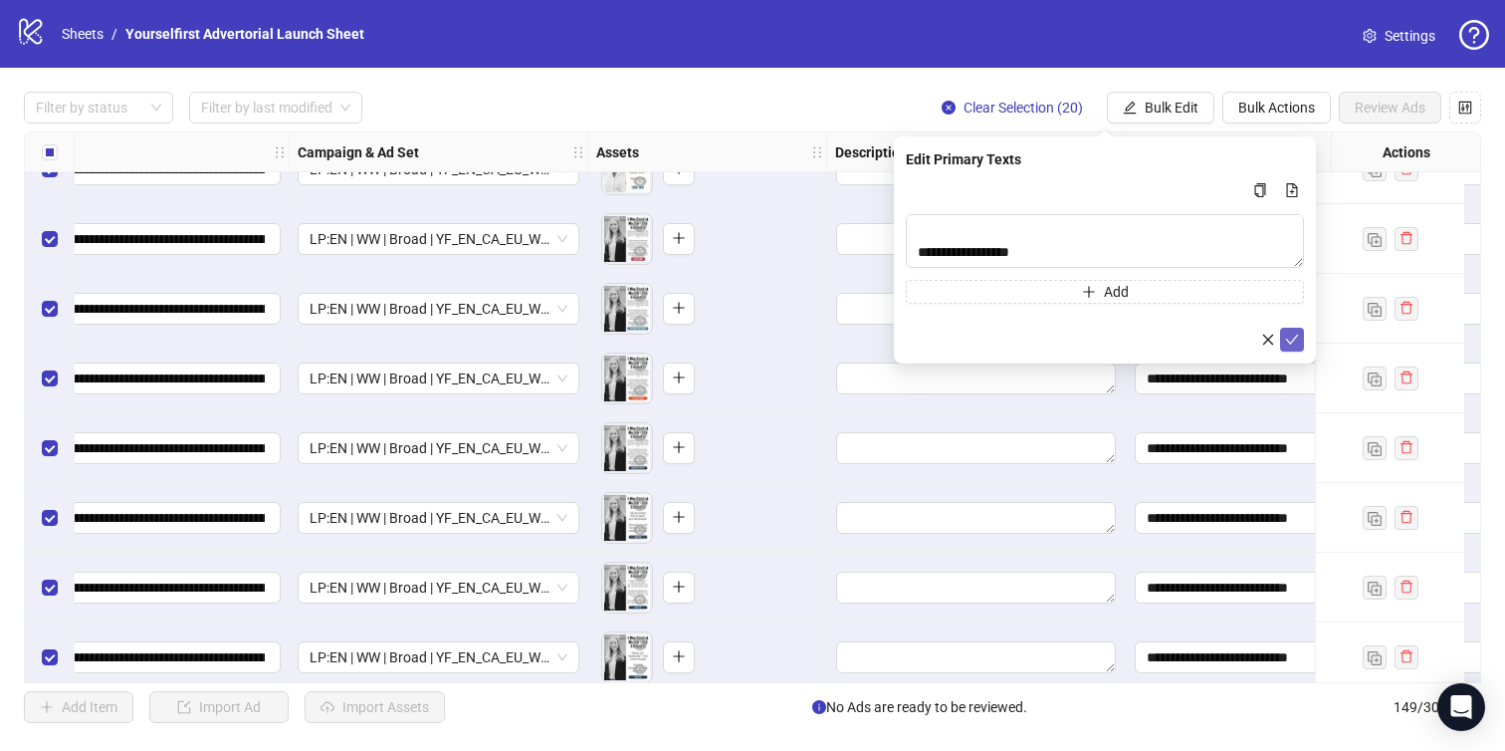
click at [1298, 338] on icon "check" at bounding box center [1292, 340] width 14 height 14
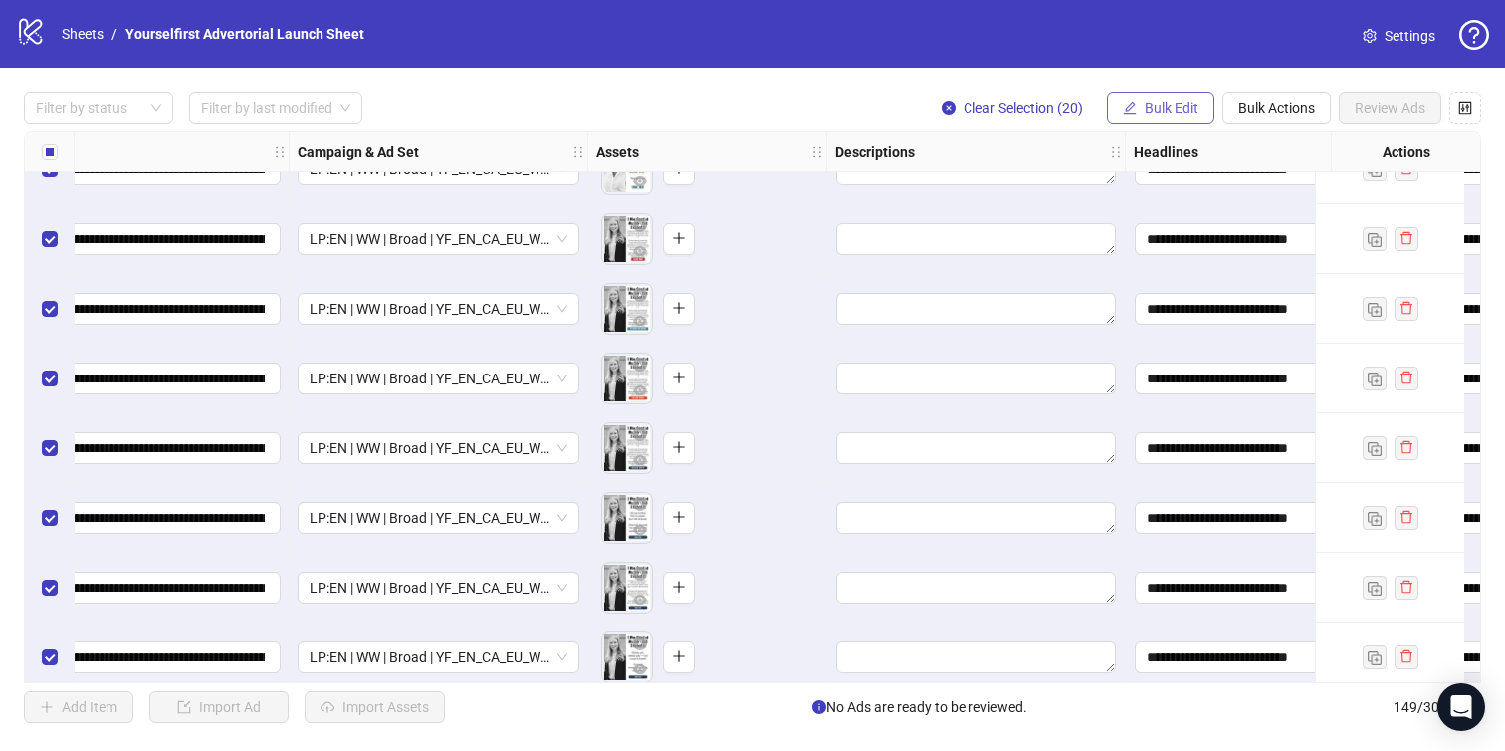
click at [1161, 112] on span "Bulk Edit" at bounding box center [1172, 108] width 54 height 16
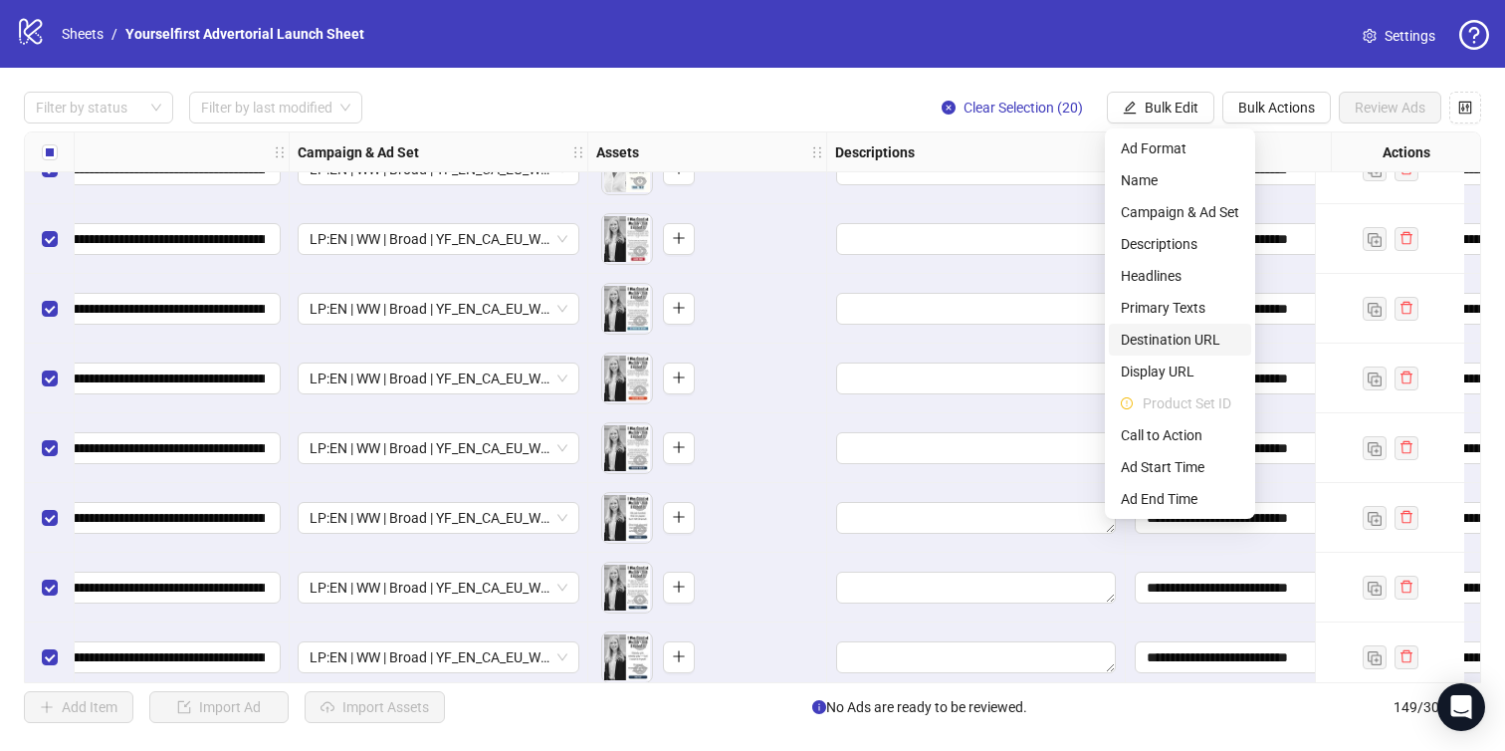
click at [1151, 345] on span "Destination URL" at bounding box center [1180, 340] width 118 height 22
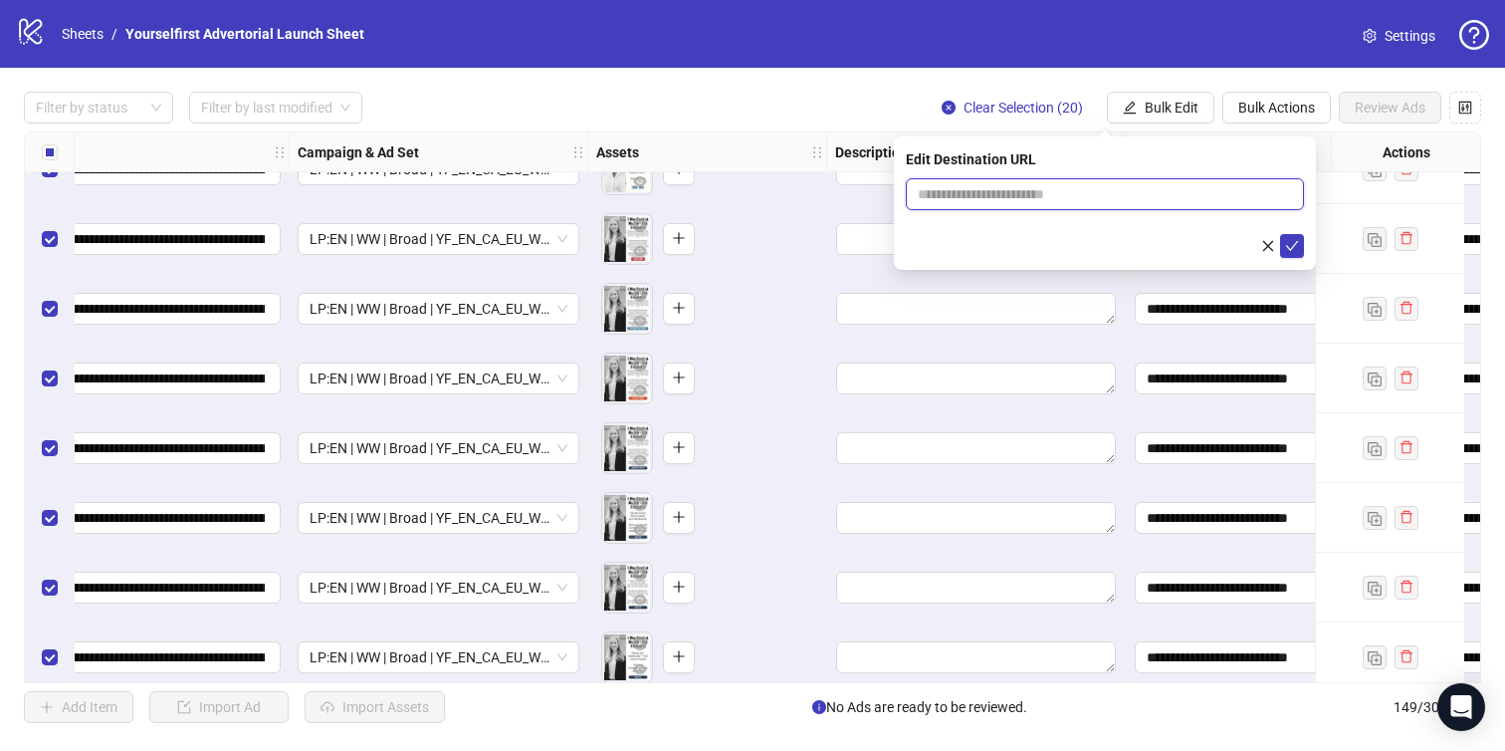
click at [1032, 185] on input "text" at bounding box center [1097, 194] width 358 height 22
paste input "**********"
type input "**********"
click at [1288, 245] on icon "check" at bounding box center [1292, 246] width 14 height 14
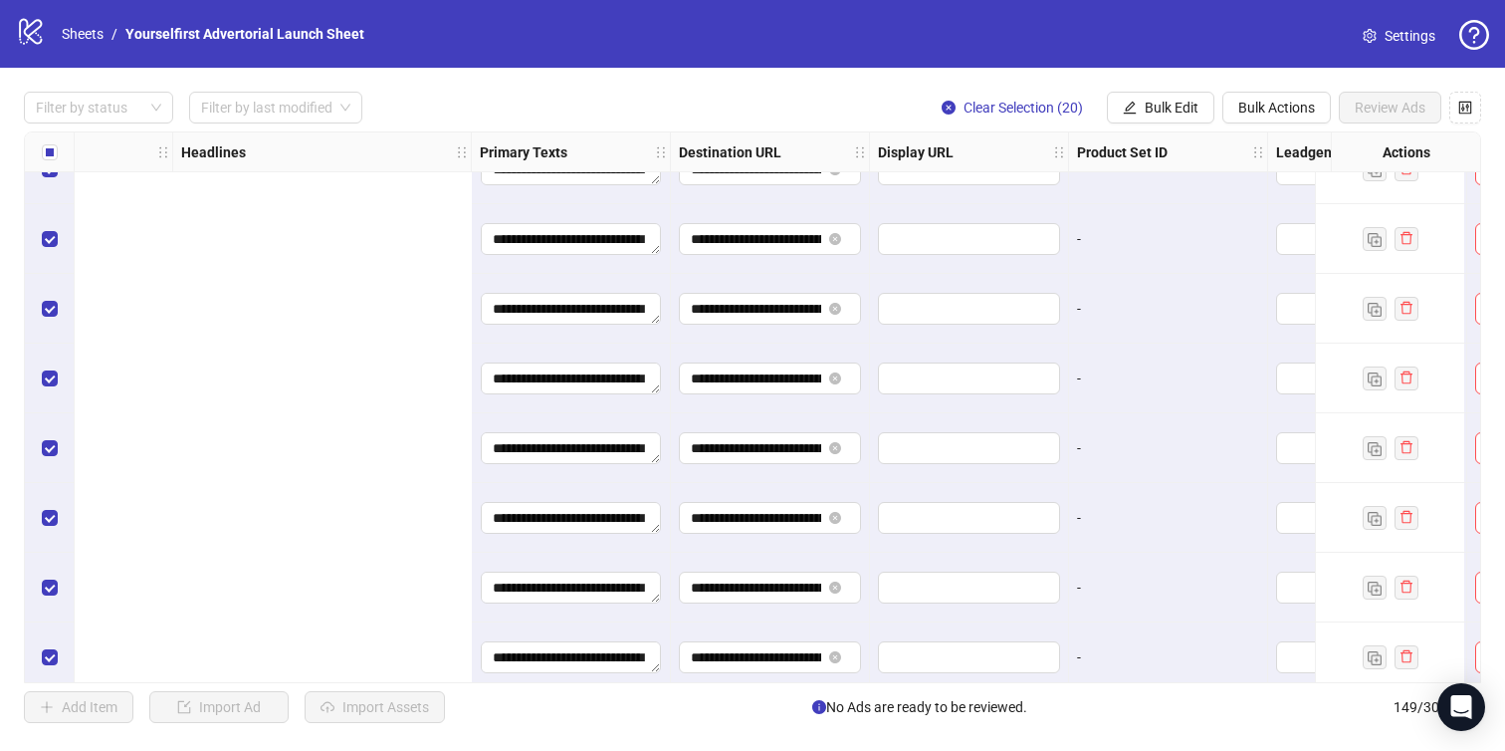
scroll to position [9795, 2483]
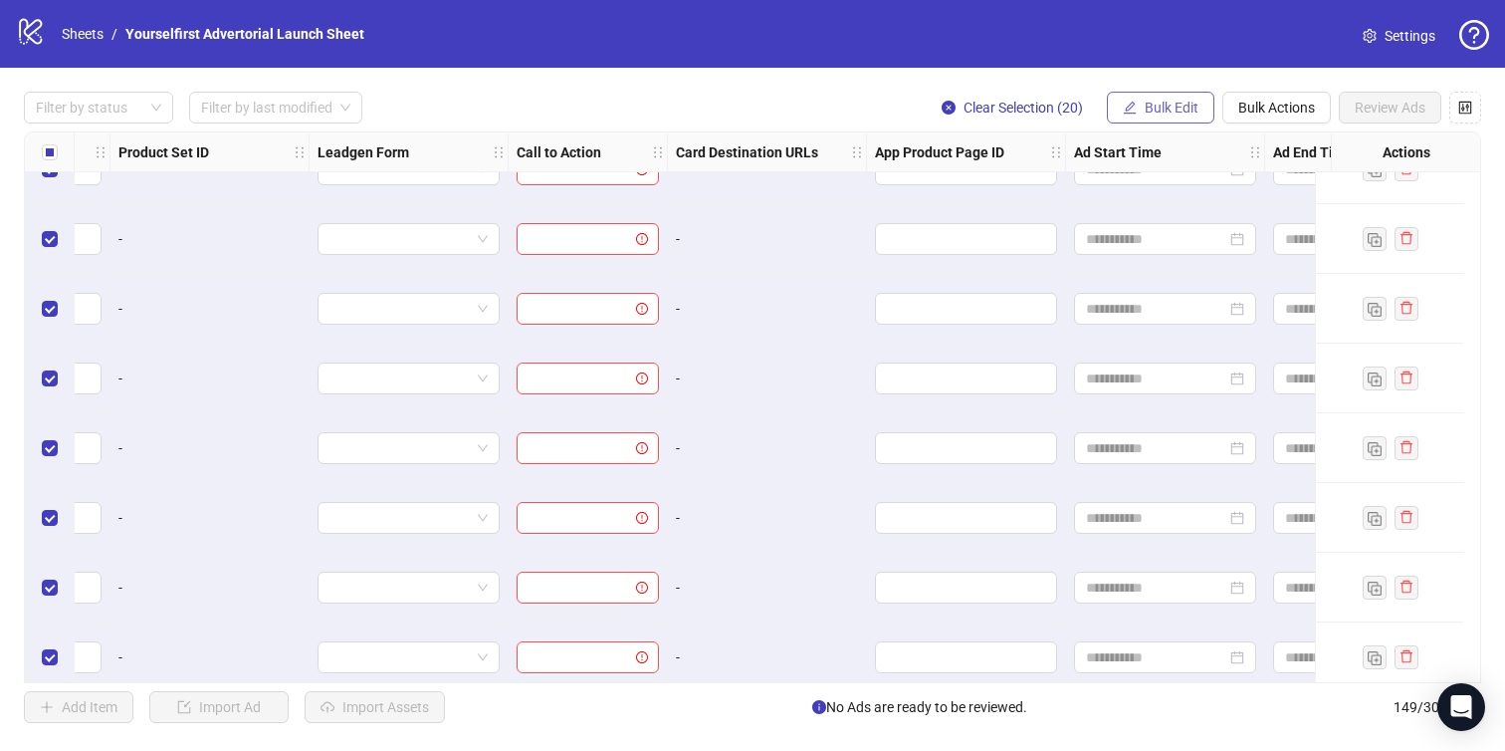
click at [1151, 109] on span "Bulk Edit" at bounding box center [1172, 108] width 54 height 16
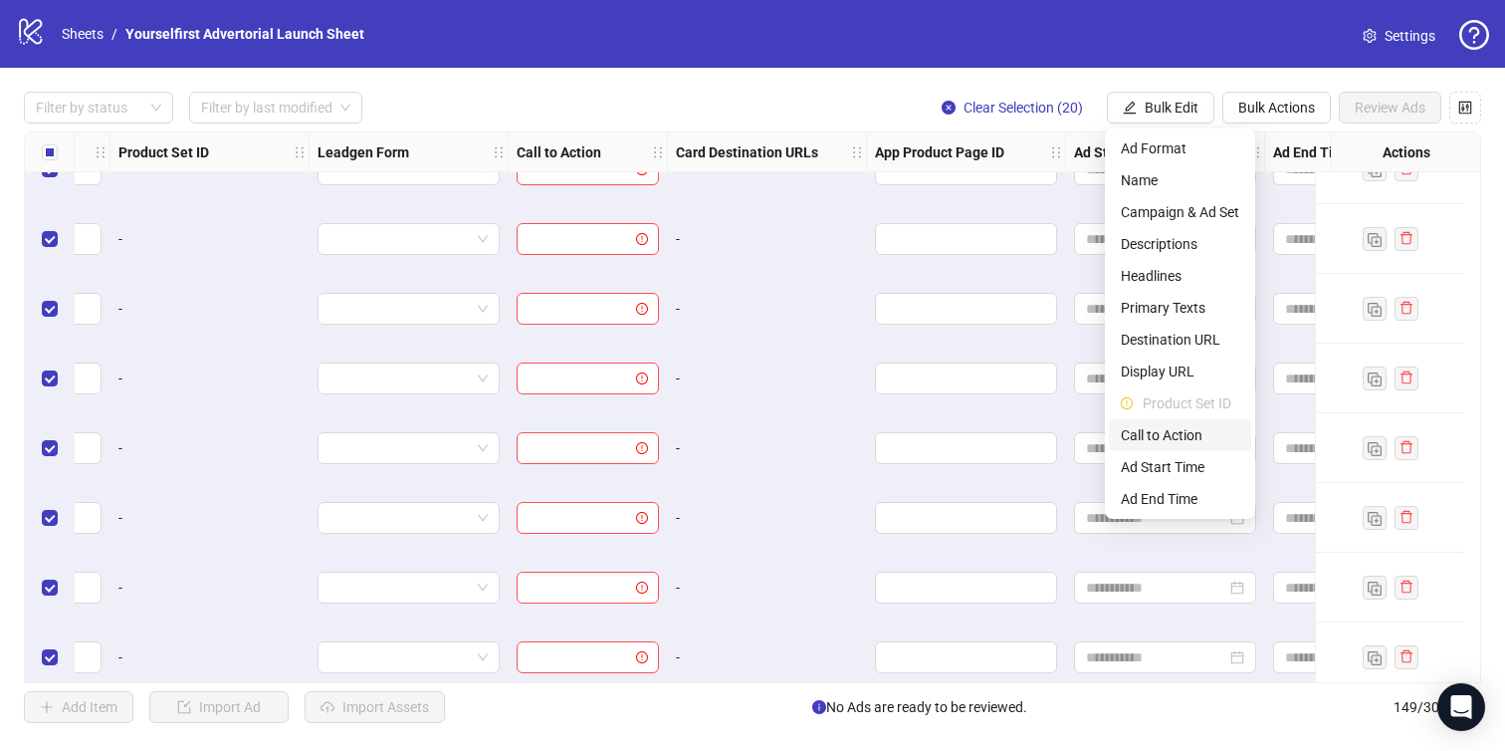
click at [1180, 435] on span "Call to Action" at bounding box center [1180, 435] width 118 height 22
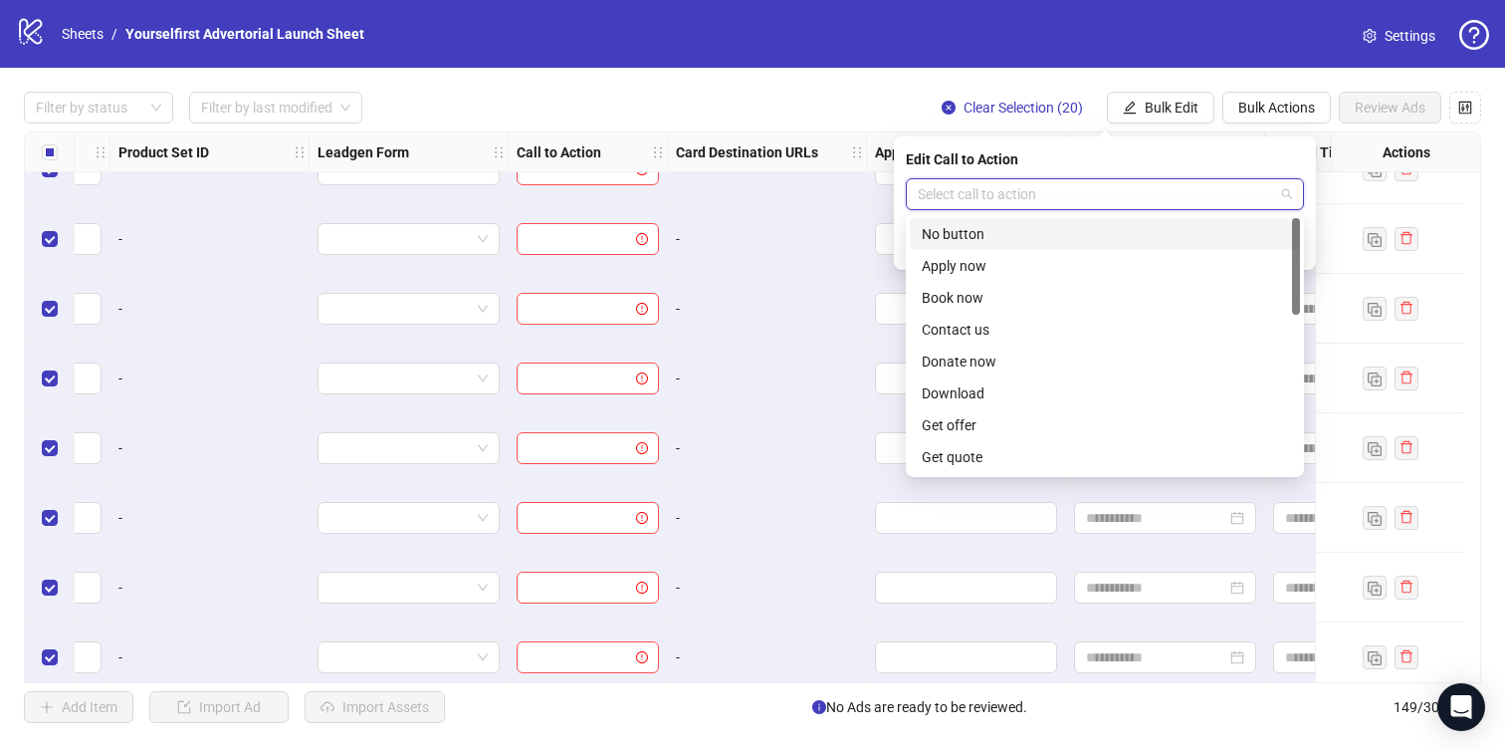
click at [1051, 187] on input "search" at bounding box center [1096, 194] width 356 height 30
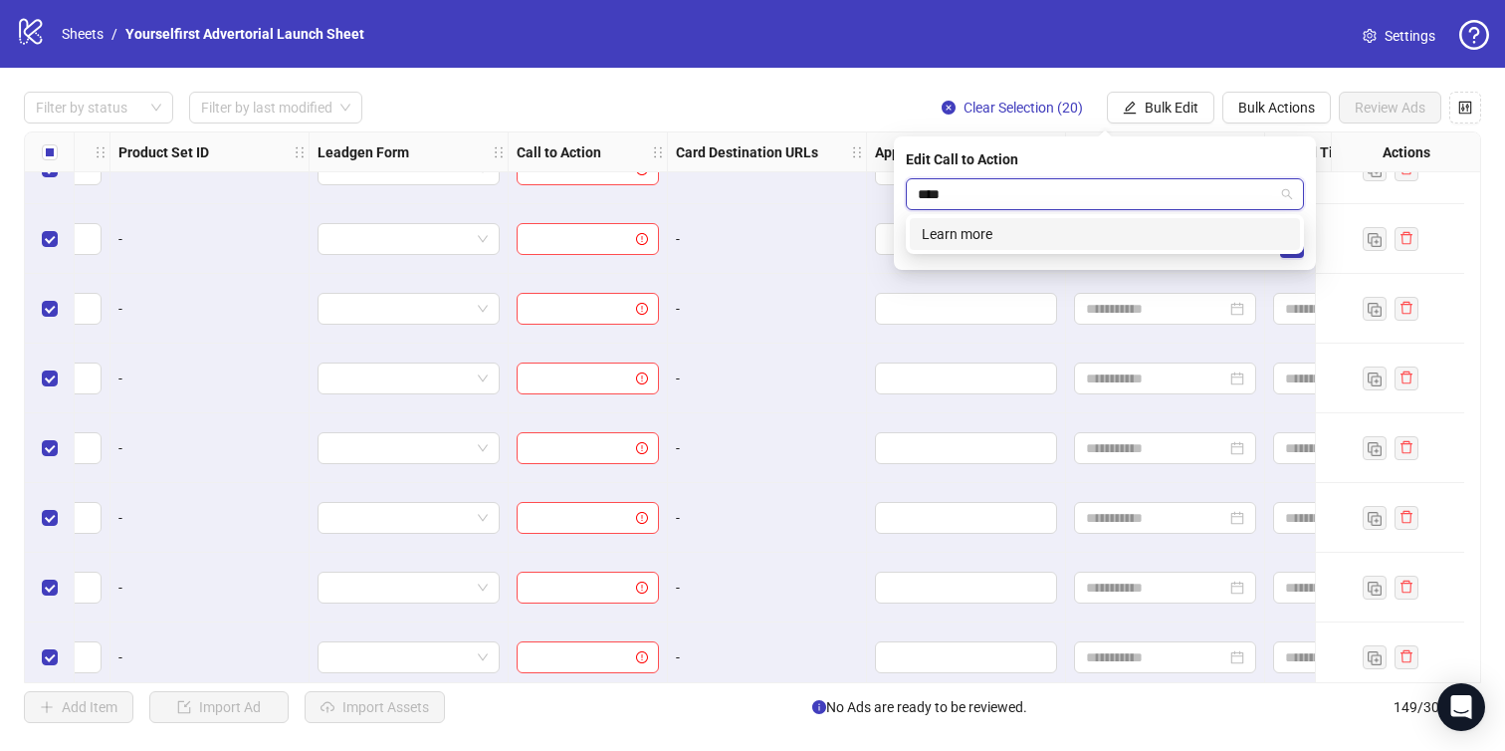
type input "*****"
click at [960, 236] on div "Learn more" at bounding box center [1105, 234] width 366 height 22
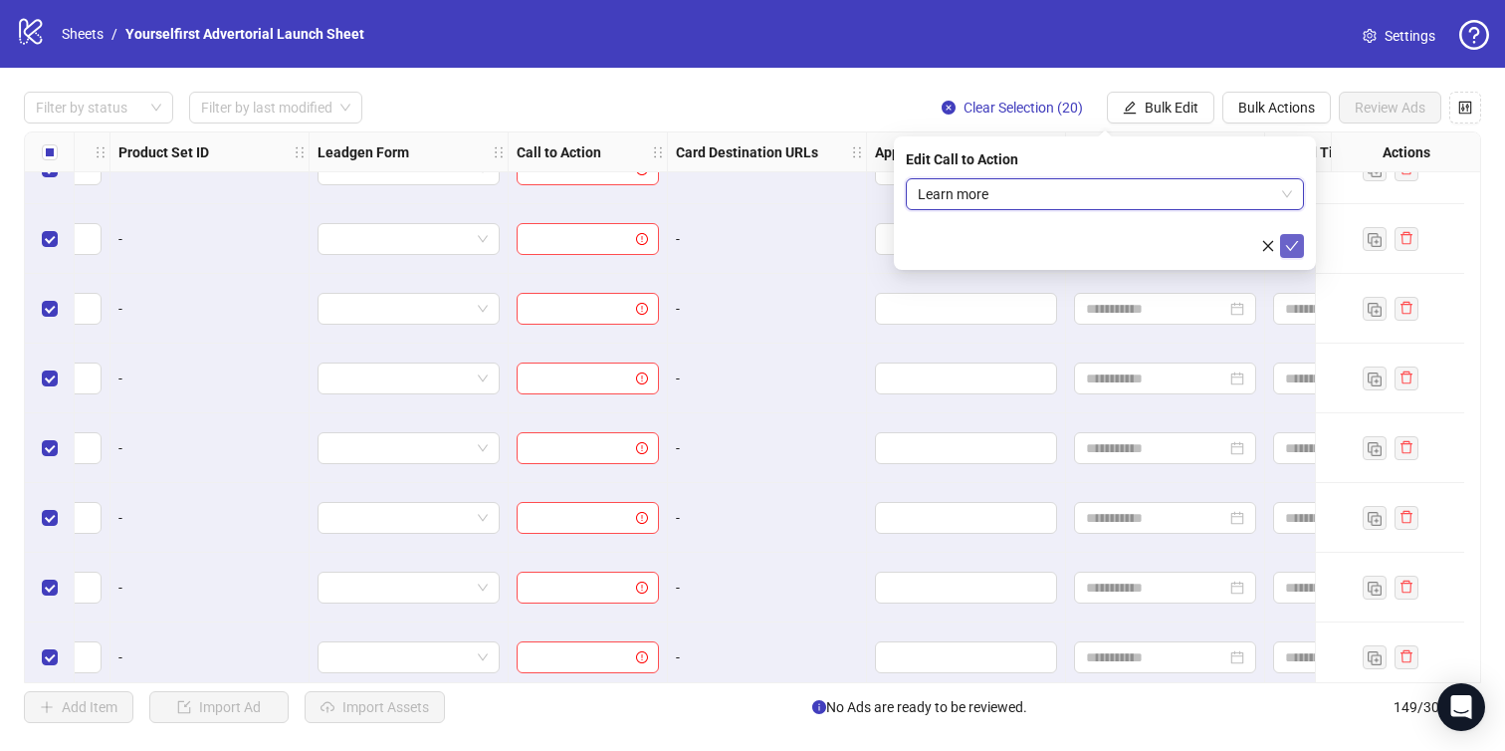
click at [1293, 244] on icon "check" at bounding box center [1292, 246] width 13 height 10
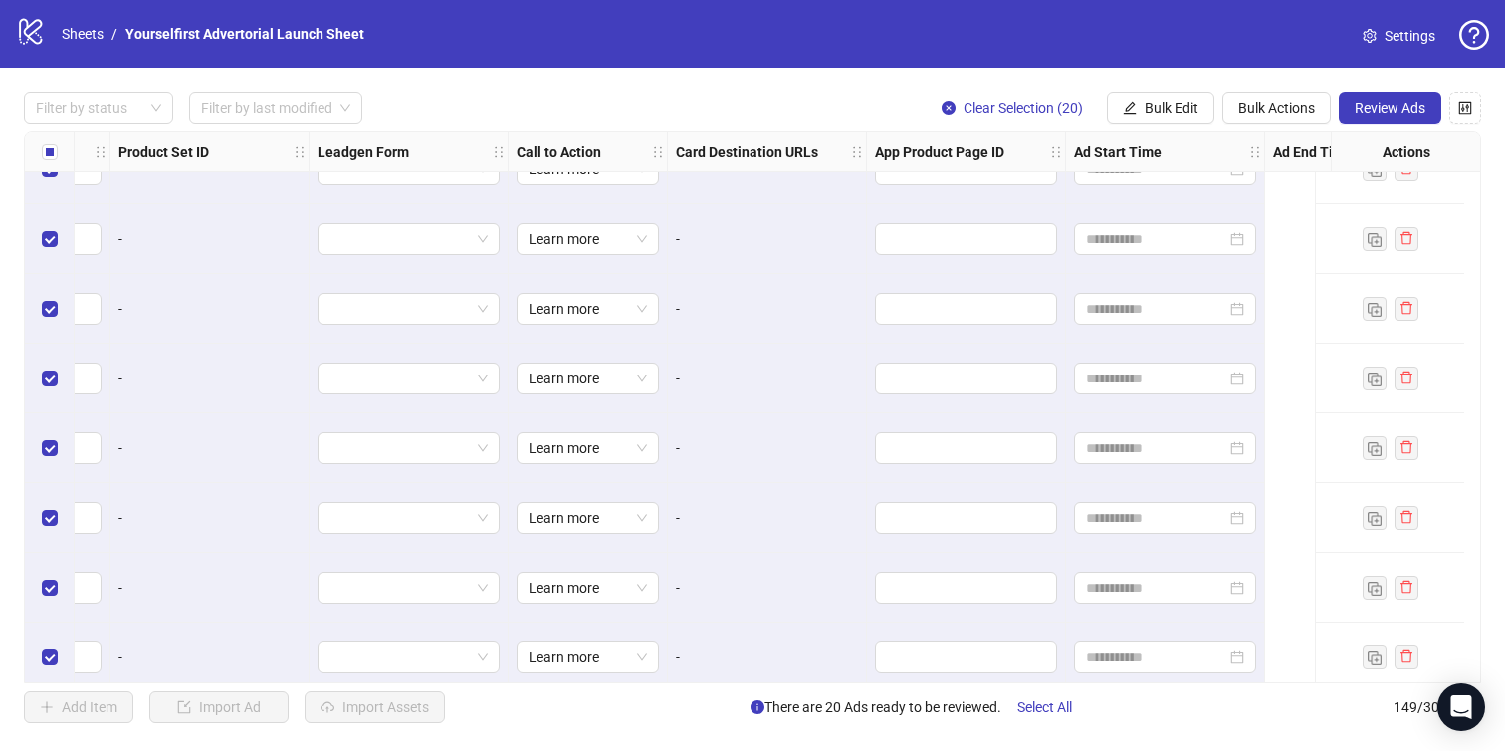
scroll to position [9795, 1867]
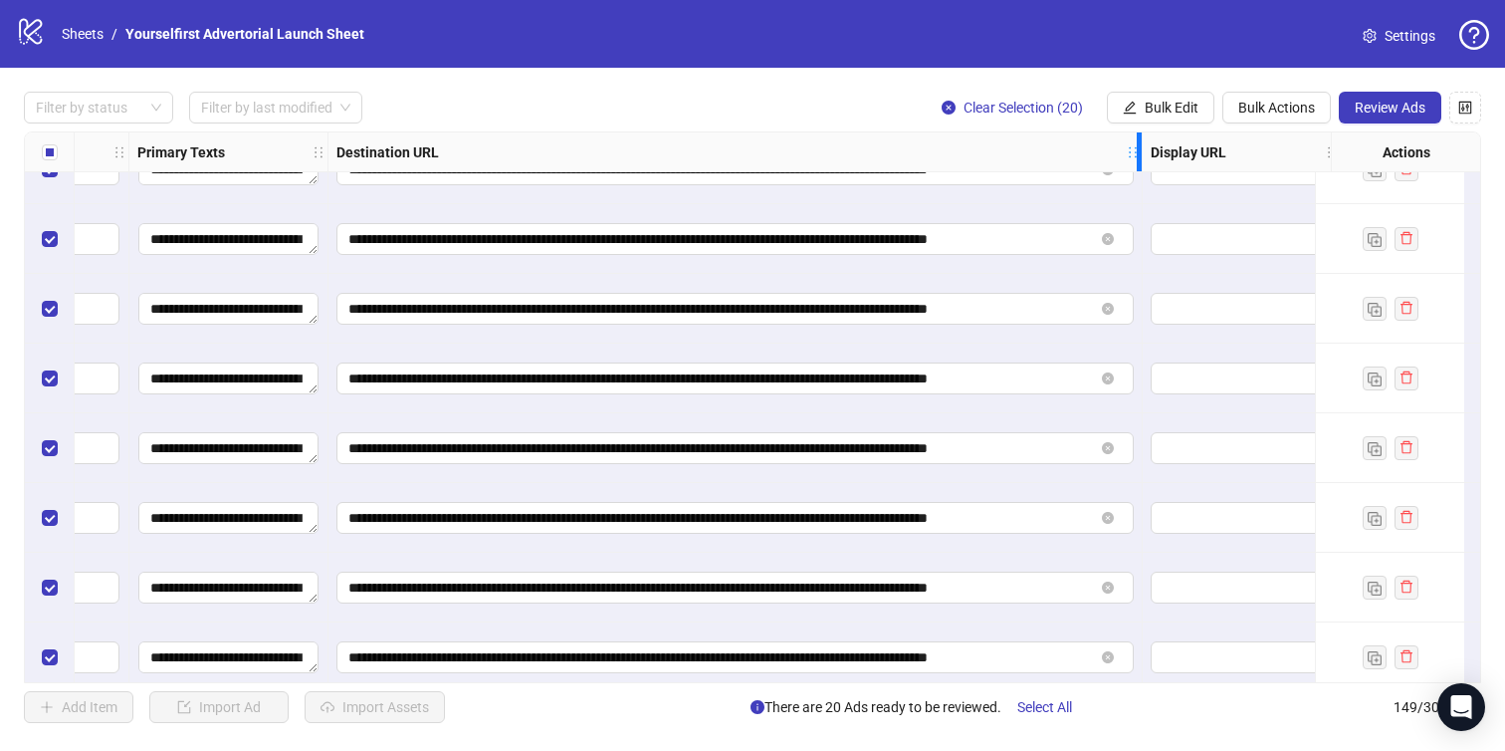
drag, startPoint x: 523, startPoint y: 153, endPoint x: 1138, endPoint y: 203, distance: 617.3
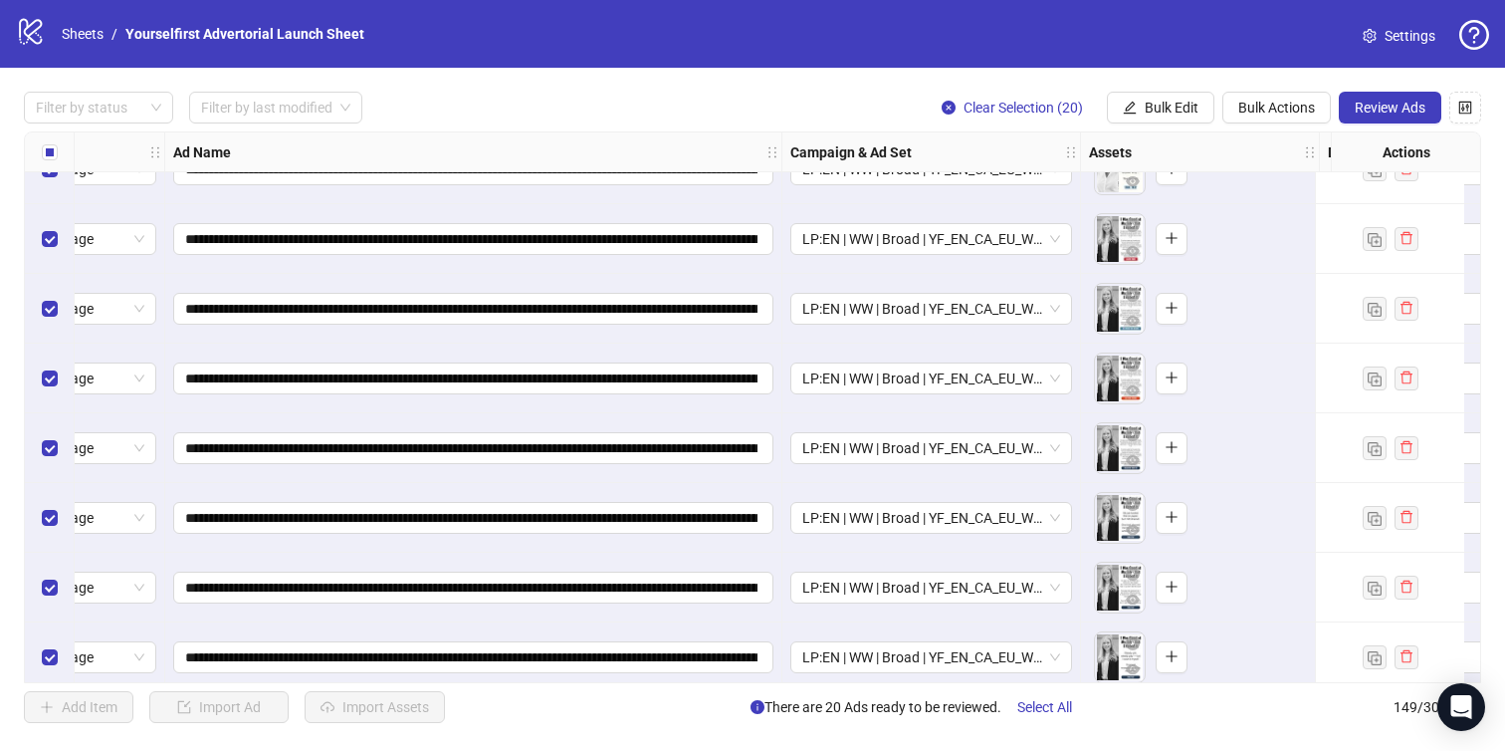
scroll to position [9795, 0]
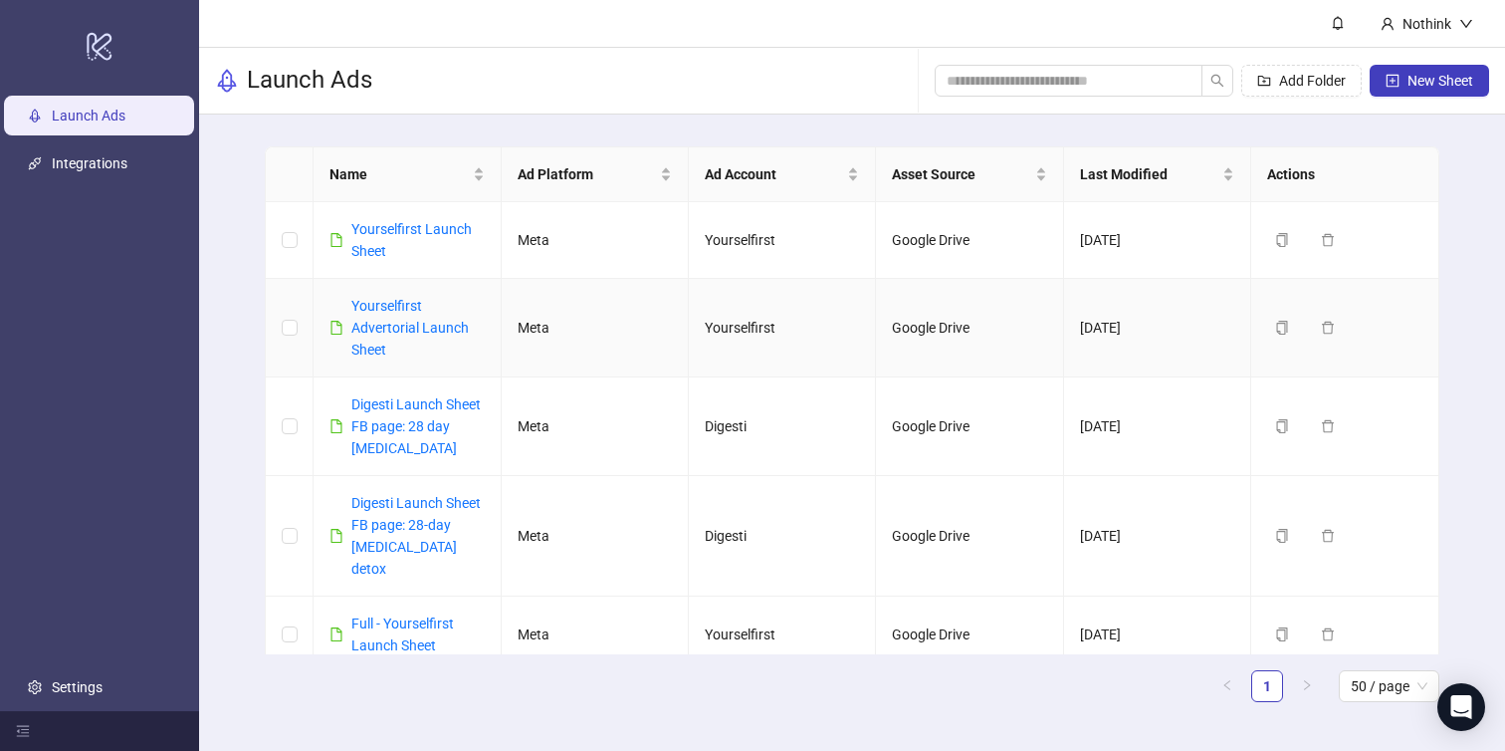
click at [418, 317] on div "Yourselfirst Advertorial Launch Sheet" at bounding box center [417, 328] width 132 height 66
click at [418, 327] on link "Yourselfirst Advertorial Launch Sheet" at bounding box center [409, 328] width 117 height 60
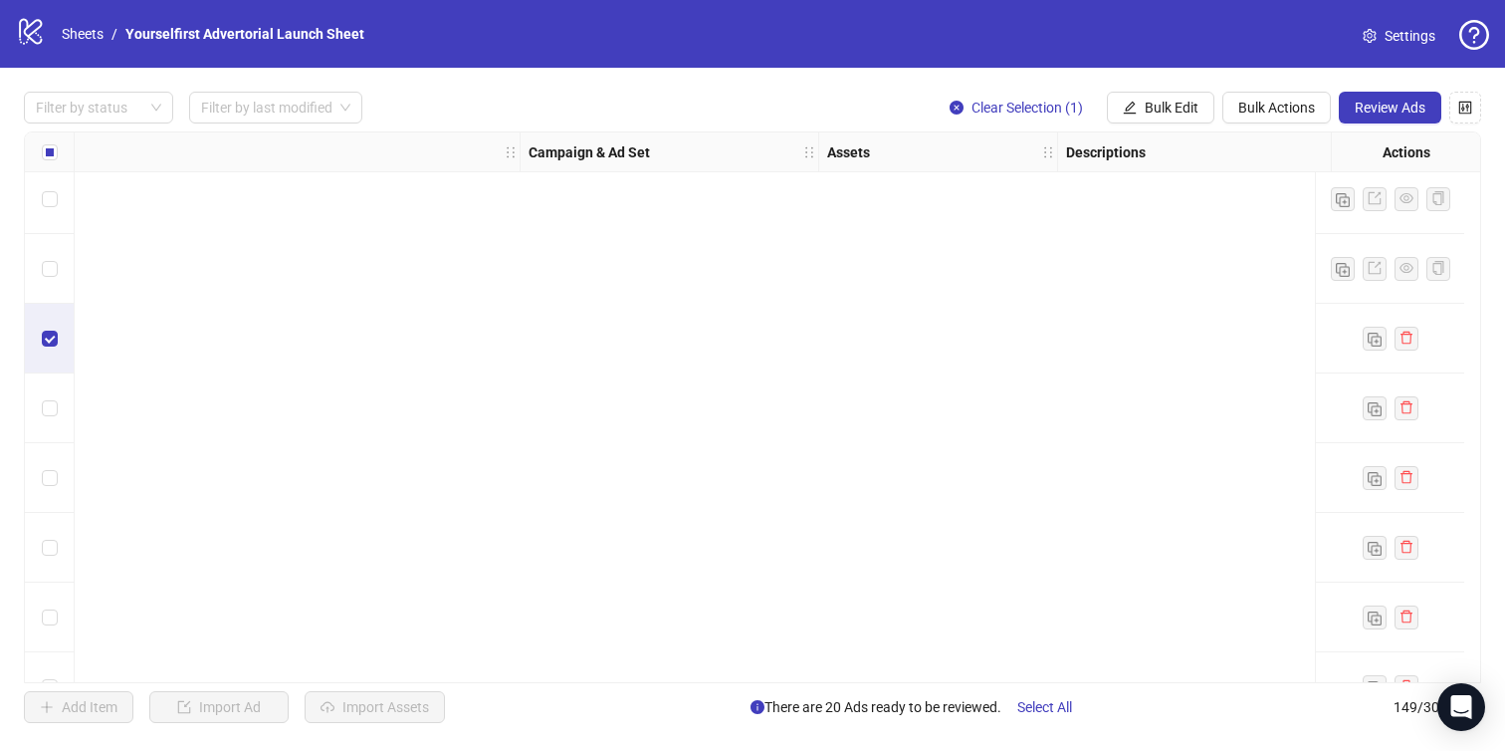
scroll to position [9883, 341]
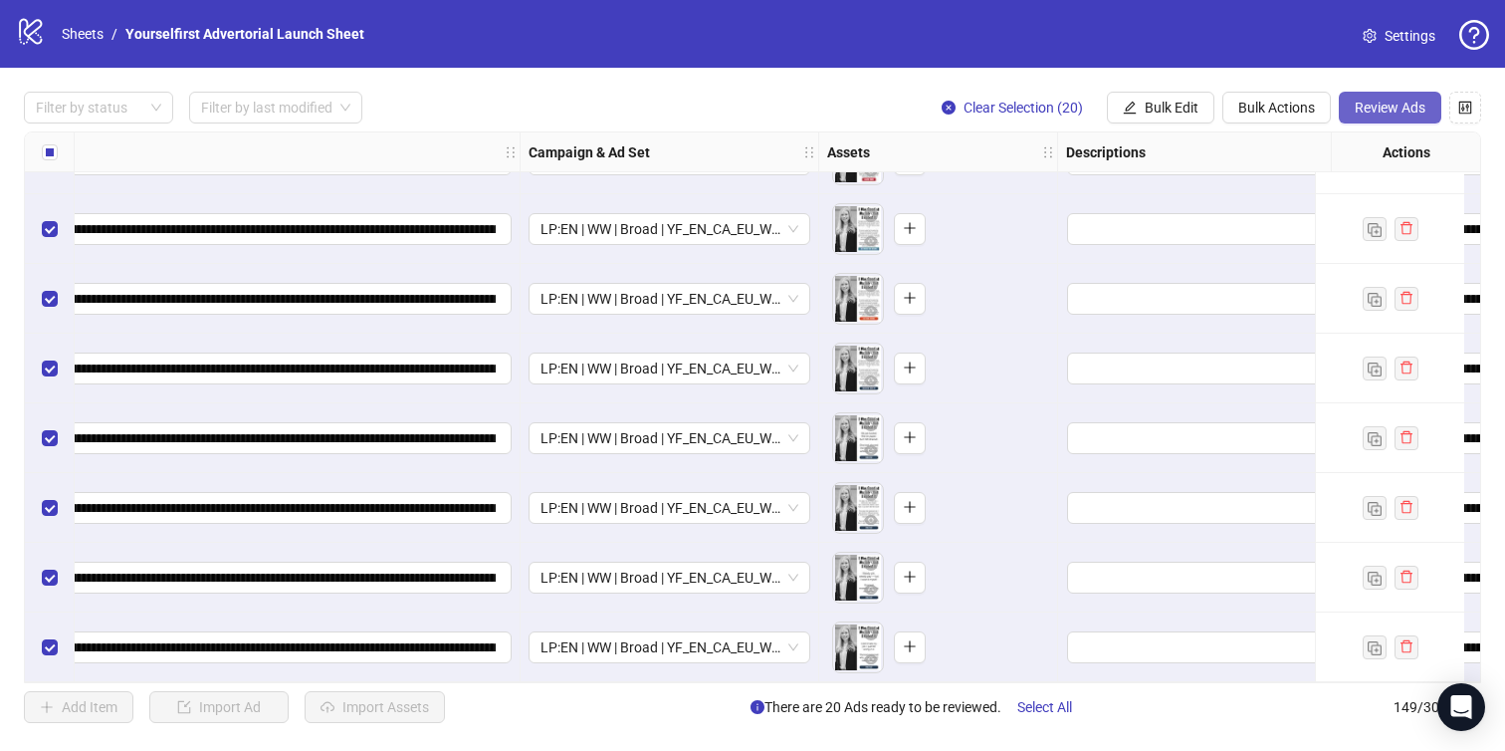
click at [1380, 122] on button "Review Ads" at bounding box center [1390, 108] width 103 height 32
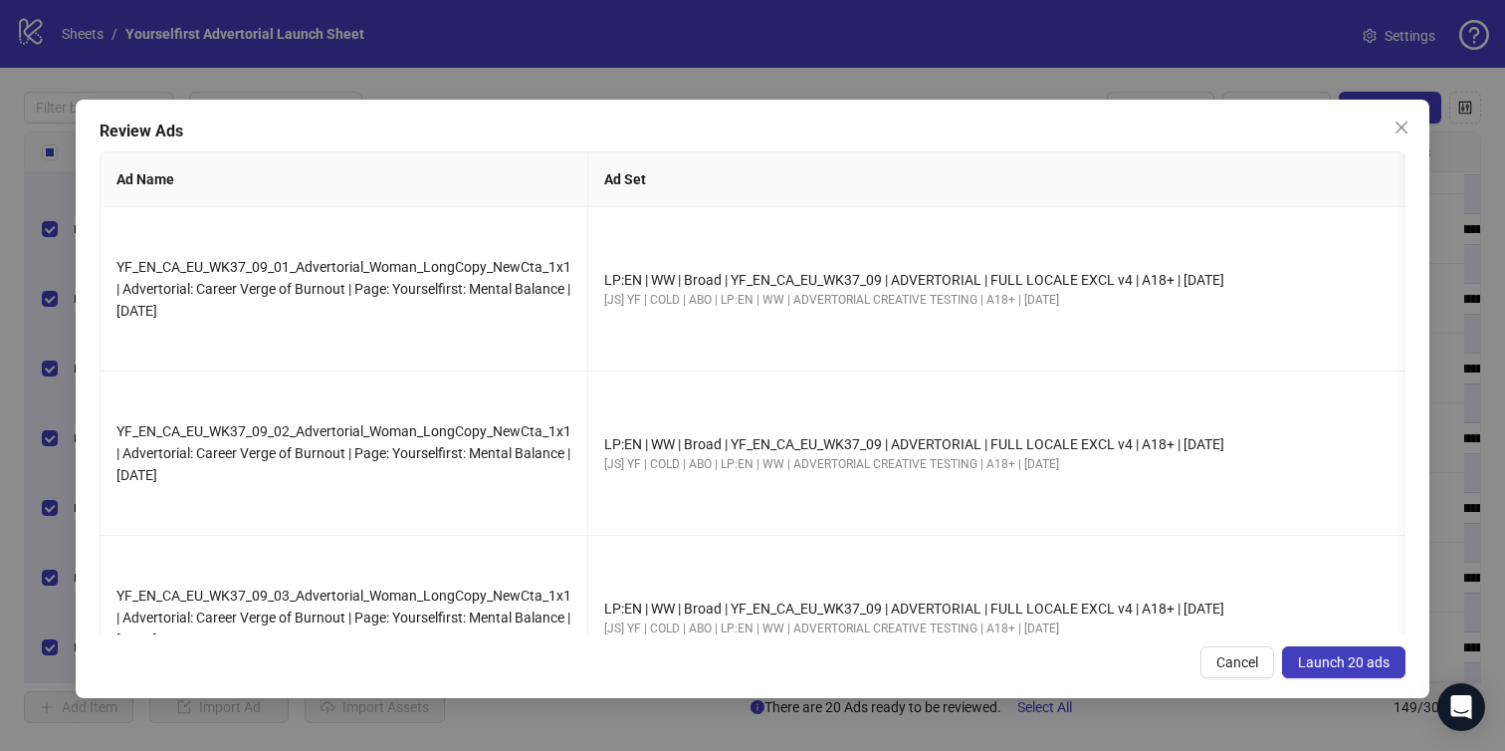
click at [1344, 654] on span "Launch 20 ads" at bounding box center [1344, 662] width 92 height 16
